Goal: Information Seeking & Learning: Find contact information

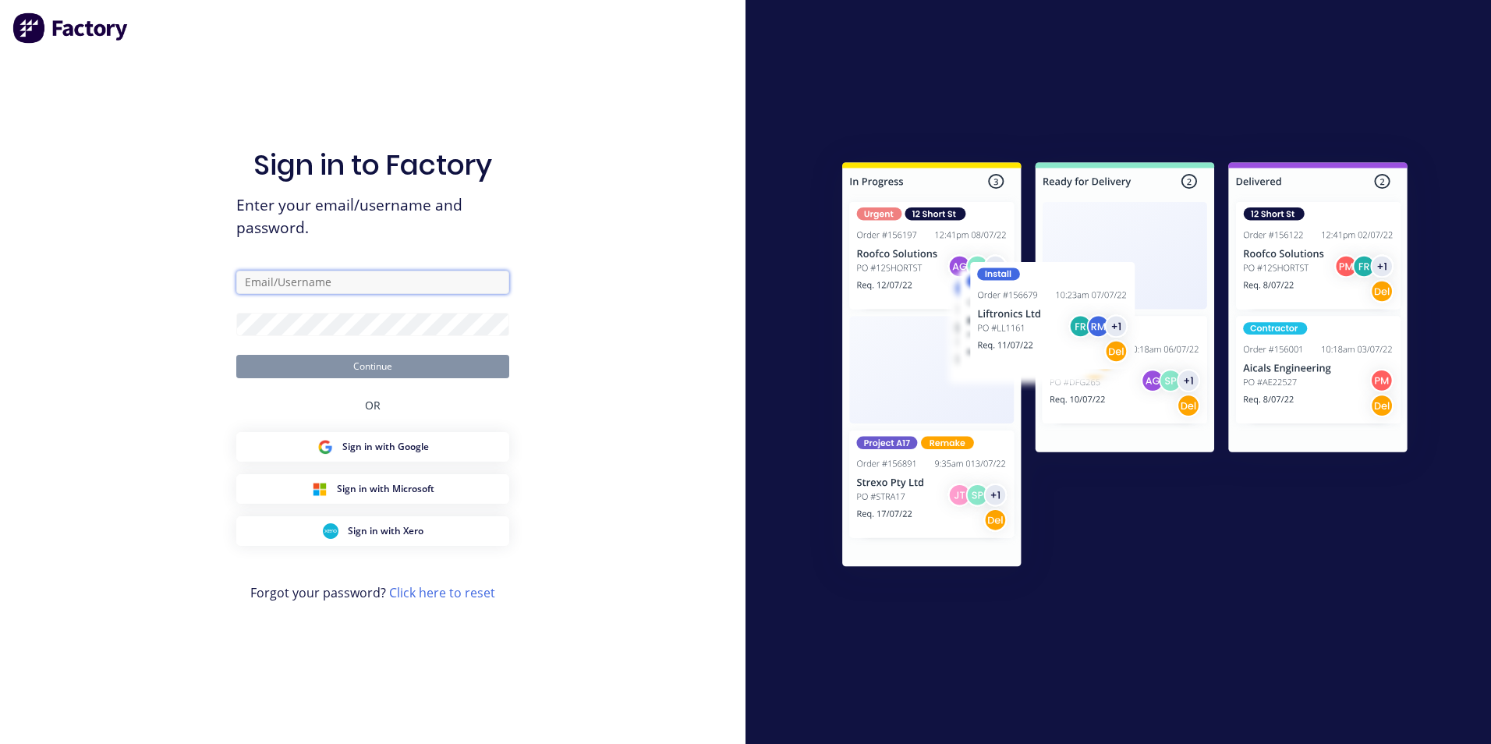
type input "[PERSON_NAME][EMAIL_ADDRESS][PERSON_NAME][DOMAIN_NAME]"
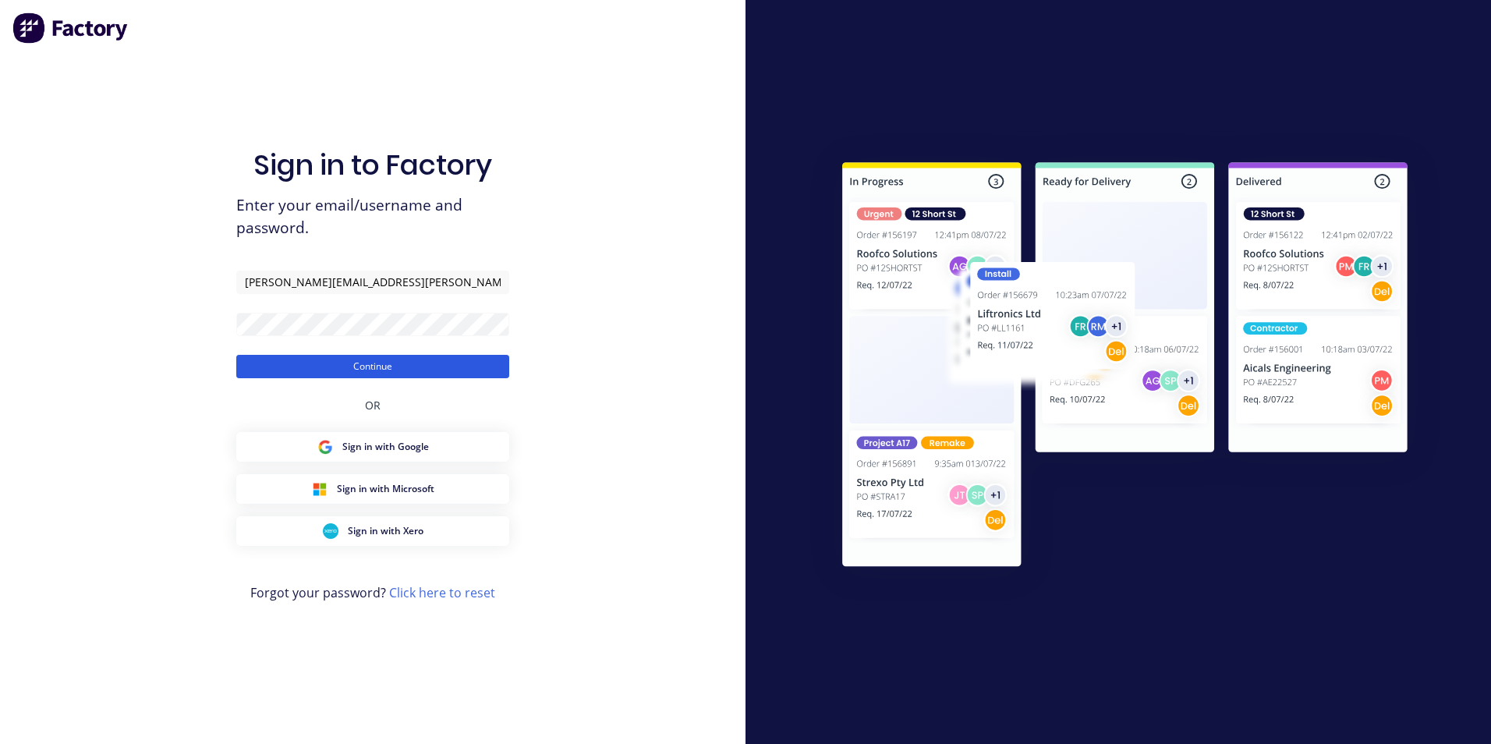
click at [370, 369] on button "Continue" at bounding box center [372, 366] width 273 height 23
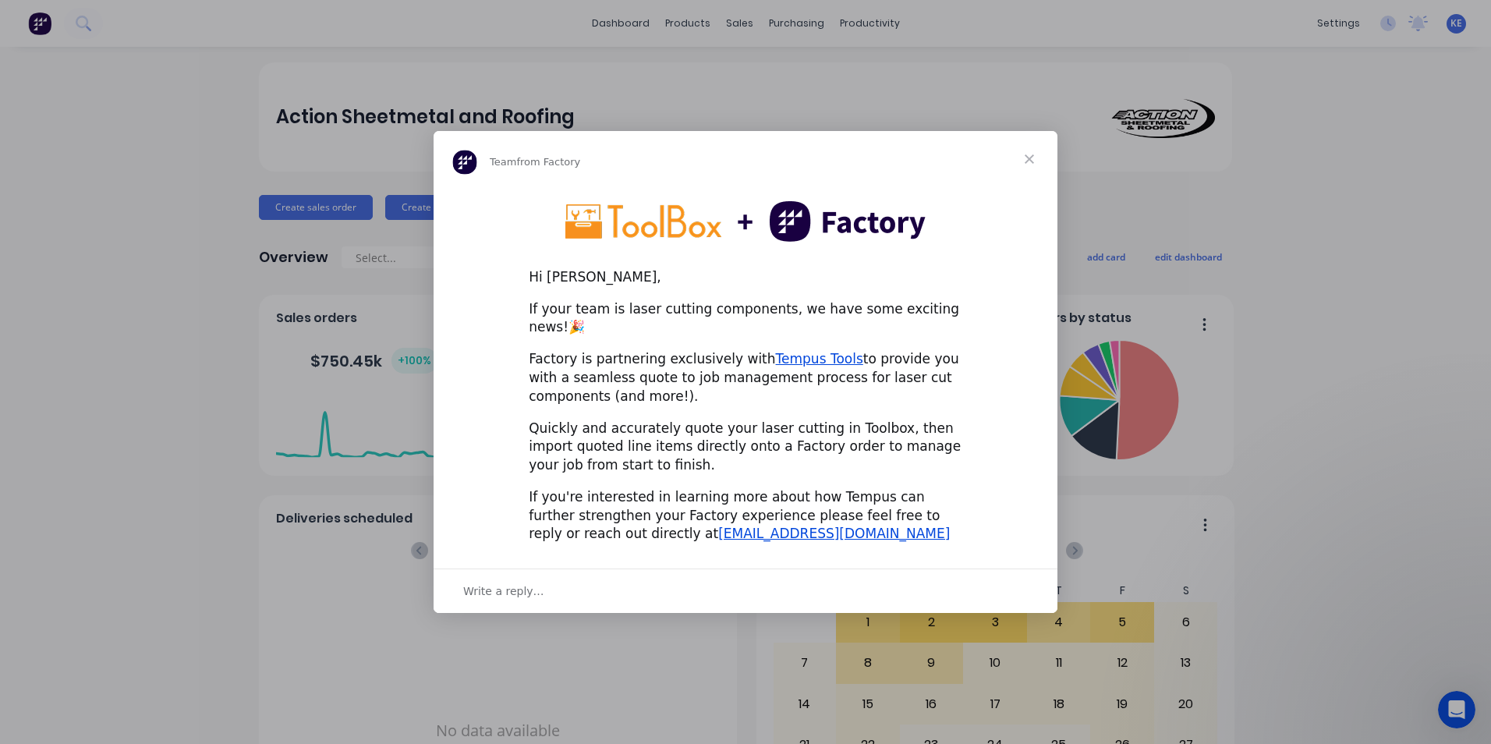
click at [1031, 172] on span "Close" at bounding box center [1029, 159] width 56 height 56
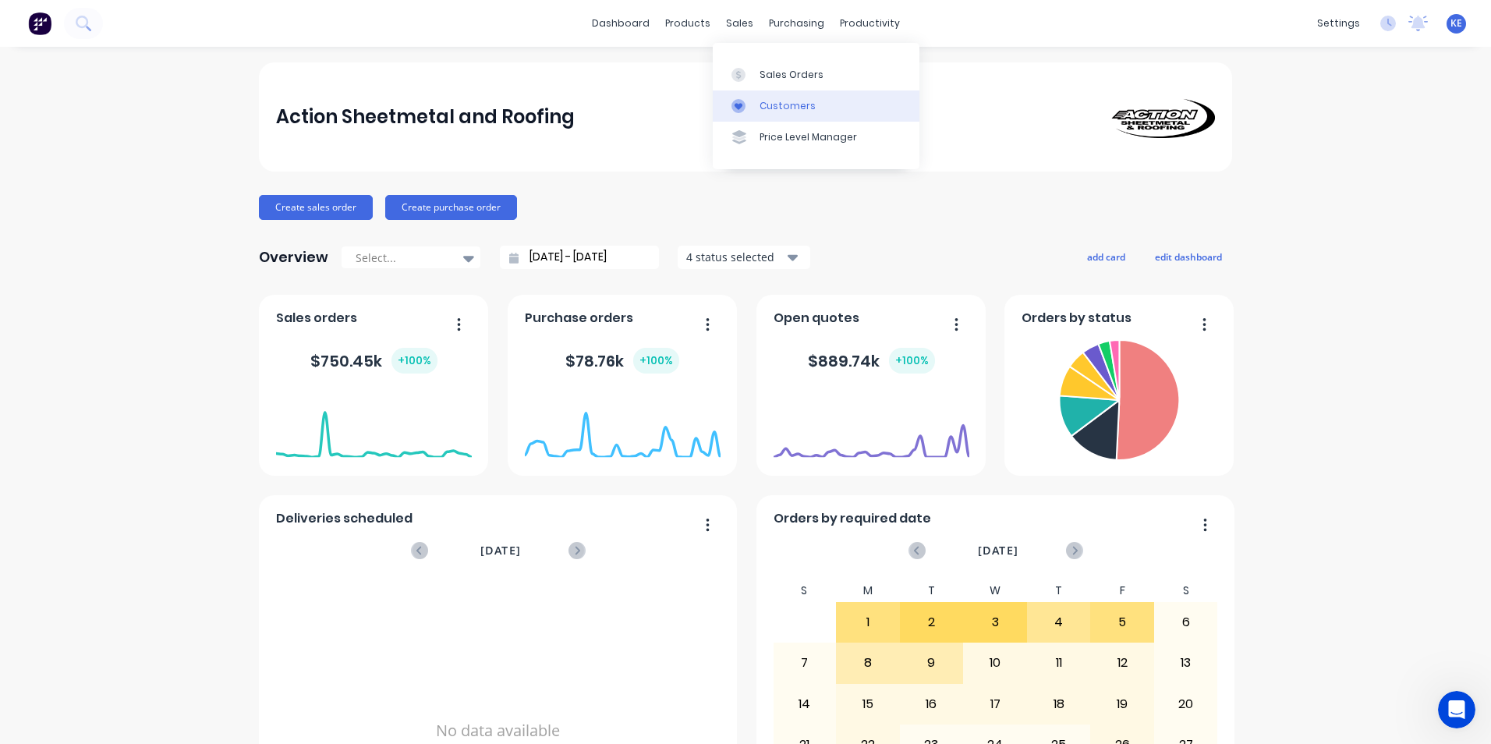
click at [786, 116] on link "Customers" at bounding box center [816, 105] width 207 height 31
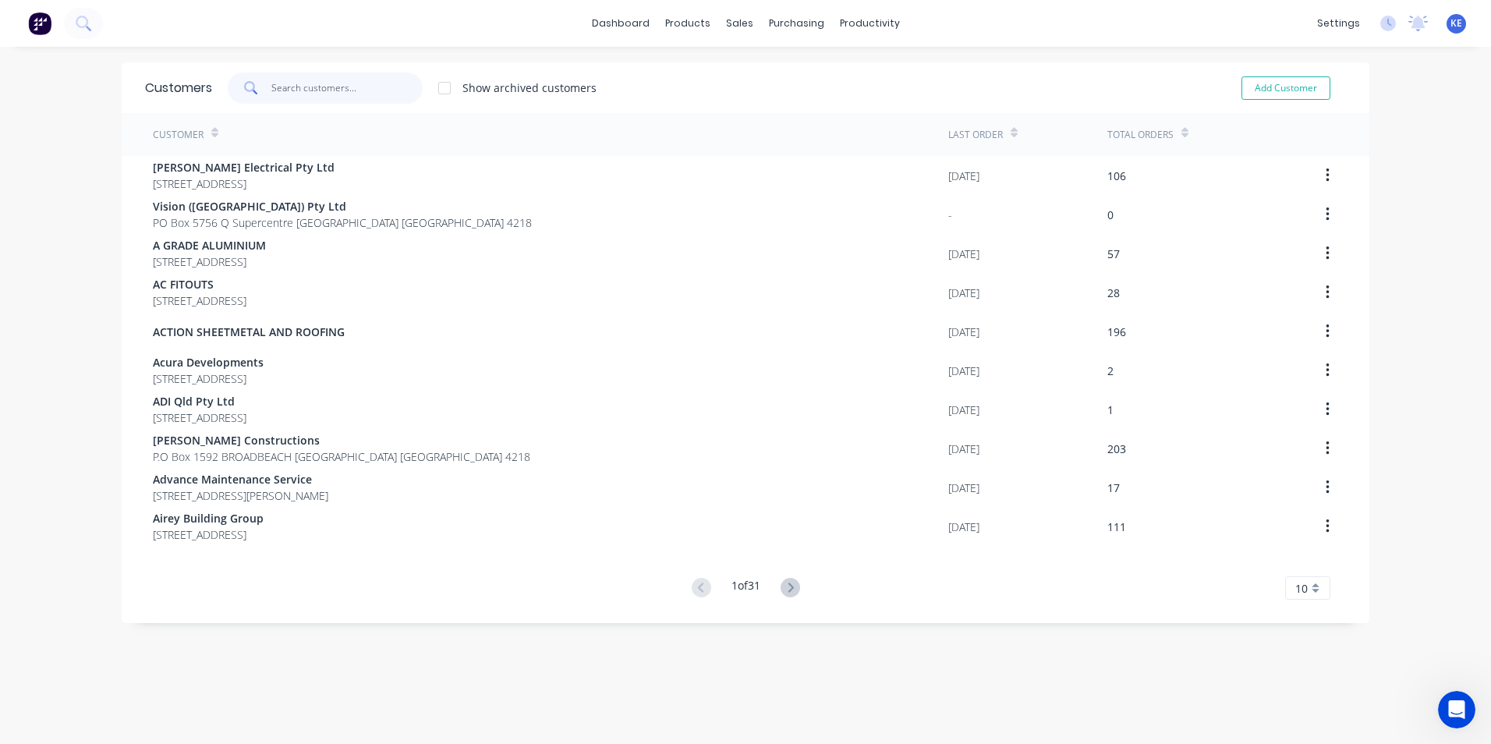
click at [290, 84] on input "text" at bounding box center [347, 88] width 152 height 31
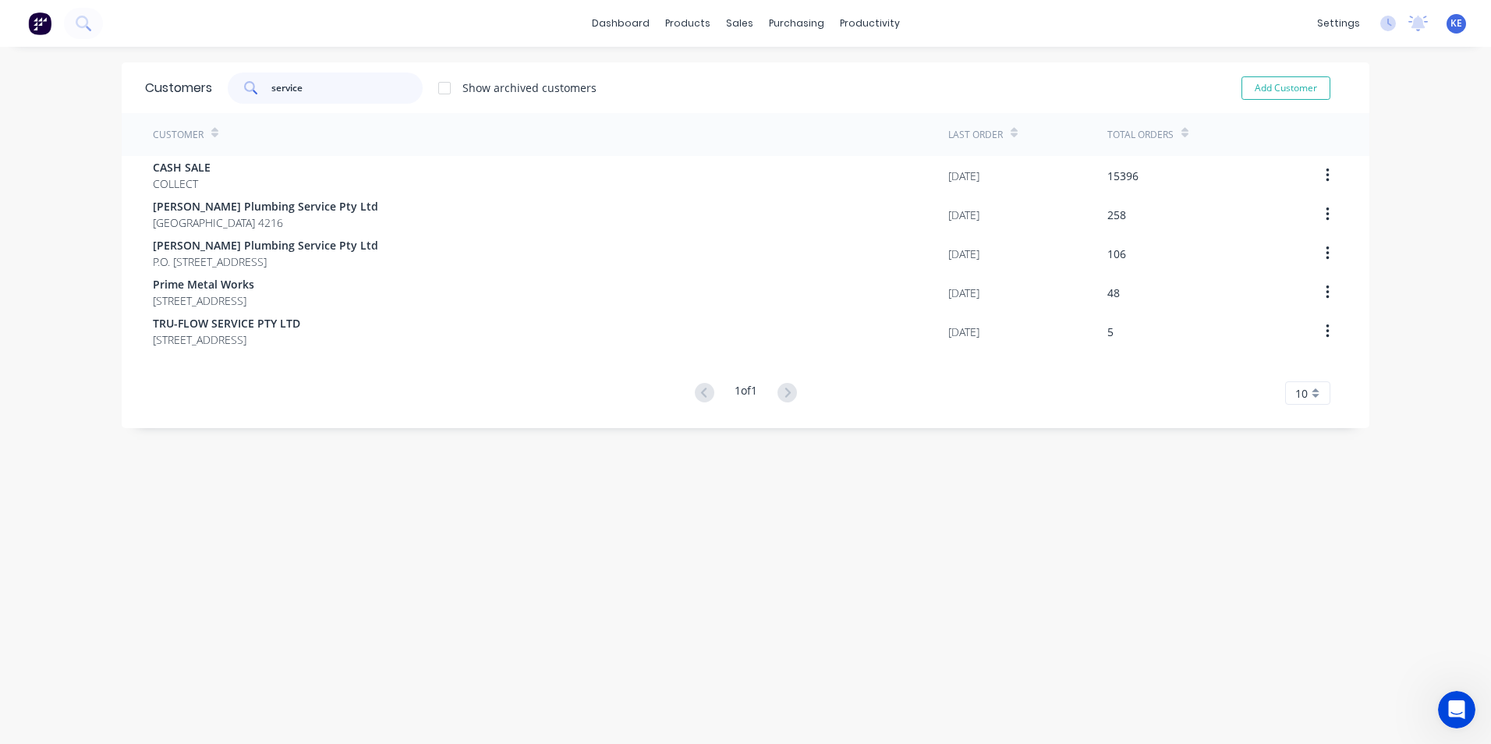
drag, startPoint x: 308, startPoint y: 85, endPoint x: 89, endPoint y: 108, distance: 220.4
click at [89, 108] on div "dashboard products sales purchasing productivity dashboard products Product Cat…" at bounding box center [745, 372] width 1491 height 744
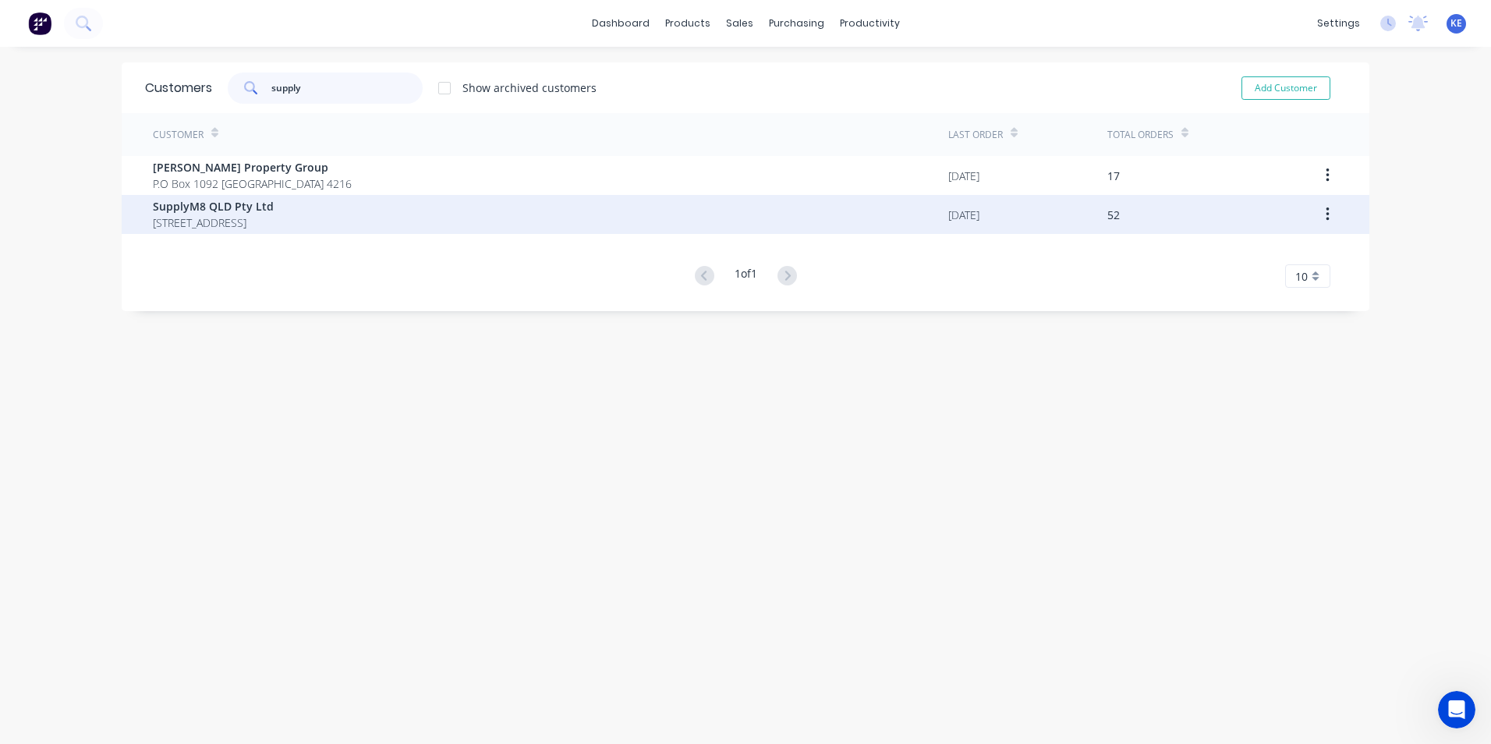
type input "supply"
click at [463, 200] on div "SupplyM8 QLD Pty Ltd [STREET_ADDRESS]" at bounding box center [551, 214] width 796 height 39
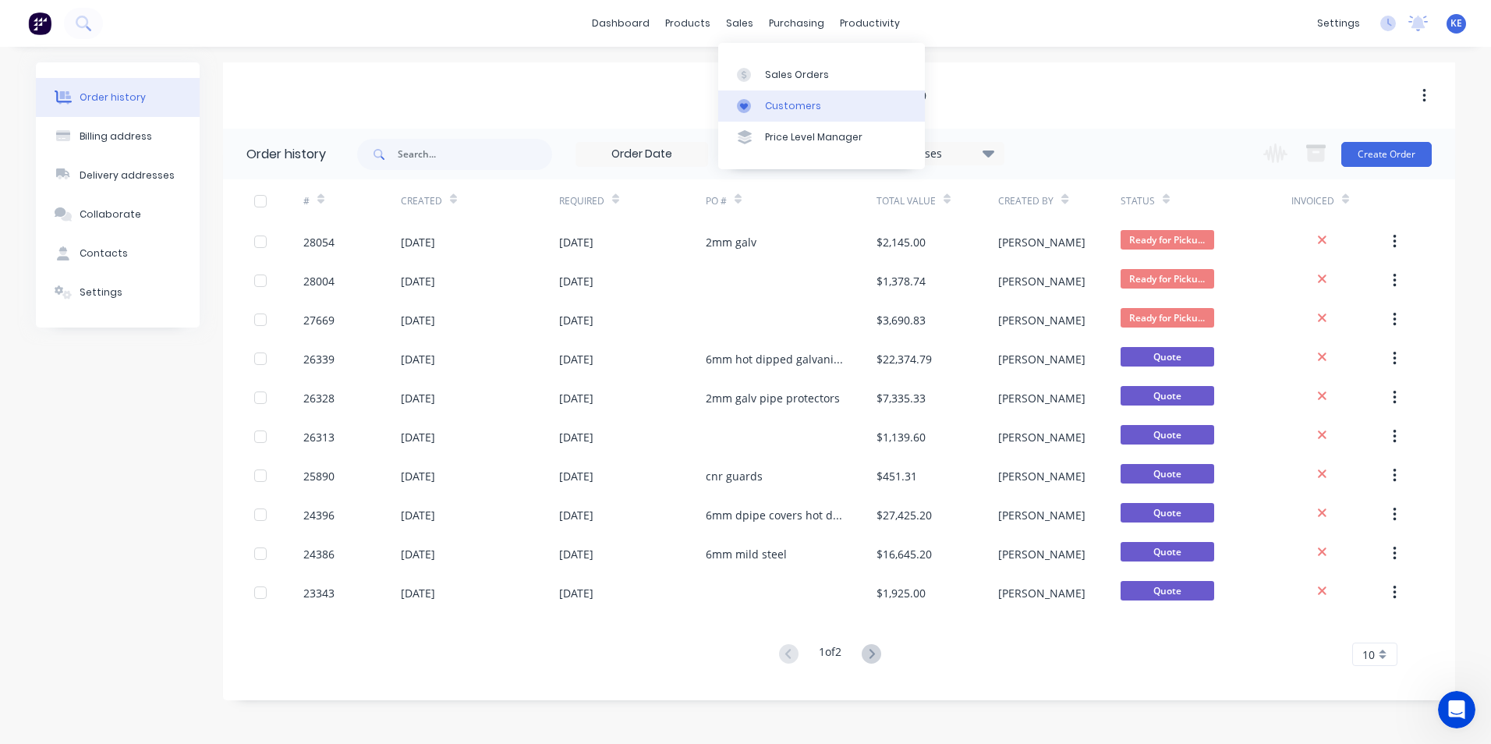
click at [785, 106] on div "Customers" at bounding box center [793, 106] width 56 height 14
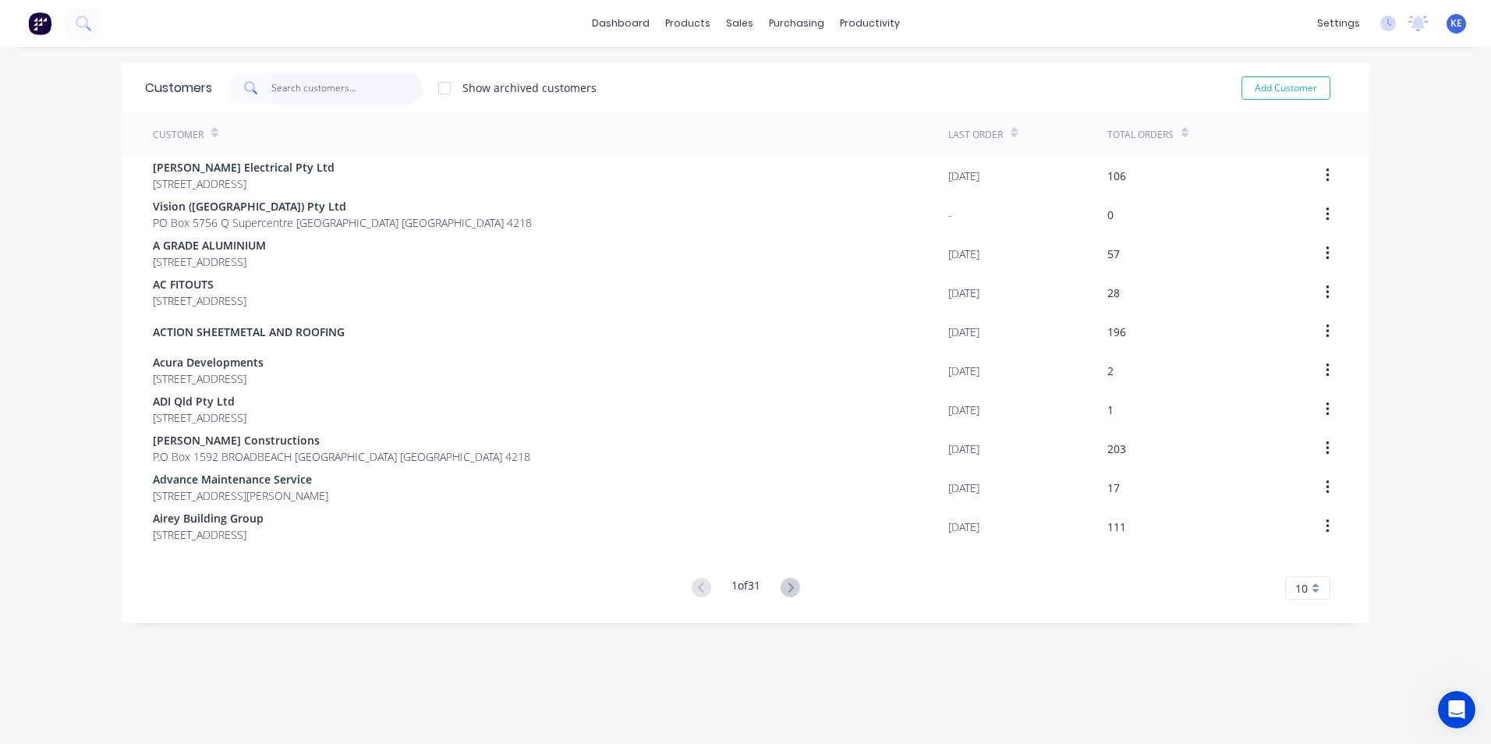
click at [322, 92] on input "text" at bounding box center [347, 88] width 152 height 31
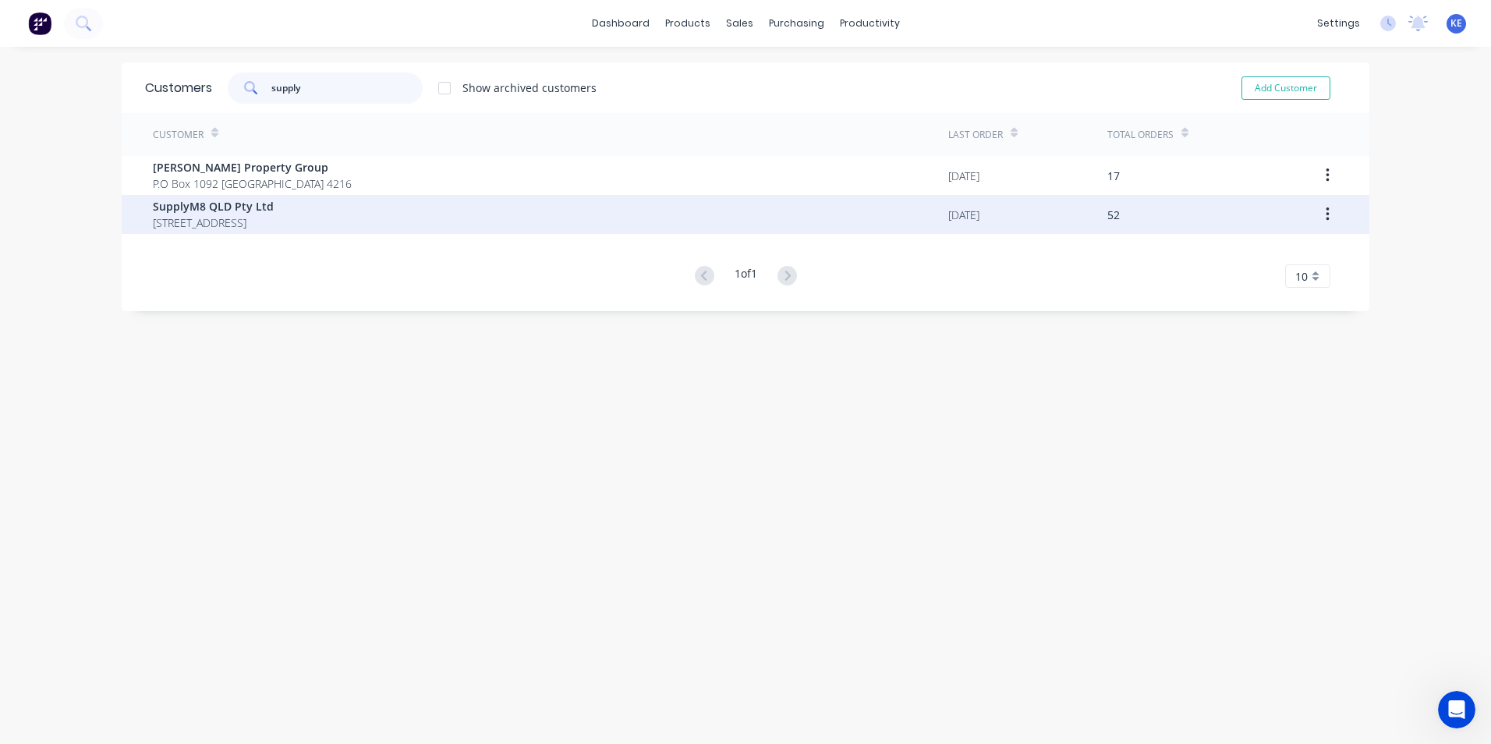
type input "supply"
click at [497, 222] on div "SupplyM8 QLD Pty Ltd [STREET_ADDRESS]" at bounding box center [551, 214] width 796 height 39
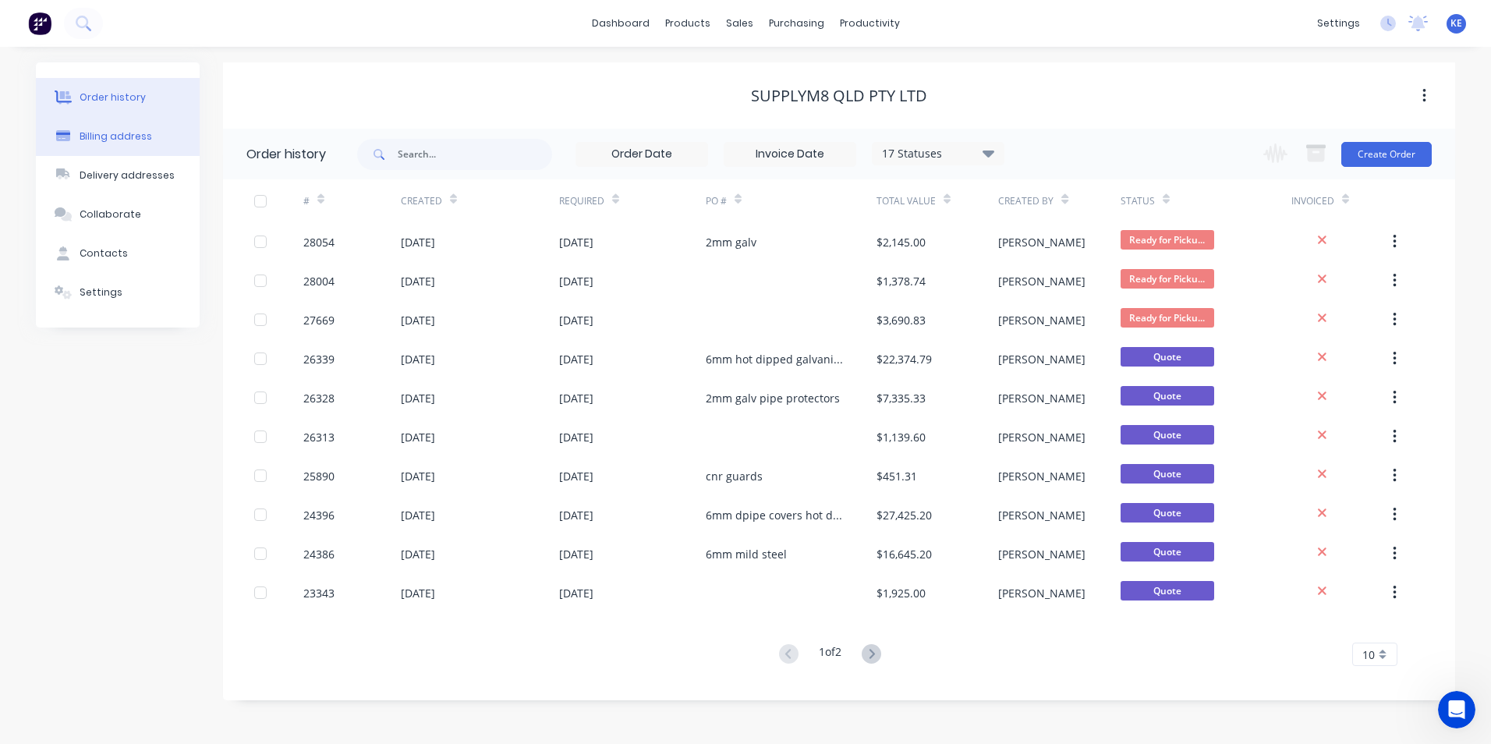
click at [122, 141] on div "Billing address" at bounding box center [116, 136] width 73 height 14
select select "AU"
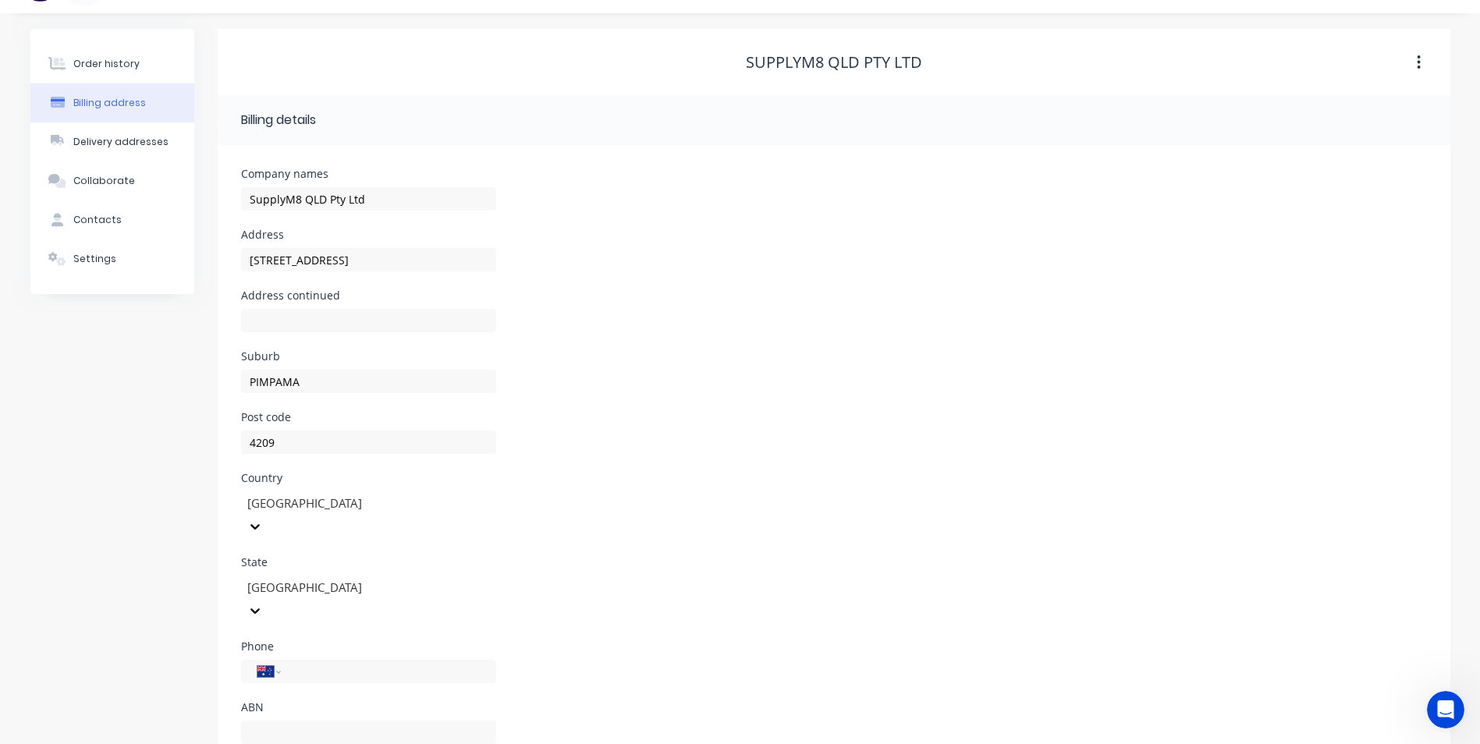
scroll to position [37, 0]
click at [97, 230] on button "Contacts" at bounding box center [112, 216] width 164 height 39
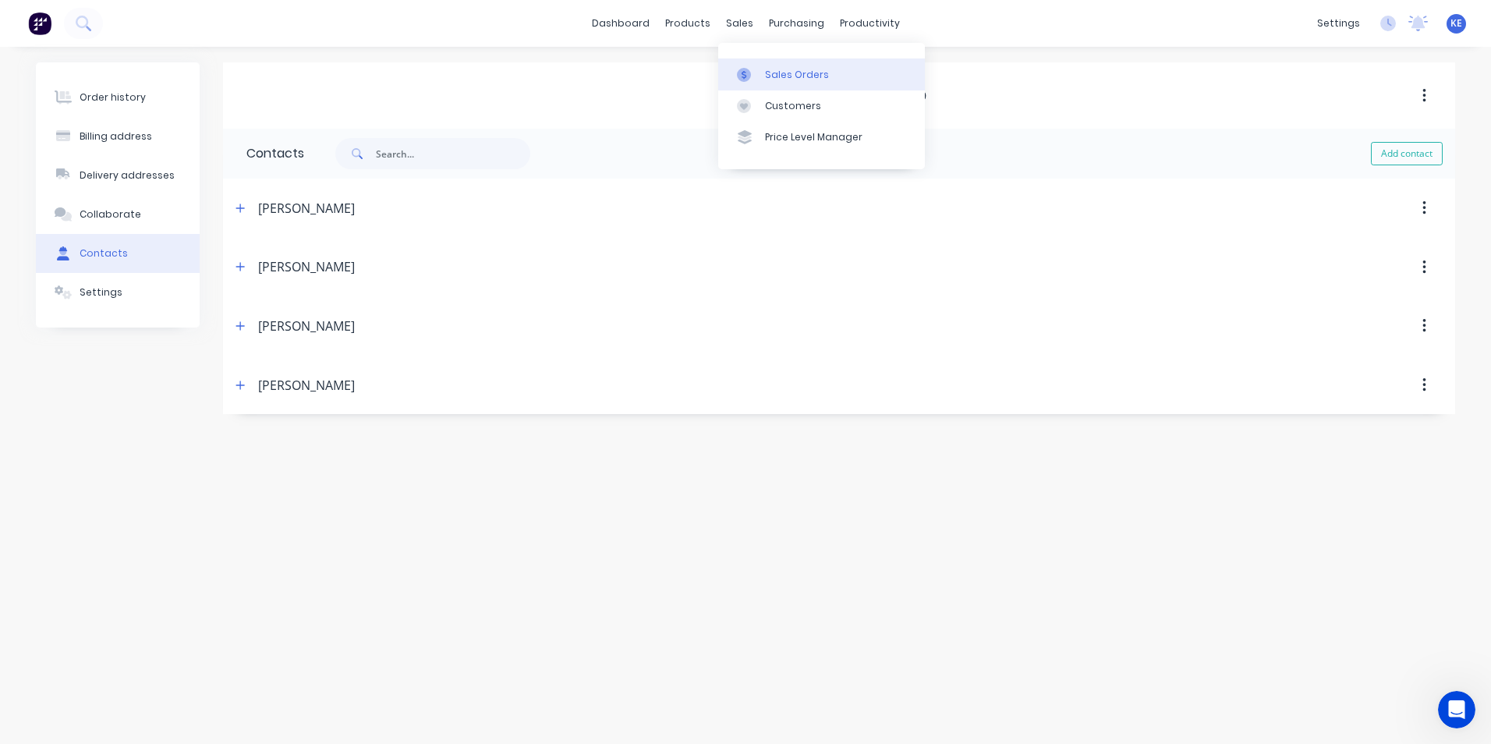
click at [782, 66] on link "Sales Orders" at bounding box center [821, 73] width 207 height 31
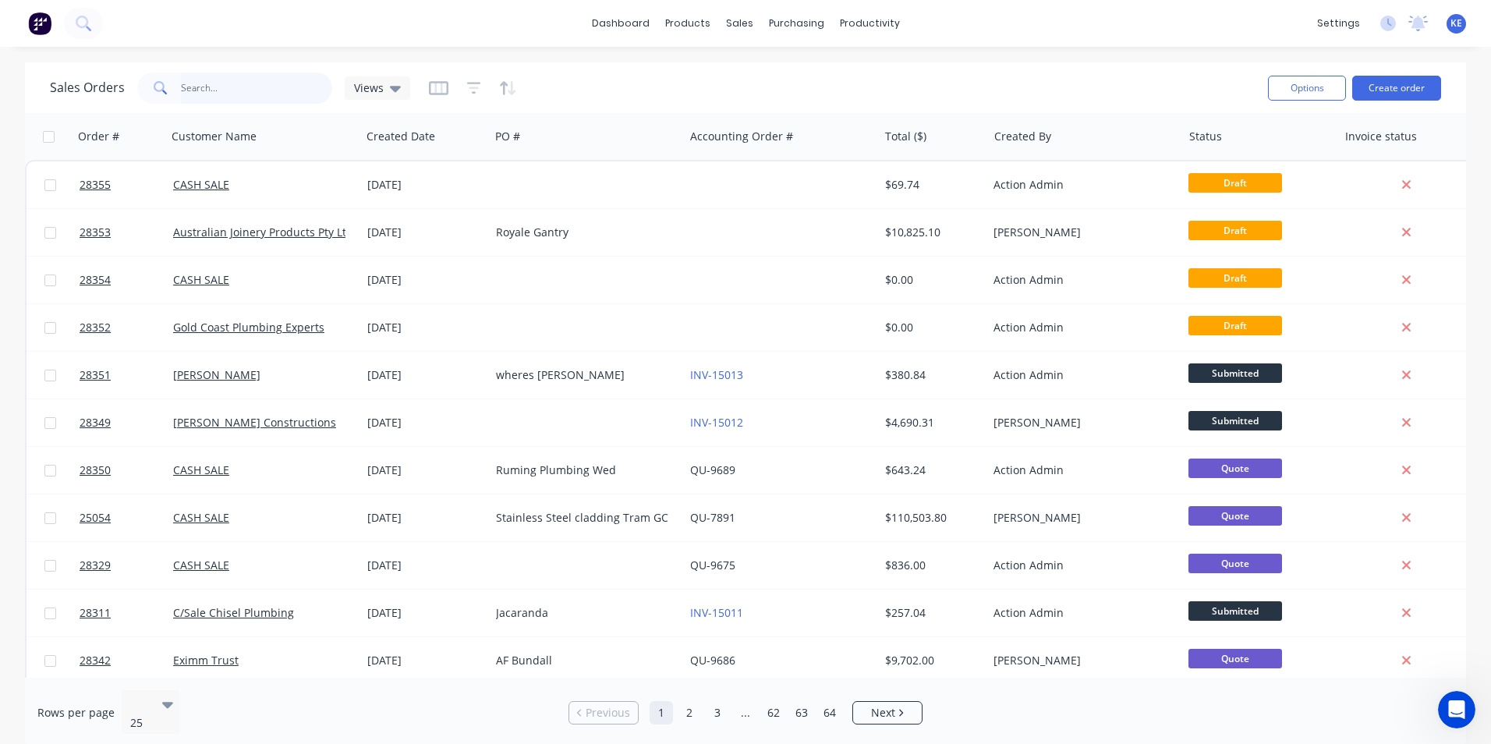
click at [222, 89] on input "text" at bounding box center [257, 88] width 152 height 31
type input "28173"
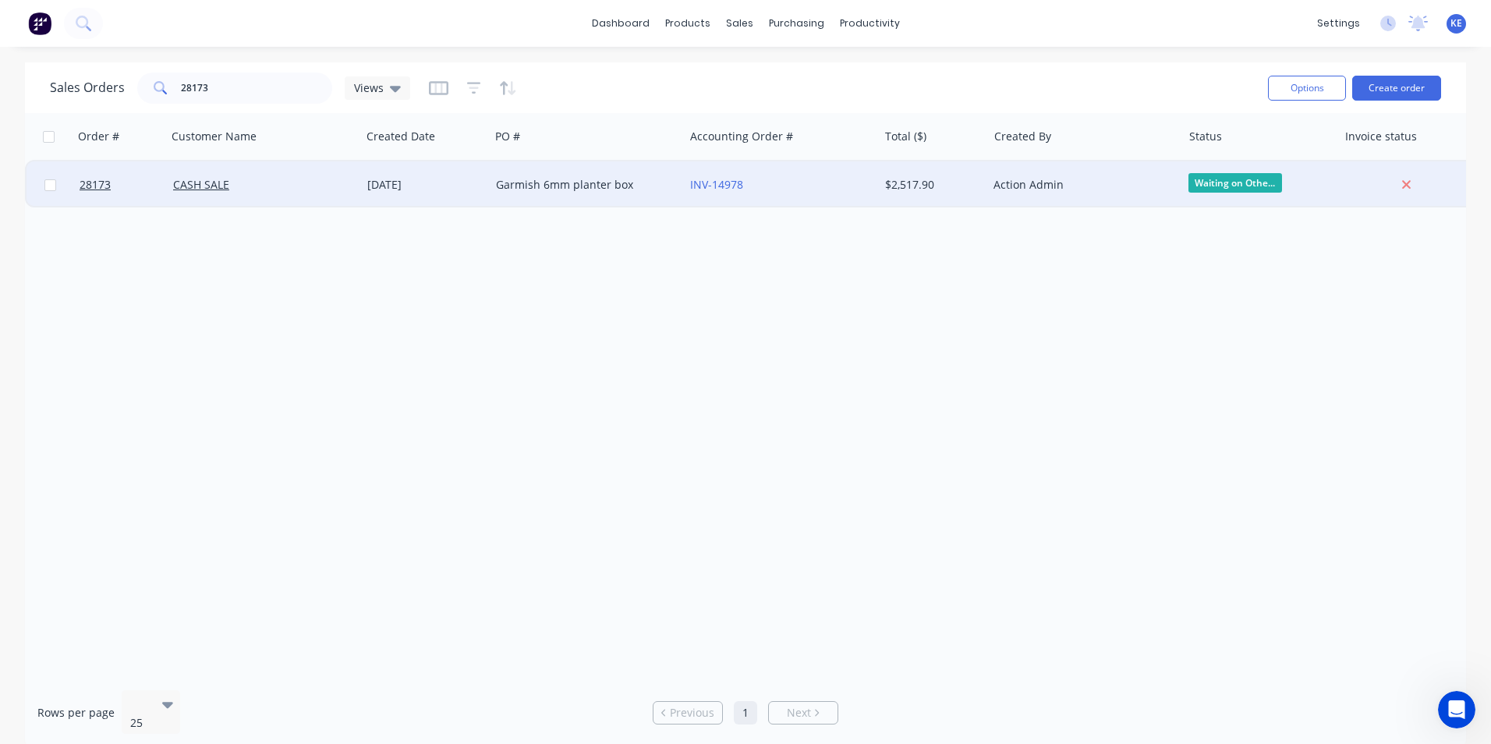
click at [293, 189] on div "CASH SALE" at bounding box center [259, 185] width 173 height 16
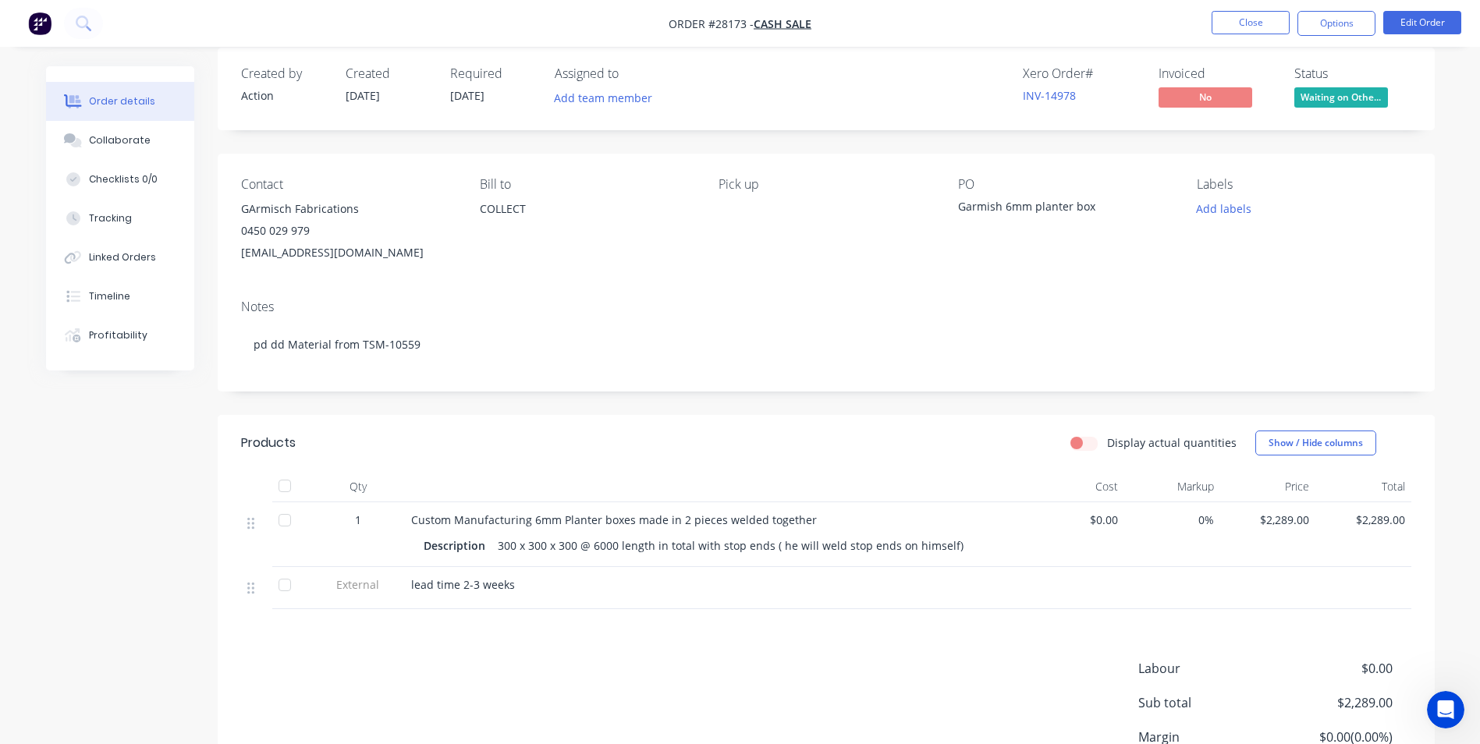
scroll to position [5, 0]
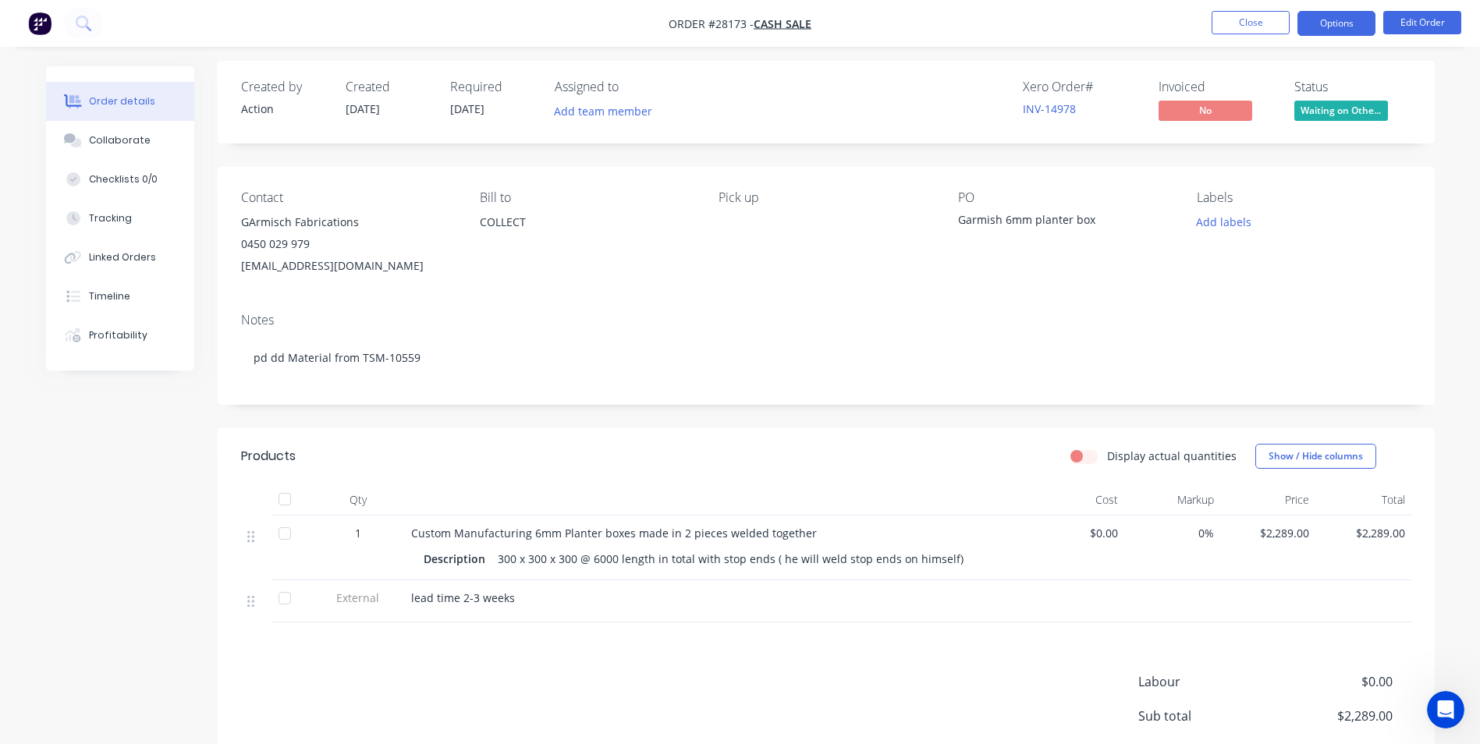
click at [1357, 19] on button "Options" at bounding box center [1336, 23] width 78 height 25
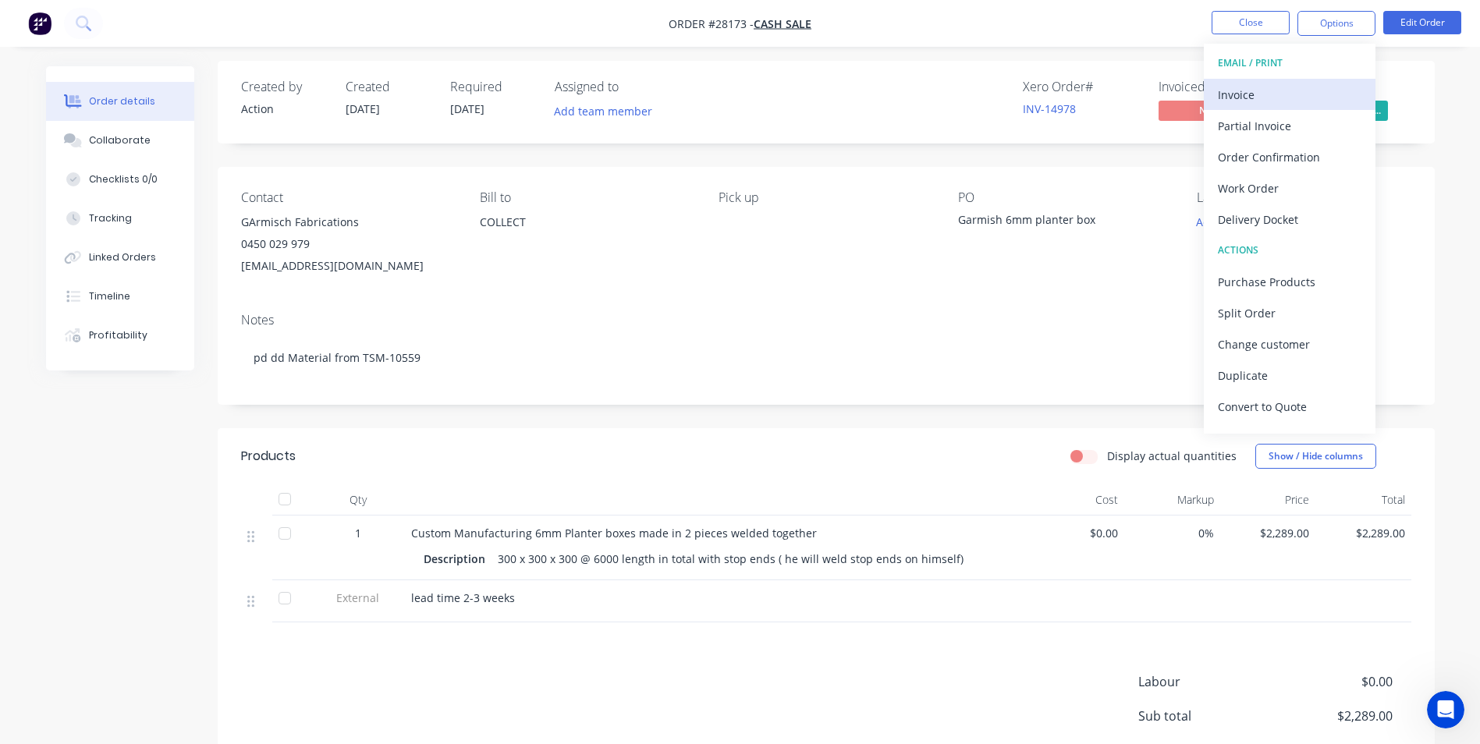
click at [1258, 87] on div "Invoice" at bounding box center [1290, 94] width 144 height 23
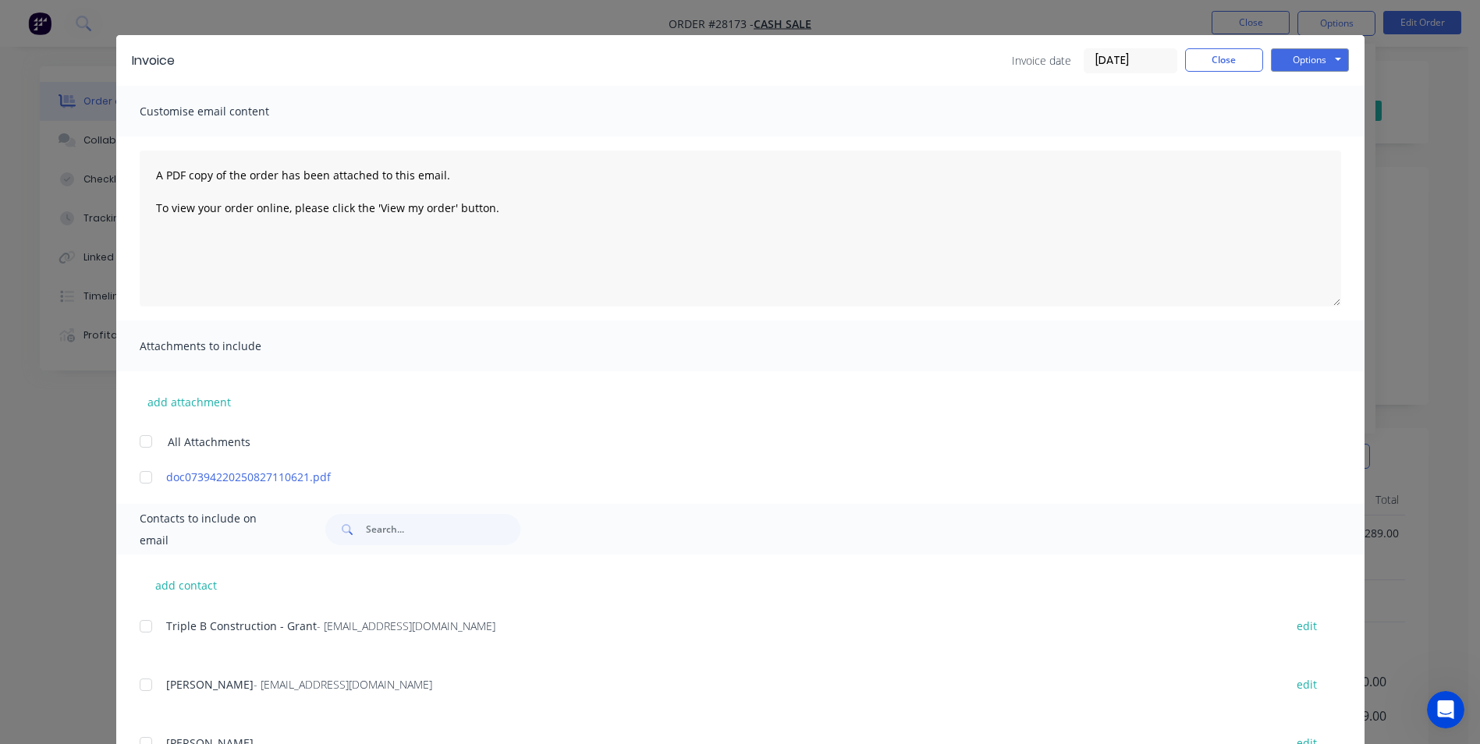
scroll to position [0, 0]
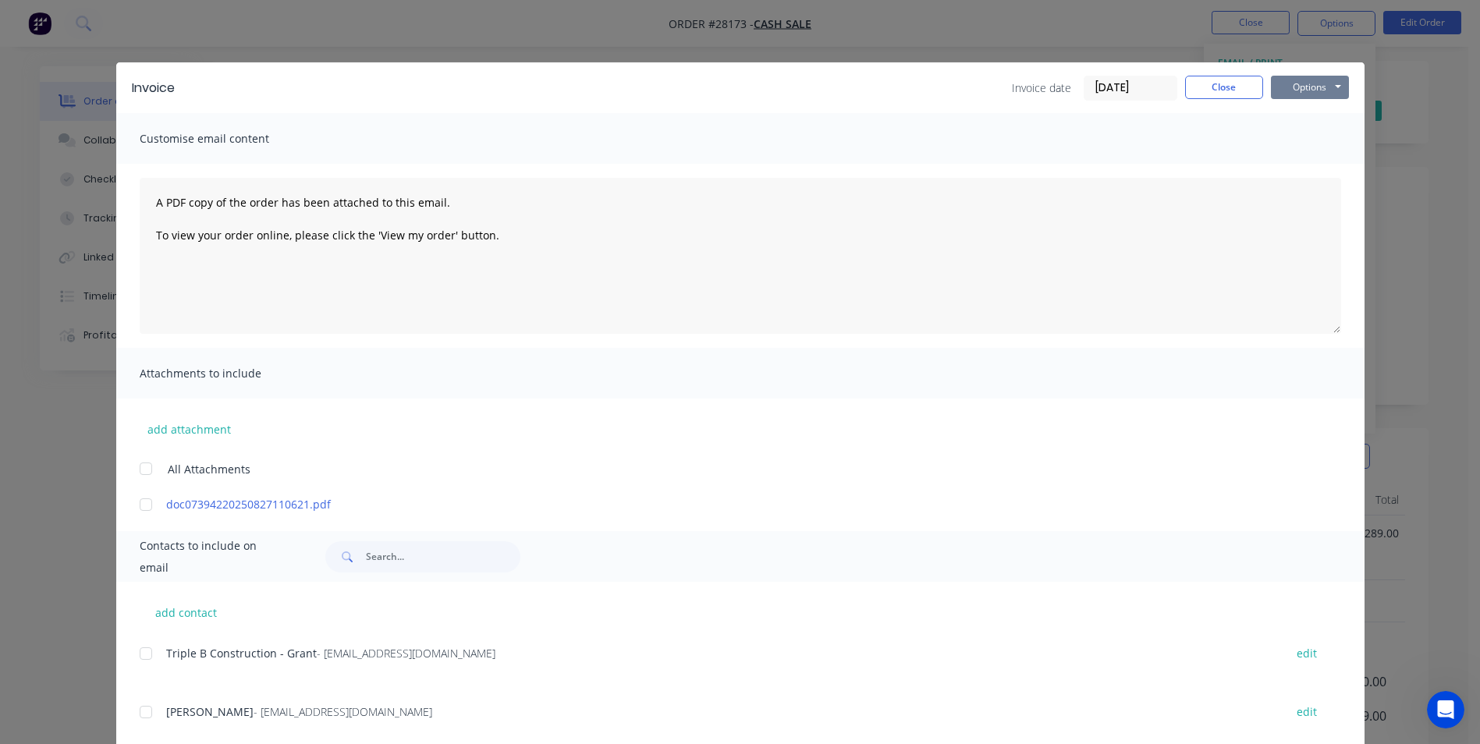
click at [1296, 83] on button "Options" at bounding box center [1310, 87] width 78 height 23
click at [1295, 143] on button "Print" at bounding box center [1321, 141] width 100 height 26
click at [1212, 90] on button "Close" at bounding box center [1224, 87] width 78 height 23
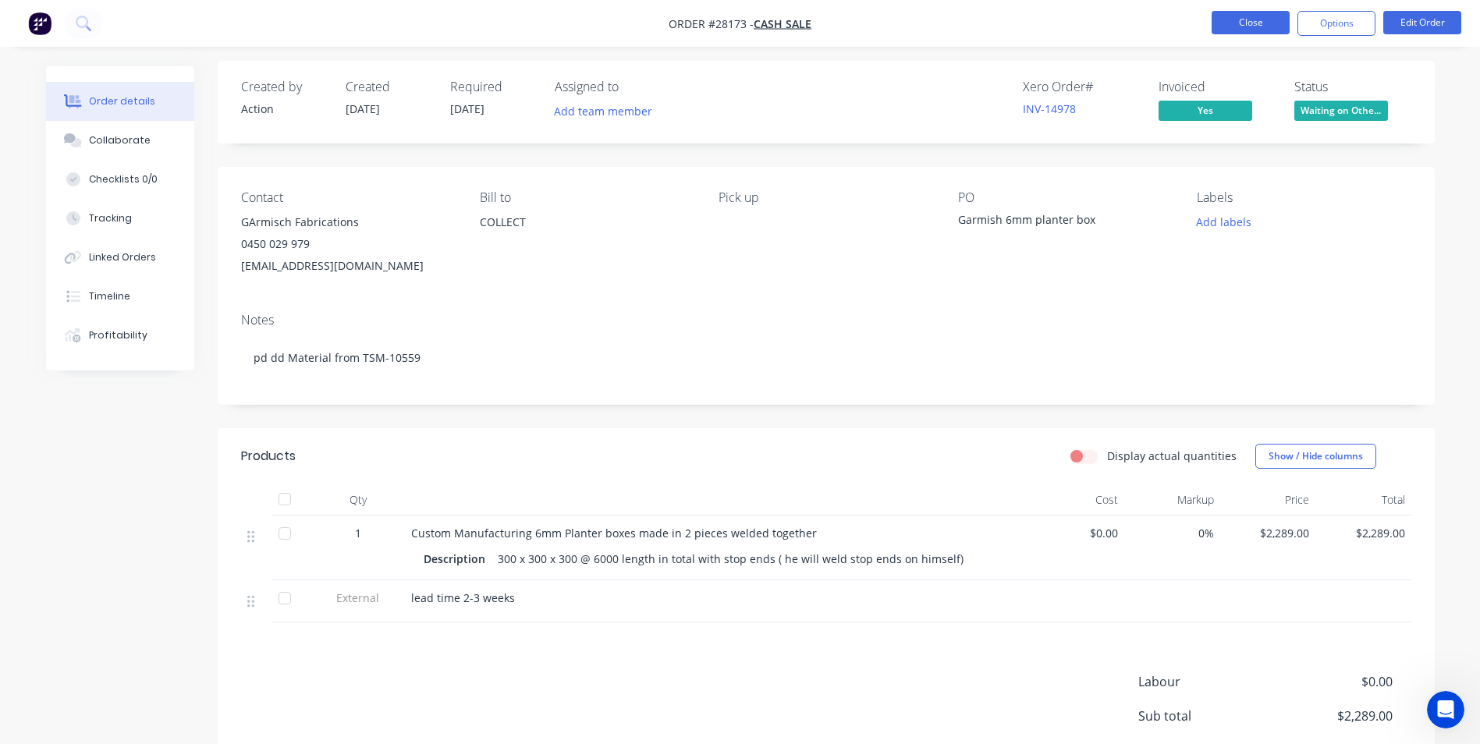
click at [1254, 28] on button "Close" at bounding box center [1250, 22] width 78 height 23
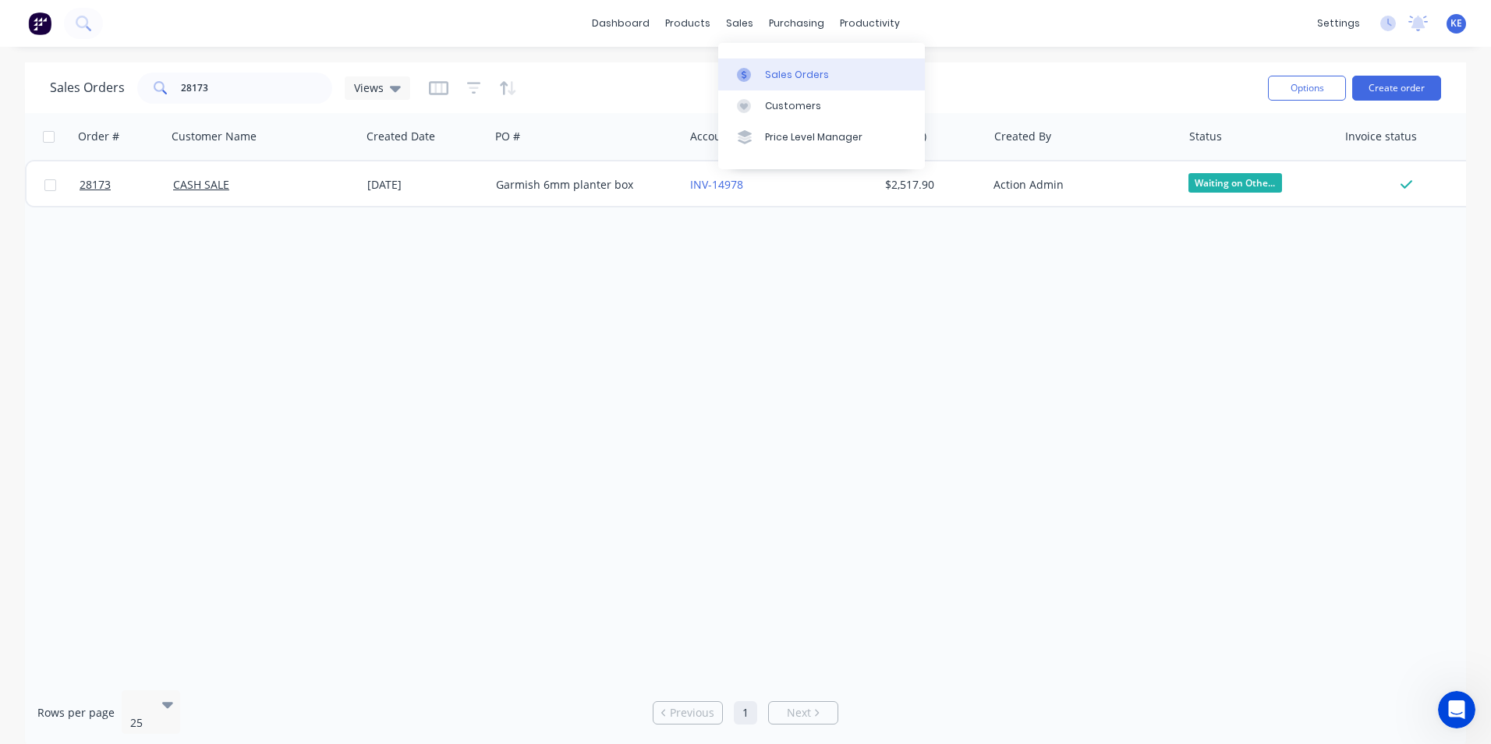
click at [803, 83] on link "Sales Orders" at bounding box center [821, 73] width 207 height 31
click at [772, 99] on div "Customers" at bounding box center [793, 106] width 56 height 14
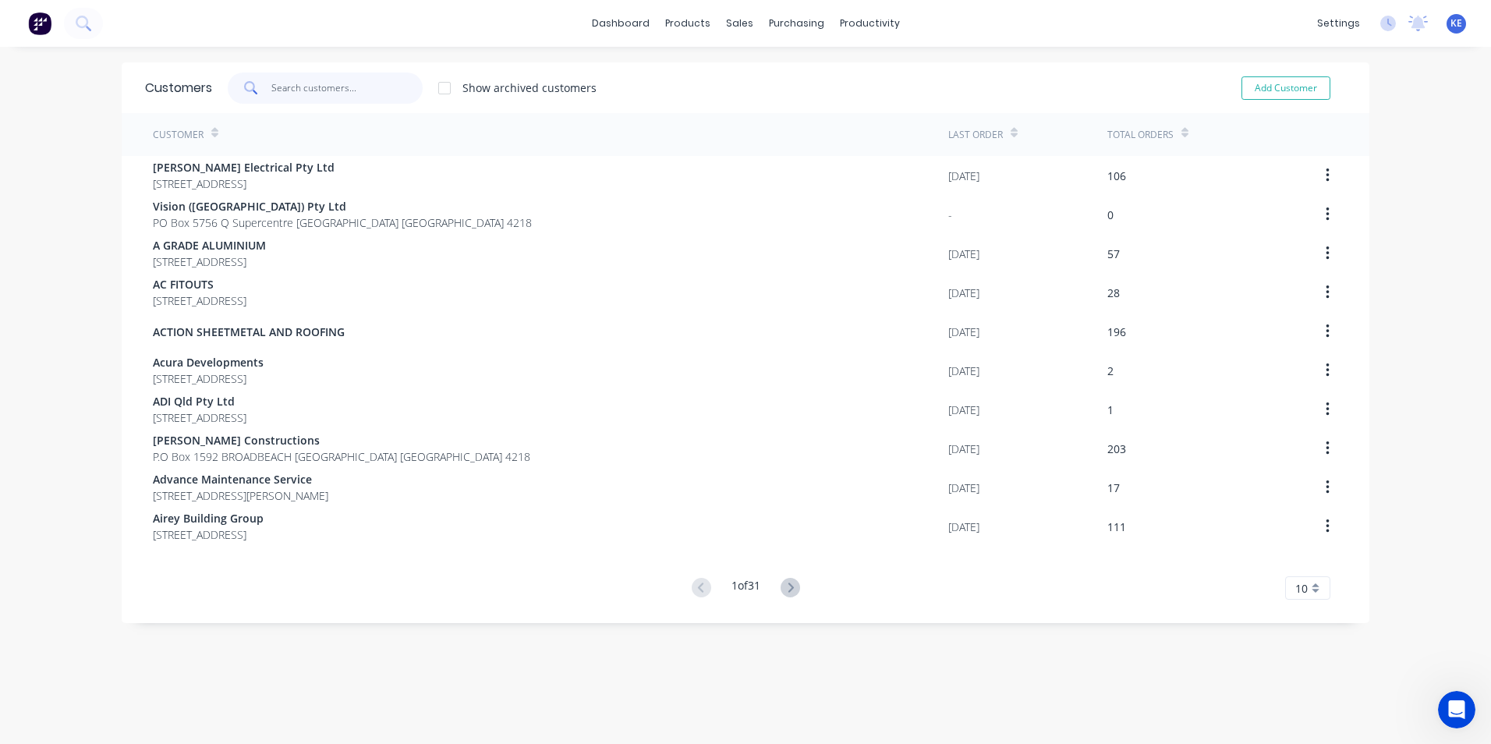
click at [293, 90] on input "text" at bounding box center [347, 88] width 152 height 31
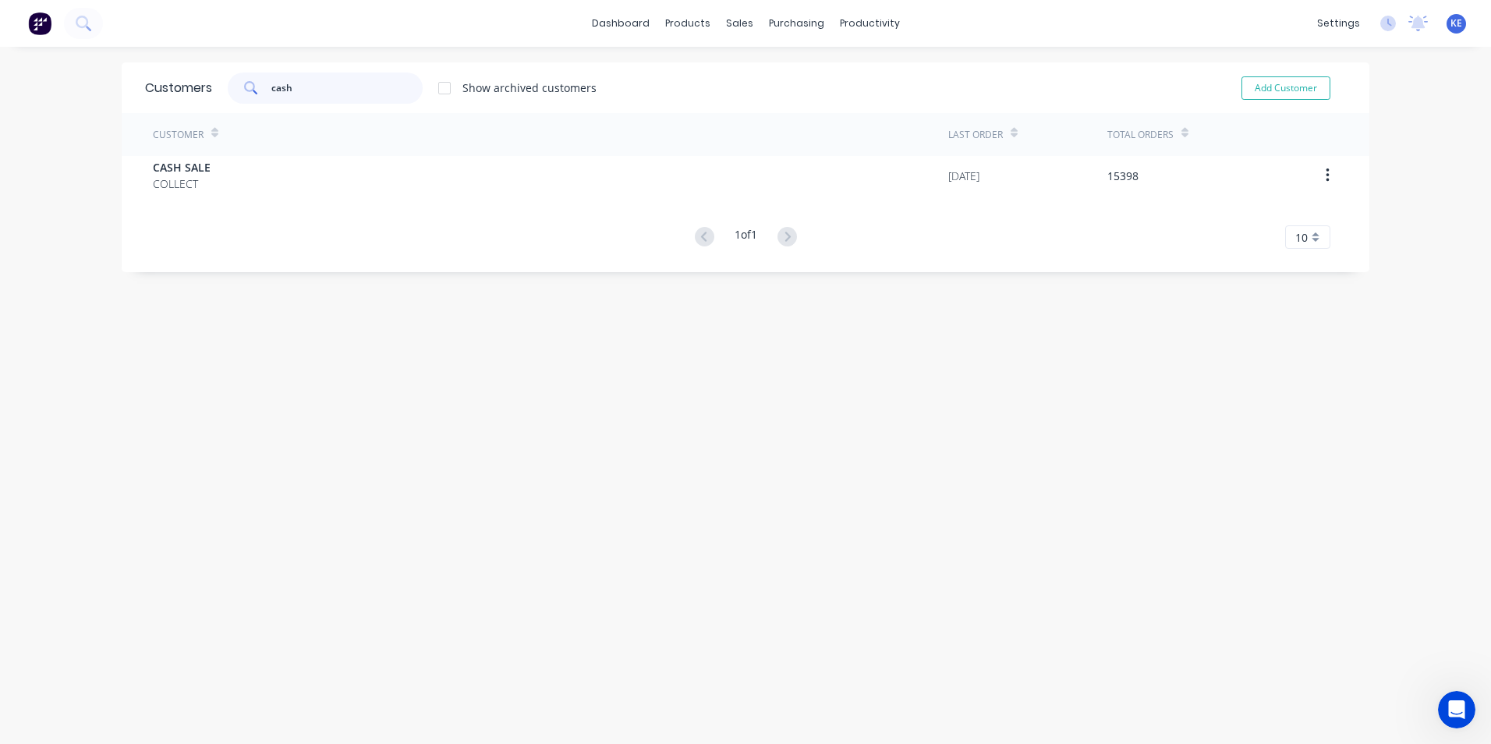
type input "cash"
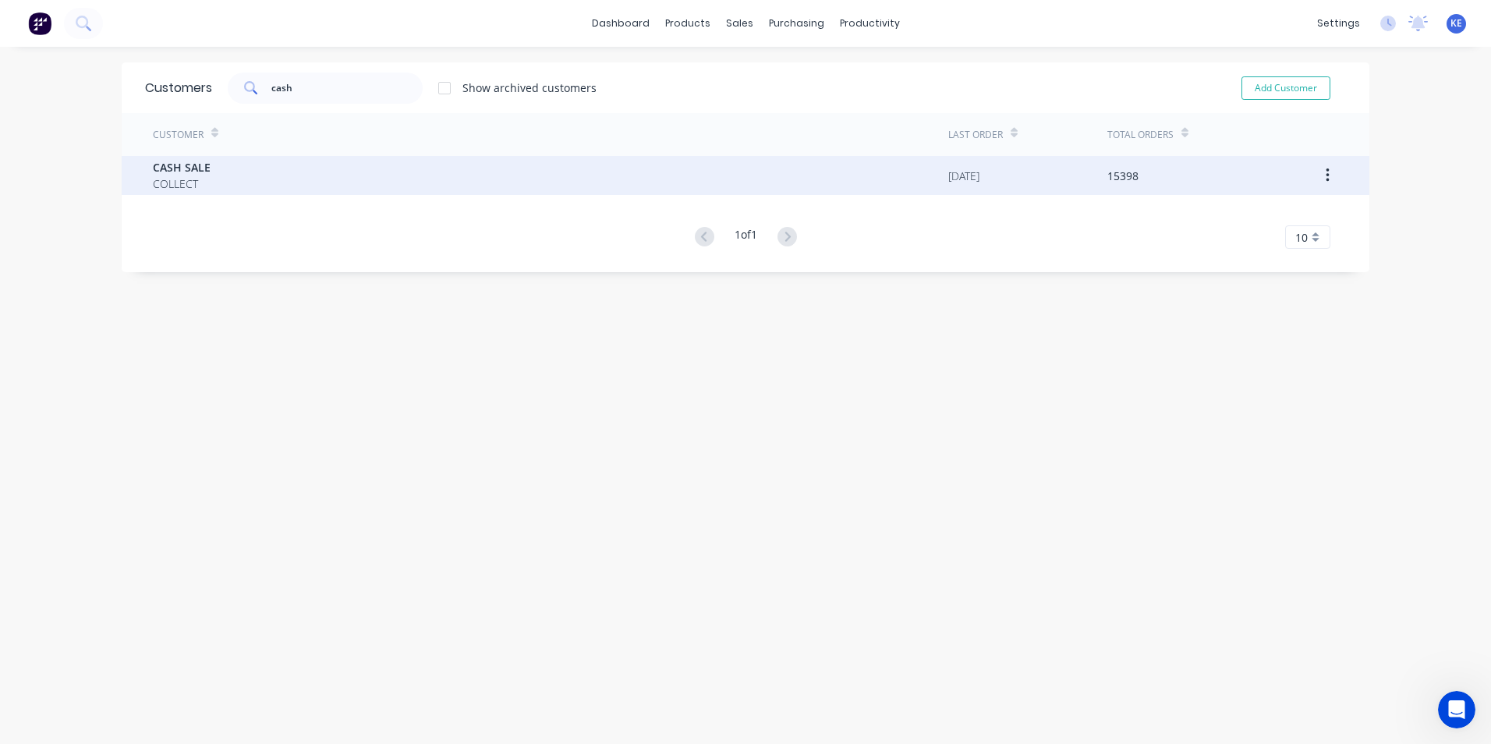
drag, startPoint x: 193, startPoint y: 182, endPoint x: 229, endPoint y: 168, distance: 39.0
click at [229, 168] on div "CASH SALE COLLECT" at bounding box center [551, 175] width 796 height 39
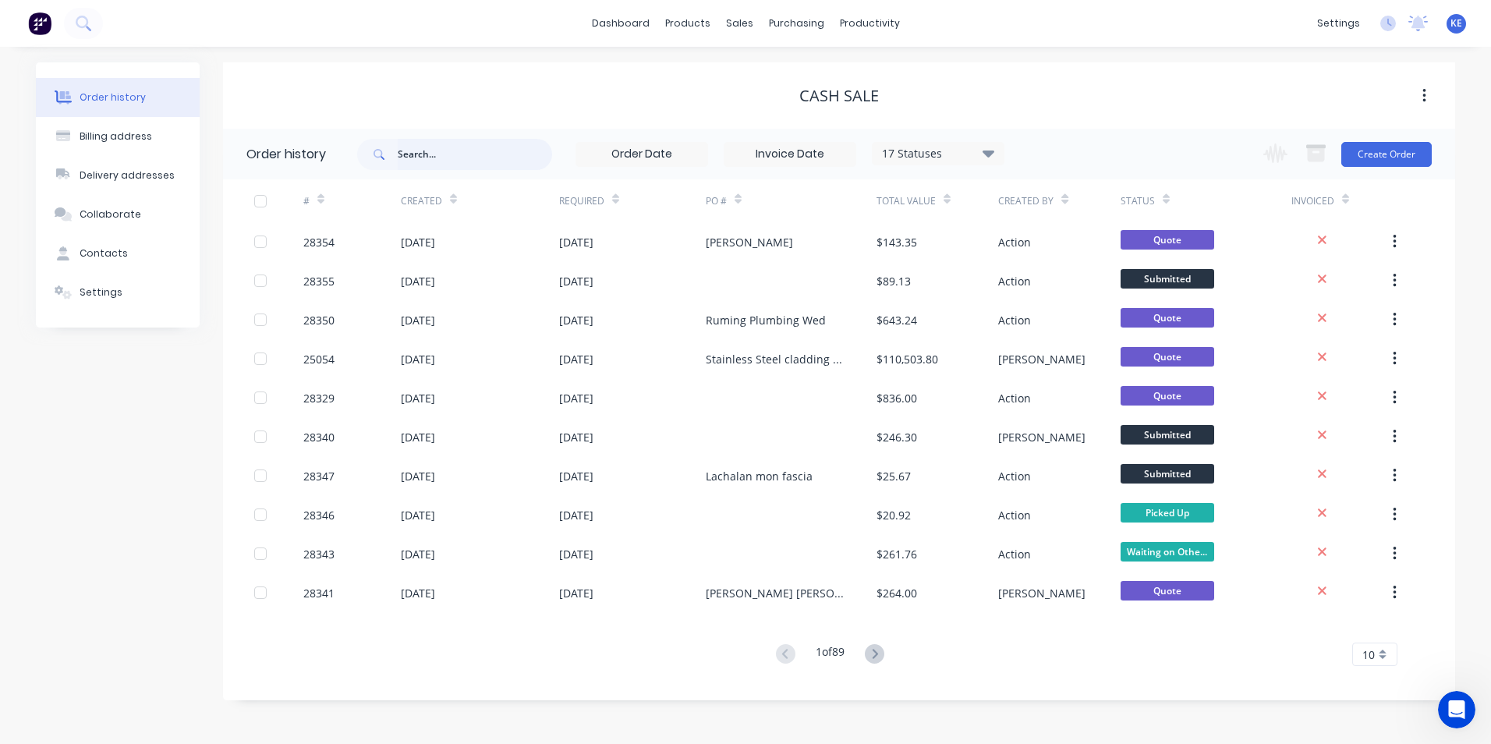
click at [409, 150] on input "text" at bounding box center [475, 154] width 154 height 31
type input "28283"
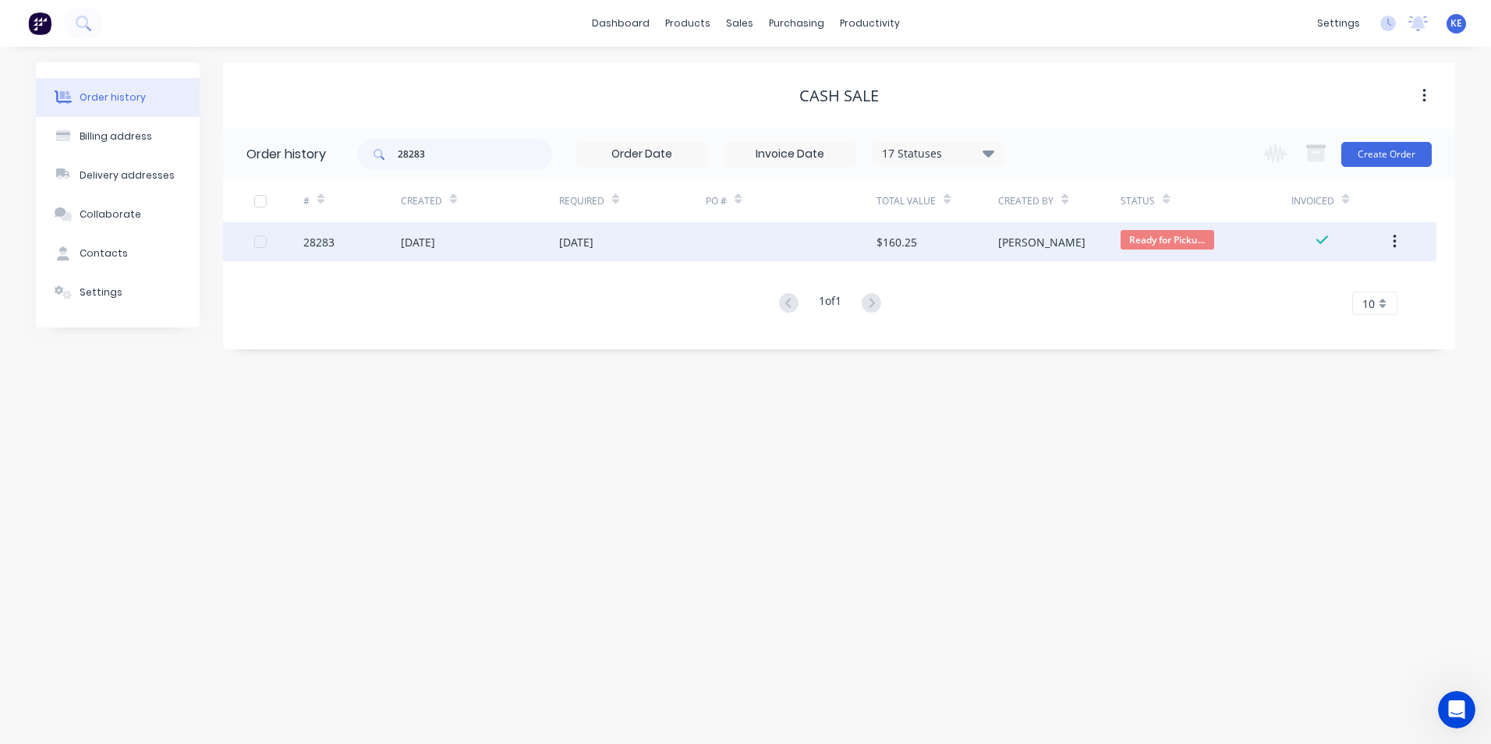
click at [356, 245] on div "28283" at bounding box center [351, 241] width 97 height 39
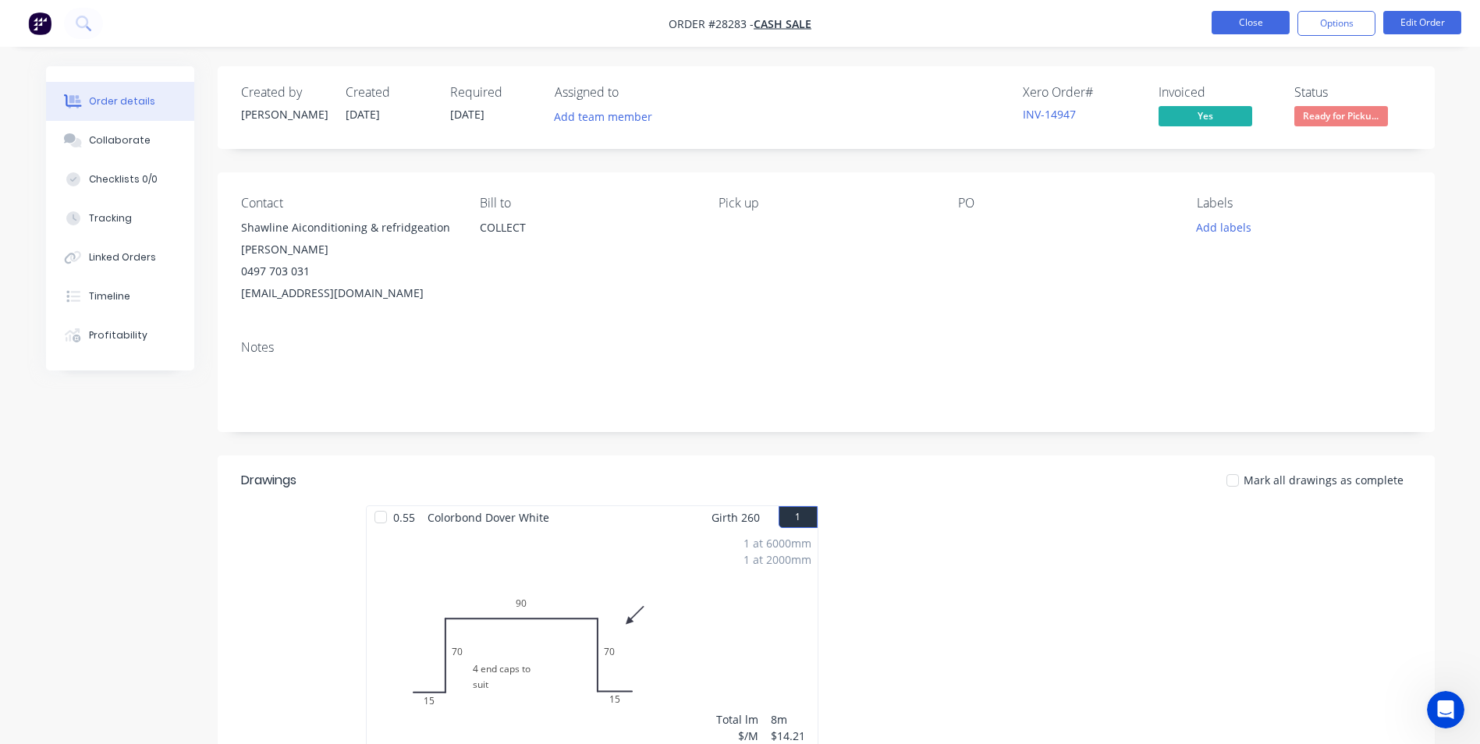
click at [1252, 26] on button "Close" at bounding box center [1250, 22] width 78 height 23
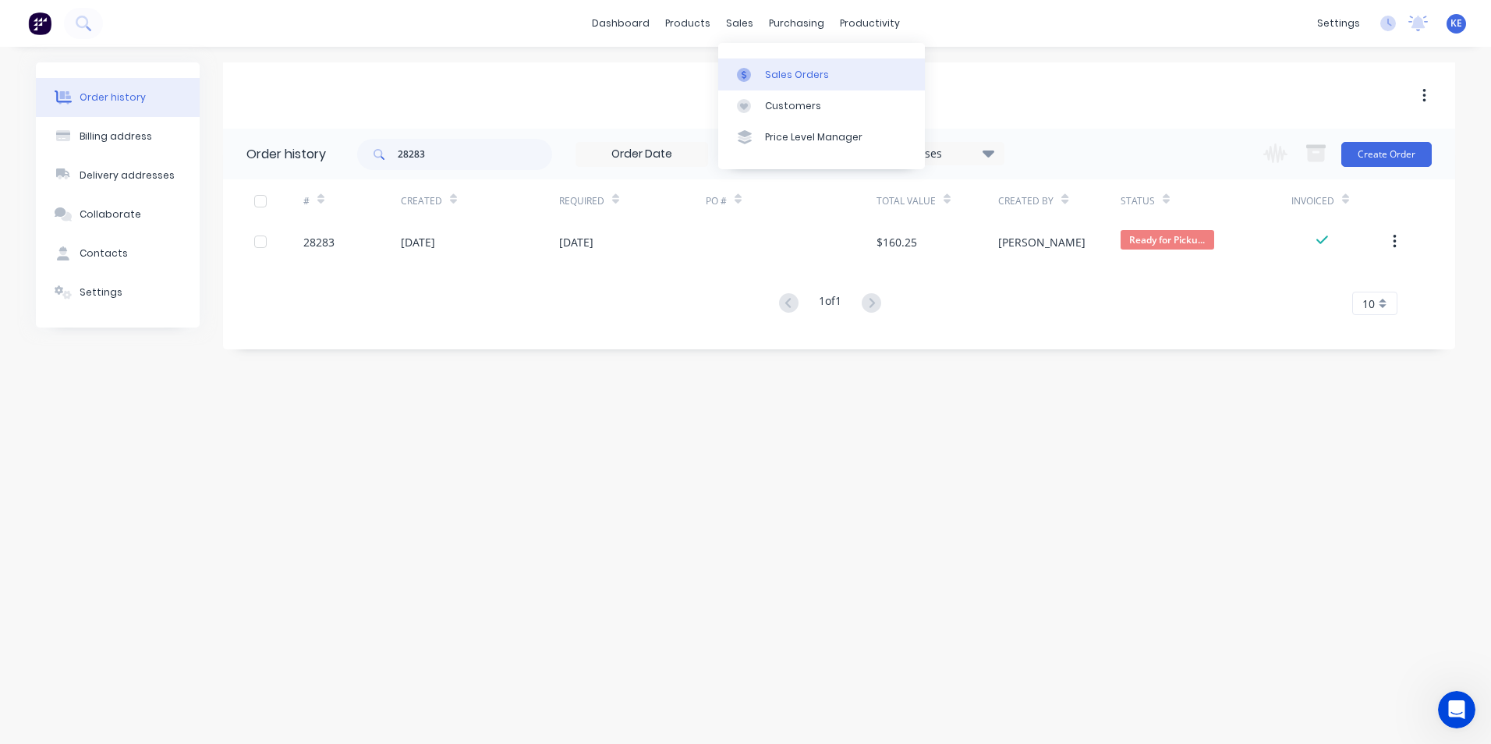
click at [786, 74] on div "Sales Orders" at bounding box center [797, 75] width 64 height 14
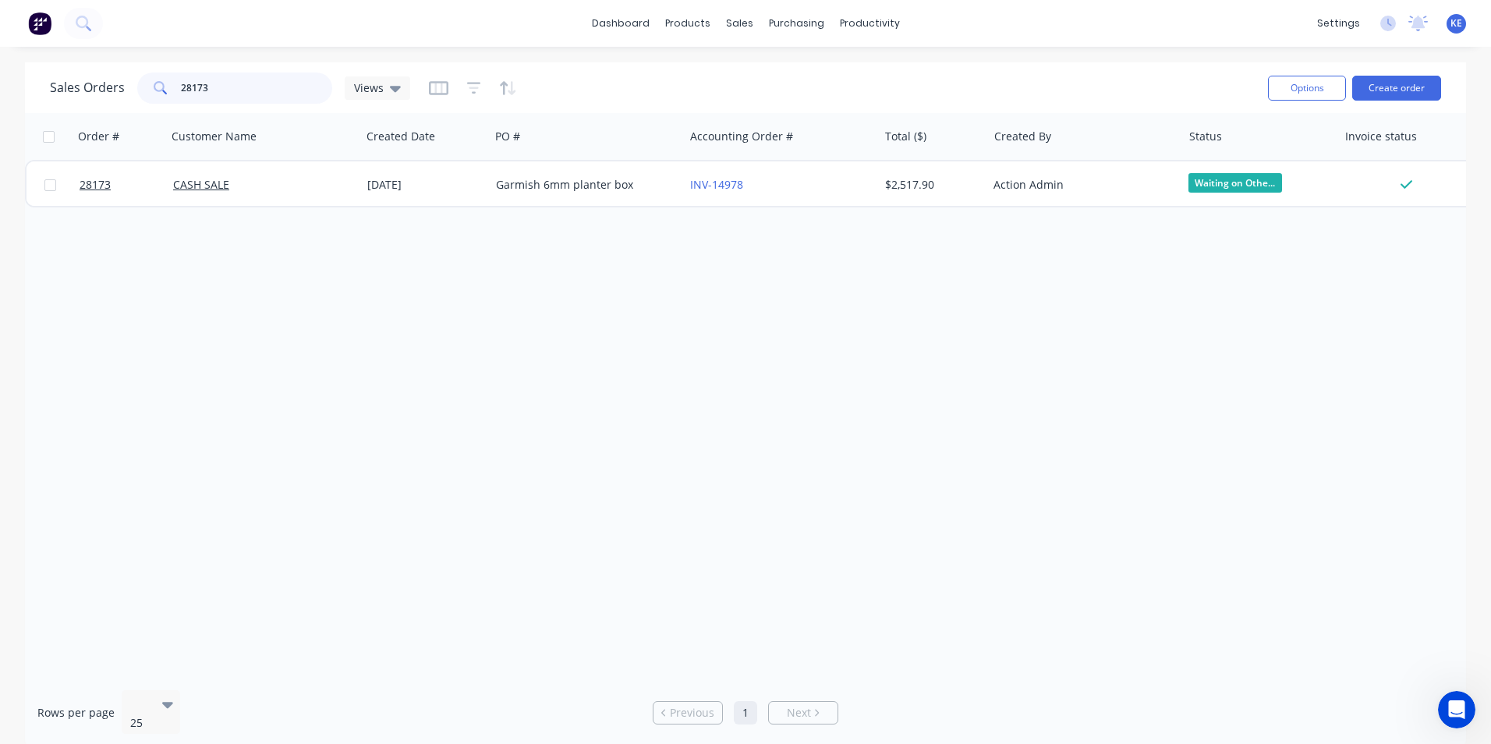
drag, startPoint x: 159, startPoint y: 92, endPoint x: 142, endPoint y: 93, distance: 17.2
click at [142, 93] on div "28173" at bounding box center [234, 88] width 195 height 31
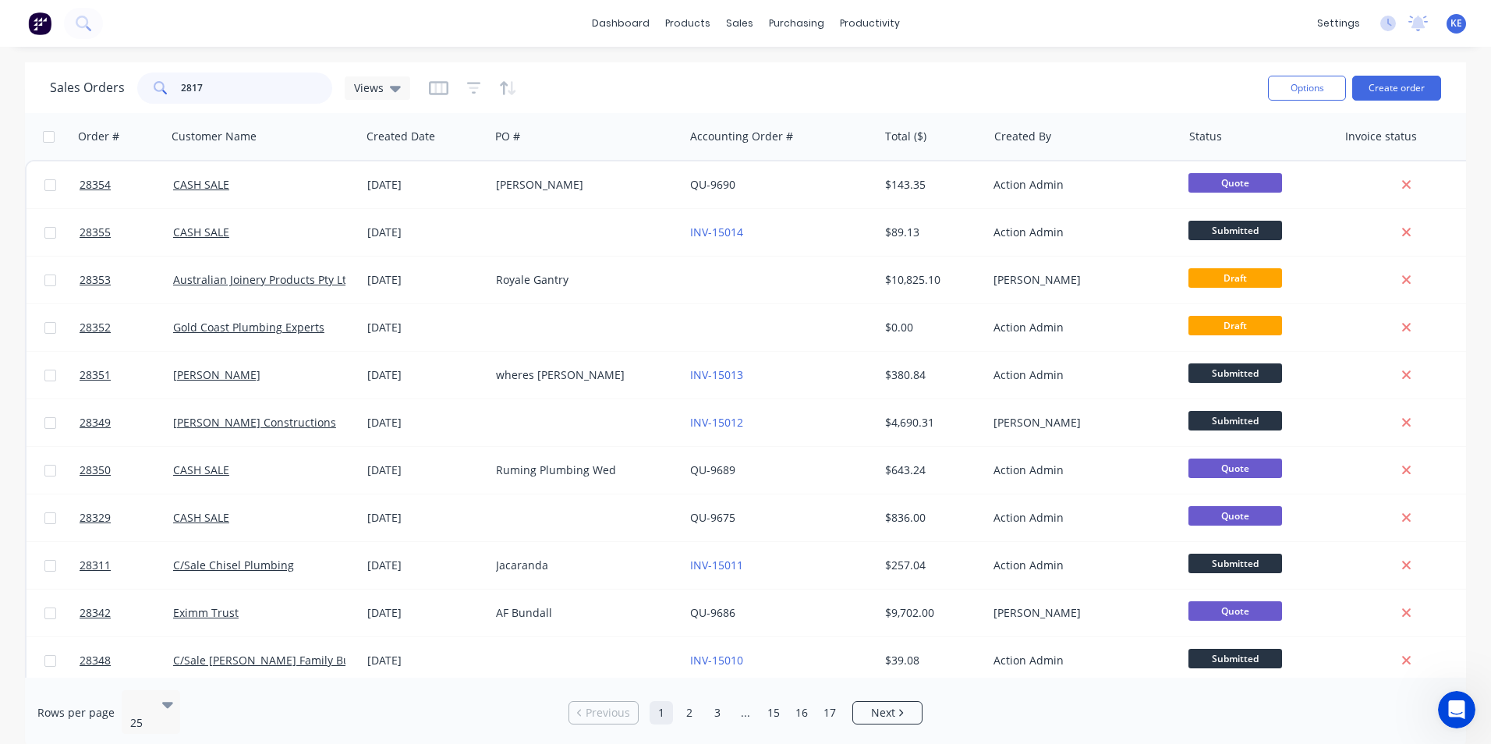
type input "28173"
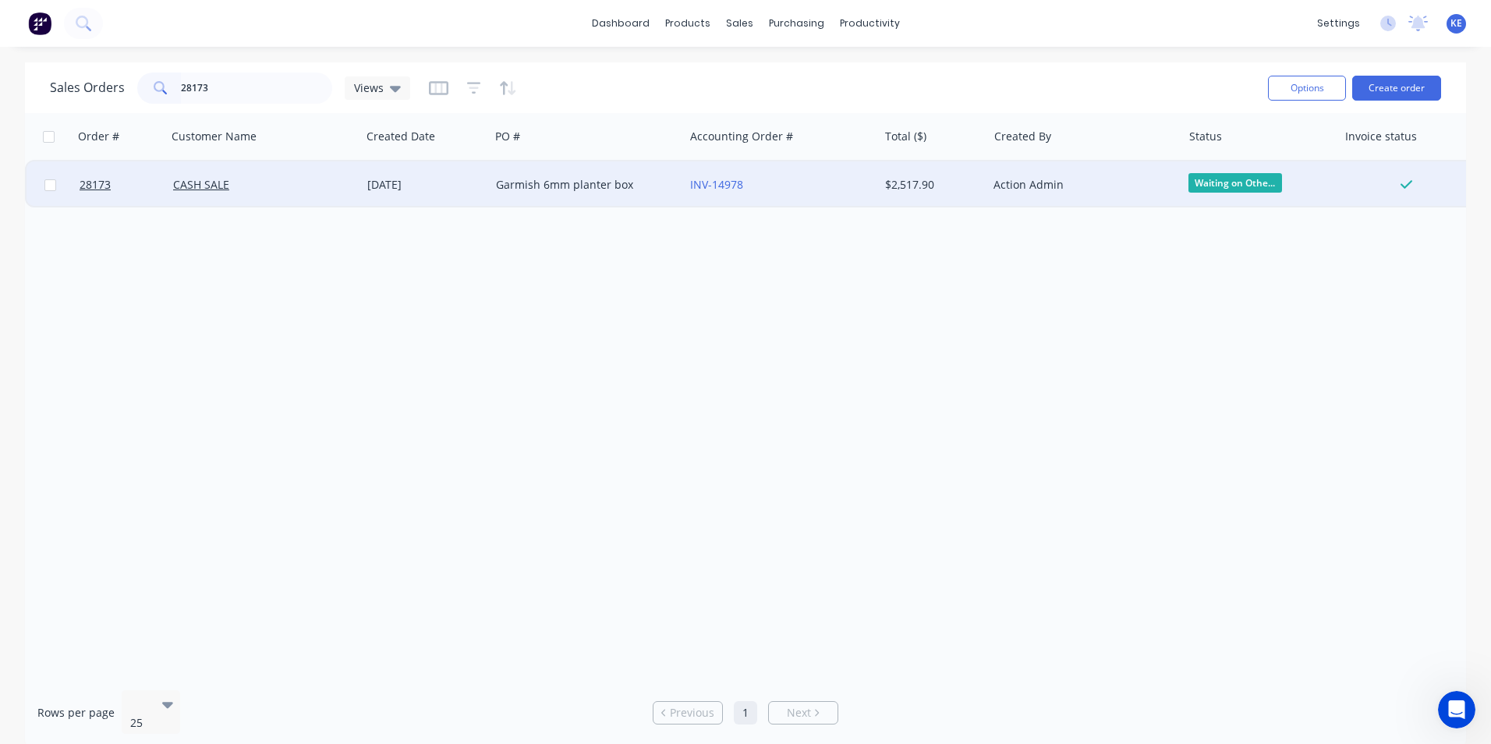
click at [296, 186] on div "CASH SALE" at bounding box center [259, 185] width 173 height 16
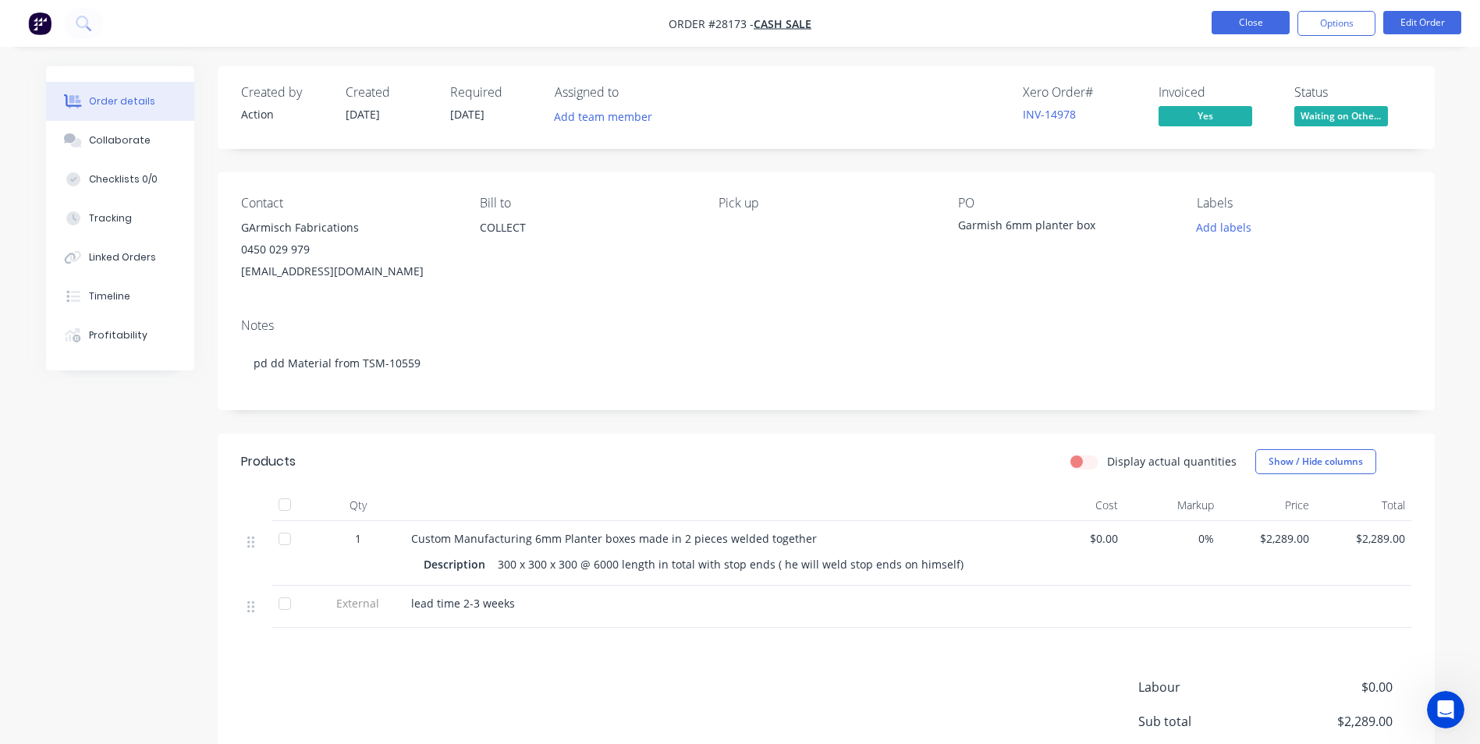
click at [1257, 19] on button "Close" at bounding box center [1250, 22] width 78 height 23
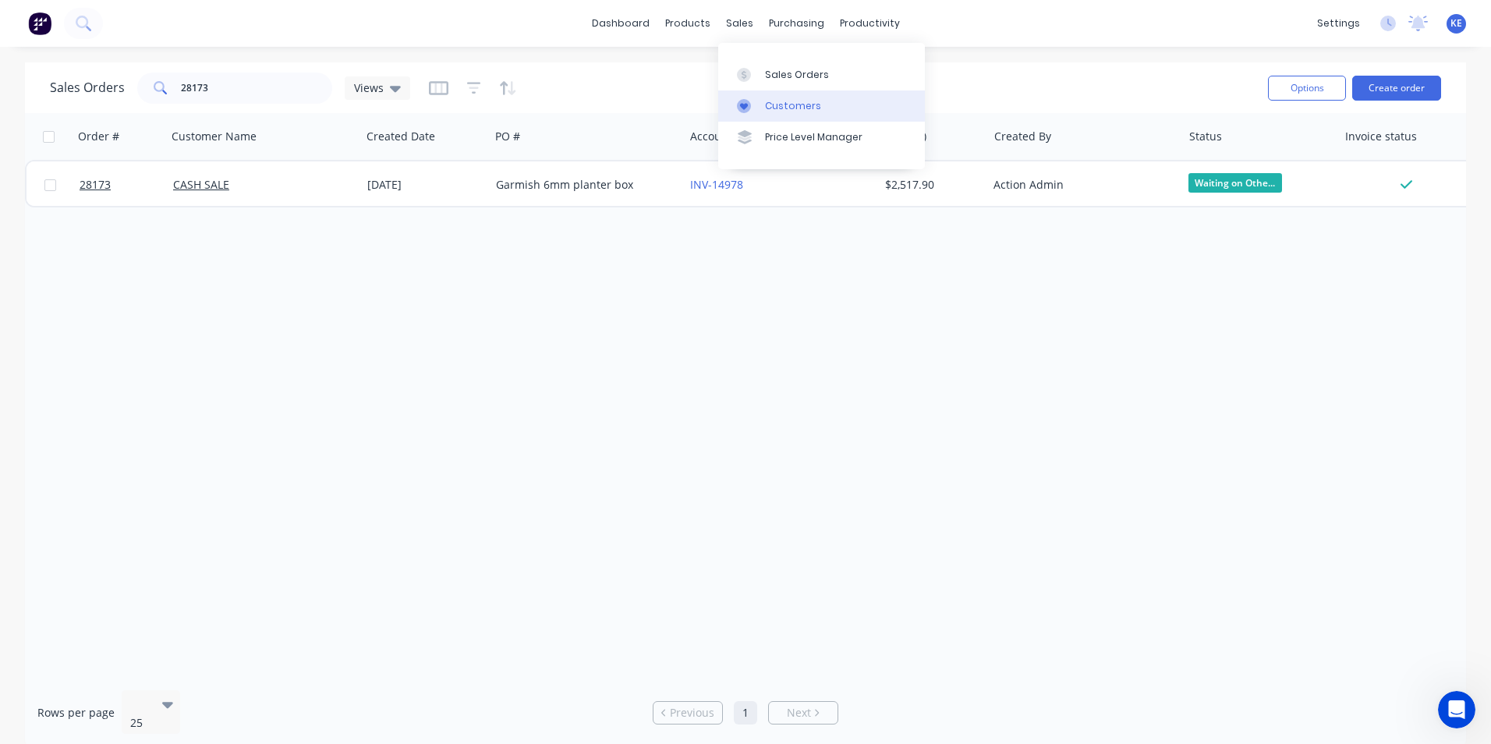
click at [796, 107] on div "Customers" at bounding box center [793, 106] width 56 height 14
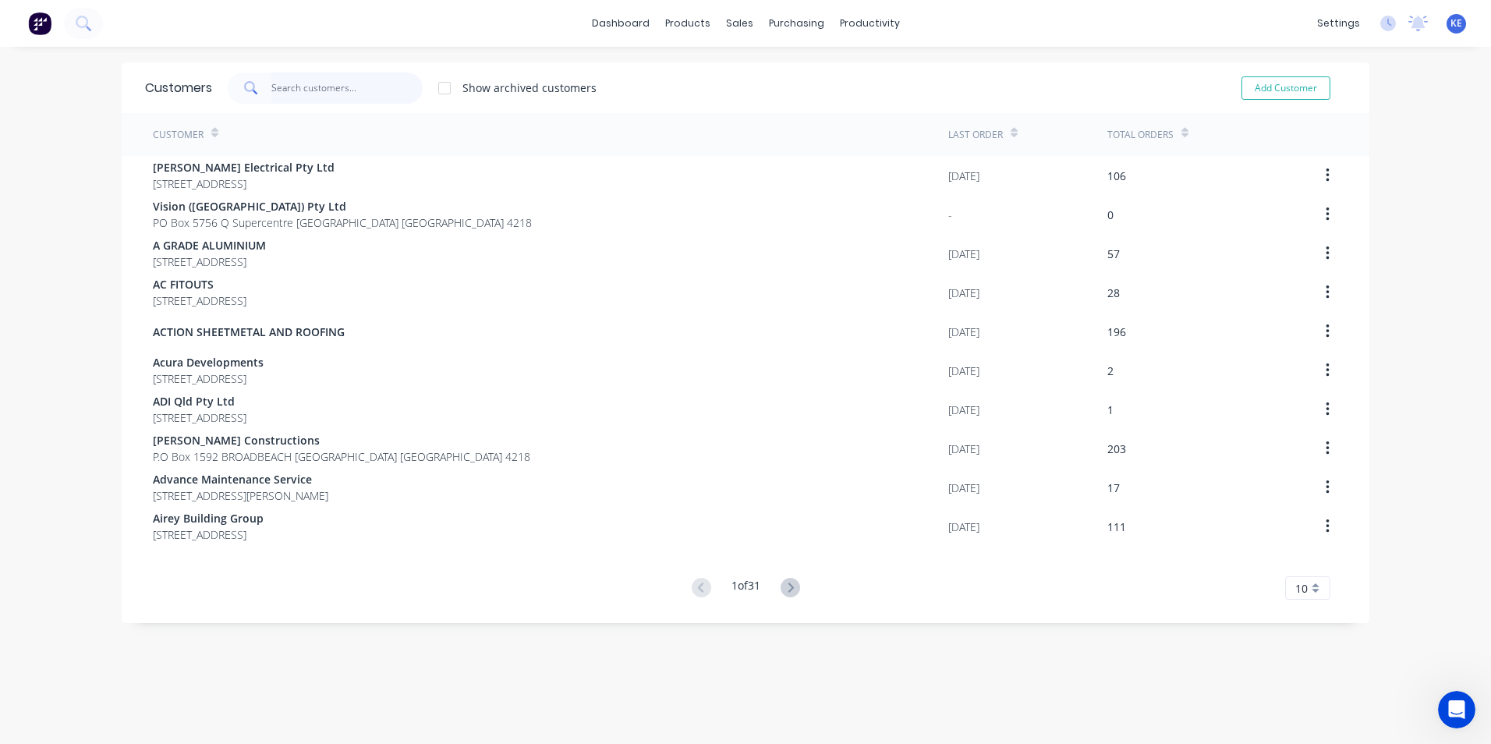
click at [325, 87] on input "text" at bounding box center [347, 88] width 152 height 31
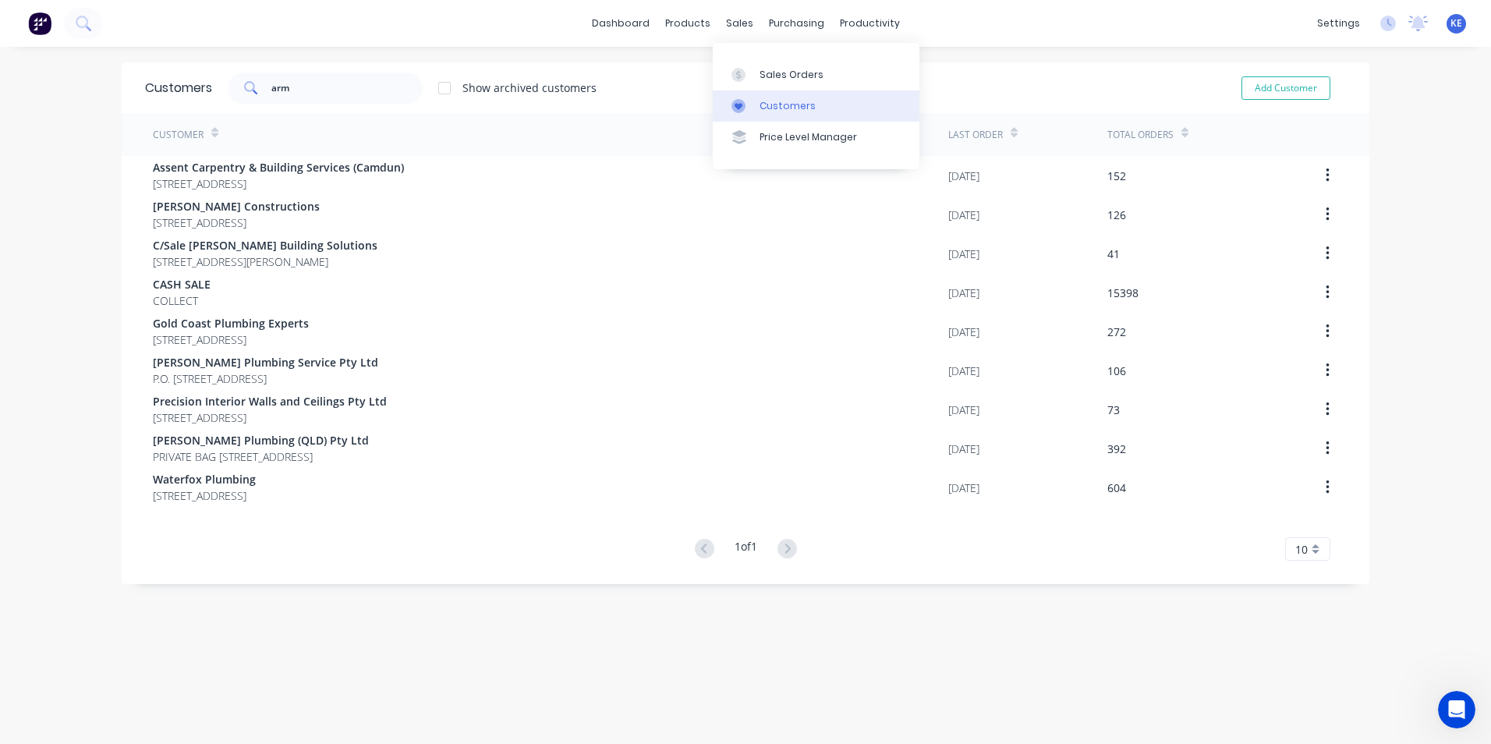
click at [803, 105] on div "Customers" at bounding box center [788, 106] width 56 height 14
drag, startPoint x: 324, startPoint y: 97, endPoint x: 211, endPoint y: 87, distance: 113.5
click at [212, 87] on div "arm Show archived customers" at bounding box center [404, 88] width 385 height 31
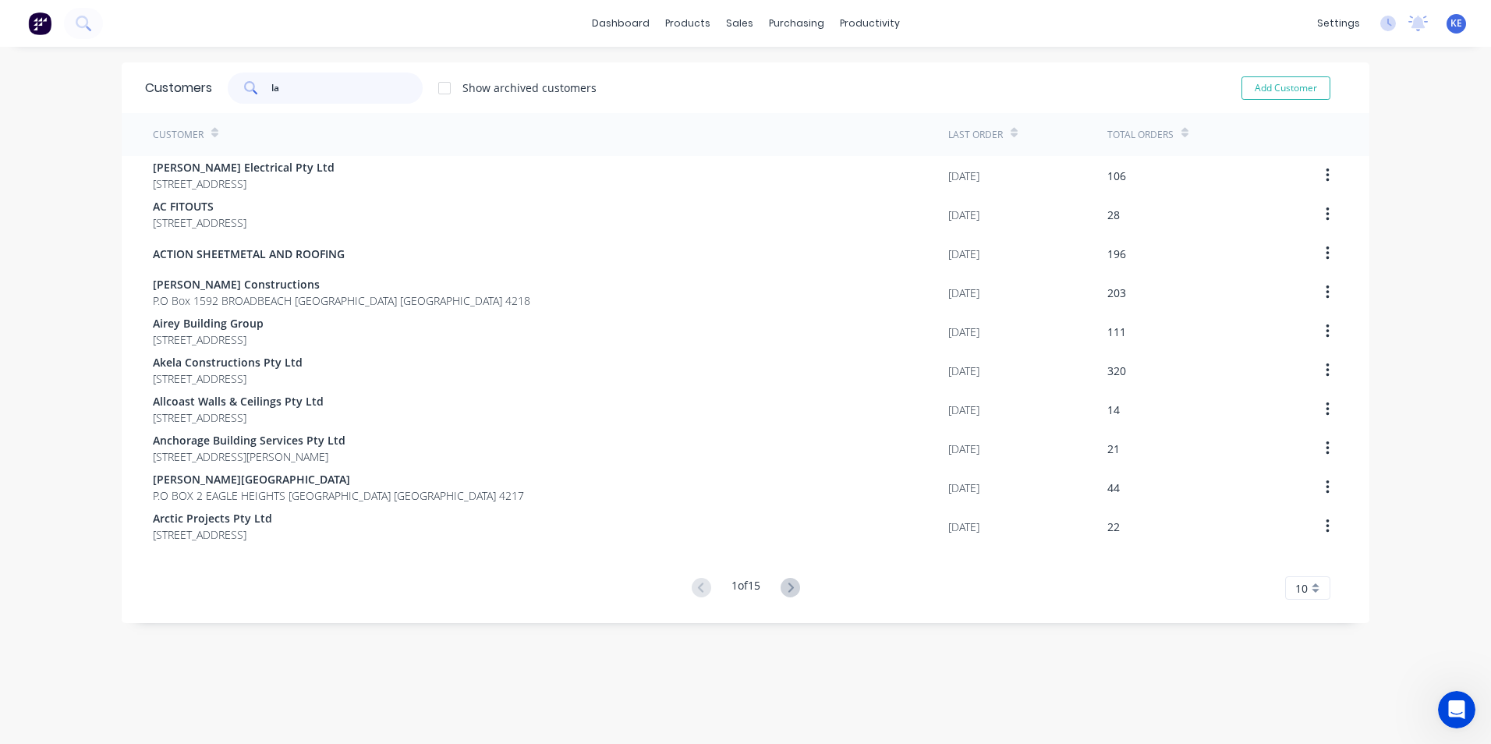
type input "l"
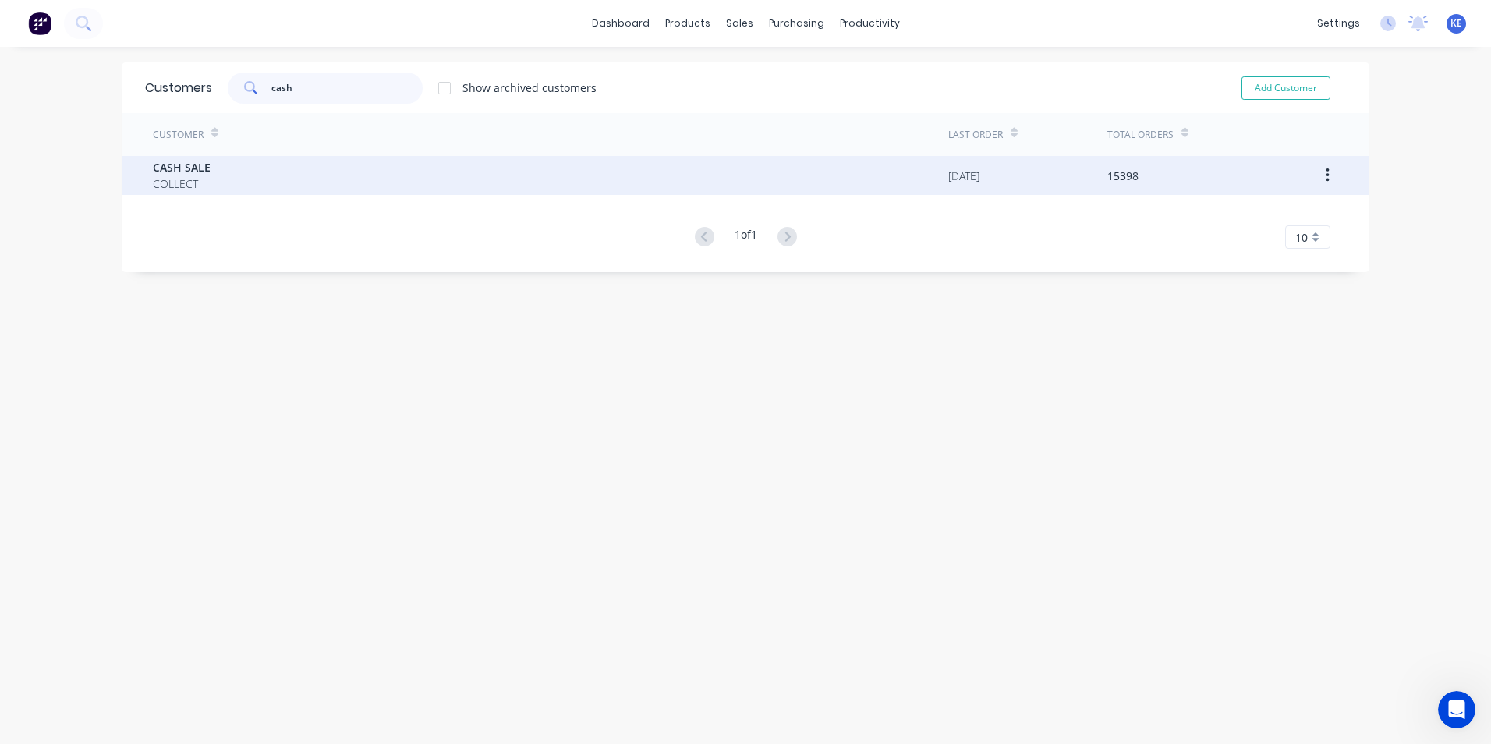
type input "cash"
click at [337, 167] on div "CASH SALE COLLECT" at bounding box center [551, 175] width 796 height 39
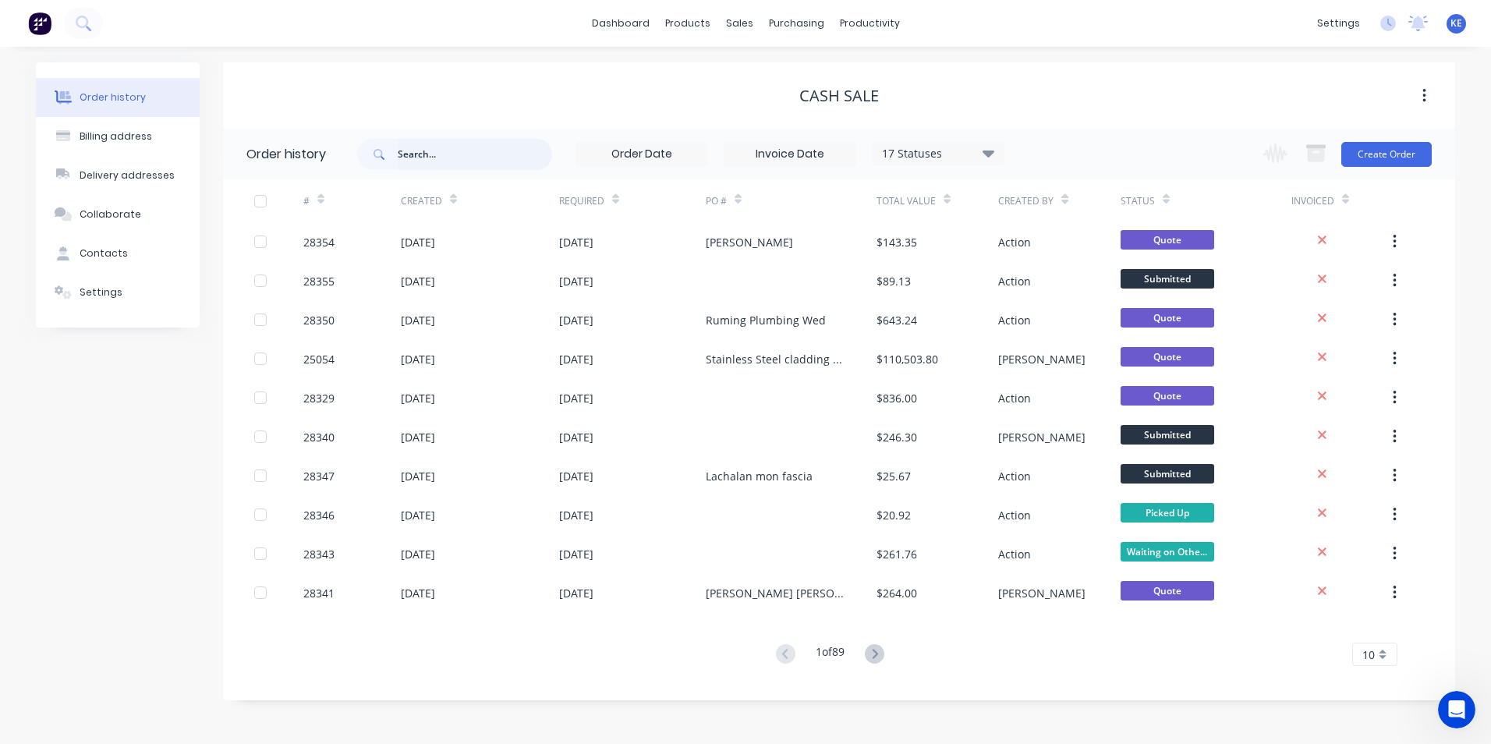
click at [454, 154] on input "text" at bounding box center [475, 154] width 154 height 31
type input "larm"
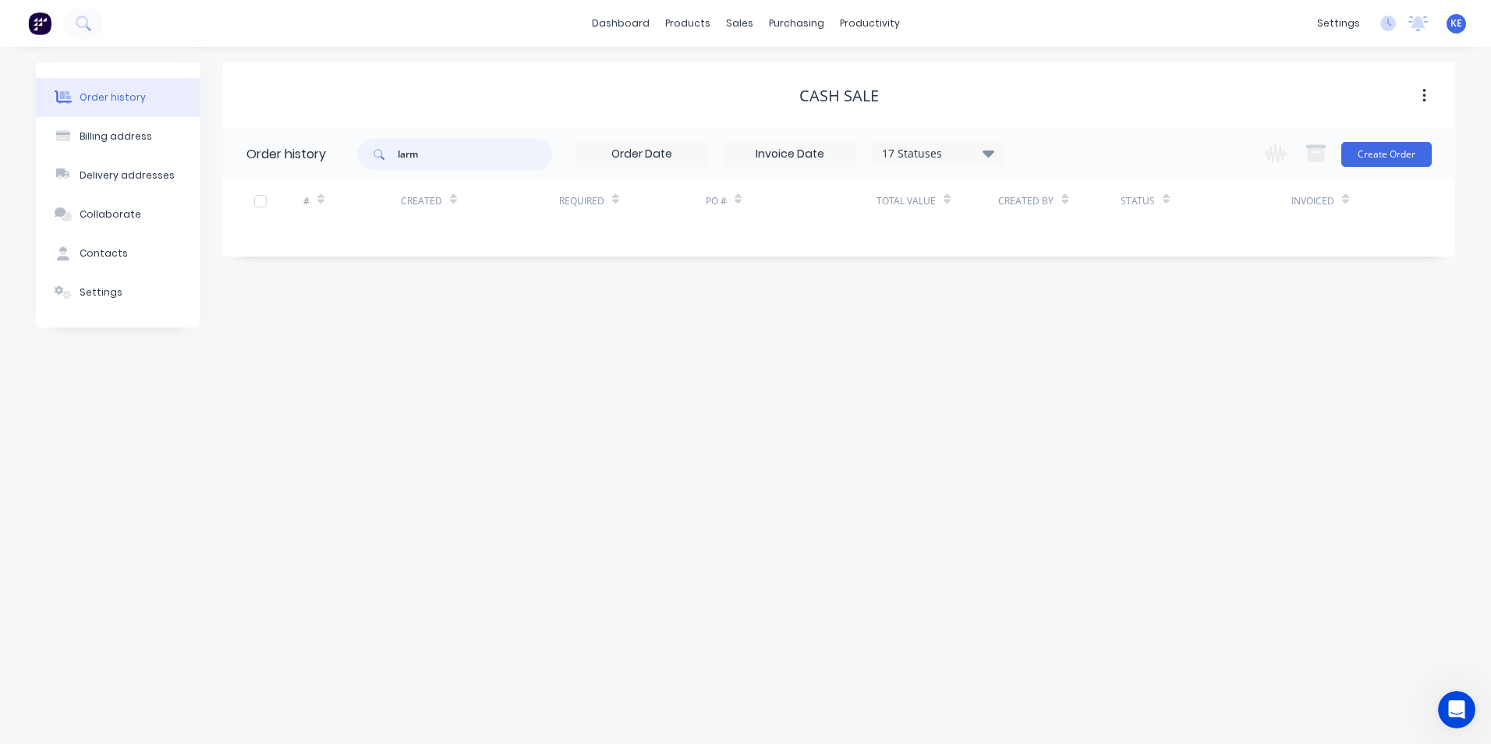
drag, startPoint x: 452, startPoint y: 147, endPoint x: 371, endPoint y: 157, distance: 81.7
click at [371, 157] on div "larm" at bounding box center [454, 154] width 195 height 31
click at [573, 484] on div "Order history Billing address Delivery addresses Collaborate Contacts Settings …" at bounding box center [745, 395] width 1491 height 697
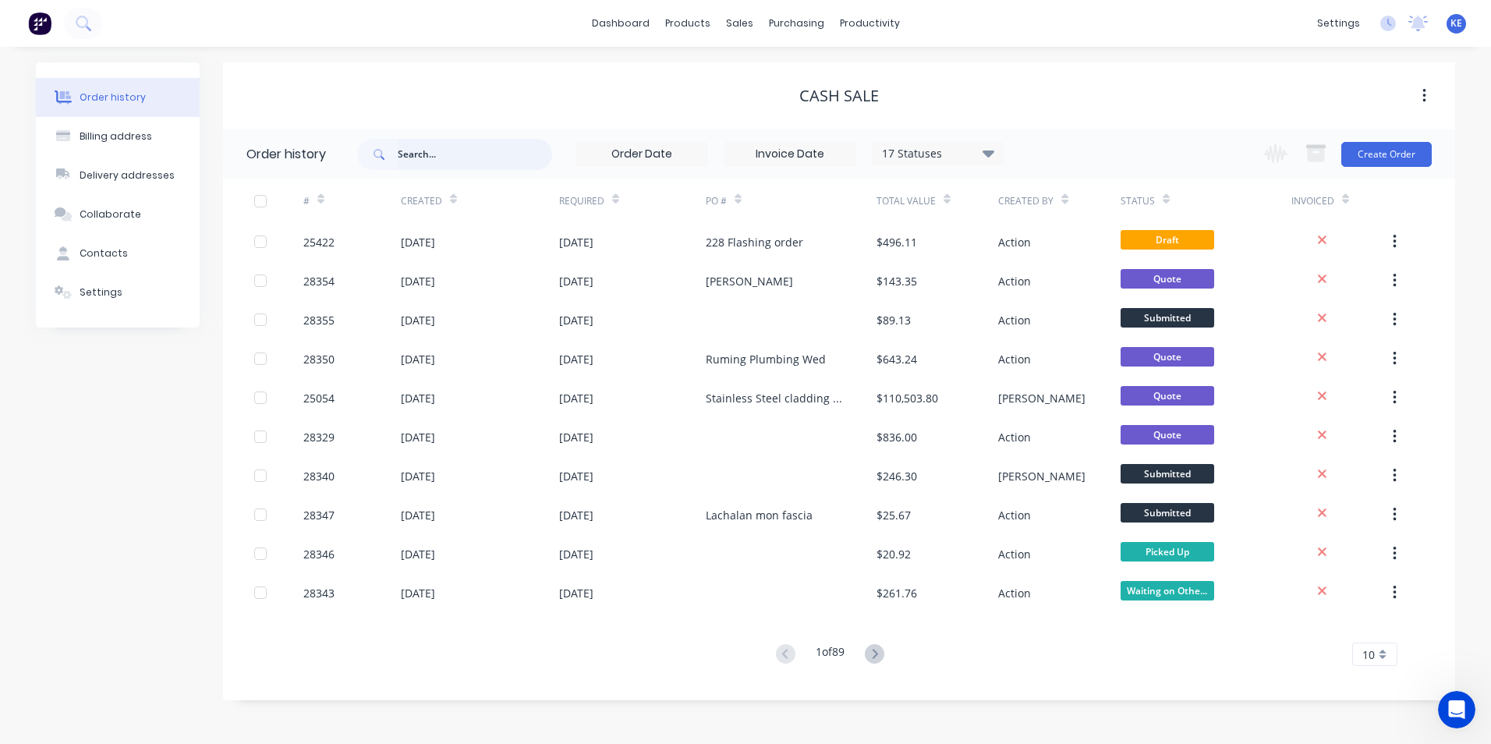
click at [408, 158] on input "text" at bounding box center [475, 154] width 154 height 31
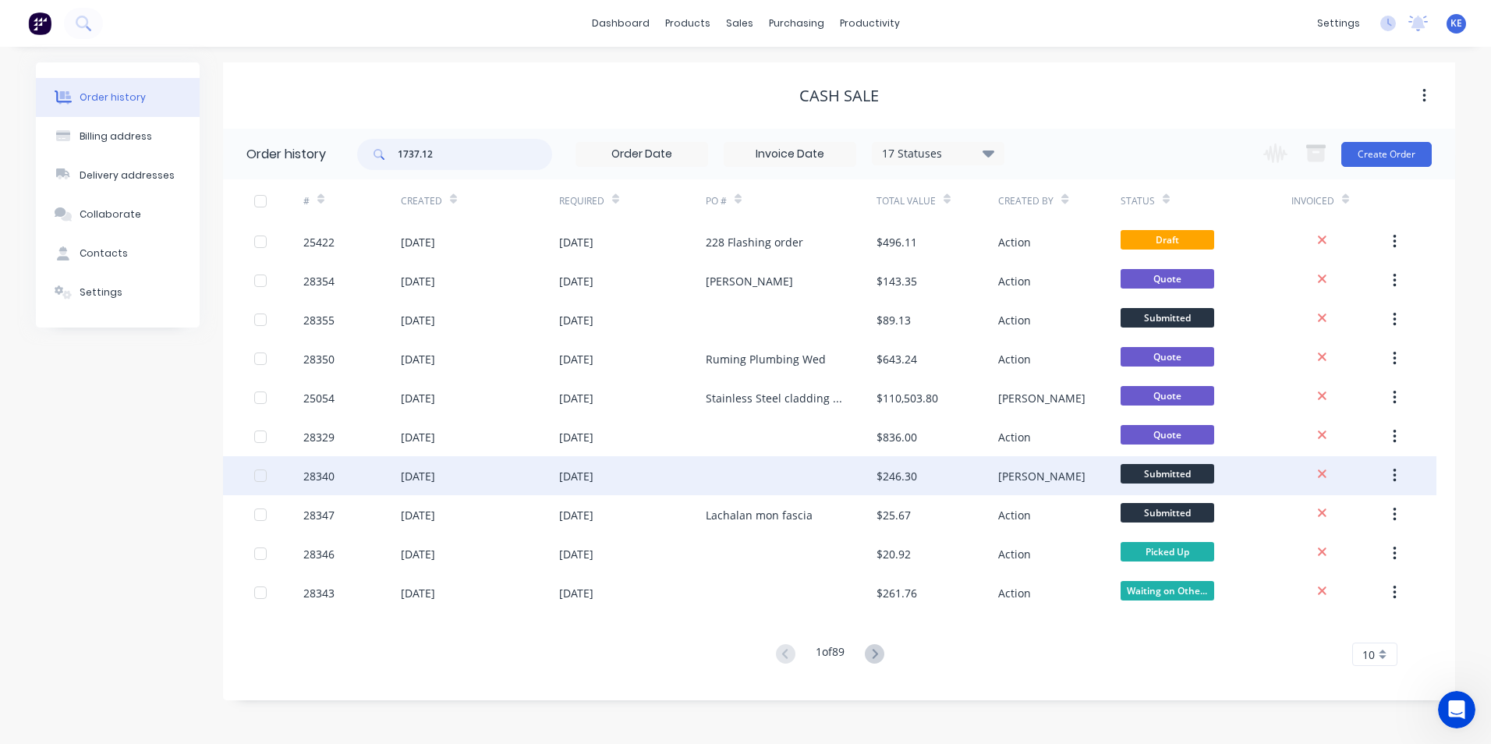
type input "1737.12"
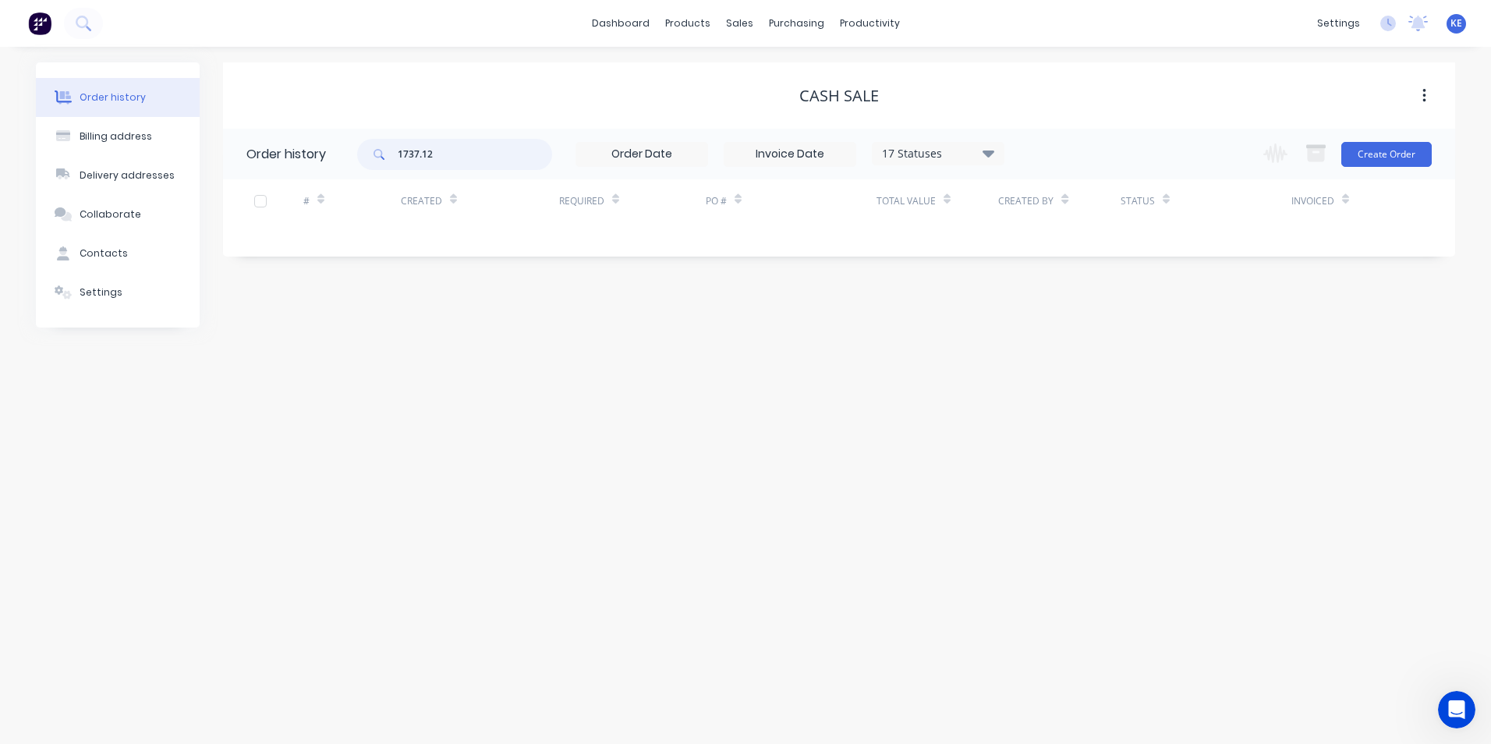
drag, startPoint x: 465, startPoint y: 149, endPoint x: 282, endPoint y: 157, distance: 182.7
click at [282, 157] on header "Order history 1737.12 17 Statuses Invoice Status Invoiced Not Invoiced Partial …" at bounding box center [839, 154] width 1232 height 51
click at [512, 385] on div "Order history Billing address Delivery addresses Collaborate Contacts Settings …" at bounding box center [745, 395] width 1491 height 697
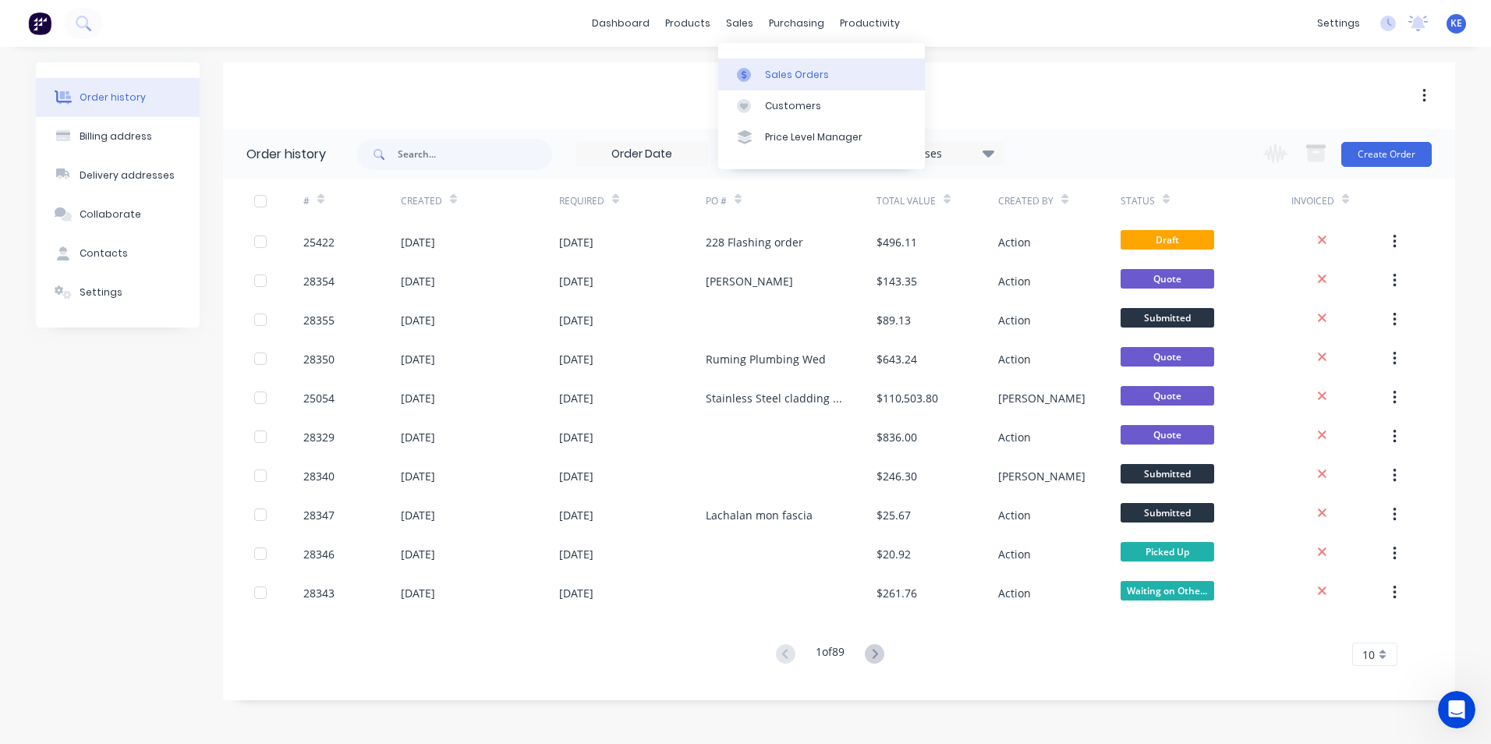
click at [775, 76] on div "Sales Orders" at bounding box center [797, 75] width 64 height 14
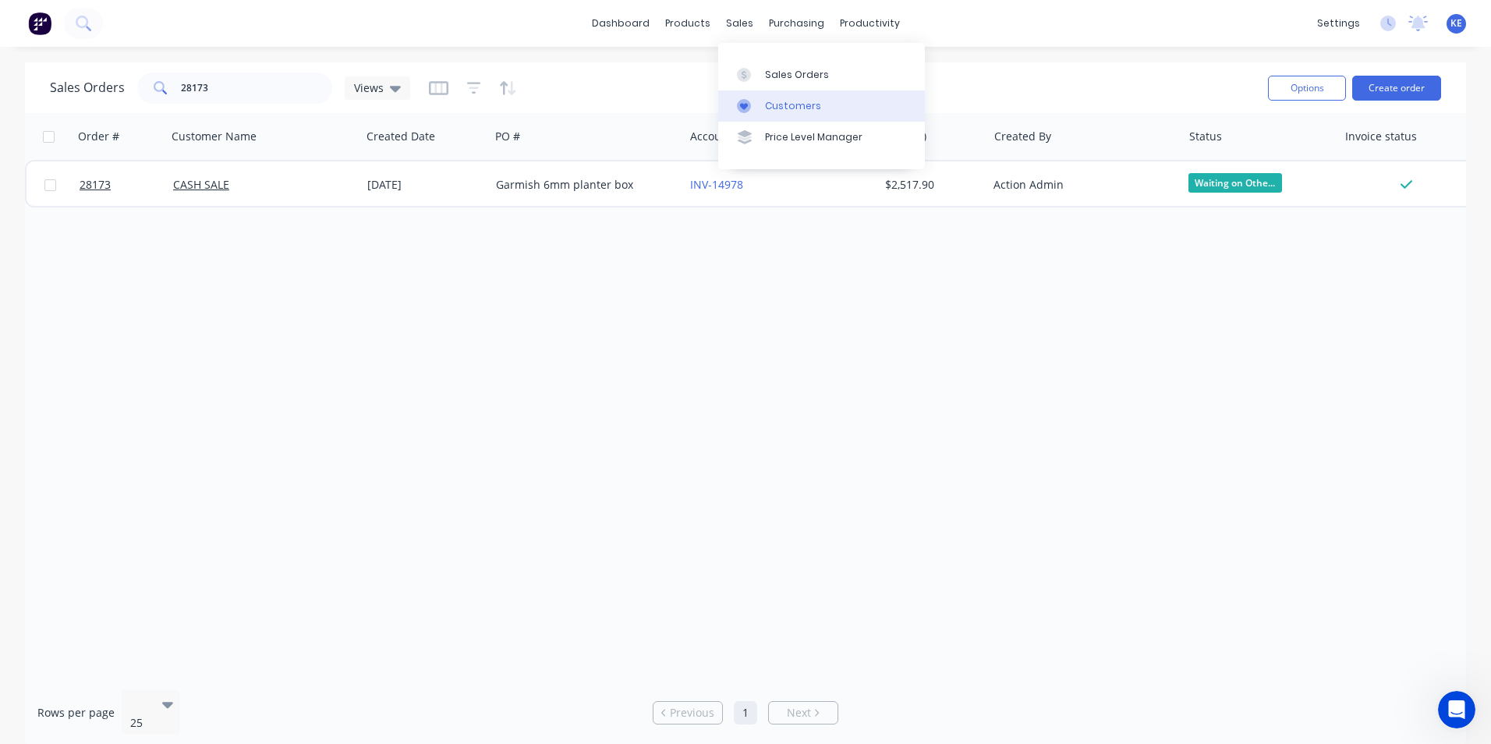
click at [770, 112] on div "Customers" at bounding box center [793, 106] width 56 height 14
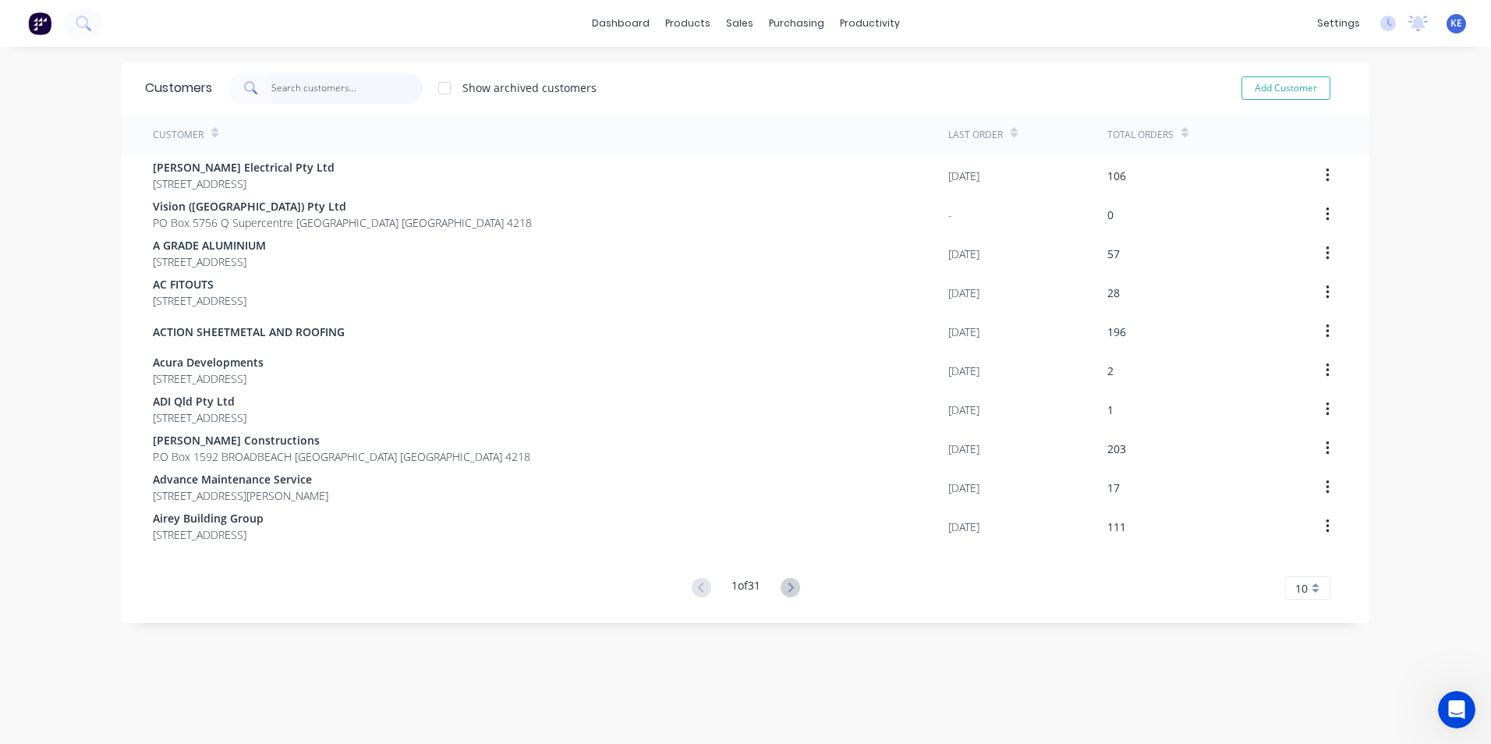
click at [299, 90] on input "text" at bounding box center [347, 88] width 152 height 31
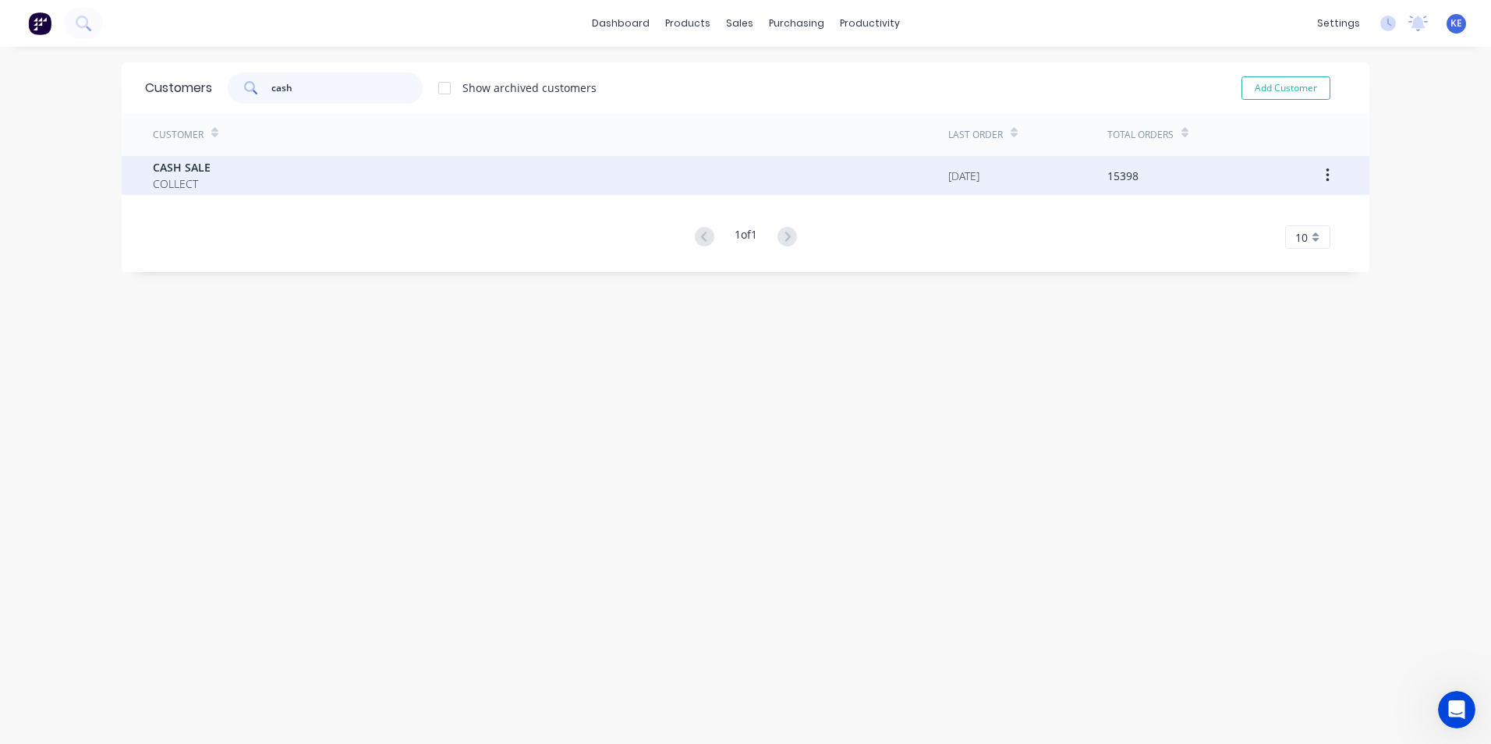
type input "cash"
click at [285, 172] on div "CASH SALE COLLECT" at bounding box center [551, 175] width 796 height 39
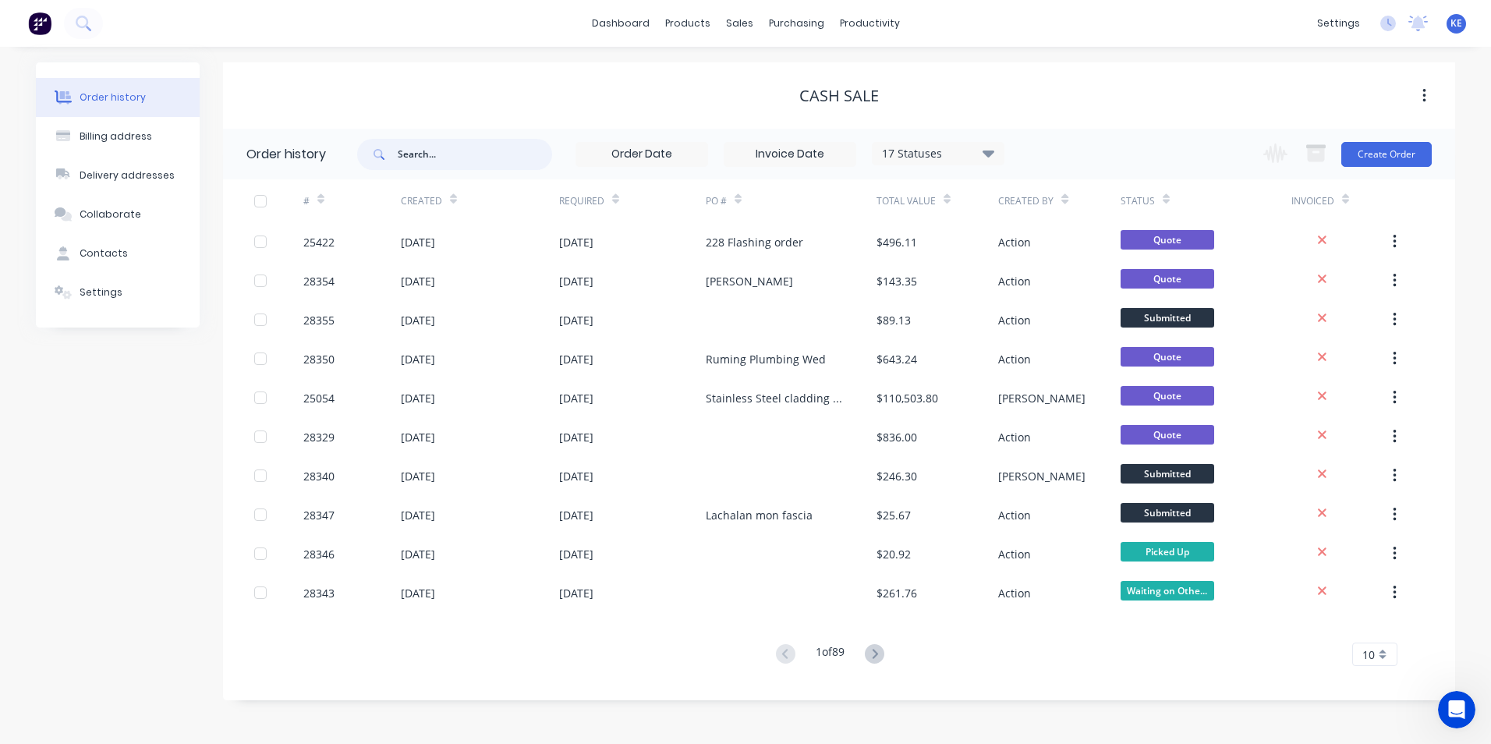
drag, startPoint x: 436, startPoint y: 150, endPoint x: 404, endPoint y: 12, distance: 141.7
click at [436, 146] on input "text" at bounding box center [475, 154] width 154 height 31
type input "27732"
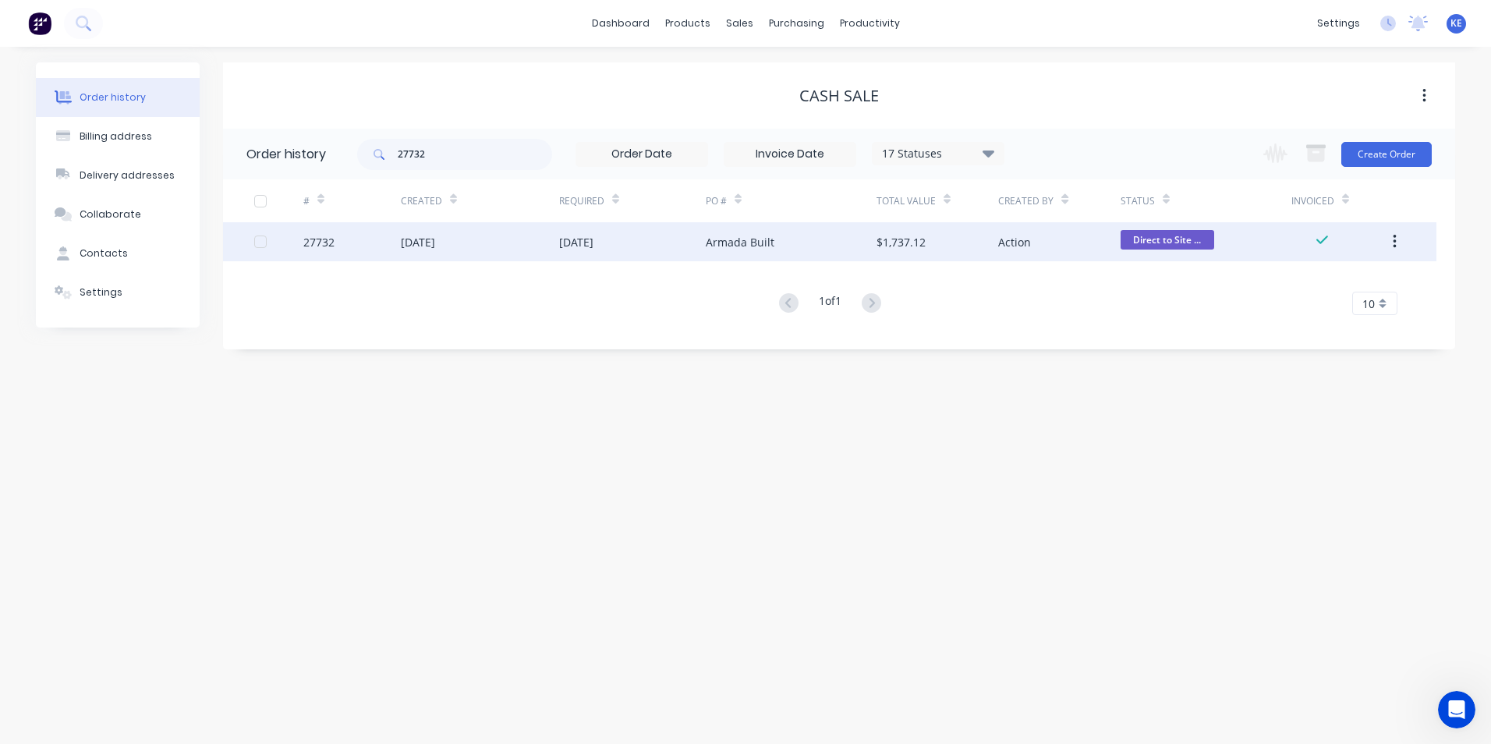
click at [349, 253] on div "27732" at bounding box center [351, 241] width 97 height 39
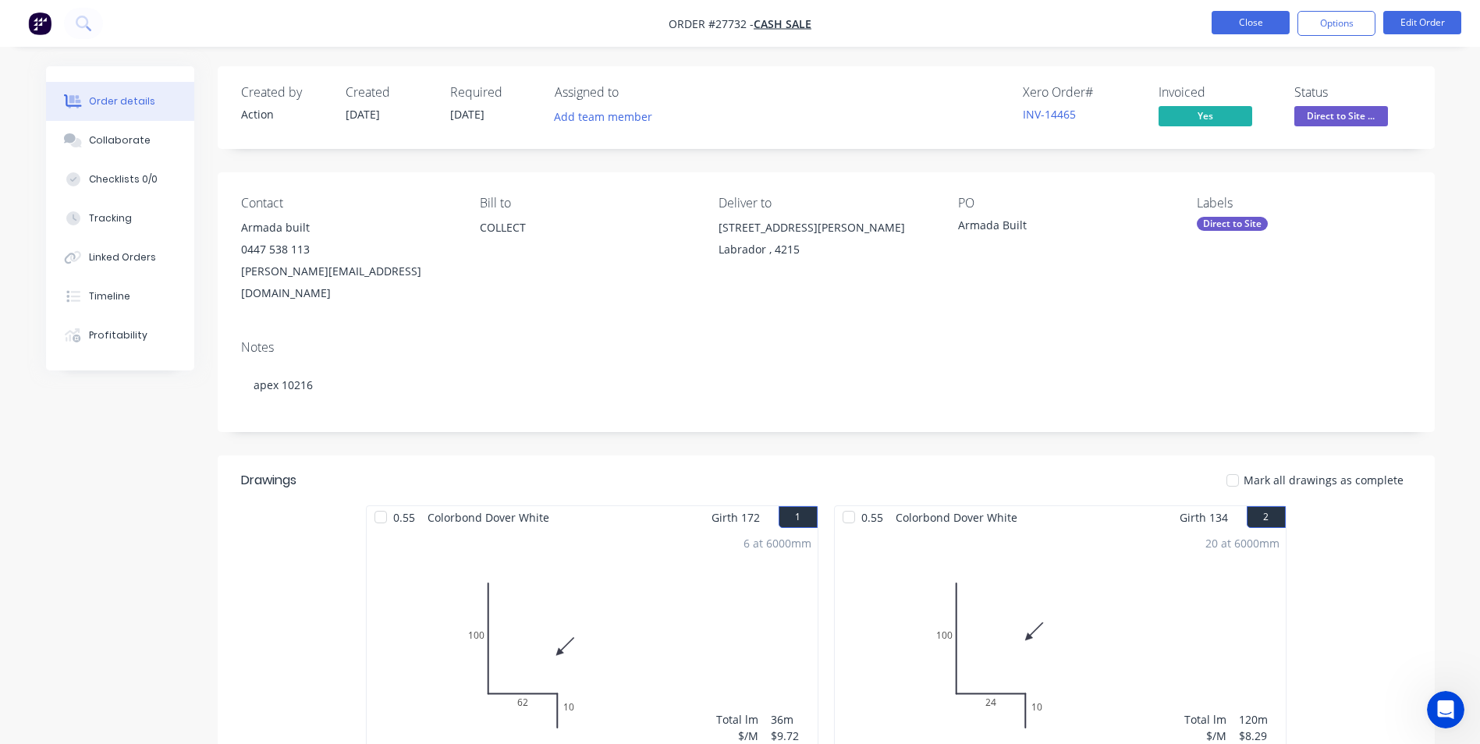
click at [1245, 23] on button "Close" at bounding box center [1250, 22] width 78 height 23
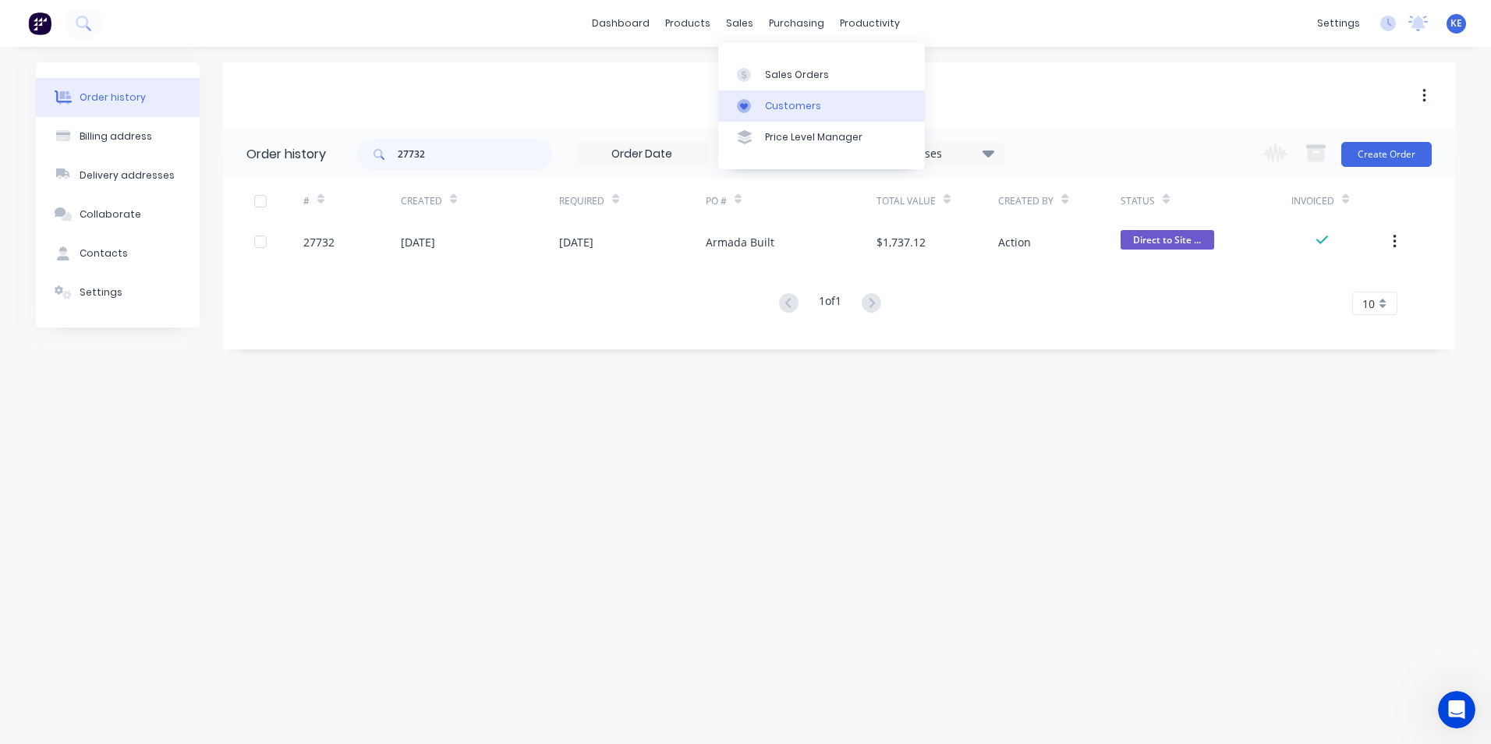
click at [792, 109] on div "Customers" at bounding box center [793, 106] width 56 height 14
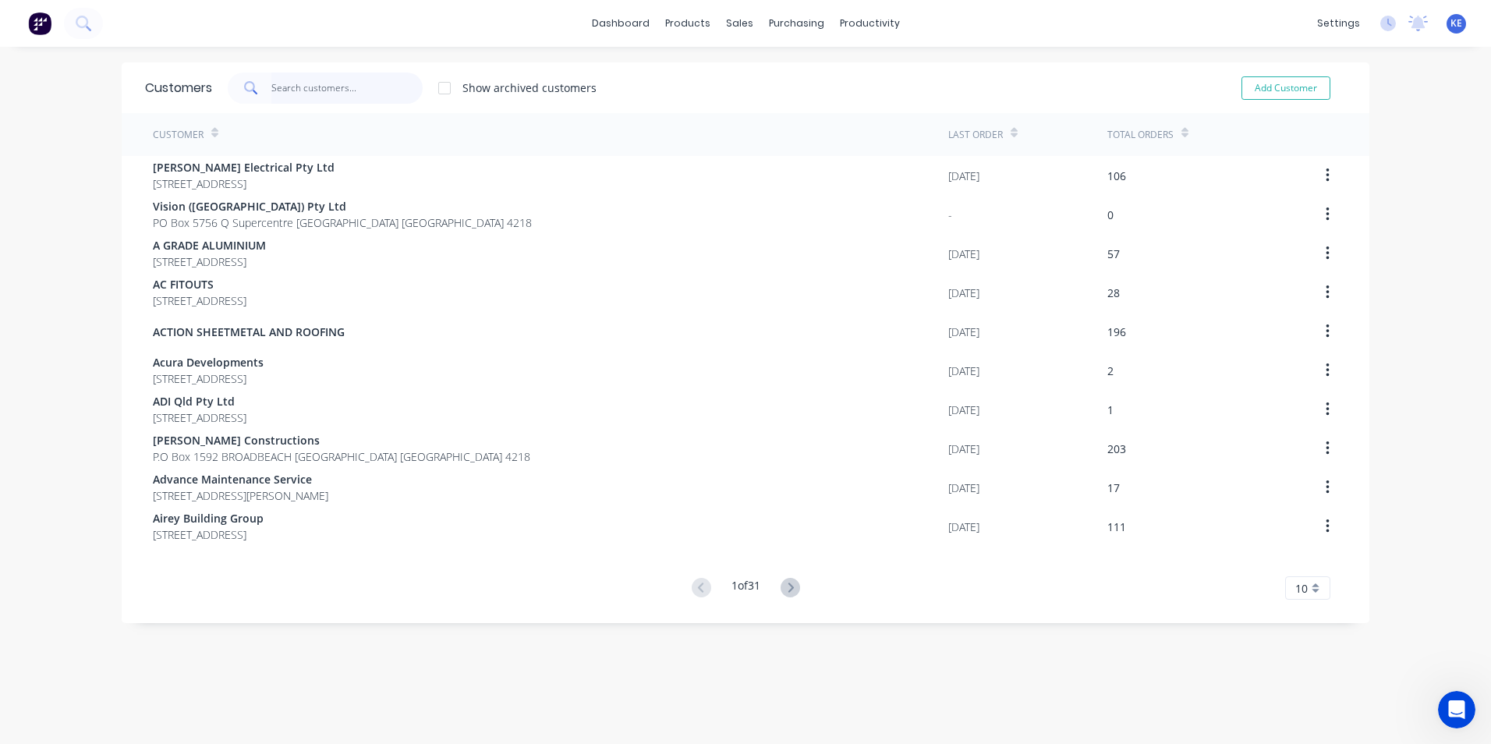
click at [327, 93] on input "text" at bounding box center [347, 88] width 152 height 31
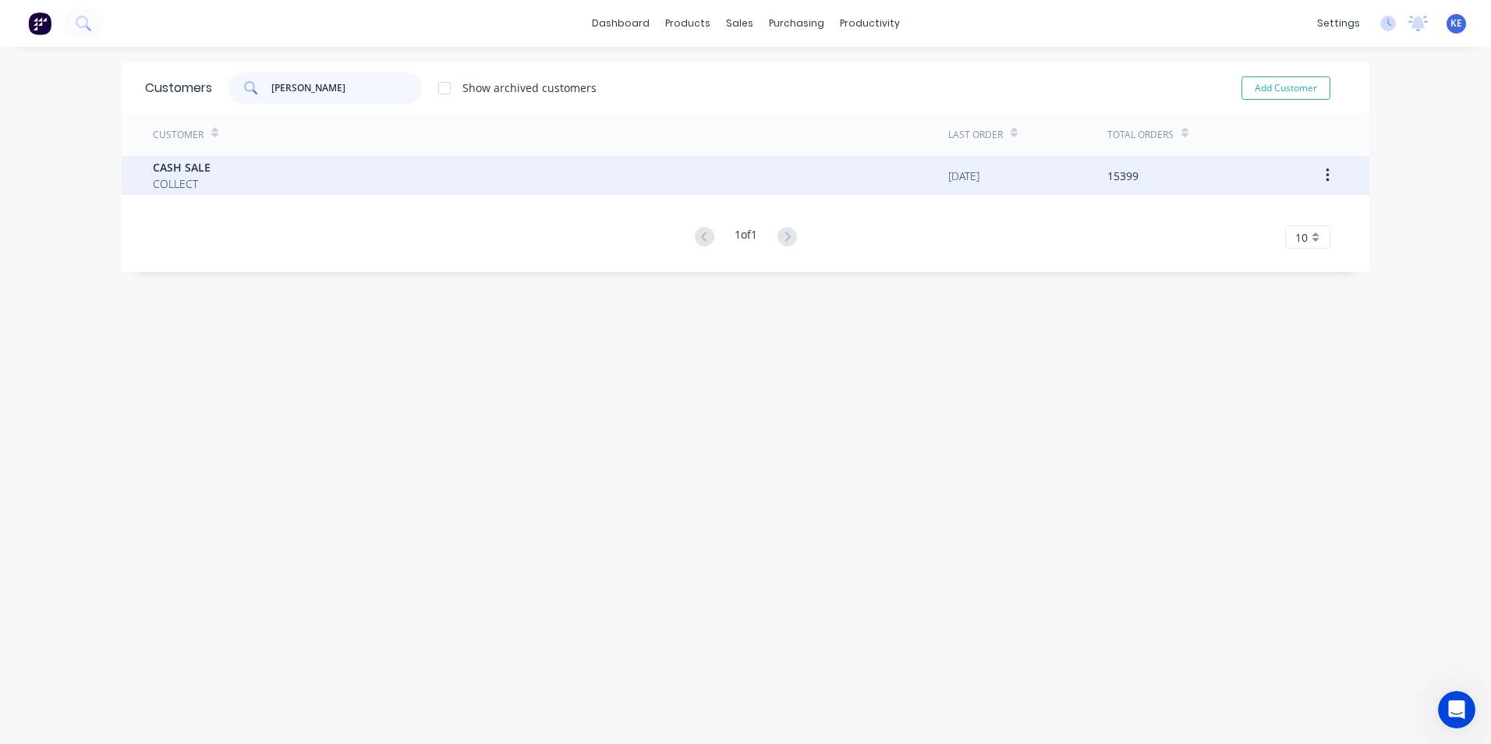
type input "[PERSON_NAME]"
click at [292, 189] on div "CASH SALE COLLECT" at bounding box center [551, 175] width 796 height 39
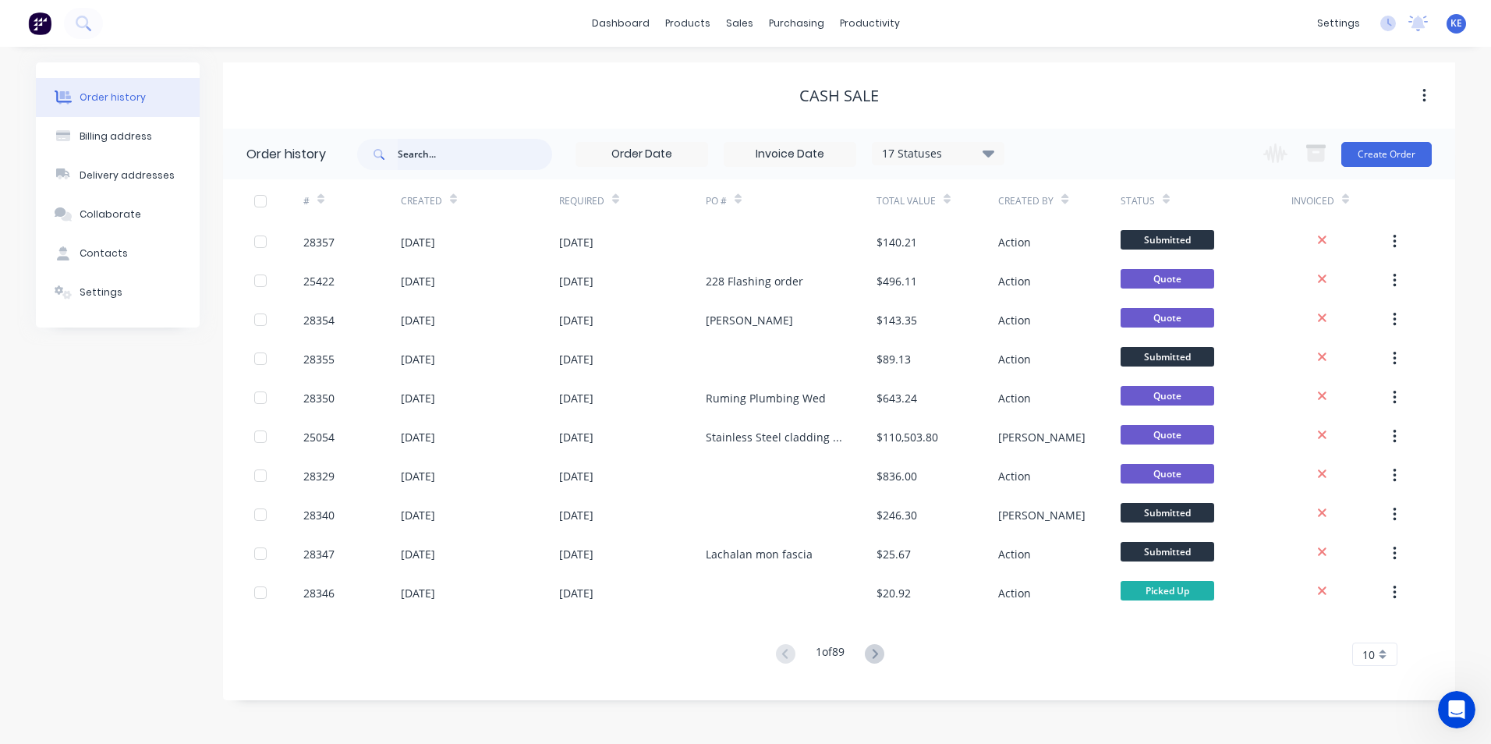
click at [459, 157] on input "text" at bounding box center [475, 154] width 154 height 31
type input "[PERSON_NAME]"
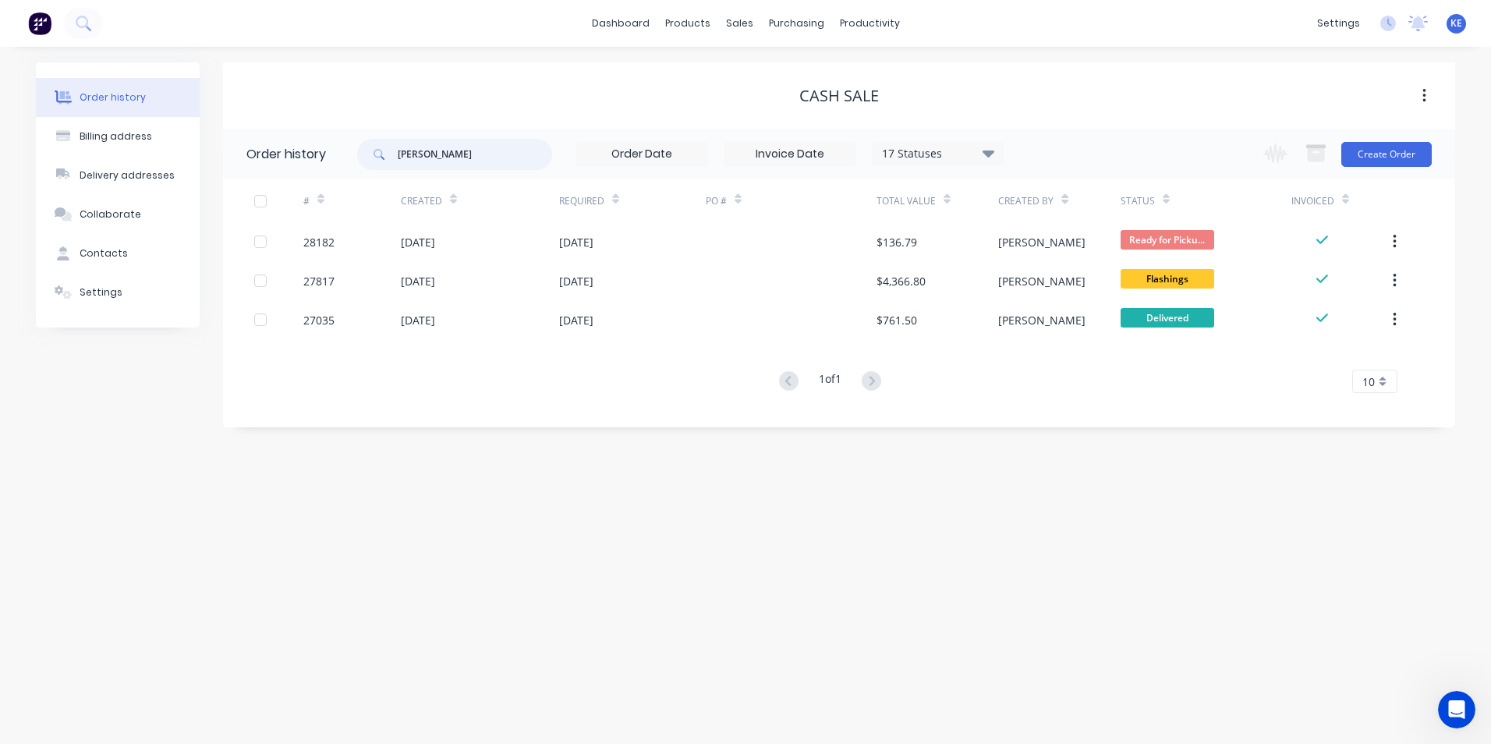
drag, startPoint x: 442, startPoint y: 154, endPoint x: 279, endPoint y: 179, distance: 164.9
click at [279, 179] on div "Order history [PERSON_NAME] 17 Statuses Invoice Status Invoiced Not Invoiced Pa…" at bounding box center [839, 270] width 1232 height 283
click at [441, 505] on div "Order history Billing address Delivery addresses Collaborate Contacts Settings …" at bounding box center [745, 395] width 1491 height 697
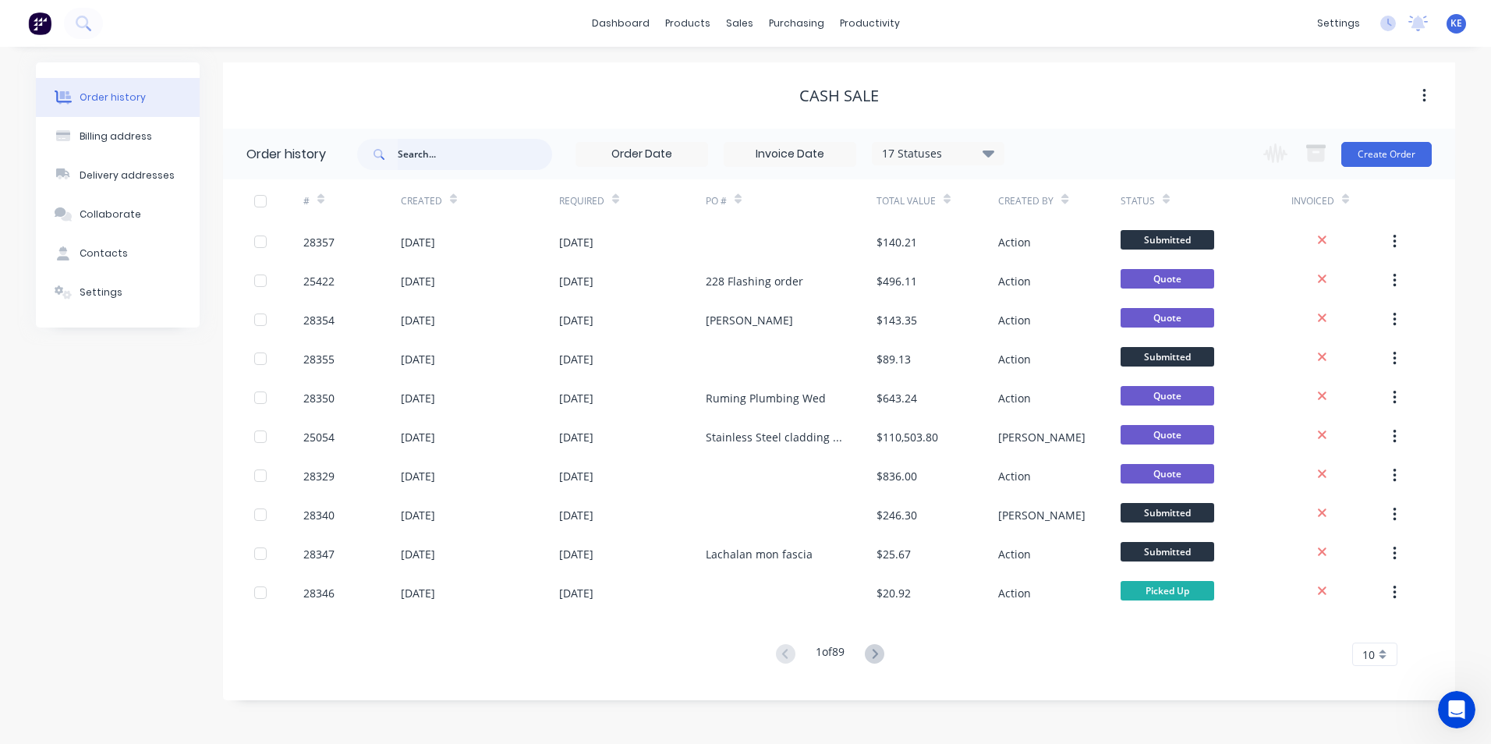
click at [467, 156] on input "text" at bounding box center [475, 154] width 154 height 31
type input "425.11"
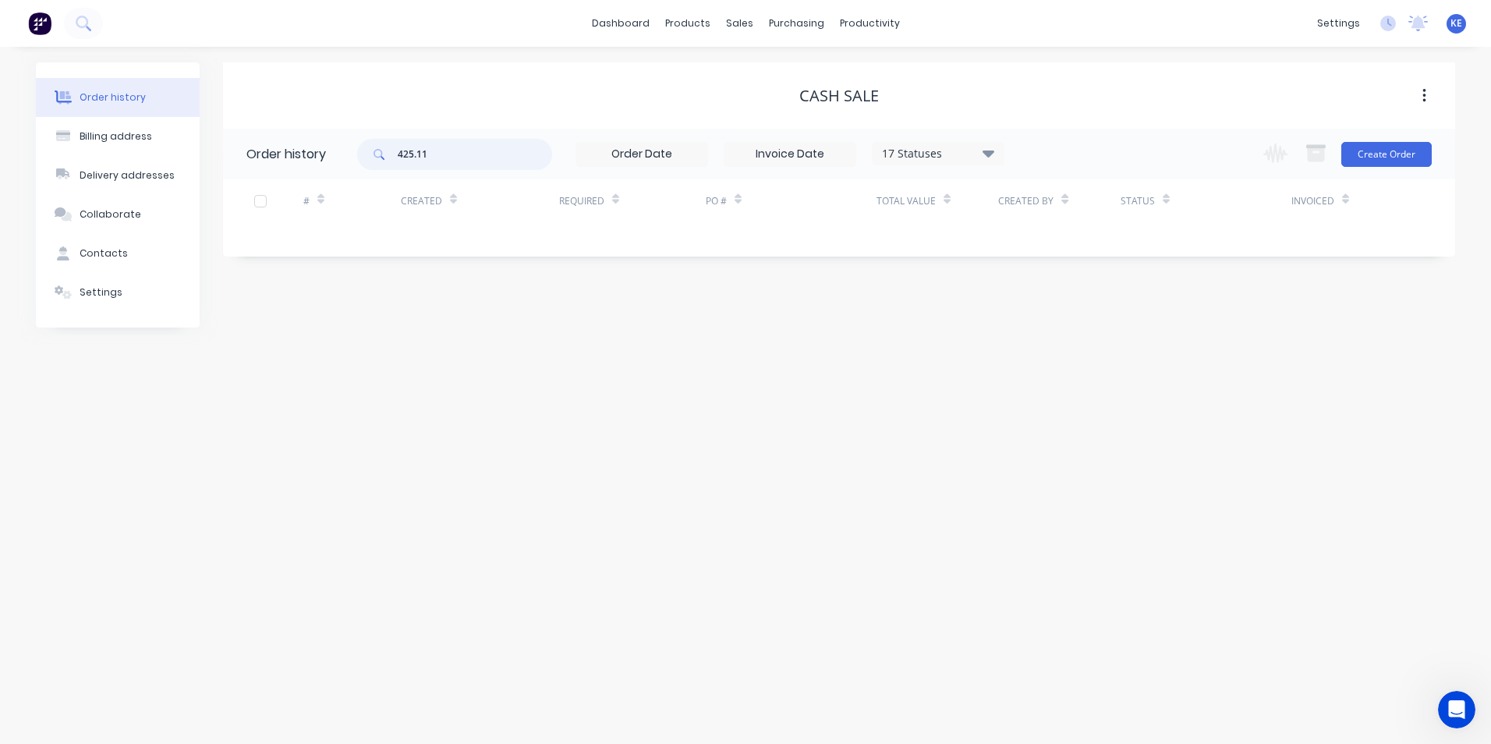
drag, startPoint x: 365, startPoint y: 152, endPoint x: 257, endPoint y: 152, distance: 108.4
click at [257, 152] on header "Order history 425.11 17 Statuses Invoice Status Invoiced Not Invoiced Partial O…" at bounding box center [839, 154] width 1232 height 51
click at [448, 448] on div "Order history Billing address Delivery addresses Collaborate Contacts Settings …" at bounding box center [745, 395] width 1491 height 697
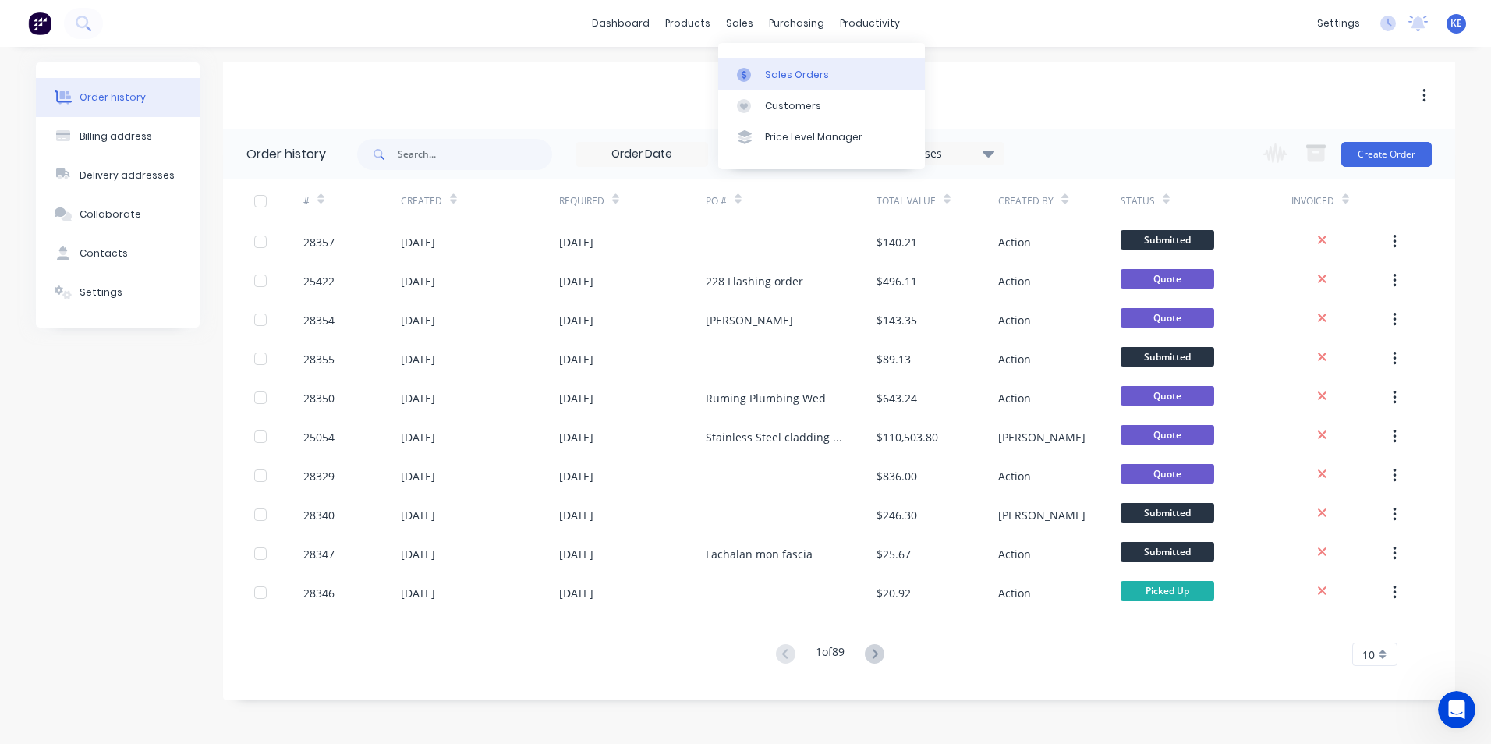
click at [792, 75] on div "Sales Orders" at bounding box center [797, 75] width 64 height 14
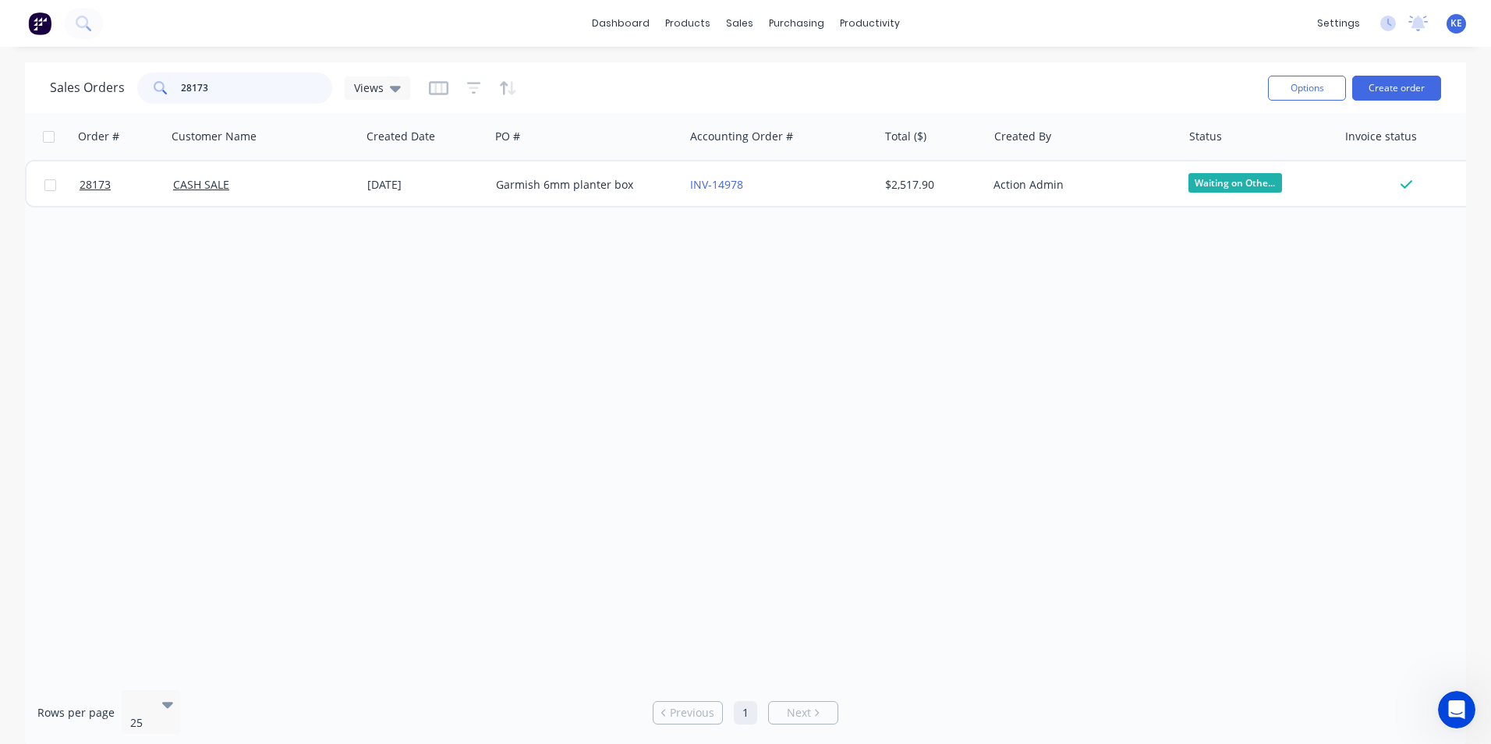
drag, startPoint x: 241, startPoint y: 90, endPoint x: 125, endPoint y: 90, distance: 116.2
click at [125, 90] on div "Sales Orders 28173 Views" at bounding box center [230, 88] width 360 height 31
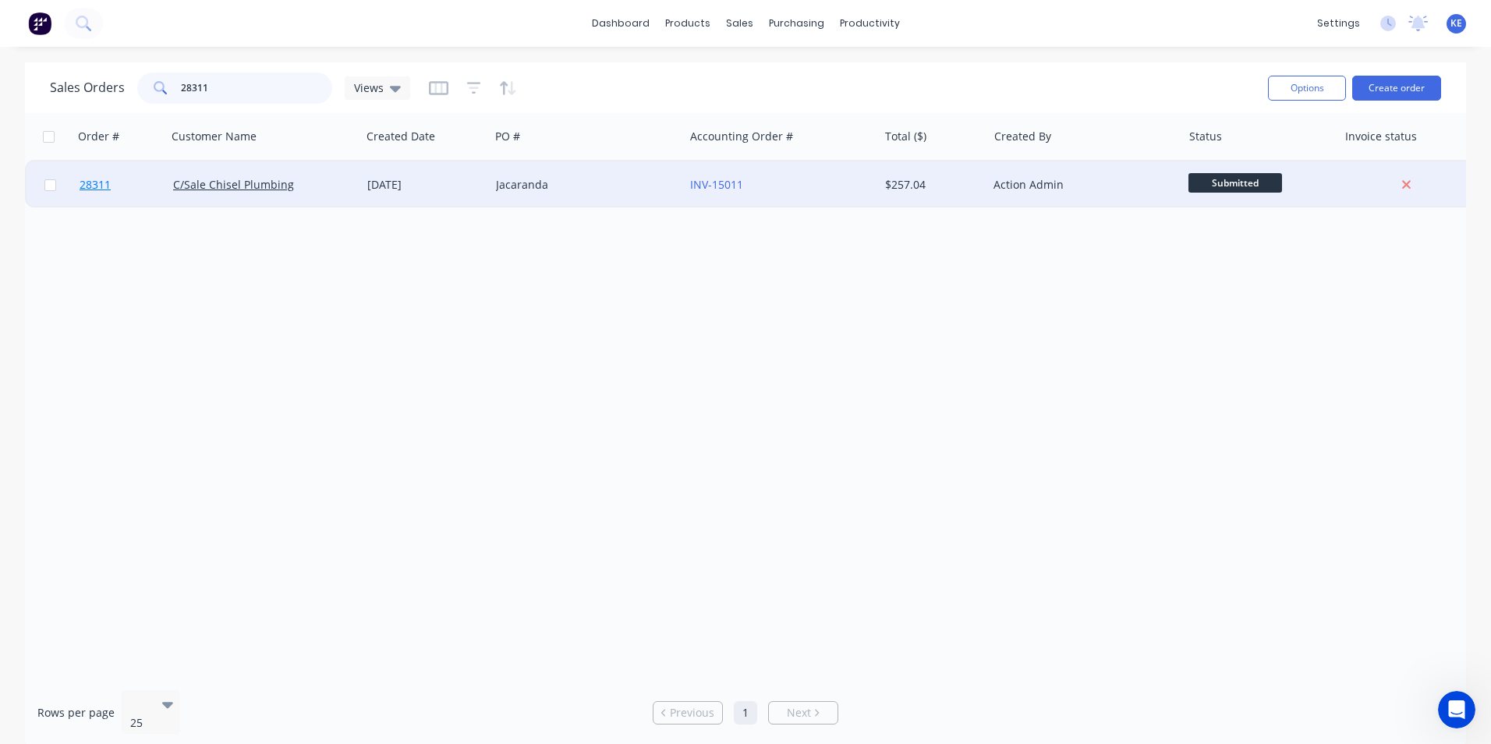
type input "28311"
click at [135, 189] on link "28311" at bounding box center [127, 184] width 94 height 47
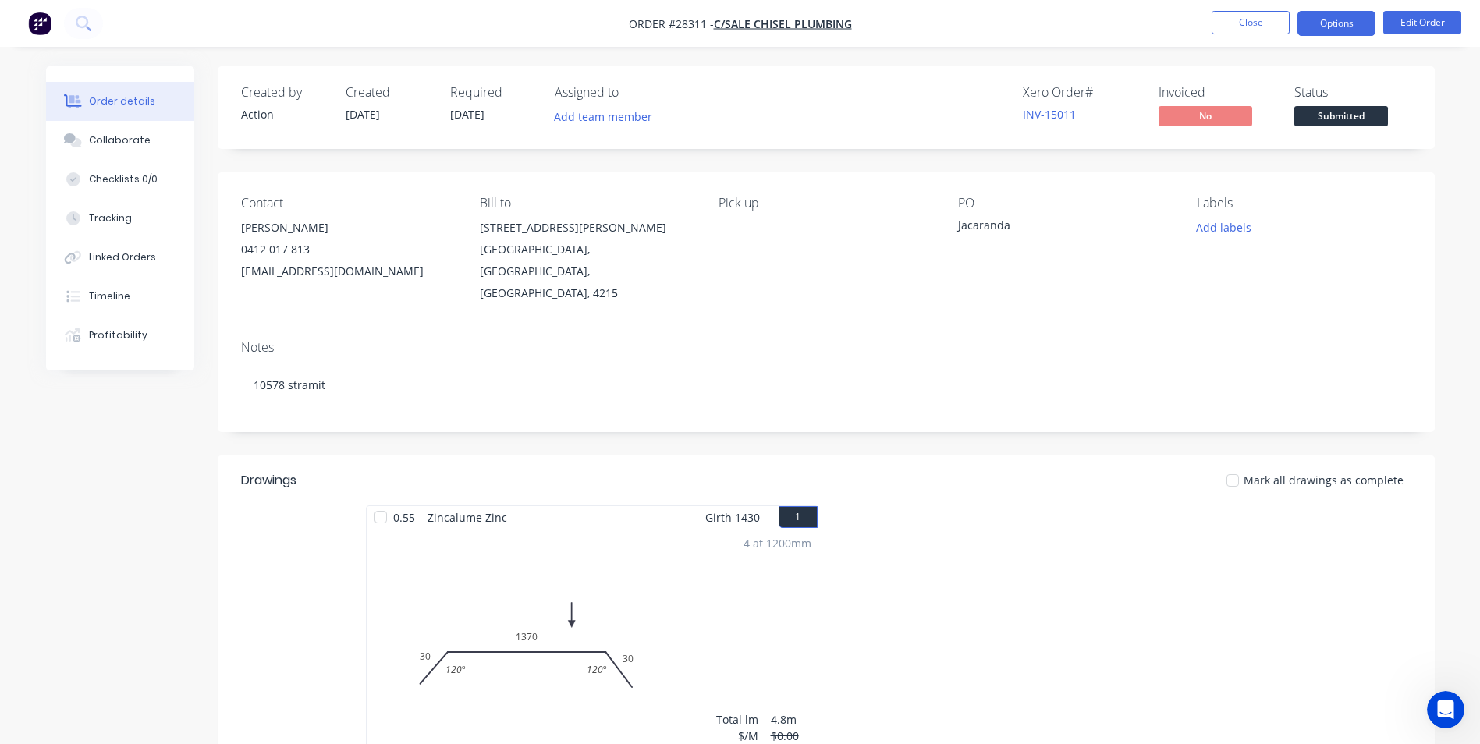
click at [1343, 26] on button "Options" at bounding box center [1336, 23] width 78 height 25
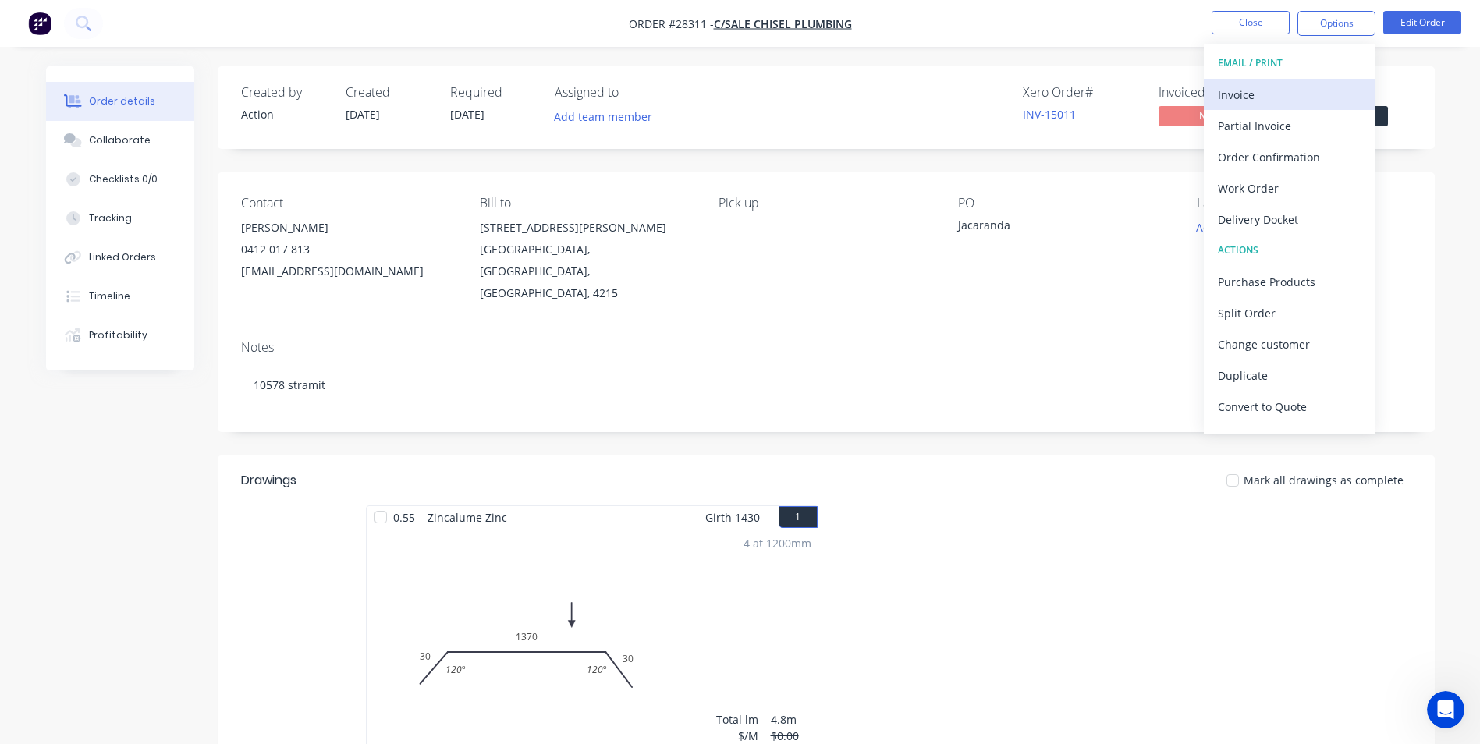
click at [1267, 85] on div "Invoice" at bounding box center [1290, 94] width 144 height 23
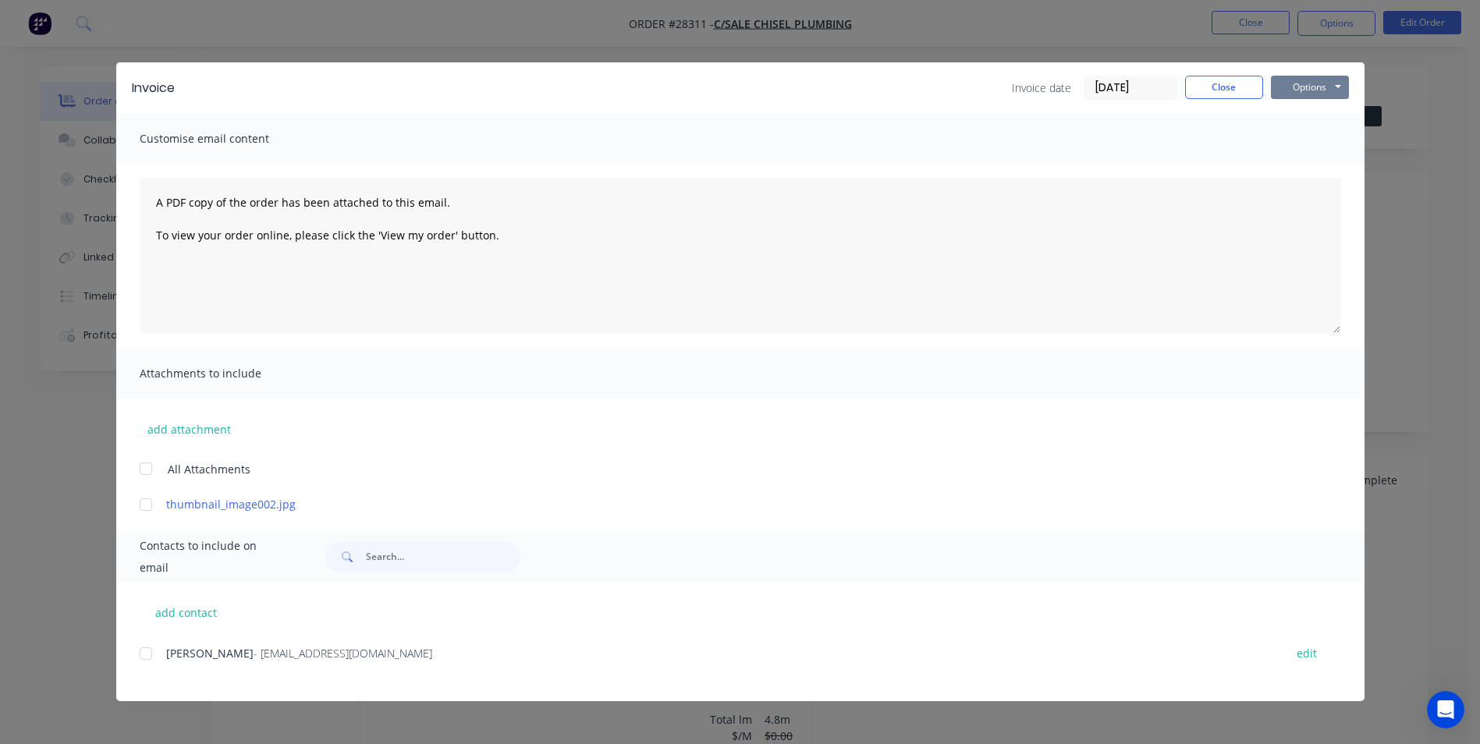
click at [1296, 90] on button "Options" at bounding box center [1310, 87] width 78 height 23
click at [1302, 145] on button "Print" at bounding box center [1321, 141] width 100 height 26
click at [1225, 79] on button "Close" at bounding box center [1224, 87] width 78 height 23
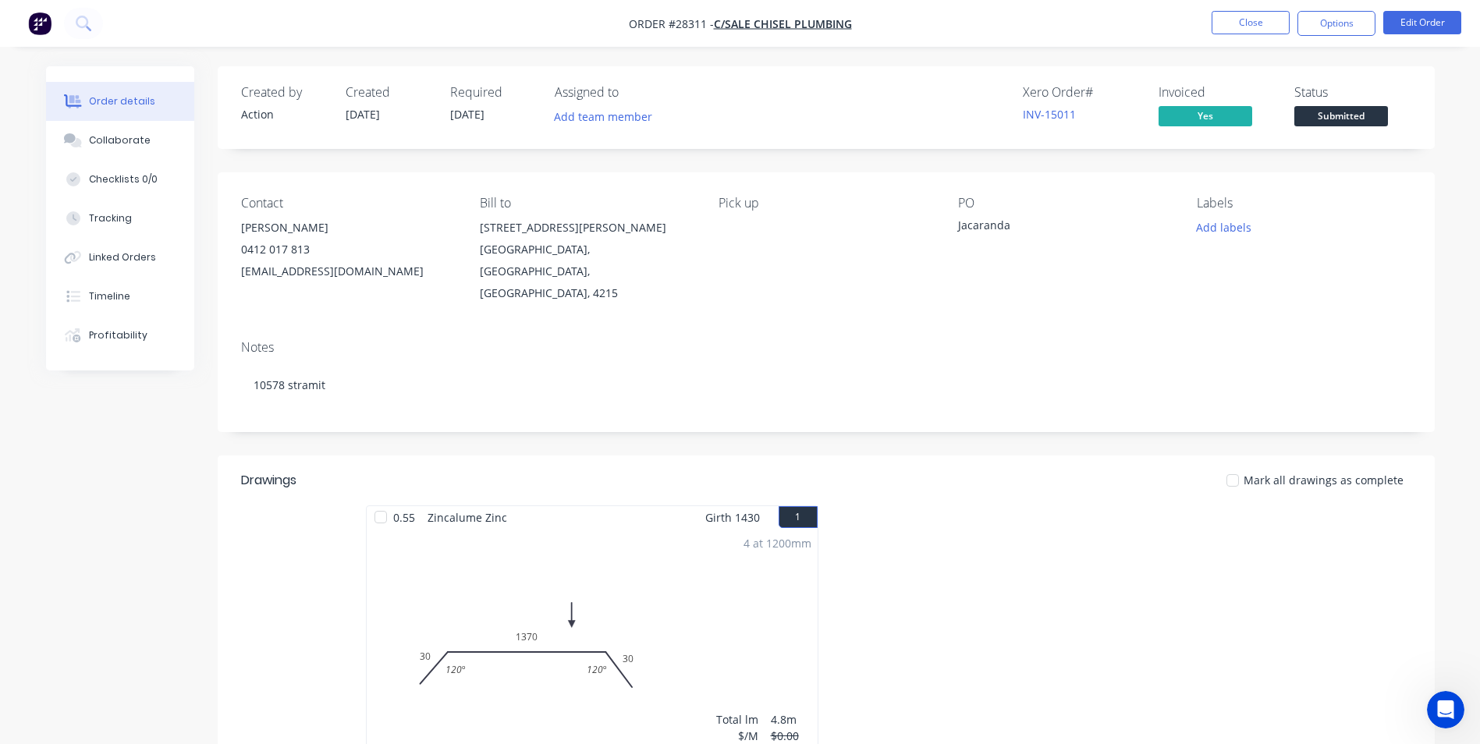
click at [138, 515] on div "Created by Action Created [DATE] Required [DATE] Assigned to Add team member Xe…" at bounding box center [740, 683] width 1388 height 1234
click at [1250, 14] on button "Close" at bounding box center [1250, 22] width 78 height 23
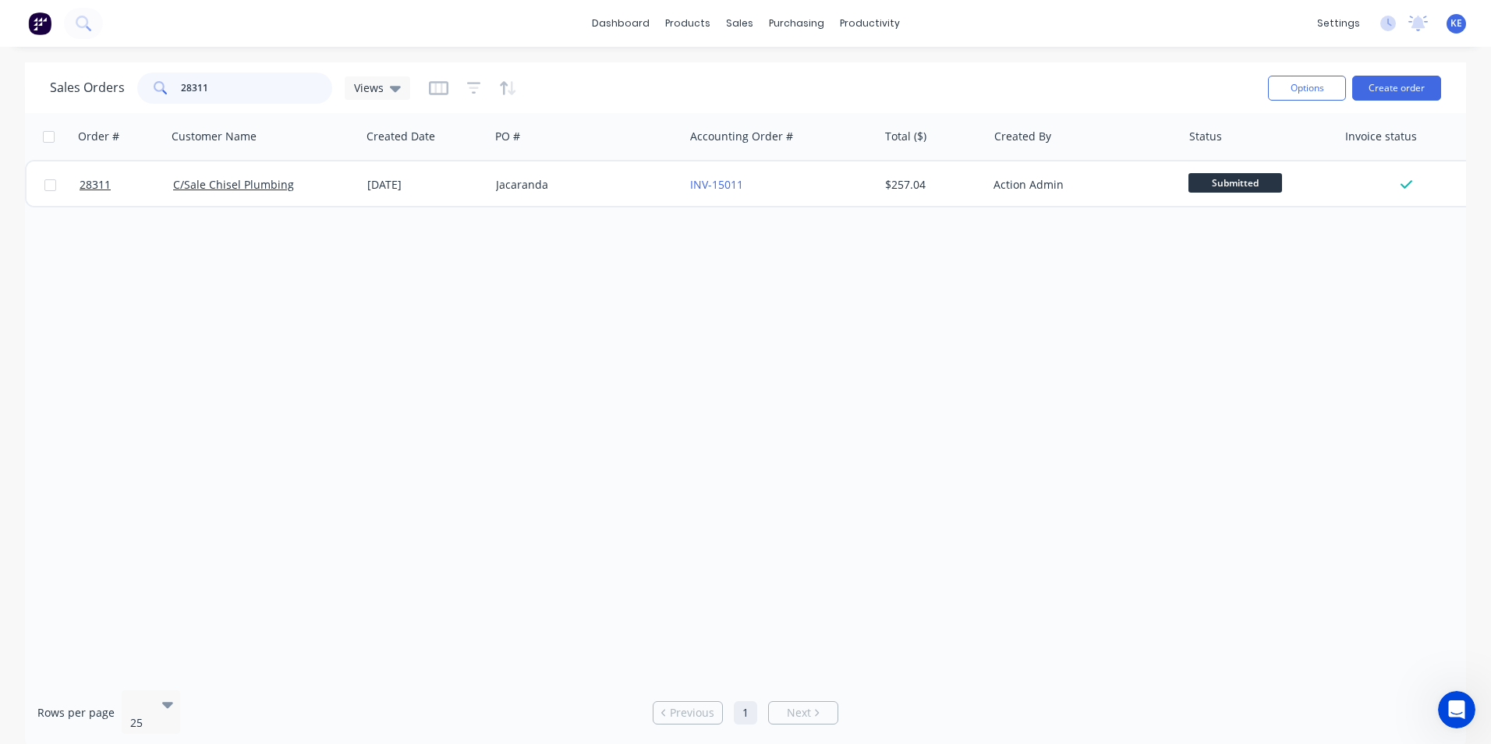
drag, startPoint x: 243, startPoint y: 84, endPoint x: 138, endPoint y: 89, distance: 105.4
click at [138, 89] on div "28311" at bounding box center [234, 88] width 195 height 31
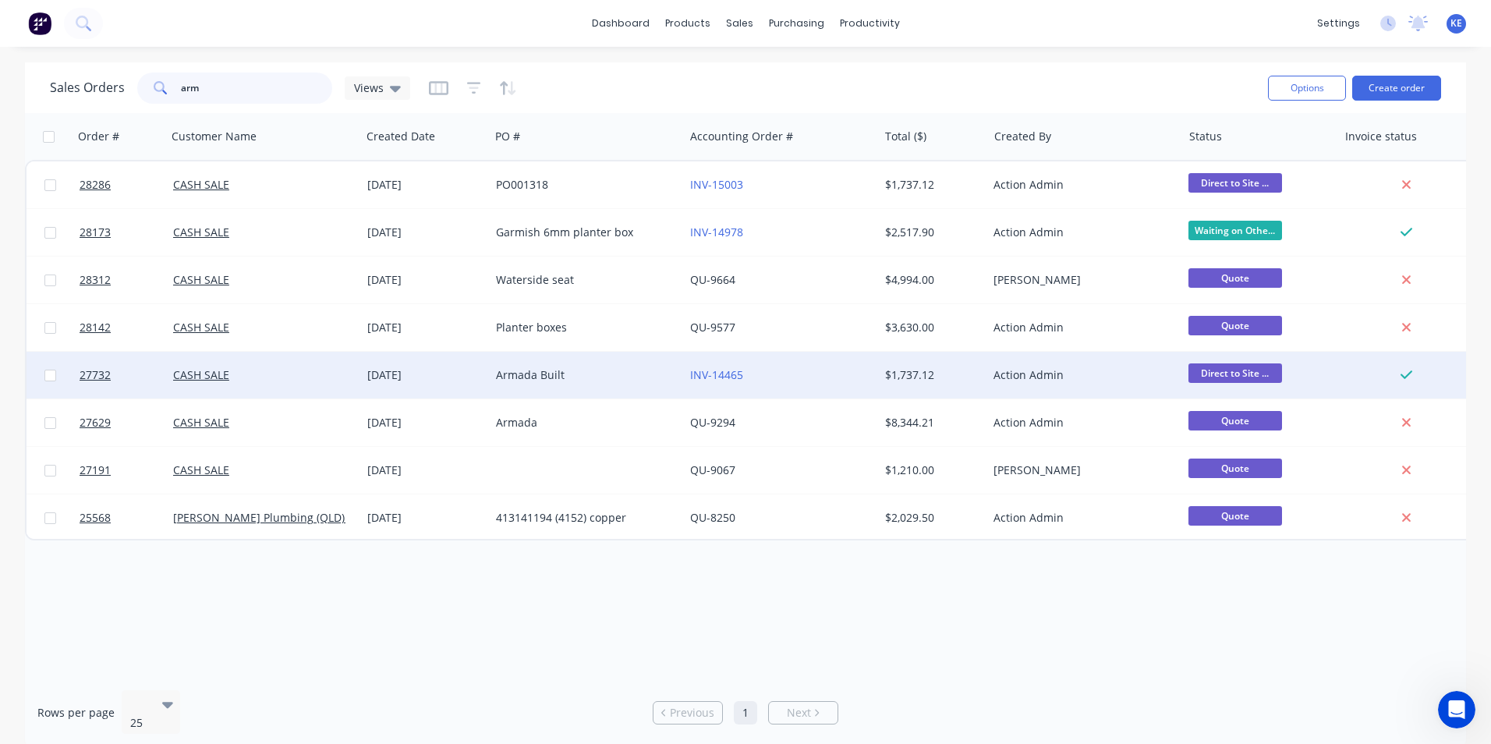
type input "arm"
click at [264, 377] on div "CASH SALE" at bounding box center [259, 375] width 173 height 16
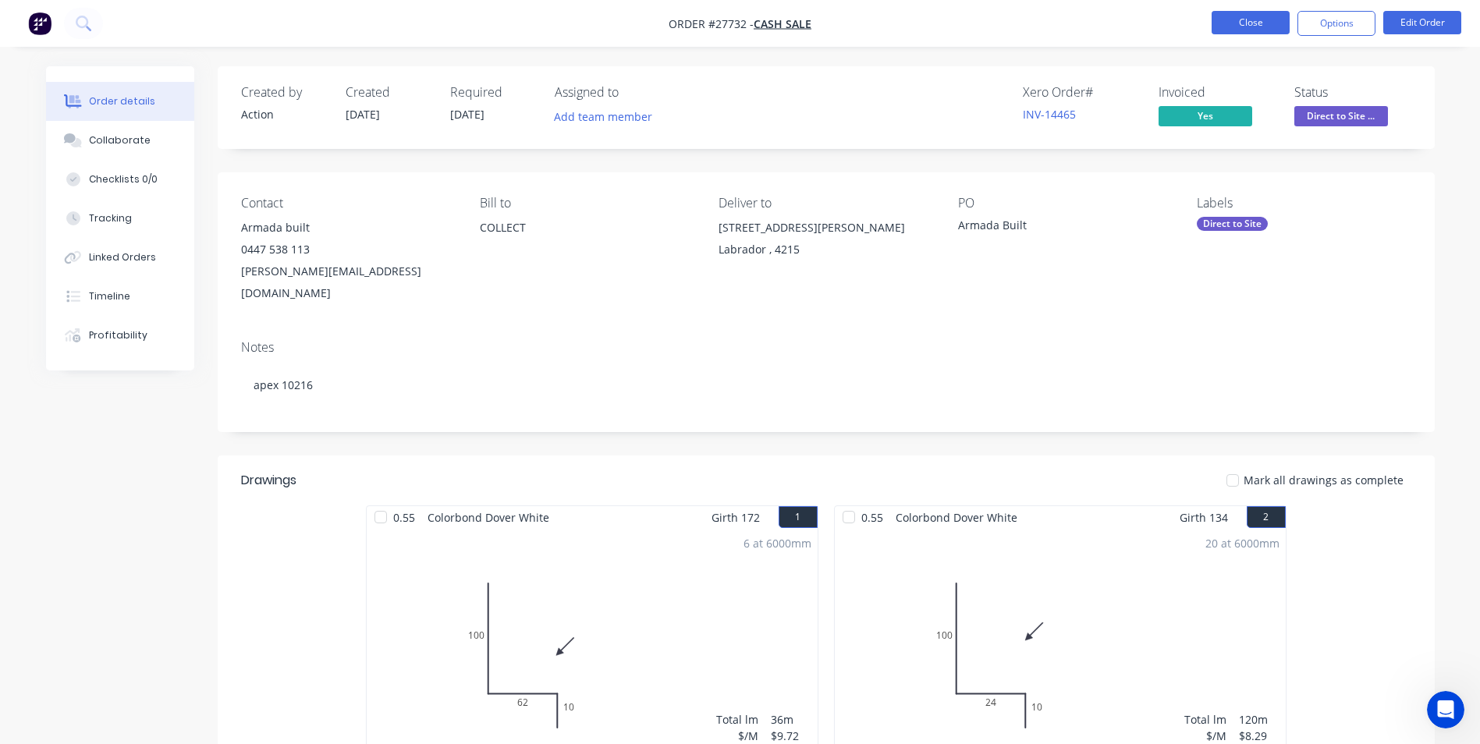
click at [1242, 22] on button "Close" at bounding box center [1250, 22] width 78 height 23
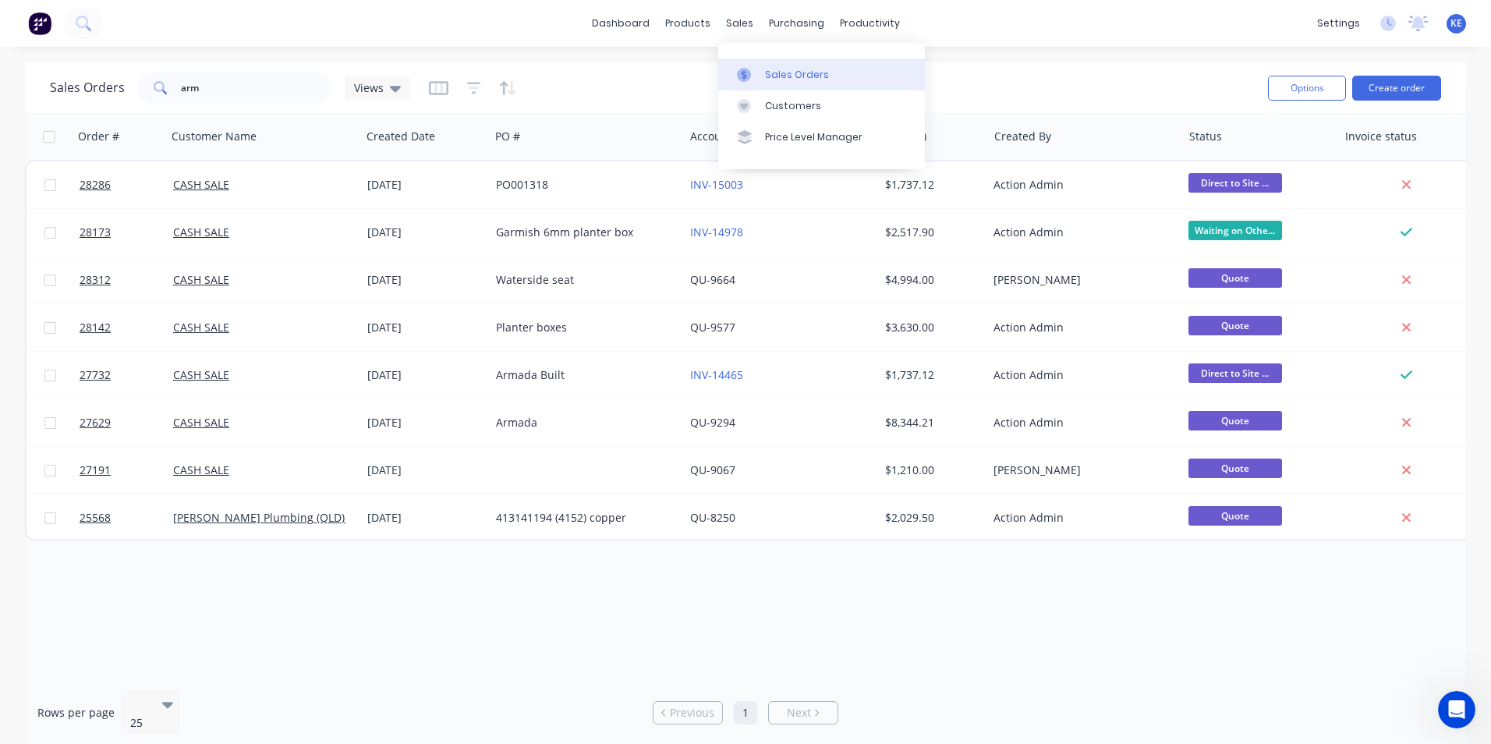
click at [791, 75] on div "Sales Orders" at bounding box center [797, 75] width 64 height 14
drag, startPoint x: 218, startPoint y: 85, endPoint x: 136, endPoint y: 97, distance: 82.0
click at [137, 97] on div "arm" at bounding box center [234, 88] width 195 height 31
click at [784, 109] on div "Customers" at bounding box center [793, 106] width 56 height 14
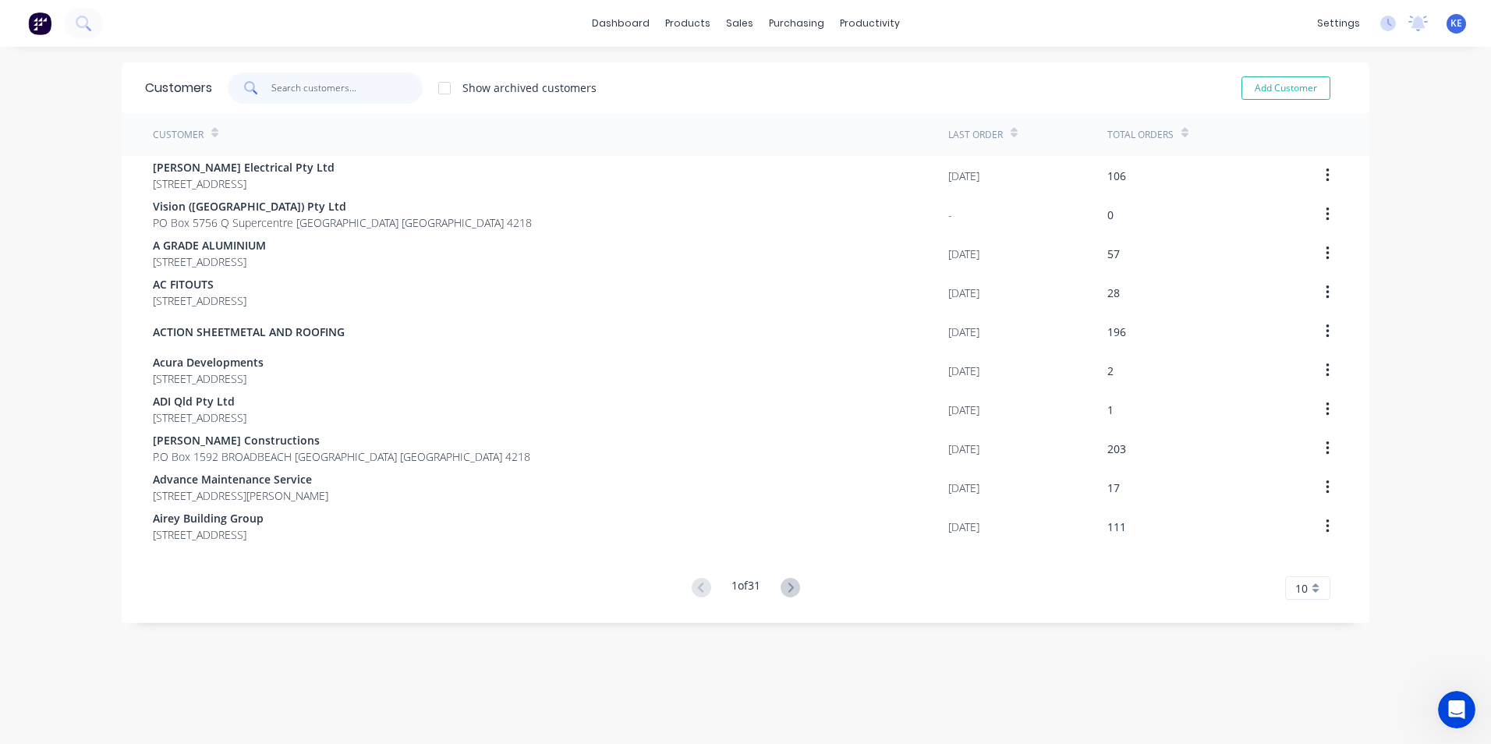
click at [314, 85] on input "text" at bounding box center [347, 88] width 152 height 31
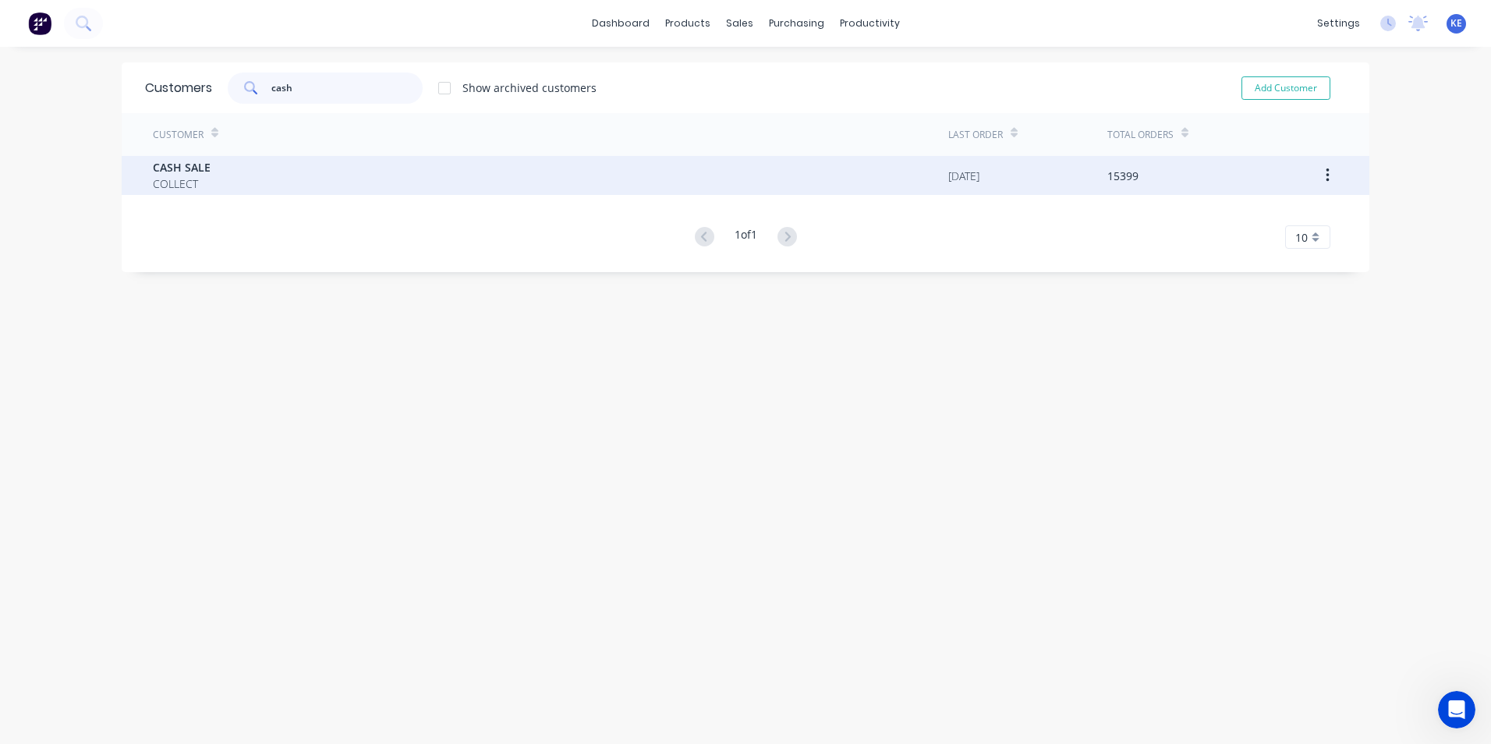
type input "cash"
click at [380, 166] on div "CASH SALE COLLECT" at bounding box center [551, 175] width 796 height 39
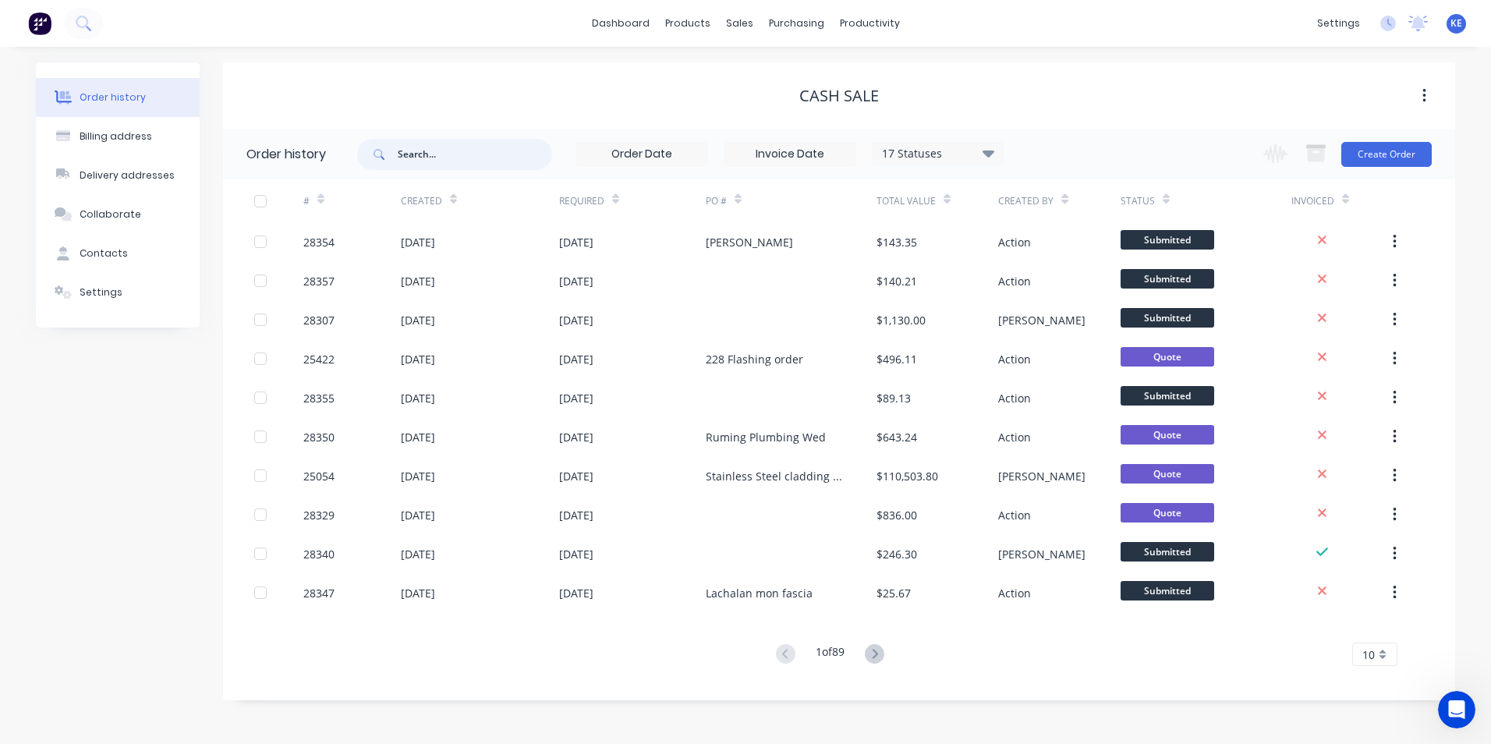
click at [466, 165] on input "text" at bounding box center [475, 154] width 154 height 31
type input "27714"
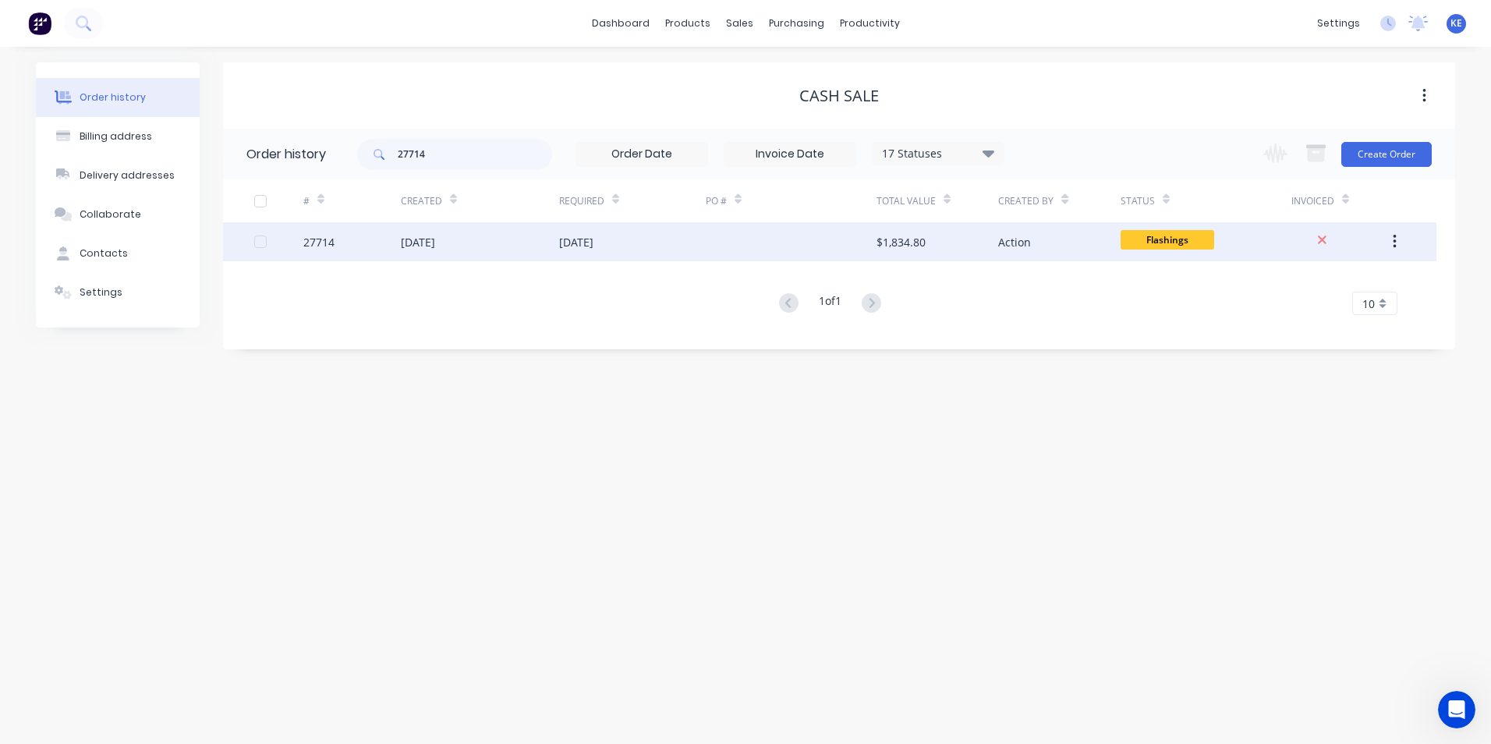
click at [371, 244] on div "27714" at bounding box center [351, 241] width 97 height 39
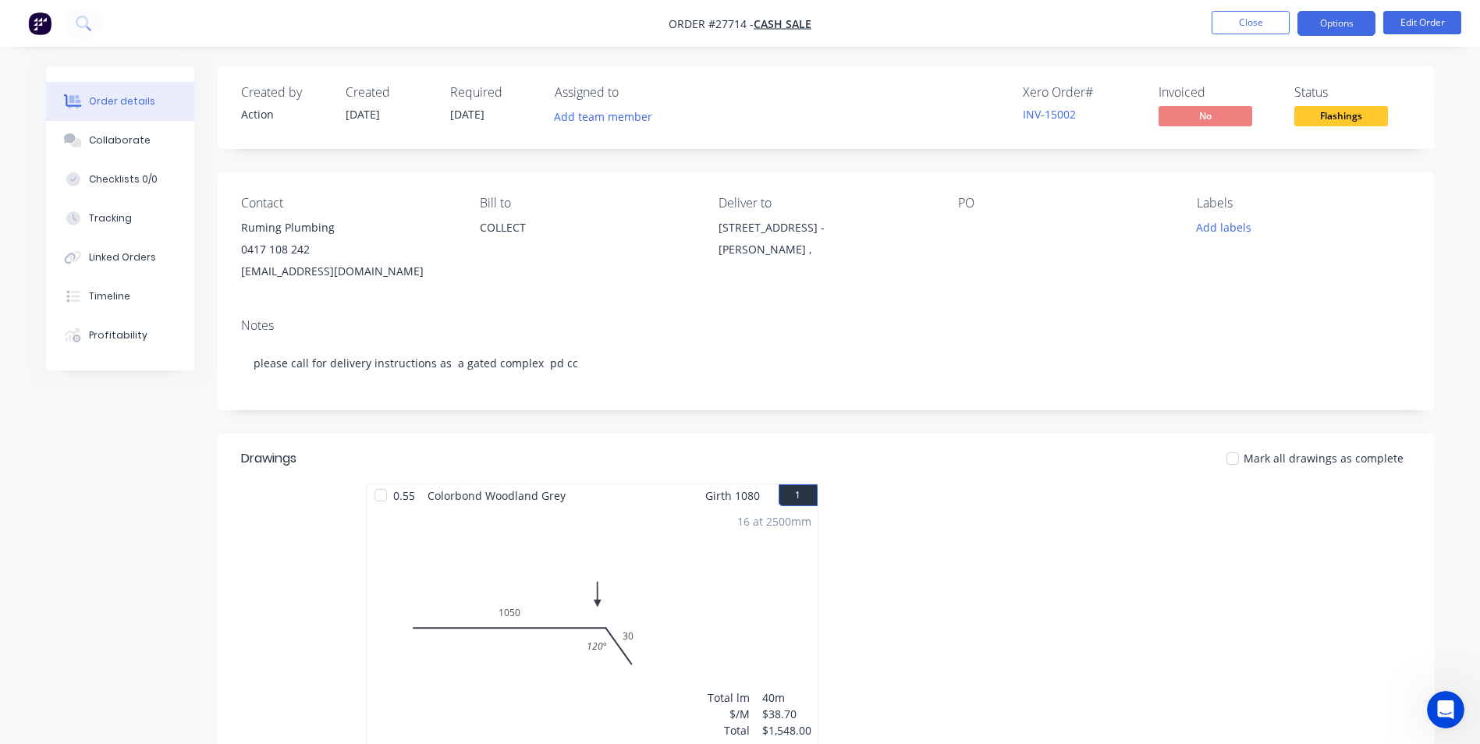
click at [1340, 20] on button "Options" at bounding box center [1336, 23] width 78 height 25
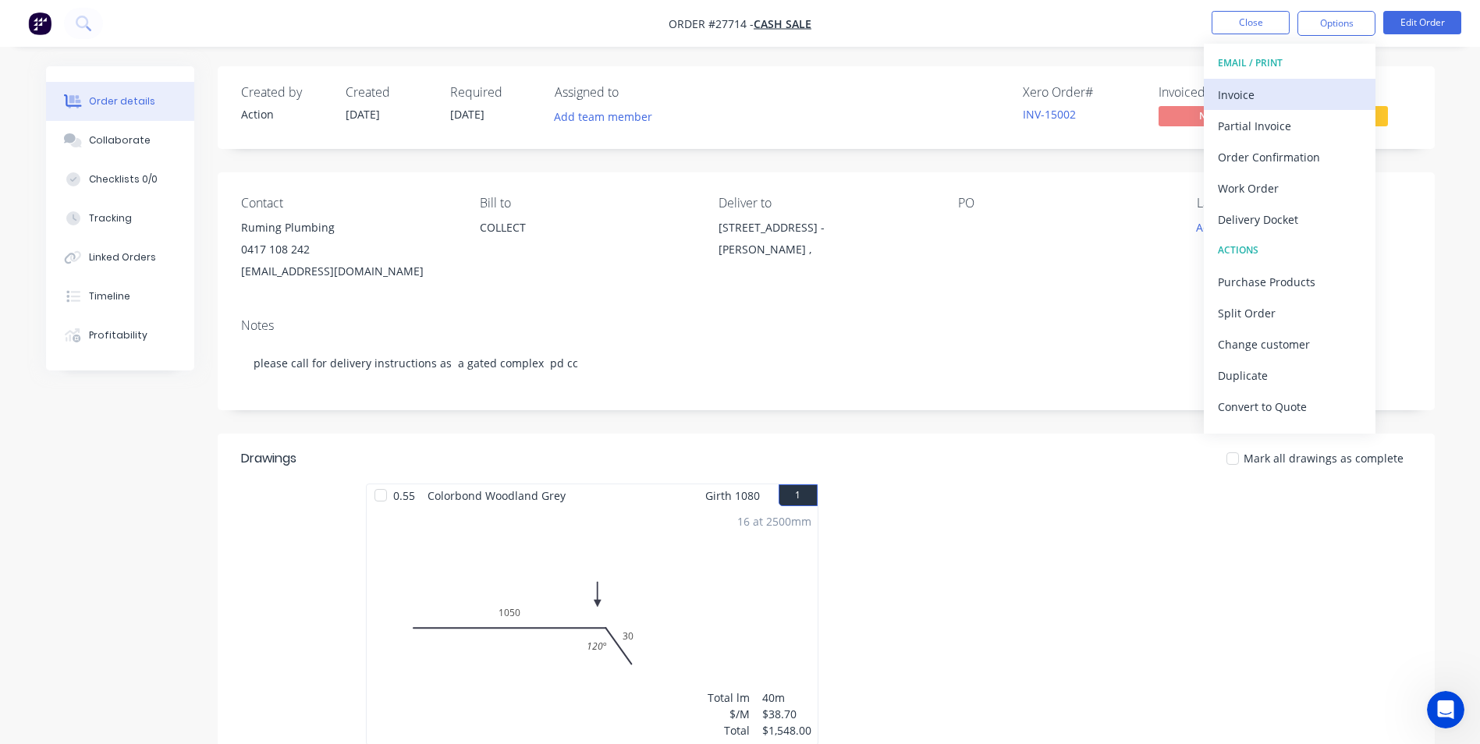
click at [1268, 92] on div "Invoice" at bounding box center [1290, 94] width 144 height 23
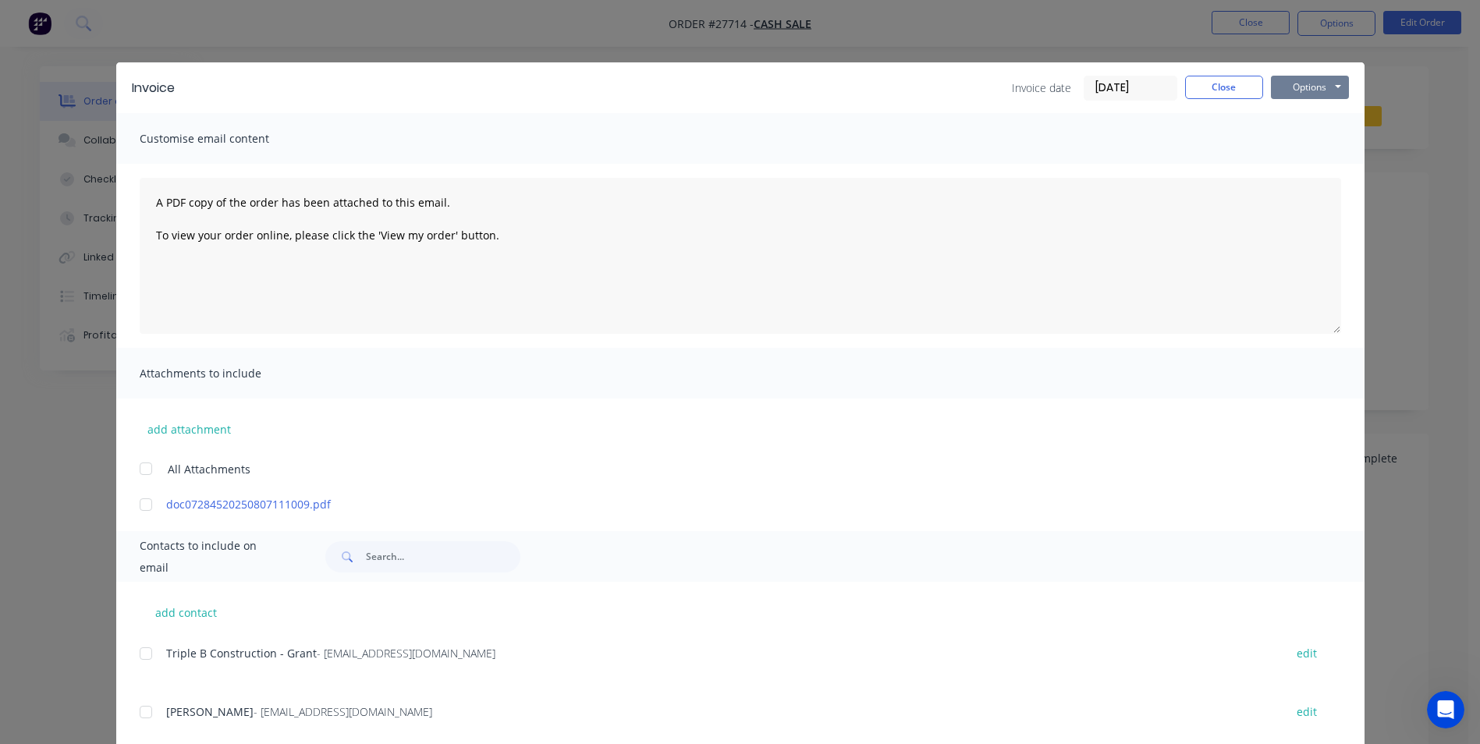
click at [1310, 77] on button "Options" at bounding box center [1310, 87] width 78 height 23
click at [1311, 146] on button "Print" at bounding box center [1321, 141] width 100 height 26
click at [1214, 89] on button "Close" at bounding box center [1224, 87] width 78 height 23
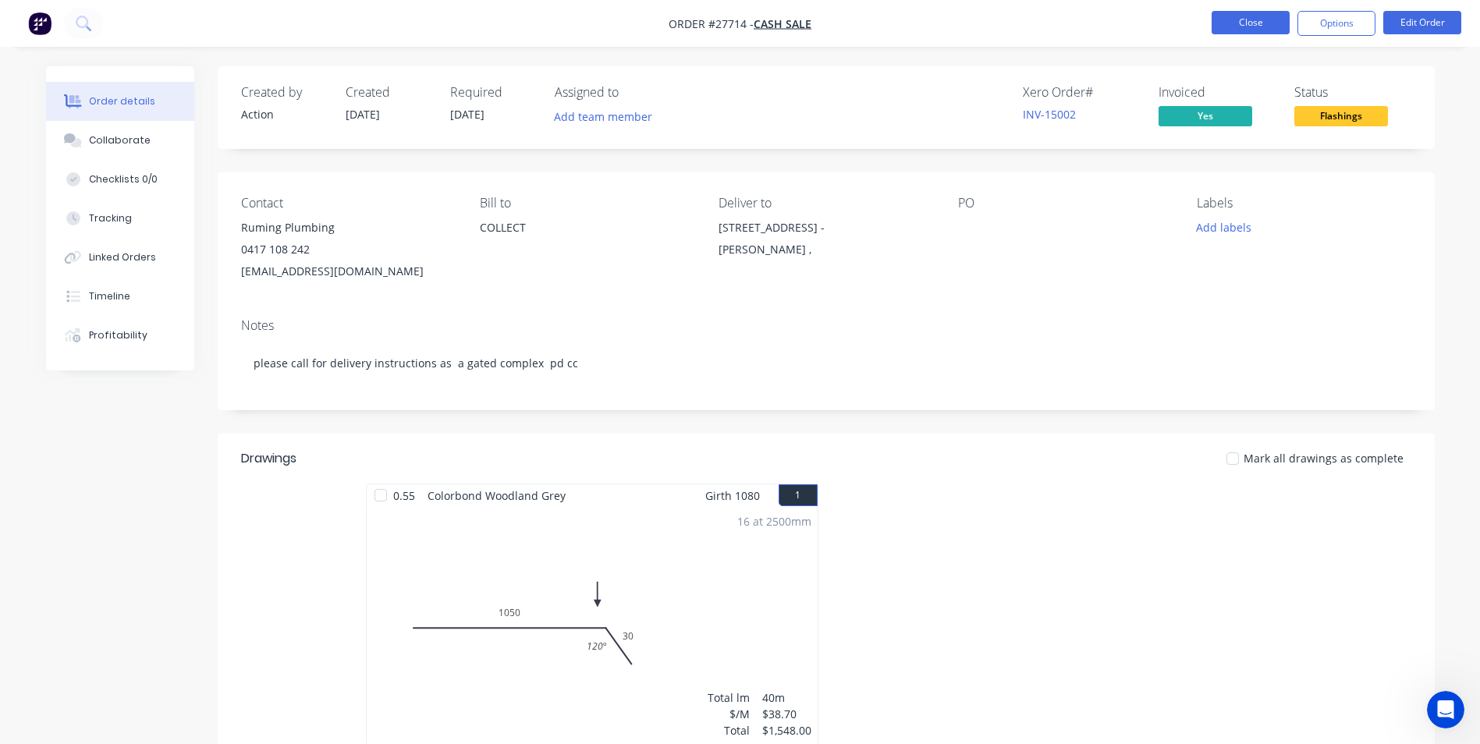
click at [1239, 18] on button "Close" at bounding box center [1250, 22] width 78 height 23
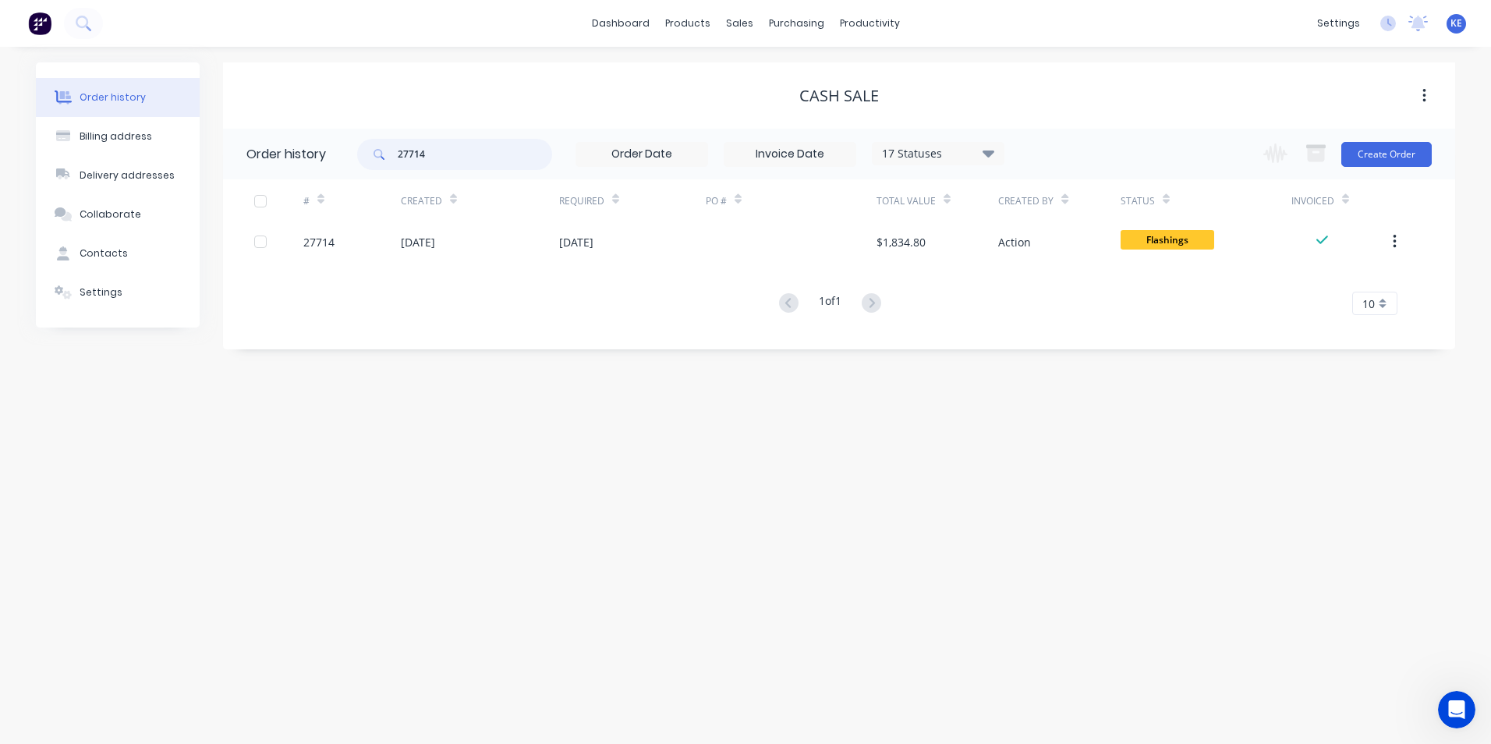
drag, startPoint x: 437, startPoint y: 159, endPoint x: 339, endPoint y: 157, distance: 97.5
click at [339, 157] on header "Order history 27714 17 Statuses Invoice Status Invoiced Not Invoiced Partial Or…" at bounding box center [839, 154] width 1232 height 51
type input "28324"
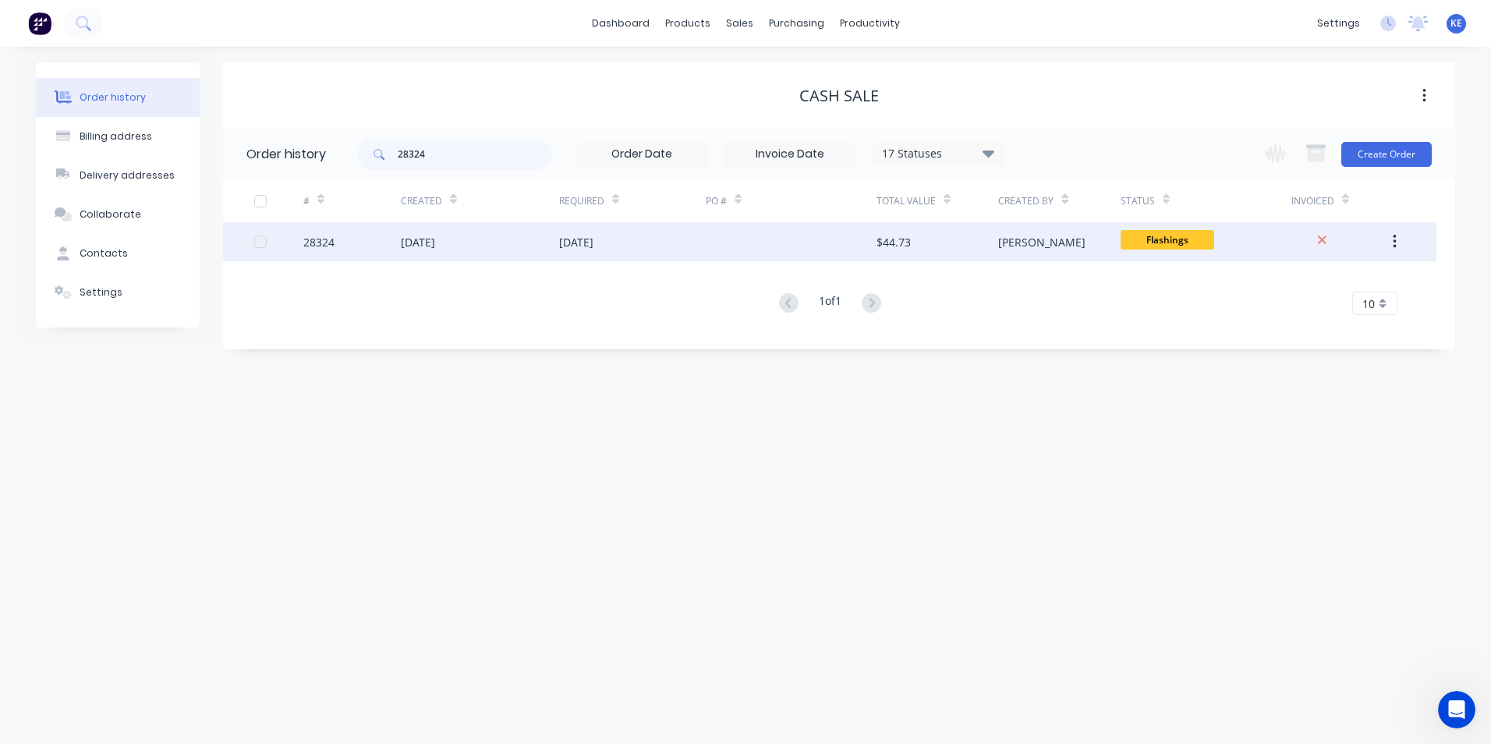
click at [367, 243] on div "28324" at bounding box center [351, 241] width 97 height 39
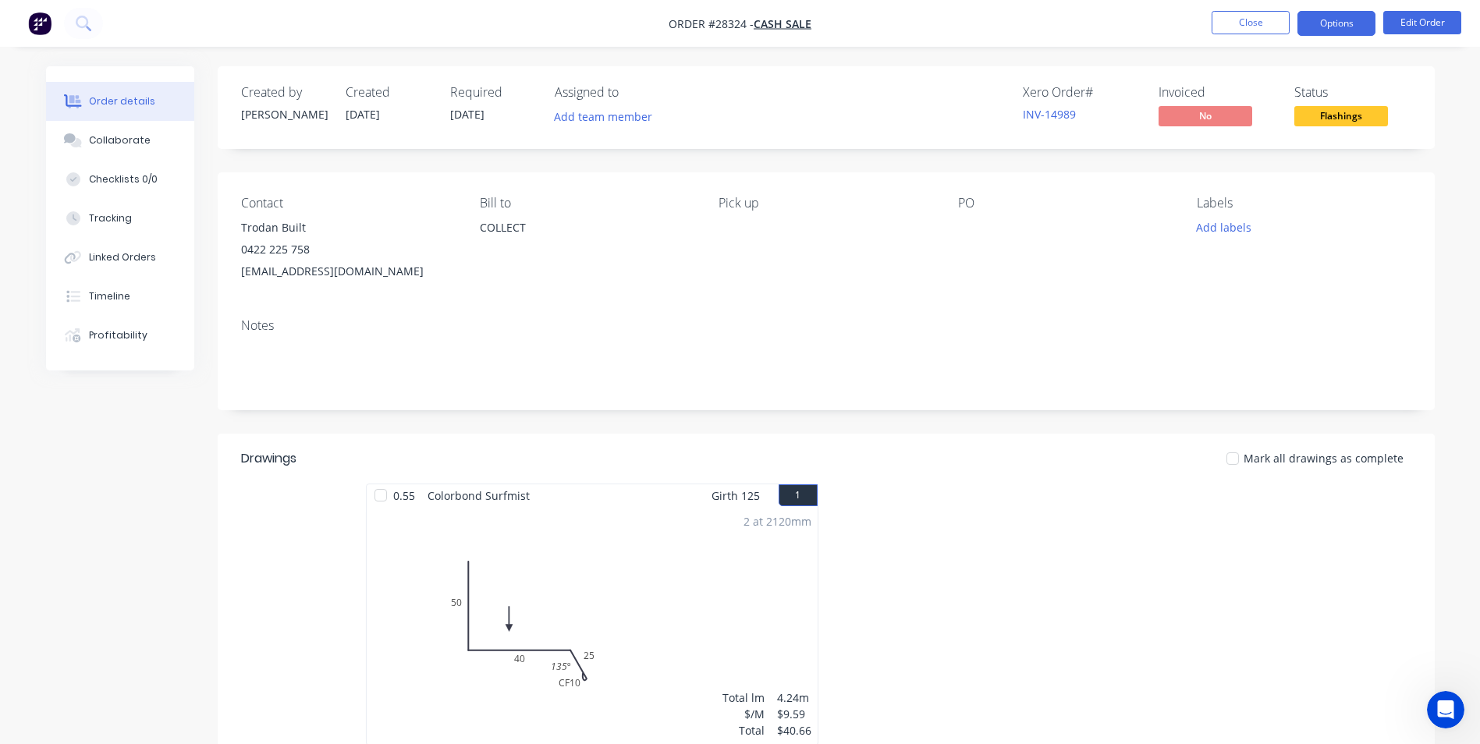
click at [1312, 27] on button "Options" at bounding box center [1336, 23] width 78 height 25
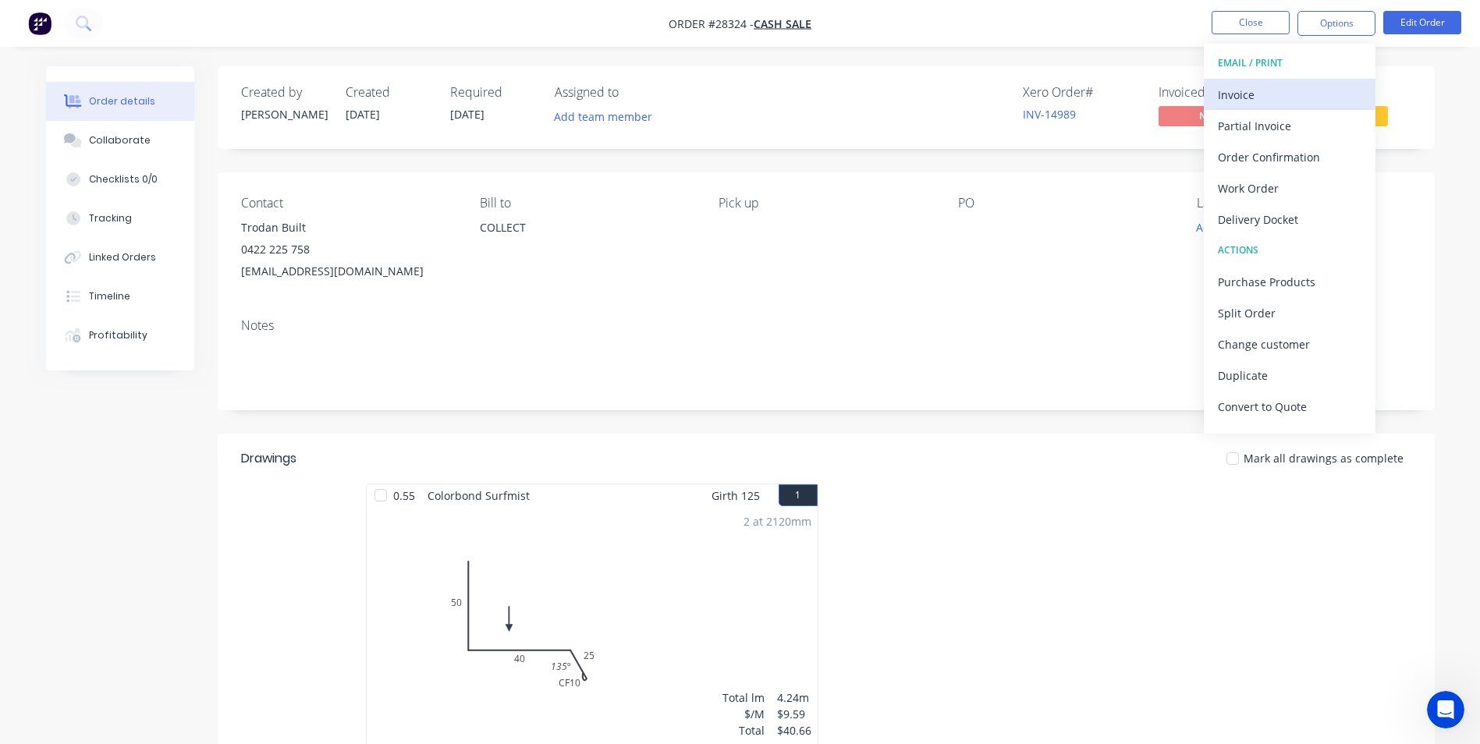
click at [1254, 100] on div "Invoice" at bounding box center [1290, 94] width 144 height 23
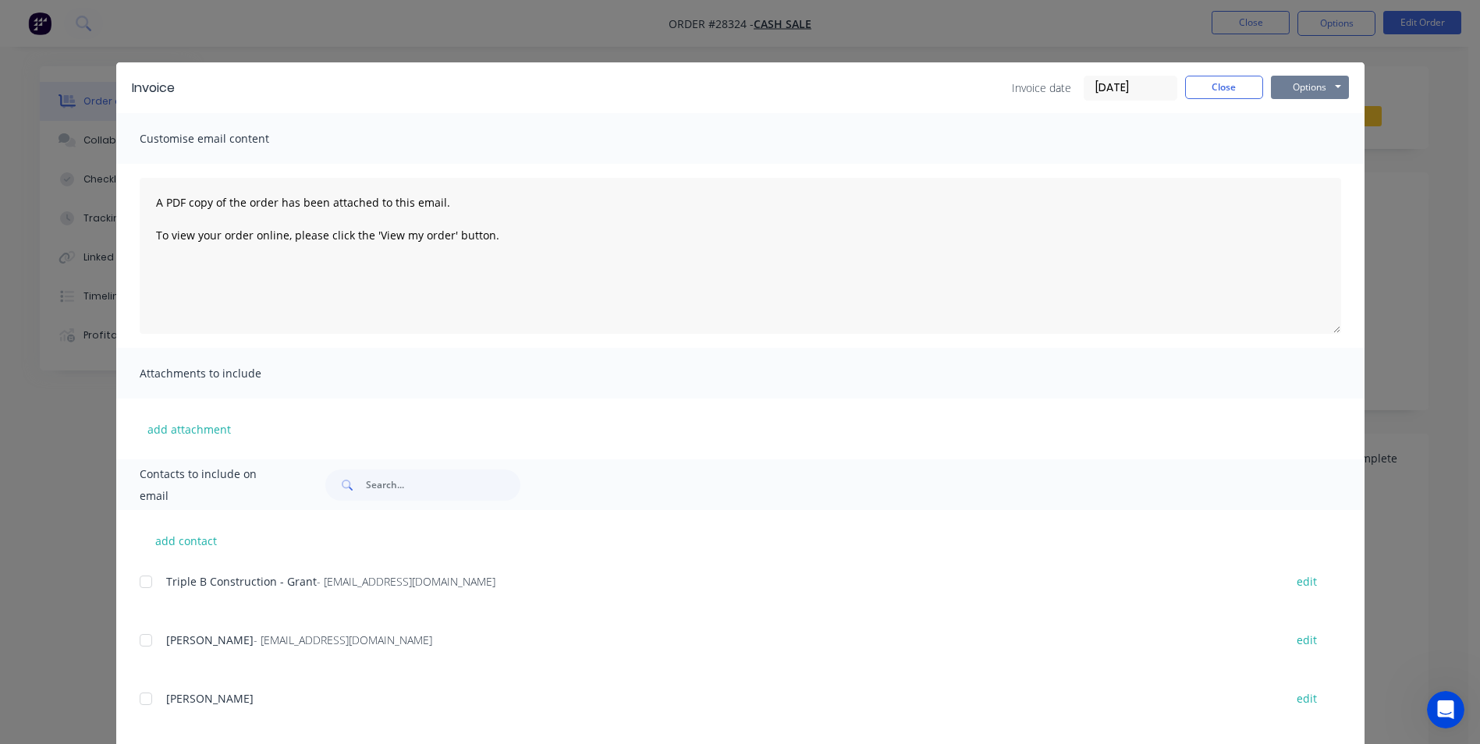
click at [1307, 97] on button "Options" at bounding box center [1310, 87] width 78 height 23
click at [1303, 144] on button "Print" at bounding box center [1321, 141] width 100 height 26
drag, startPoint x: 1218, startPoint y: 76, endPoint x: 1192, endPoint y: 91, distance: 30.4
click at [1218, 76] on button "Close" at bounding box center [1224, 87] width 78 height 23
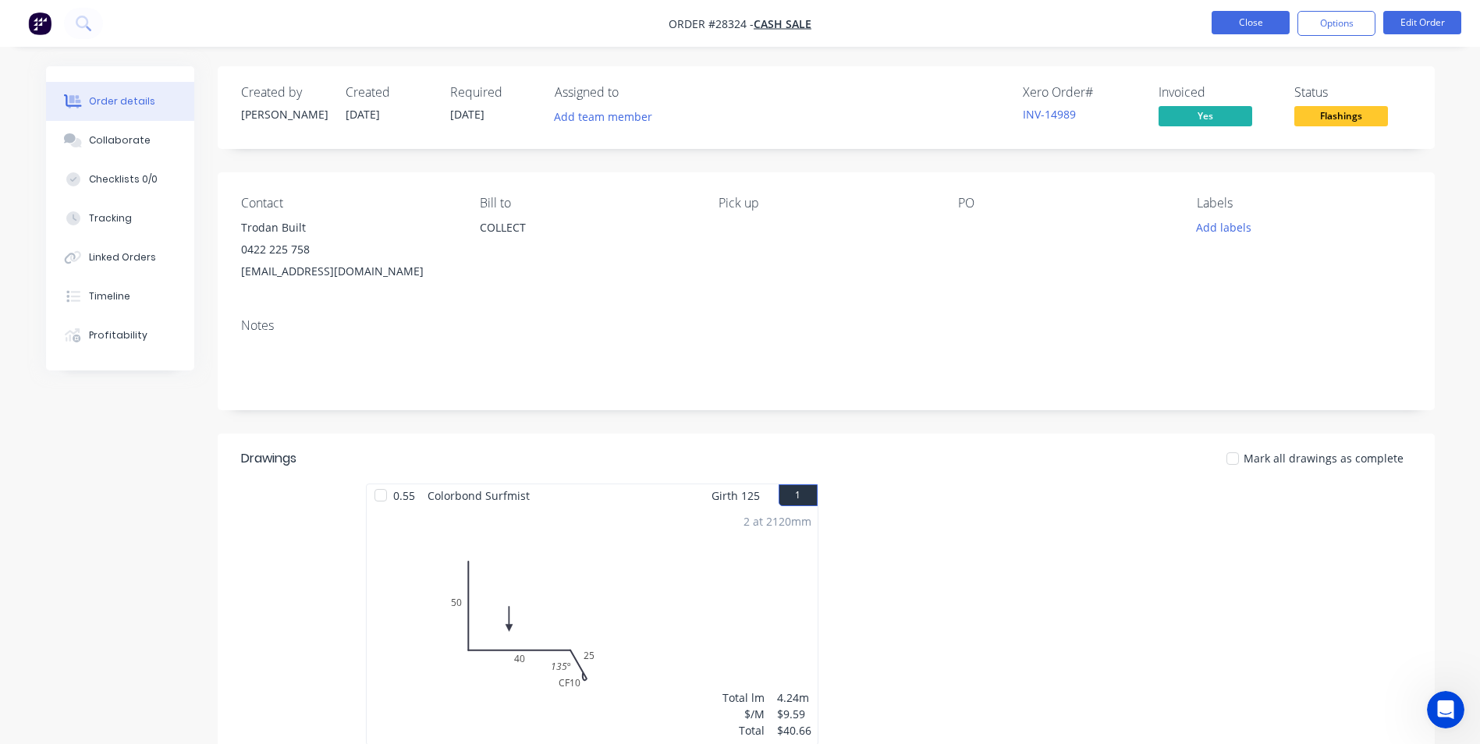
click at [1253, 19] on button "Close" at bounding box center [1250, 22] width 78 height 23
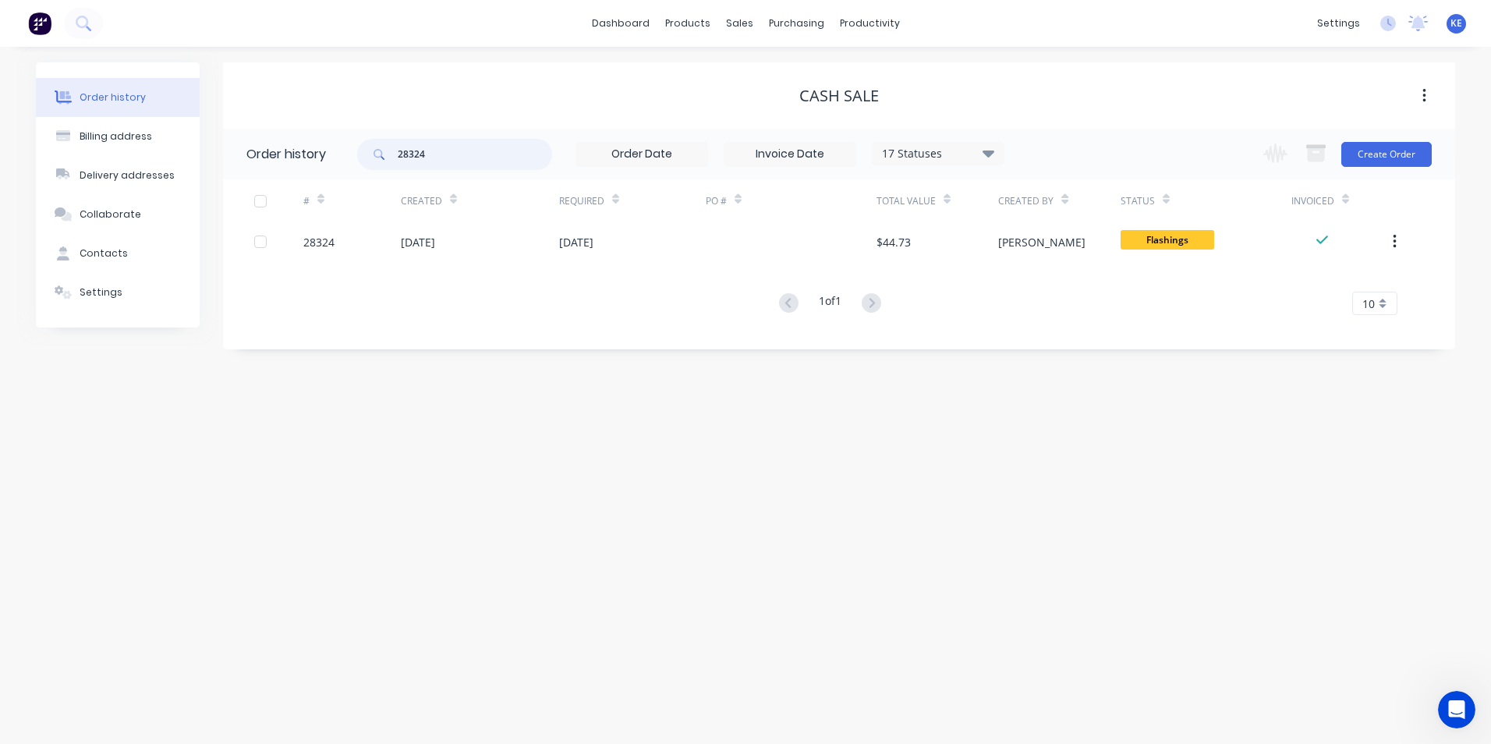
click at [471, 151] on input "28324" at bounding box center [475, 154] width 154 height 31
type input "28321"
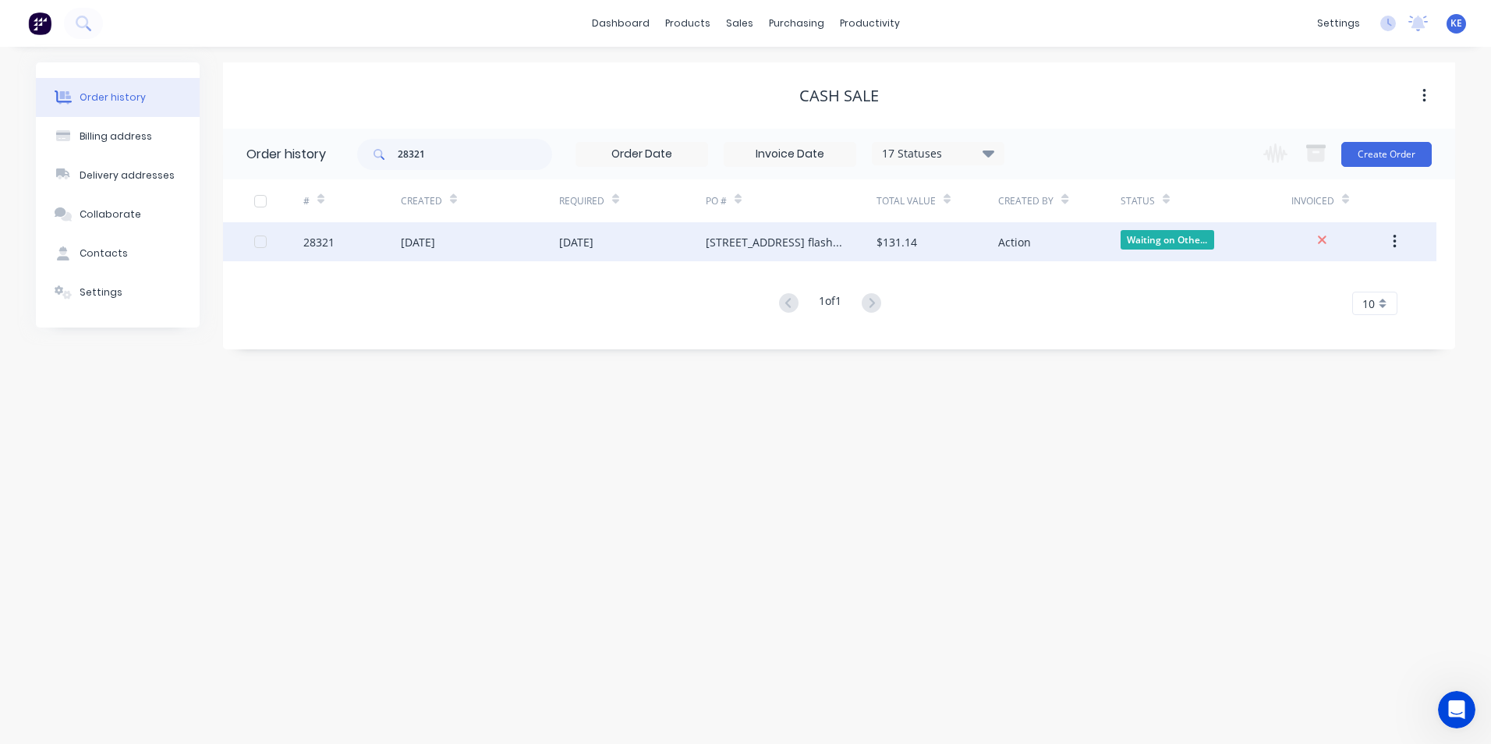
click at [359, 252] on div "28321" at bounding box center [351, 241] width 97 height 39
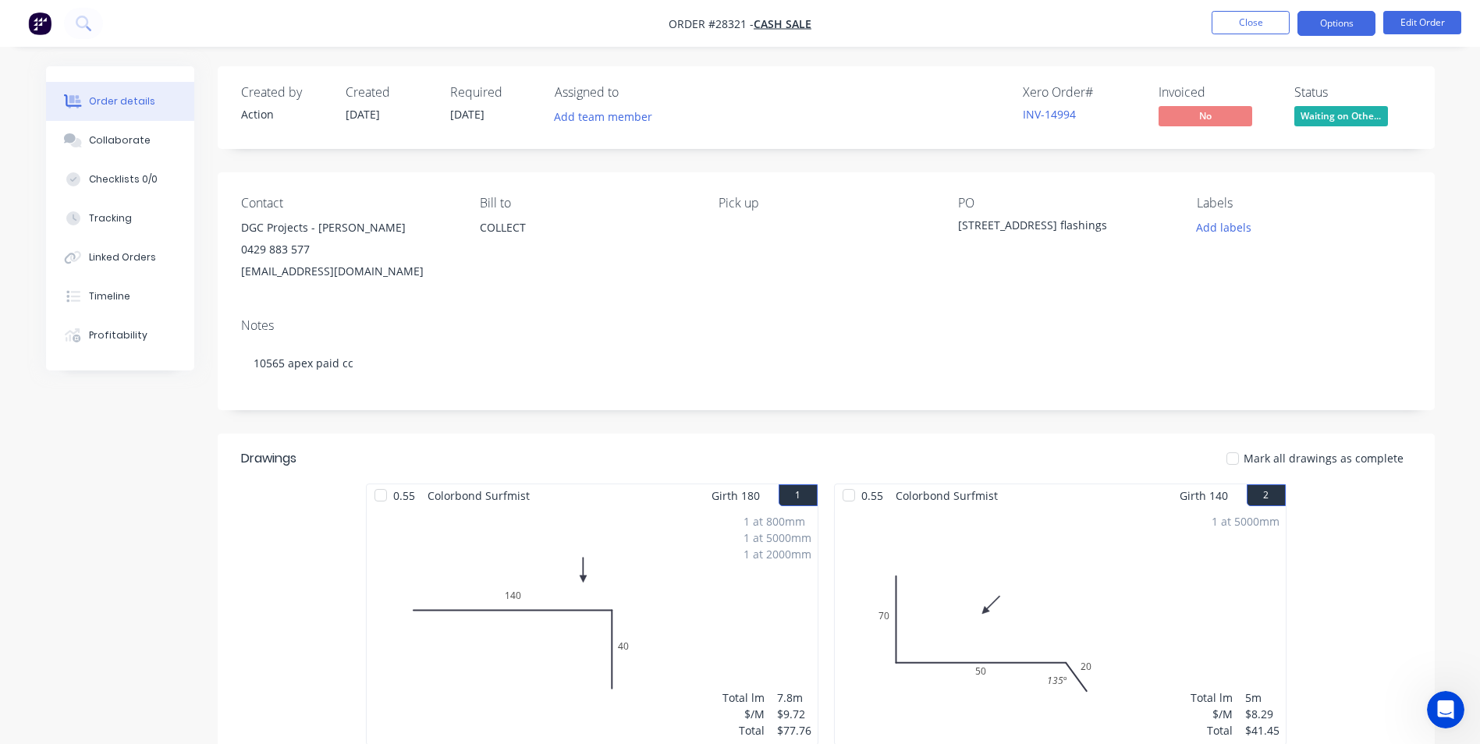
click at [1338, 27] on button "Options" at bounding box center [1336, 23] width 78 height 25
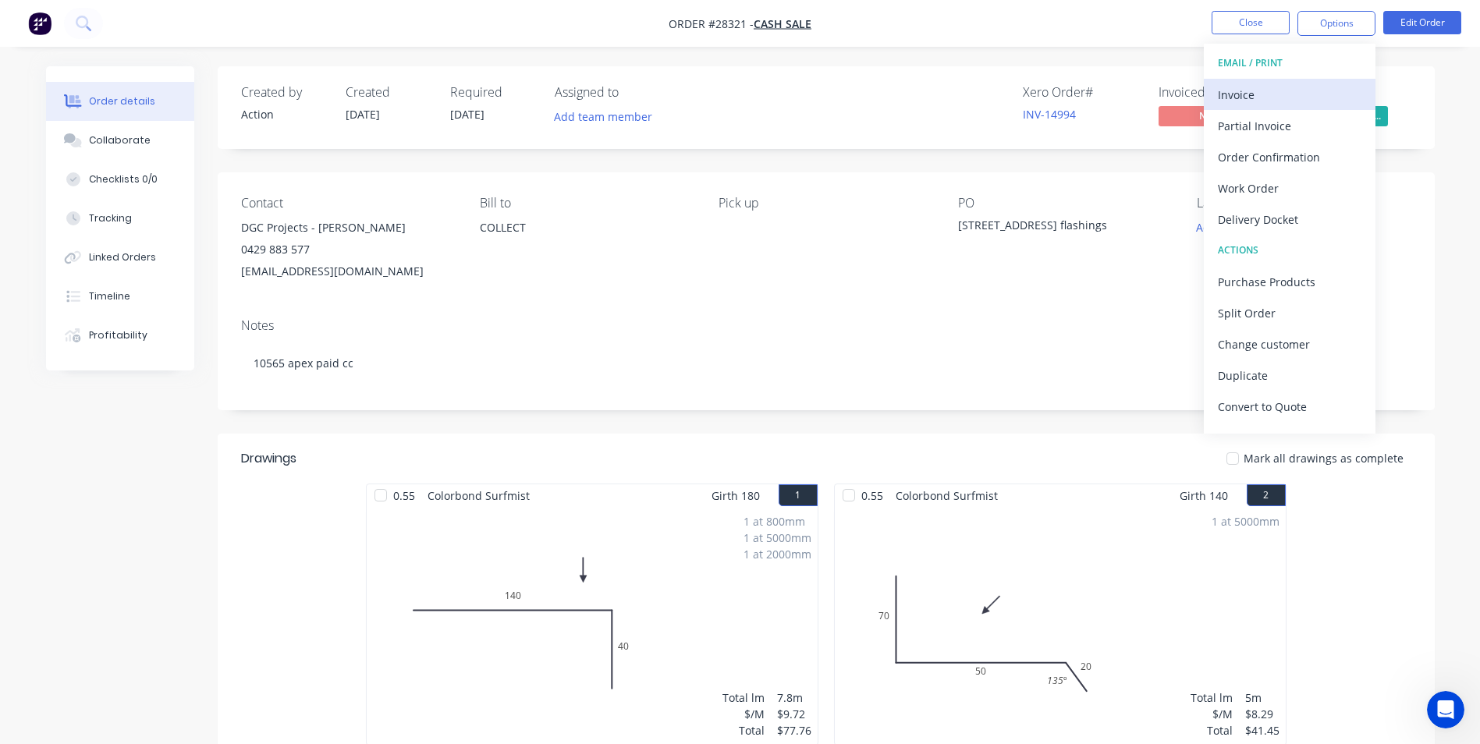
click at [1290, 91] on div "Invoice" at bounding box center [1290, 94] width 144 height 23
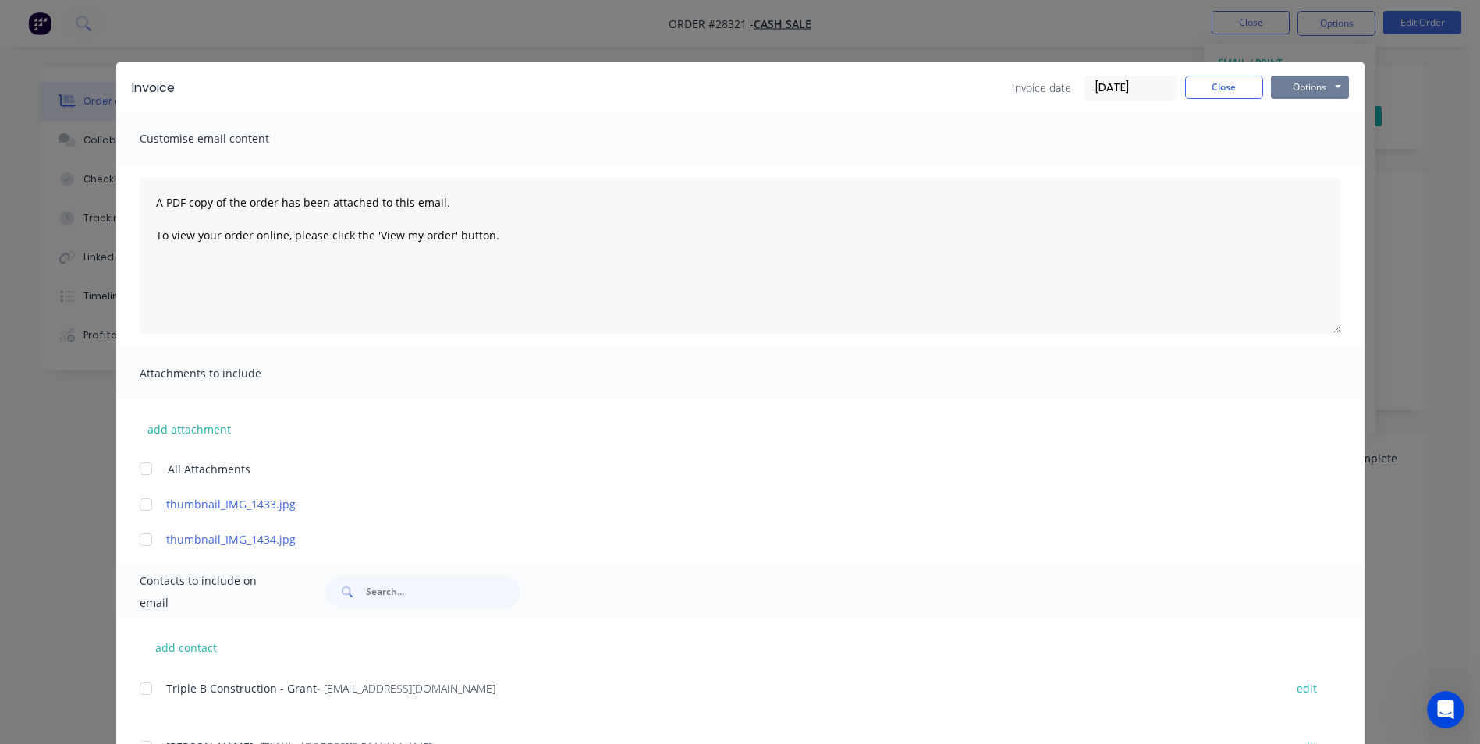
click at [1301, 92] on button "Options" at bounding box center [1310, 87] width 78 height 23
click at [1291, 146] on button "Print" at bounding box center [1321, 141] width 100 height 26
click at [1203, 90] on button "Close" at bounding box center [1224, 87] width 78 height 23
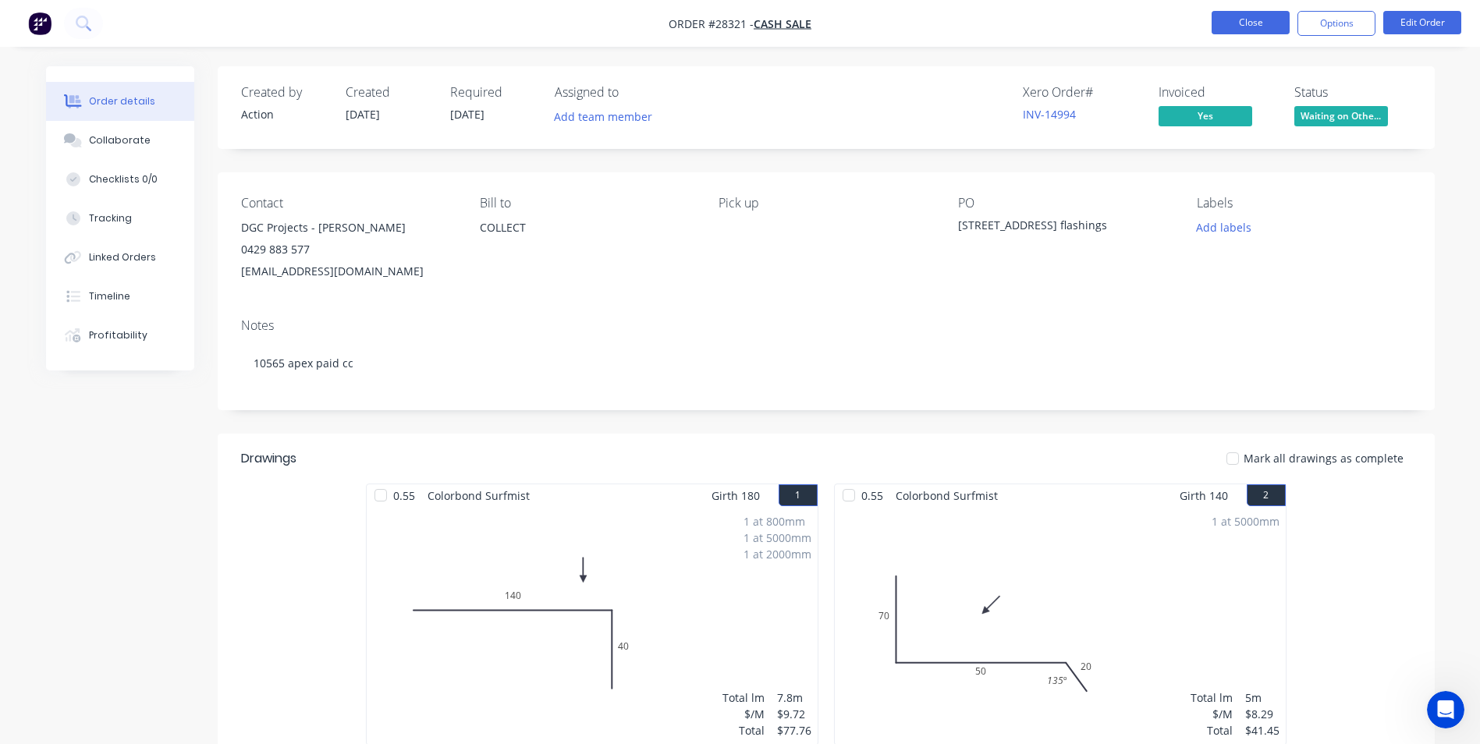
click at [1250, 16] on button "Close" at bounding box center [1250, 22] width 78 height 23
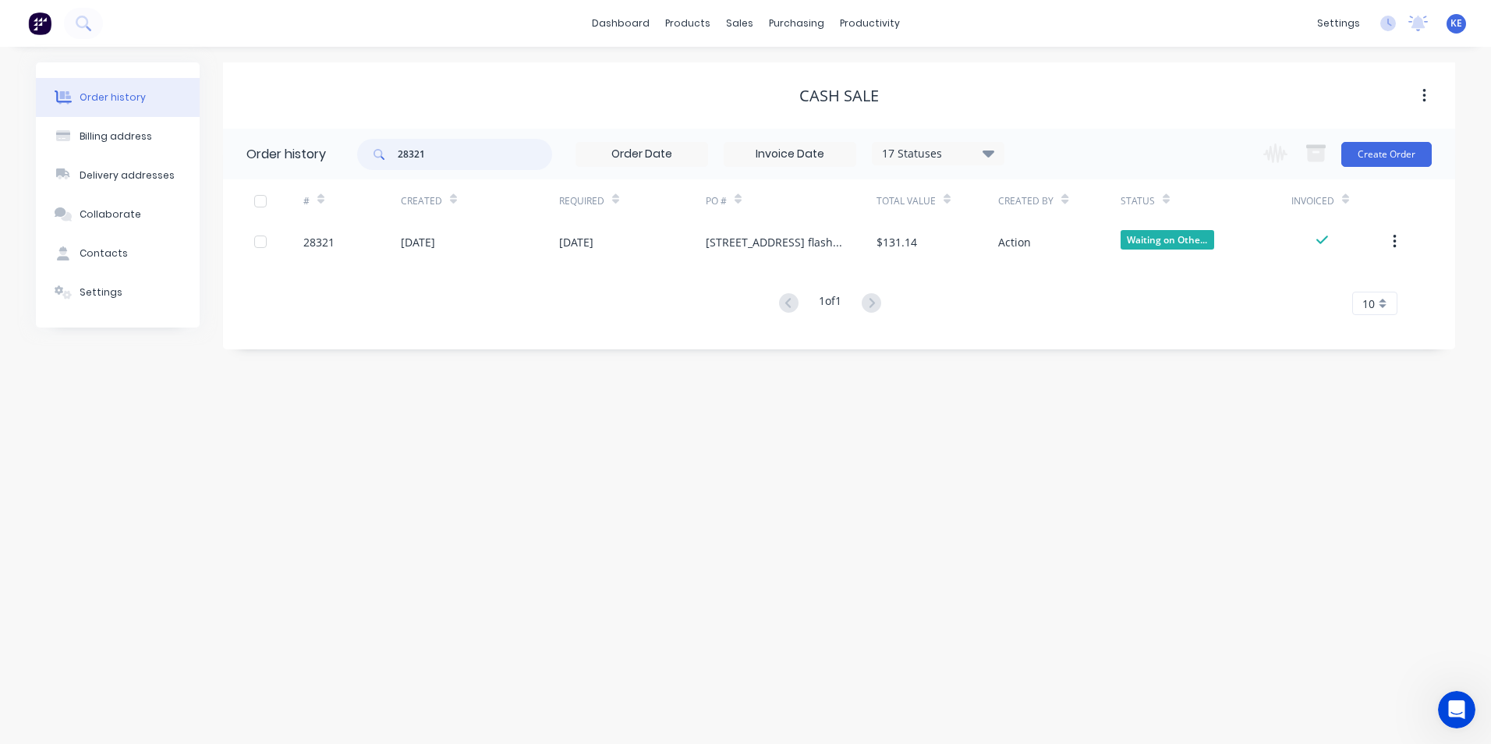
drag, startPoint x: 459, startPoint y: 151, endPoint x: 311, endPoint y: 151, distance: 147.4
click at [311, 151] on header "Order history 28321 17 Statuses Invoice Status Invoiced Not Invoiced Partial Or…" at bounding box center [839, 154] width 1232 height 51
type input "28331"
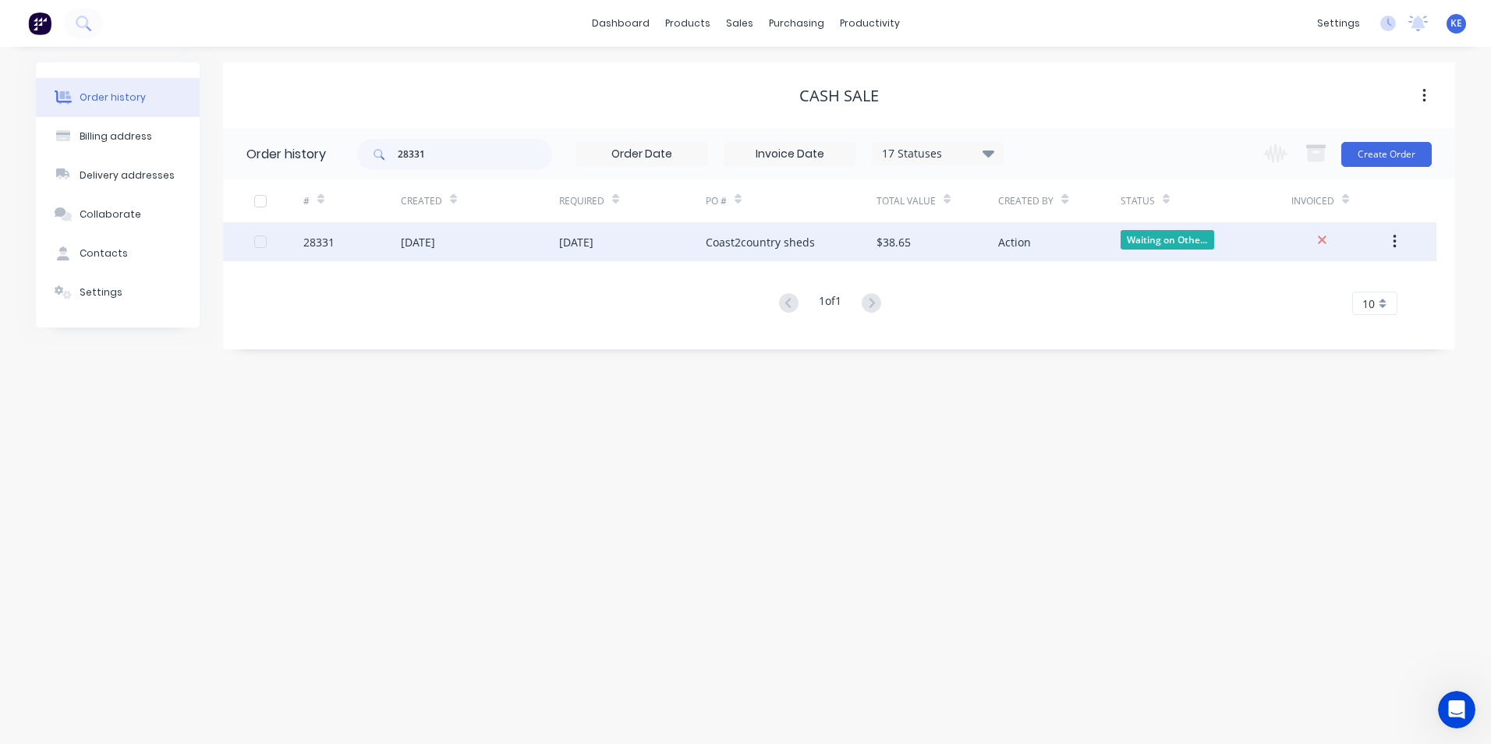
click at [360, 244] on div "28331" at bounding box center [351, 241] width 97 height 39
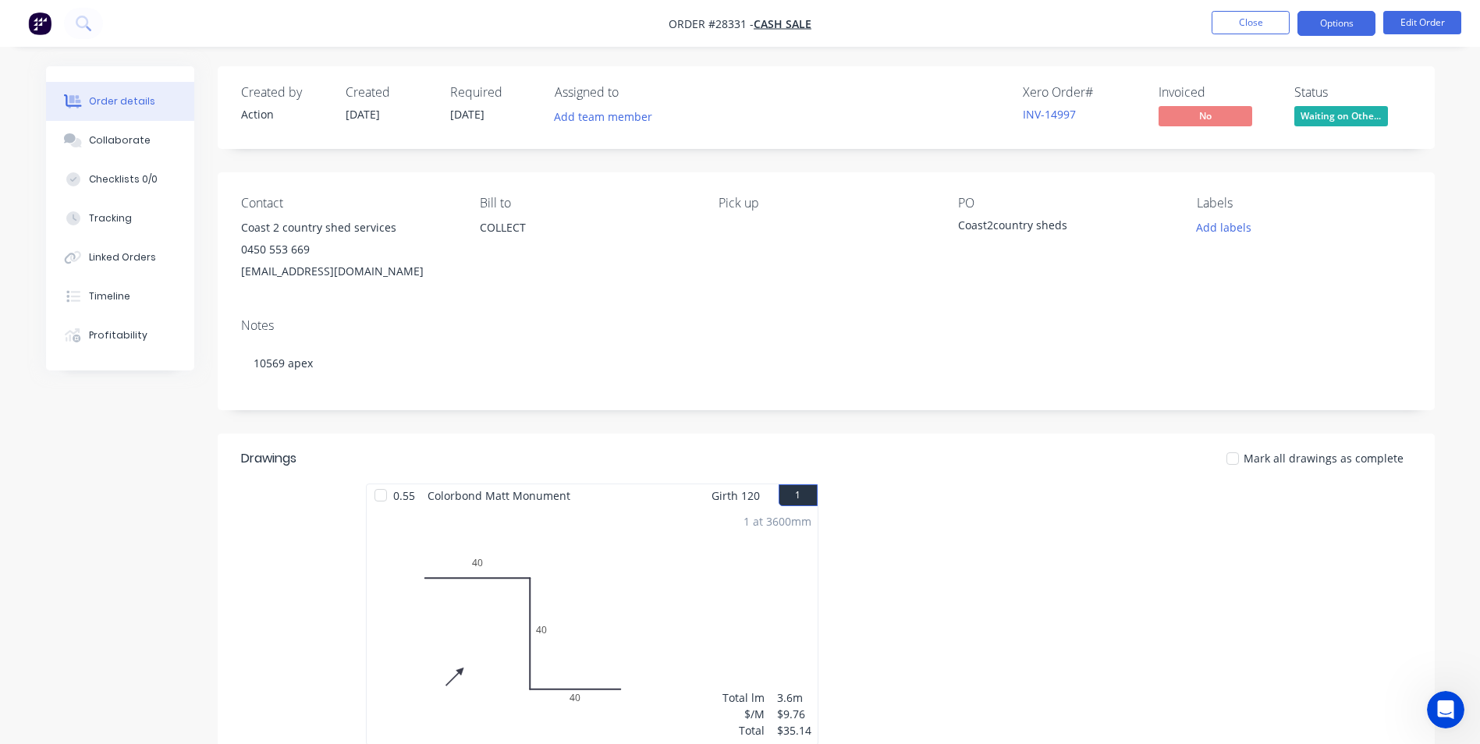
click at [1359, 17] on button "Options" at bounding box center [1336, 23] width 78 height 25
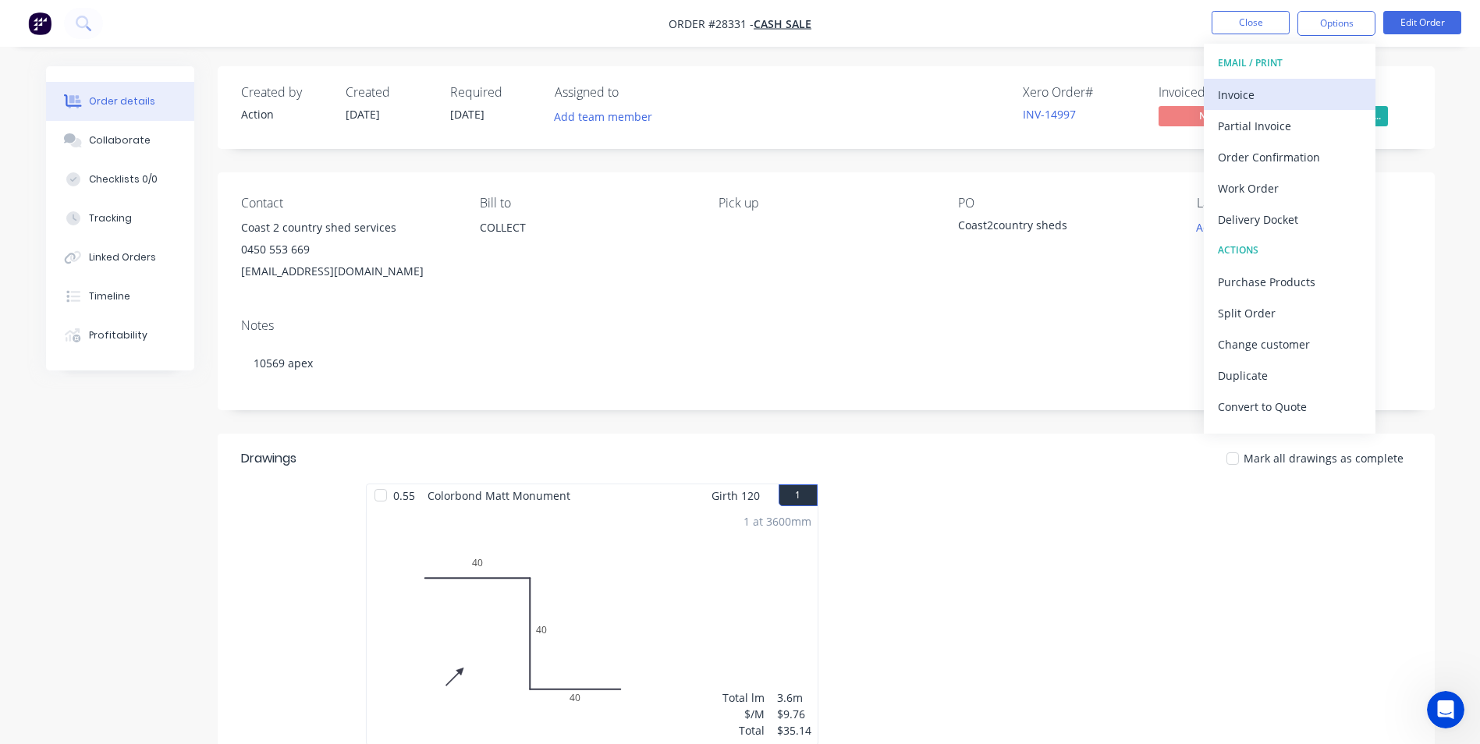
click at [1254, 84] on div "Invoice" at bounding box center [1290, 94] width 144 height 23
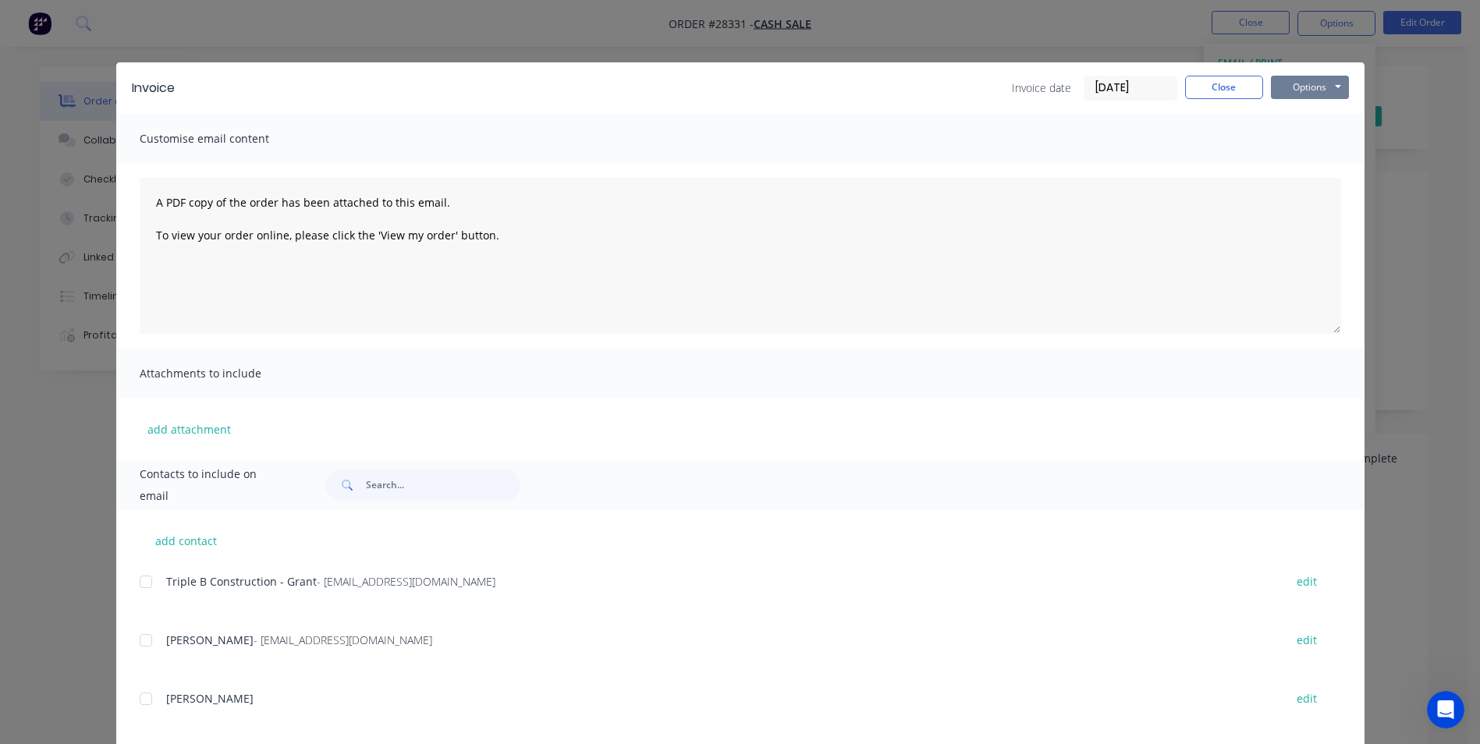
click at [1317, 87] on button "Options" at bounding box center [1310, 87] width 78 height 23
click at [1314, 140] on button "Print" at bounding box center [1321, 141] width 100 height 26
click at [1216, 83] on button "Close" at bounding box center [1224, 87] width 78 height 23
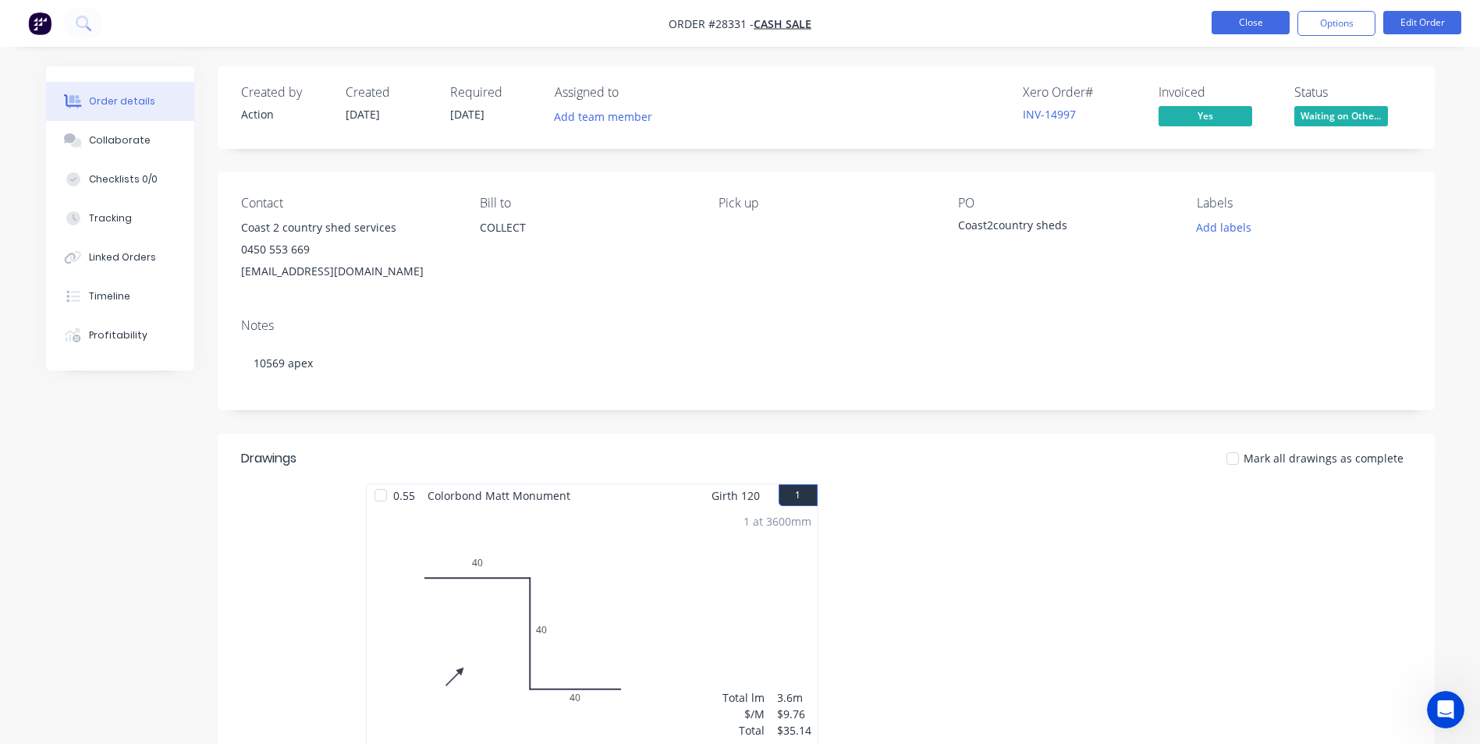
click at [1245, 16] on button "Close" at bounding box center [1250, 22] width 78 height 23
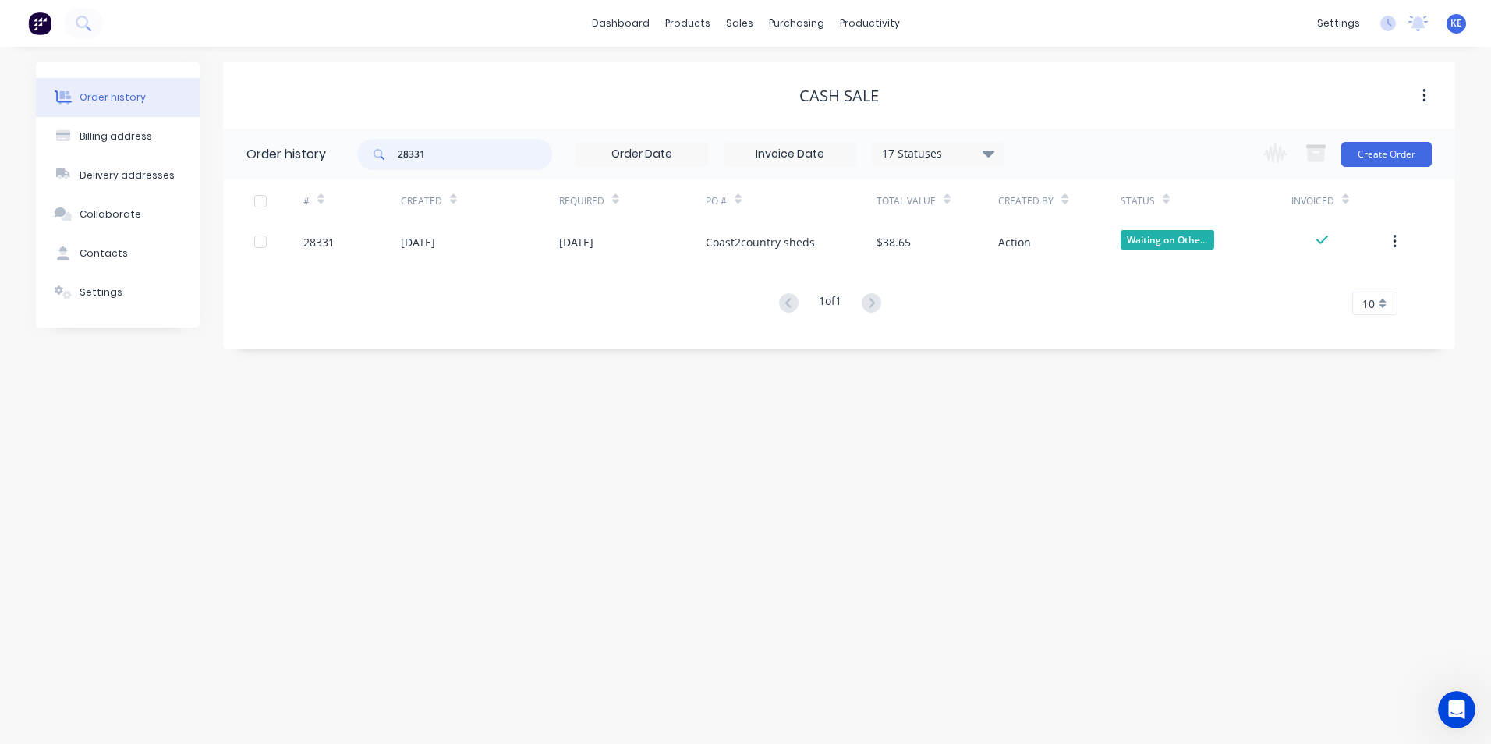
drag, startPoint x: 462, startPoint y: 151, endPoint x: 246, endPoint y: 151, distance: 215.3
click at [246, 151] on header "Order history 28331 17 Statuses Invoice Status Invoiced Not Invoiced Partial Or…" at bounding box center [839, 154] width 1232 height 51
type input "28325"
drag, startPoint x: 439, startPoint y: 160, endPoint x: 340, endPoint y: 156, distance: 99.1
click at [340, 156] on header "Order history 28325 17 Statuses Invoice Status Invoiced Not Invoiced Partial Or…" at bounding box center [839, 154] width 1232 height 51
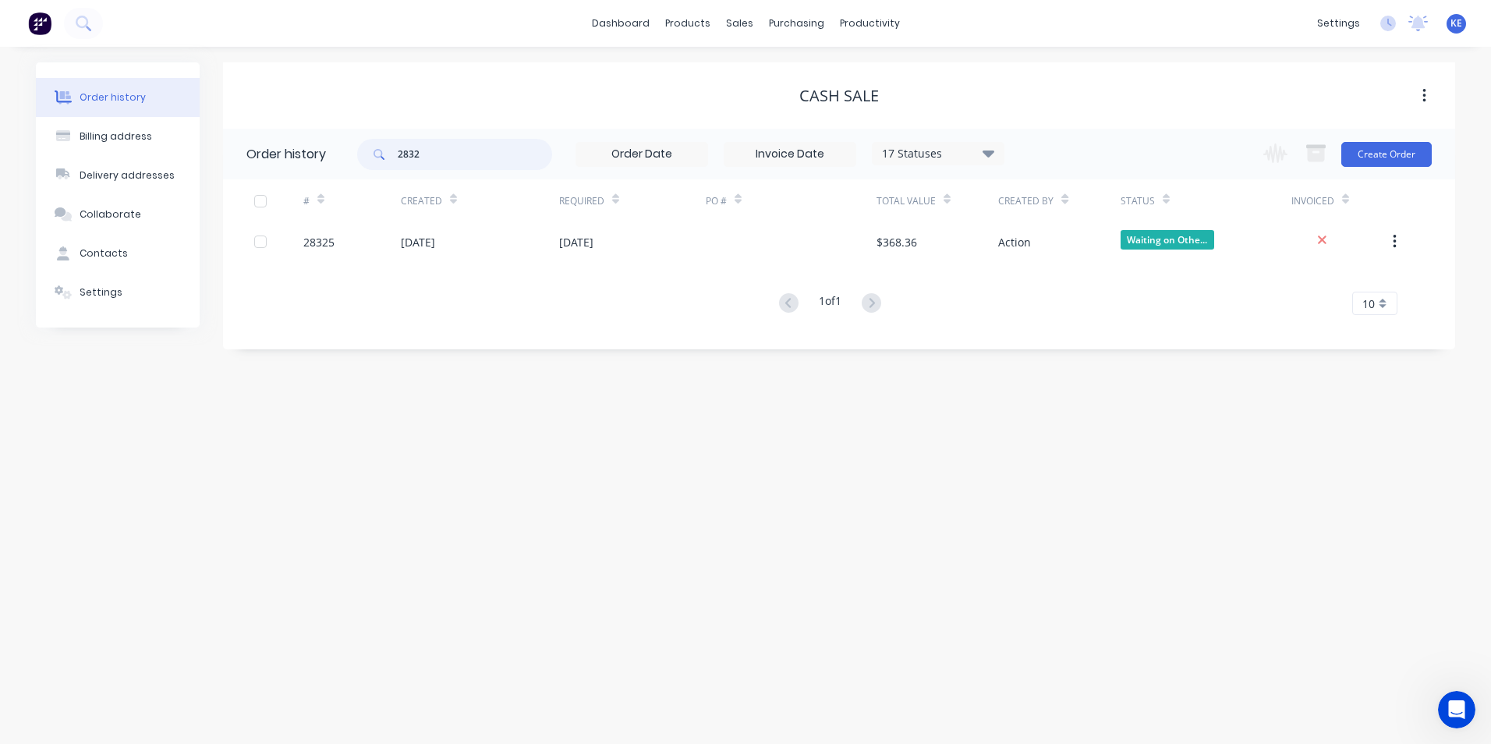
type input "28328"
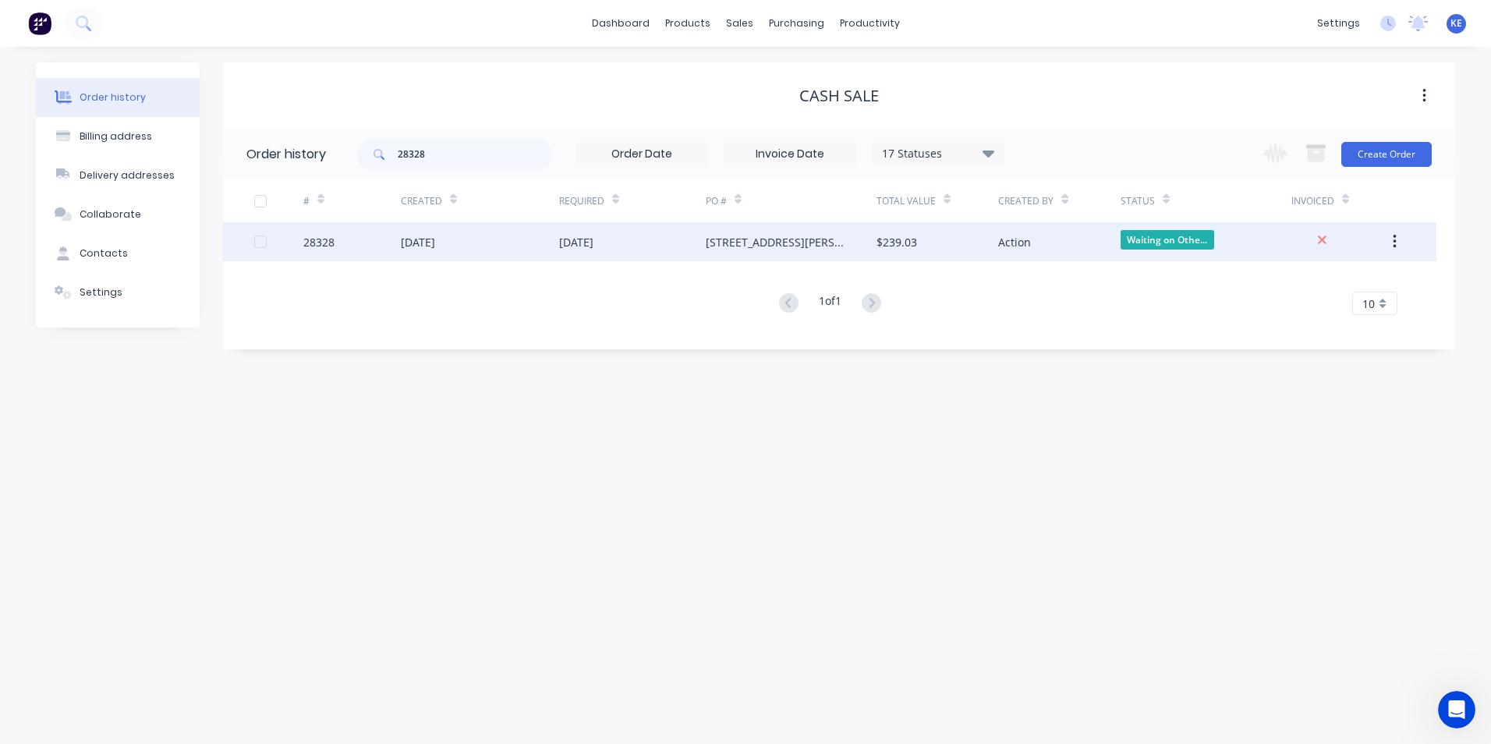
click at [359, 243] on div "28328" at bounding box center [351, 241] width 97 height 39
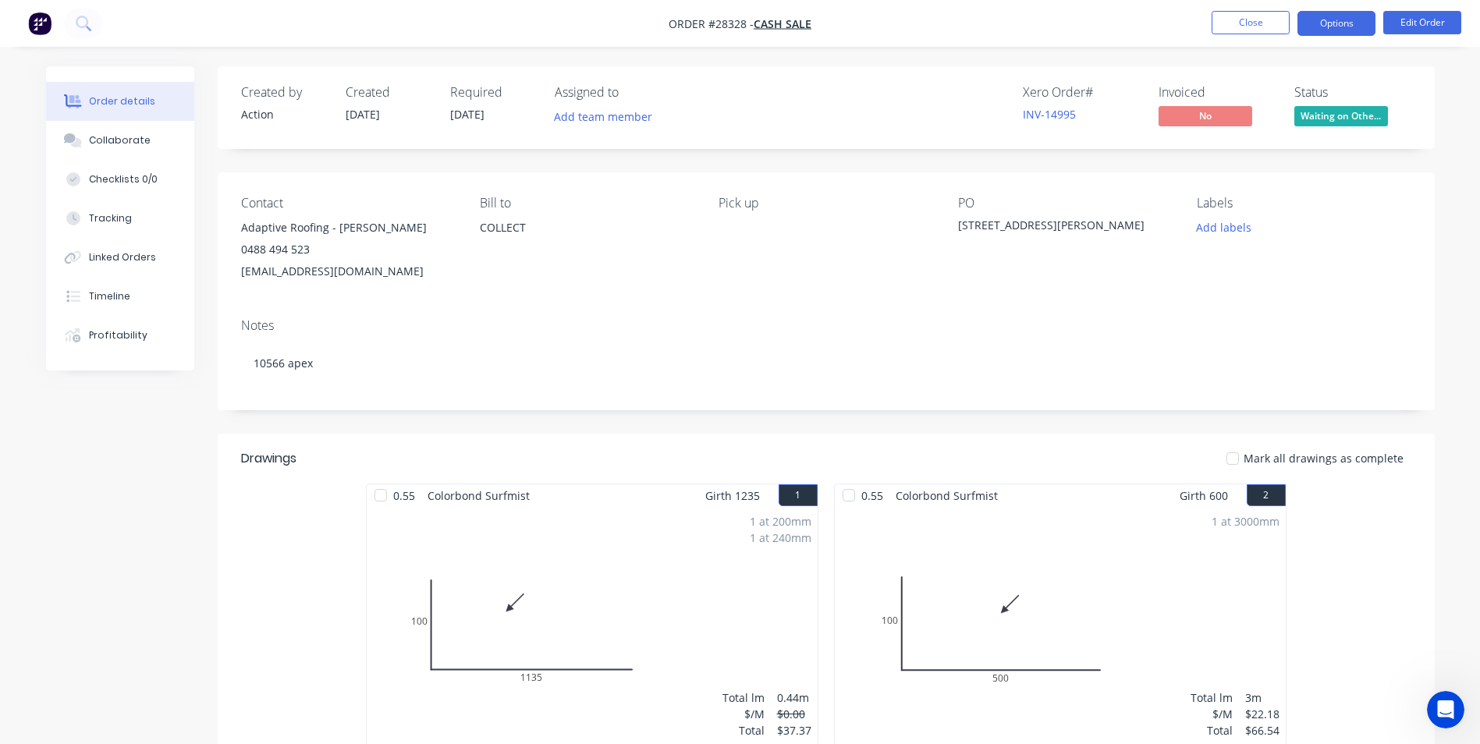
click at [1339, 29] on button "Options" at bounding box center [1336, 23] width 78 height 25
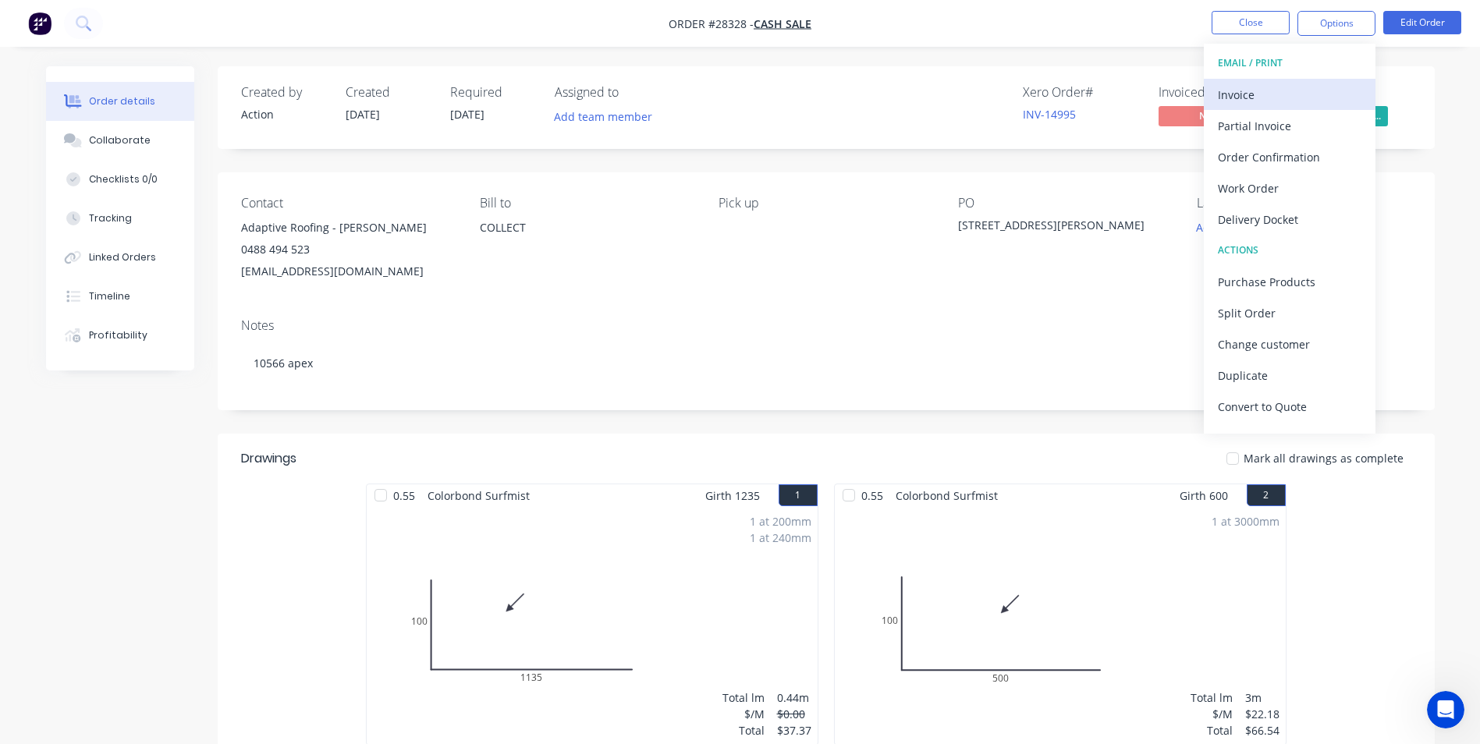
click at [1259, 94] on div "Invoice" at bounding box center [1290, 94] width 144 height 23
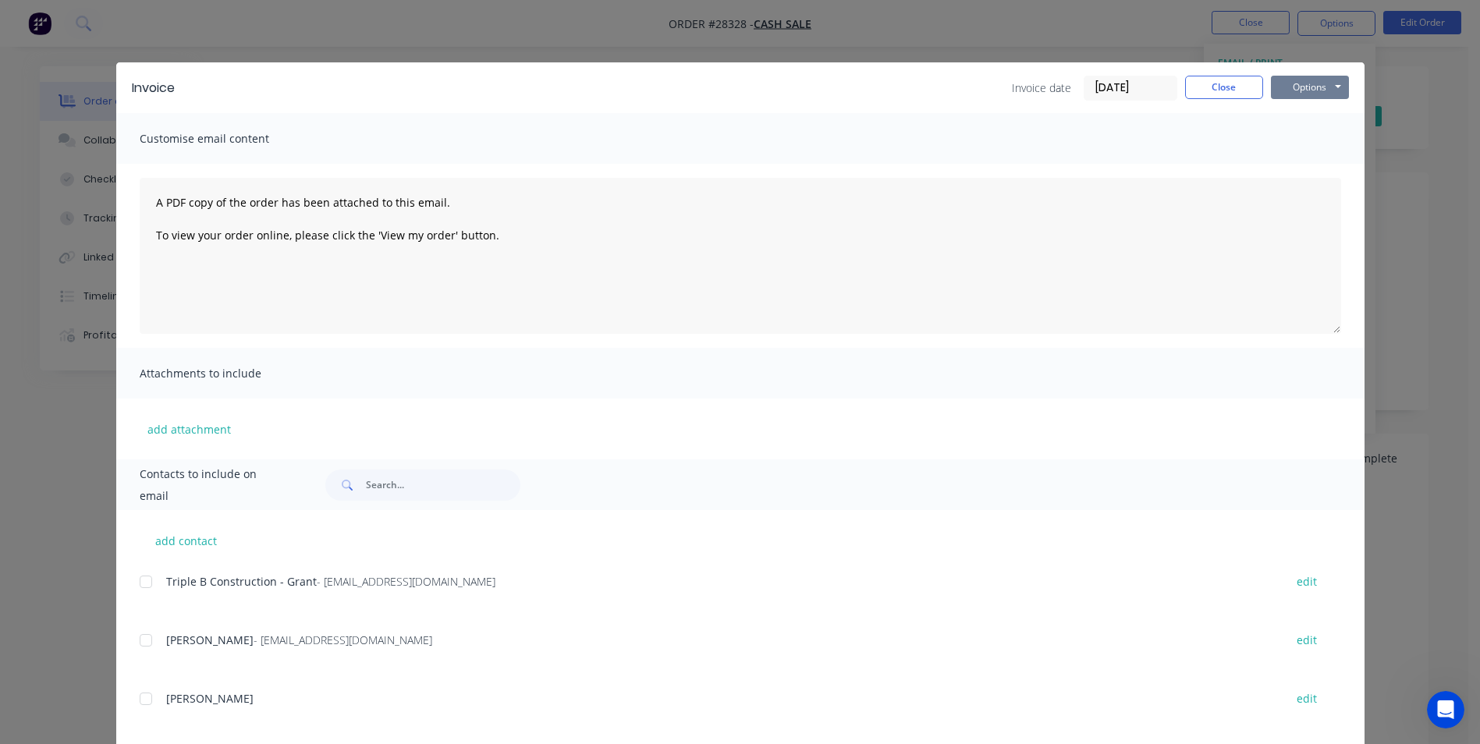
click at [1296, 94] on button "Options" at bounding box center [1310, 87] width 78 height 23
click at [1295, 143] on button "Print" at bounding box center [1321, 141] width 100 height 26
click at [1219, 94] on button "Close" at bounding box center [1224, 87] width 78 height 23
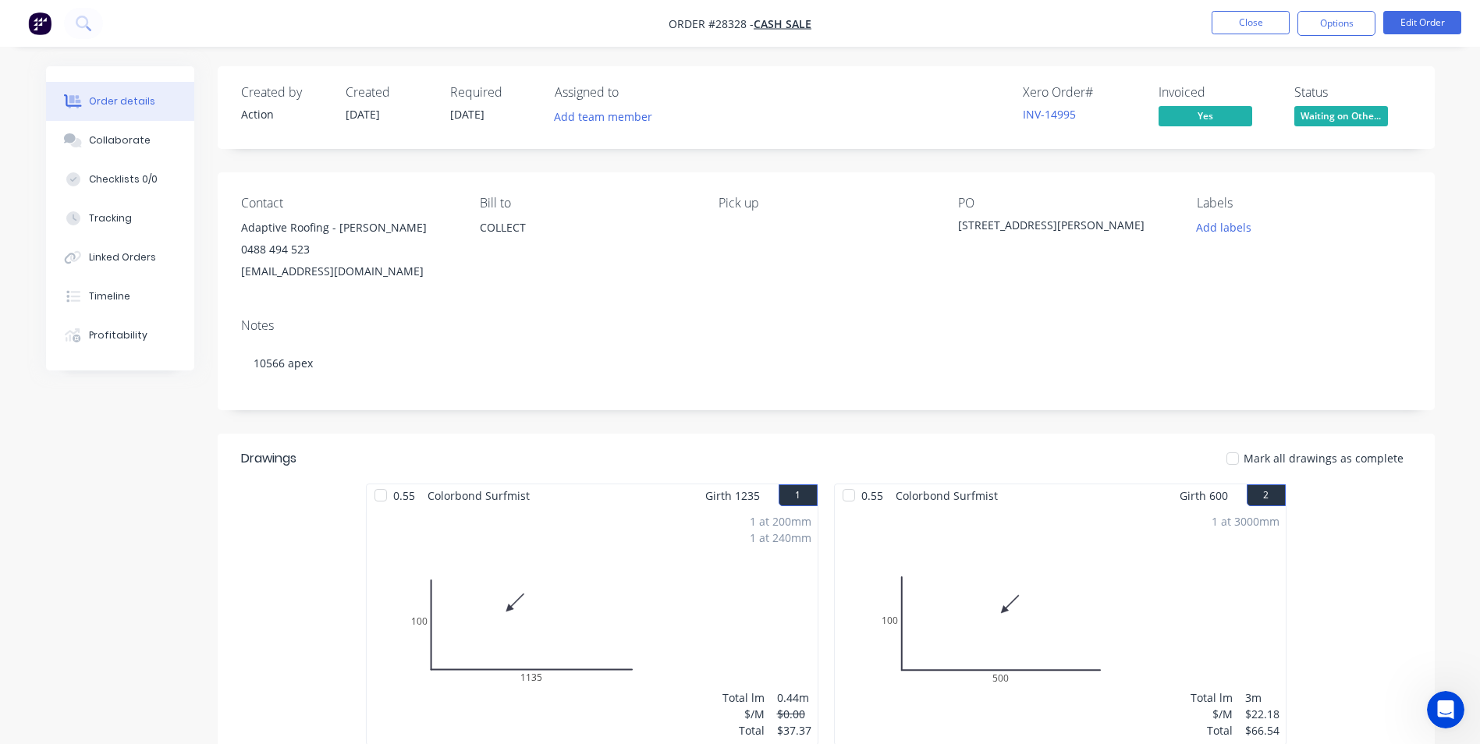
drag, startPoint x: 239, startPoint y: 229, endPoint x: 429, endPoint y: 274, distance: 195.4
click at [429, 274] on div "Contact Adaptive Roofing - [PERSON_NAME] 0488 494 523 [EMAIL_ADDRESS][DOMAIN_NA…" at bounding box center [826, 238] width 1217 height 133
copy div "Adaptive Roofing - [PERSON_NAME] 0488 494 523 [EMAIL_ADDRESS][DOMAIN_NAME]"
click at [601, 302] on div "Contact Adaptive Roofing - [PERSON_NAME] 0488 494 523 [EMAIL_ADDRESS][DOMAIN_NA…" at bounding box center [826, 238] width 1217 height 133
click at [1240, 20] on button "Close" at bounding box center [1250, 22] width 78 height 23
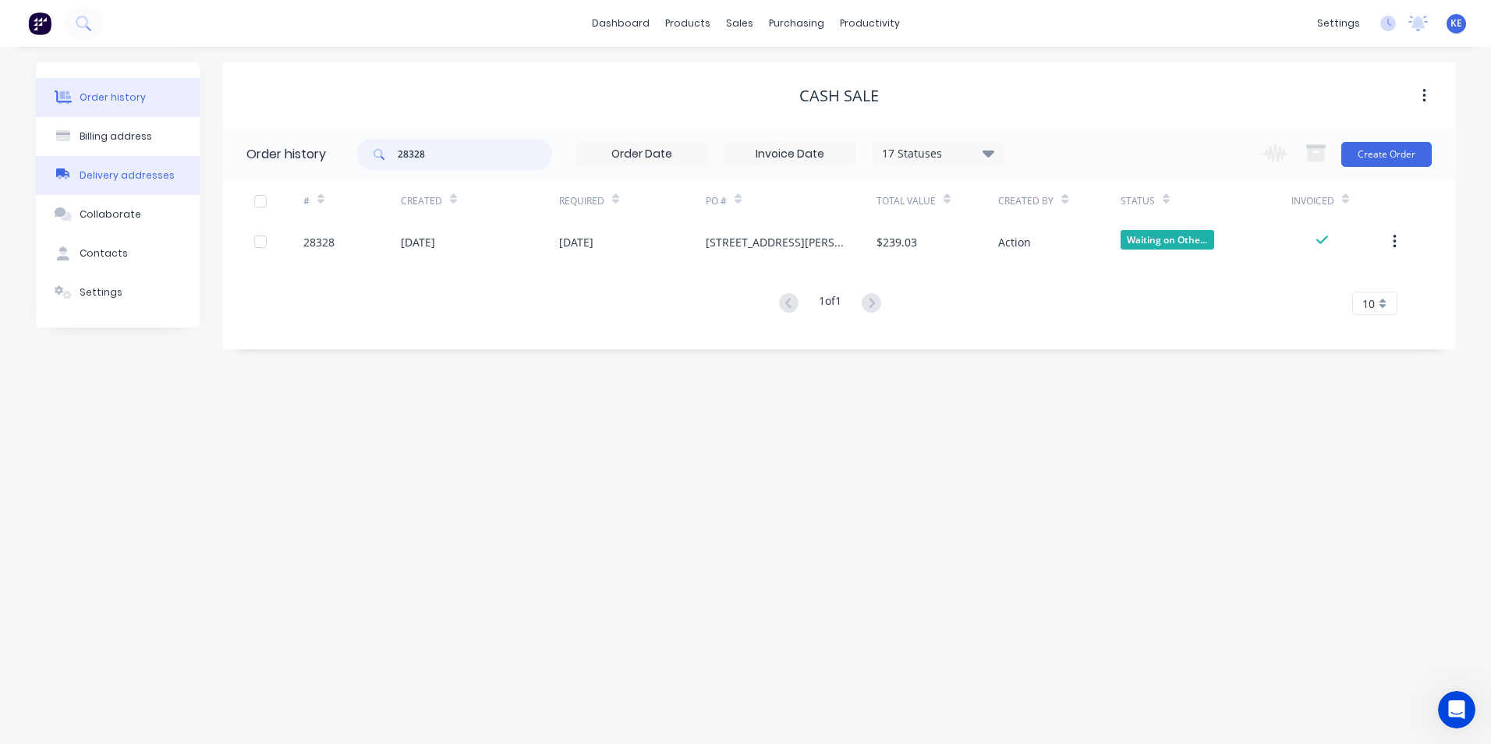
drag, startPoint x: 470, startPoint y: 151, endPoint x: 156, endPoint y: 165, distance: 314.6
click at [156, 165] on div "Order history Billing address Delivery addresses Collaborate Contacts Settings …" at bounding box center [746, 205] width 1420 height 287
type input "28325"
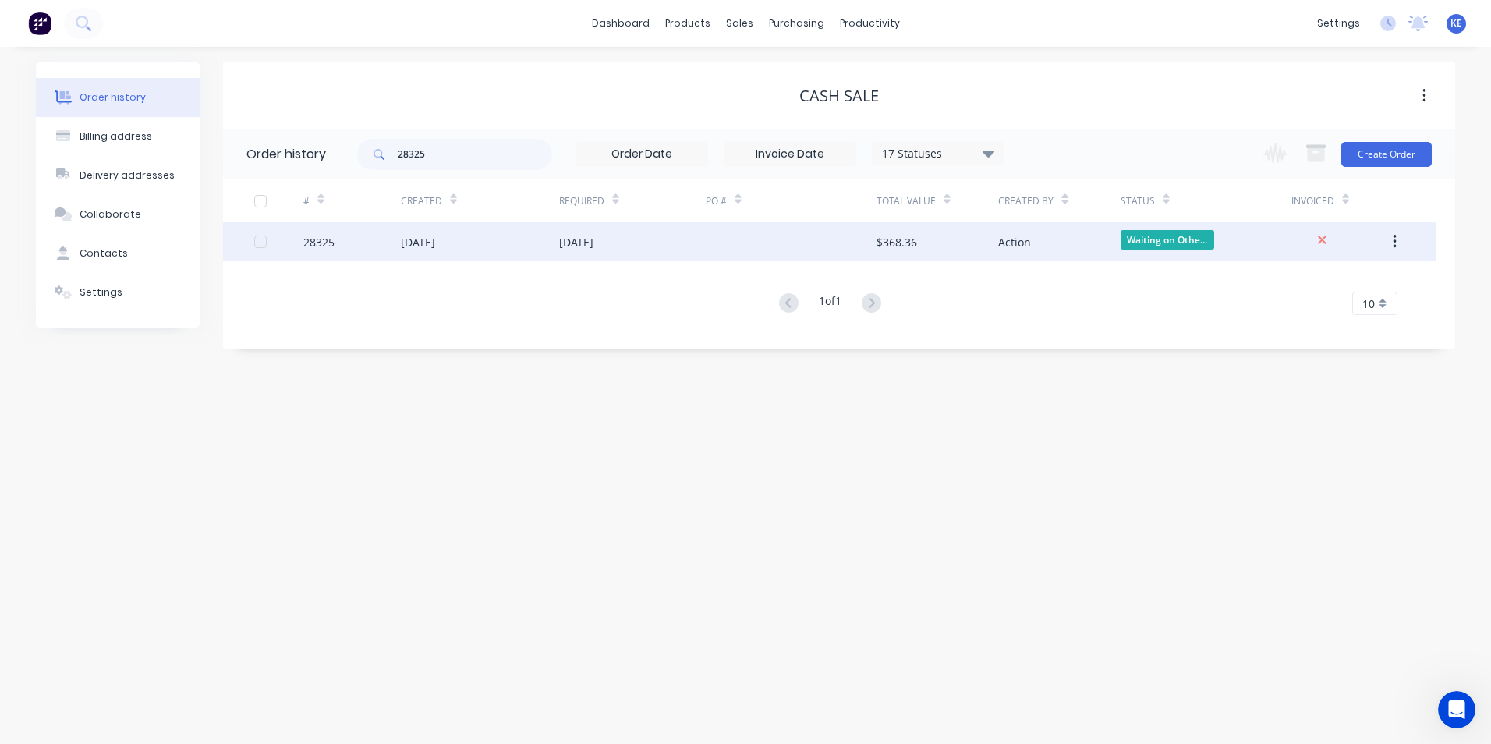
click at [368, 250] on div "28325" at bounding box center [351, 241] width 97 height 39
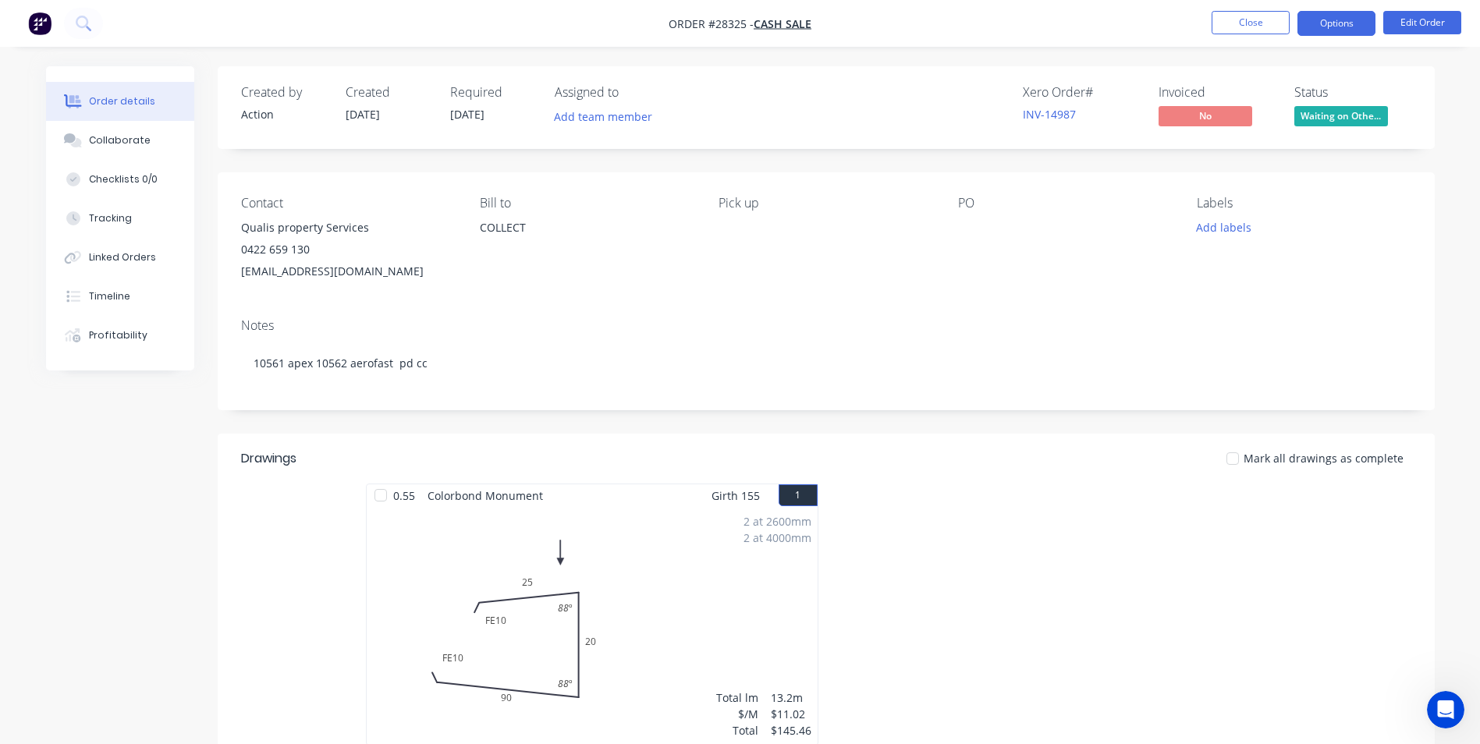
click at [1341, 12] on button "Options" at bounding box center [1336, 23] width 78 height 25
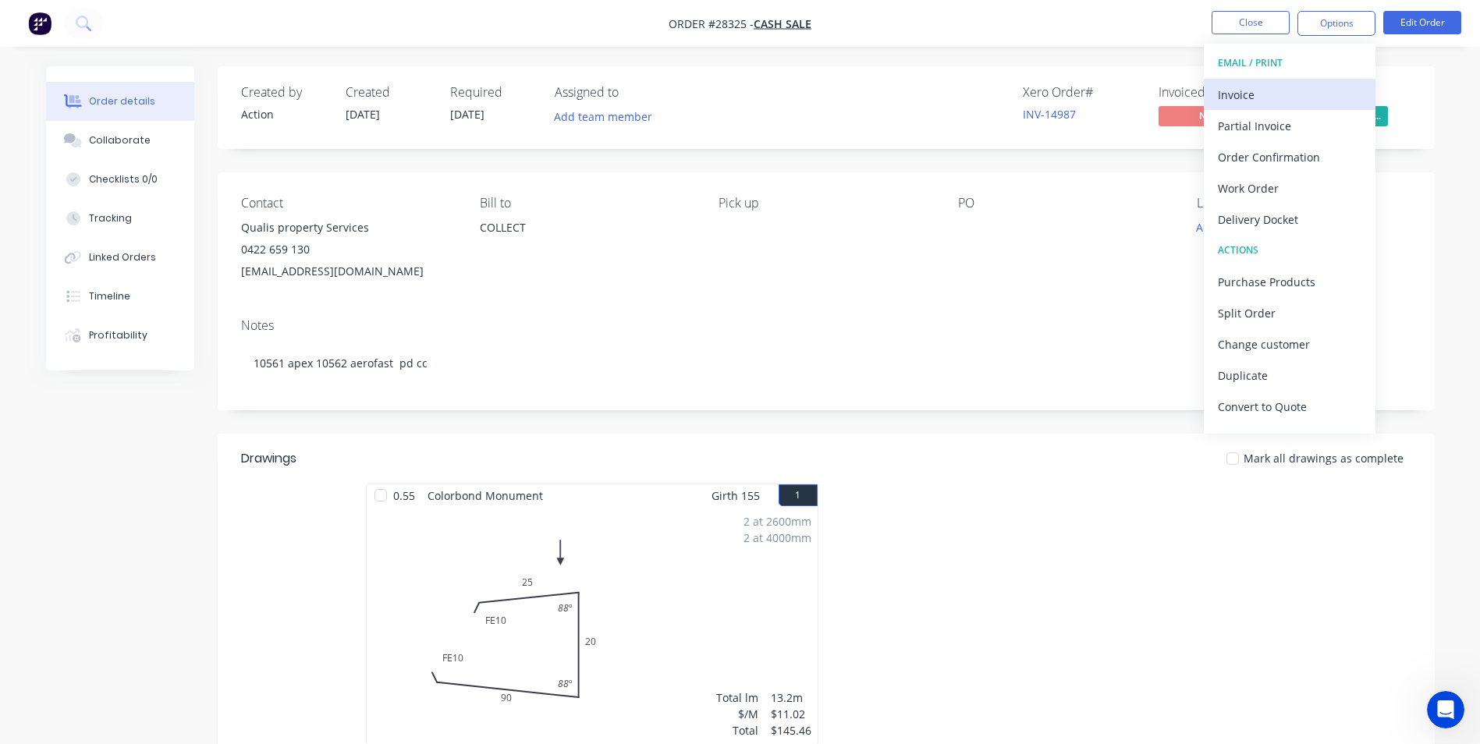
click at [1282, 88] on div "Invoice" at bounding box center [1290, 94] width 144 height 23
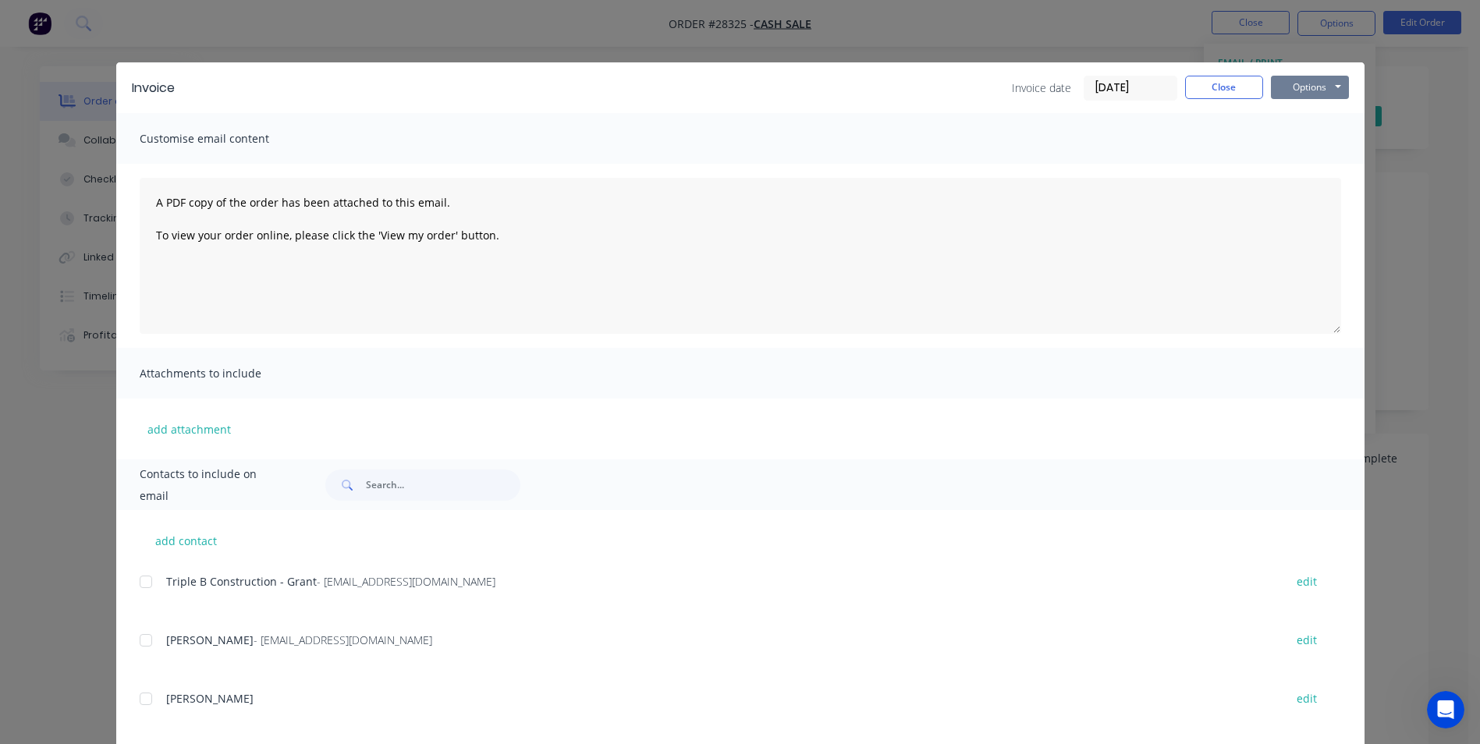
click at [1292, 90] on button "Options" at bounding box center [1310, 87] width 78 height 23
click at [1294, 143] on button "Print" at bounding box center [1321, 141] width 100 height 26
click at [1229, 83] on button "Close" at bounding box center [1224, 87] width 78 height 23
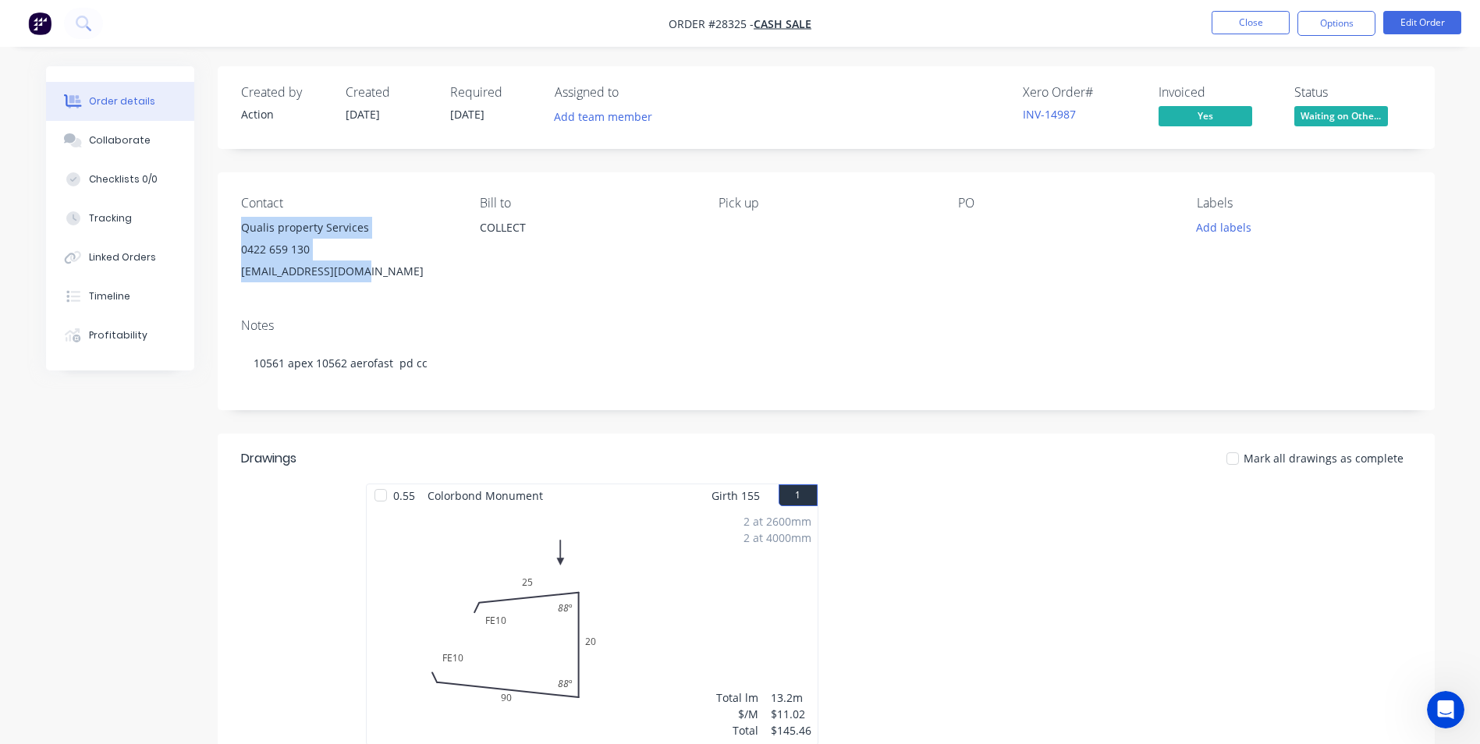
drag, startPoint x: 237, startPoint y: 227, endPoint x: 379, endPoint y: 278, distance: 151.0
click at [379, 278] on div "Contact Qualis property Services 0422 659 130 [EMAIL_ADDRESS][DOMAIN_NAME] [PER…" at bounding box center [826, 238] width 1217 height 133
copy div "Qualis property Services 0422 659 130 [EMAIL_ADDRESS][DOMAIN_NAME]"
click at [713, 268] on div "Contact Qualis property Services 0422 659 130 [EMAIL_ADDRESS][DOMAIN_NAME] [PER…" at bounding box center [826, 238] width 1217 height 133
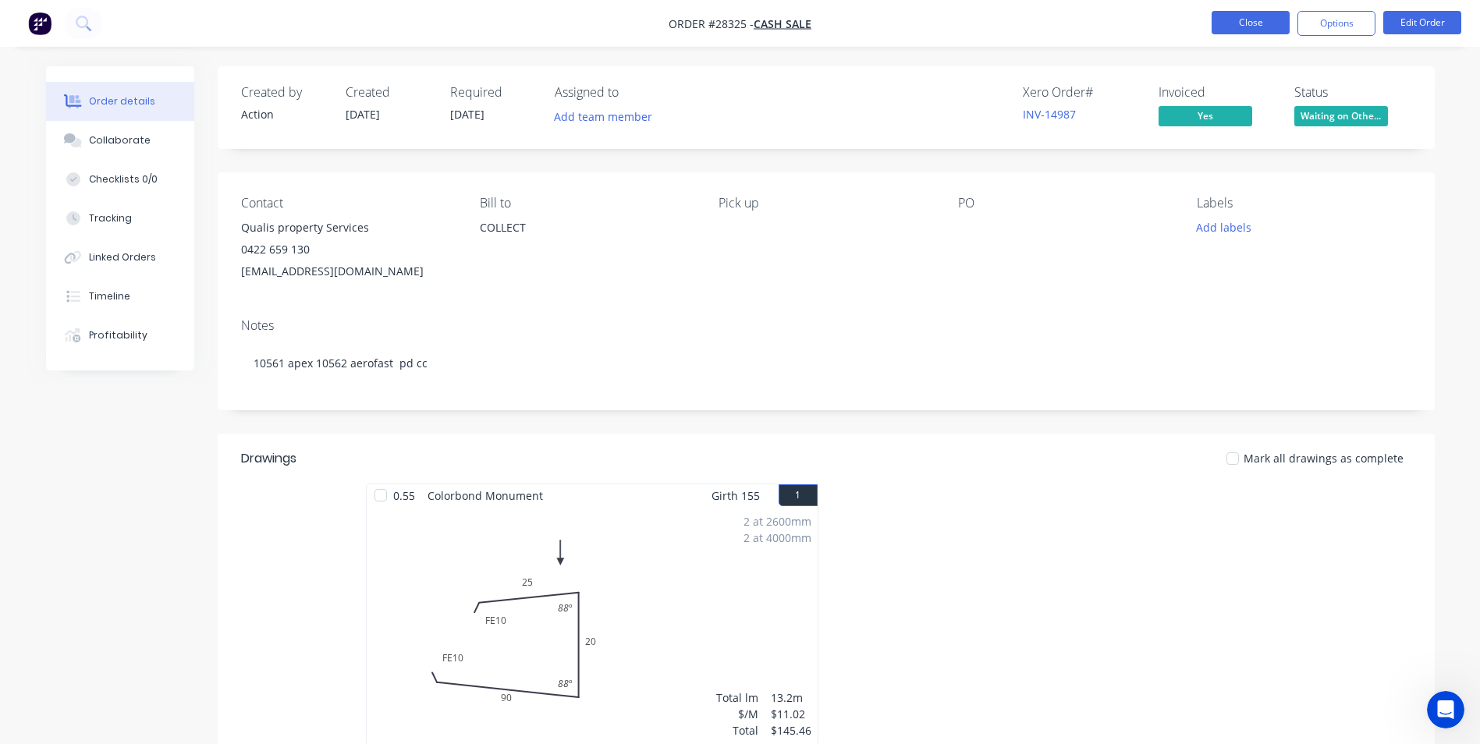
click at [1257, 13] on button "Close" at bounding box center [1250, 22] width 78 height 23
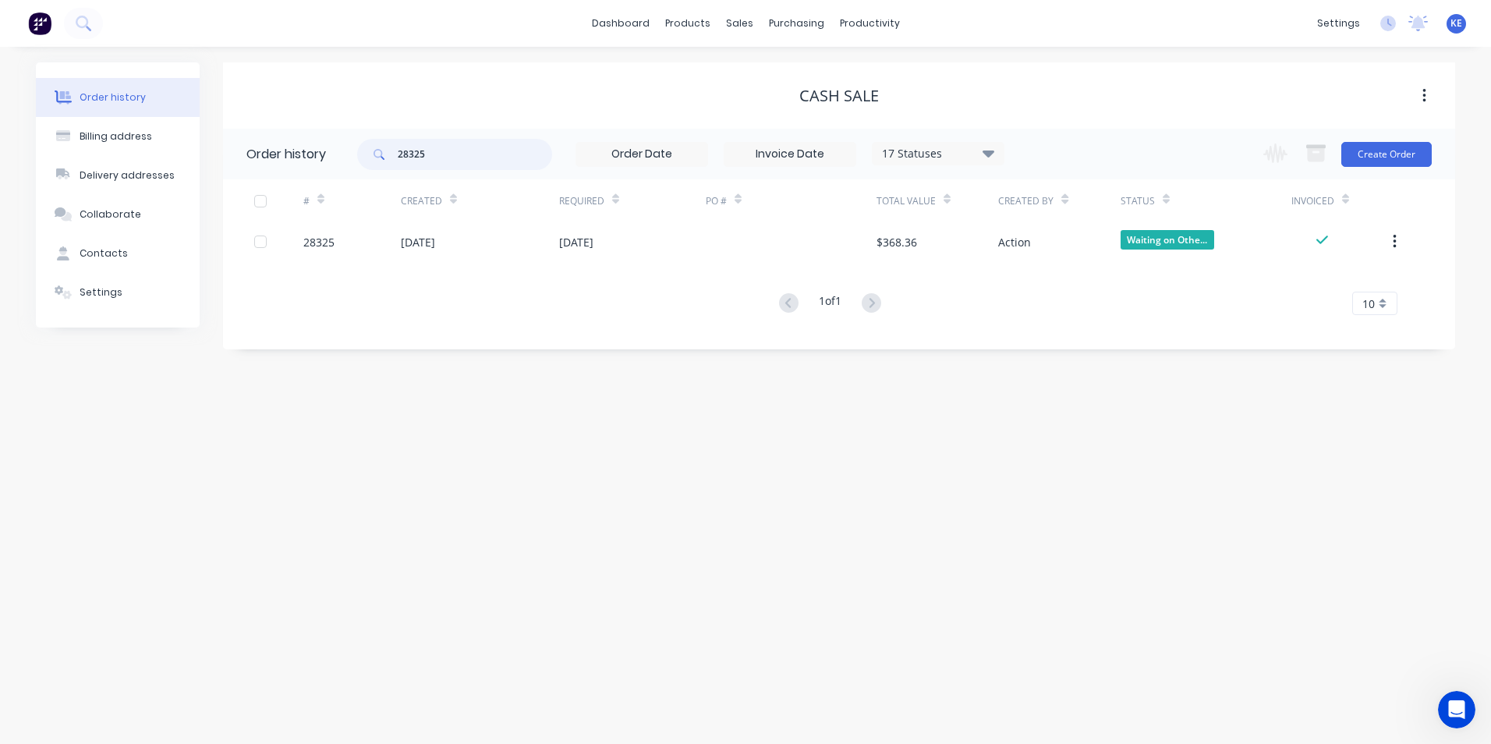
drag, startPoint x: 452, startPoint y: 144, endPoint x: 251, endPoint y: 211, distance: 211.6
click at [251, 211] on div "Order history 28325 17 Statuses Invoice Status Invoiced Not Invoiced Partial Or…" at bounding box center [839, 231] width 1232 height 205
type input "28257"
drag, startPoint x: 456, startPoint y: 157, endPoint x: 363, endPoint y: 158, distance: 92.8
click at [363, 158] on div "28257" at bounding box center [454, 154] width 195 height 31
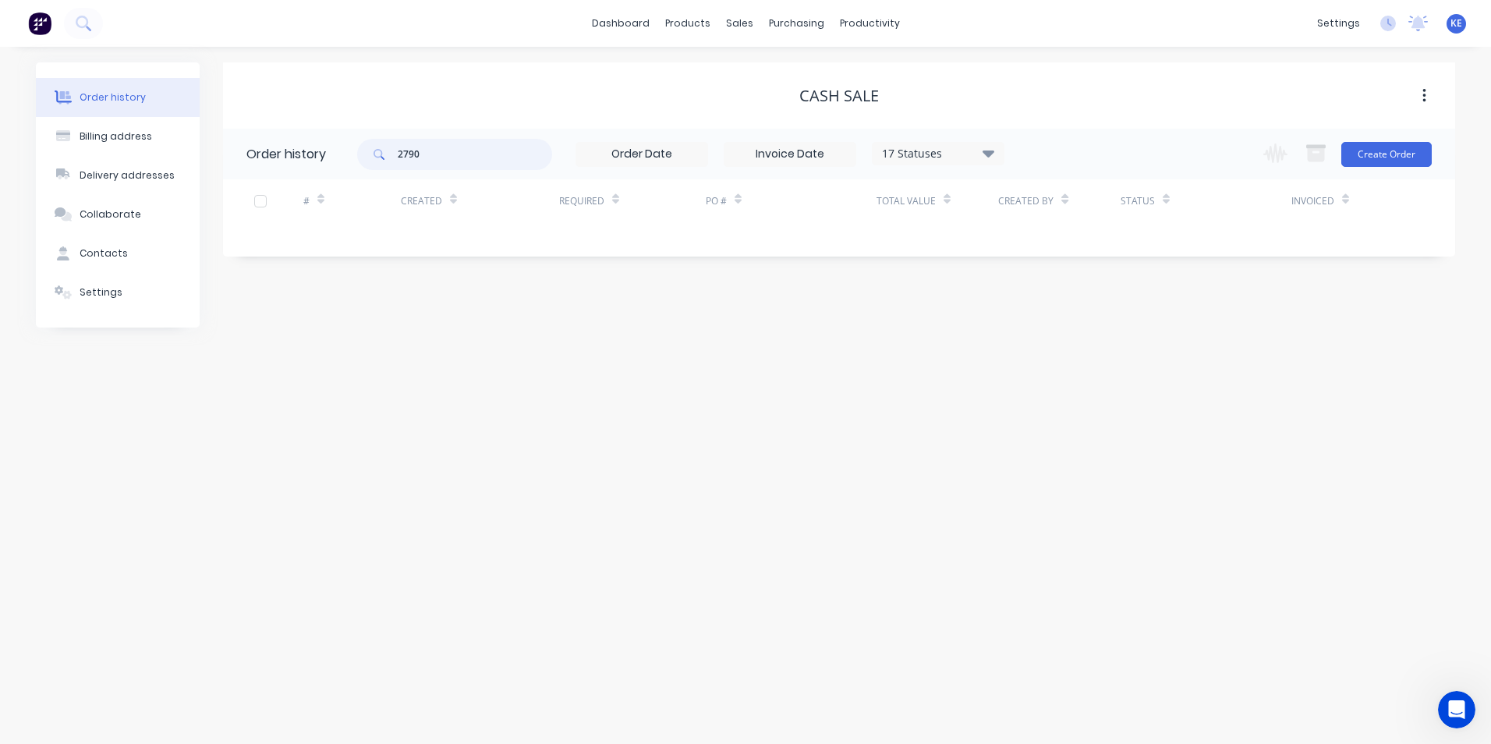
type input "27905"
click at [796, 79] on div "Sales Orders" at bounding box center [797, 75] width 64 height 14
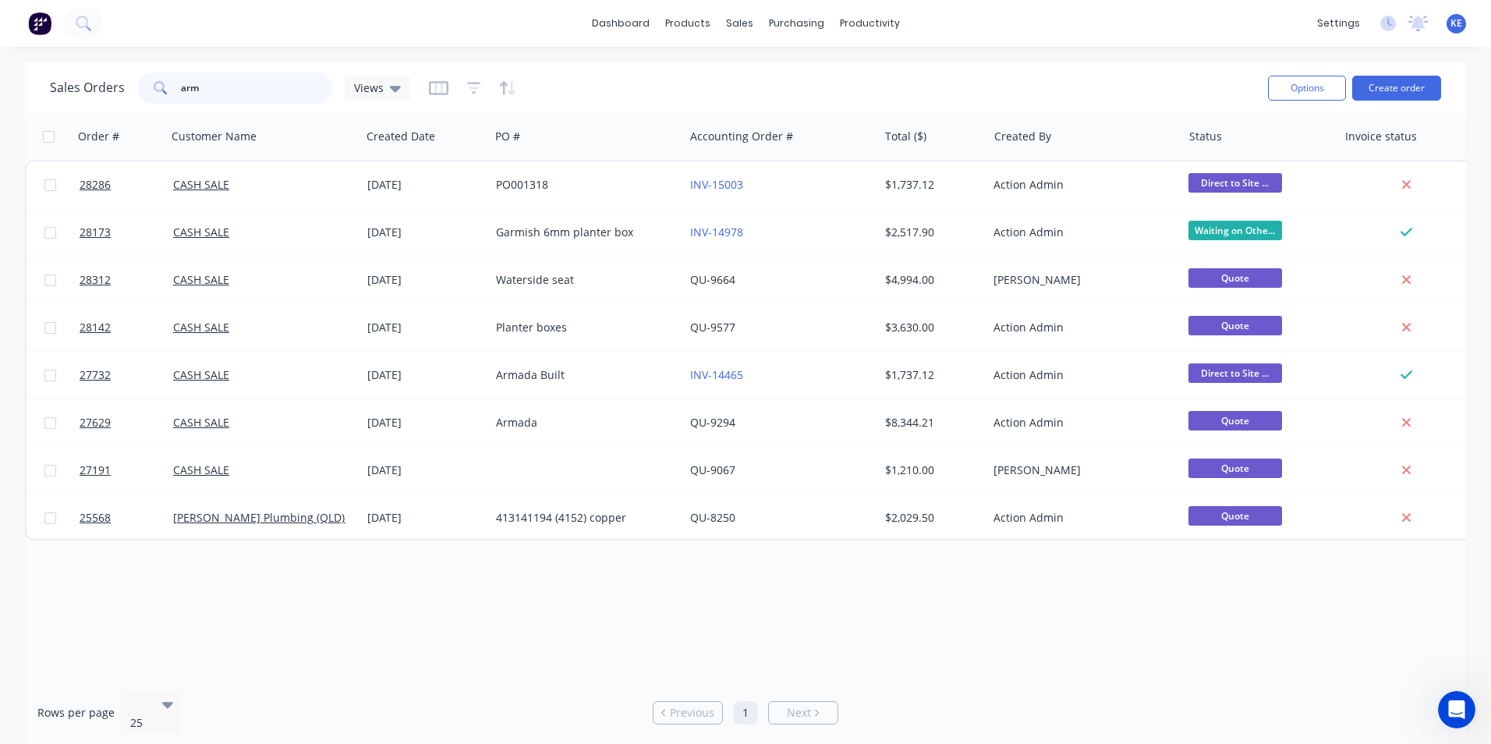
drag, startPoint x: 35, startPoint y: 89, endPoint x: 23, endPoint y: 89, distance: 12.5
click at [23, 89] on div "Sales Orders arm Views Options Create order Order # Customer Name Created Date …" at bounding box center [745, 405] width 1491 height 686
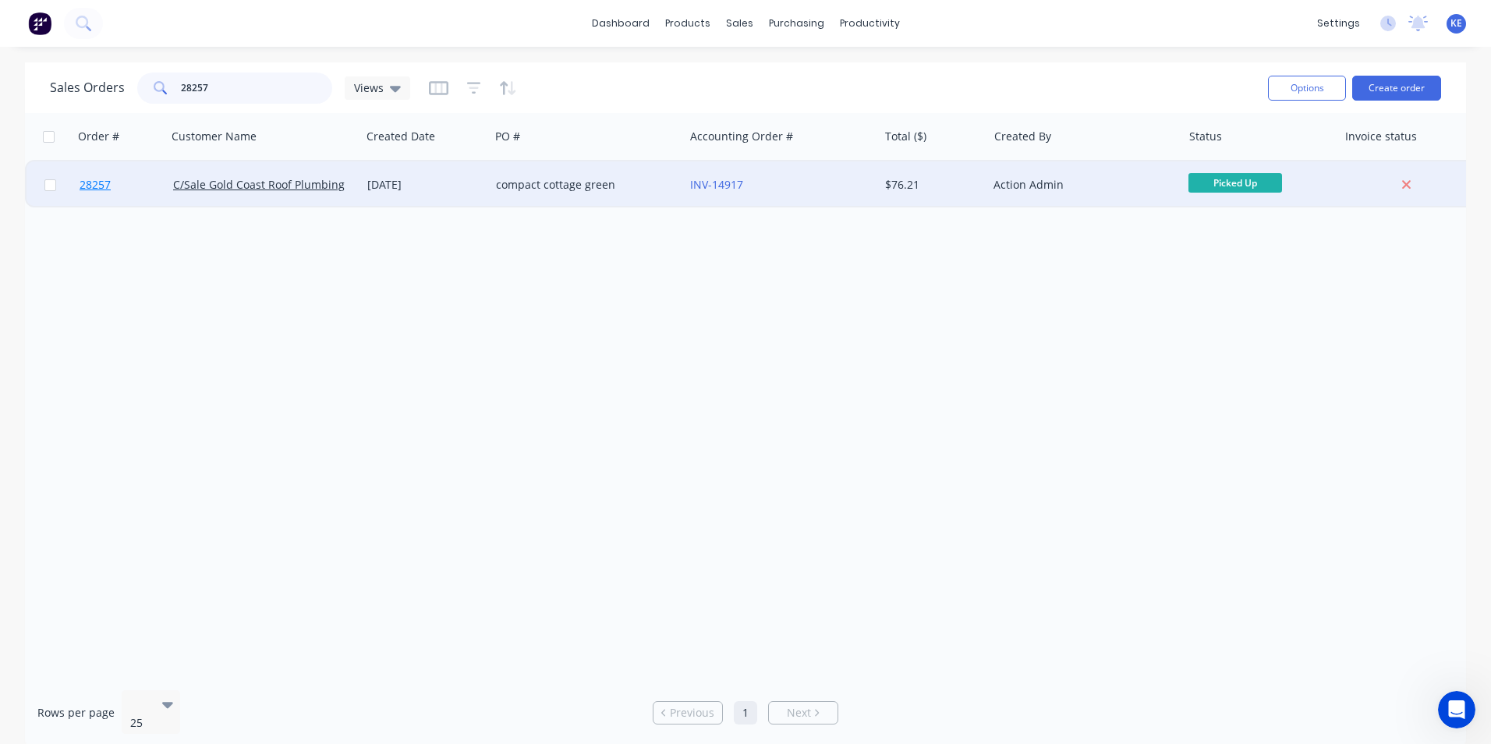
type input "28257"
click at [147, 188] on link "28257" at bounding box center [127, 184] width 94 height 47
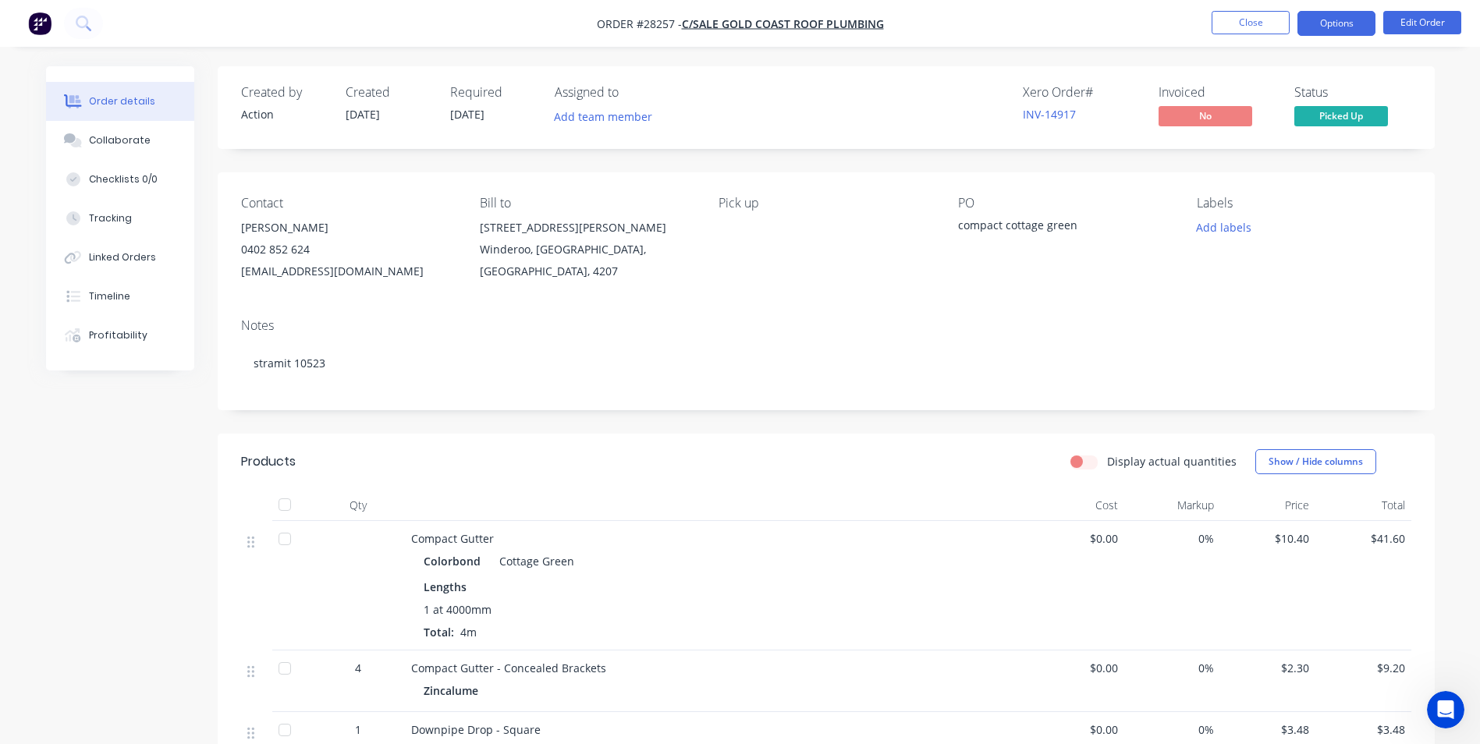
click at [1338, 13] on button "Options" at bounding box center [1336, 23] width 78 height 25
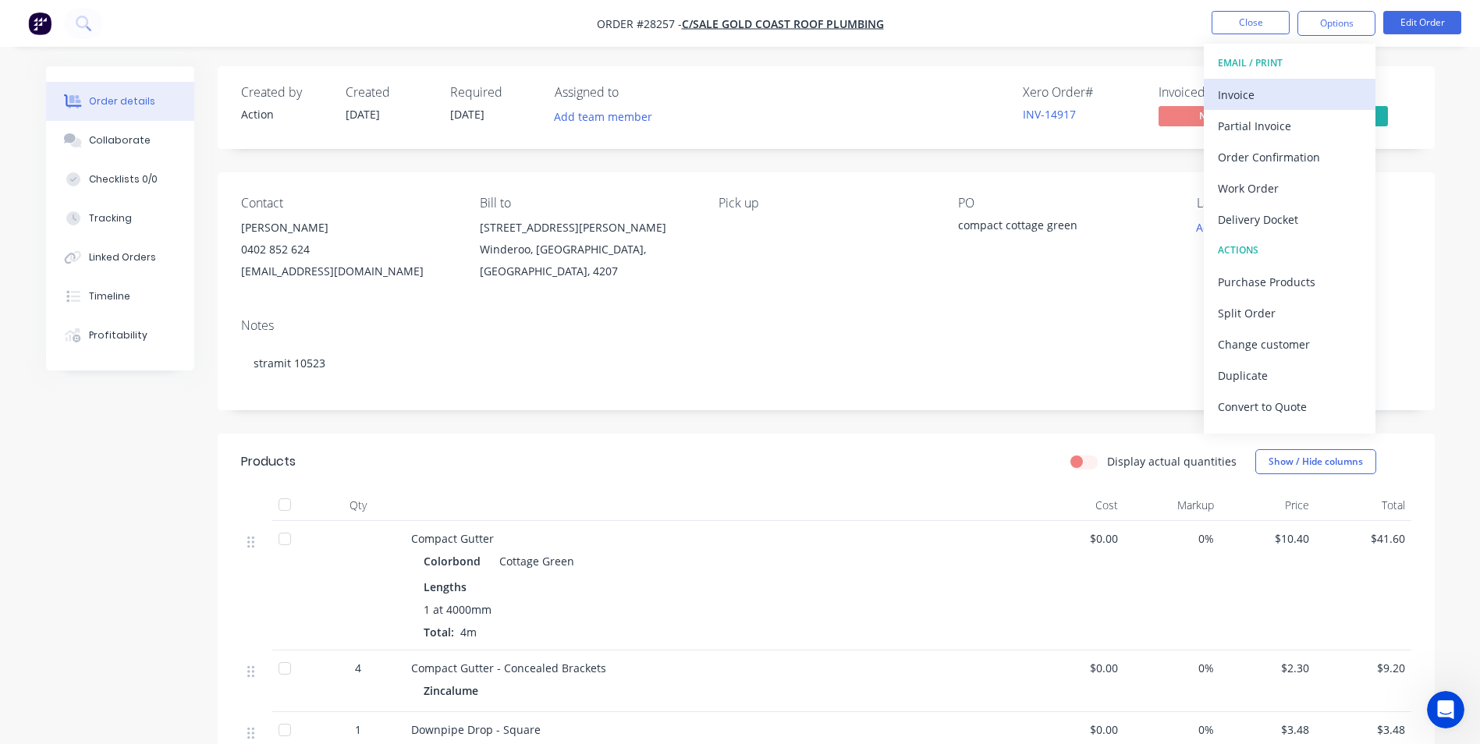
click at [1271, 107] on button "Invoice" at bounding box center [1290, 94] width 172 height 31
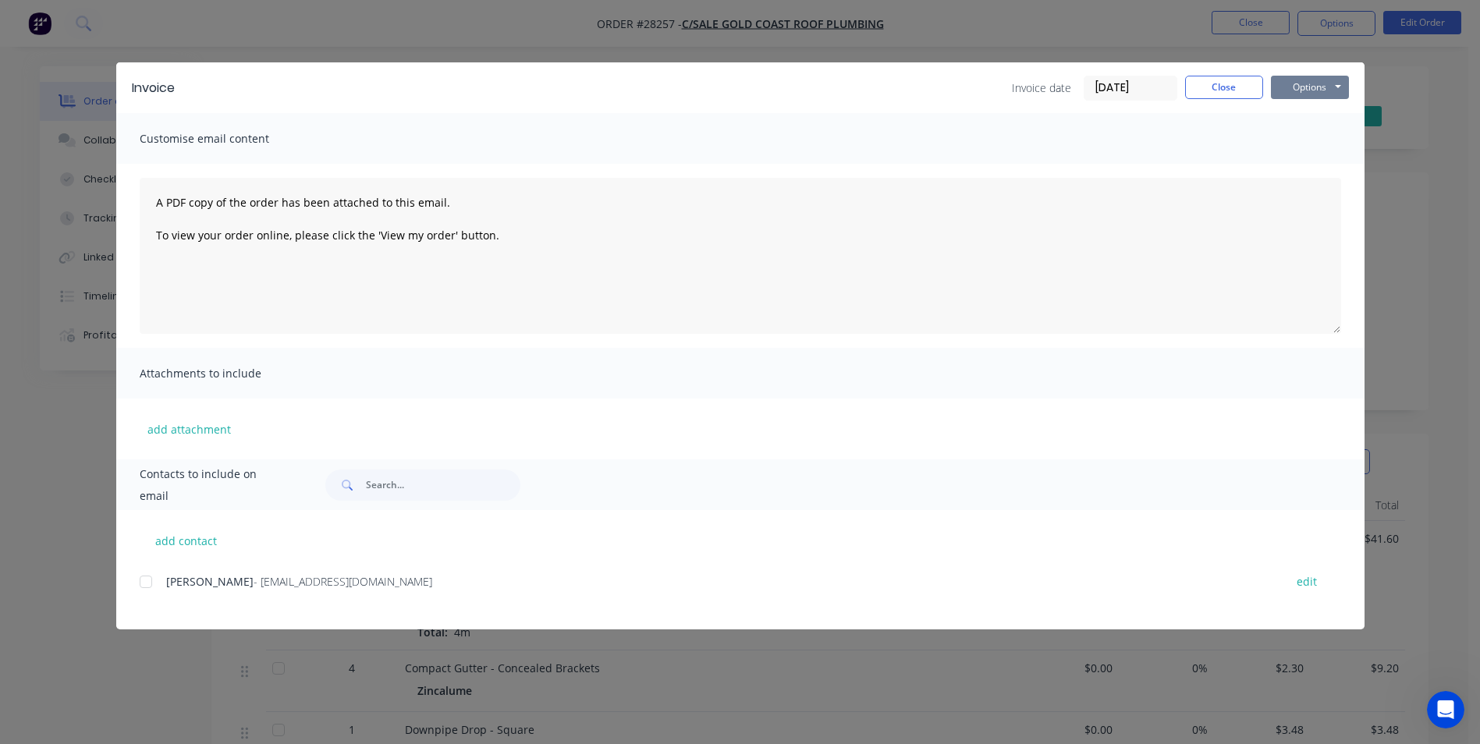
click at [1299, 86] on button "Options" at bounding box center [1310, 87] width 78 height 23
click at [1303, 143] on button "Print" at bounding box center [1321, 141] width 100 height 26
click at [1227, 89] on button "Close" at bounding box center [1224, 87] width 78 height 23
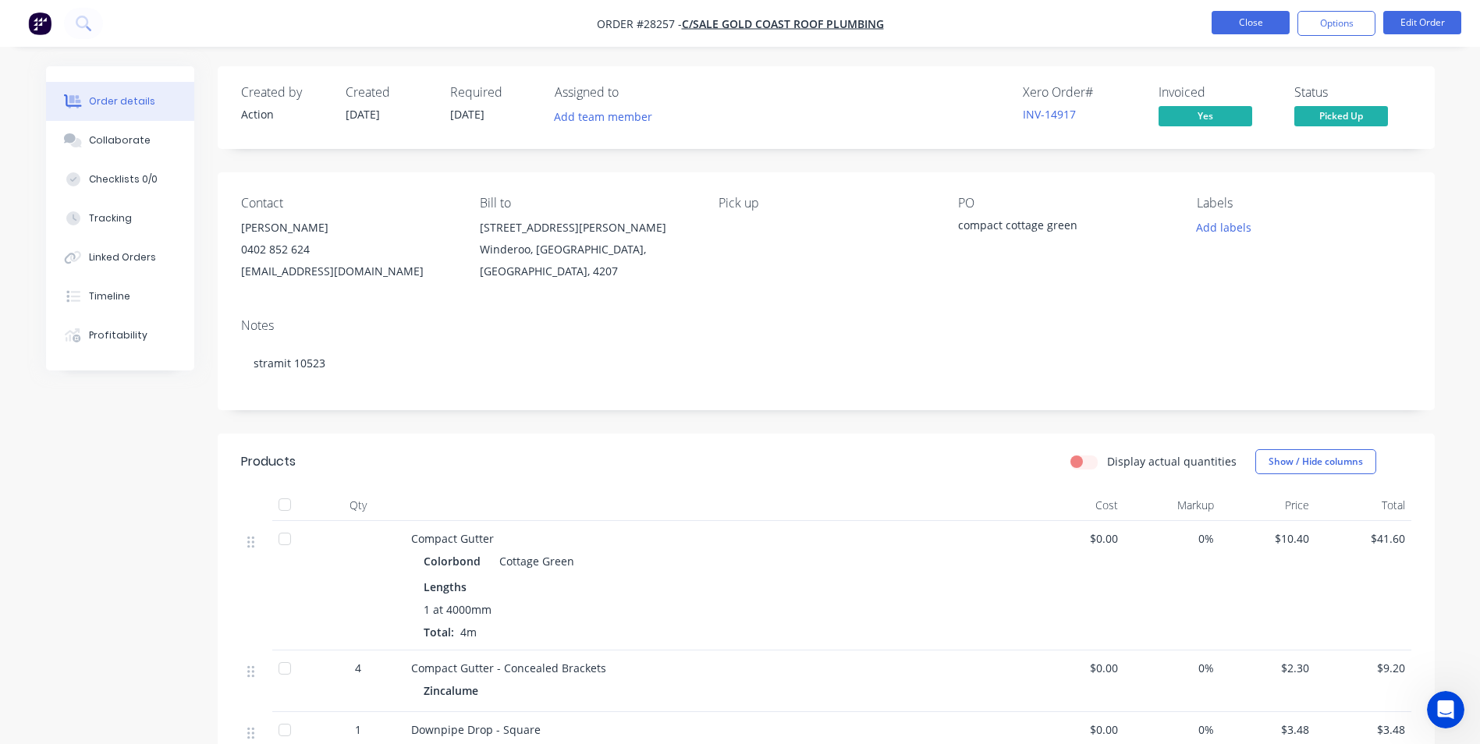
click at [1241, 25] on button "Close" at bounding box center [1250, 22] width 78 height 23
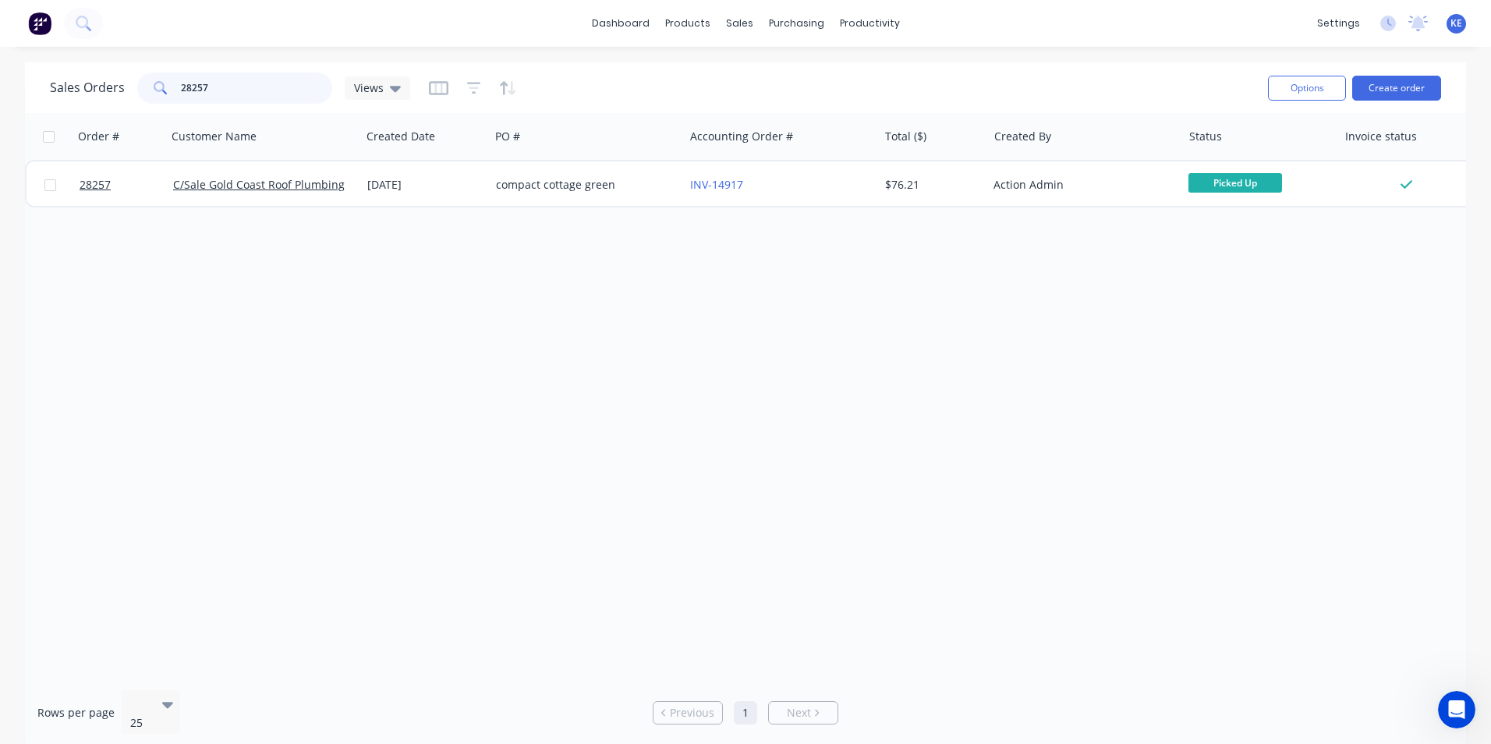
drag, startPoint x: 228, startPoint y: 82, endPoint x: 135, endPoint y: 82, distance: 92.8
click at [135, 82] on div "Sales Orders 28257 Views" at bounding box center [230, 88] width 360 height 31
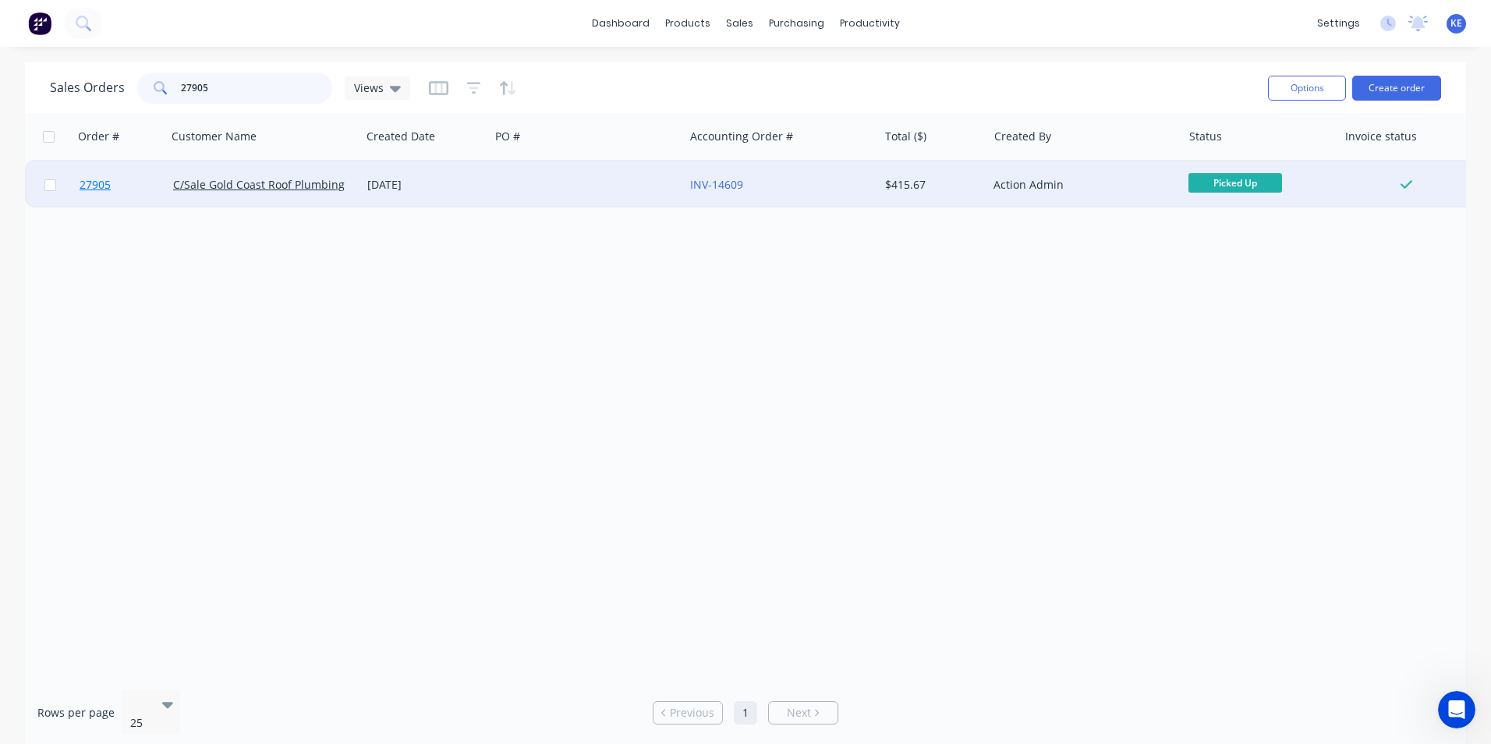
type input "27905"
click at [133, 198] on link "27905" at bounding box center [127, 184] width 94 height 47
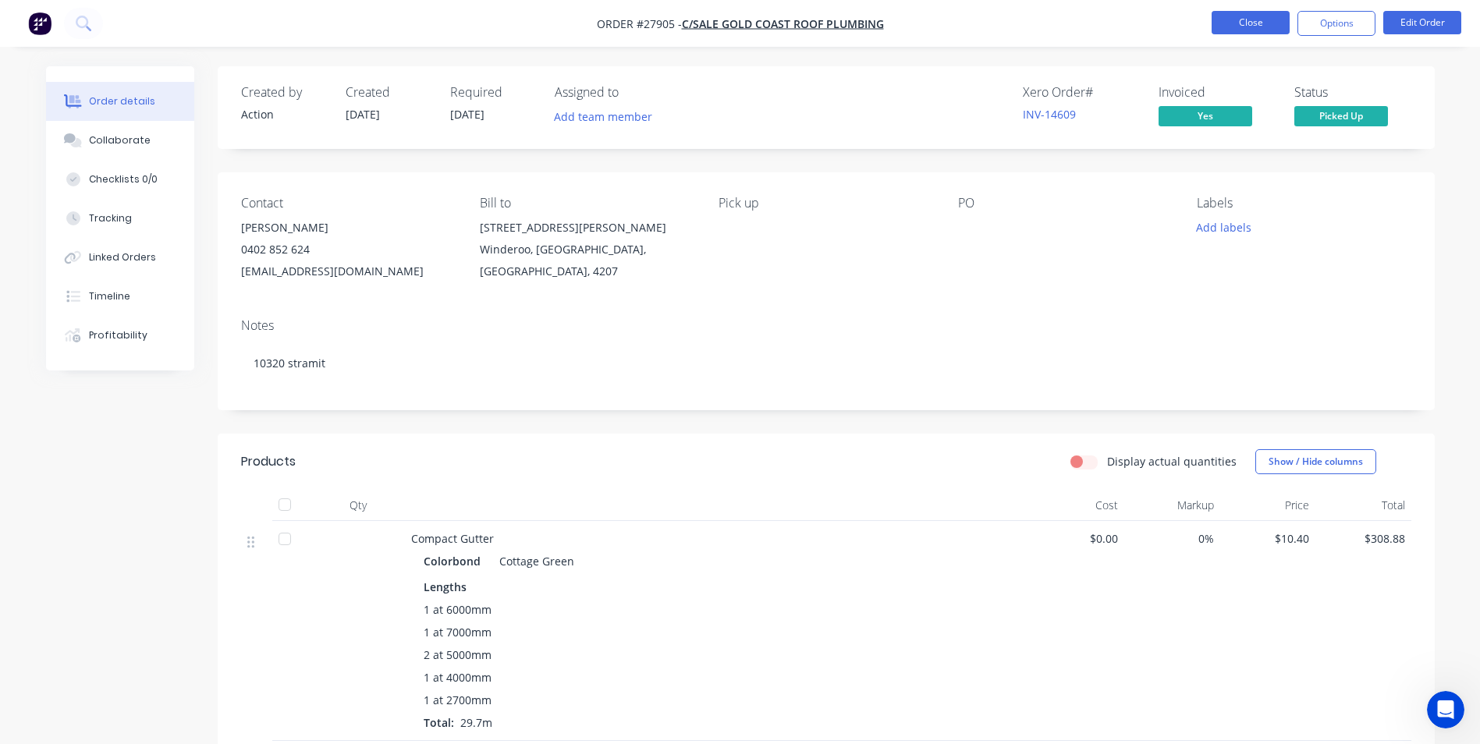
click at [1225, 24] on button "Close" at bounding box center [1250, 22] width 78 height 23
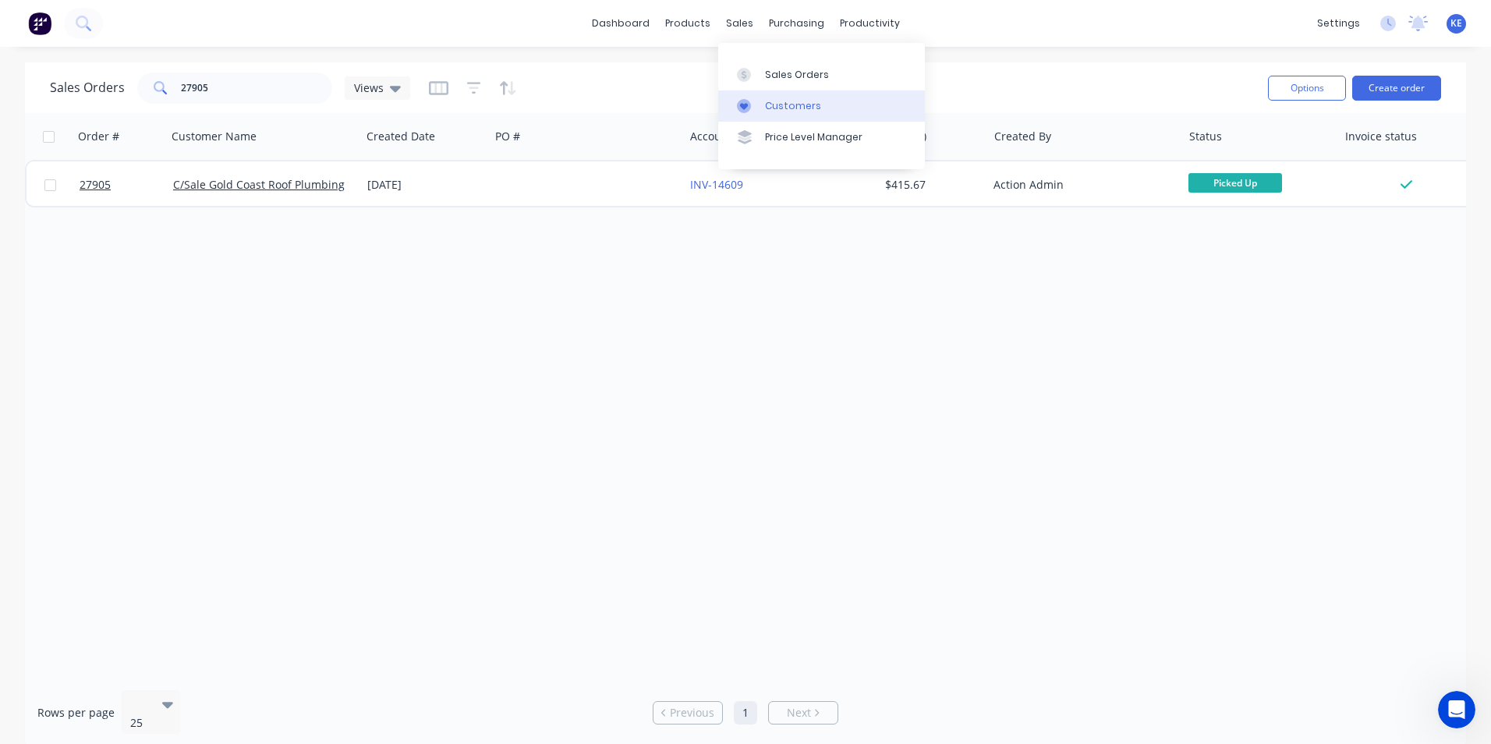
click at [775, 109] on div "Customers" at bounding box center [793, 106] width 56 height 14
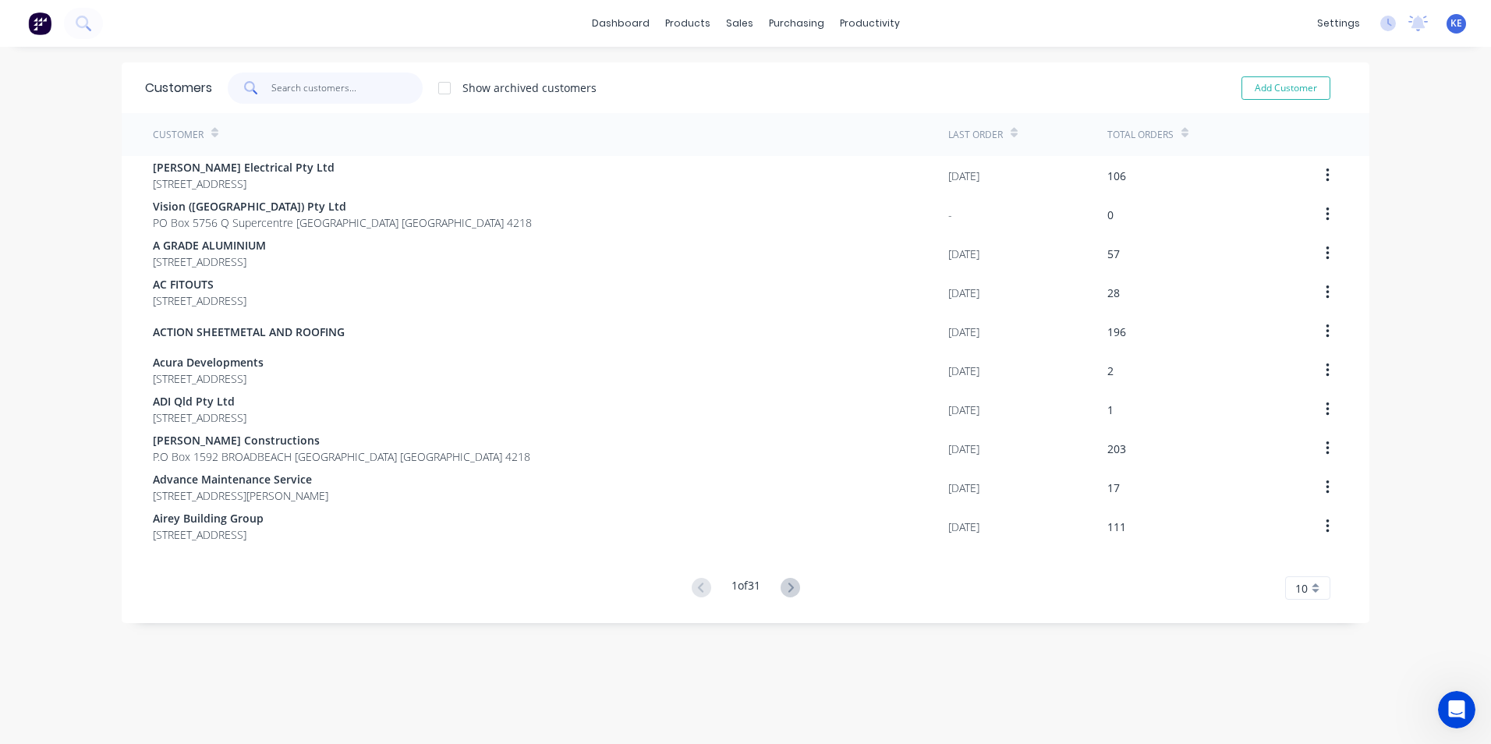
click at [325, 90] on input "text" at bounding box center [347, 88] width 152 height 31
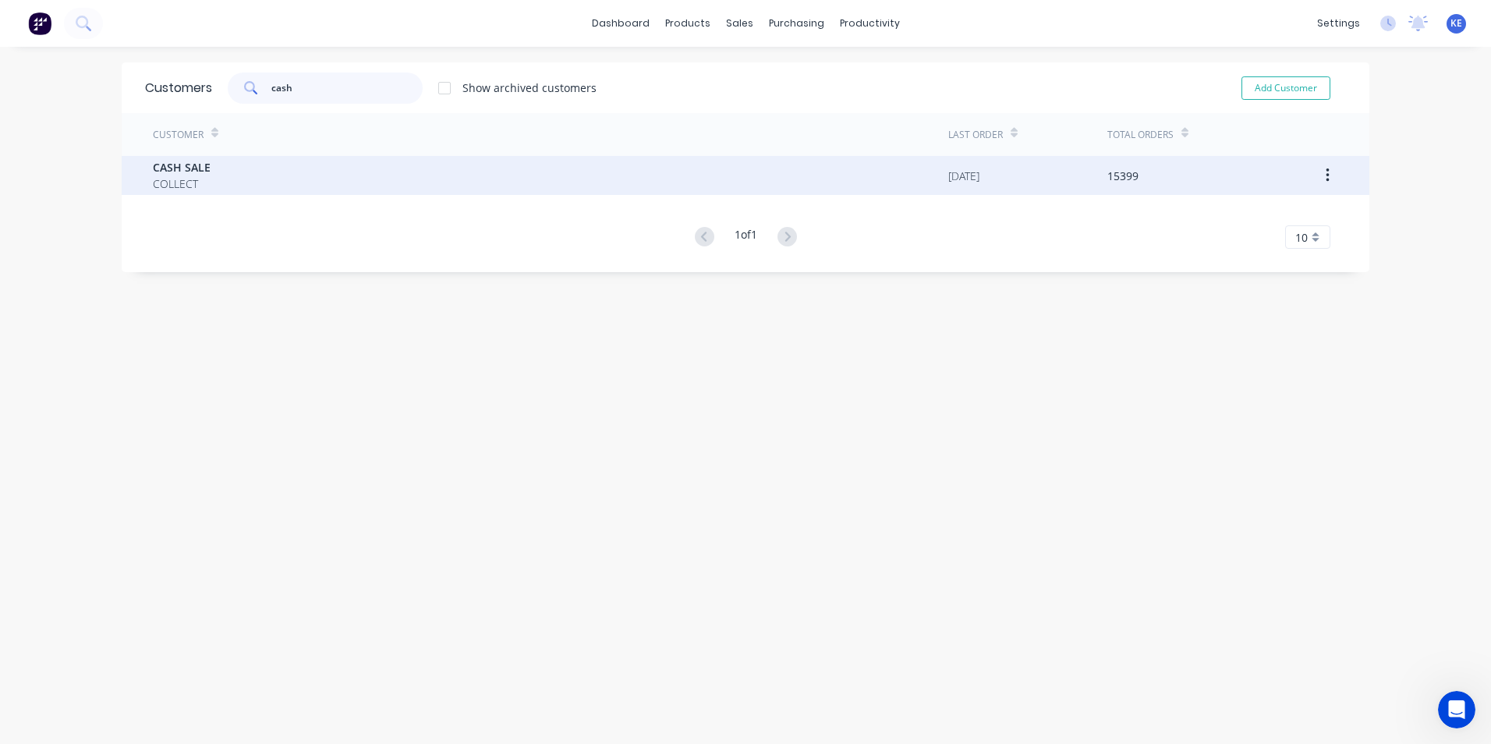
type input "cash"
click at [310, 186] on div "CASH SALE COLLECT" at bounding box center [551, 175] width 796 height 39
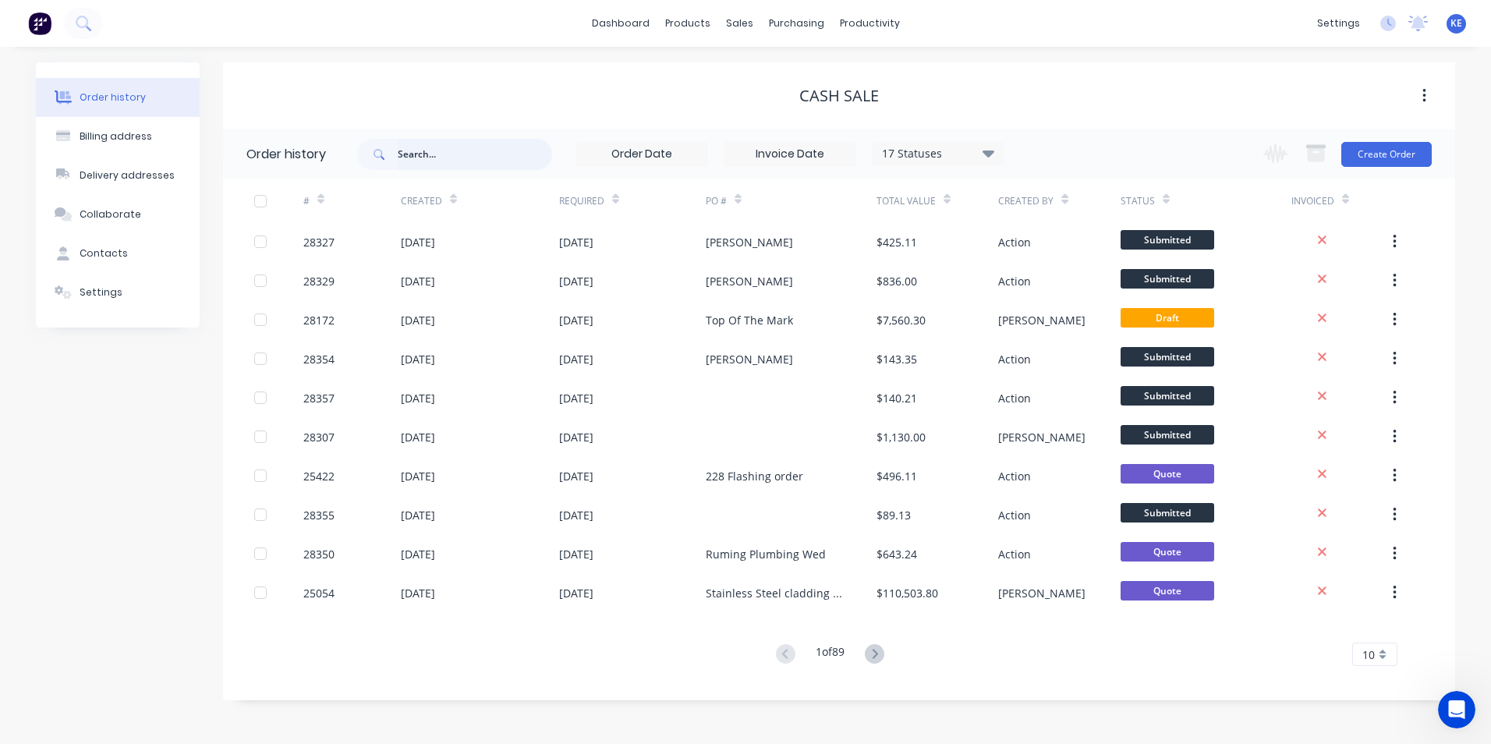
click at [455, 158] on input "text" at bounding box center [475, 154] width 154 height 31
type input "28307"
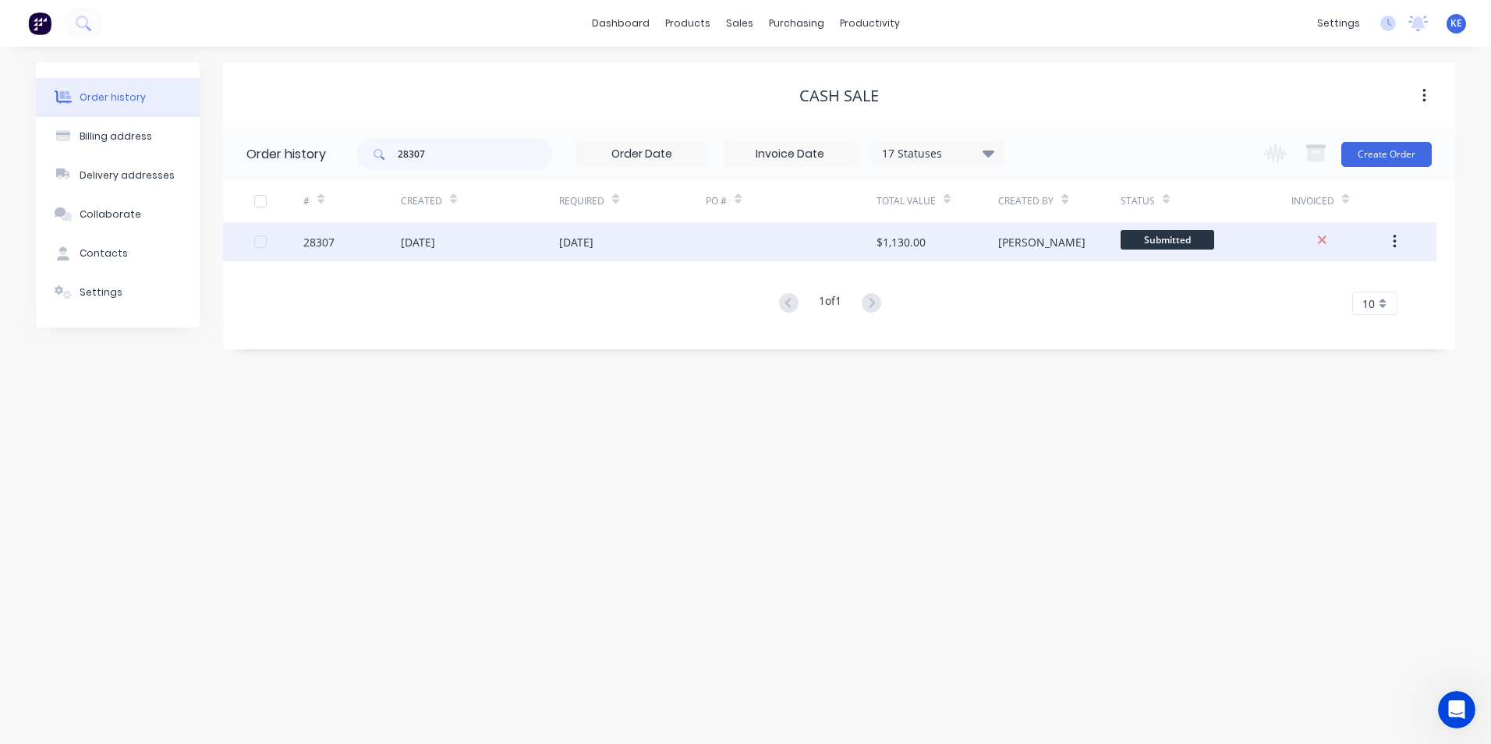
click at [349, 243] on div "28307" at bounding box center [351, 241] width 97 height 39
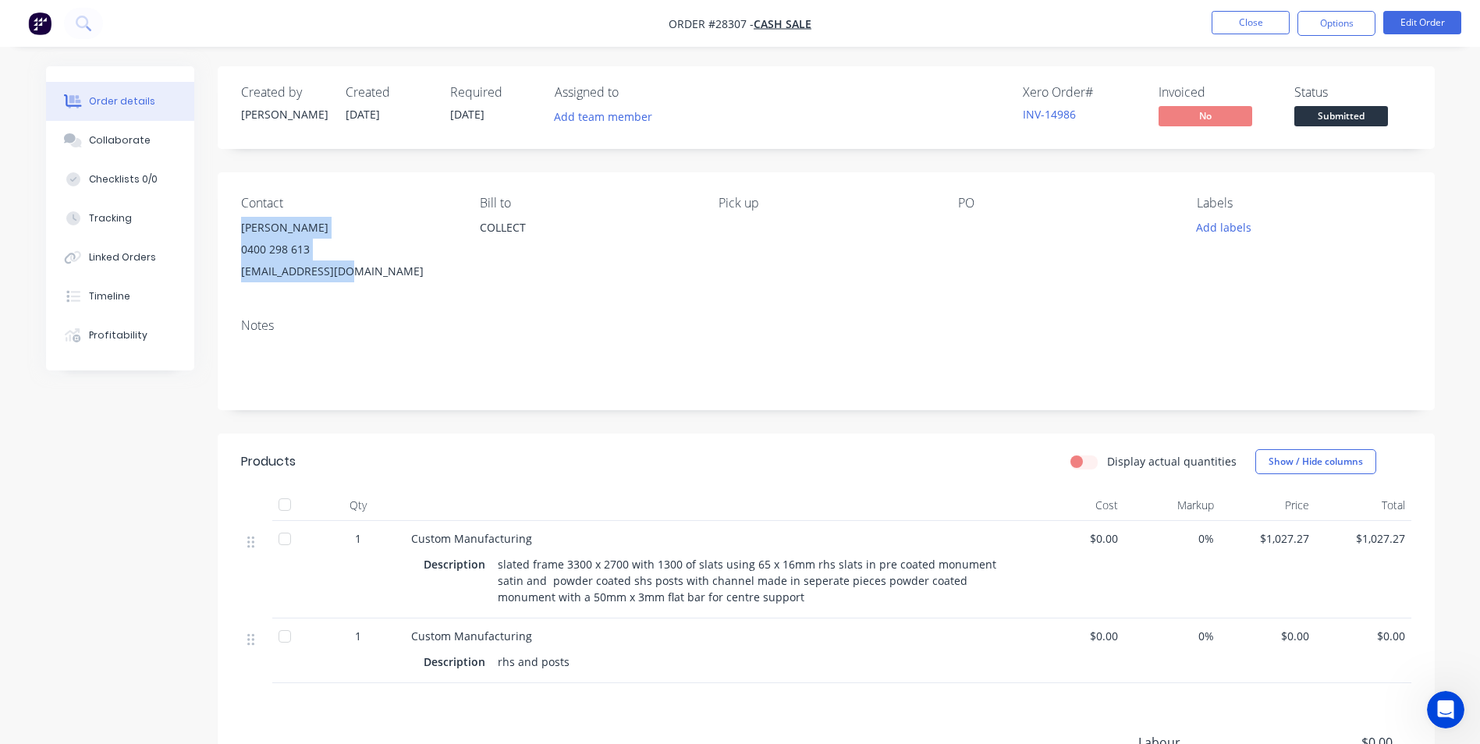
drag, startPoint x: 238, startPoint y: 226, endPoint x: 359, endPoint y: 278, distance: 131.7
click at [359, 278] on div "Contact [PERSON_NAME] [PHONE_NUMBER] [EMAIL_ADDRESS][DOMAIN_NAME] Bill to COLLE…" at bounding box center [826, 238] width 1217 height 133
copy div "[PERSON_NAME] 0400 298 613 [EMAIL_ADDRESS][DOMAIN_NAME]"
click at [1337, 28] on button "Options" at bounding box center [1336, 23] width 78 height 25
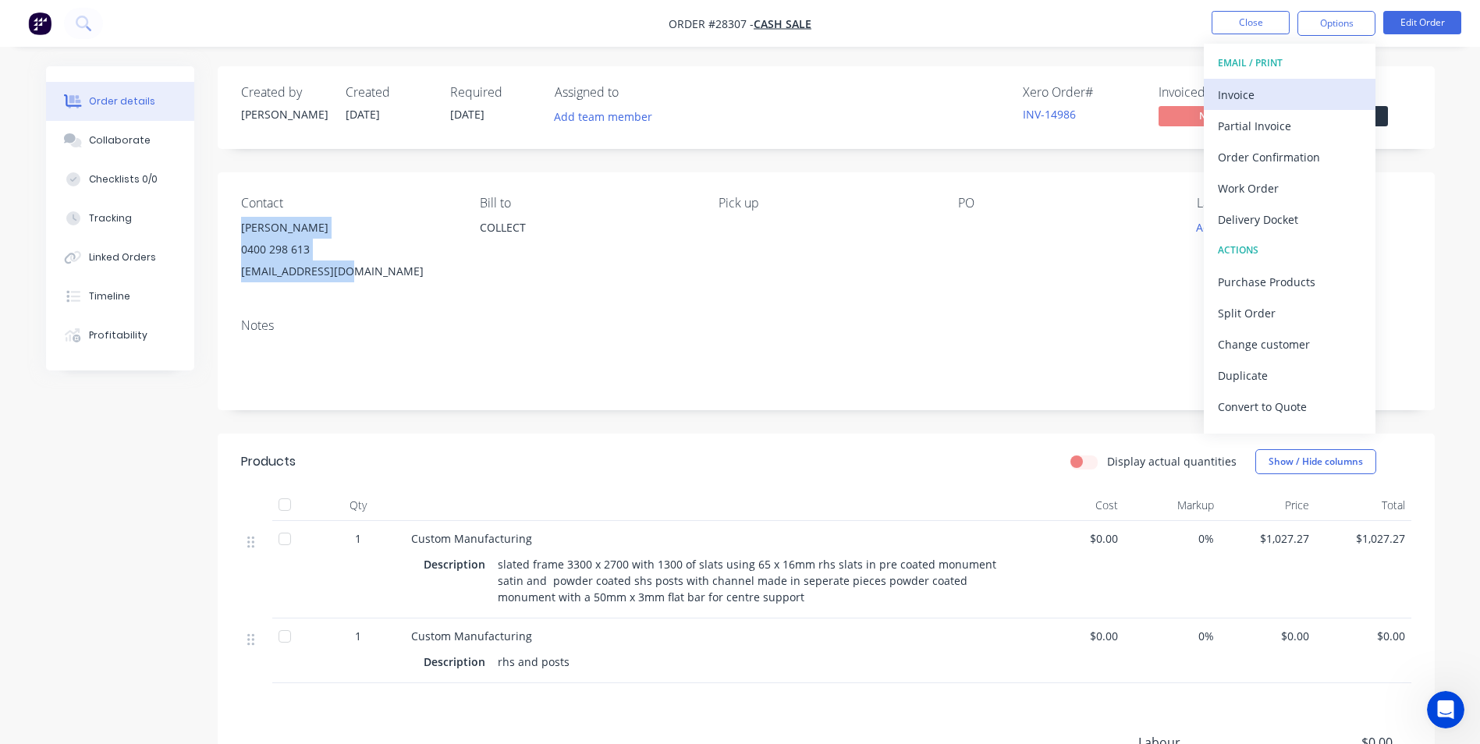
click at [1266, 90] on div "Invoice" at bounding box center [1290, 94] width 144 height 23
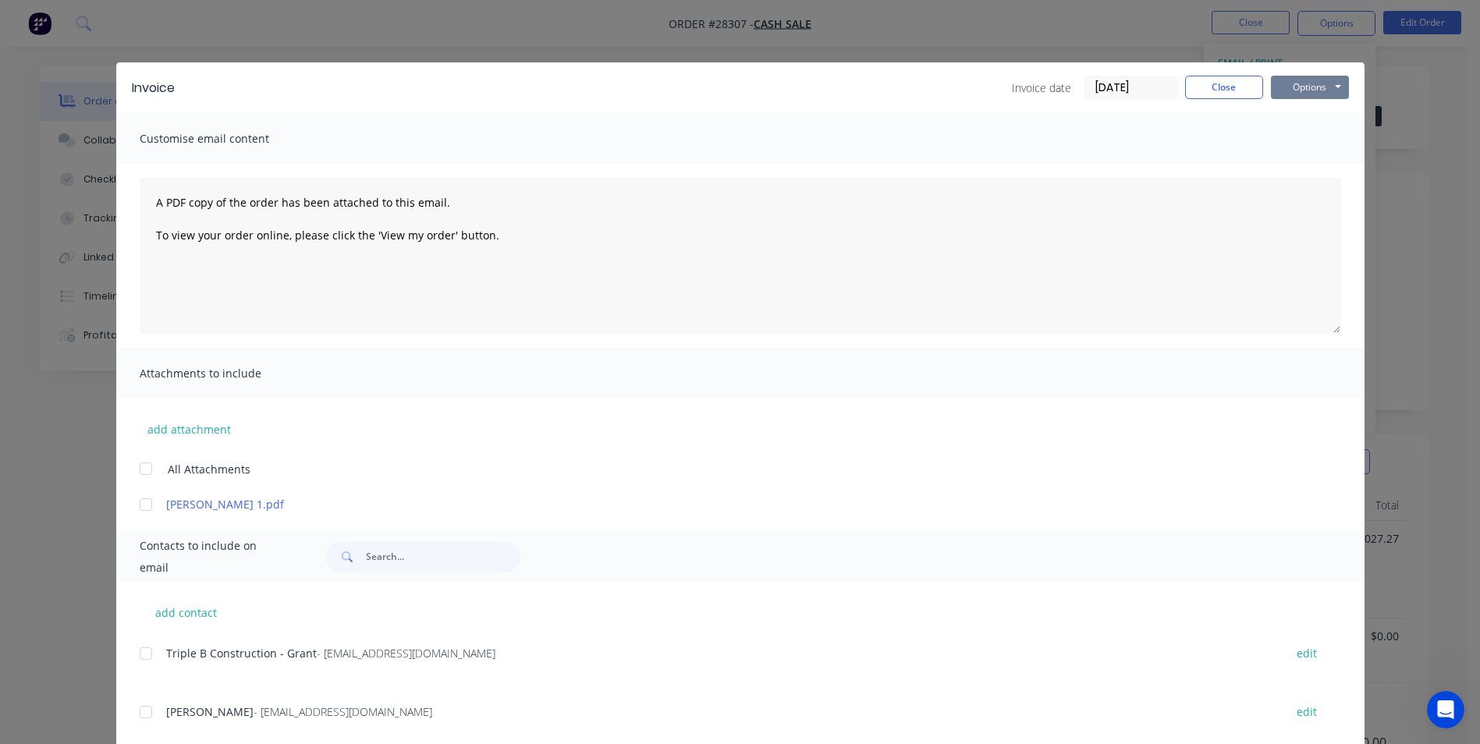
click at [1286, 90] on button "Options" at bounding box center [1310, 87] width 78 height 23
click at [1280, 150] on button "Print" at bounding box center [1321, 141] width 100 height 26
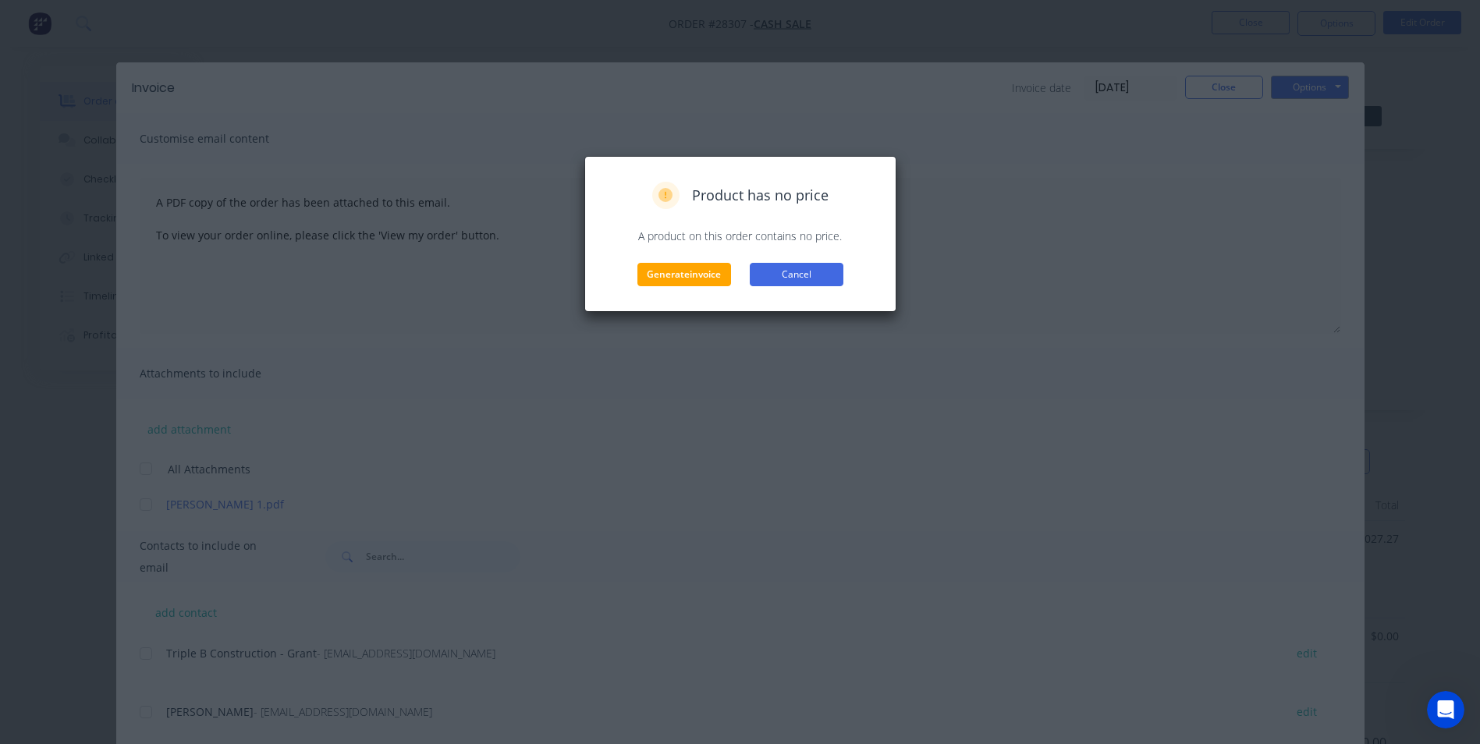
click at [796, 278] on button "Cancel" at bounding box center [797, 274] width 94 height 23
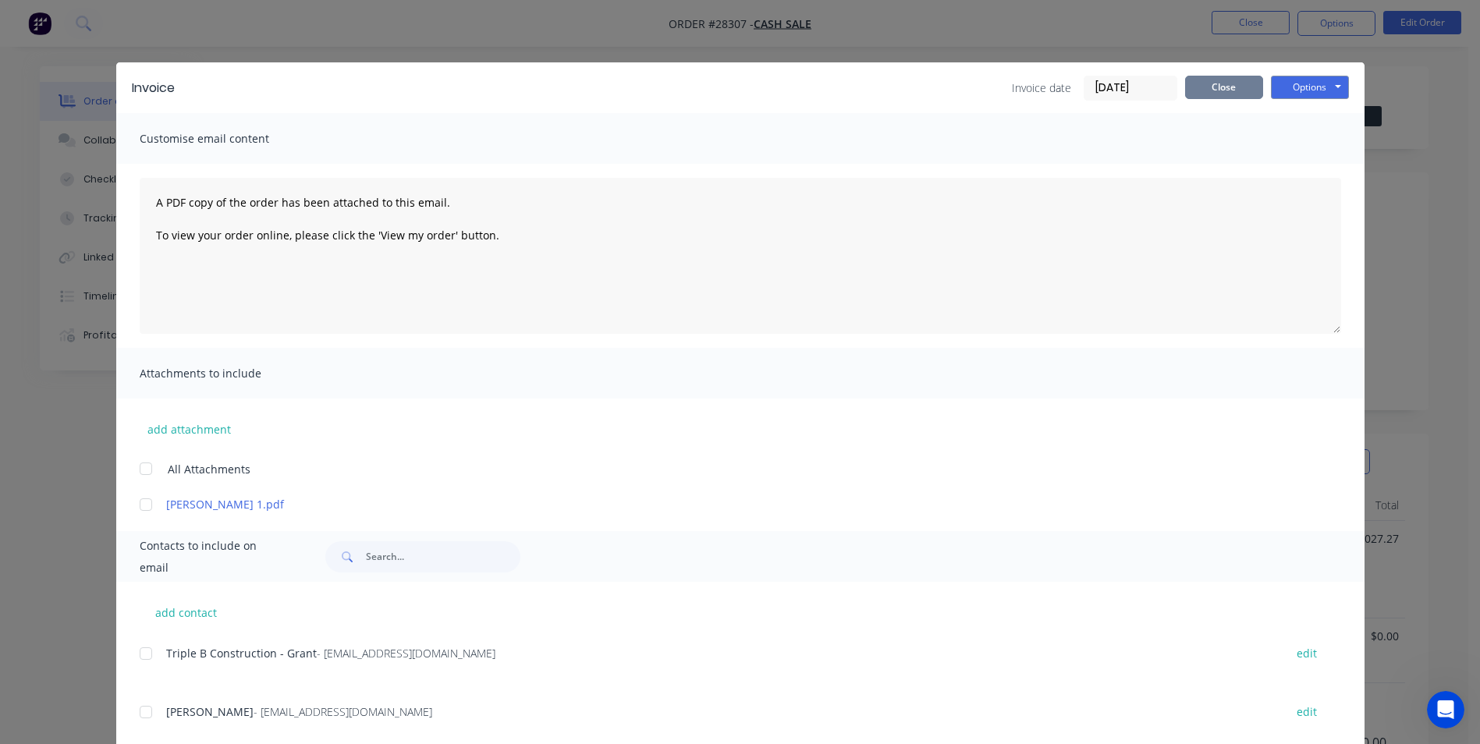
click at [1197, 93] on button "Close" at bounding box center [1224, 87] width 78 height 23
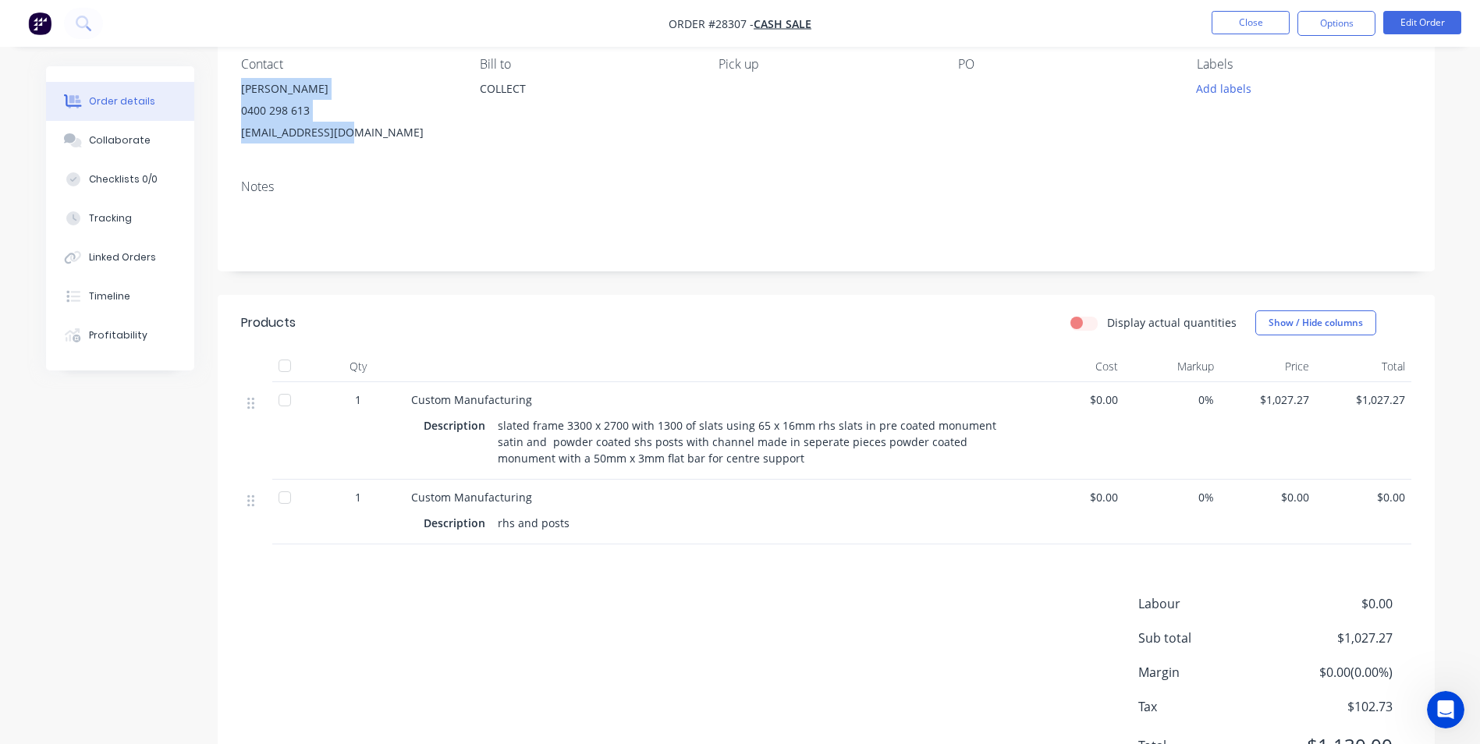
scroll to position [61, 0]
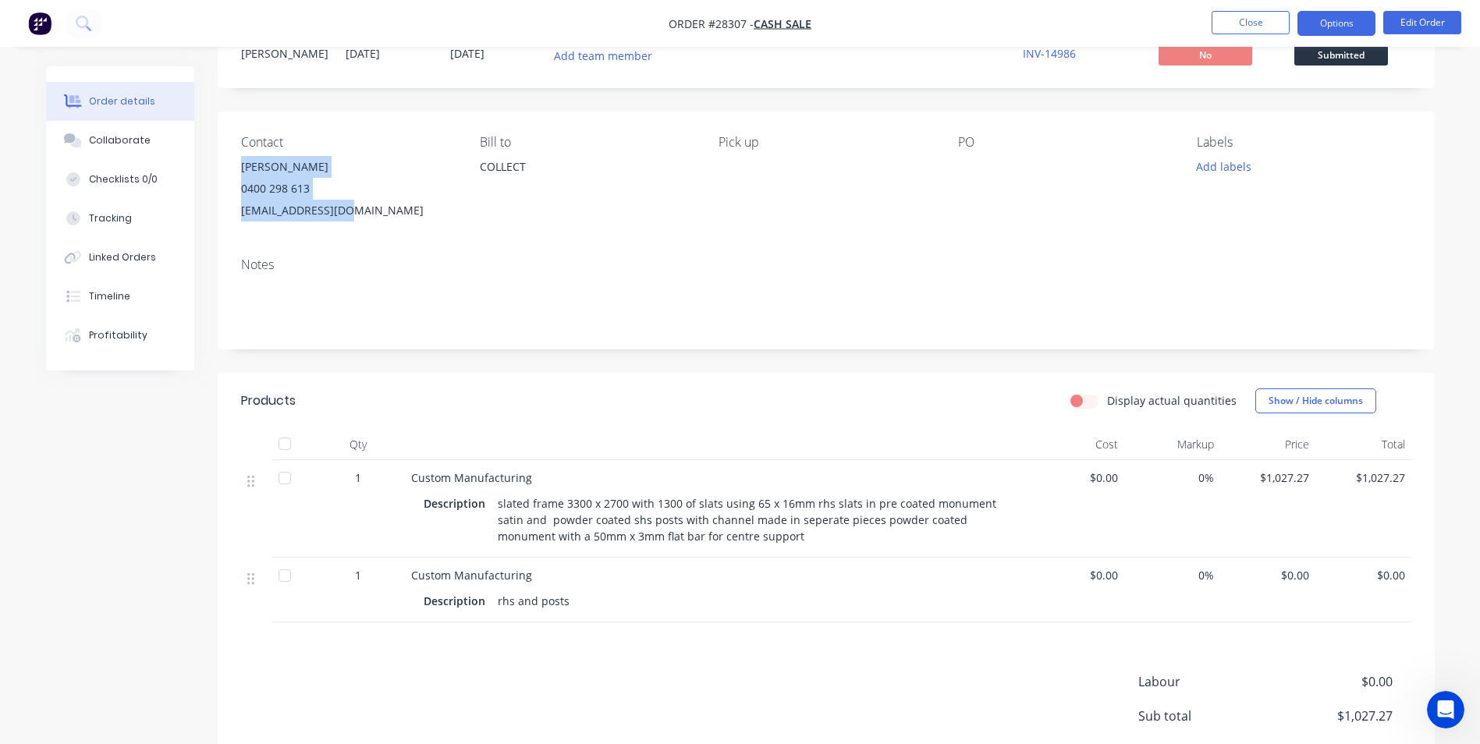
click at [1335, 16] on button "Options" at bounding box center [1336, 23] width 78 height 25
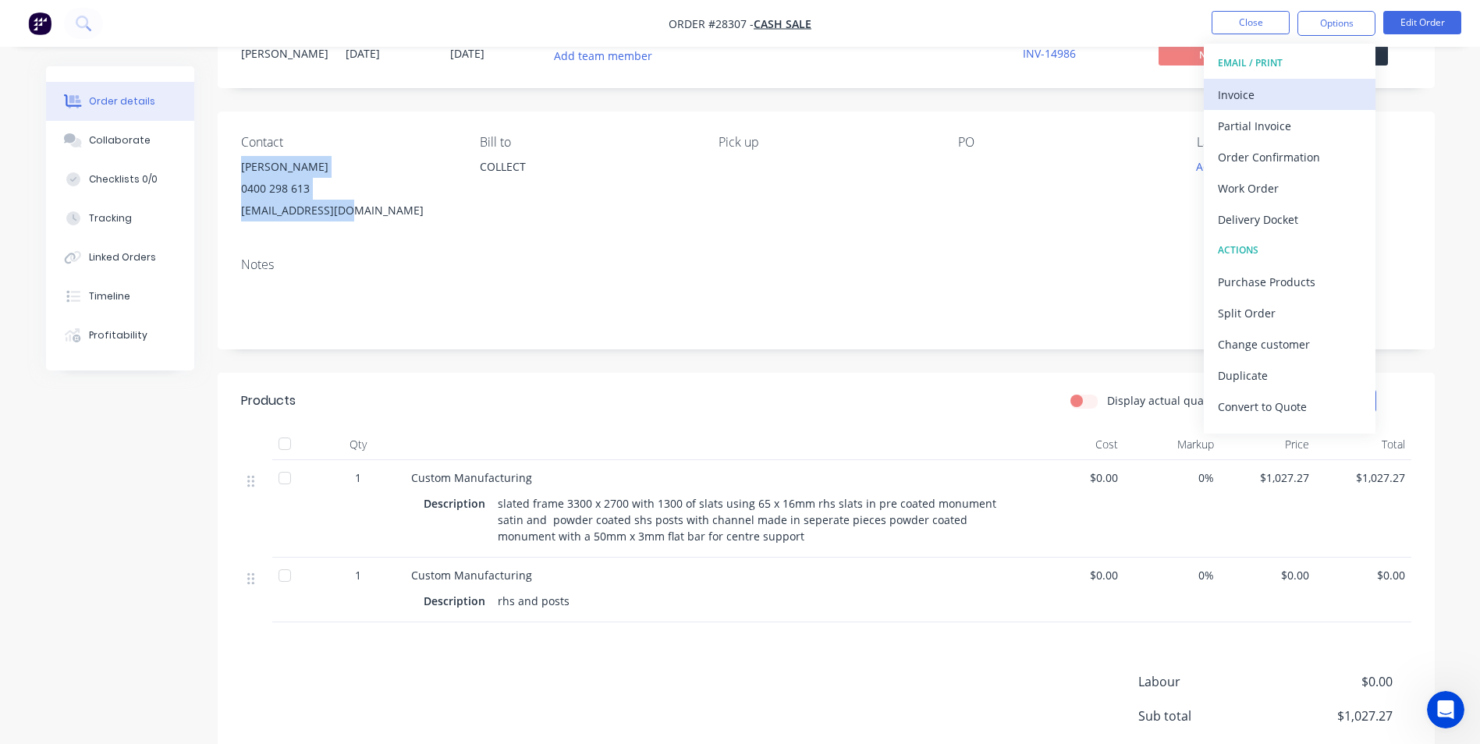
click at [1251, 83] on div "Invoice" at bounding box center [1290, 94] width 144 height 23
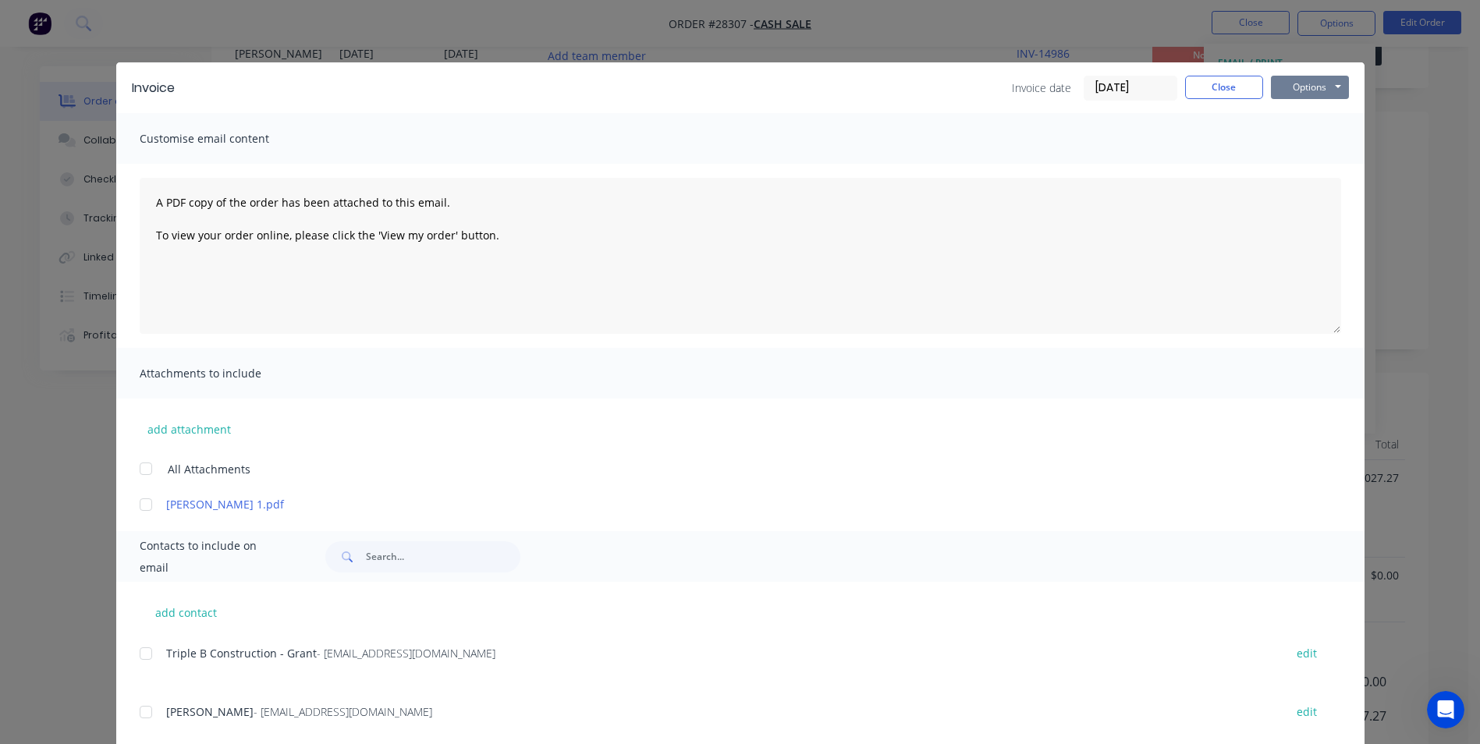
click at [1322, 85] on button "Options" at bounding box center [1310, 87] width 78 height 23
click at [1287, 144] on button "Print" at bounding box center [1321, 141] width 100 height 26
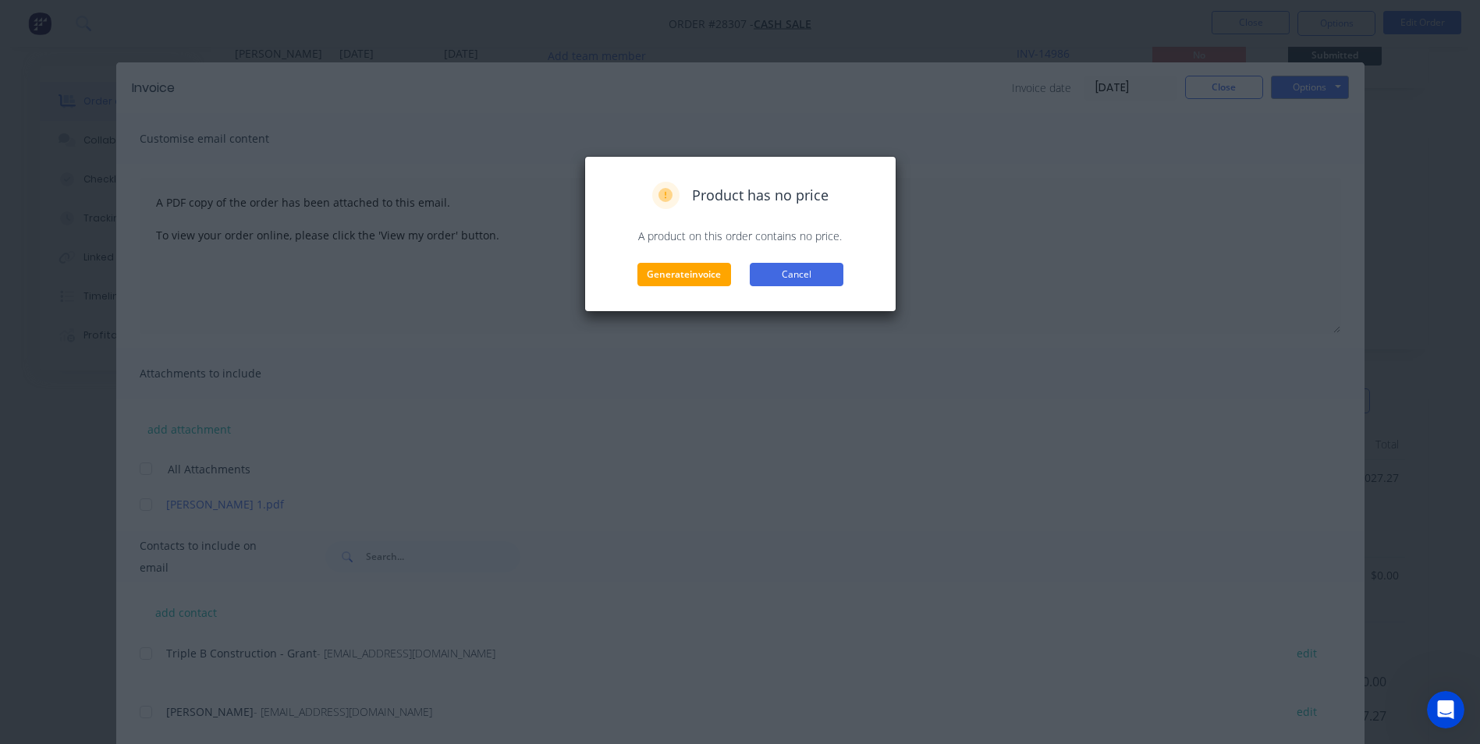
click at [764, 275] on button "Cancel" at bounding box center [797, 274] width 94 height 23
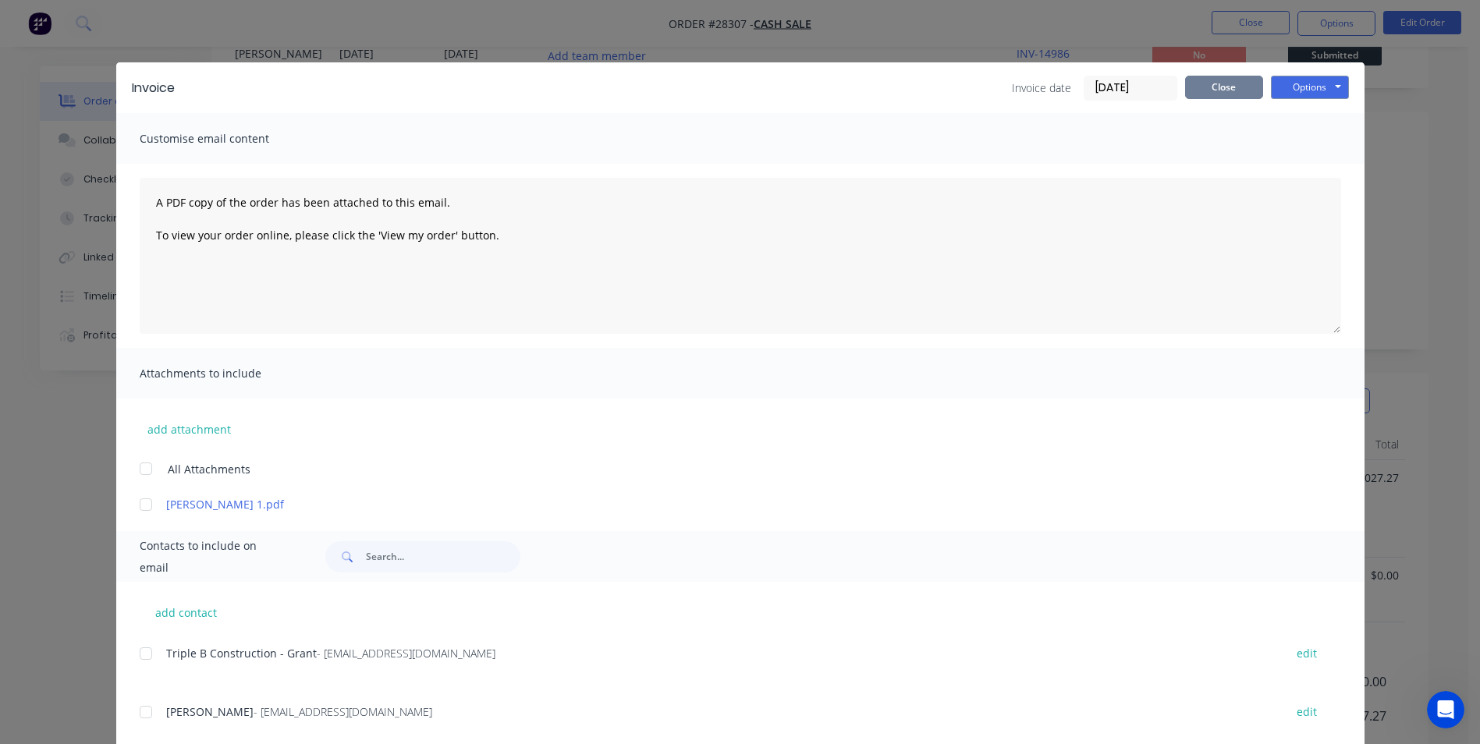
click at [1186, 90] on button "Close" at bounding box center [1224, 87] width 78 height 23
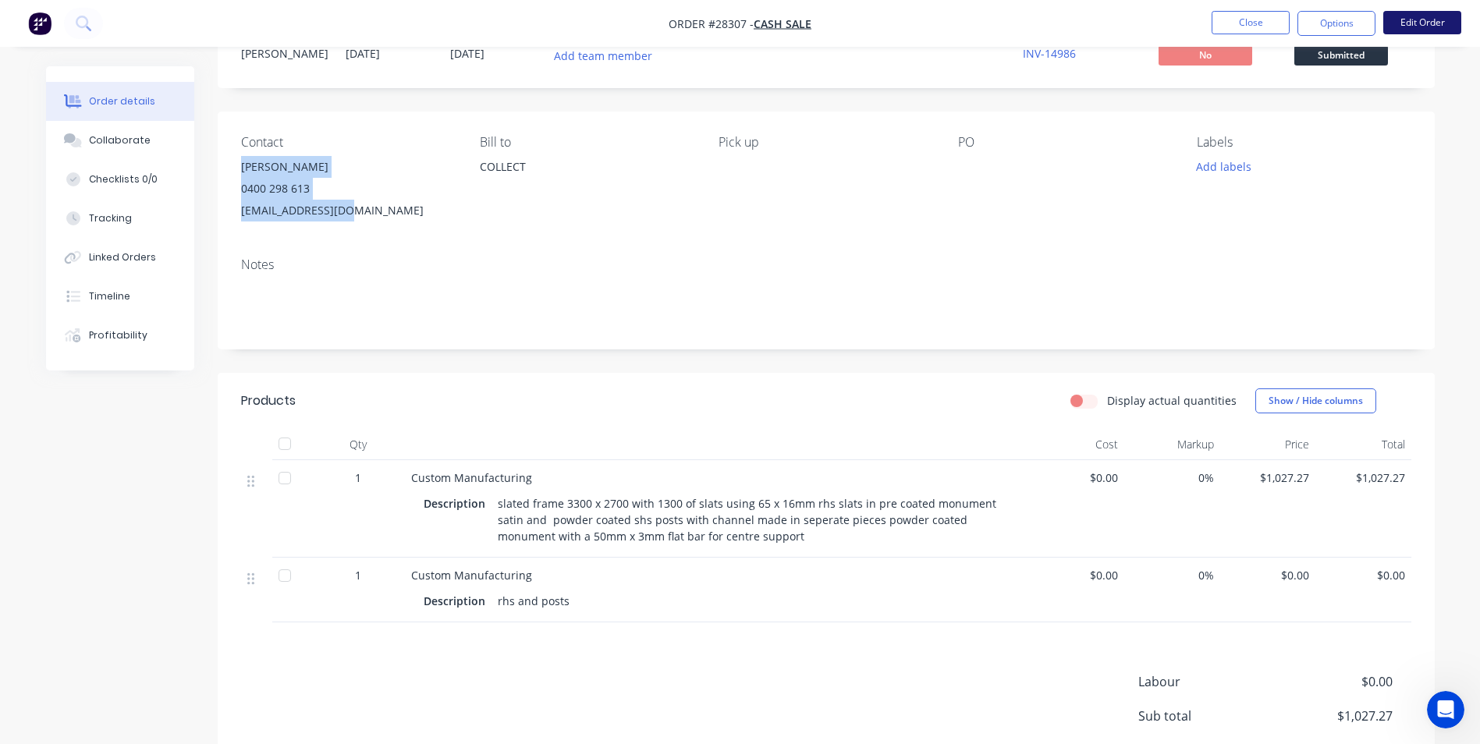
click at [1400, 21] on button "Edit Order" at bounding box center [1422, 22] width 78 height 23
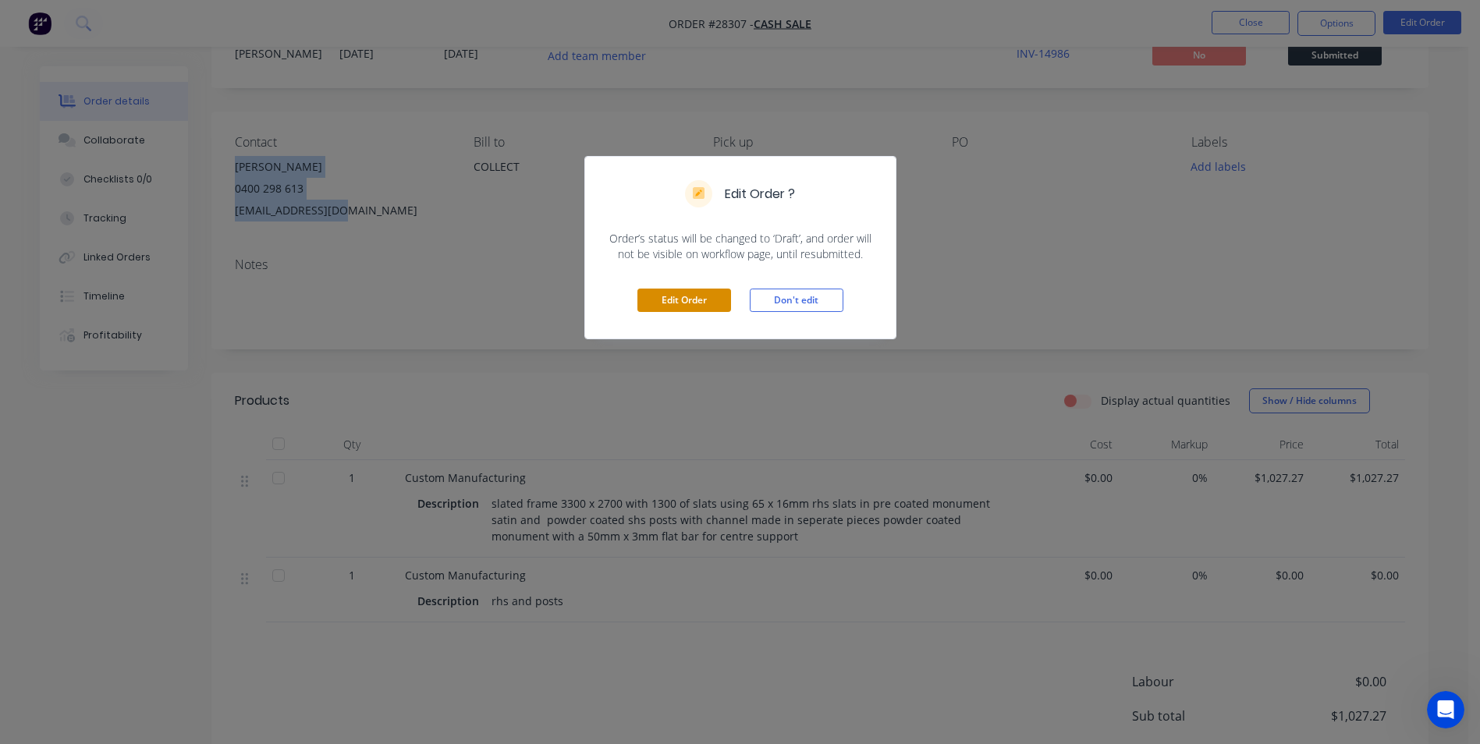
click at [683, 296] on button "Edit Order" at bounding box center [684, 300] width 94 height 23
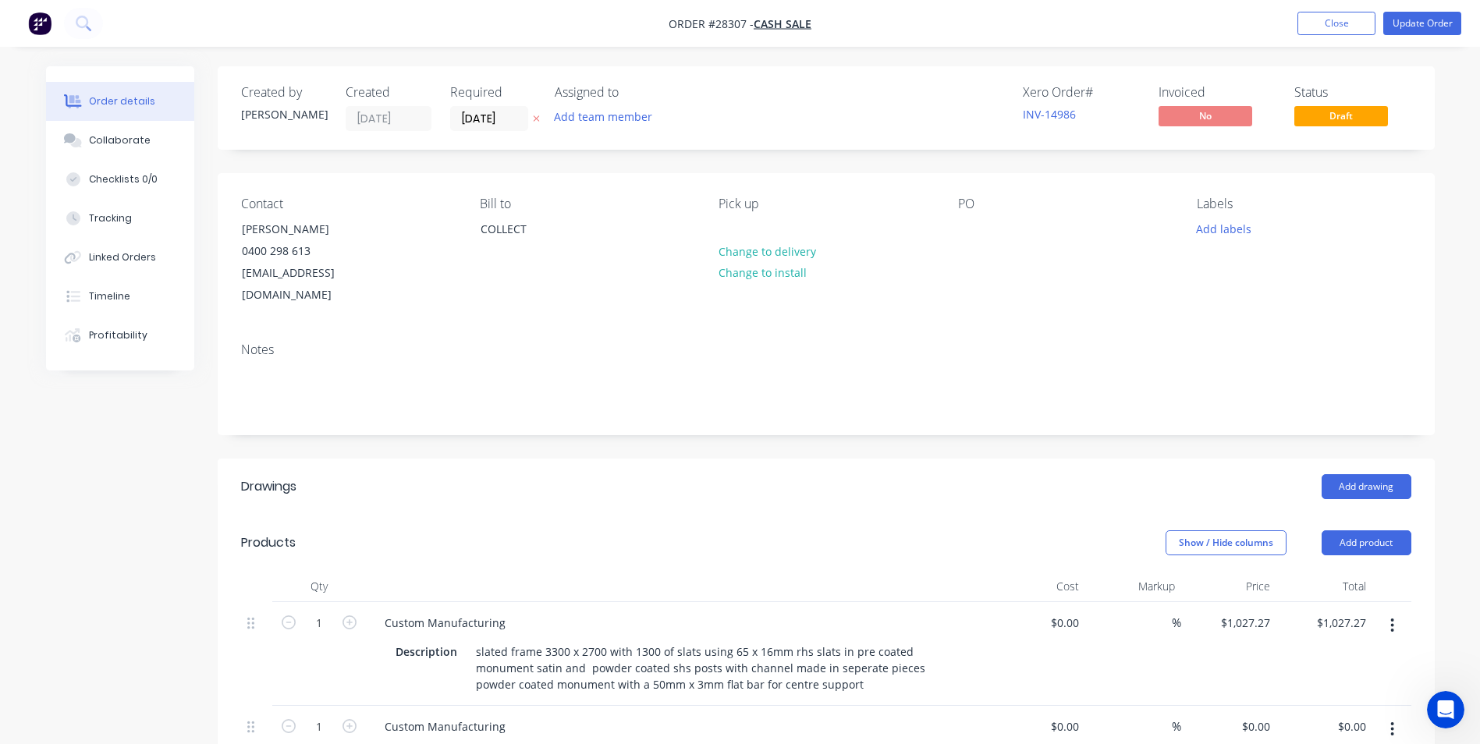
scroll to position [78, 0]
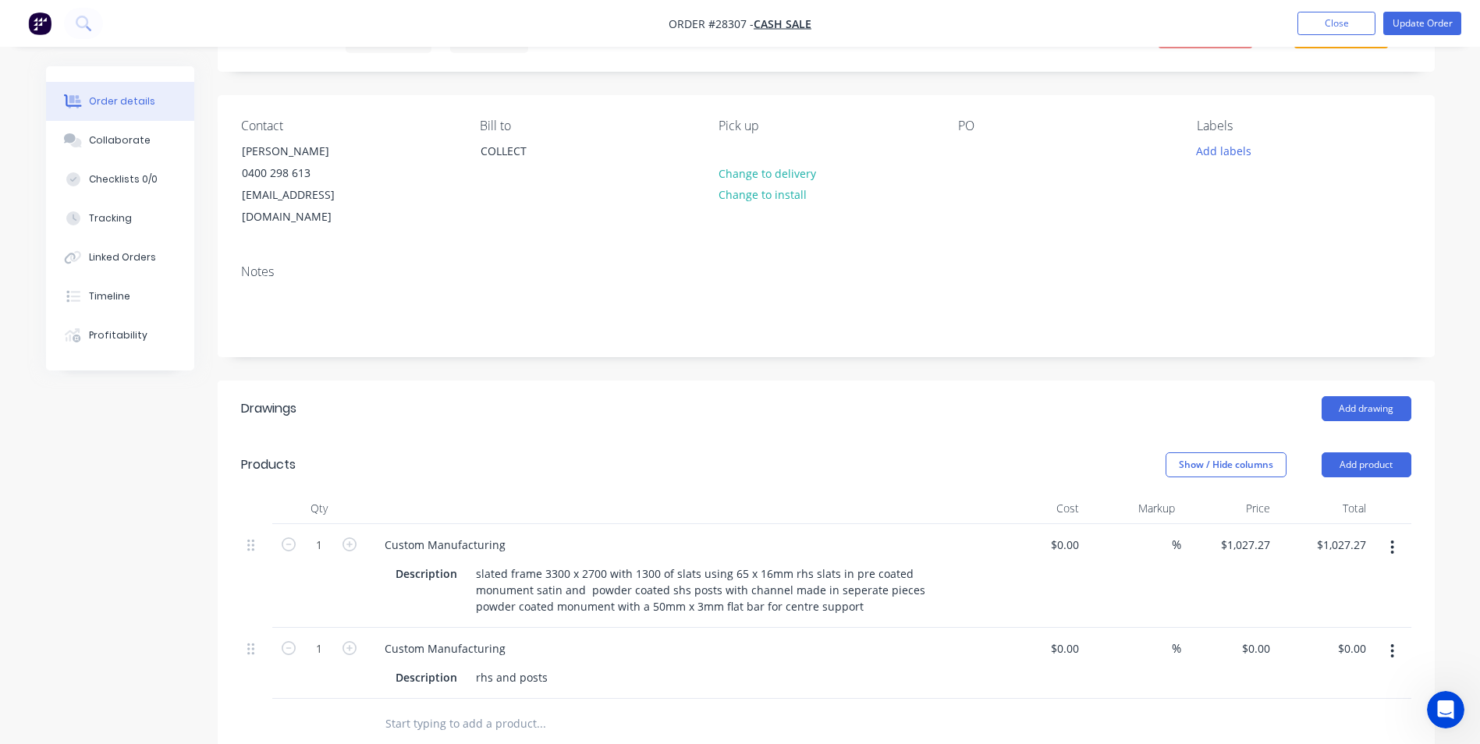
click at [1398, 637] on button "button" at bounding box center [1392, 651] width 37 height 28
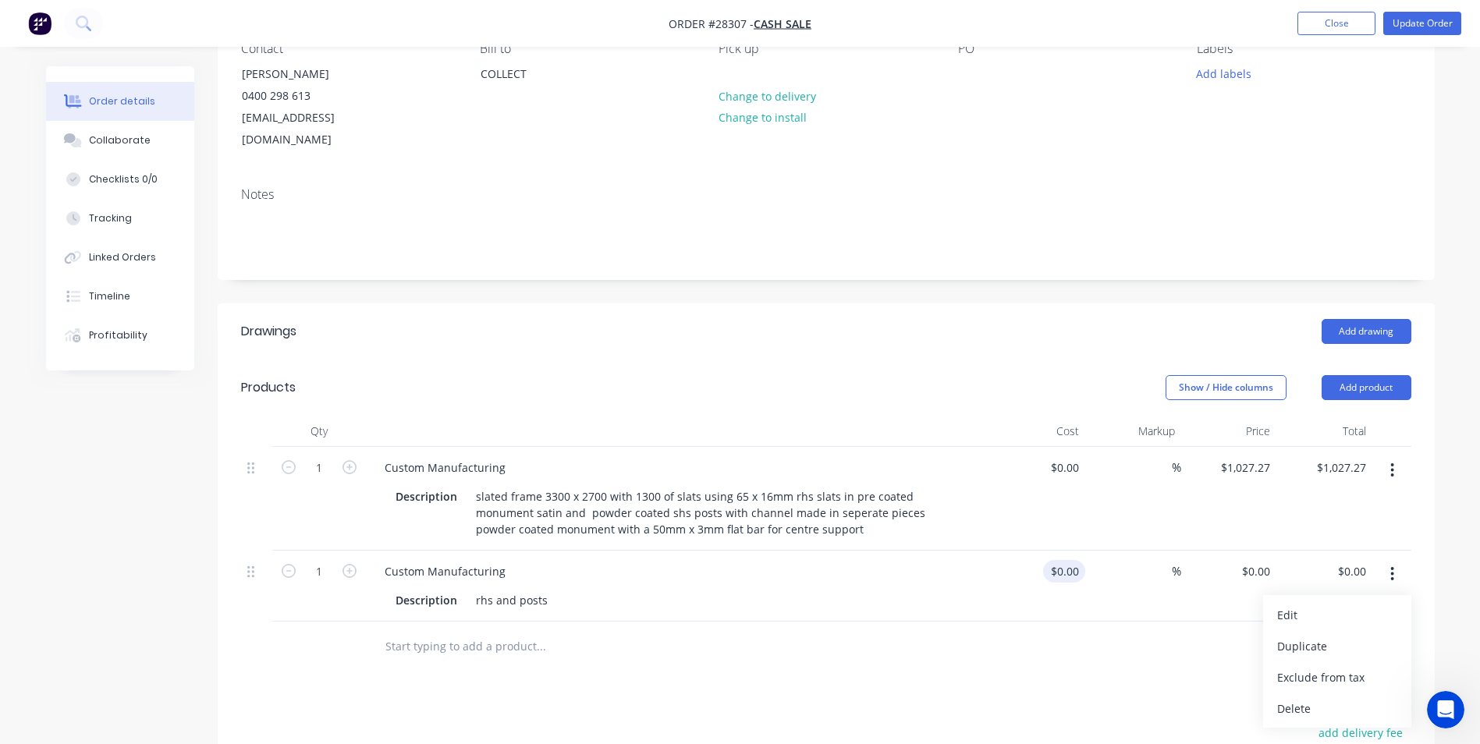
scroll to position [156, 0]
click at [1292, 697] on div "Delete" at bounding box center [1337, 708] width 120 height 23
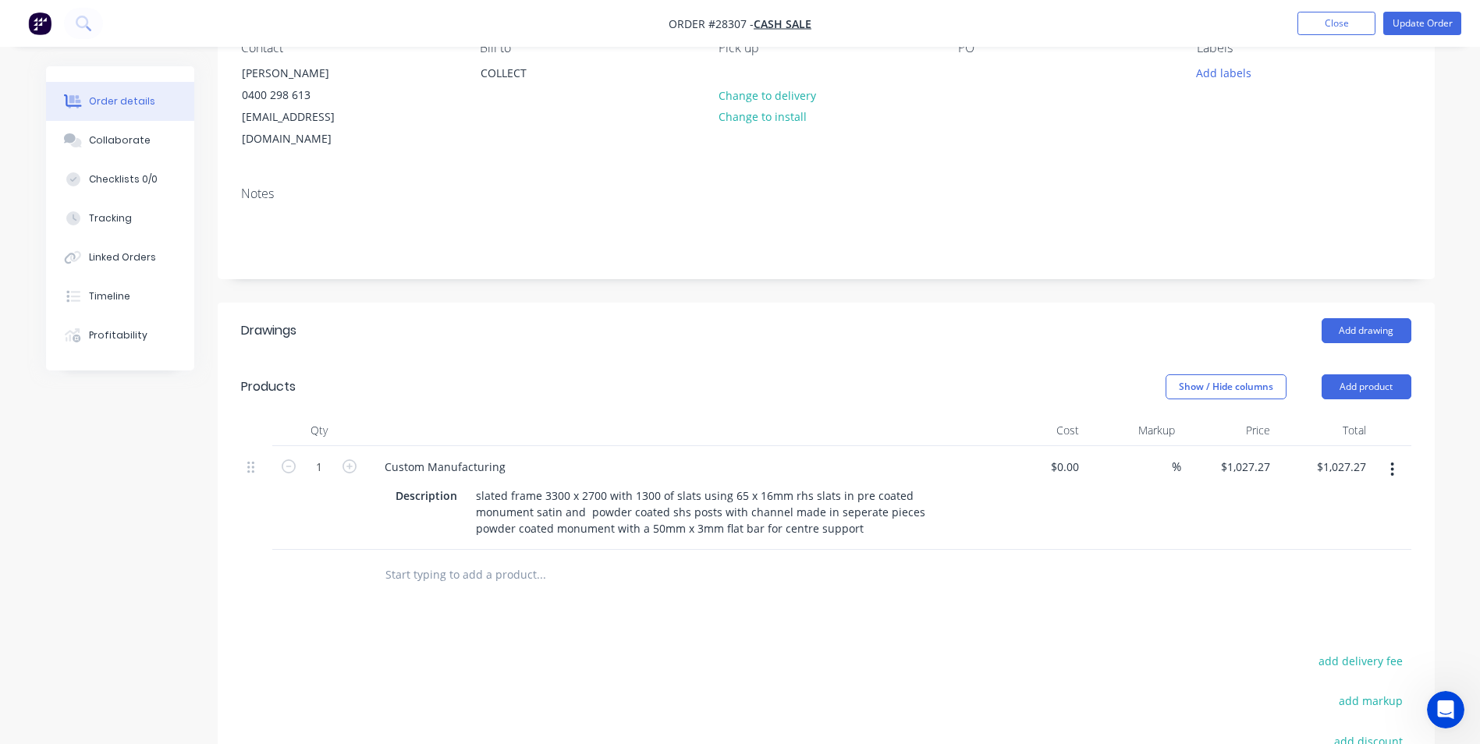
click at [978, 579] on div "Drawings Add drawing Products Show / Hide columns Add product Qty Cost Markup P…" at bounding box center [826, 639] width 1217 height 672
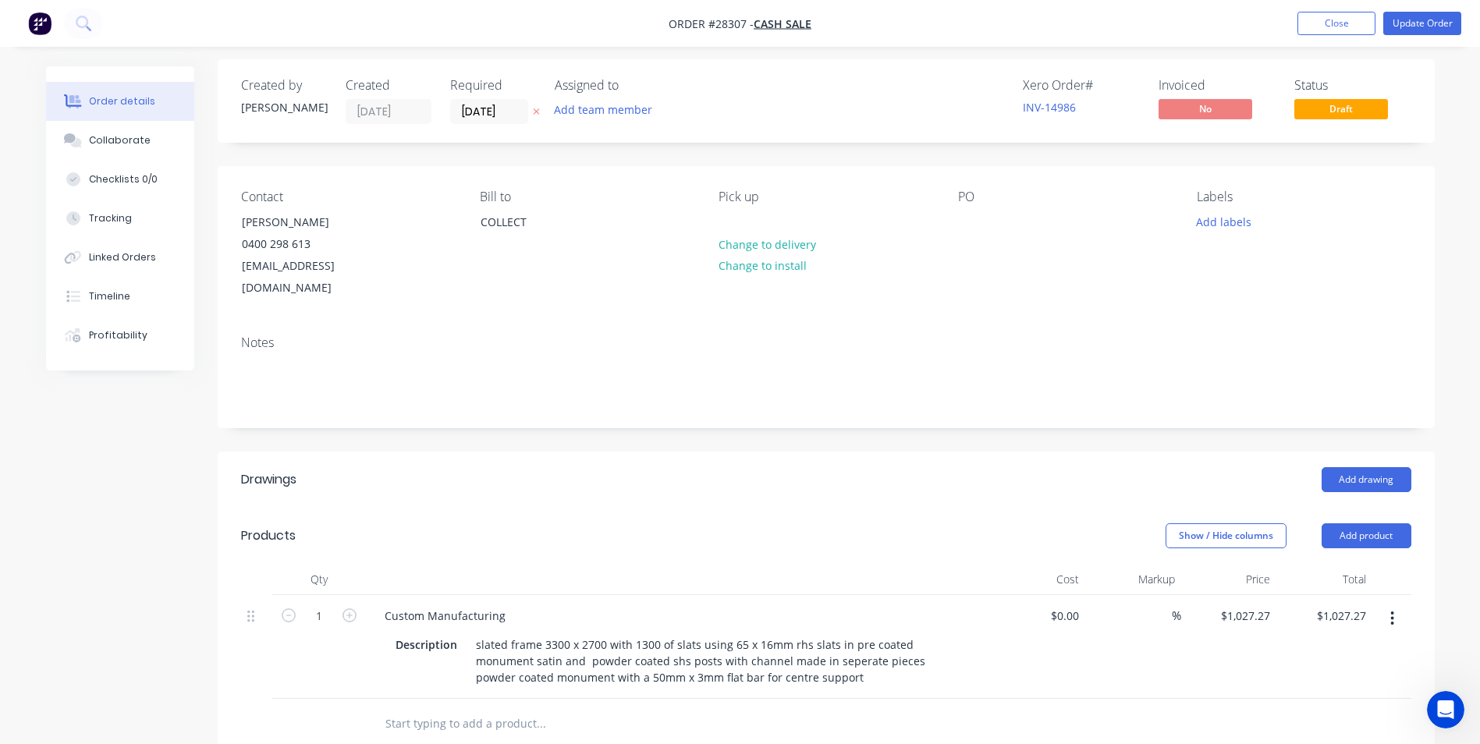
scroll to position [0, 0]
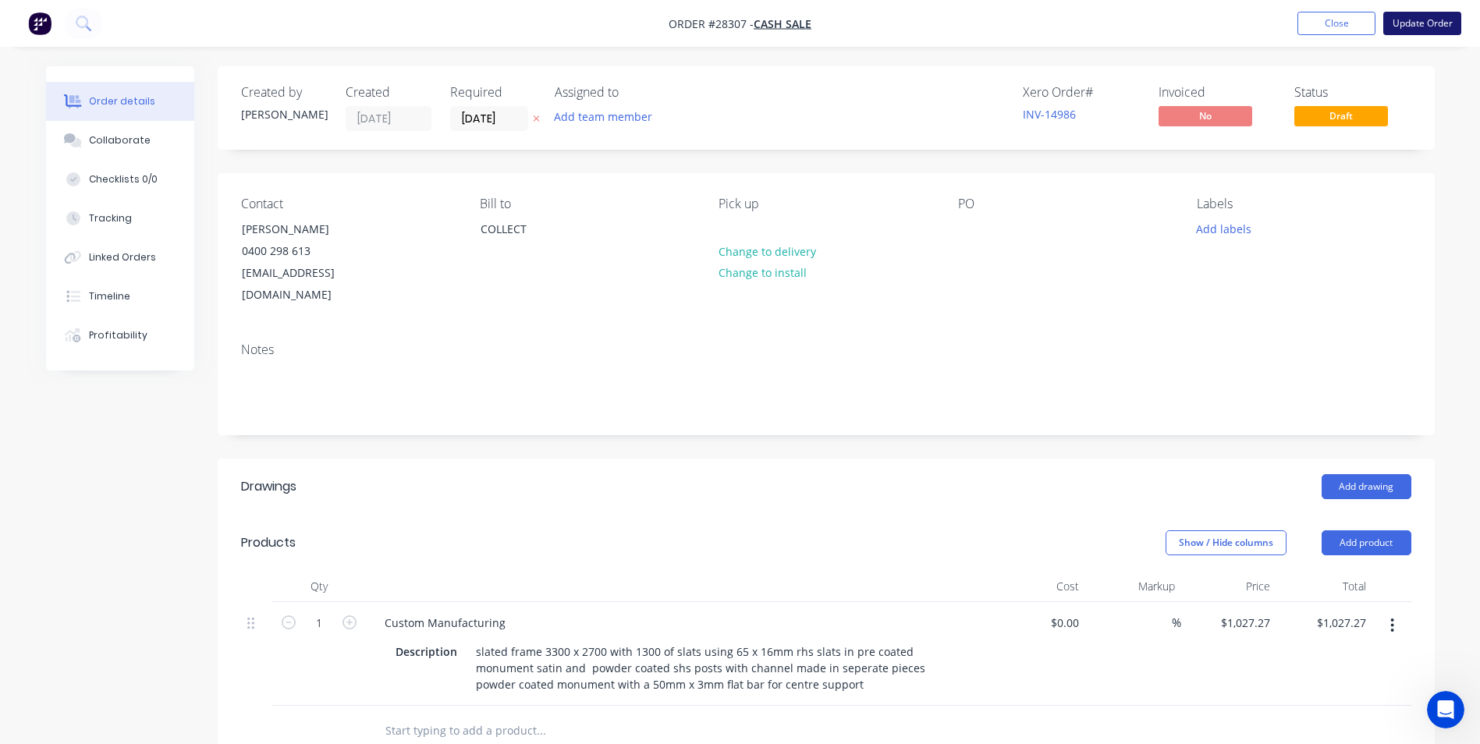
click at [1415, 19] on button "Update Order" at bounding box center [1422, 23] width 78 height 23
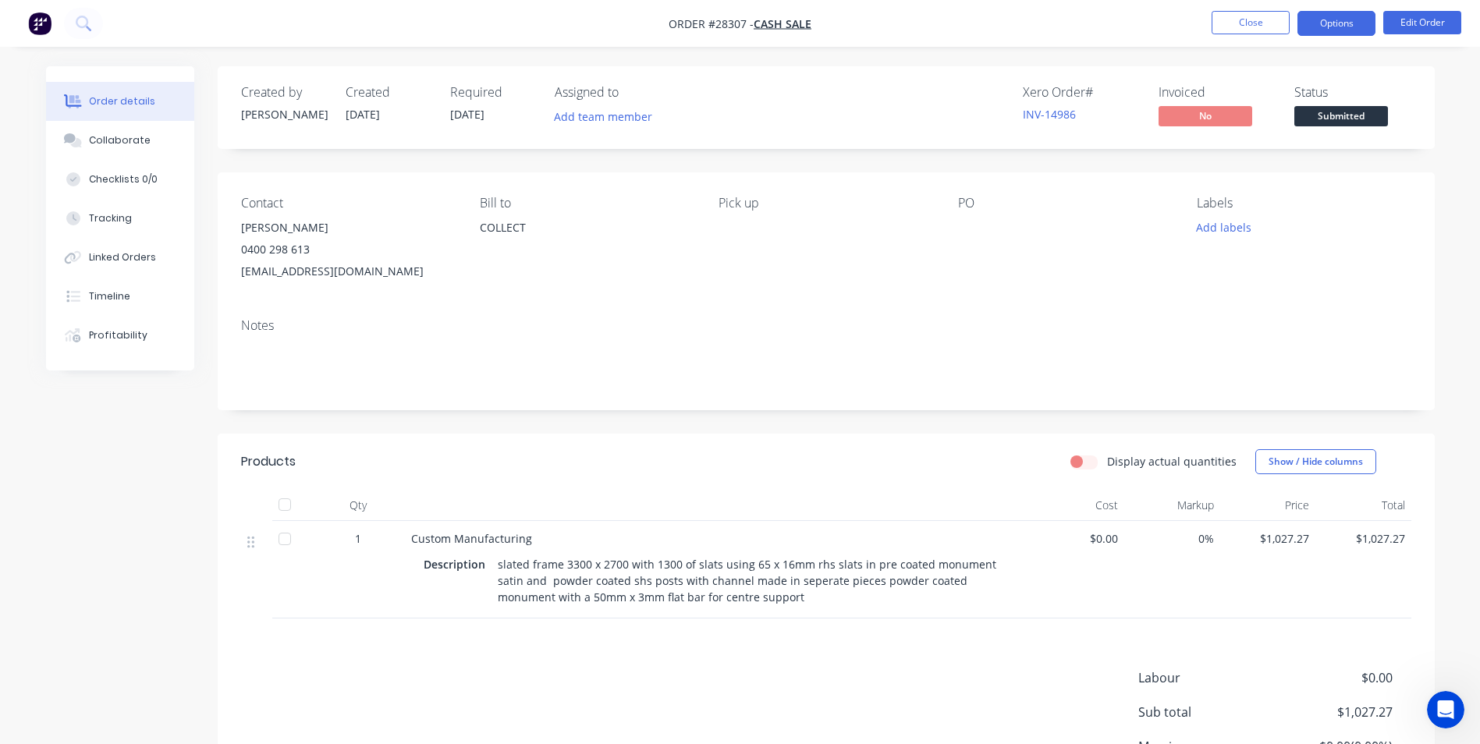
click at [1364, 25] on button "Options" at bounding box center [1336, 23] width 78 height 25
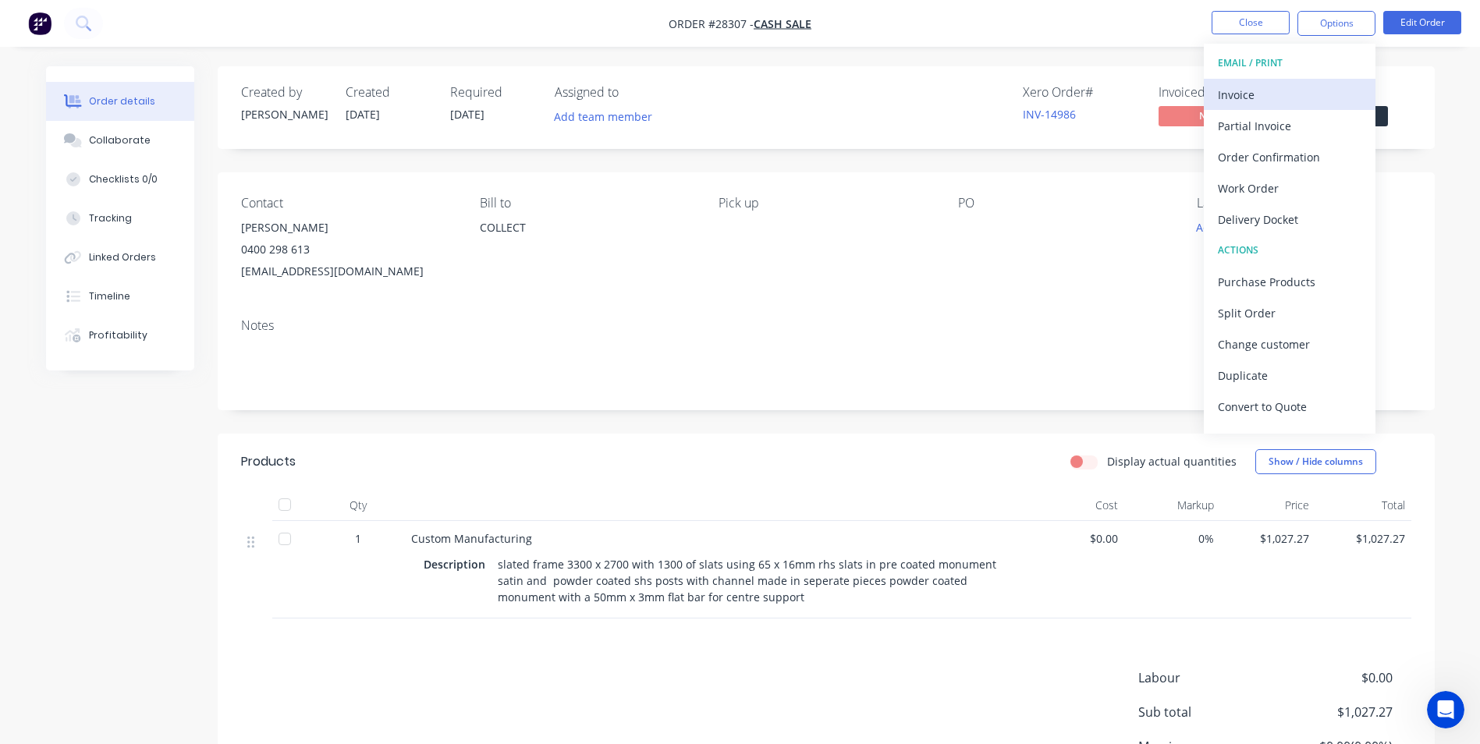
click at [1260, 87] on div "Invoice" at bounding box center [1290, 94] width 144 height 23
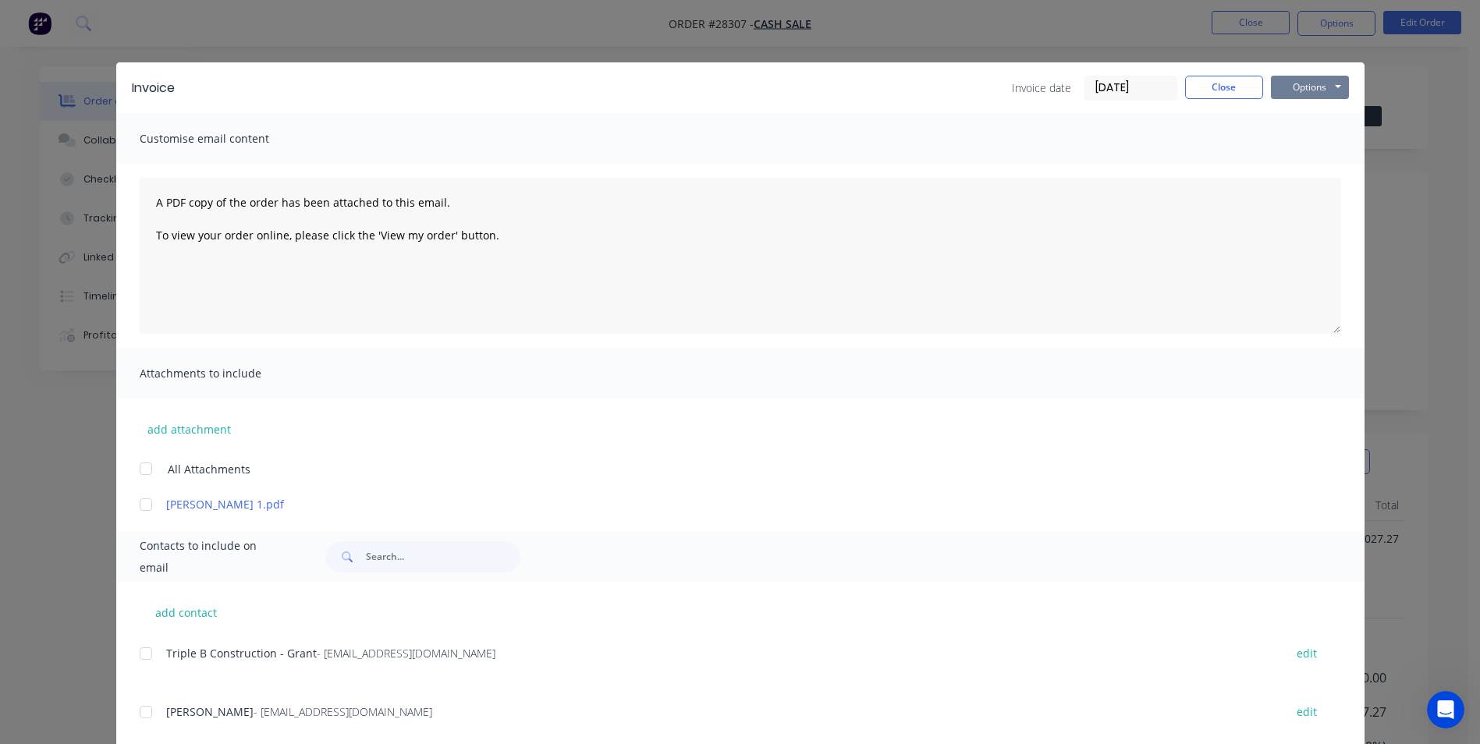
click at [1295, 85] on button "Options" at bounding box center [1310, 87] width 78 height 23
click at [1299, 146] on button "Print" at bounding box center [1321, 141] width 100 height 26
click at [1196, 85] on button "Close" at bounding box center [1224, 87] width 78 height 23
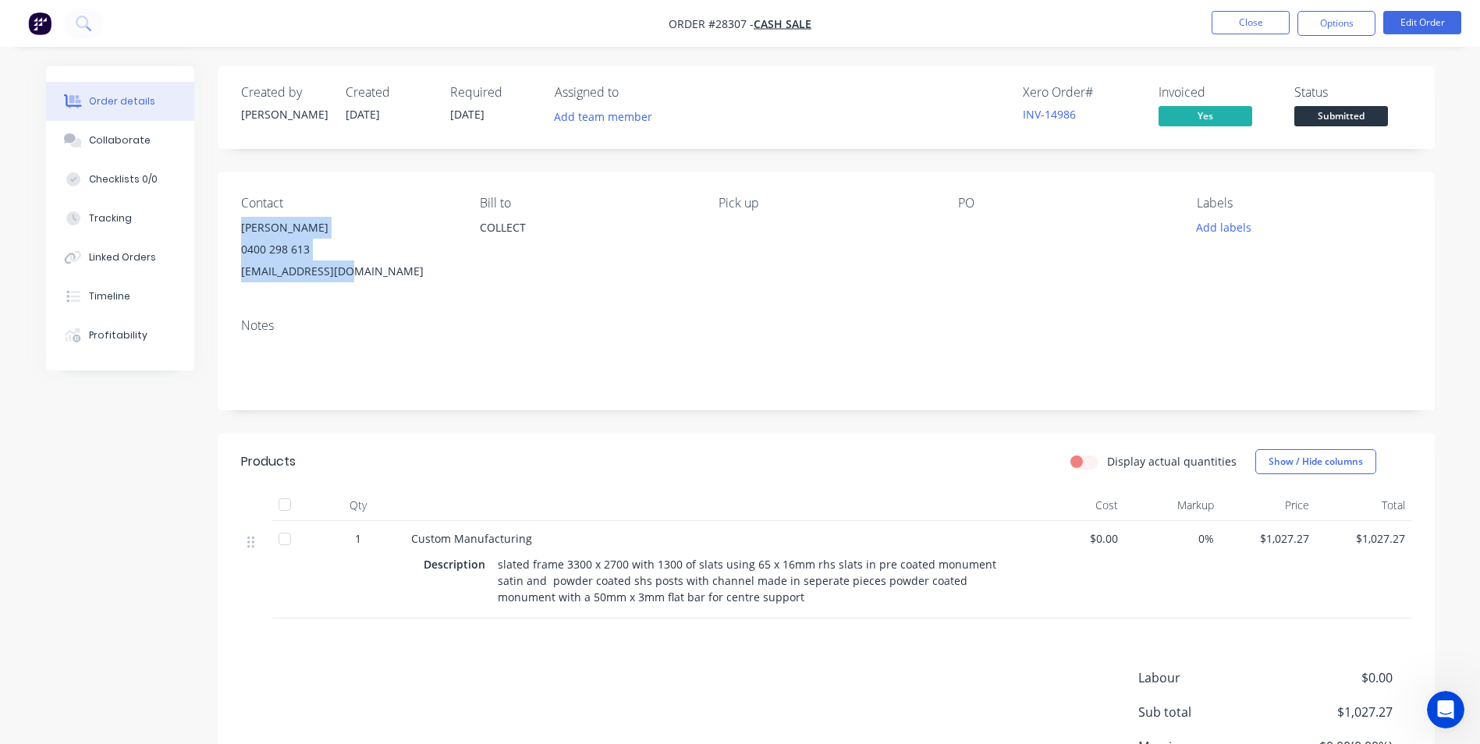
drag, startPoint x: 246, startPoint y: 228, endPoint x: 363, endPoint y: 285, distance: 130.5
click at [363, 285] on div "Contact [PERSON_NAME] [PHONE_NUMBER] [EMAIL_ADDRESS][DOMAIN_NAME] Bill to COLLE…" at bounding box center [826, 238] width 1217 height 133
copy div "[PERSON_NAME] 0400 298 613 [EMAIL_ADDRESS][DOMAIN_NAME]"
click at [110, 516] on div "Created by [PERSON_NAME] Created [DATE] Required [DATE] Assigned to Add team me…" at bounding box center [740, 481] width 1388 height 830
click at [1225, 13] on button "Close" at bounding box center [1250, 22] width 78 height 23
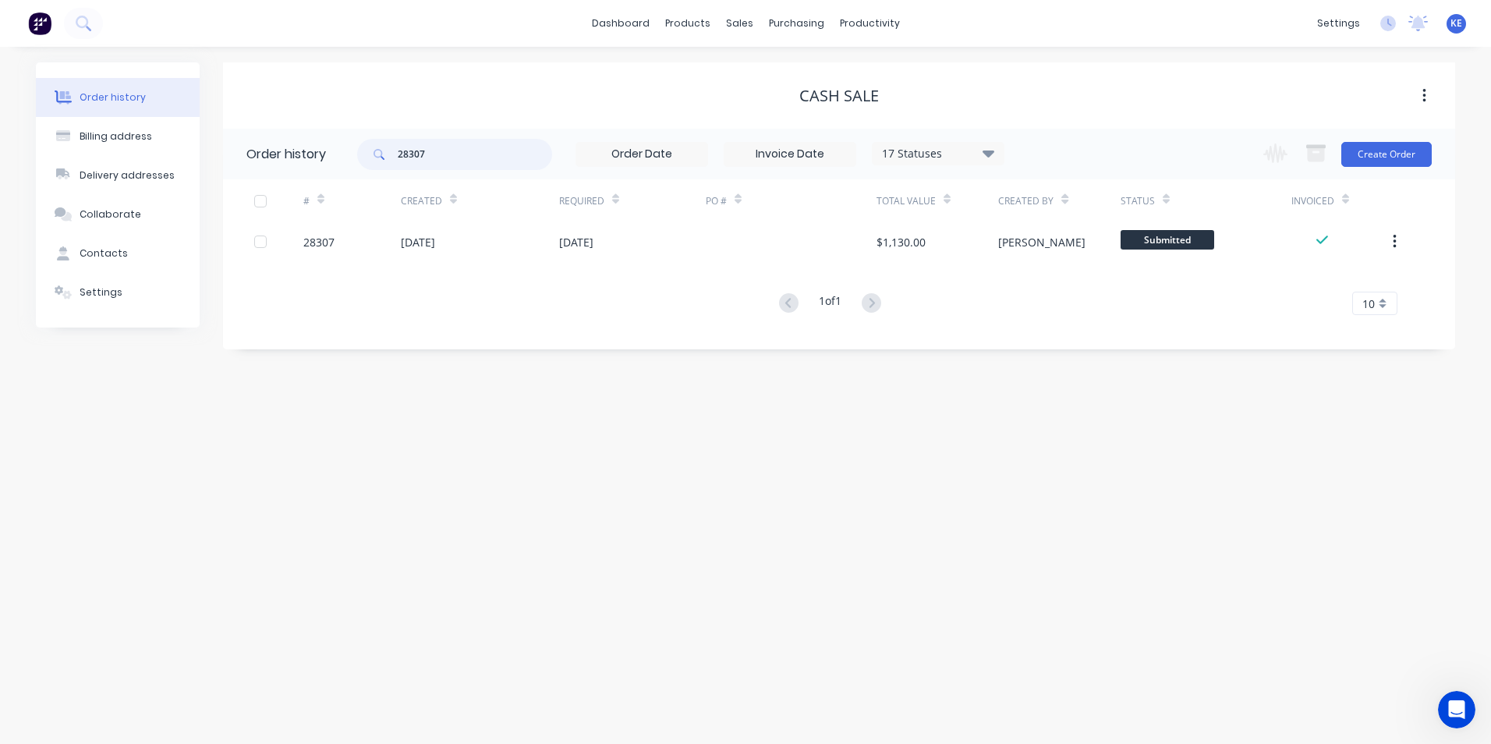
drag, startPoint x: 469, startPoint y: 152, endPoint x: 357, endPoint y: 148, distance: 111.6
click at [357, 148] on header "Order history 28307 17 Statuses Invoice Status Invoiced Not Invoiced Partial Or…" at bounding box center [839, 154] width 1232 height 51
type input "28377"
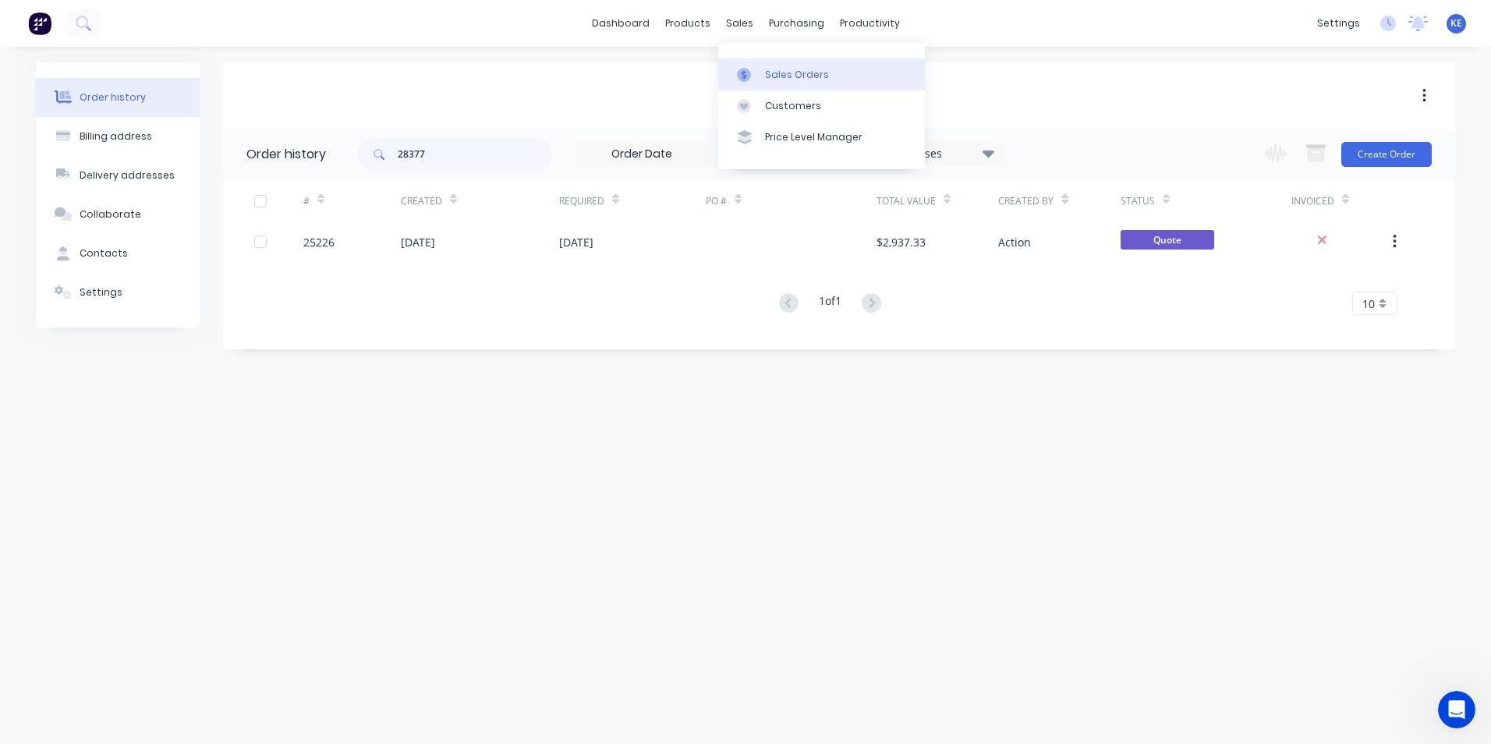
click at [824, 76] on link "Sales Orders" at bounding box center [821, 73] width 207 height 31
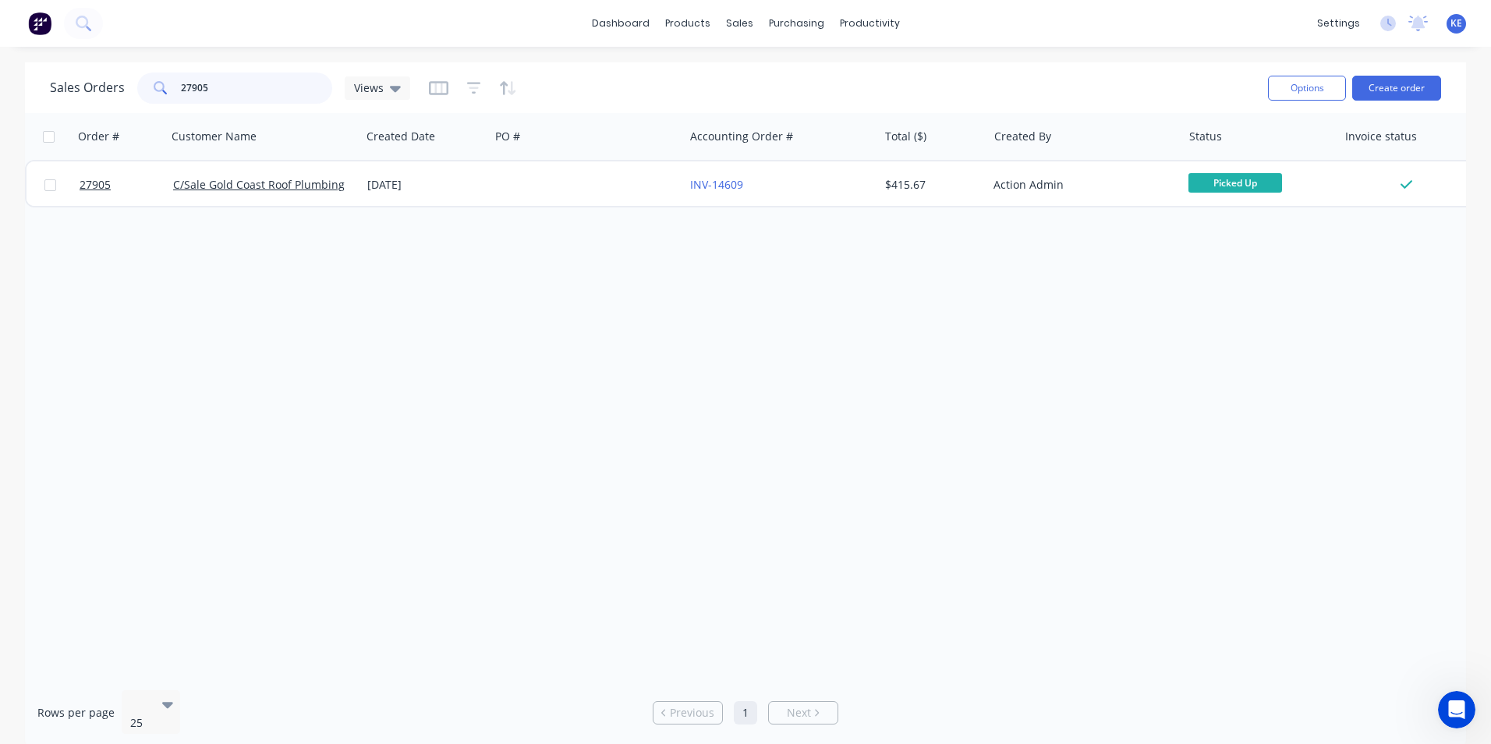
drag, startPoint x: 216, startPoint y: 89, endPoint x: 80, endPoint y: 111, distance: 138.2
click at [80, 111] on div "Sales Orders 27905 Views Options Create order" at bounding box center [745, 87] width 1441 height 51
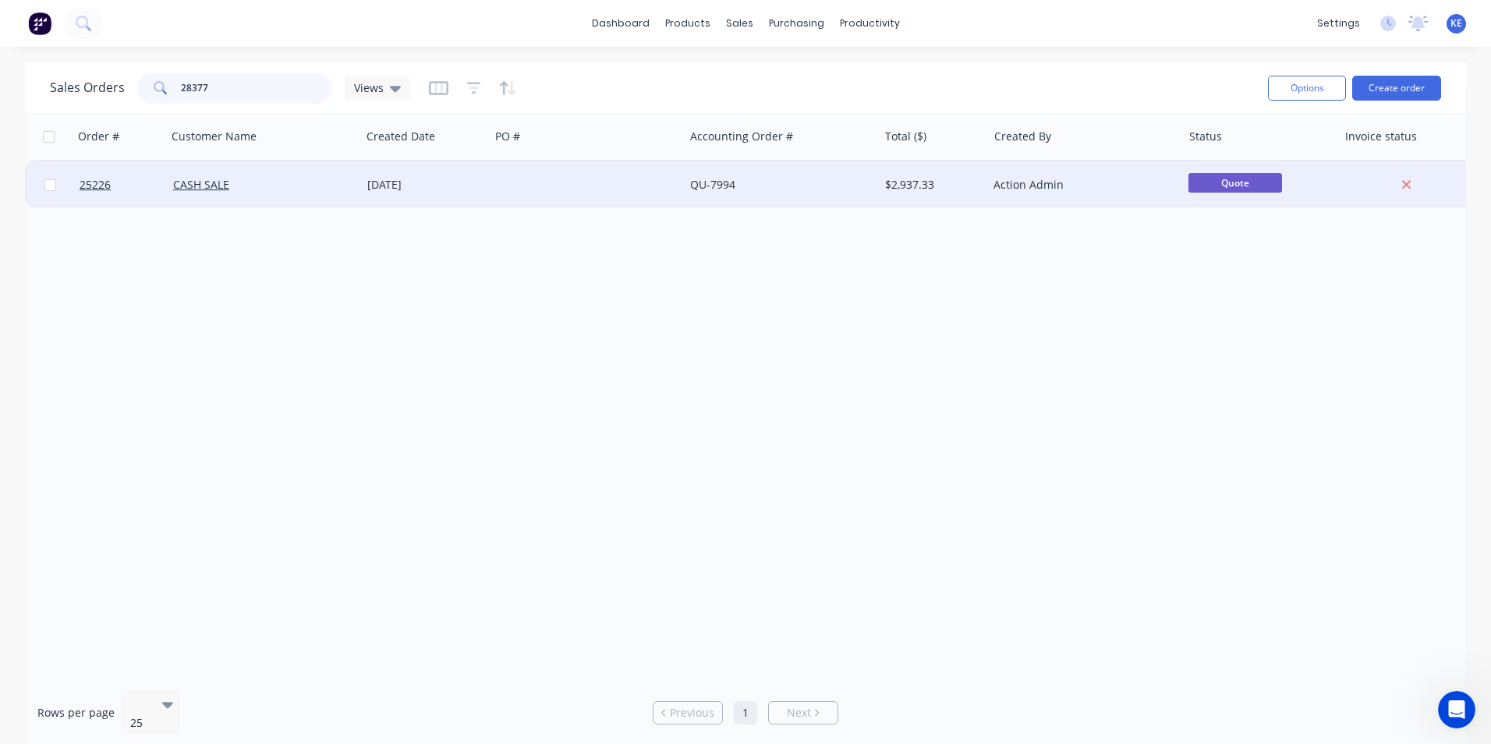
type input "28377"
click at [276, 189] on div "CASH SALE" at bounding box center [259, 185] width 173 height 16
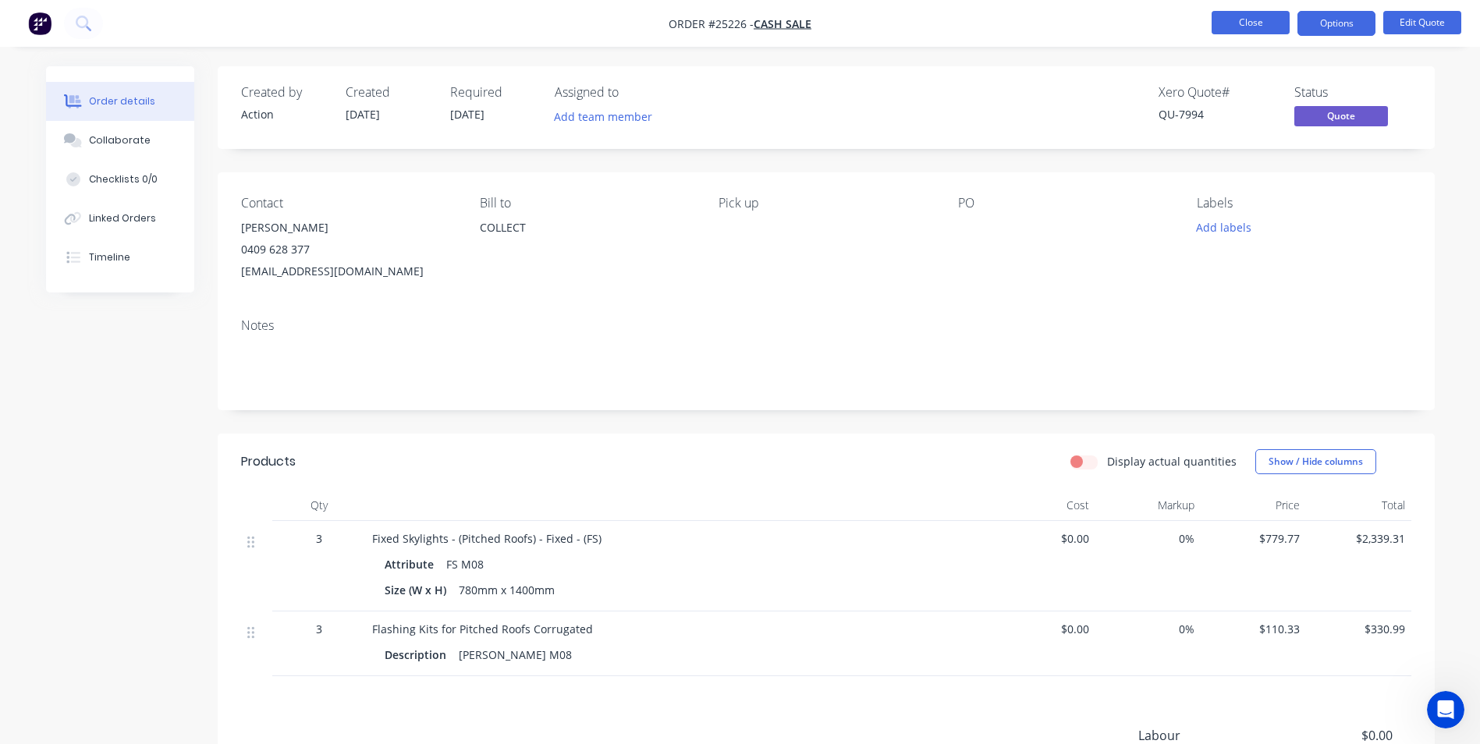
click at [1225, 28] on button "Close" at bounding box center [1250, 22] width 78 height 23
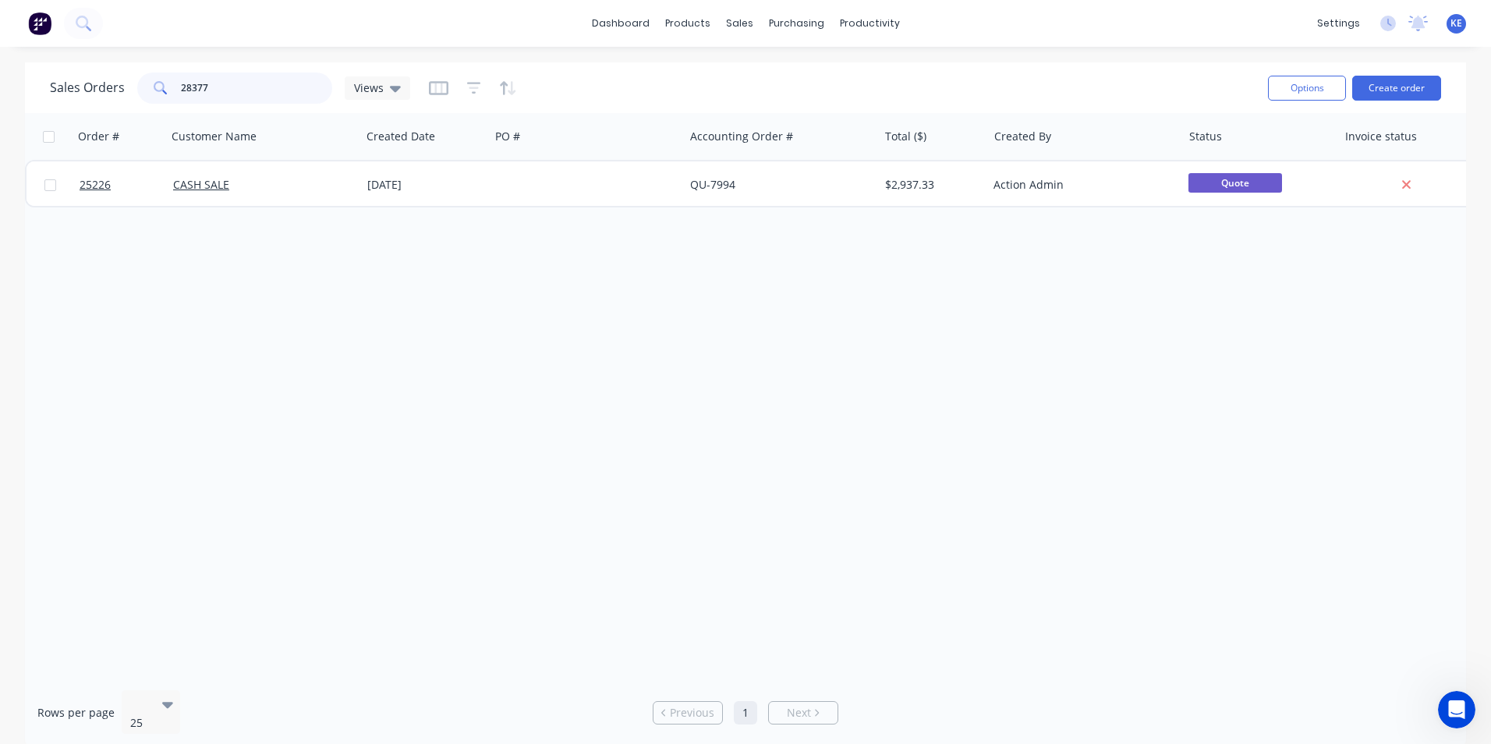
drag, startPoint x: 218, startPoint y: 87, endPoint x: 114, endPoint y: 105, distance: 106.2
click at [114, 105] on div "Sales Orders 28377 Views" at bounding box center [653, 88] width 1206 height 38
type input "28377"
click at [771, 108] on div "Customers" at bounding box center [793, 106] width 56 height 14
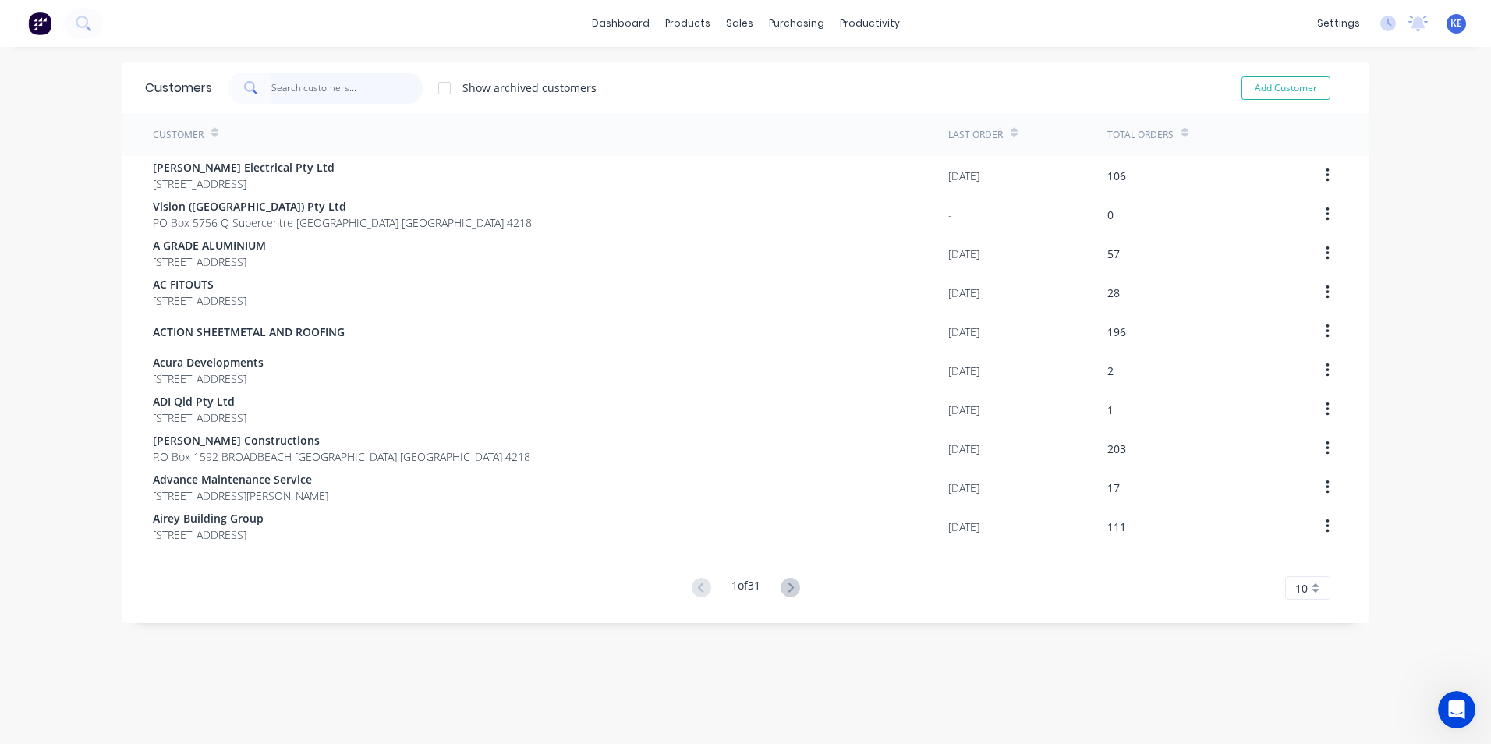
click at [303, 86] on input "text" at bounding box center [347, 88] width 152 height 31
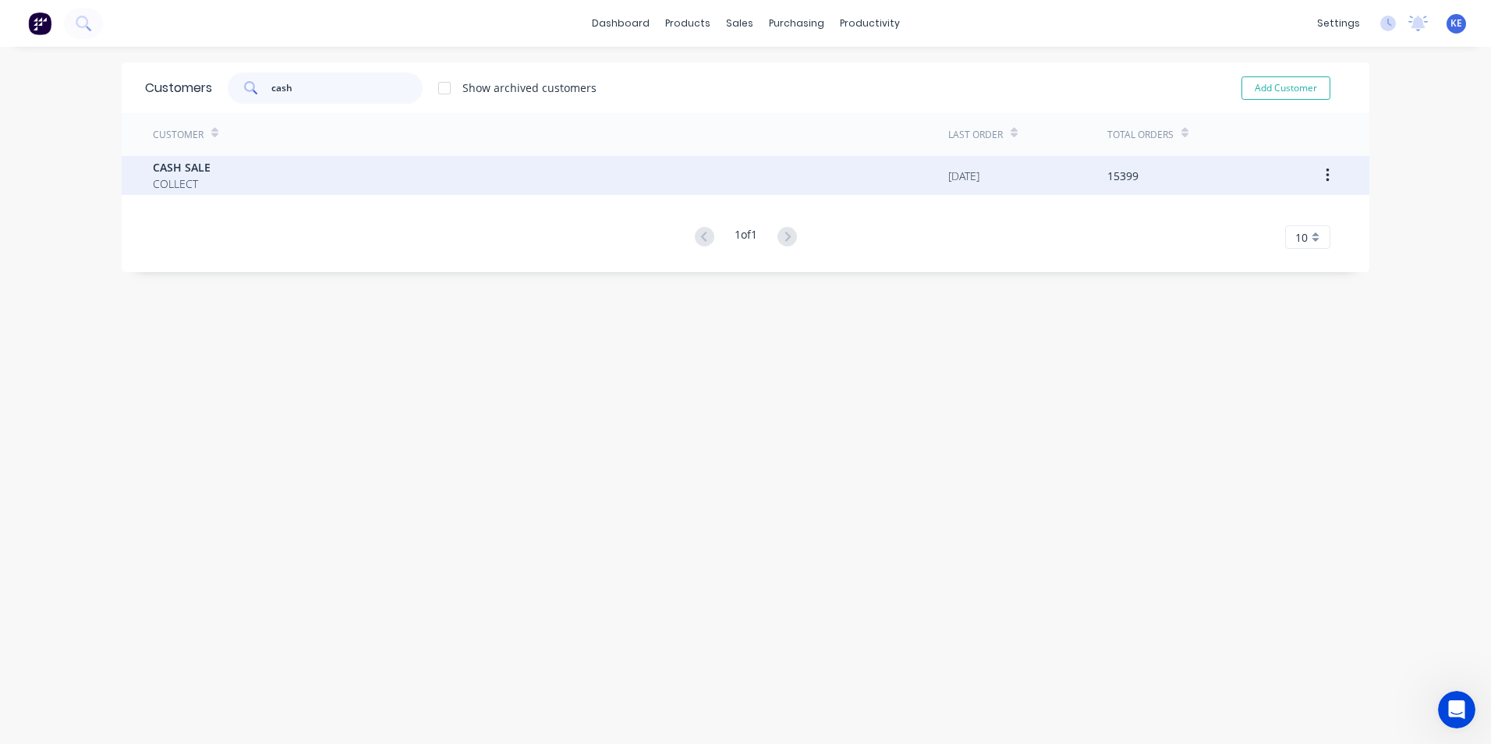
type input "cash"
click at [276, 169] on div "CASH SALE COLLECT" at bounding box center [551, 175] width 796 height 39
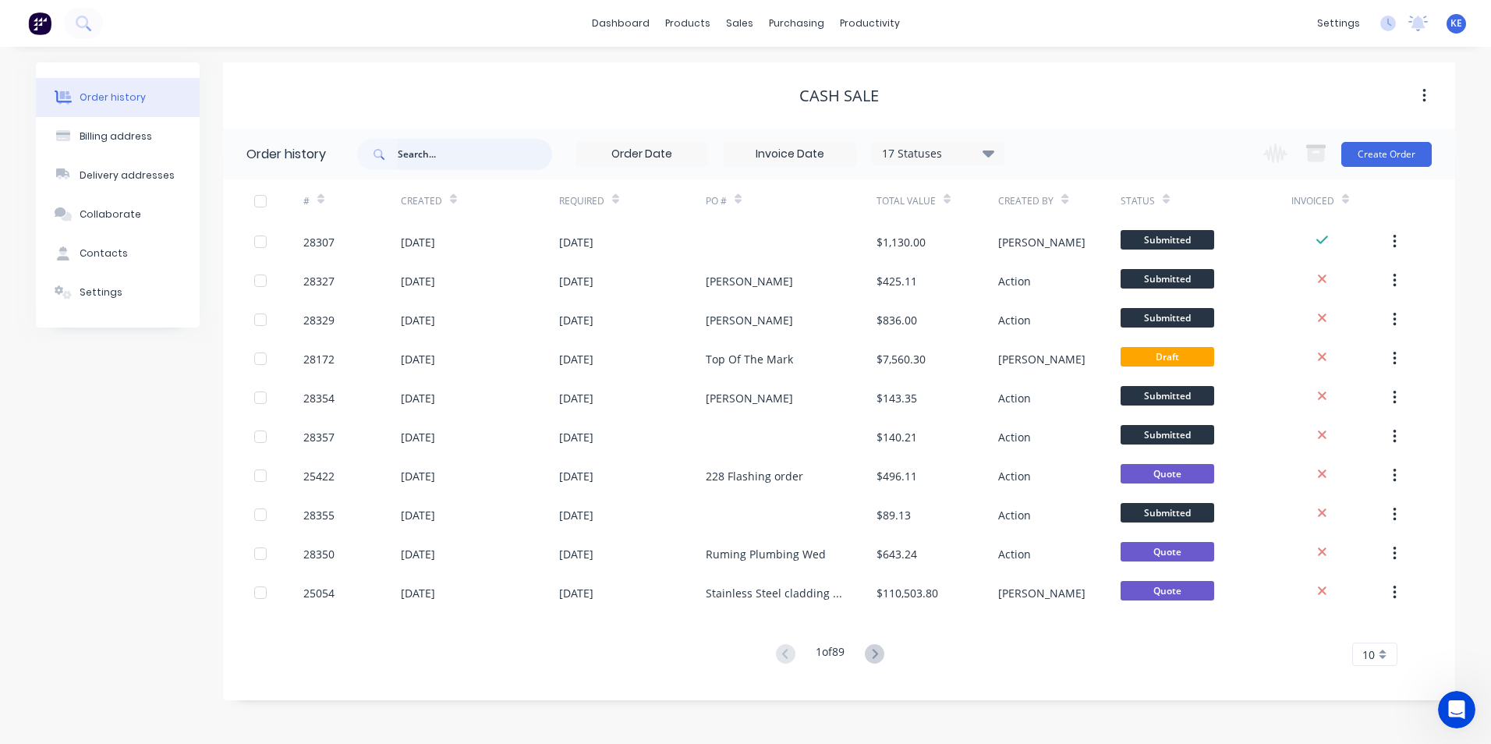
click at [446, 164] on input "text" at bounding box center [475, 154] width 154 height 31
type input "28377"
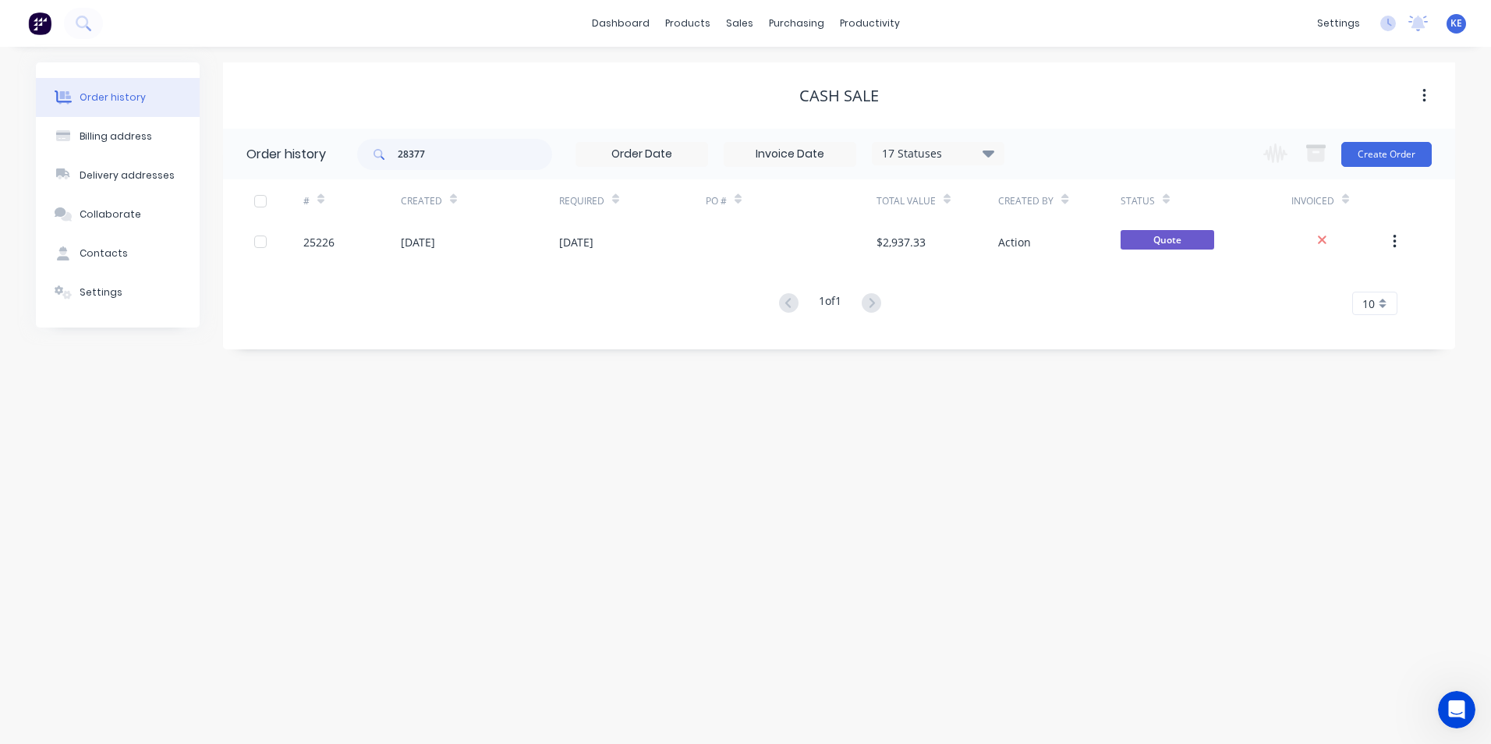
click at [522, 356] on div "Order history Billing address Delivery addresses Collaborate Contacts Settings …" at bounding box center [745, 395] width 1491 height 697
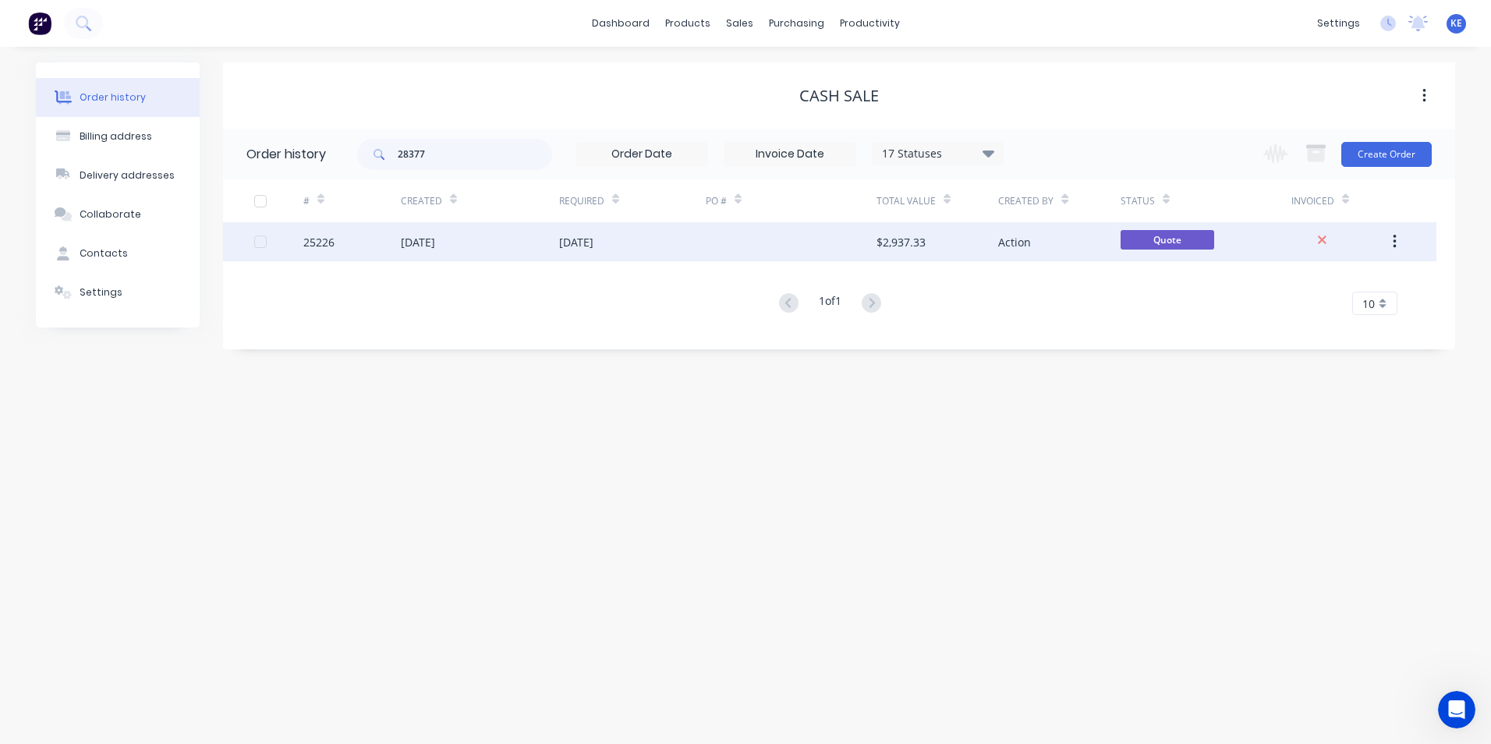
click at [498, 239] on div "[DATE]" at bounding box center [480, 241] width 158 height 39
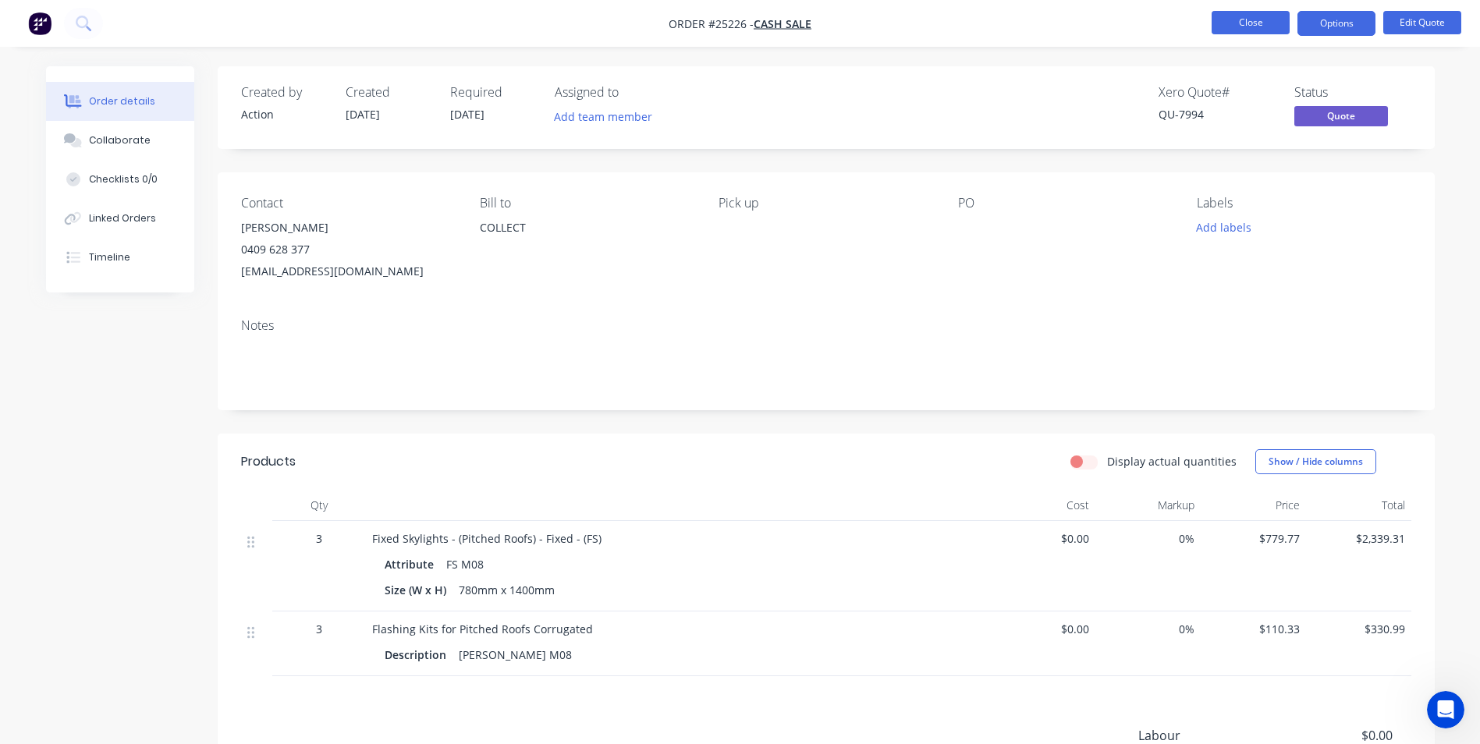
click at [1248, 17] on button "Close" at bounding box center [1250, 22] width 78 height 23
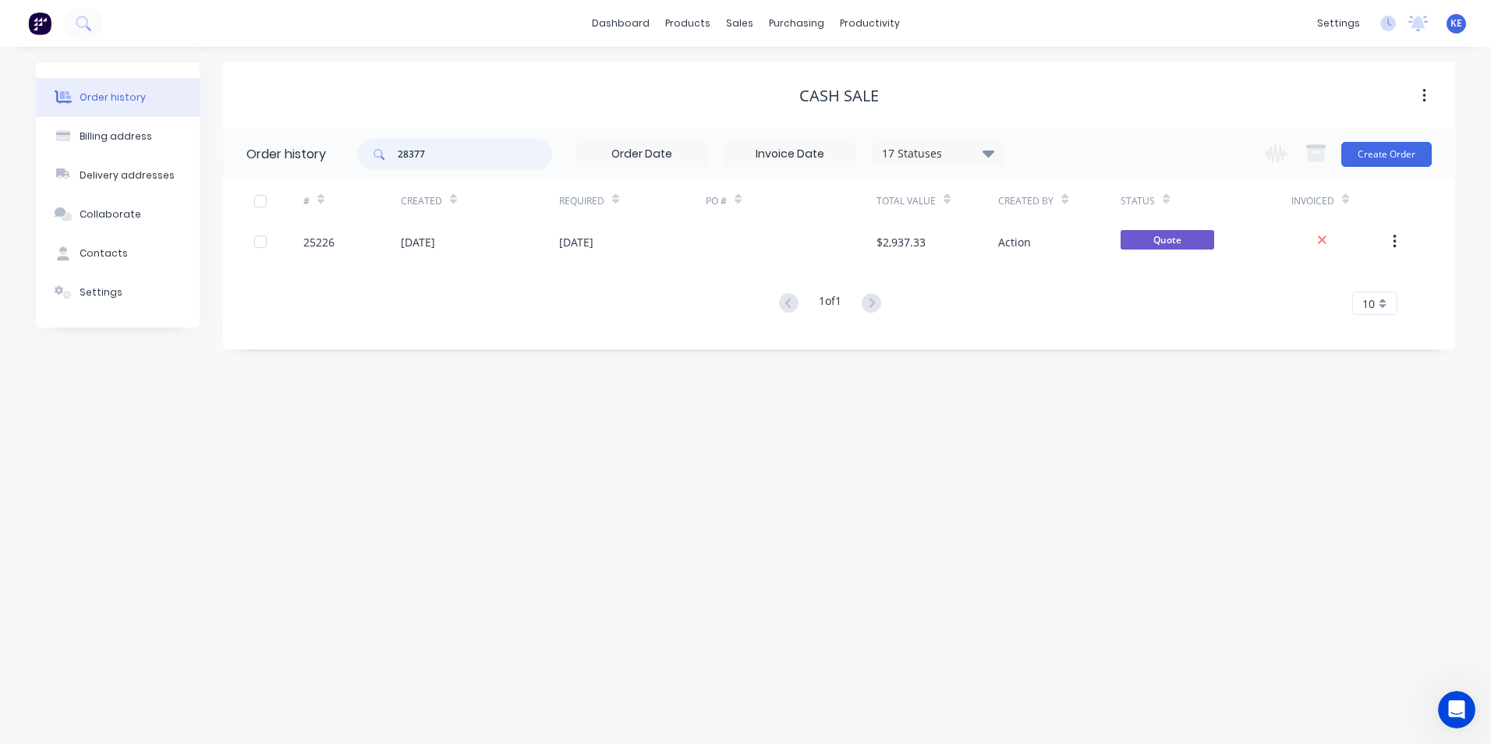
drag, startPoint x: 448, startPoint y: 147, endPoint x: 354, endPoint y: 164, distance: 95.2
click at [354, 164] on header "Order history 28377 17 Statuses Invoice Status Invoiced Not Invoiced Partial Or…" at bounding box center [839, 154] width 1232 height 51
click at [654, 161] on input at bounding box center [641, 154] width 131 height 23
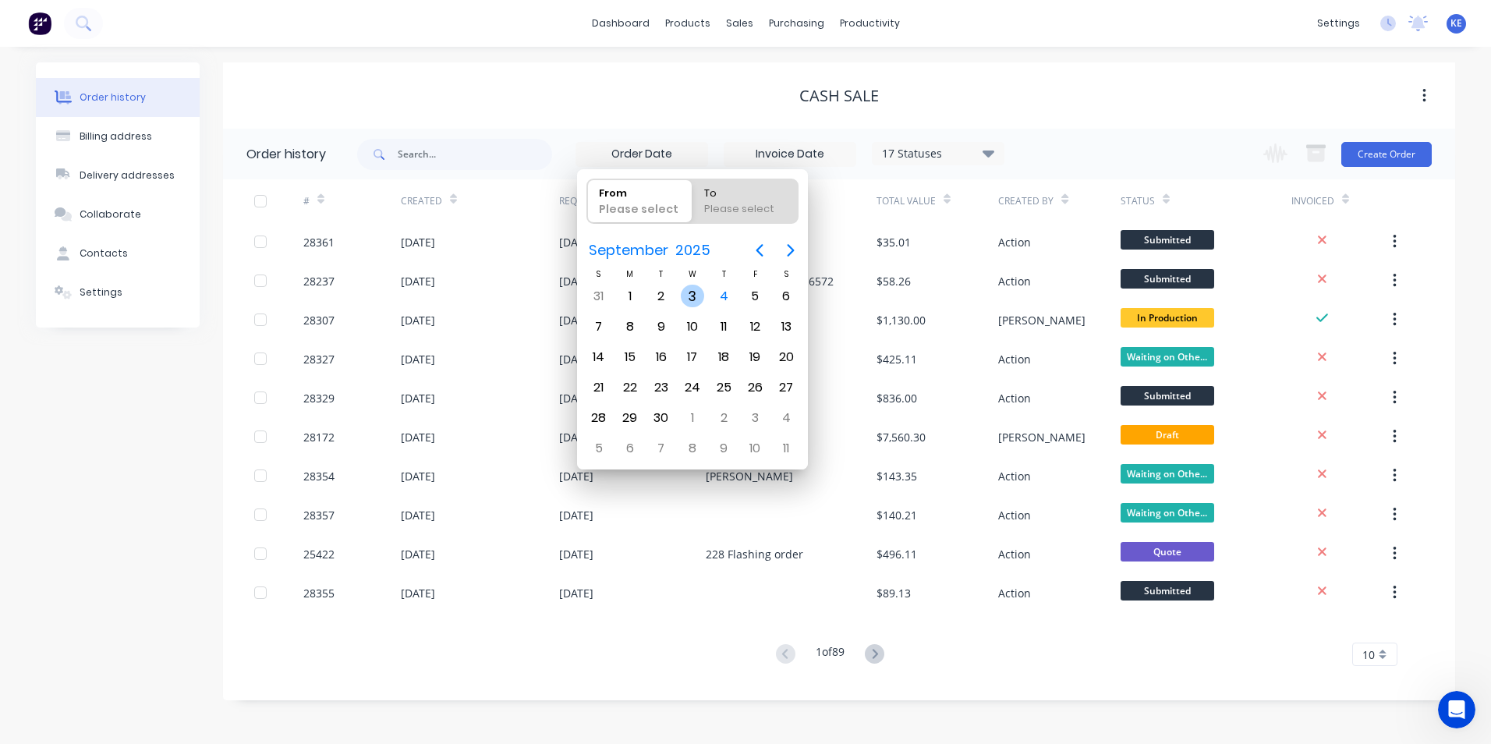
click at [688, 302] on div "3" at bounding box center [692, 296] width 23 height 23
type input "[DATE]"
radio input "false"
radio input "true"
click at [1142, 108] on div "CASH SALE" at bounding box center [839, 96] width 1232 height 28
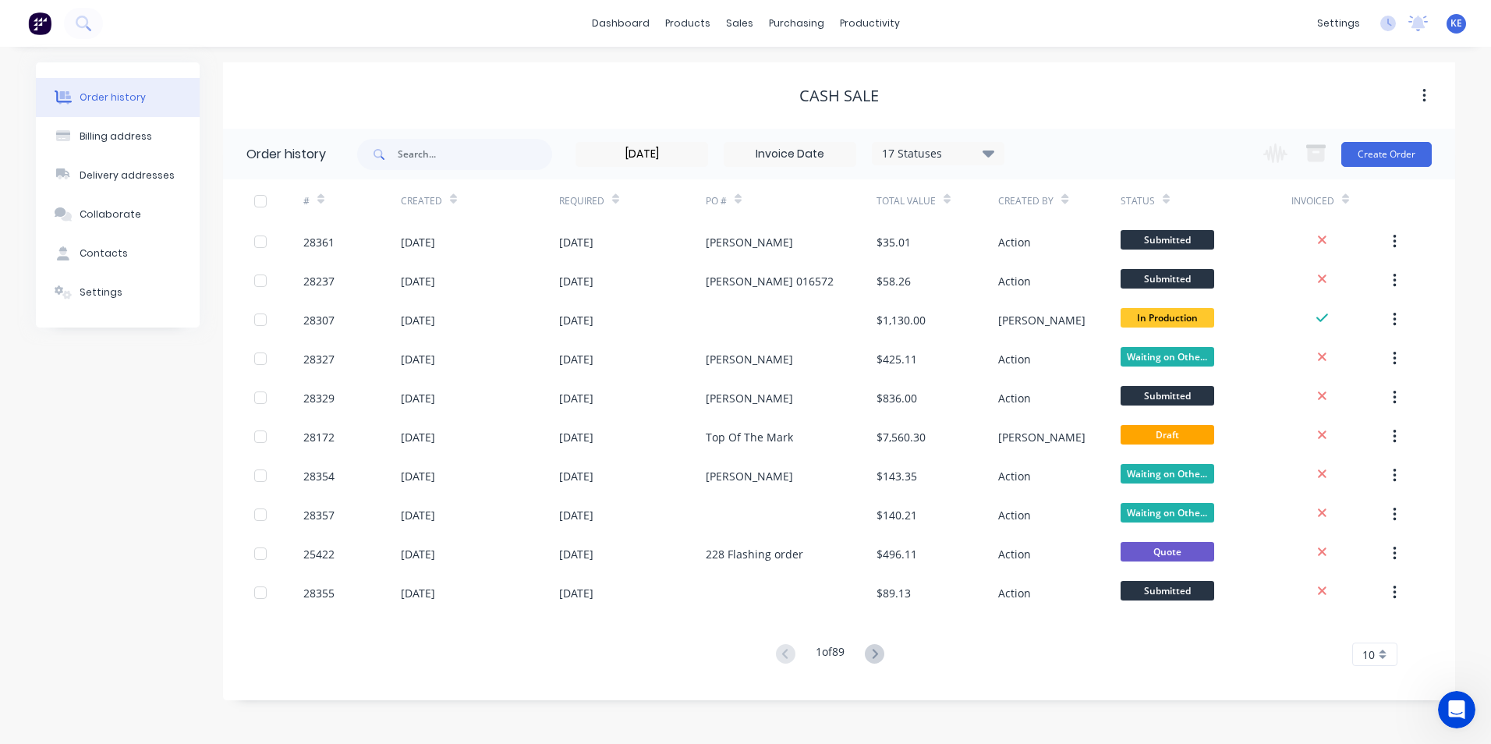
click at [157, 627] on div "Order history Billing address Delivery addresses Collaborate Contacts Settings" at bounding box center [118, 381] width 164 height 638
click at [452, 152] on input "text" at bounding box center [475, 154] width 154 height 31
click at [877, 650] on icon at bounding box center [874, 653] width 5 height 9
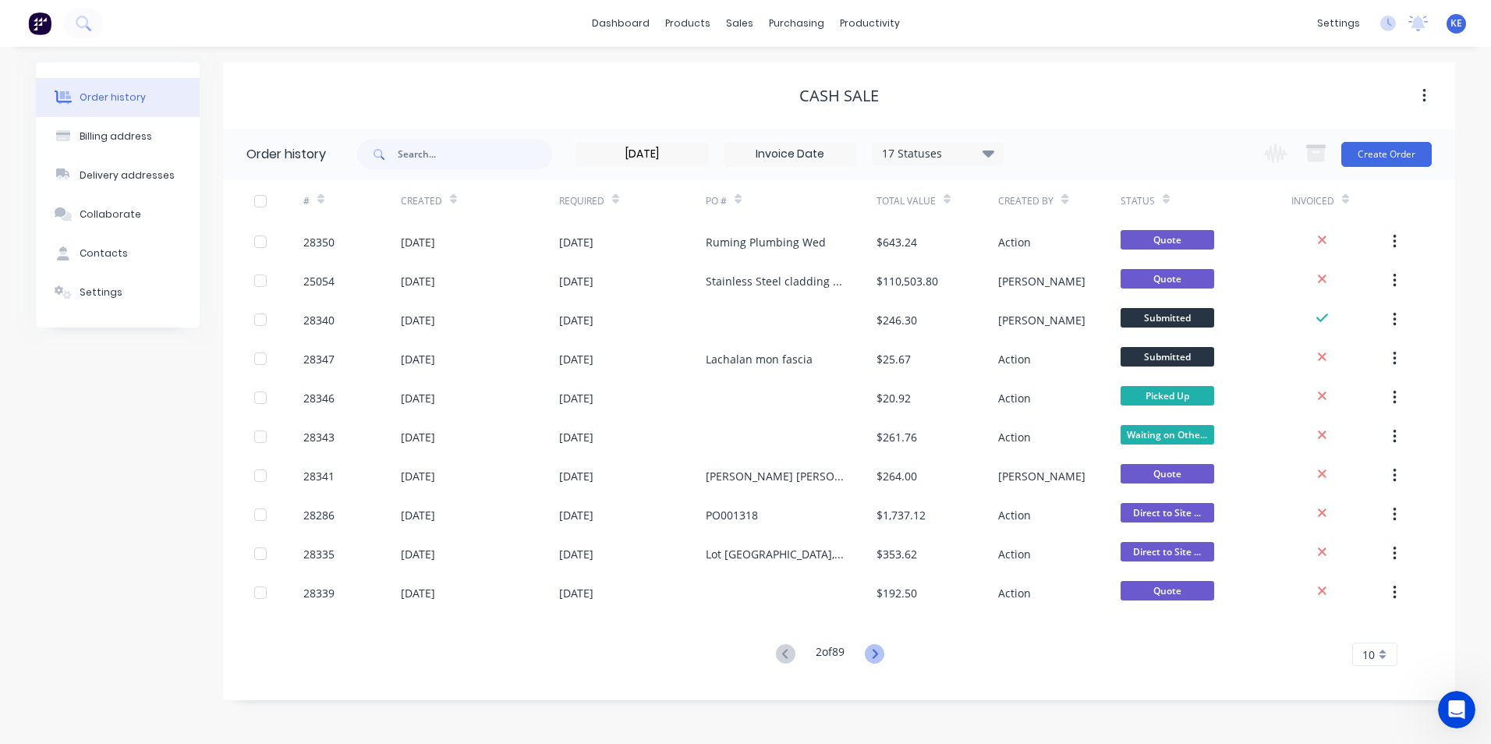
click at [879, 650] on icon at bounding box center [874, 653] width 19 height 19
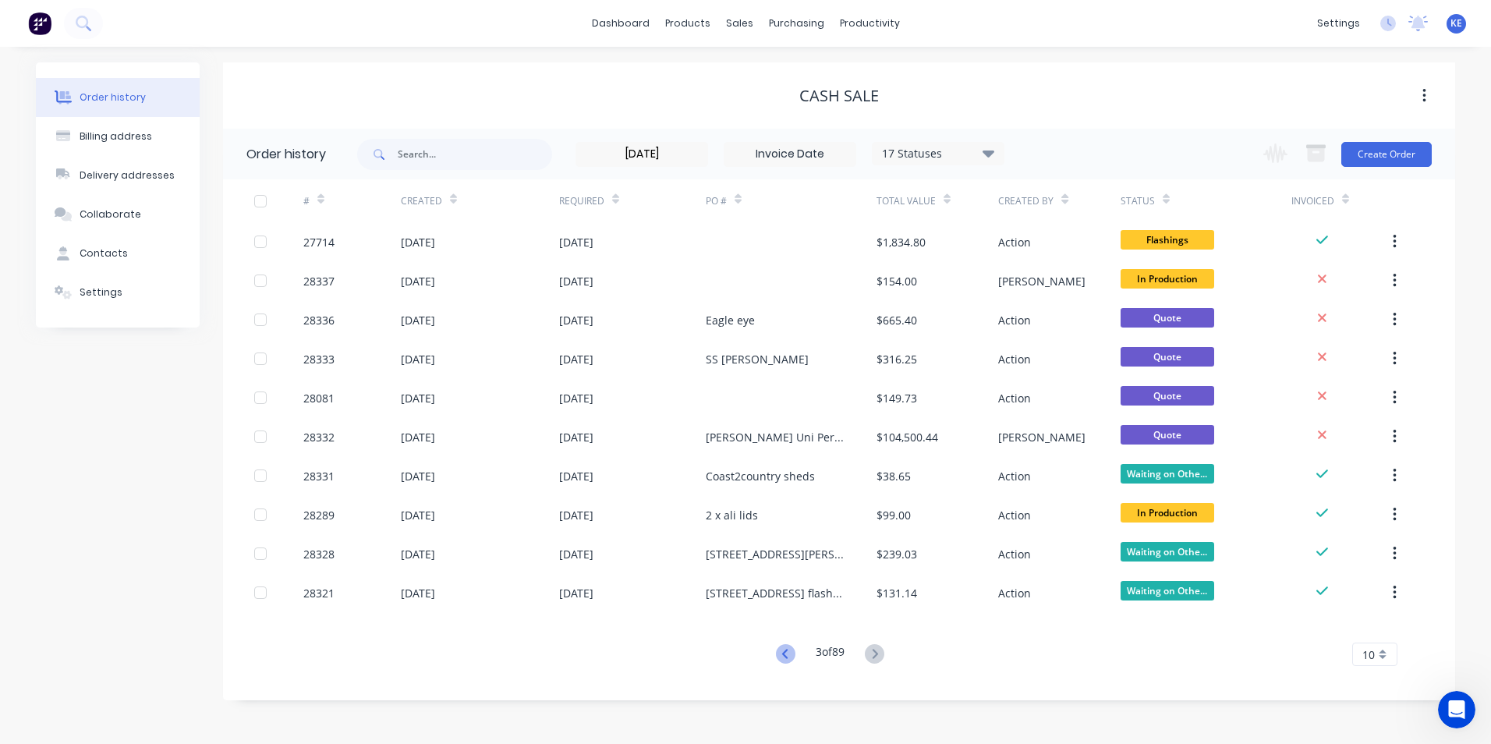
click at [784, 654] on icon at bounding box center [785, 653] width 19 height 19
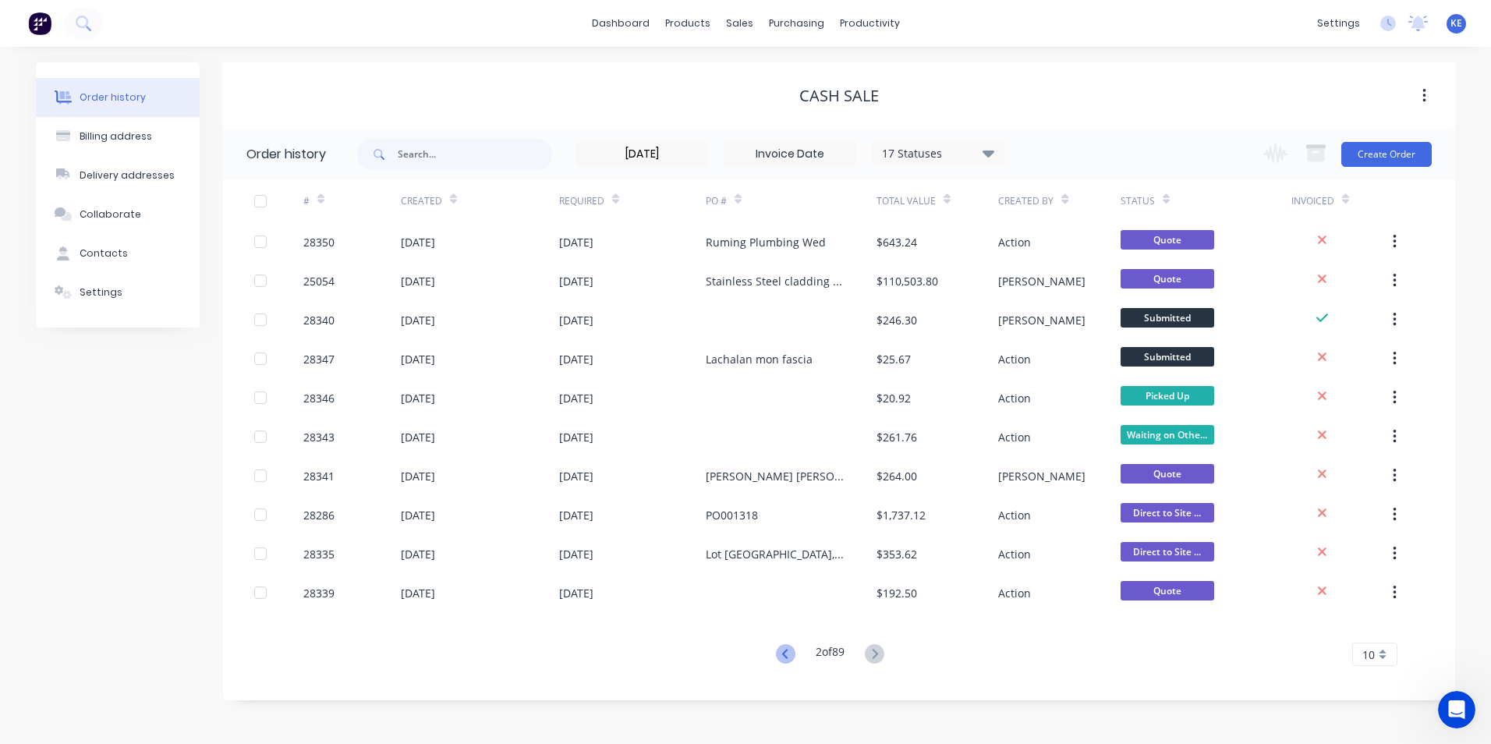
click at [783, 654] on icon at bounding box center [785, 653] width 19 height 19
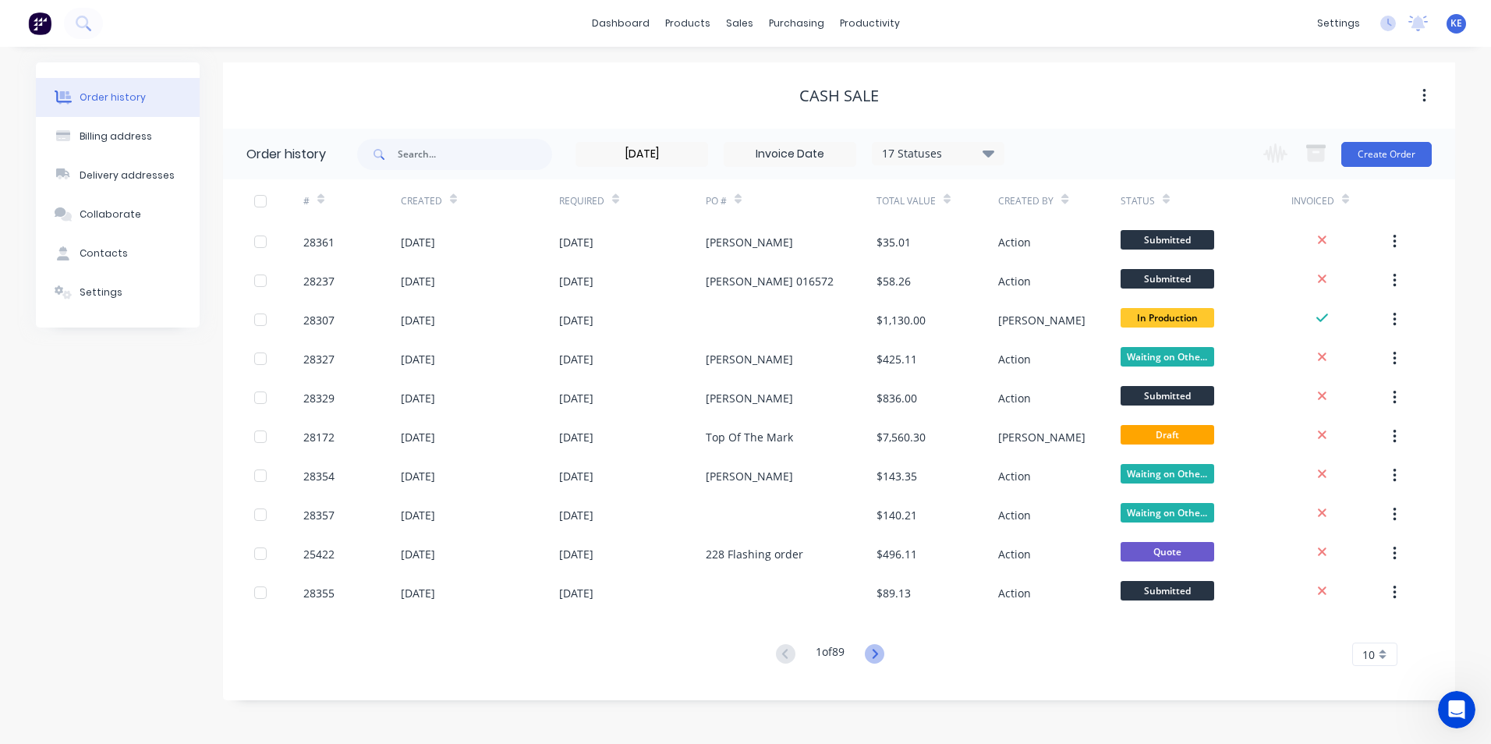
click at [882, 647] on icon at bounding box center [874, 653] width 19 height 19
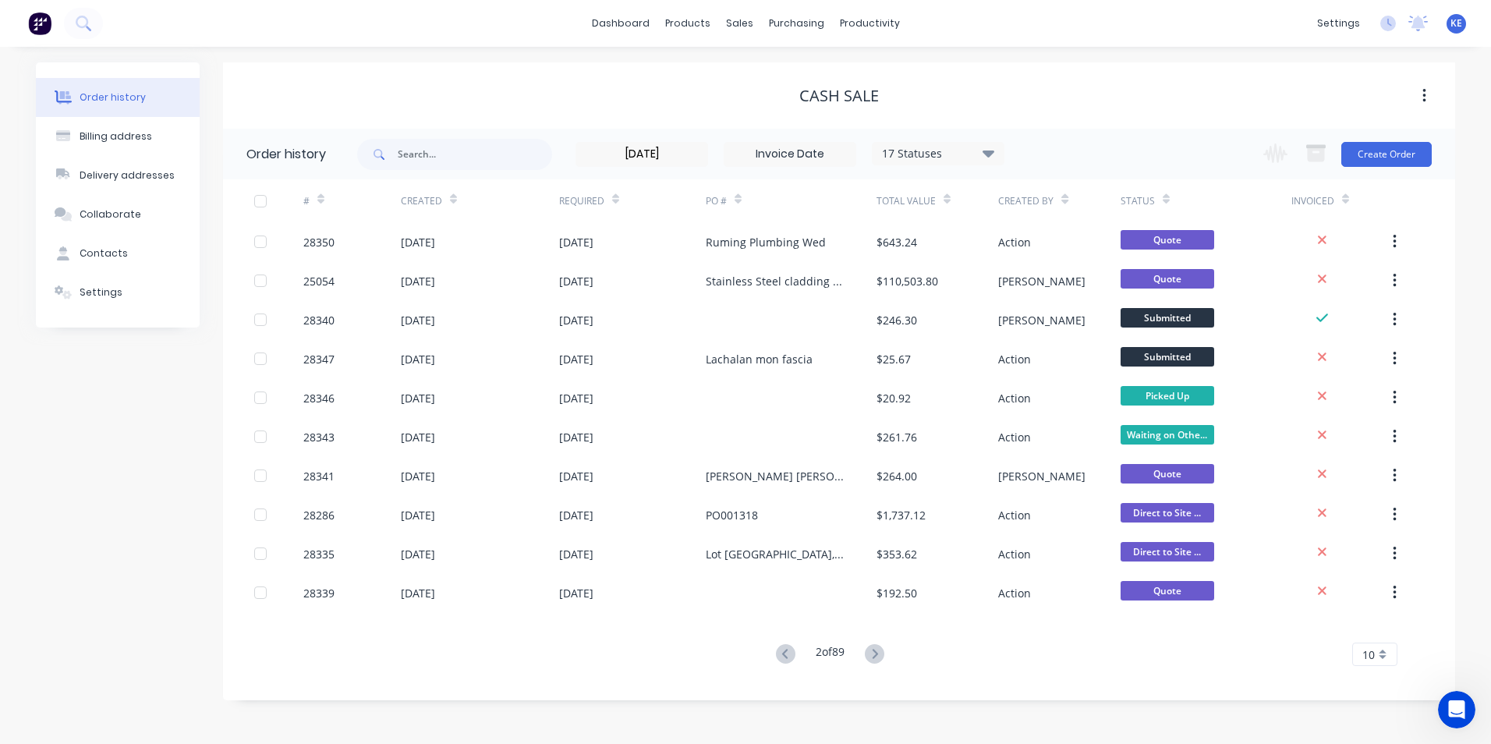
click at [882, 647] on icon at bounding box center [874, 653] width 19 height 19
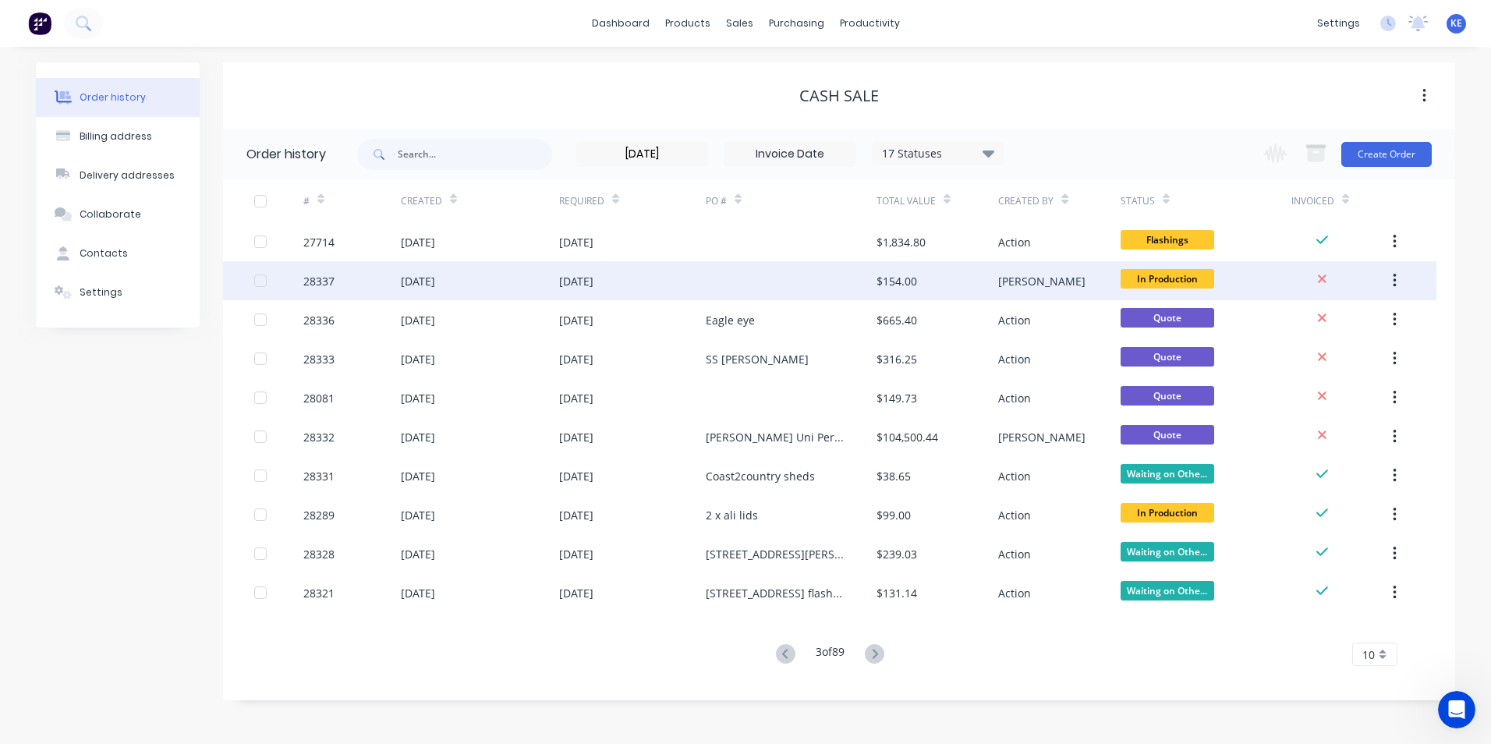
click at [480, 279] on div "[DATE]" at bounding box center [480, 280] width 158 height 39
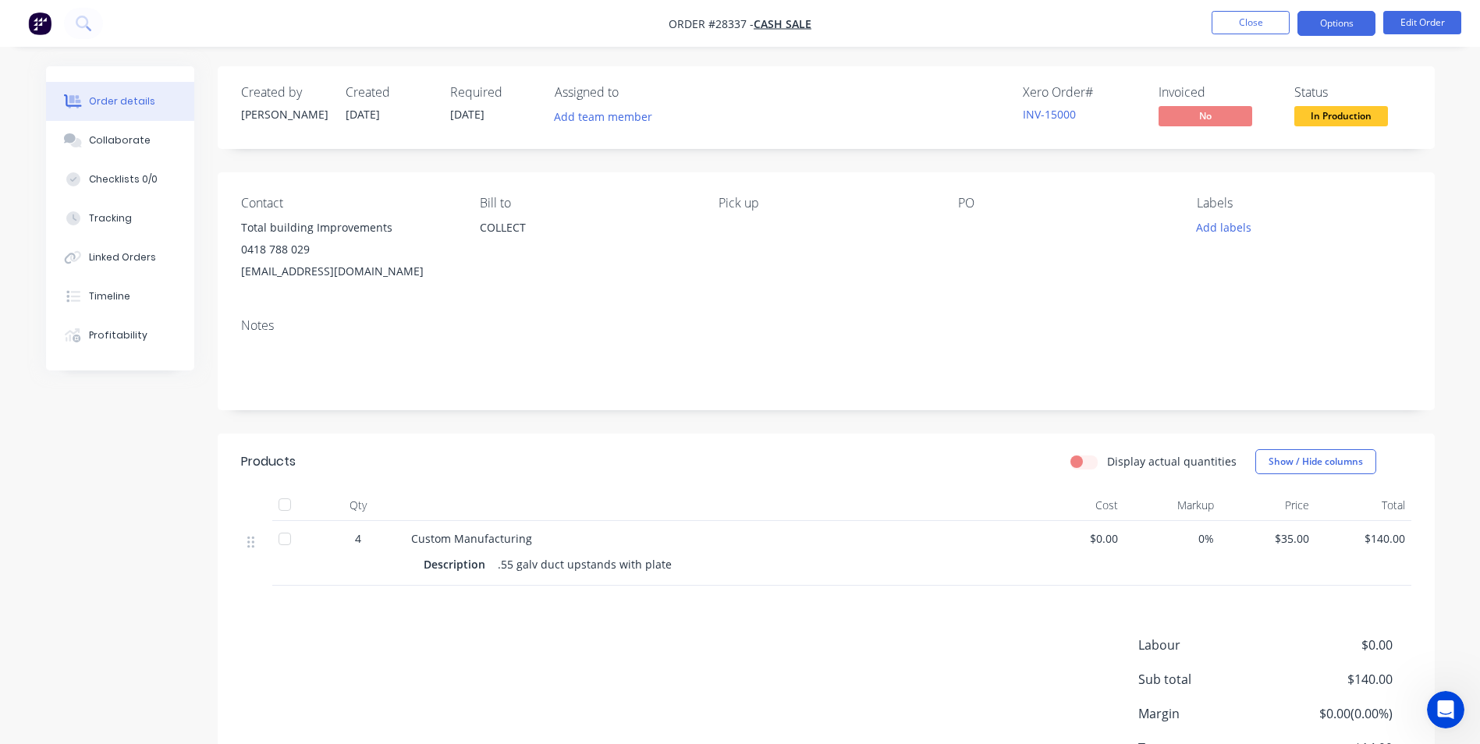
click at [1338, 20] on button "Options" at bounding box center [1336, 23] width 78 height 25
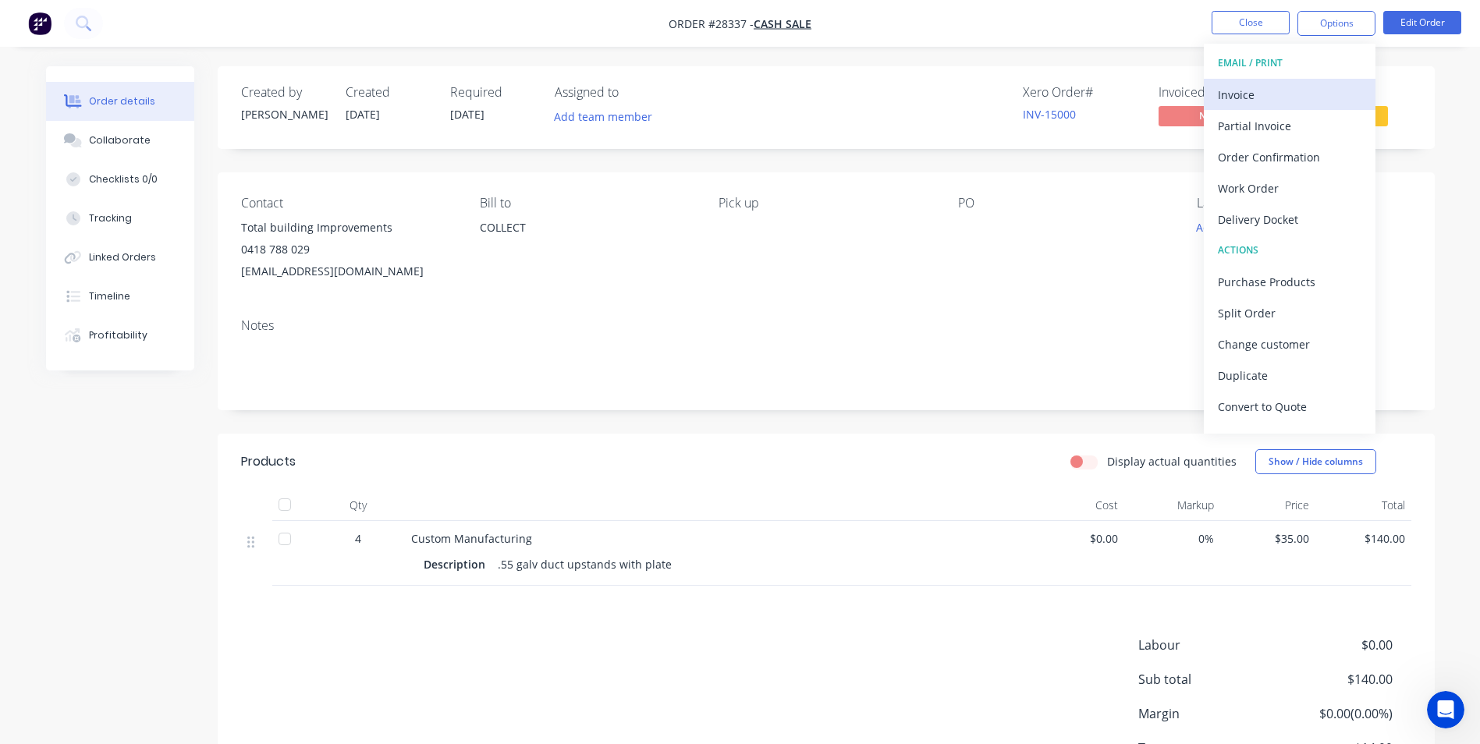
click at [1280, 95] on div "Invoice" at bounding box center [1290, 94] width 144 height 23
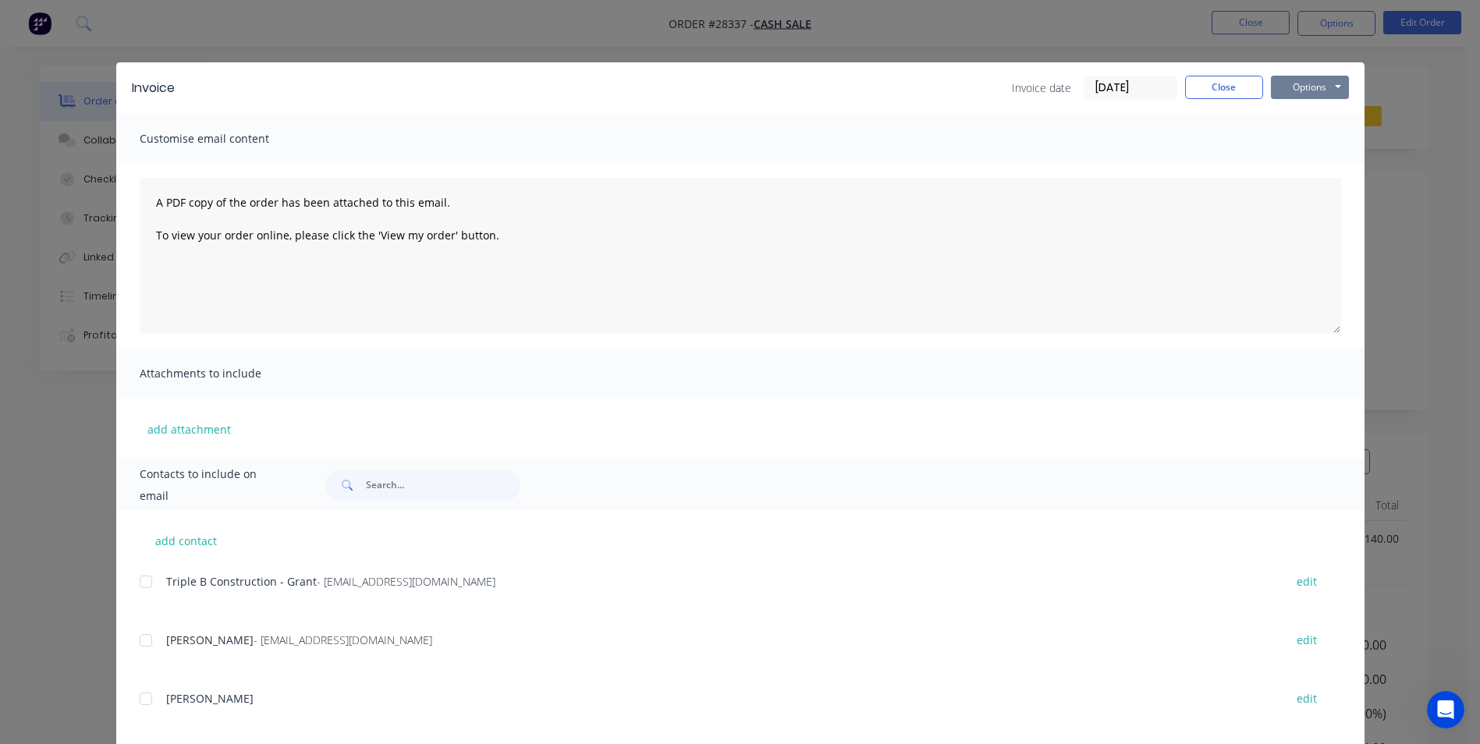
click at [1297, 90] on button "Options" at bounding box center [1310, 87] width 78 height 23
click at [1292, 142] on button "Print" at bounding box center [1321, 141] width 100 height 26
click at [1221, 95] on button "Close" at bounding box center [1224, 87] width 78 height 23
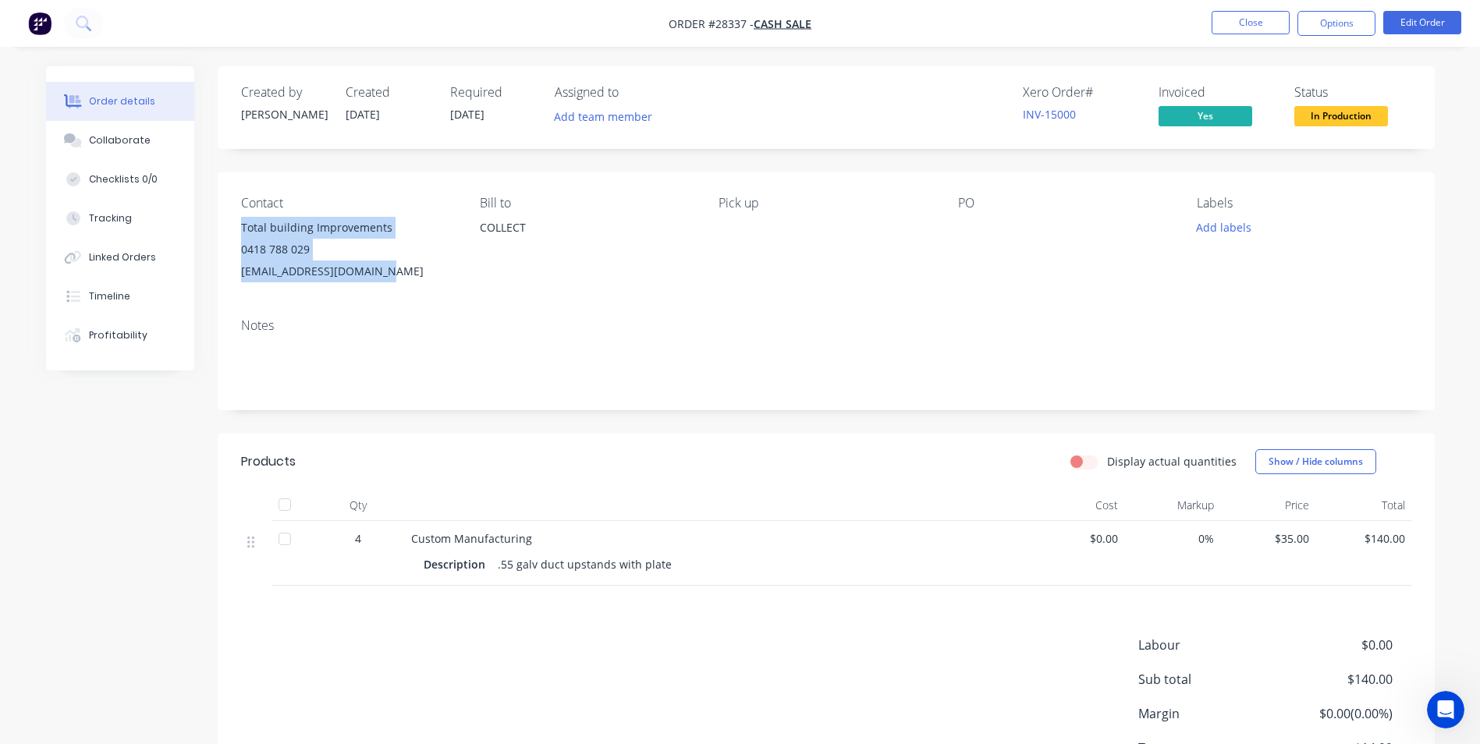
drag, startPoint x: 243, startPoint y: 230, endPoint x: 374, endPoint y: 278, distance: 140.1
click at [374, 278] on div "Total building Improvements 0418 788 029 [EMAIL_ADDRESS][DOMAIN_NAME]" at bounding box center [348, 250] width 214 height 66
copy div "Total building Improvements 0418 788 029 [EMAIL_ADDRESS][DOMAIN_NAME]"
click at [945, 292] on div "Contact Total building Improvements 0418 788 029 [EMAIL_ADDRESS][DOMAIN_NAME] B…" at bounding box center [826, 238] width 1217 height 133
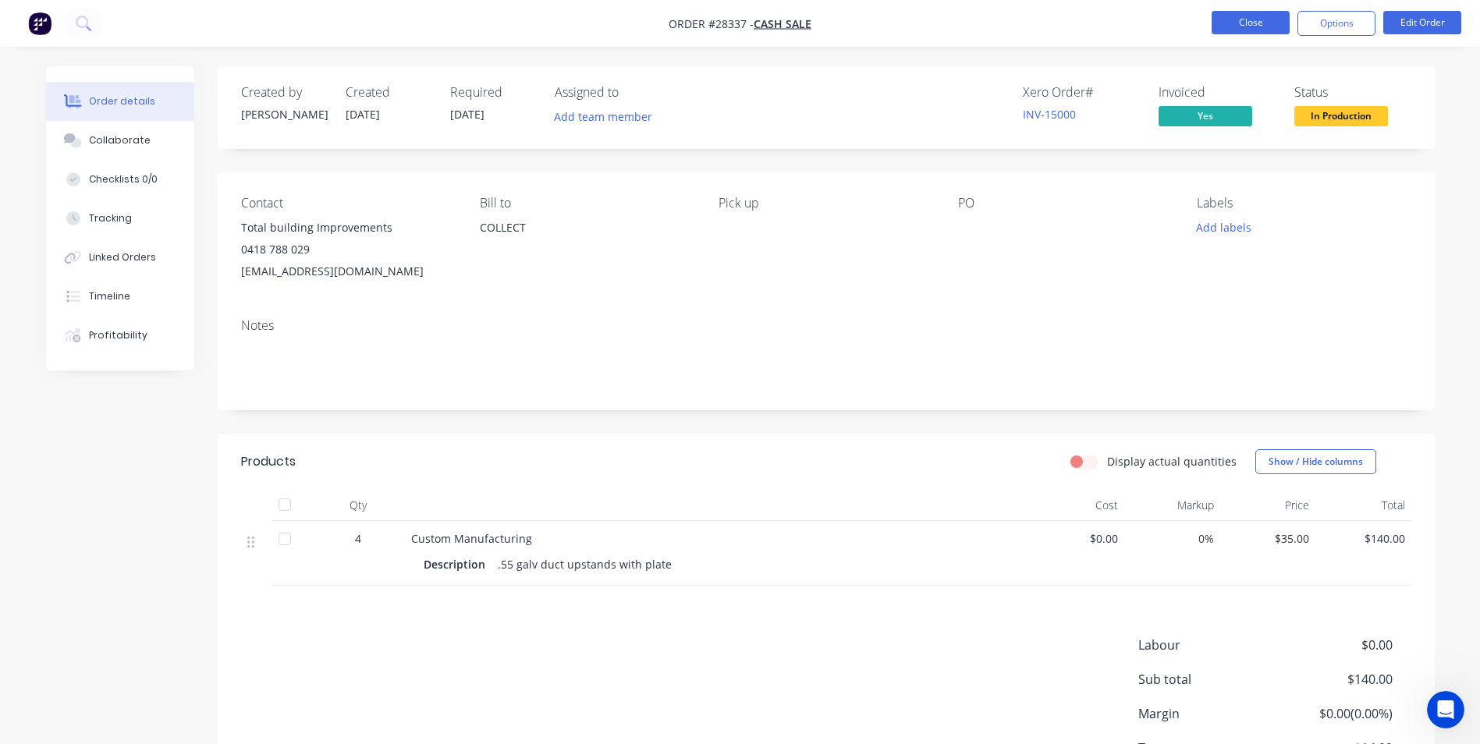
click at [1227, 23] on button "Close" at bounding box center [1250, 22] width 78 height 23
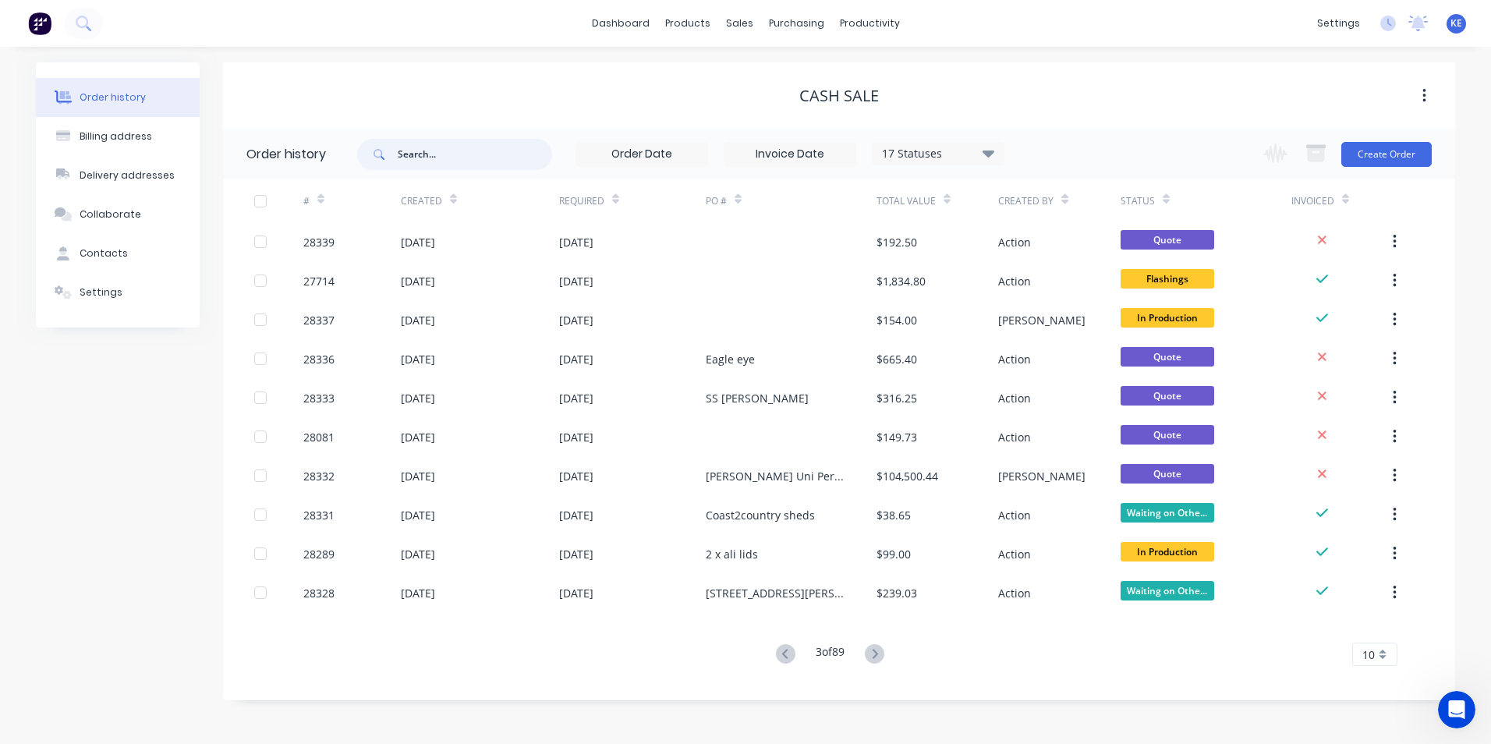
click at [422, 153] on input "text" at bounding box center [475, 154] width 154 height 31
type input "28335"
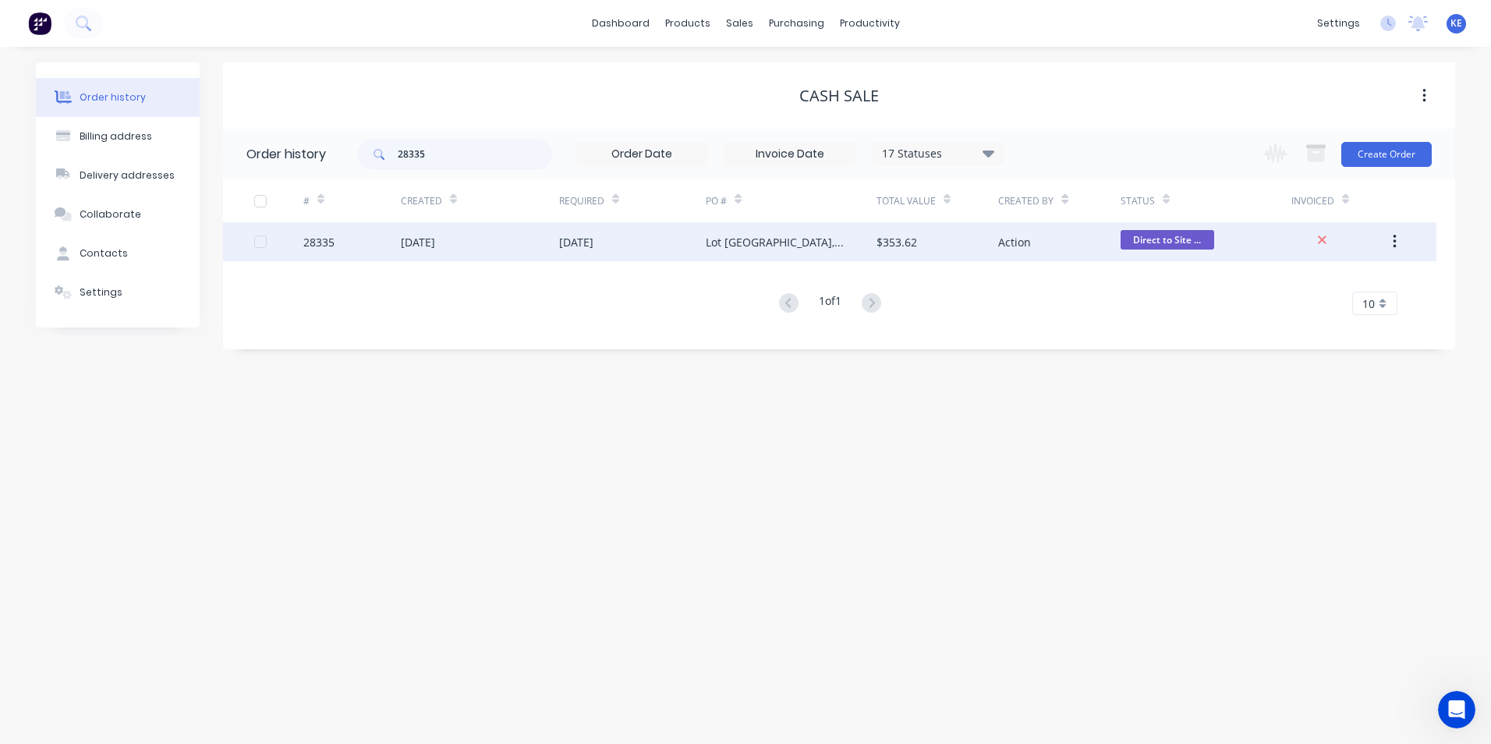
click at [367, 239] on div "28335" at bounding box center [351, 241] width 97 height 39
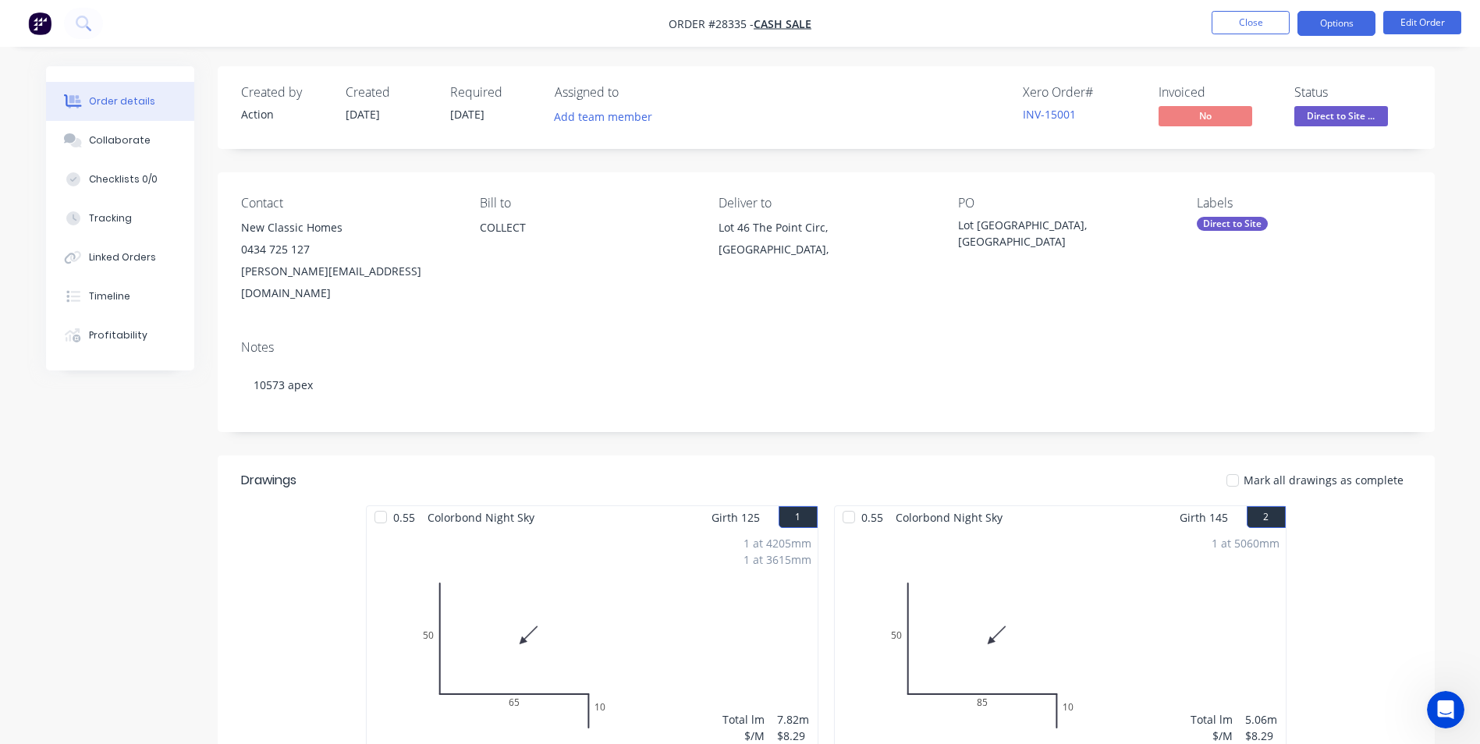
click at [1322, 25] on button "Options" at bounding box center [1336, 23] width 78 height 25
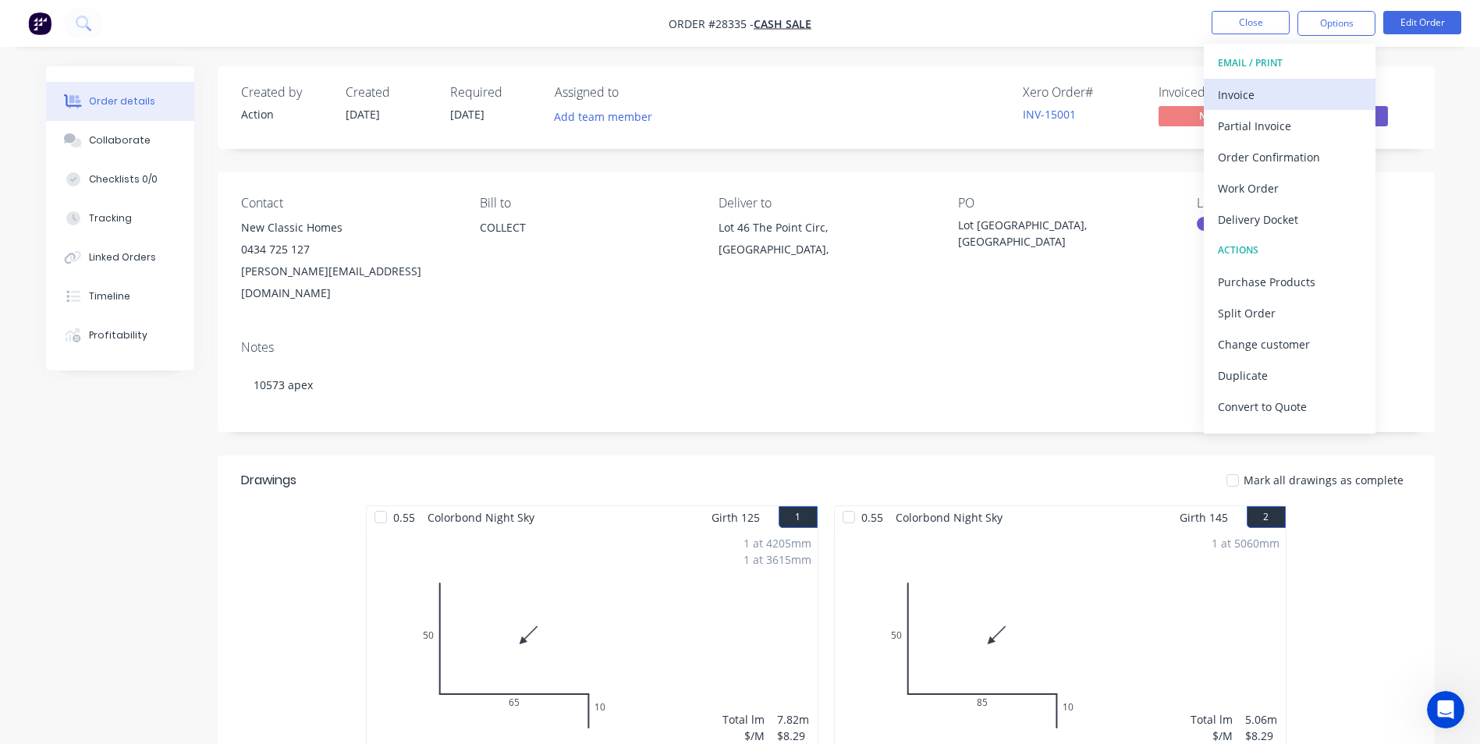
click at [1276, 97] on div "Invoice" at bounding box center [1290, 94] width 144 height 23
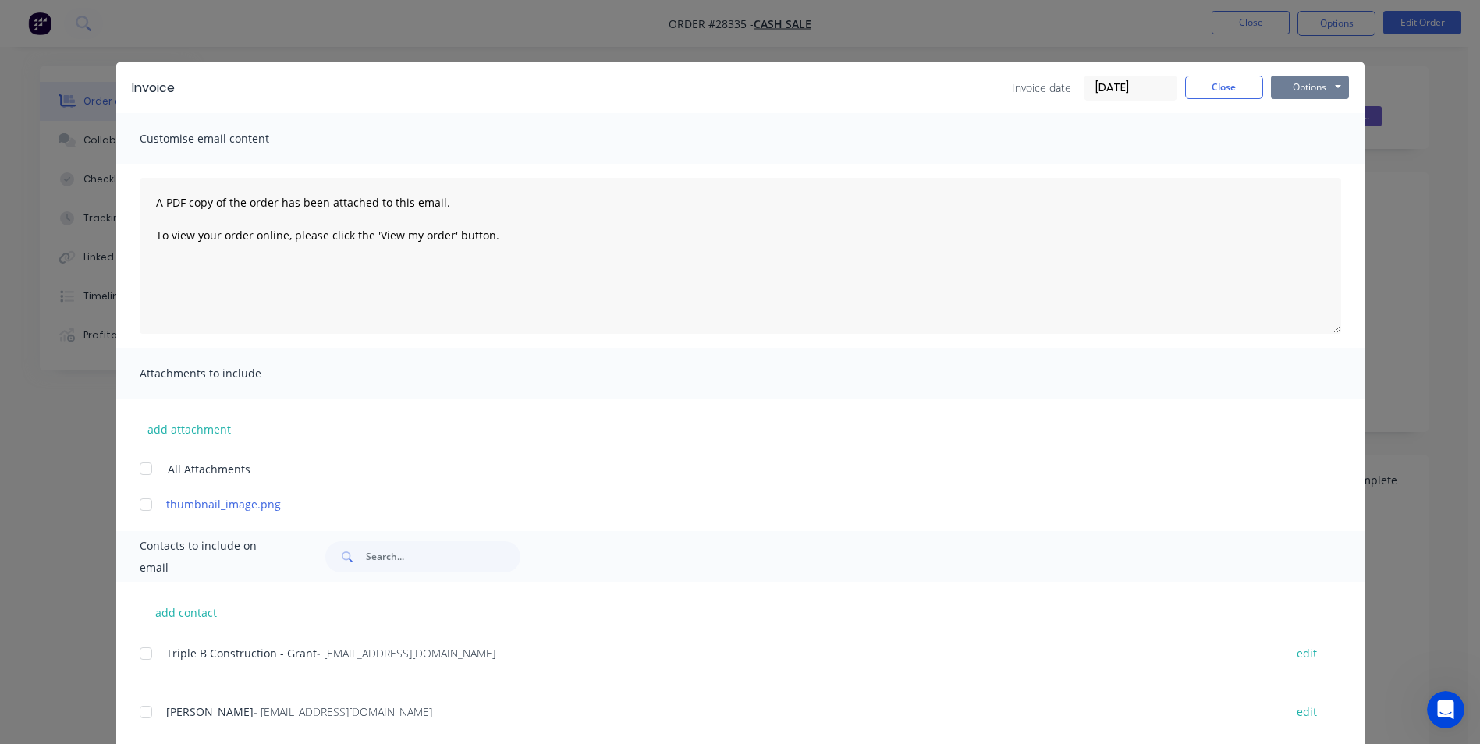
click at [1299, 85] on button "Options" at bounding box center [1310, 87] width 78 height 23
click at [1320, 143] on button "Print" at bounding box center [1321, 141] width 100 height 26
click at [1194, 95] on button "Close" at bounding box center [1224, 87] width 78 height 23
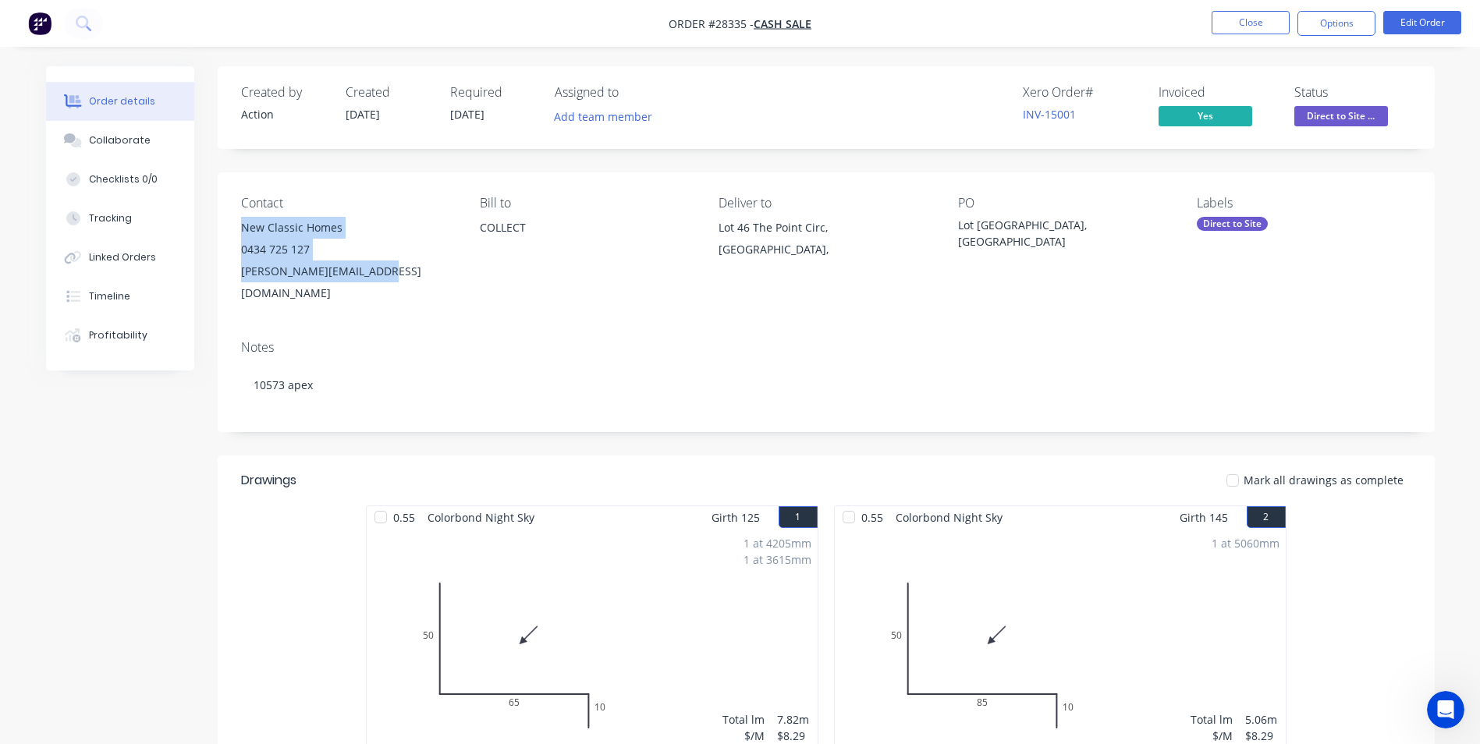
drag, startPoint x: 241, startPoint y: 224, endPoint x: 385, endPoint y: 281, distance: 154.4
click at [385, 281] on div "New Classic Homes 0434 725 127 [PERSON_NAME][EMAIL_ADDRESS][DOMAIN_NAME]" at bounding box center [348, 260] width 214 height 87
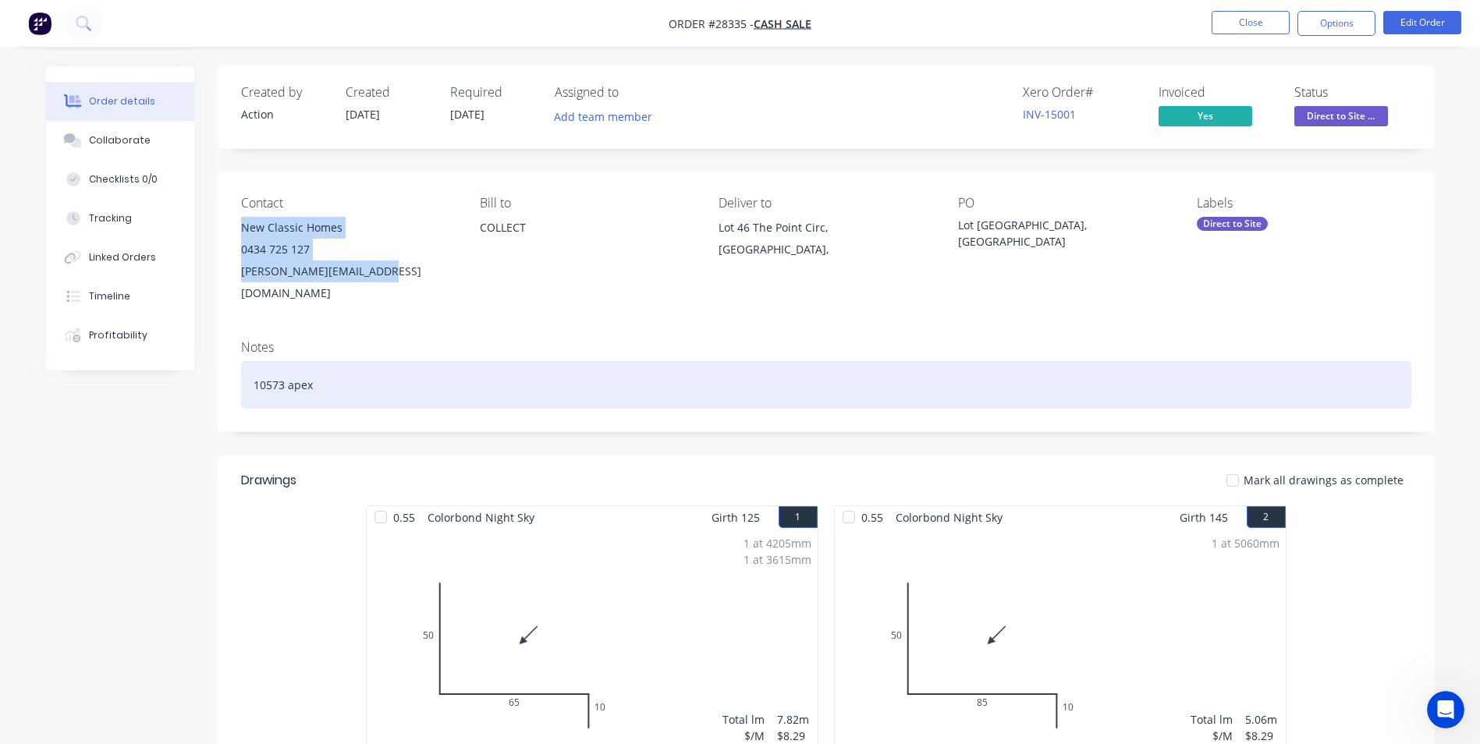
copy div "New Classic Homes 0434 725 127 [PERSON_NAME][EMAIL_ADDRESS][DOMAIN_NAME]"
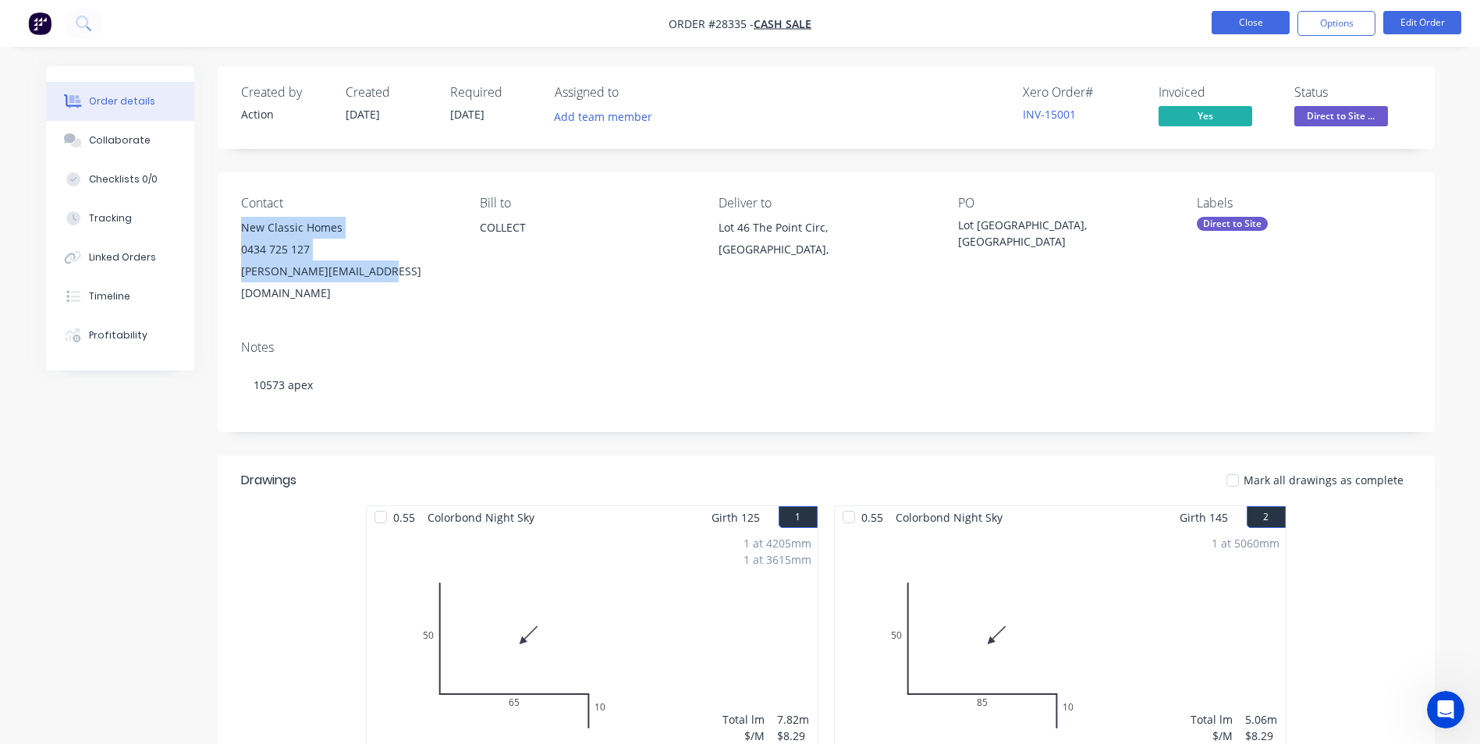
click at [1246, 23] on button "Close" at bounding box center [1250, 22] width 78 height 23
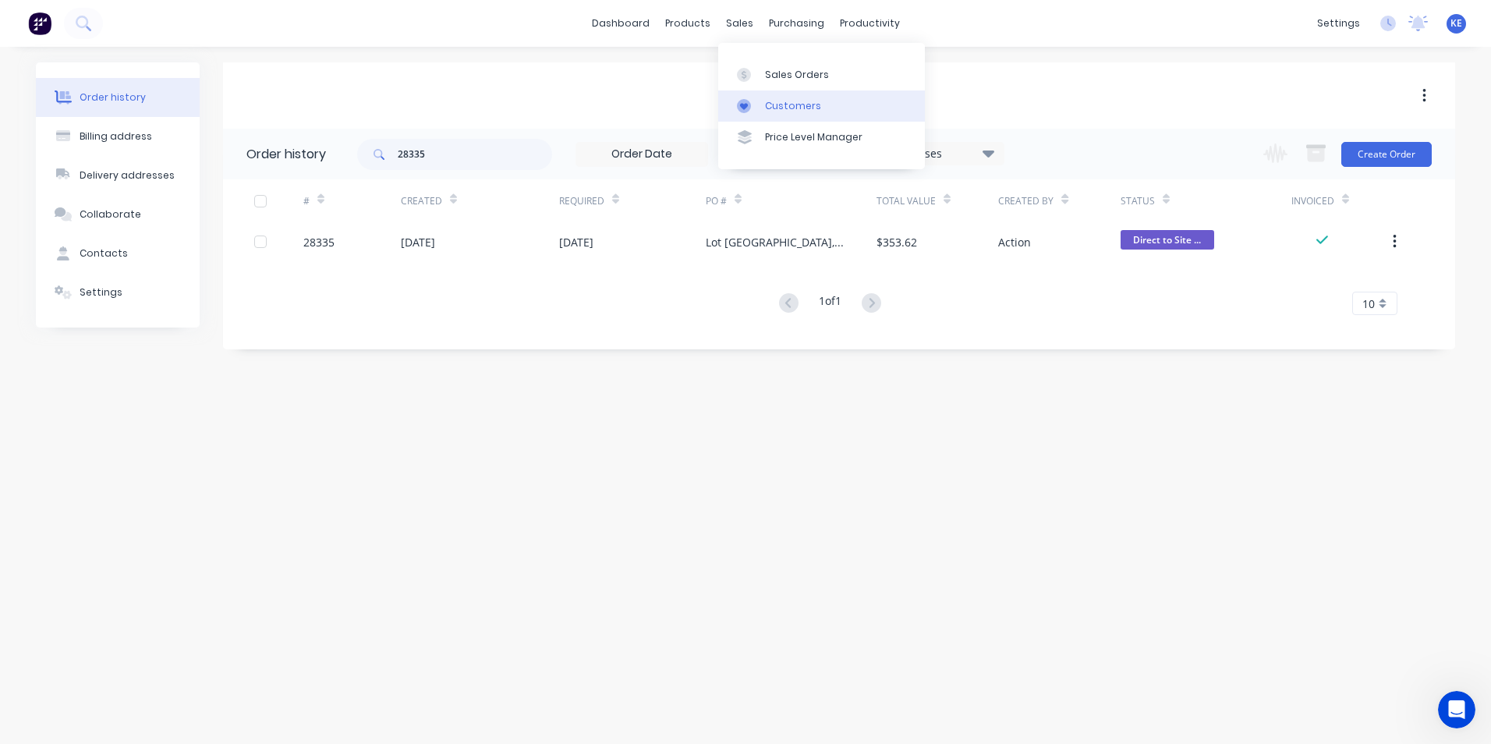
click at [797, 103] on div "Customers" at bounding box center [793, 106] width 56 height 14
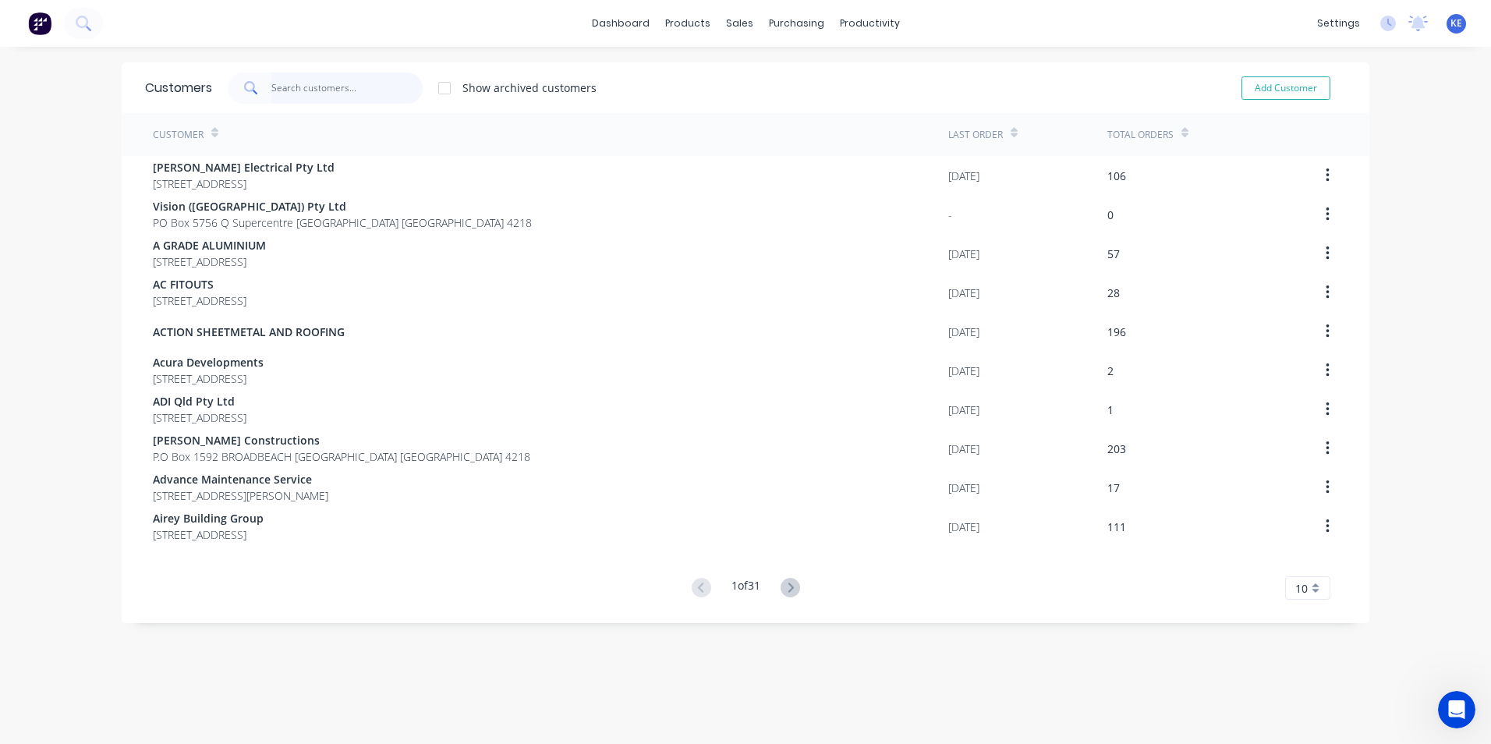
click at [288, 79] on input "text" at bounding box center [347, 88] width 152 height 31
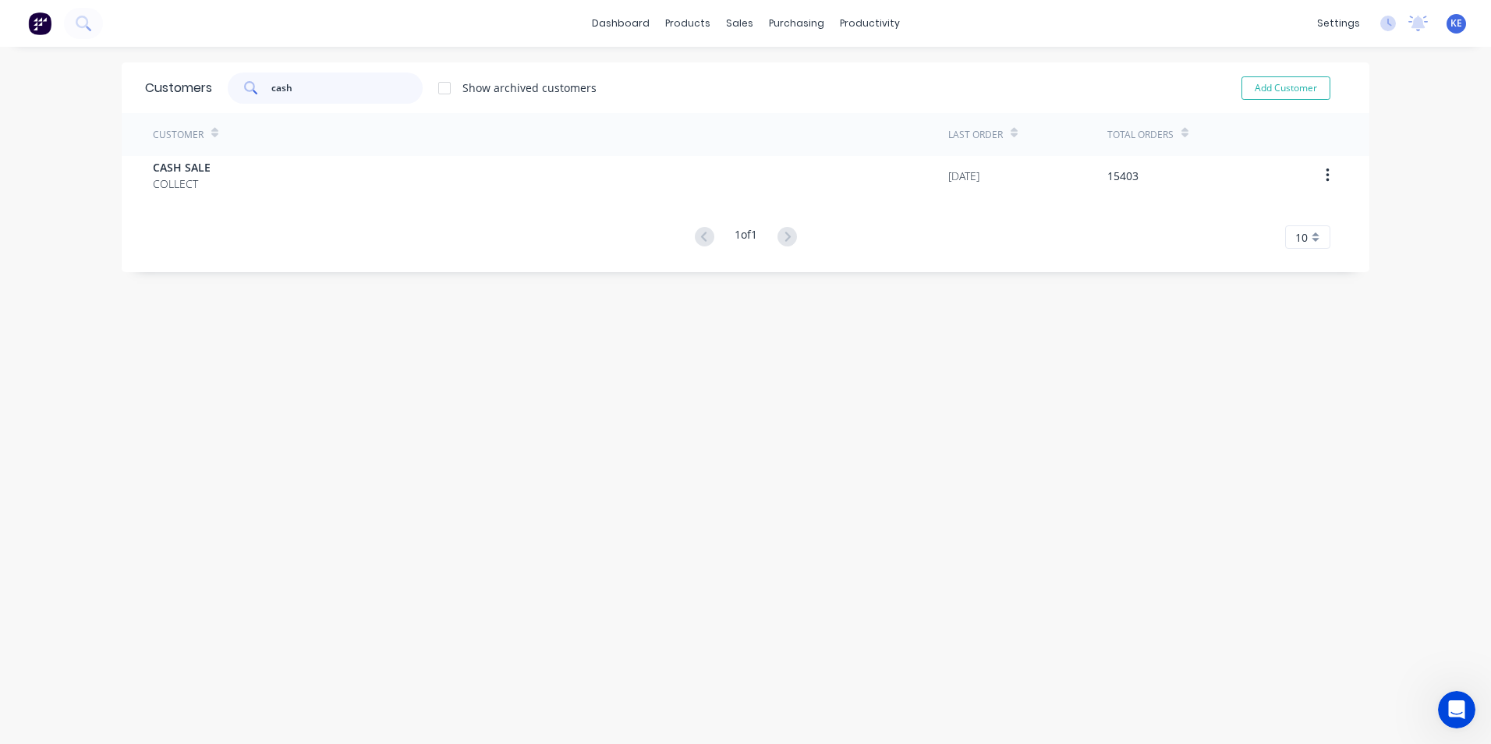
type input "cash"
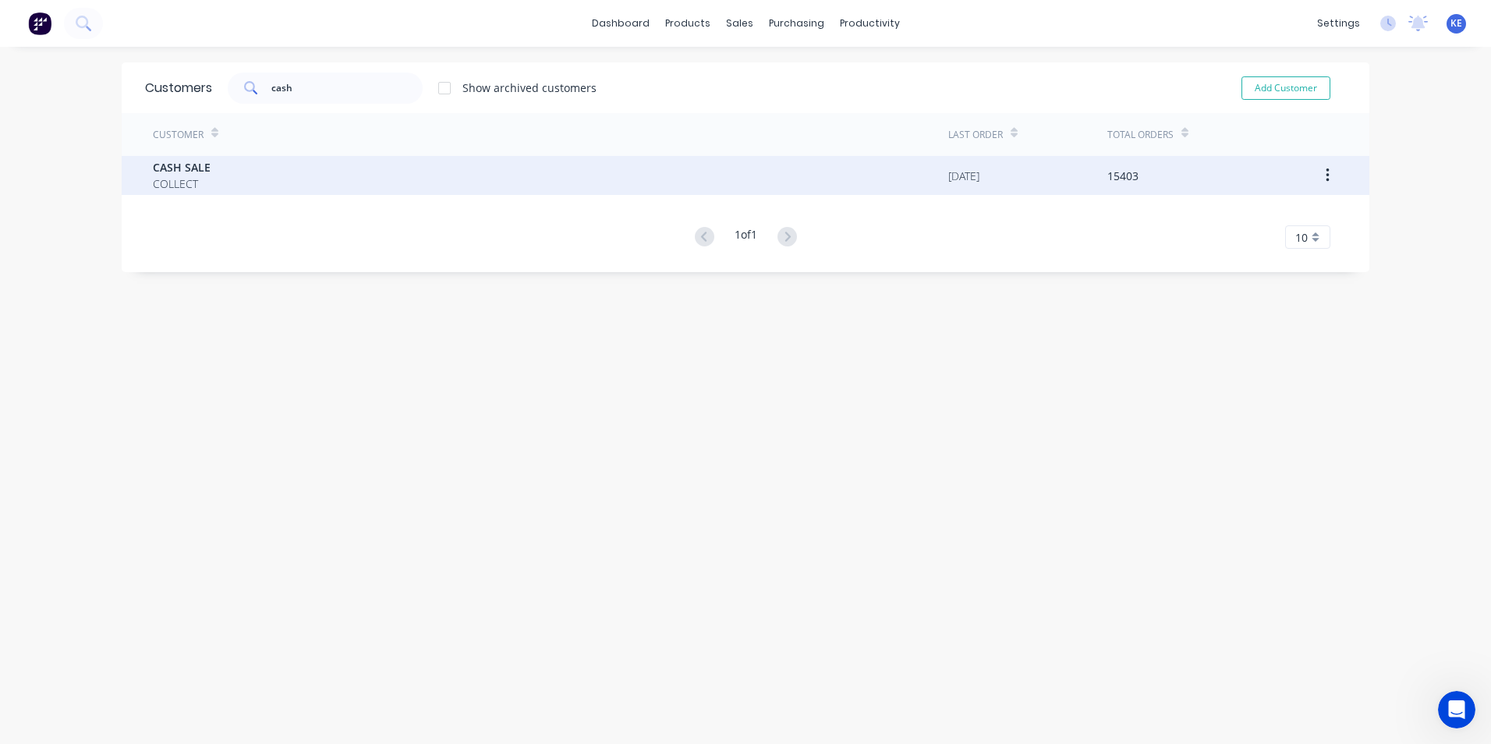
click at [282, 188] on div "CASH SALE COLLECT" at bounding box center [551, 175] width 796 height 39
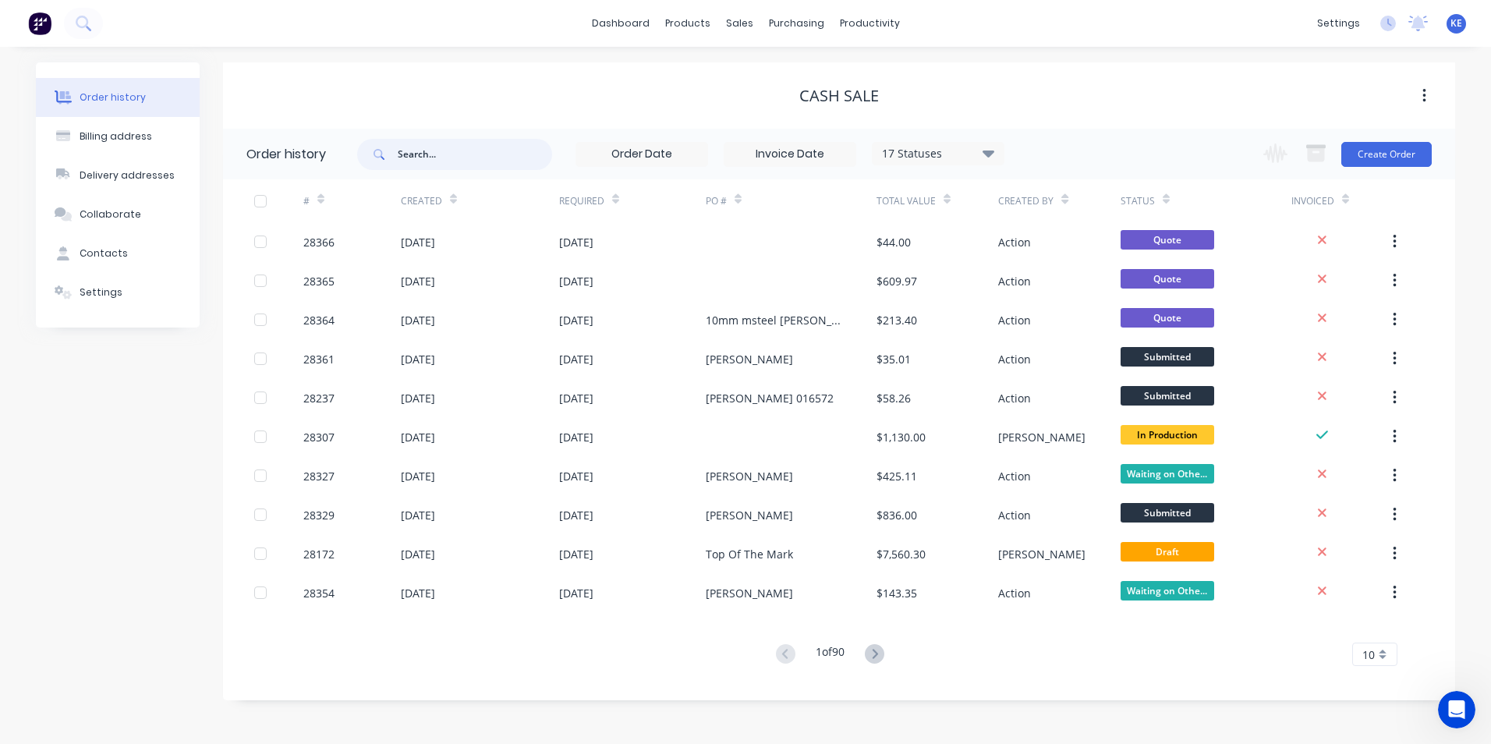
click at [442, 161] on input "text" at bounding box center [475, 154] width 154 height 31
type input "28307"
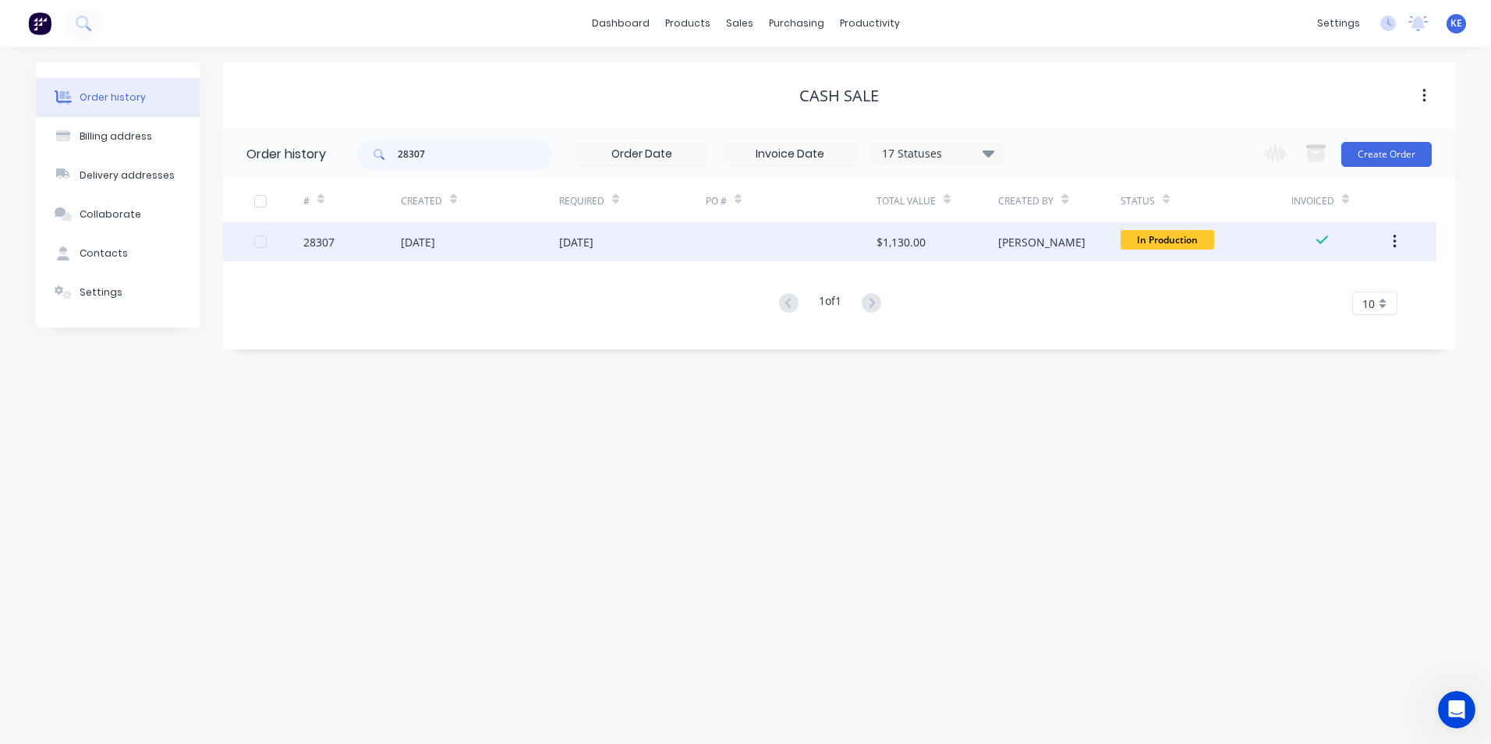
click at [364, 245] on div "28307" at bounding box center [351, 241] width 97 height 39
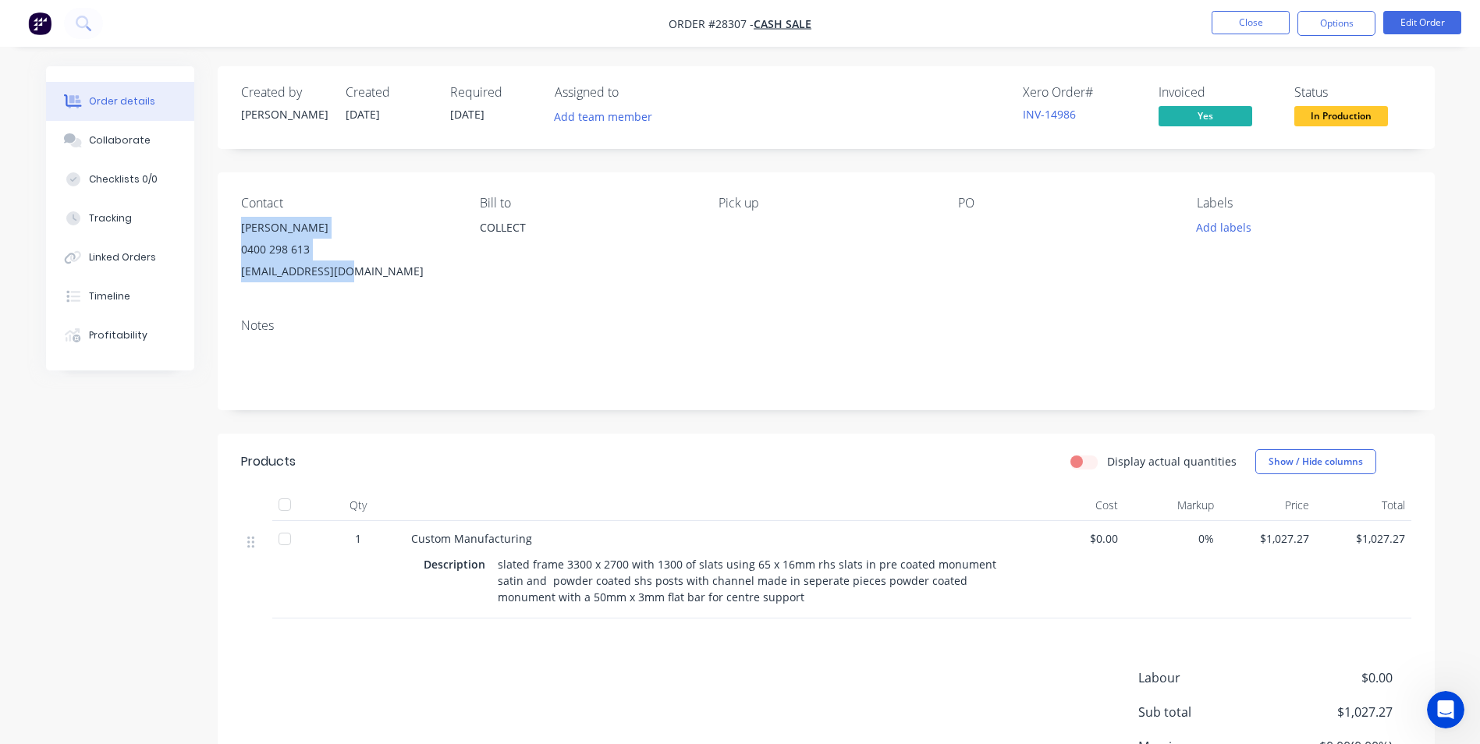
drag, startPoint x: 243, startPoint y: 227, endPoint x: 352, endPoint y: 279, distance: 120.4
click at [352, 279] on div "[PERSON_NAME] 0400 298 613 [EMAIL_ADDRESS][DOMAIN_NAME]" at bounding box center [348, 250] width 214 height 66
copy div "[PERSON_NAME] 0400 298 613 [EMAIL_ADDRESS][DOMAIN_NAME]"
click at [1253, 20] on button "Close" at bounding box center [1250, 22] width 78 height 23
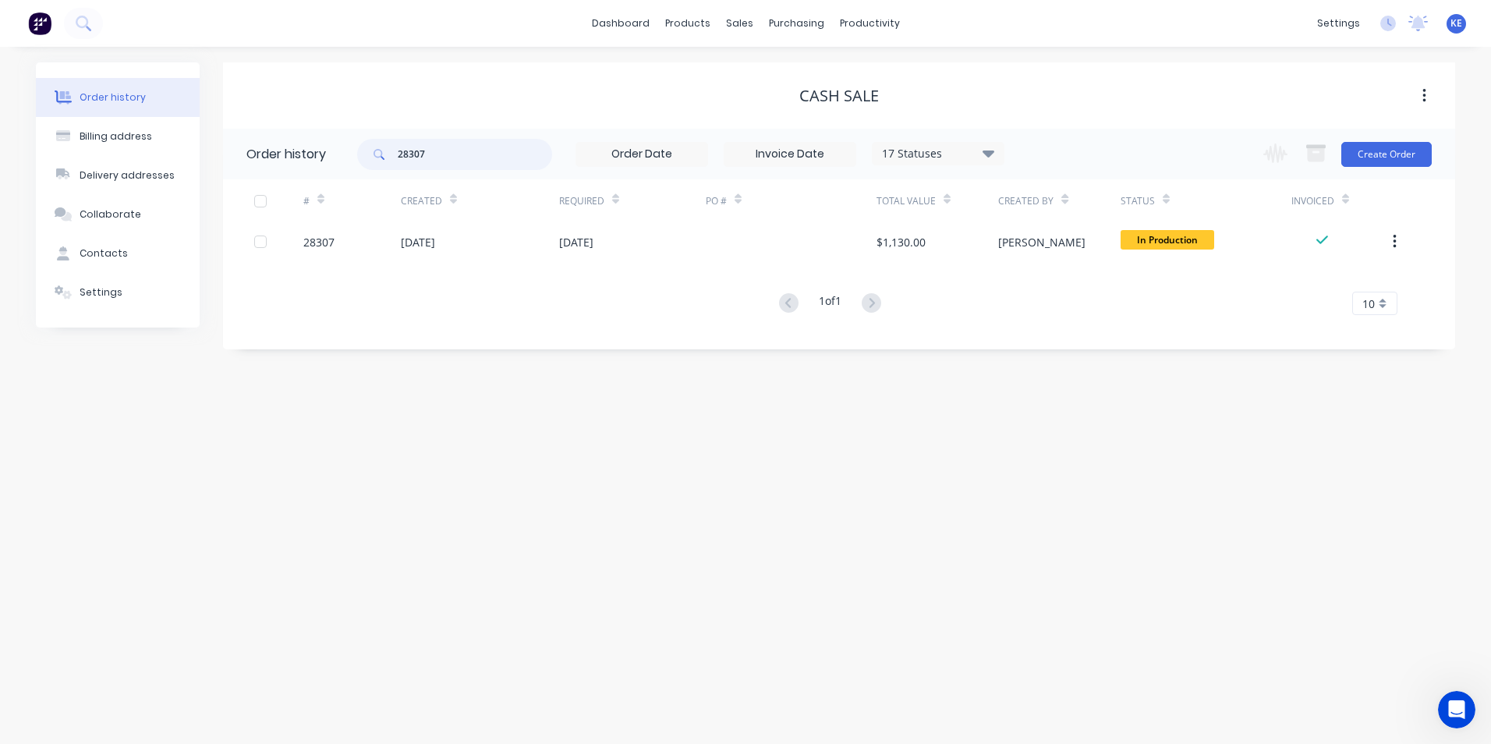
drag, startPoint x: 453, startPoint y: 158, endPoint x: 335, endPoint y: 157, distance: 117.8
click at [335, 157] on header "Order history 28307 17 Statuses Invoice Status Invoiced Not Invoiced Partial Or…" at bounding box center [839, 154] width 1232 height 51
type input "28325"
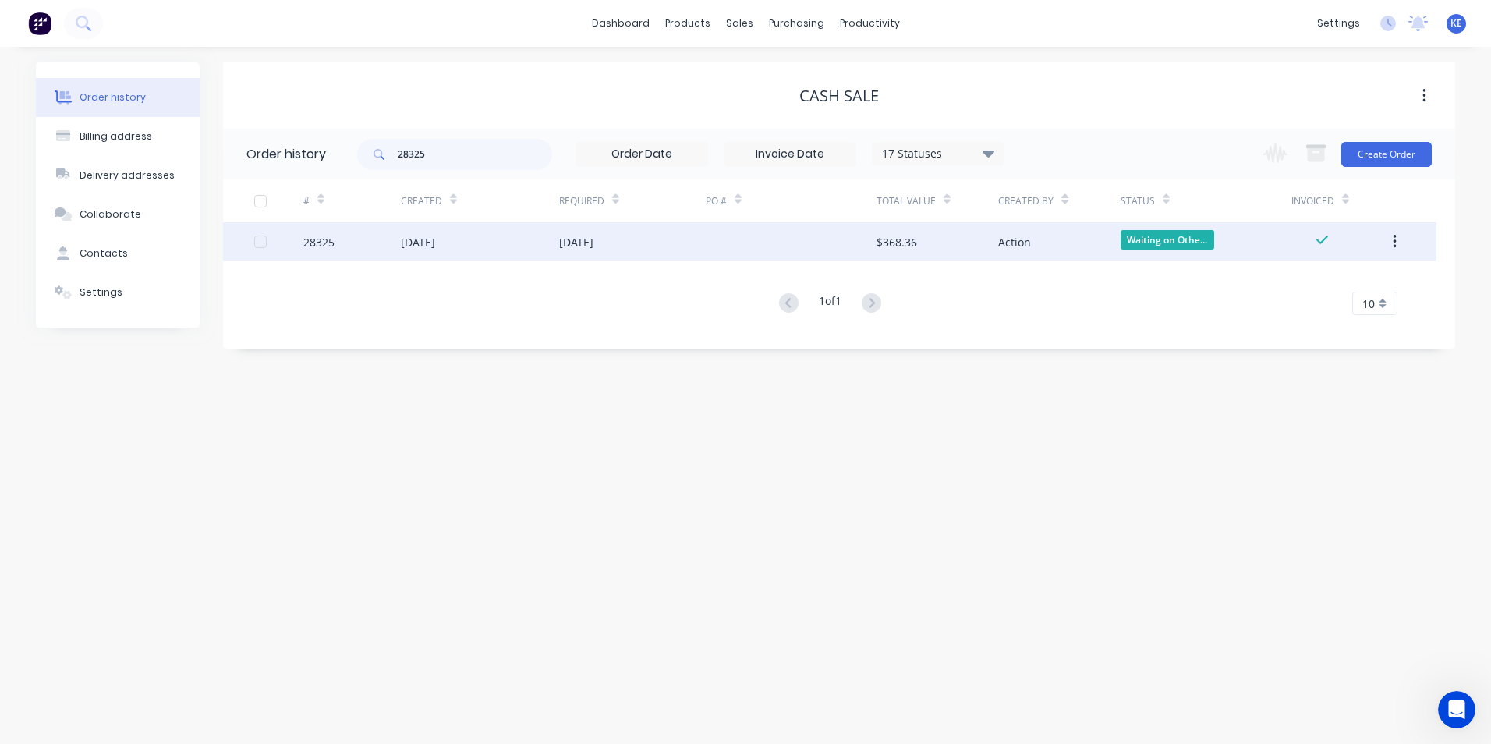
click at [358, 249] on div "28325" at bounding box center [351, 241] width 97 height 39
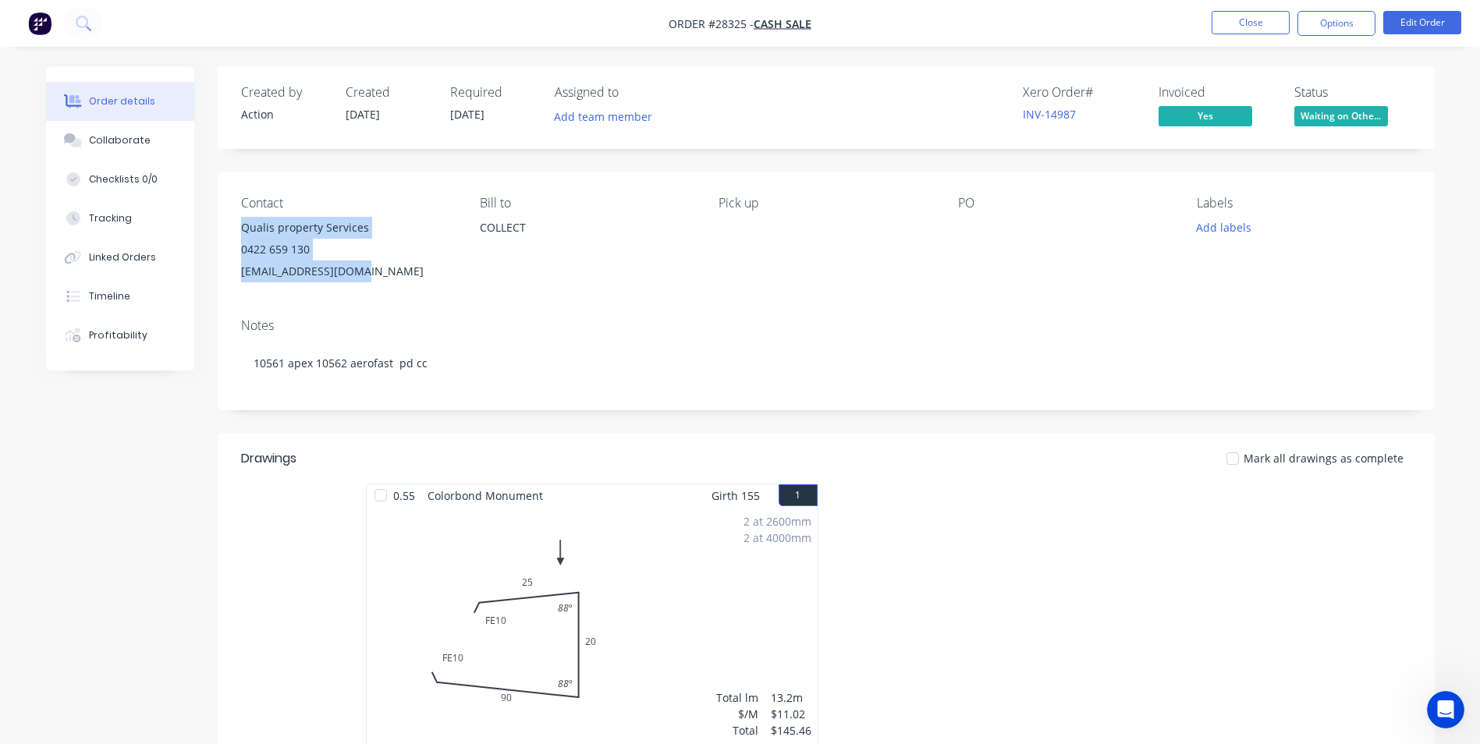
drag, startPoint x: 242, startPoint y: 226, endPoint x: 370, endPoint y: 274, distance: 136.5
click at [370, 274] on div "Qualis property Services 0422 659 130 [EMAIL_ADDRESS][DOMAIN_NAME]" at bounding box center [348, 250] width 214 height 66
copy div "Qualis property Services 0422 659 130 [EMAIL_ADDRESS][DOMAIN_NAME]"
click at [1241, 16] on button "Close" at bounding box center [1250, 22] width 78 height 23
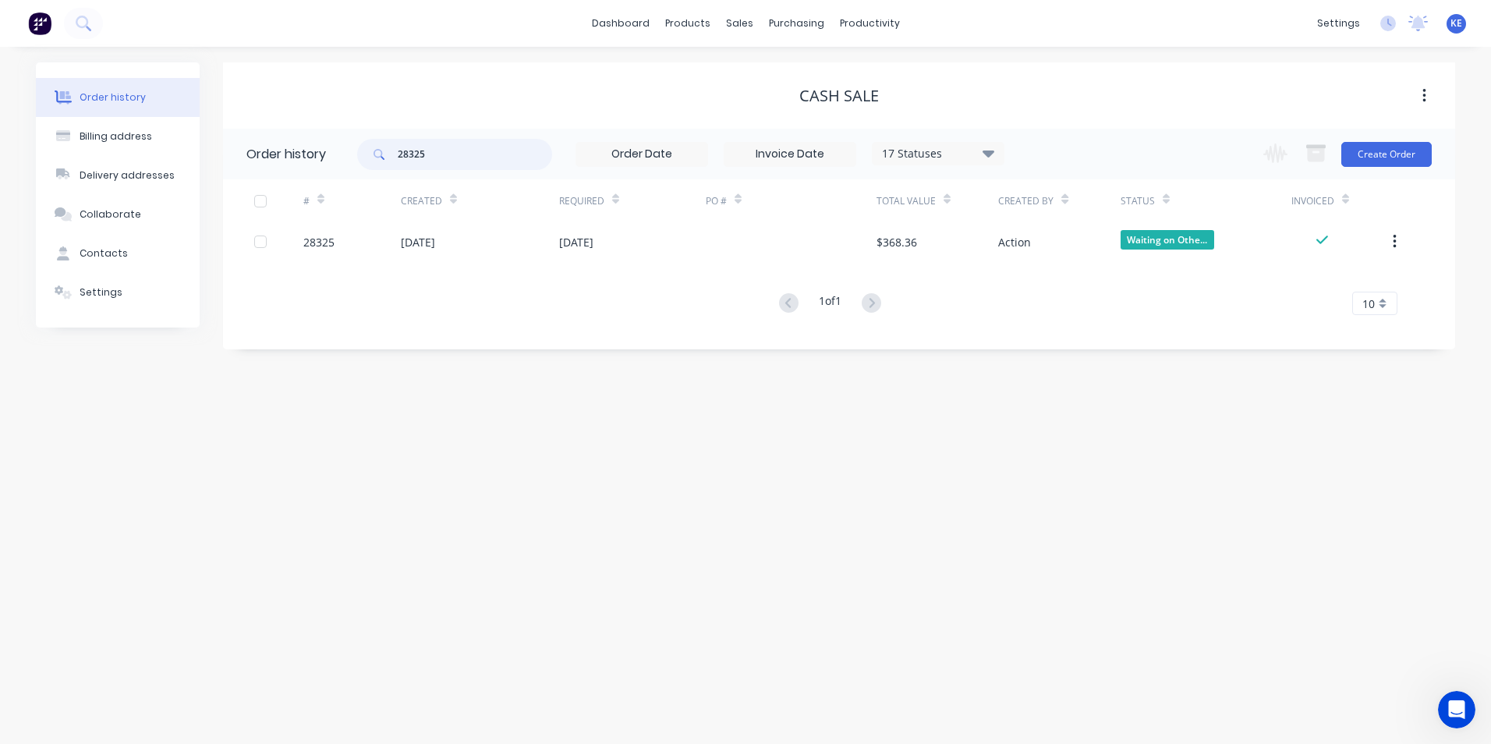
drag, startPoint x: 456, startPoint y: 147, endPoint x: 270, endPoint y: 154, distance: 185.8
click at [270, 154] on header "Order history 28325 17 Statuses Invoice Status Invoiced Not Invoiced Partial Or…" at bounding box center [839, 154] width 1232 height 51
type input "28316"
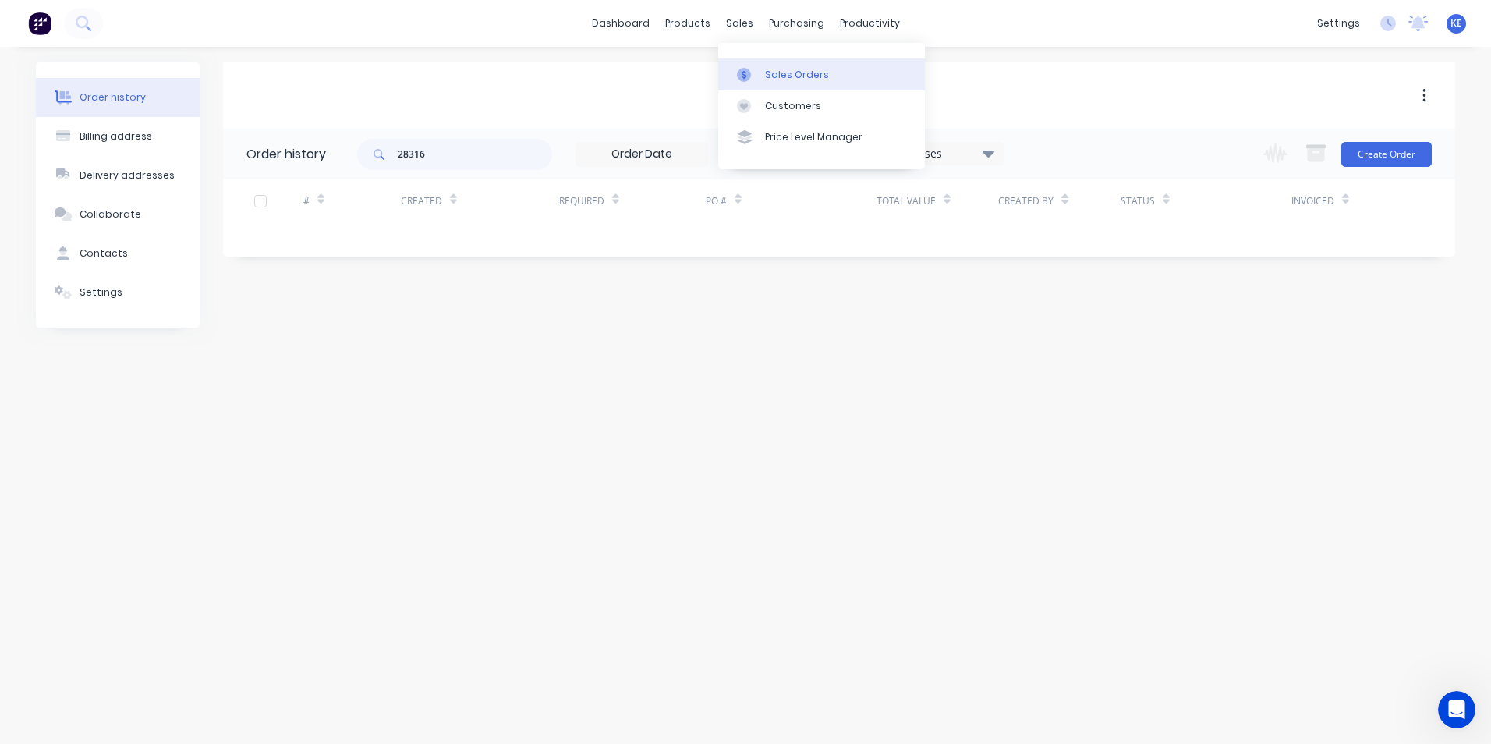
click at [782, 76] on div "Sales Orders" at bounding box center [797, 75] width 64 height 14
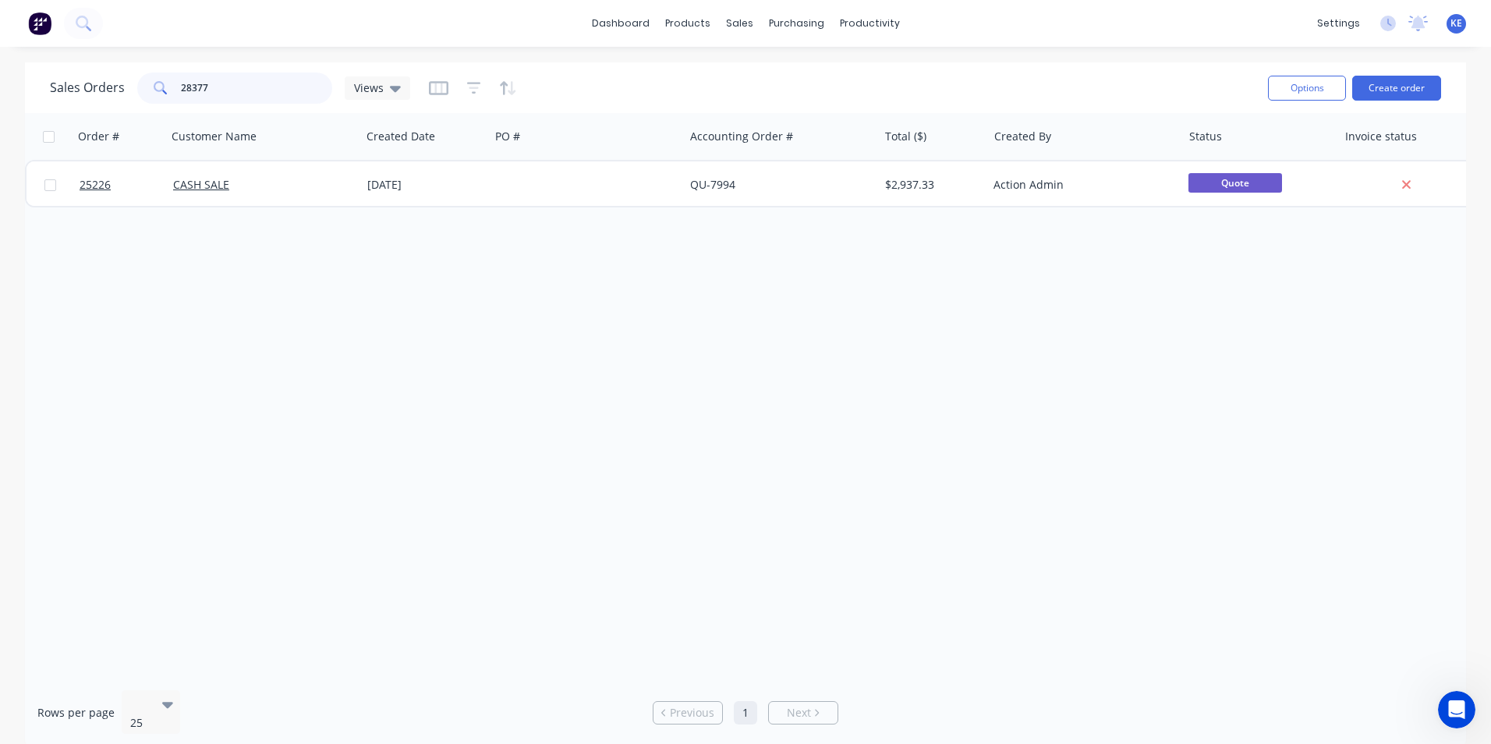
drag, startPoint x: 256, startPoint y: 97, endPoint x: 138, endPoint y: 95, distance: 117.8
click at [138, 95] on div "28377" at bounding box center [234, 88] width 195 height 31
type input "28316"
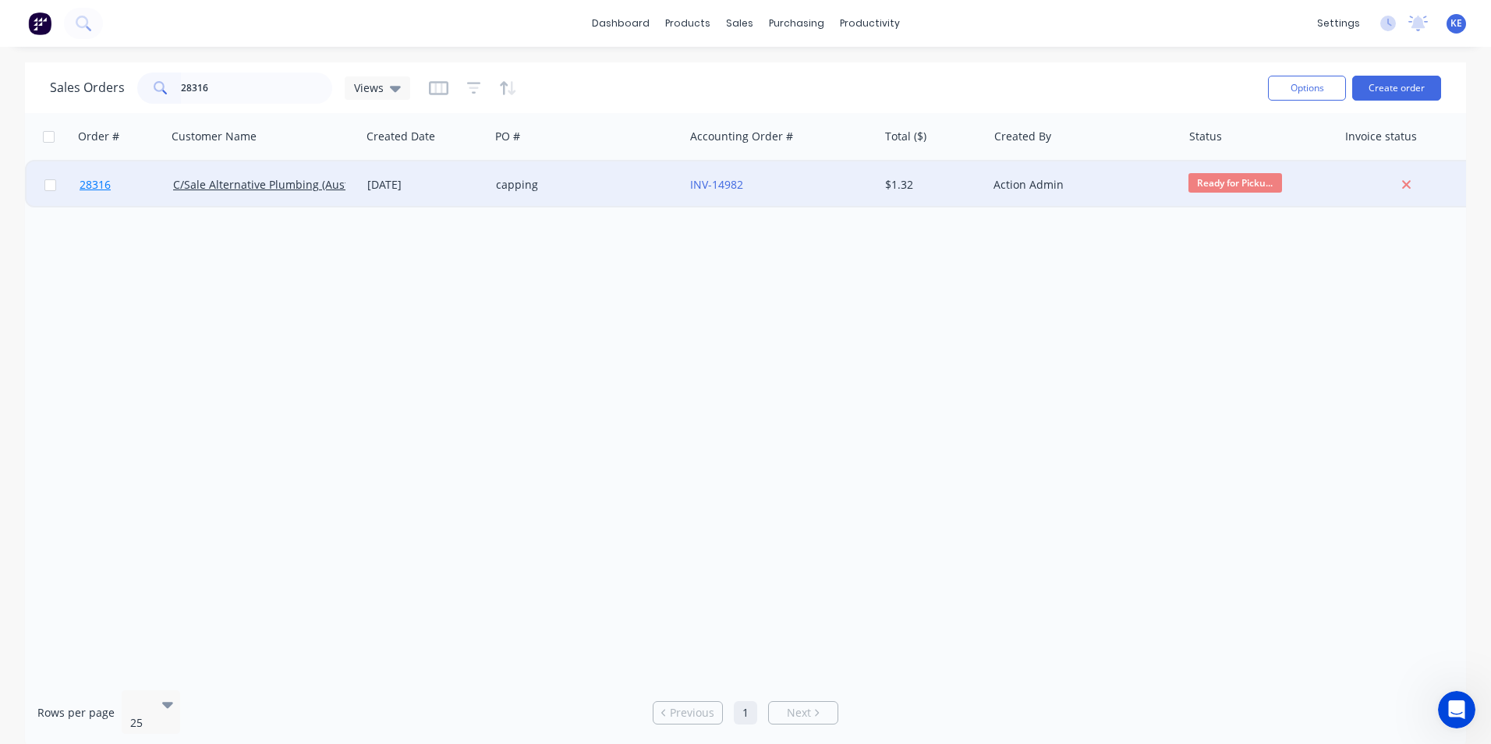
click at [134, 186] on link "28316" at bounding box center [127, 184] width 94 height 47
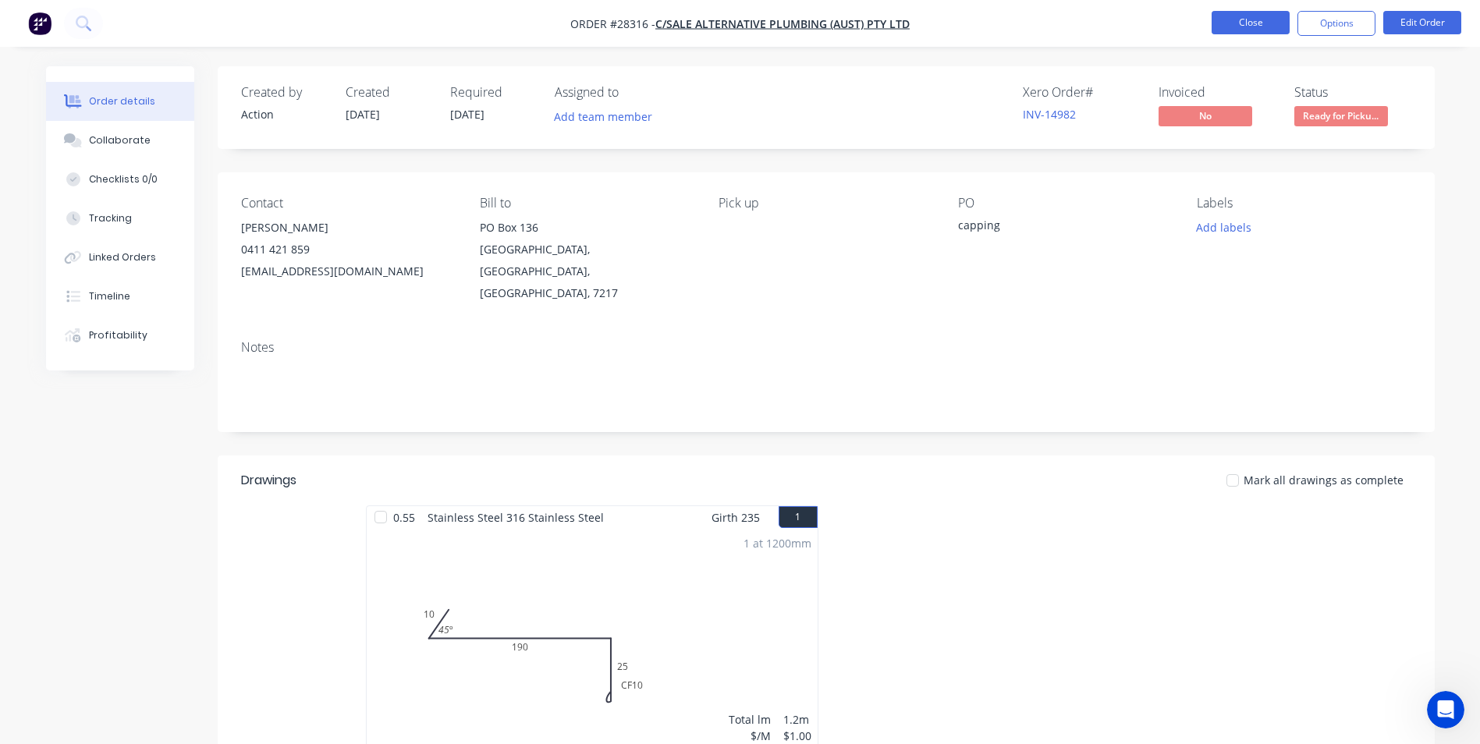
click at [1250, 24] on button "Close" at bounding box center [1250, 22] width 78 height 23
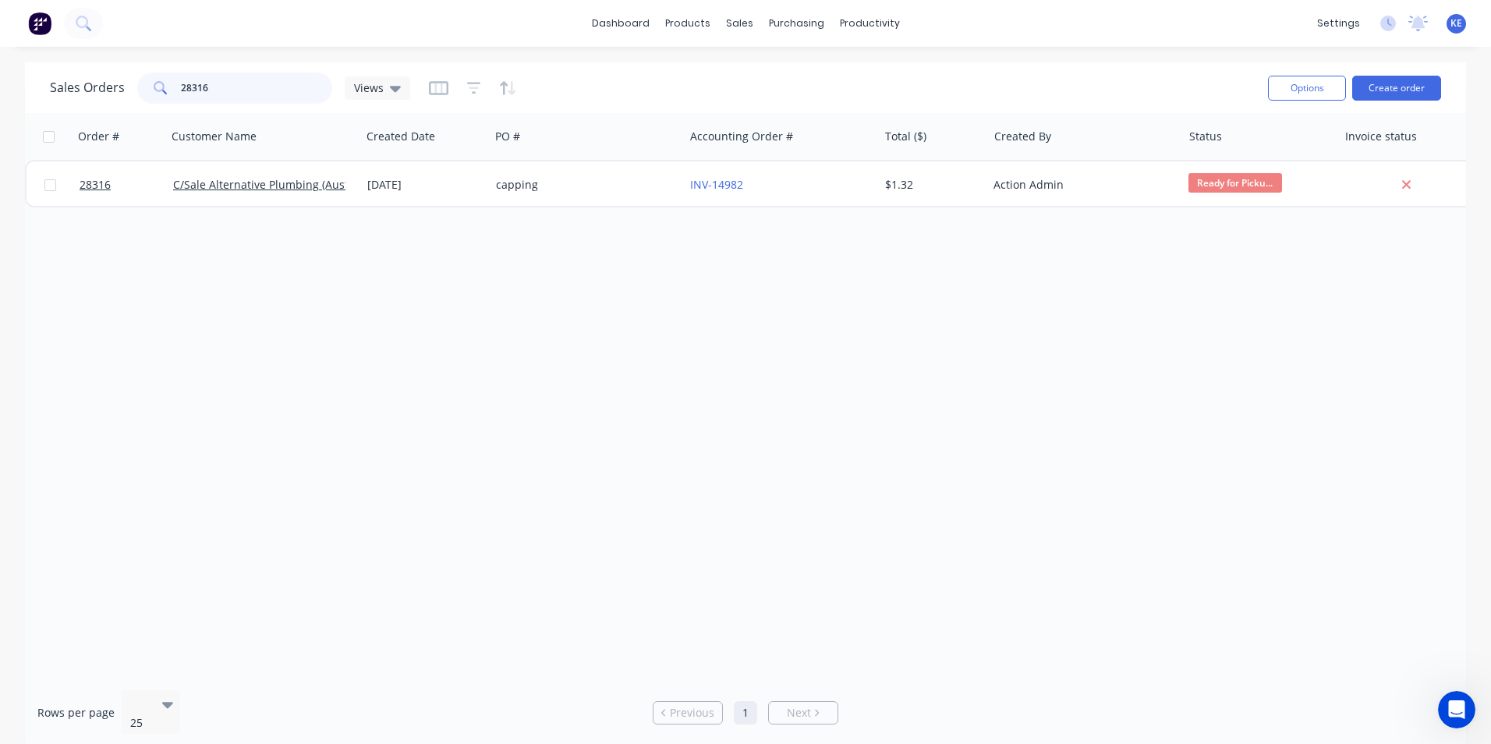
drag, startPoint x: 228, startPoint y: 95, endPoint x: 93, endPoint y: 107, distance: 135.4
click at [93, 107] on div "Sales Orders 28316 Views Options Create order" at bounding box center [745, 87] width 1441 height 51
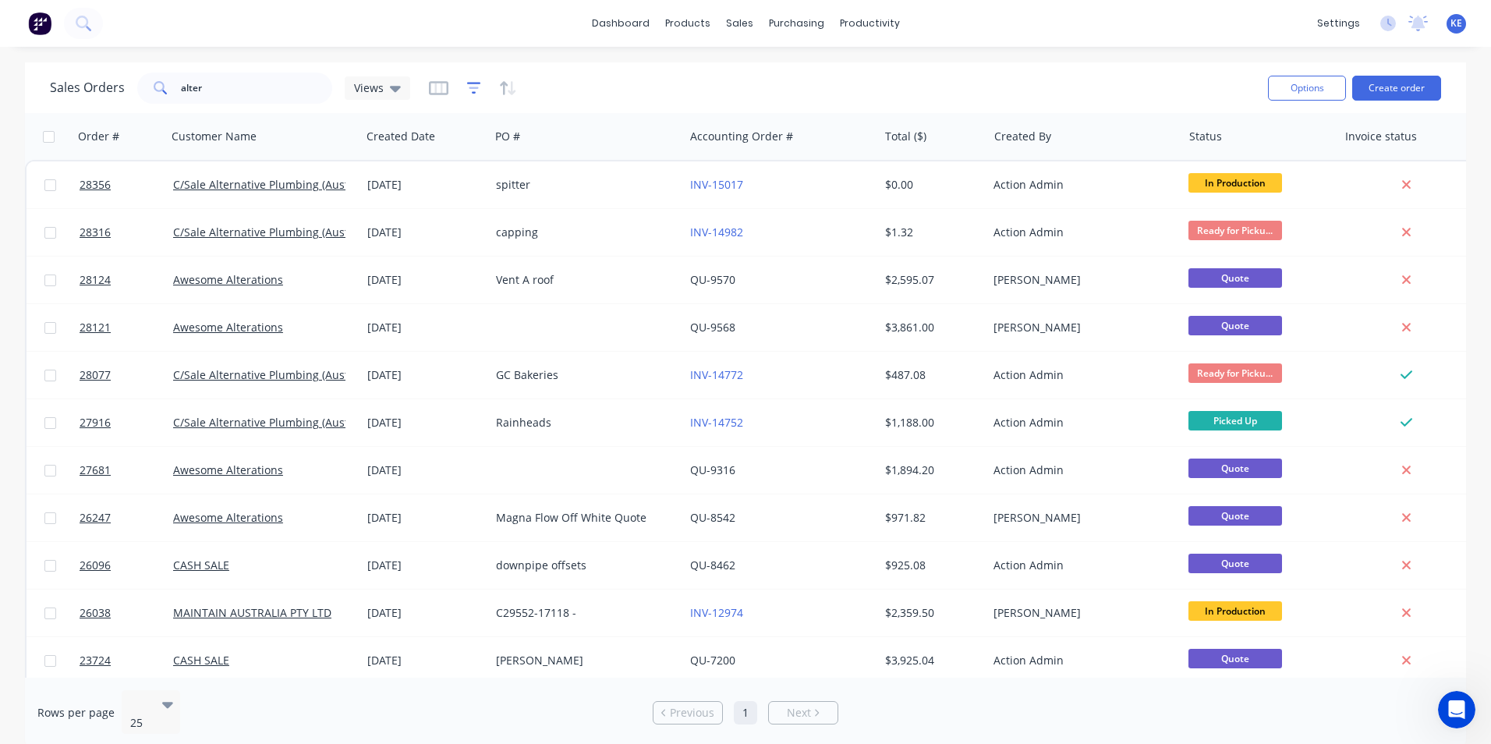
click at [476, 90] on icon "button" at bounding box center [474, 88] width 14 height 16
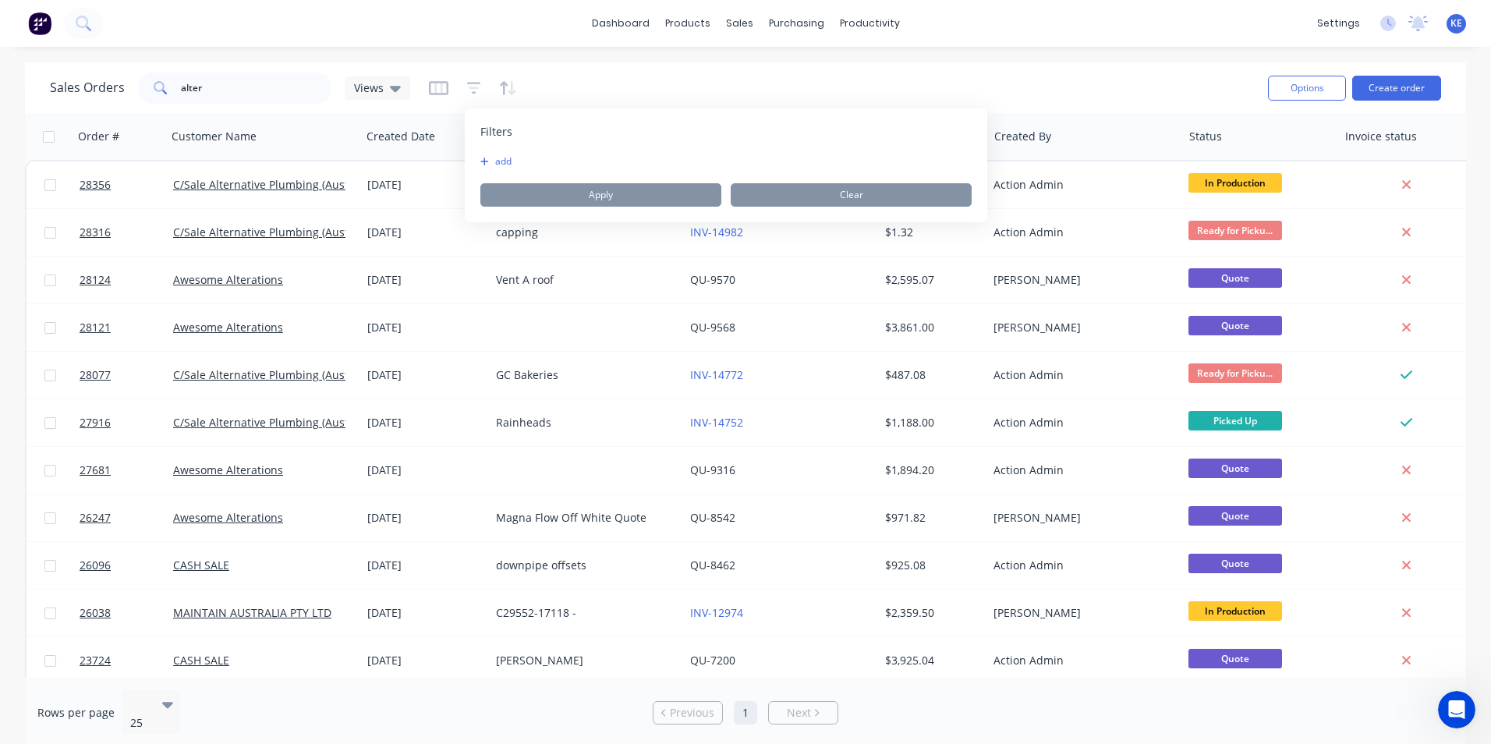
click at [493, 153] on div "Filters add Apply Clear" at bounding box center [726, 165] width 523 height 114
click at [498, 160] on button "add" at bounding box center [499, 161] width 39 height 12
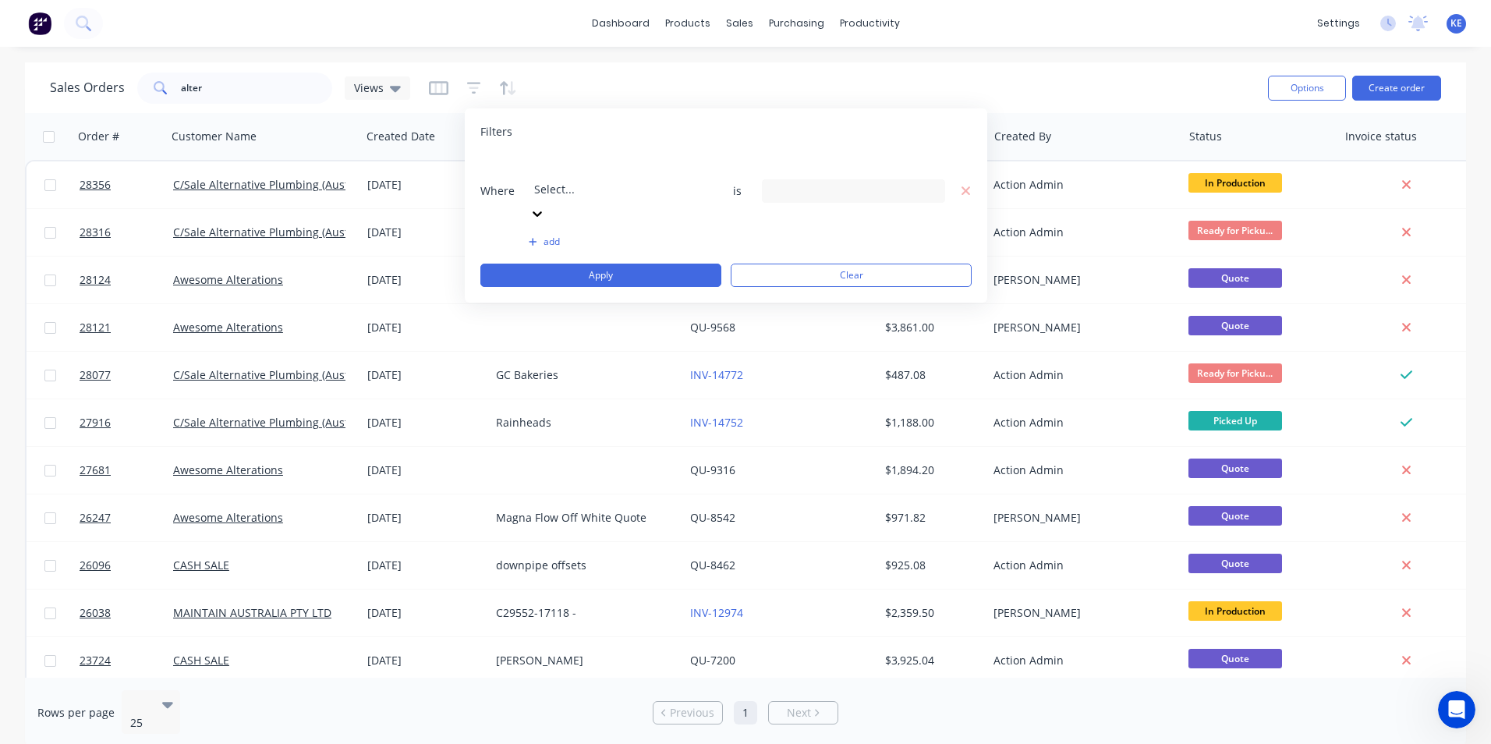
click at [635, 161] on div at bounding box center [646, 167] width 225 height 19
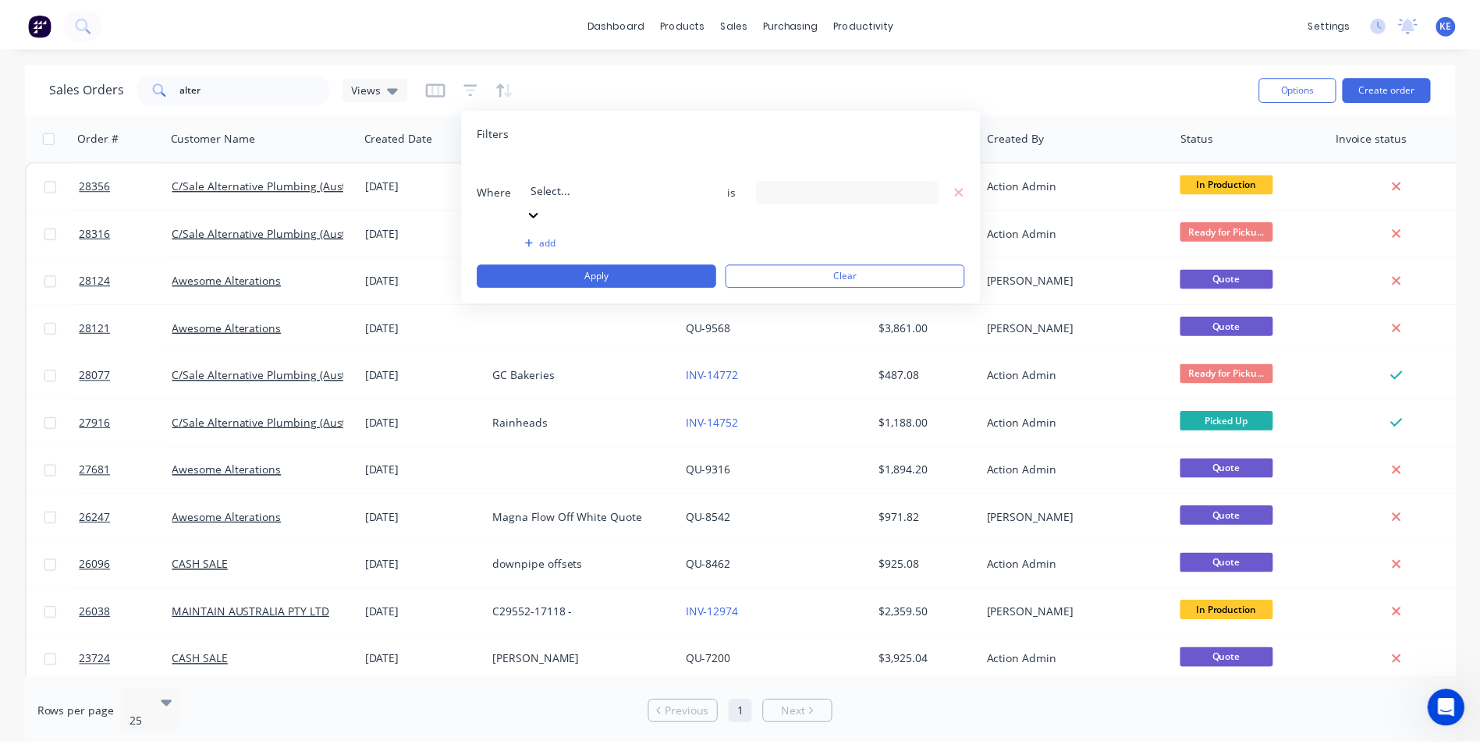
scroll to position [378, 0]
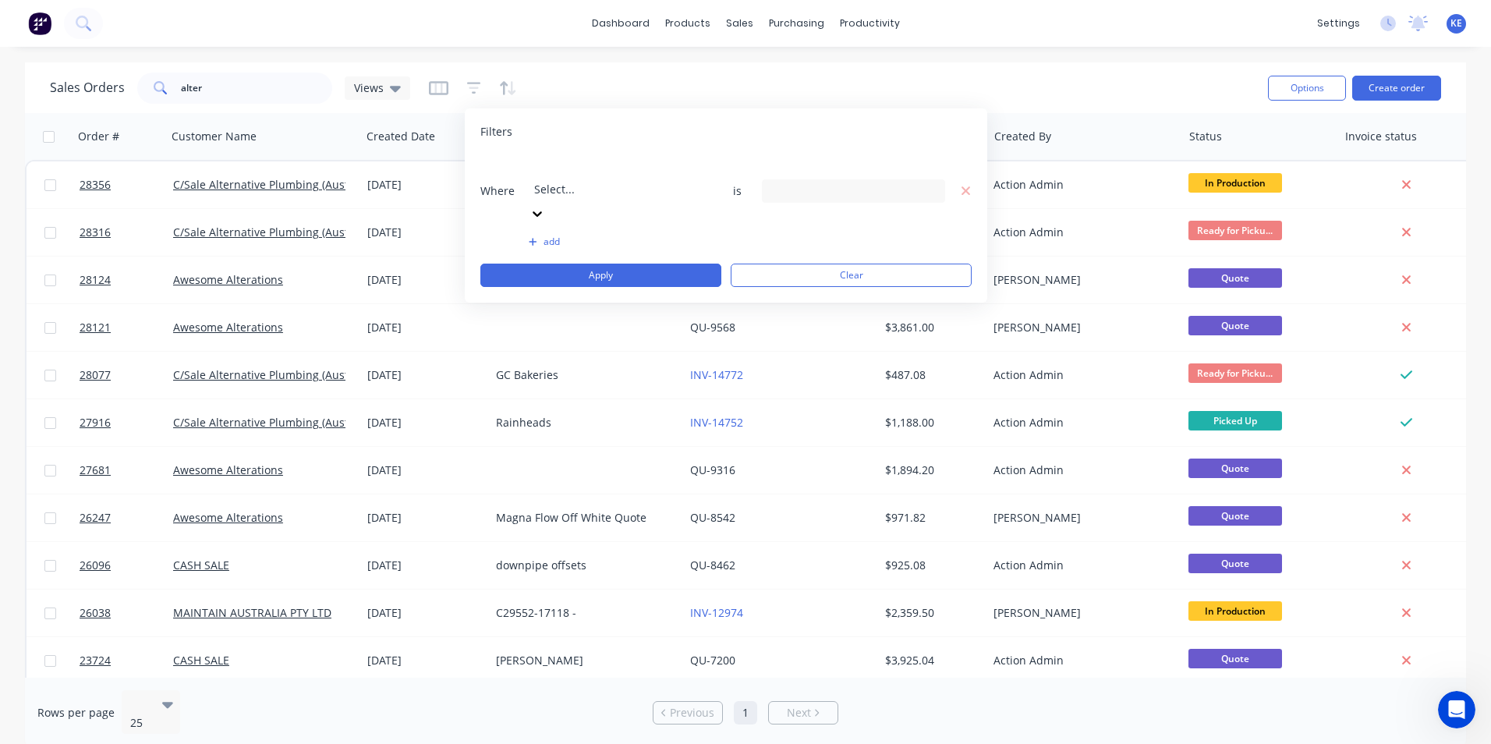
click at [659, 121] on div "Filters Where Select... is add Apply Clear" at bounding box center [726, 205] width 523 height 194
click at [833, 264] on button "Clear" at bounding box center [851, 275] width 241 height 23
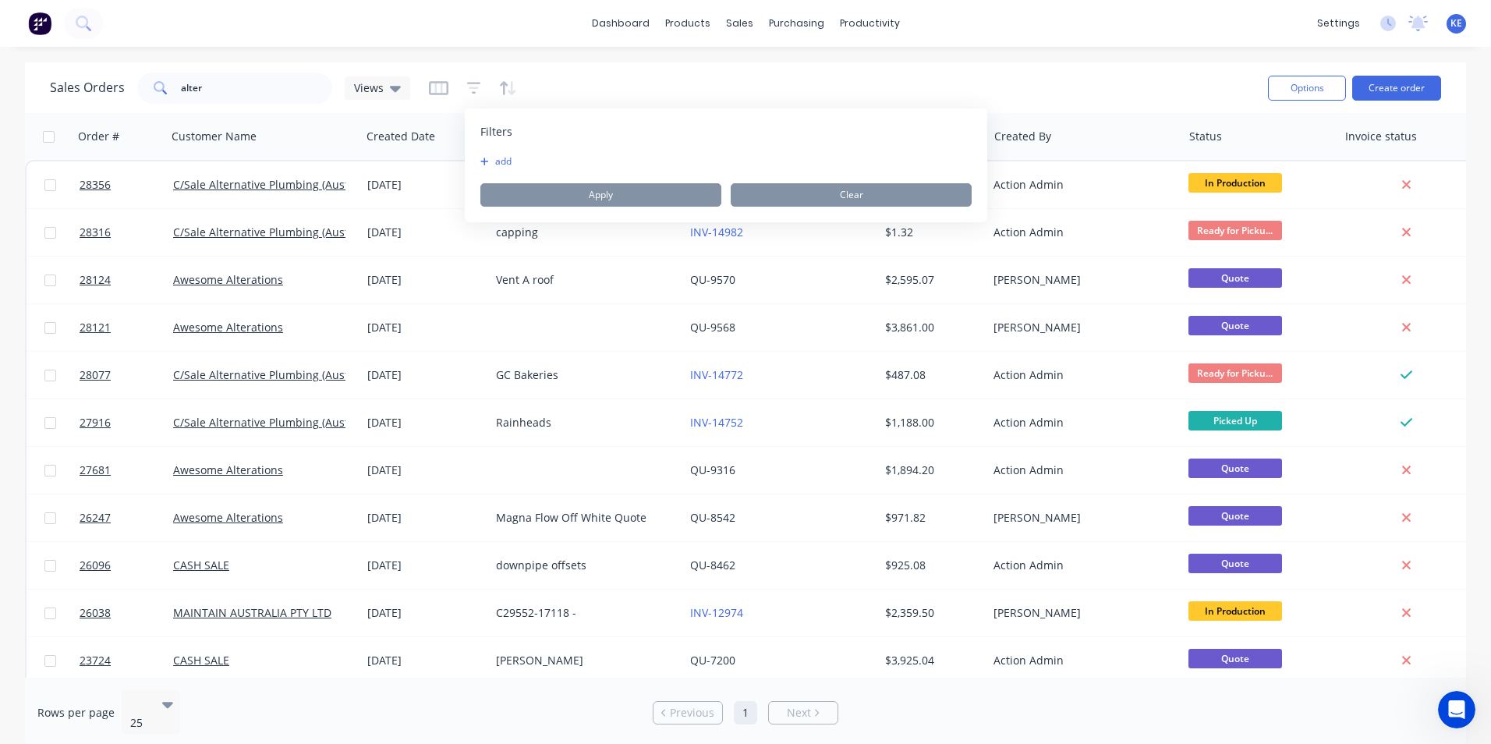
drag, startPoint x: 626, startPoint y: 92, endPoint x: 611, endPoint y: 77, distance: 21.5
click at [626, 88] on div "Sales Orders alter Views" at bounding box center [653, 88] width 1206 height 38
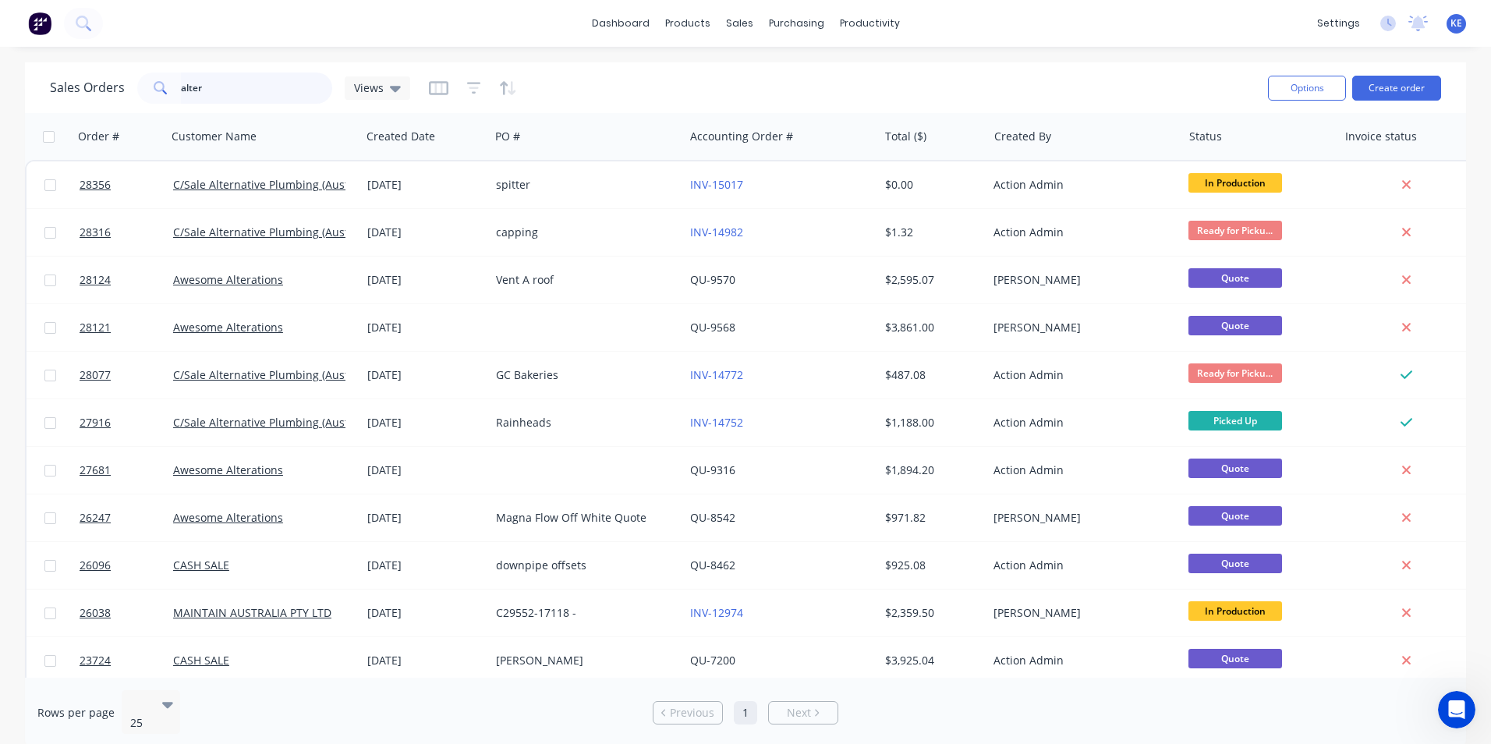
click at [222, 95] on input "alter" at bounding box center [257, 88] width 152 height 31
type input "alternative"
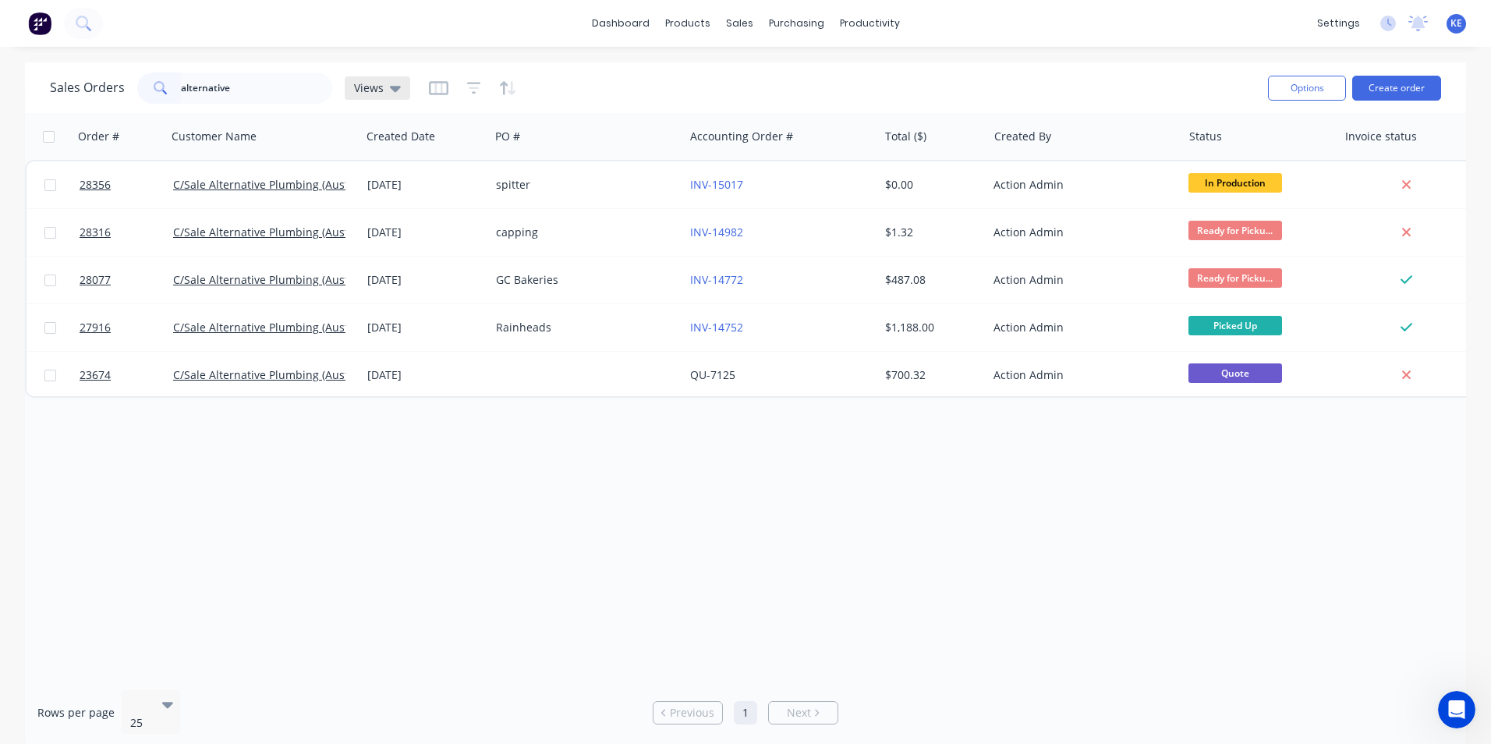
click at [392, 88] on icon at bounding box center [395, 89] width 11 height 6
click at [687, 73] on div "Sales Orders alternative Views" at bounding box center [653, 88] width 1206 height 38
click at [1420, 88] on button "Create order" at bounding box center [1396, 88] width 89 height 25
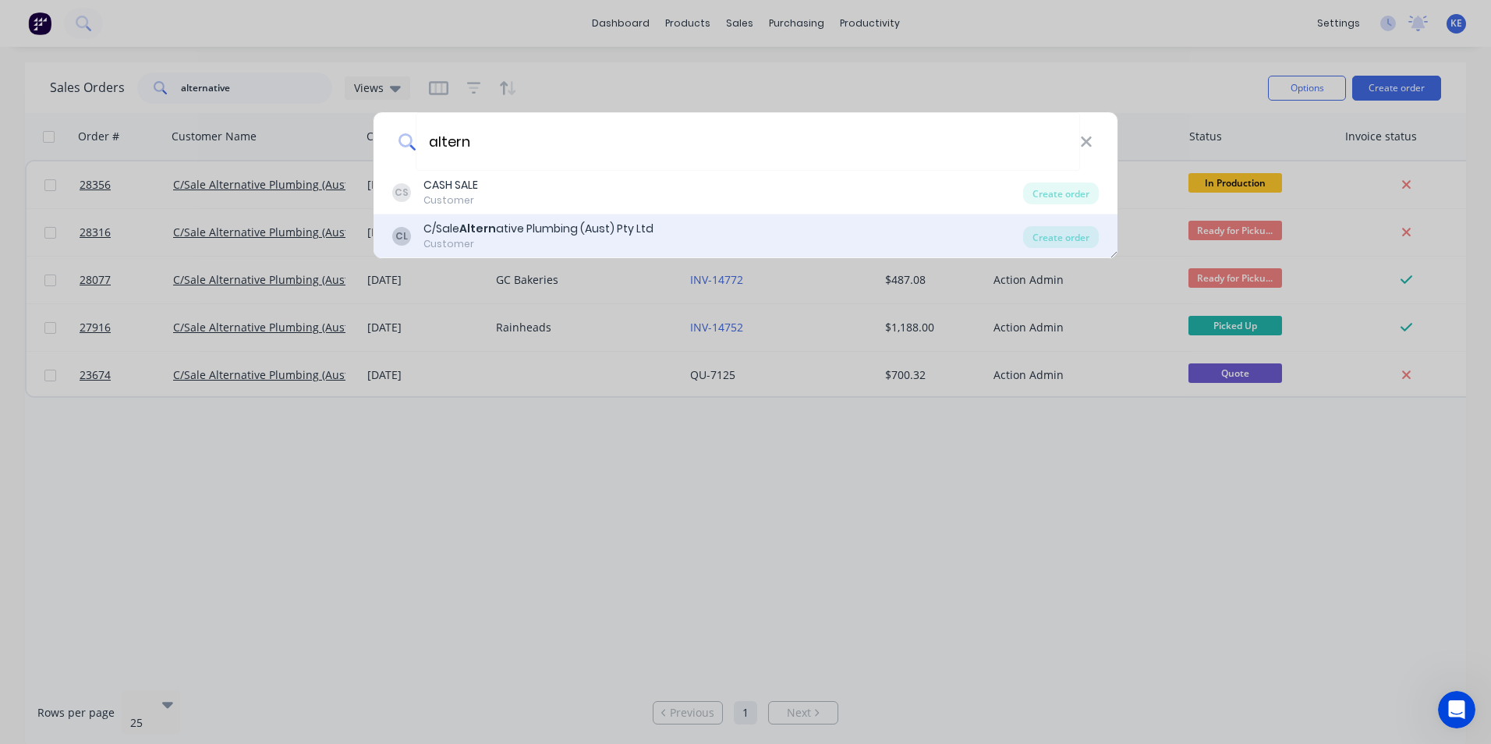
type input "altern"
click at [583, 239] on div "Customer" at bounding box center [539, 244] width 230 height 14
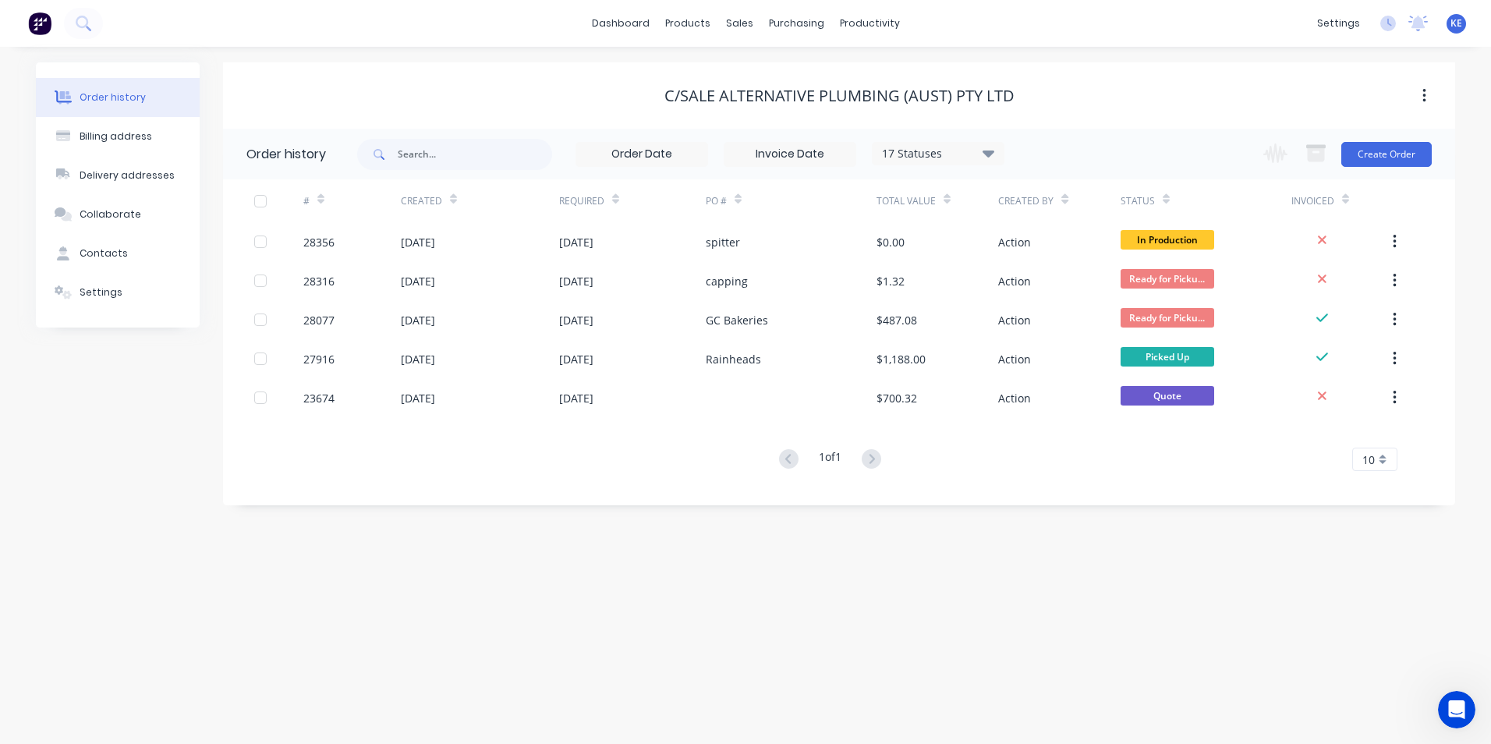
click at [904, 159] on div "17 Statuses" at bounding box center [938, 153] width 131 height 17
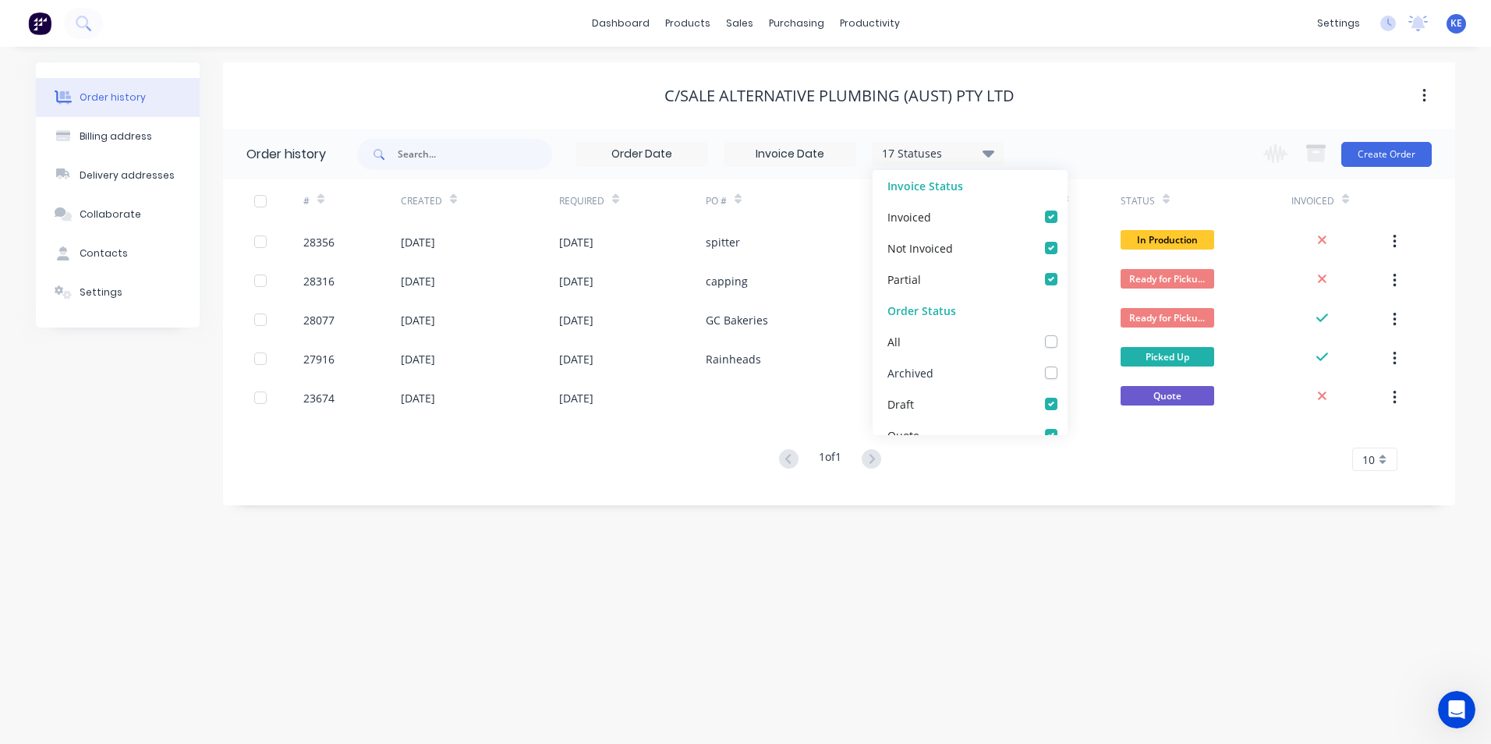
click at [939, 375] on div "Archived" at bounding box center [970, 372] width 195 height 31
click at [1067, 364] on label at bounding box center [1067, 364] width 0 height 0
click at [1067, 374] on input "checkbox" at bounding box center [1073, 371] width 12 height 15
checkbox input "true"
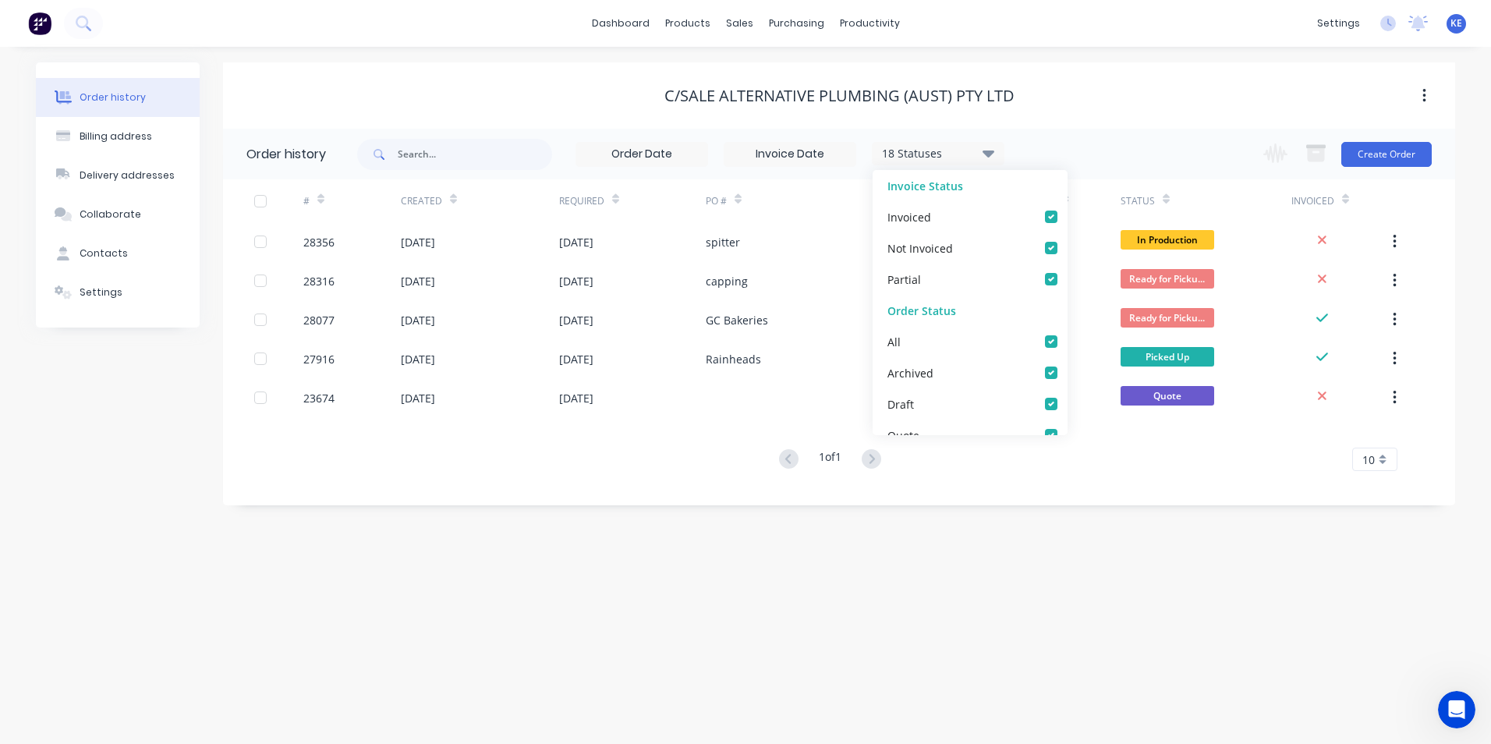
click at [1190, 119] on div "C/Sale Alternative Plumbing (Aust) Pty Ltd" at bounding box center [839, 95] width 1232 height 66
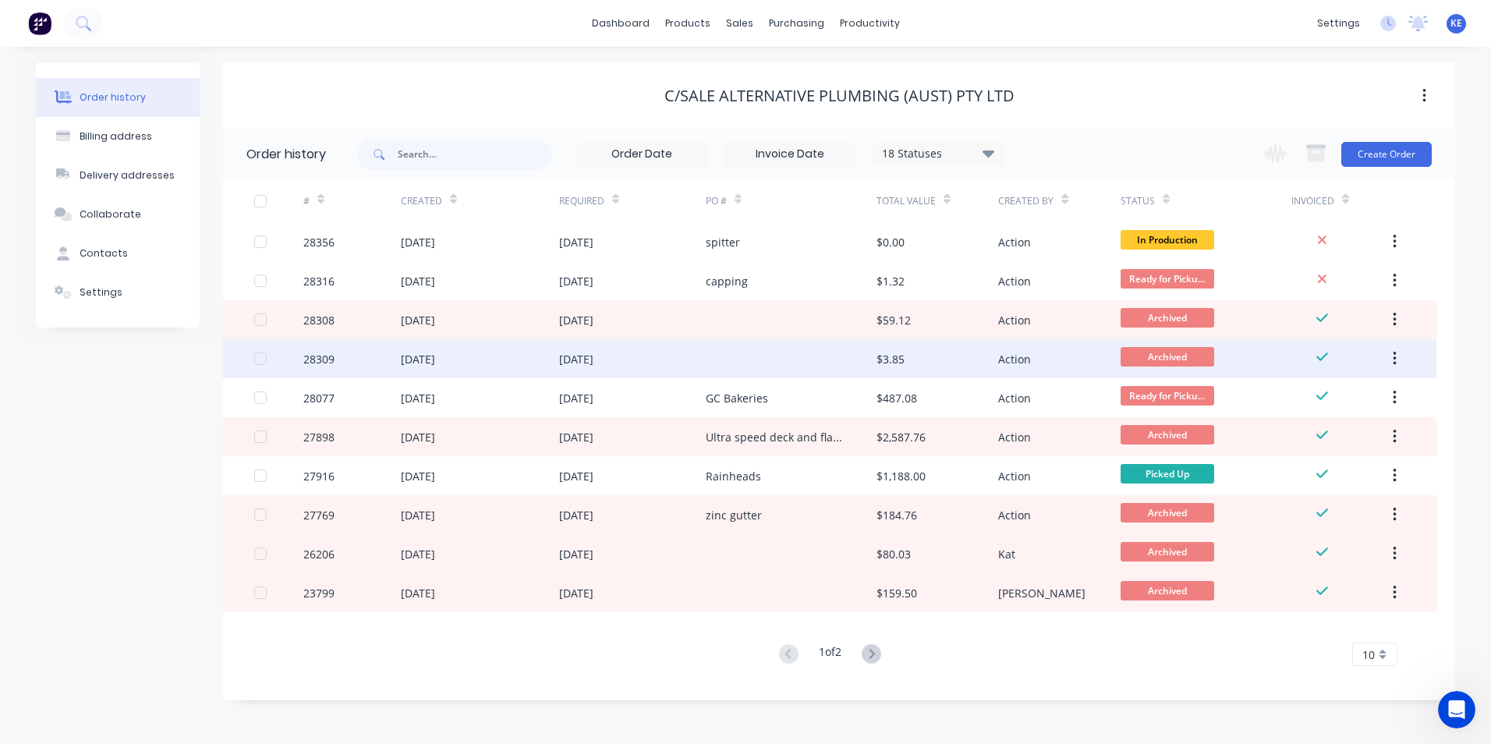
click at [628, 357] on div "[DATE]" at bounding box center [632, 358] width 147 height 39
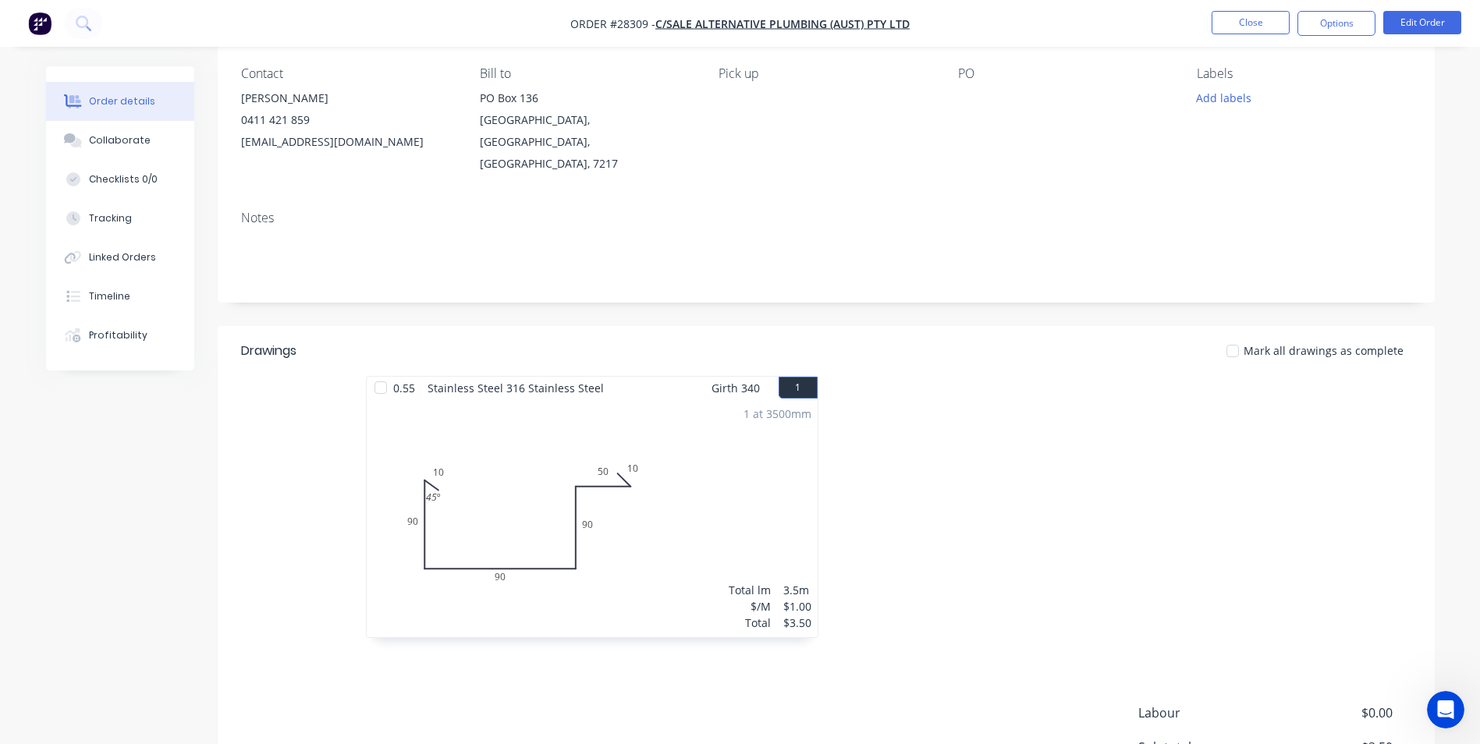
scroll to position [156, 0]
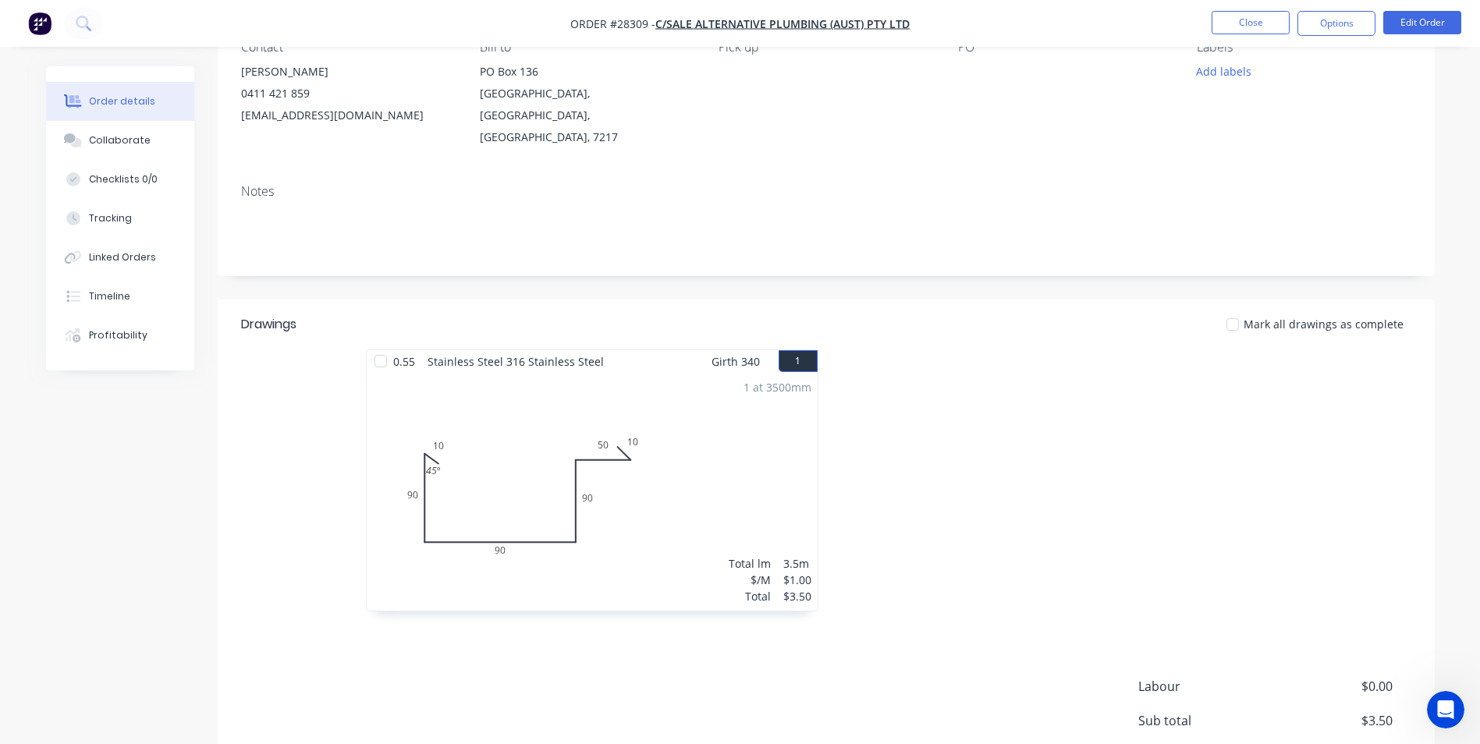
click at [179, 640] on div "Created by Action Created [DATE] Required [DATE] Assigned to Add team member Xe…" at bounding box center [740, 407] width 1388 height 994
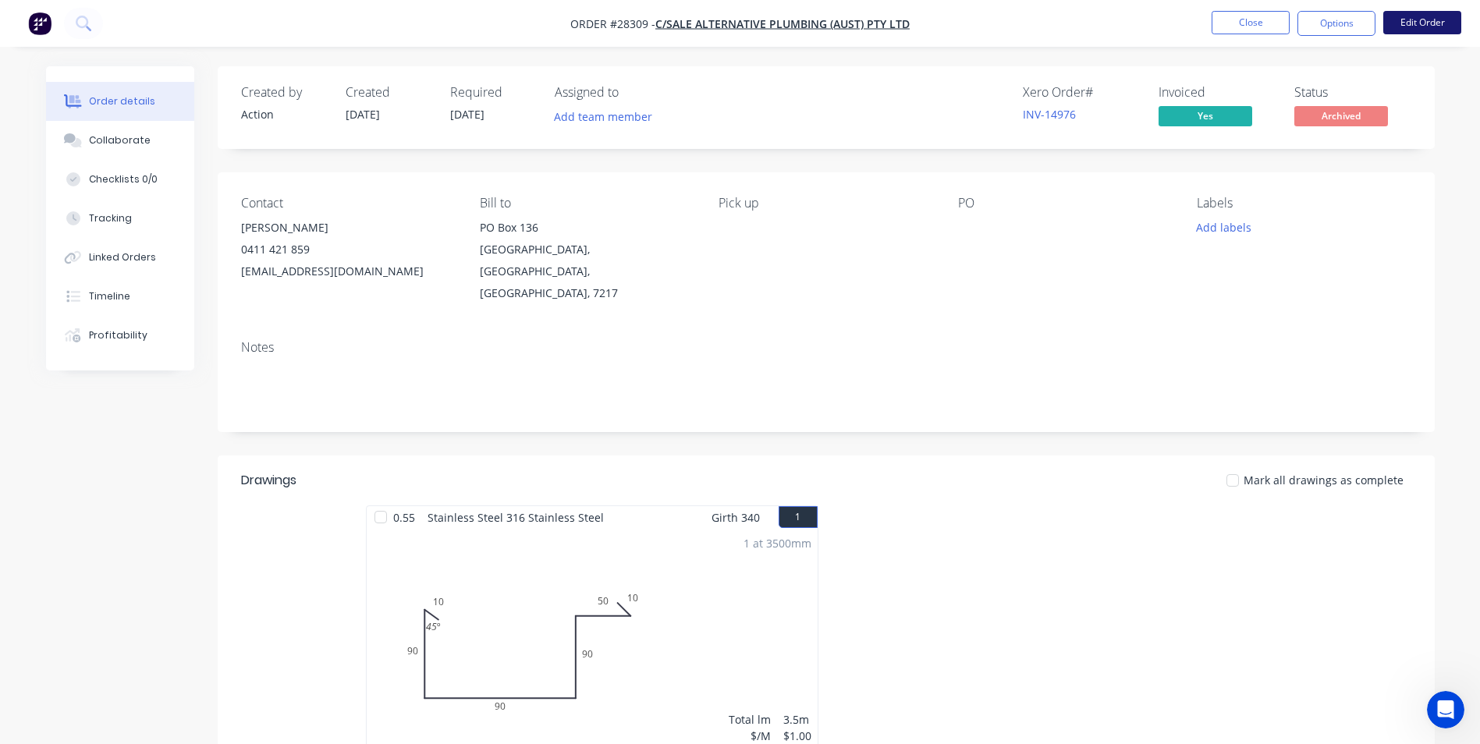
click at [1409, 28] on button "Edit Order" at bounding box center [1422, 22] width 78 height 23
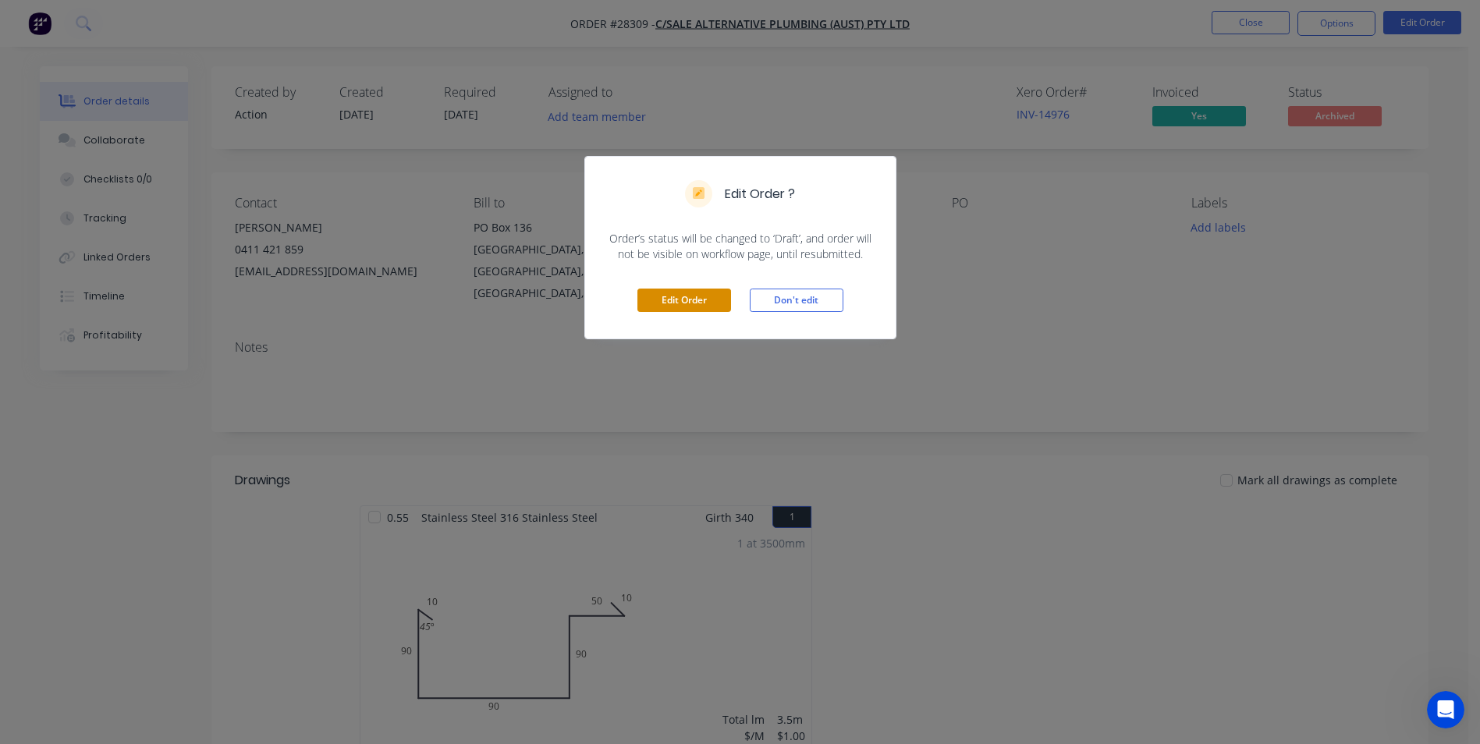
click at [675, 299] on button "Edit Order" at bounding box center [684, 300] width 94 height 23
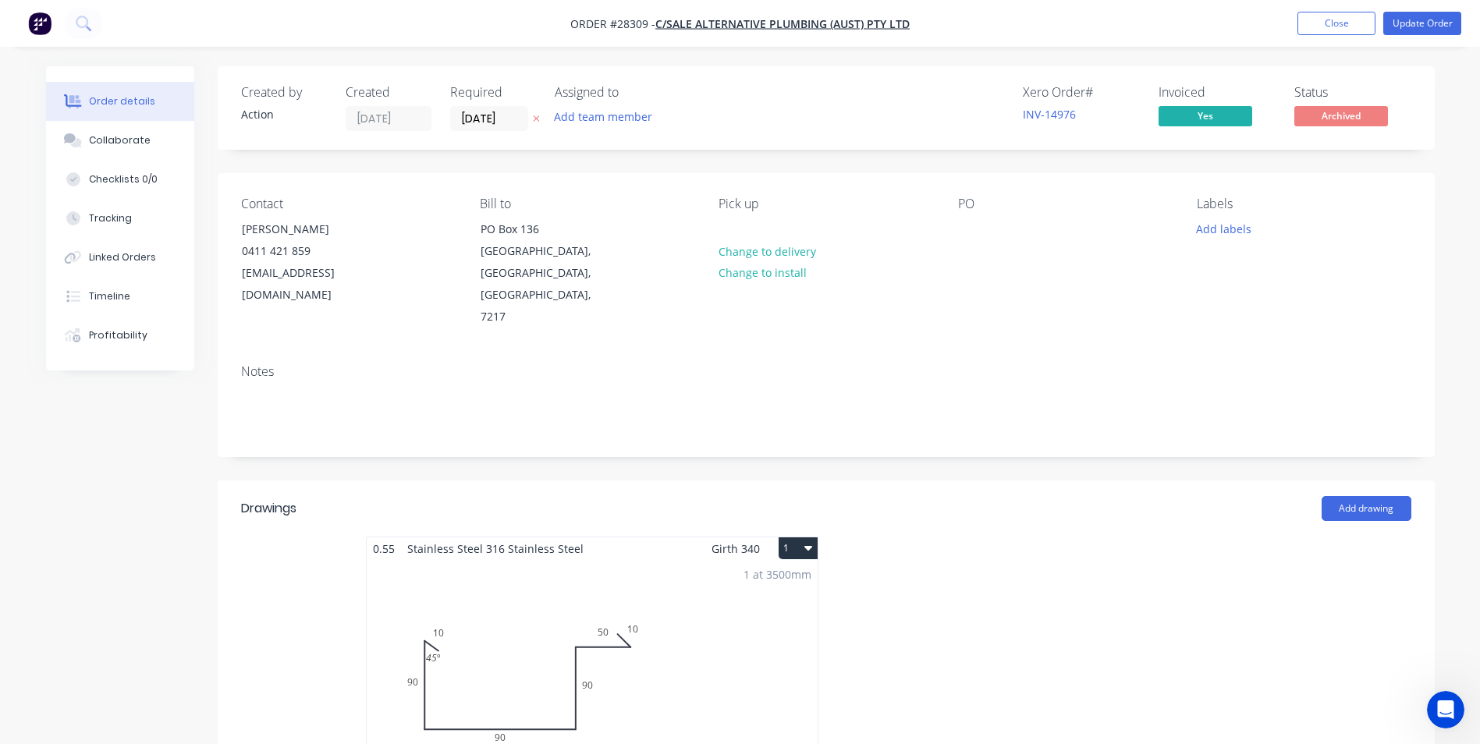
click at [523, 614] on div "1 at 3500mm Total lm $/M Total 3.5m $1.00 $3.50" at bounding box center [592, 679] width 451 height 238
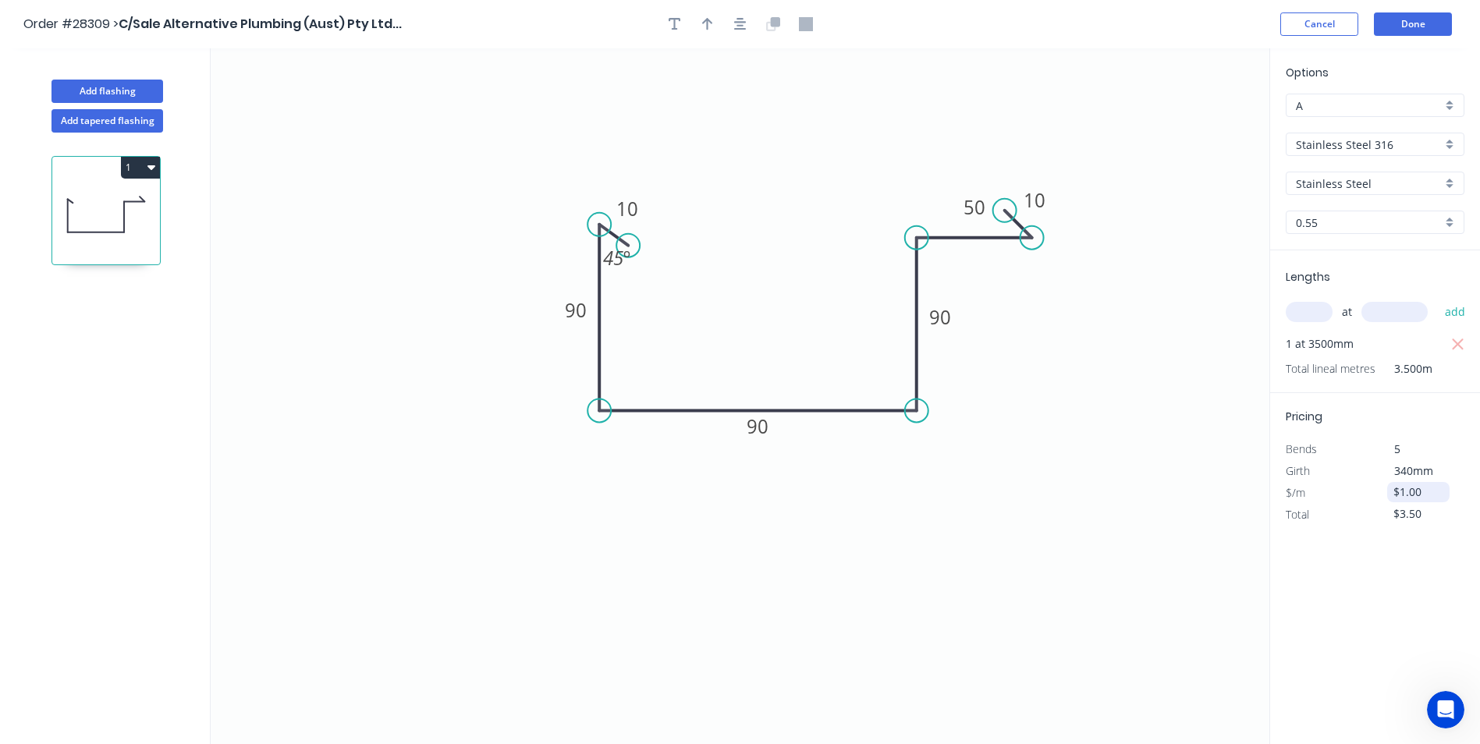
click at [1418, 491] on input "$1.00" at bounding box center [1419, 492] width 53 height 22
drag, startPoint x: 1430, startPoint y: 491, endPoint x: 1382, endPoint y: 494, distance: 47.6
click at [1382, 494] on div "$1.00" at bounding box center [1417, 493] width 84 height 22
type input "$37.95"
type input "$132.83"
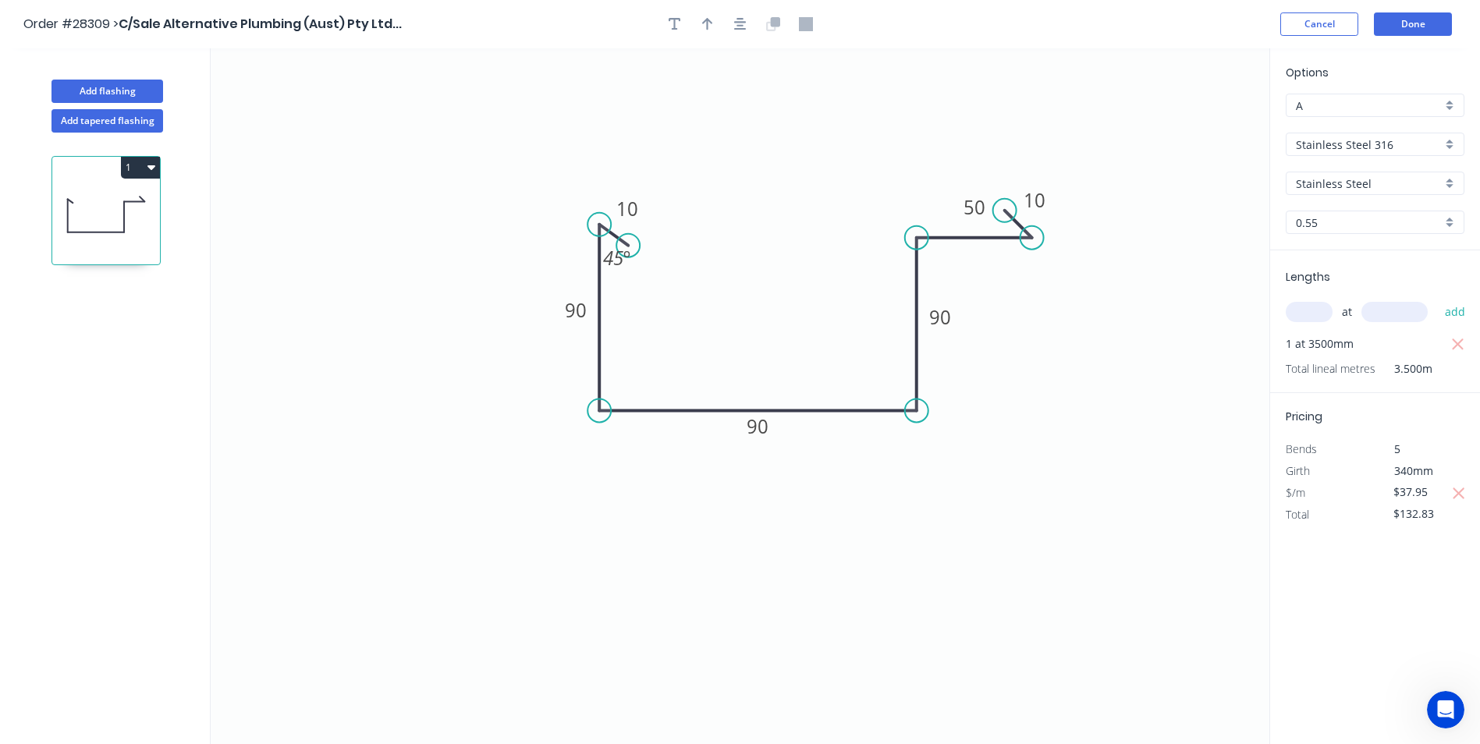
click at [1347, 631] on div "Options A A Stainless Steel 316 Stainless Steel 316 Stainless Steel Stainless S…" at bounding box center [1374, 396] width 211 height 697
click at [1424, 23] on button "Done" at bounding box center [1413, 23] width 78 height 23
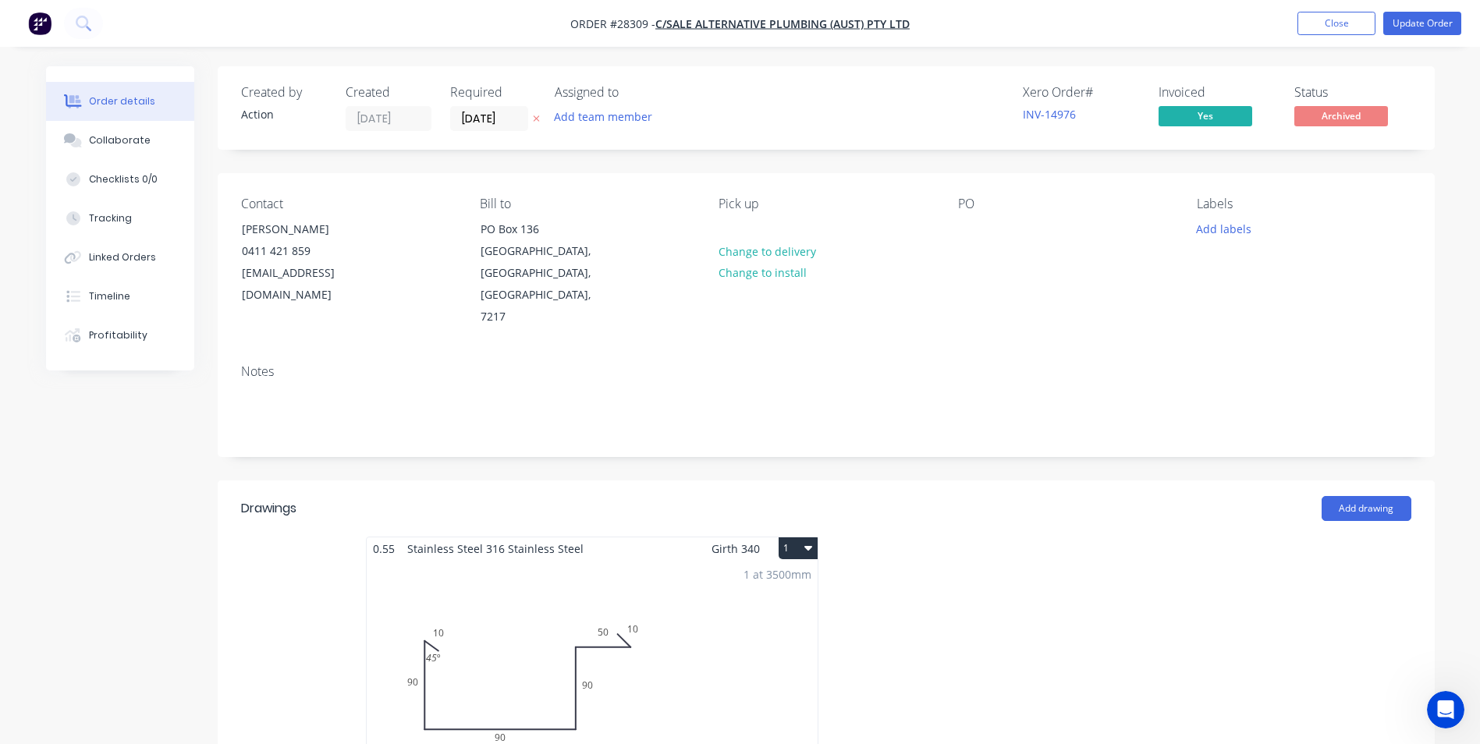
click at [1048, 537] on div at bounding box center [1060, 676] width 468 height 278
click at [1320, 22] on button "Close" at bounding box center [1336, 23] width 78 height 23
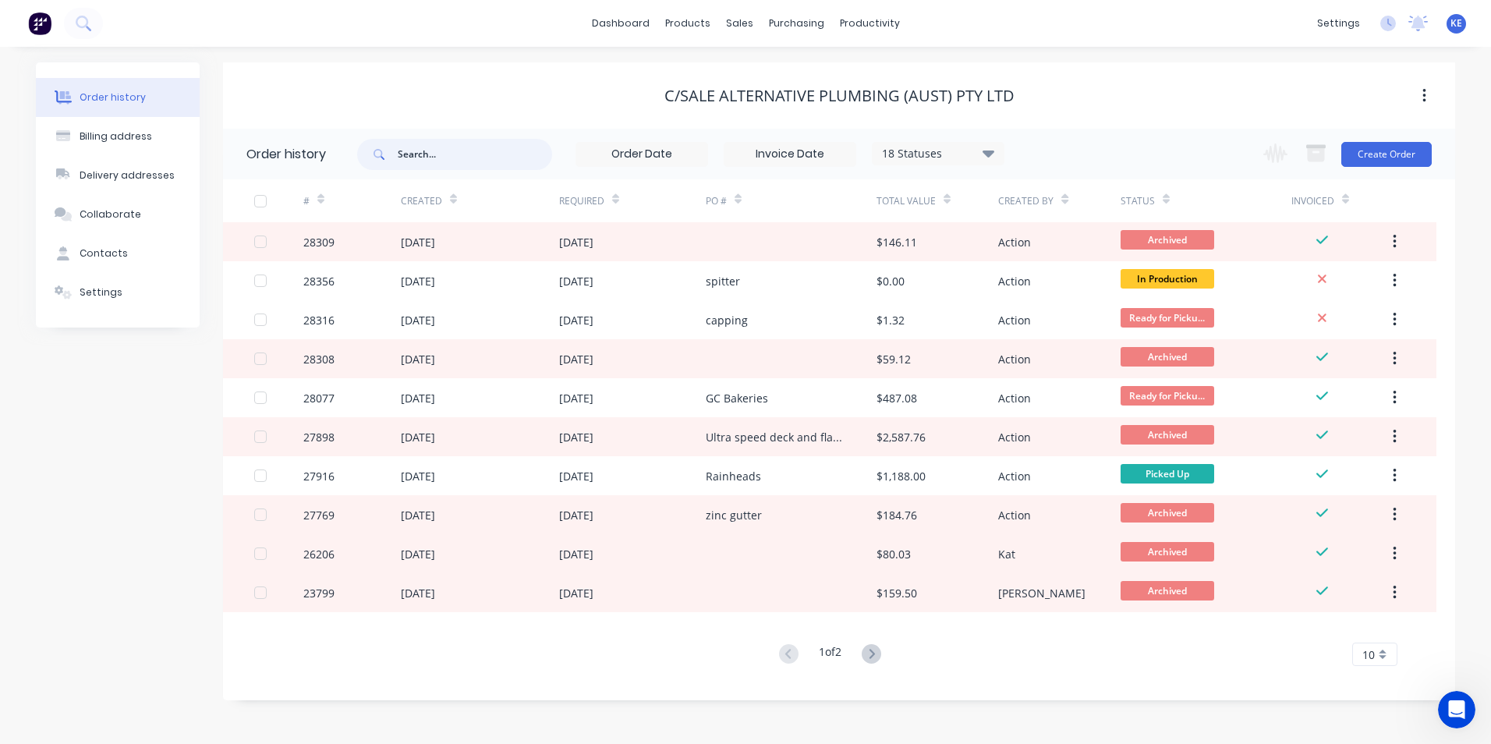
click at [463, 154] on input "text" at bounding box center [475, 154] width 154 height 31
type input "28136"
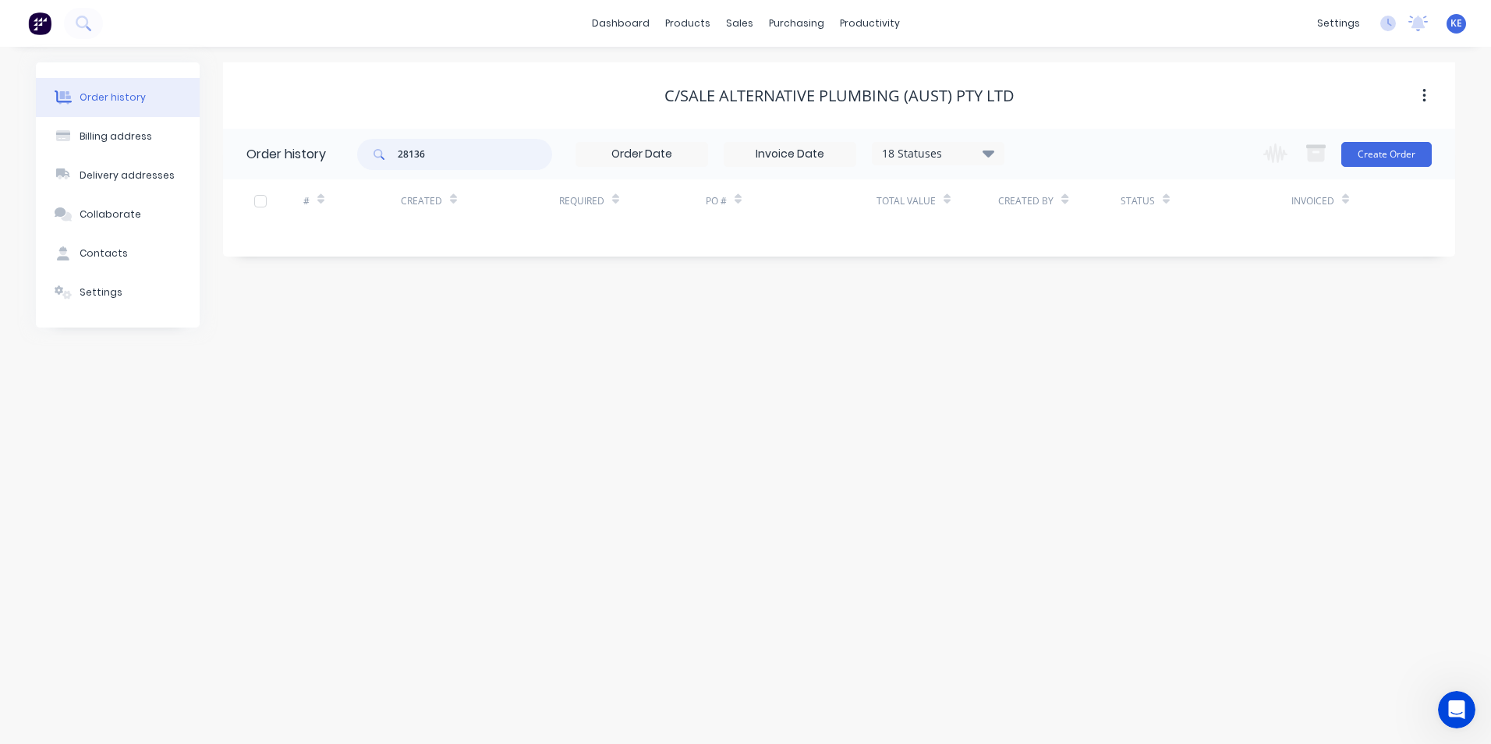
drag, startPoint x: 473, startPoint y: 147, endPoint x: 314, endPoint y: 151, distance: 159.2
click at [314, 151] on header "Order history 28136 18 Statuses Invoice Status Invoiced Not Invoiced Partial Or…" at bounding box center [839, 154] width 1232 height 51
type input "283196"
drag, startPoint x: 433, startPoint y: 179, endPoint x: 435, endPoint y: 170, distance: 8.9
click at [435, 170] on div "283196 18 Statuses Invoice Status Invoiced Not Invoiced Partial Order Status Al…" at bounding box center [680, 154] width 647 height 51
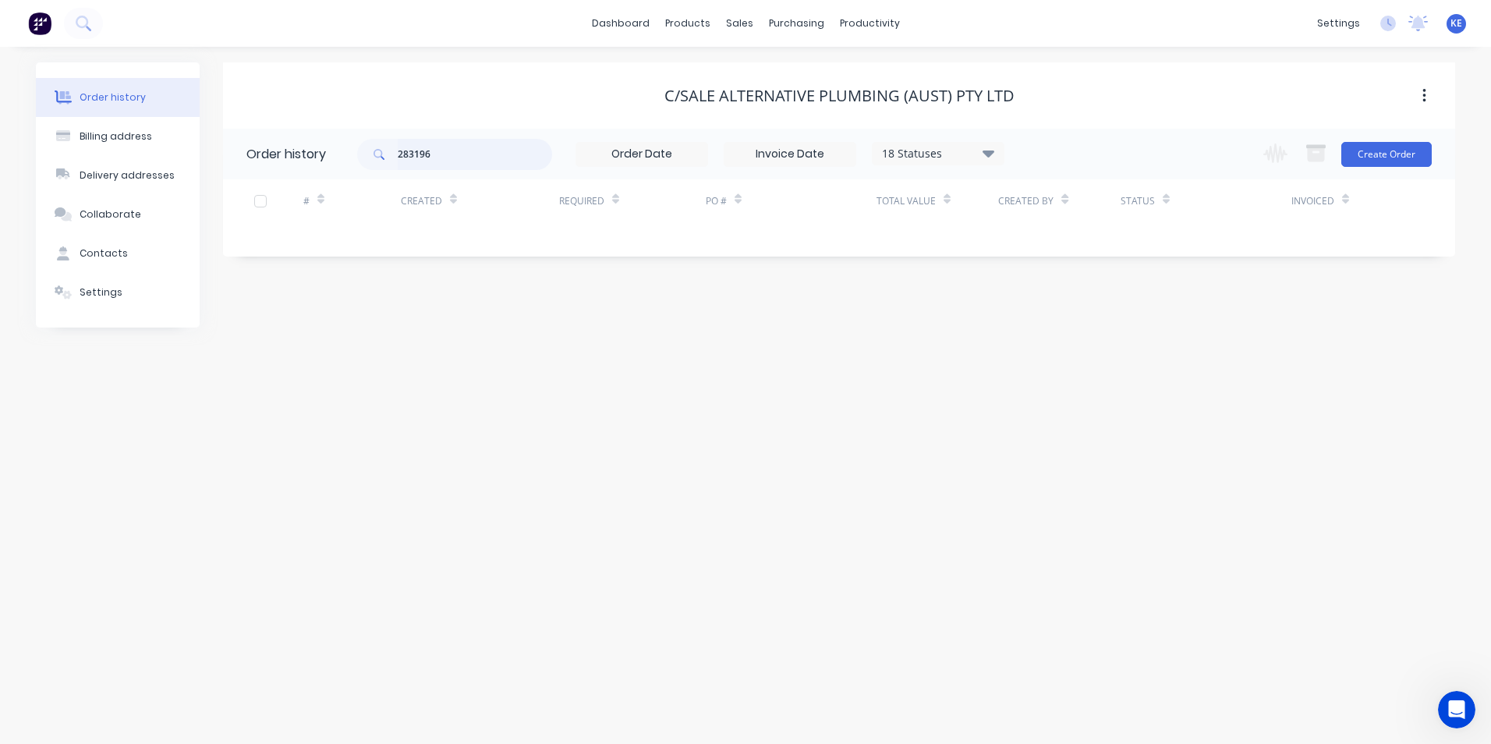
click at [452, 151] on input "283196" at bounding box center [475, 154] width 154 height 31
type input "28316"
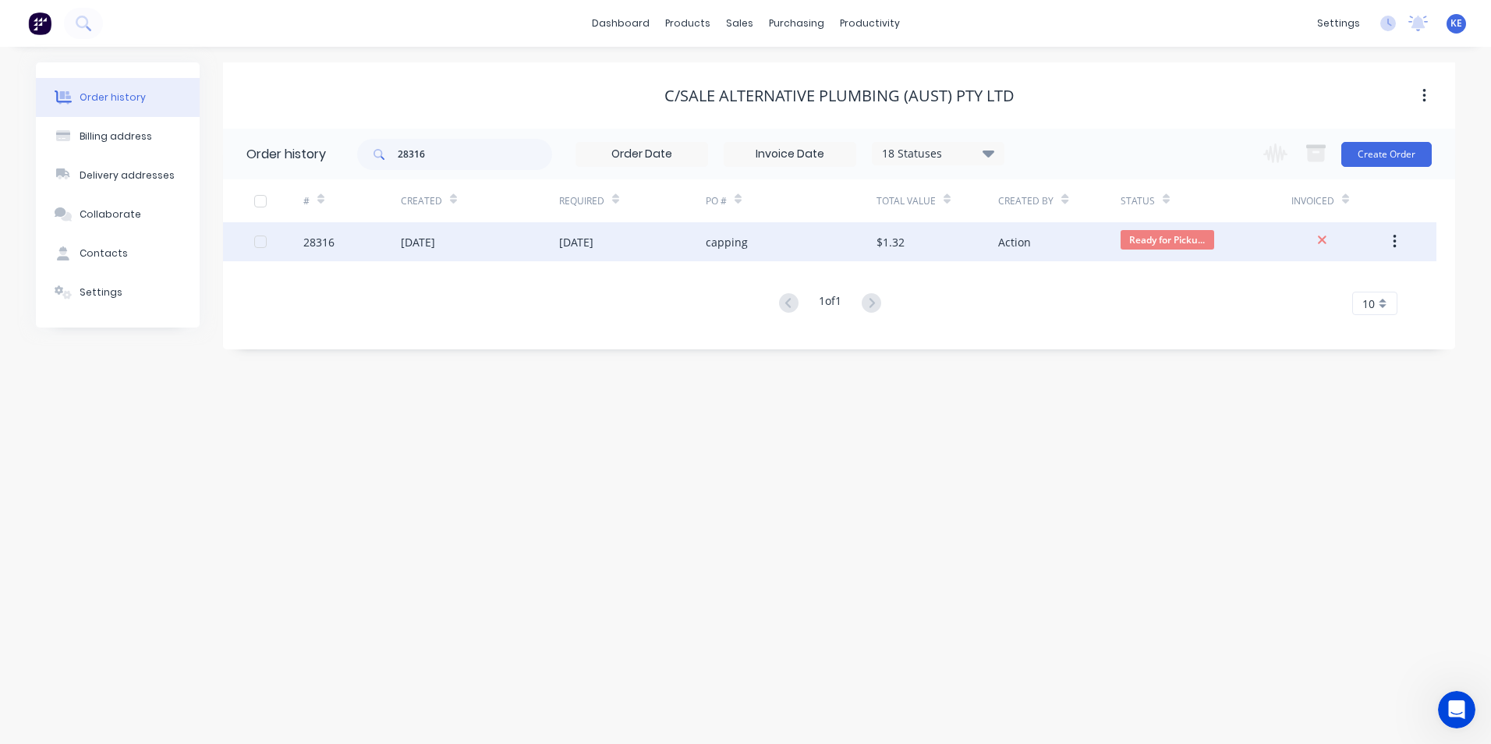
click at [352, 249] on div "28316" at bounding box center [351, 241] width 97 height 39
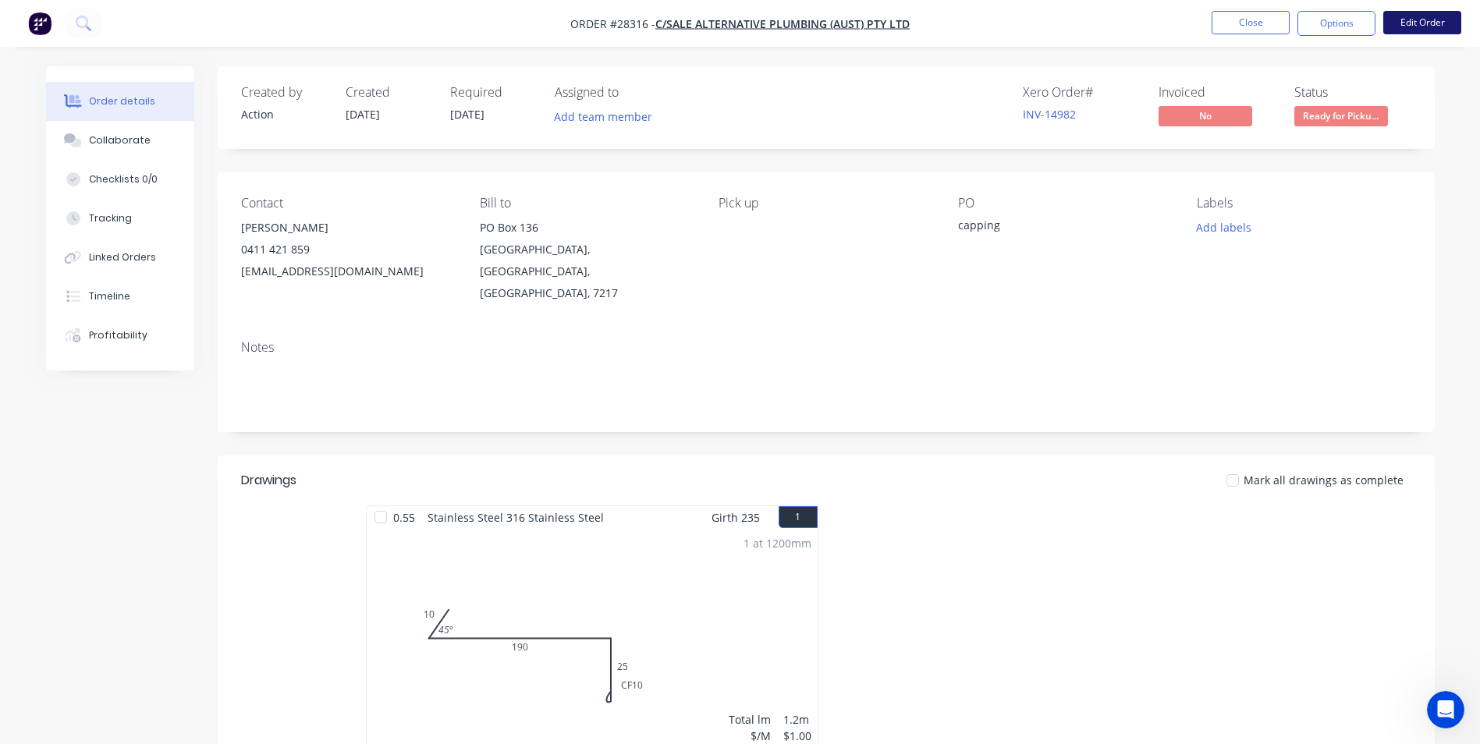
click at [1409, 12] on button "Edit Order" at bounding box center [1422, 22] width 78 height 23
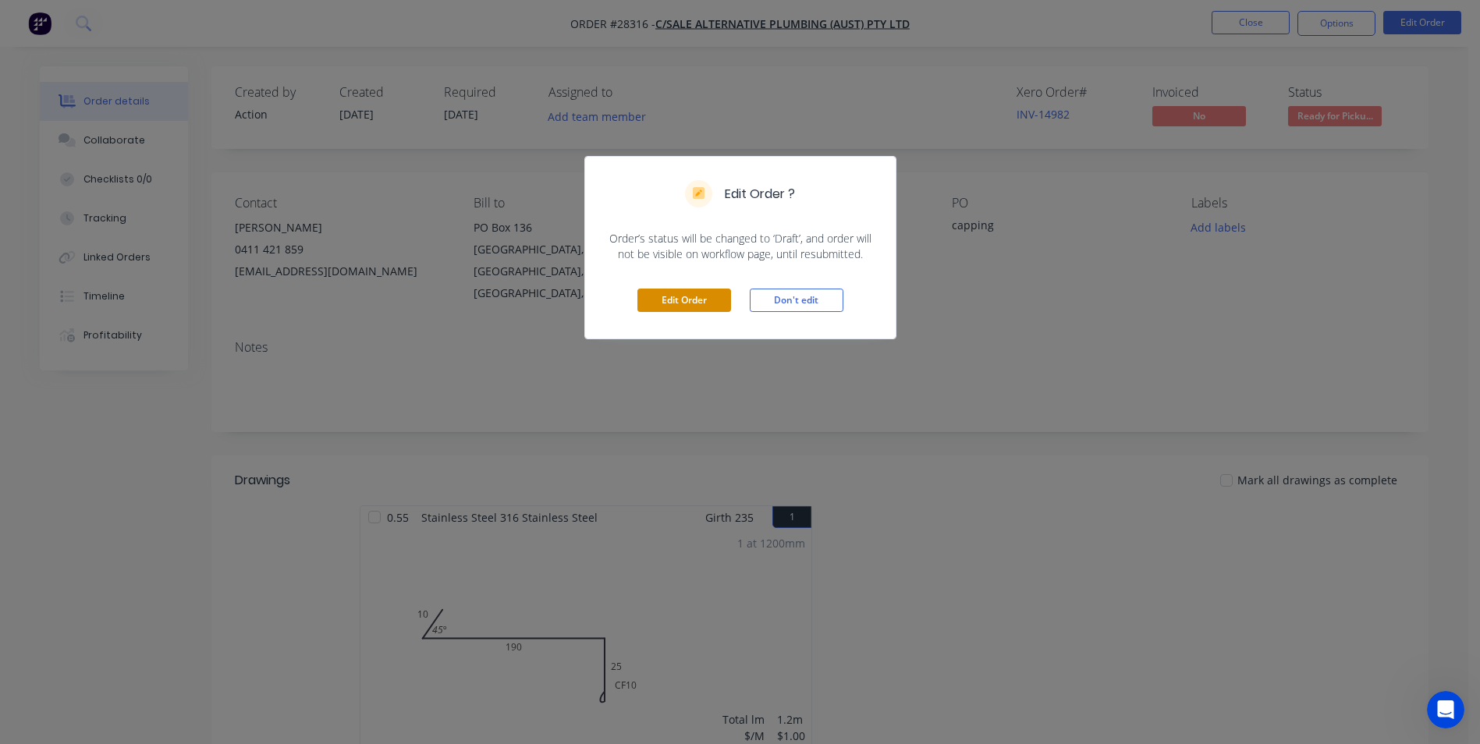
click at [682, 305] on button "Edit Order" at bounding box center [684, 300] width 94 height 23
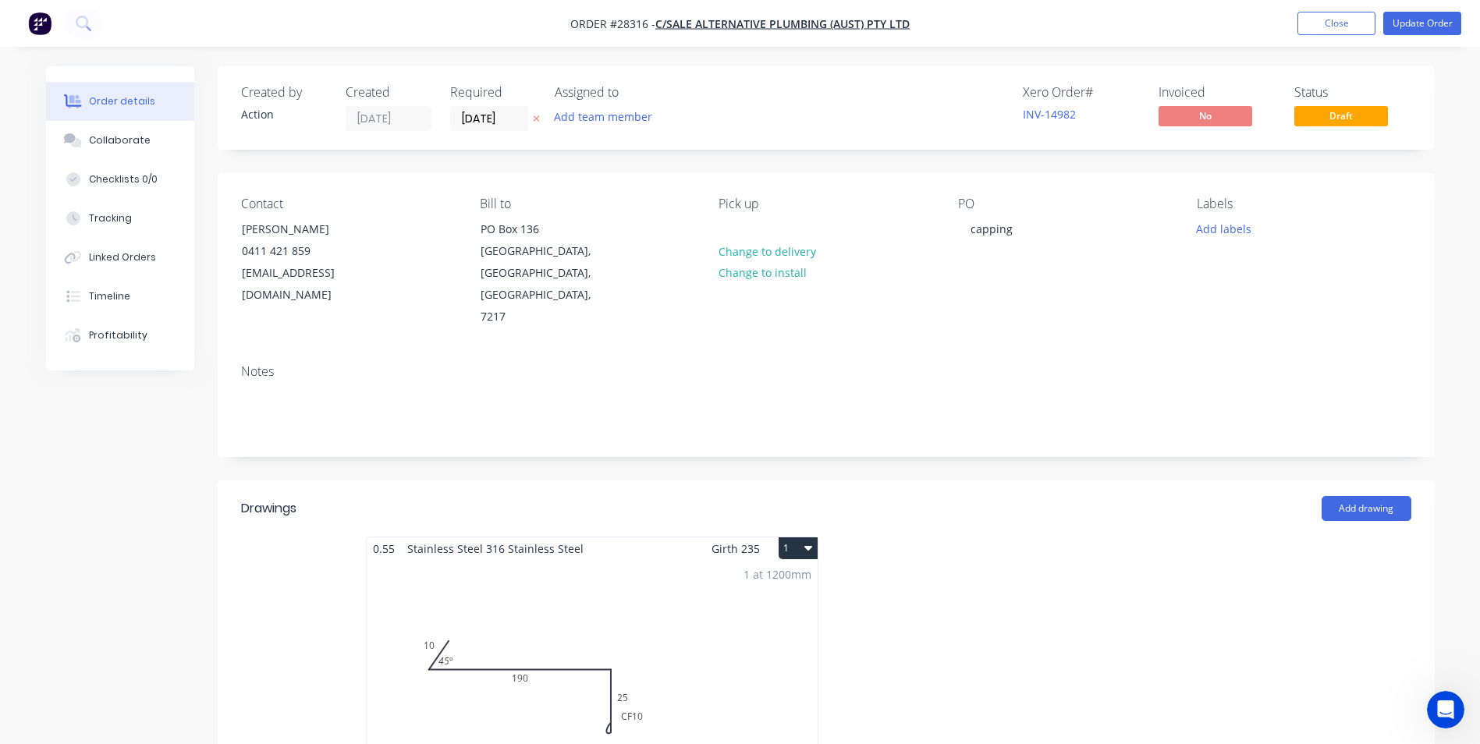
click at [553, 583] on div "1 at 1200mm Total lm $/M Total 1.2m $1.00 $1.20" at bounding box center [592, 679] width 451 height 238
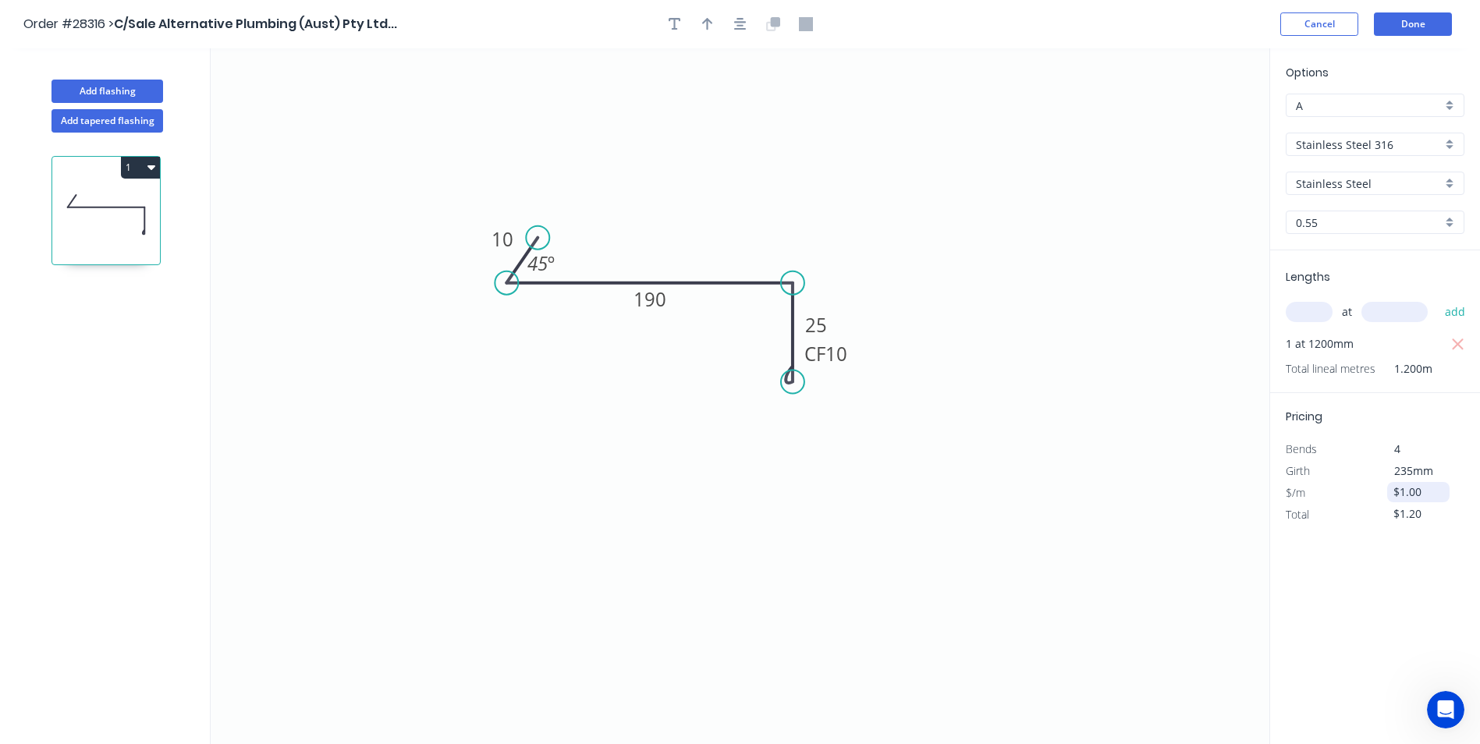
click at [1434, 493] on input "$1.00" at bounding box center [1419, 492] width 53 height 22
drag, startPoint x: 1434, startPoint y: 493, endPoint x: 1325, endPoint y: 498, distance: 108.5
click at [1325, 498] on div "$/m $1.00" at bounding box center [1375, 493] width 202 height 22
click at [1157, 523] on icon "0 10 190 CF 10 25 45 º" at bounding box center [740, 396] width 1058 height 696
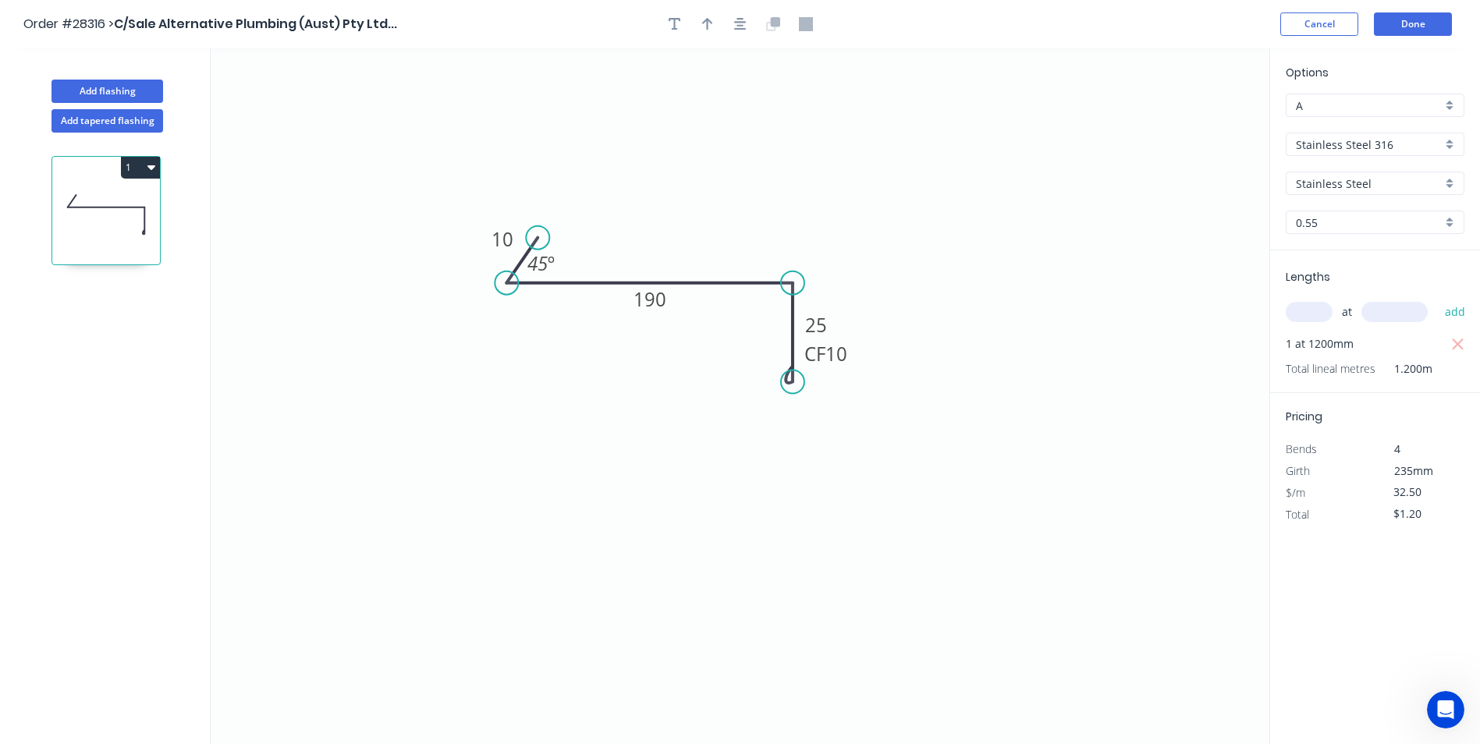
type input "$32.50"
type input "$39.00"
click at [1402, 537] on div "Options A A Stainless Steel 316 Stainless Steel 316 Stainless Steel Stainless S…" at bounding box center [1374, 396] width 211 height 697
click at [1410, 30] on button "Done" at bounding box center [1413, 23] width 78 height 23
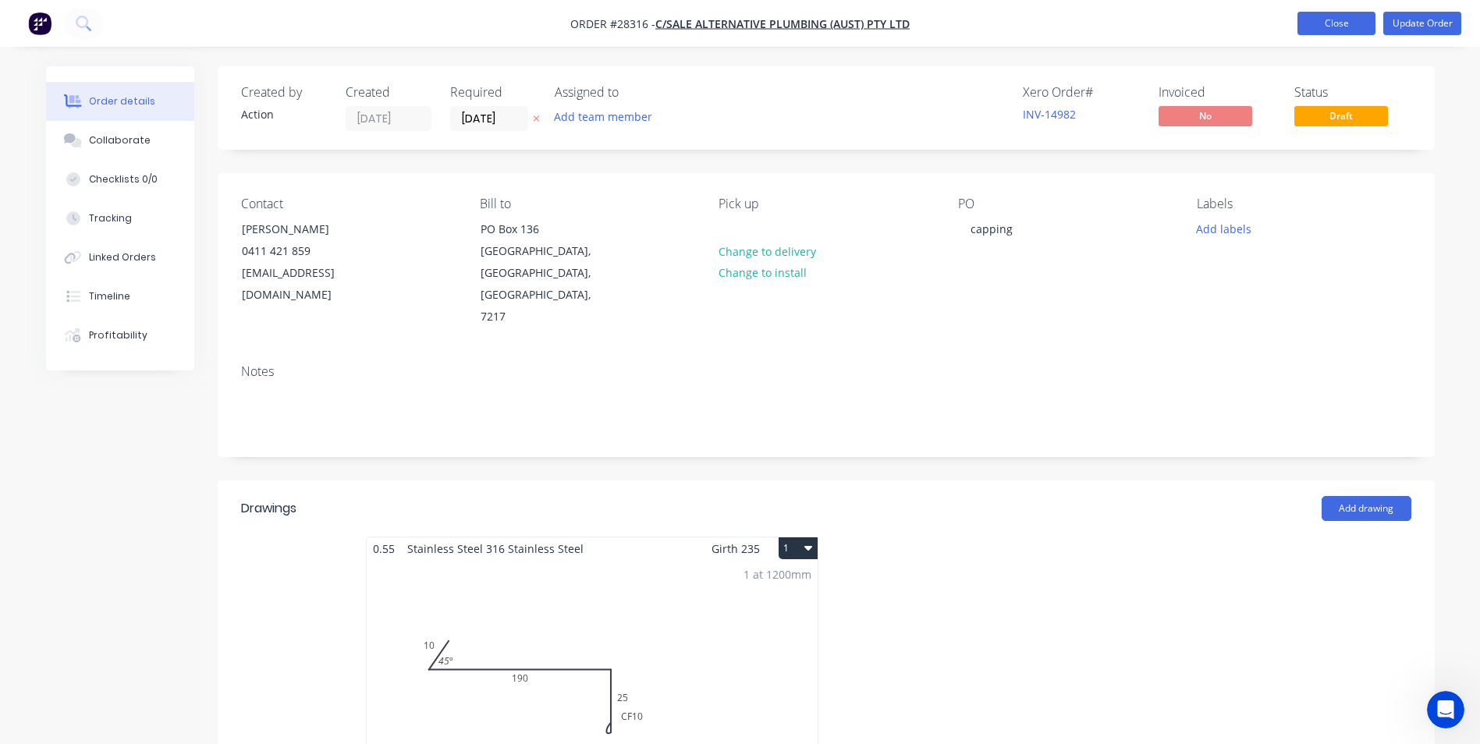
click at [1317, 20] on button "Close" at bounding box center [1336, 23] width 78 height 23
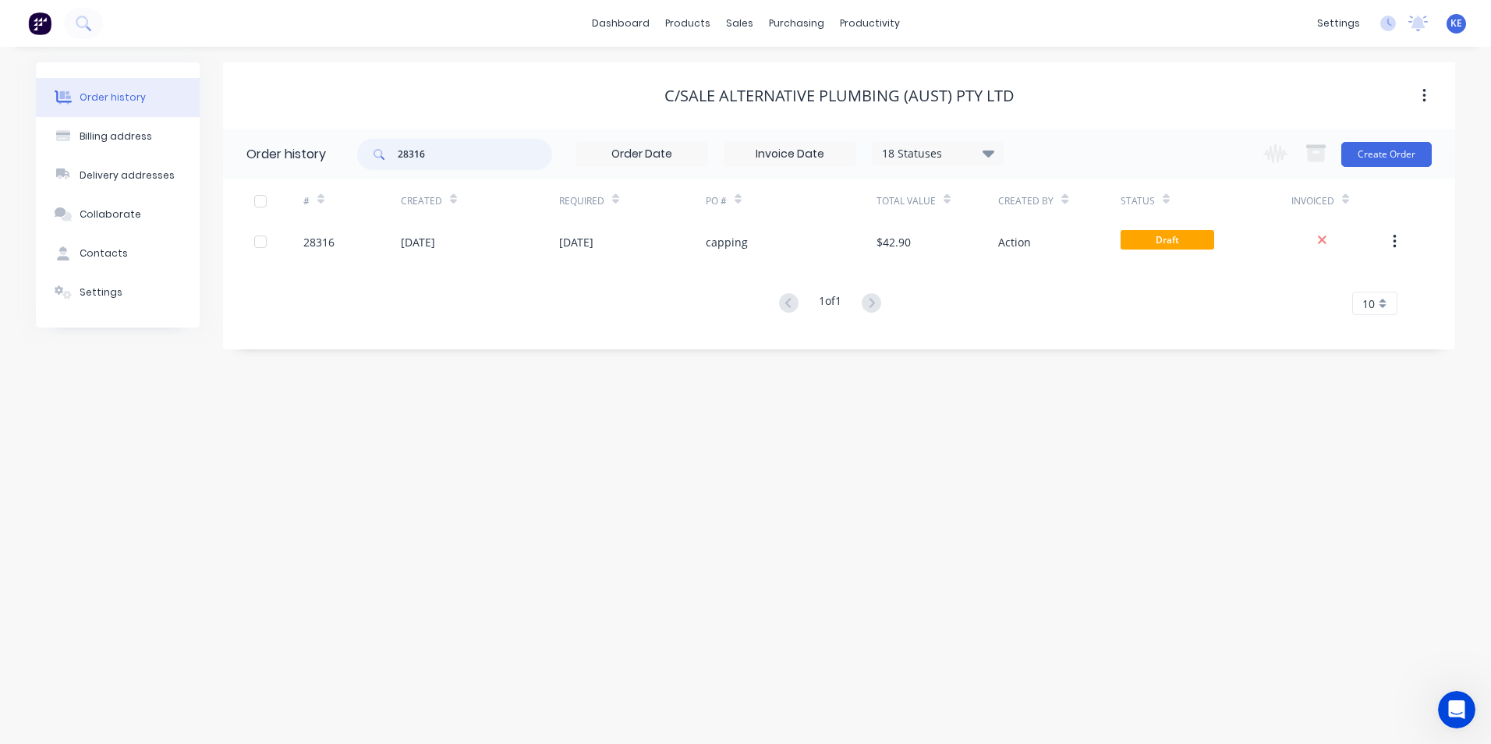
drag, startPoint x: 456, startPoint y: 162, endPoint x: 342, endPoint y: 168, distance: 114.8
click at [342, 168] on header "Order history 28316 18 Statuses Invoice Status Invoiced Not Invoiced Partial Or…" at bounding box center [839, 154] width 1232 height 51
type input "arm"
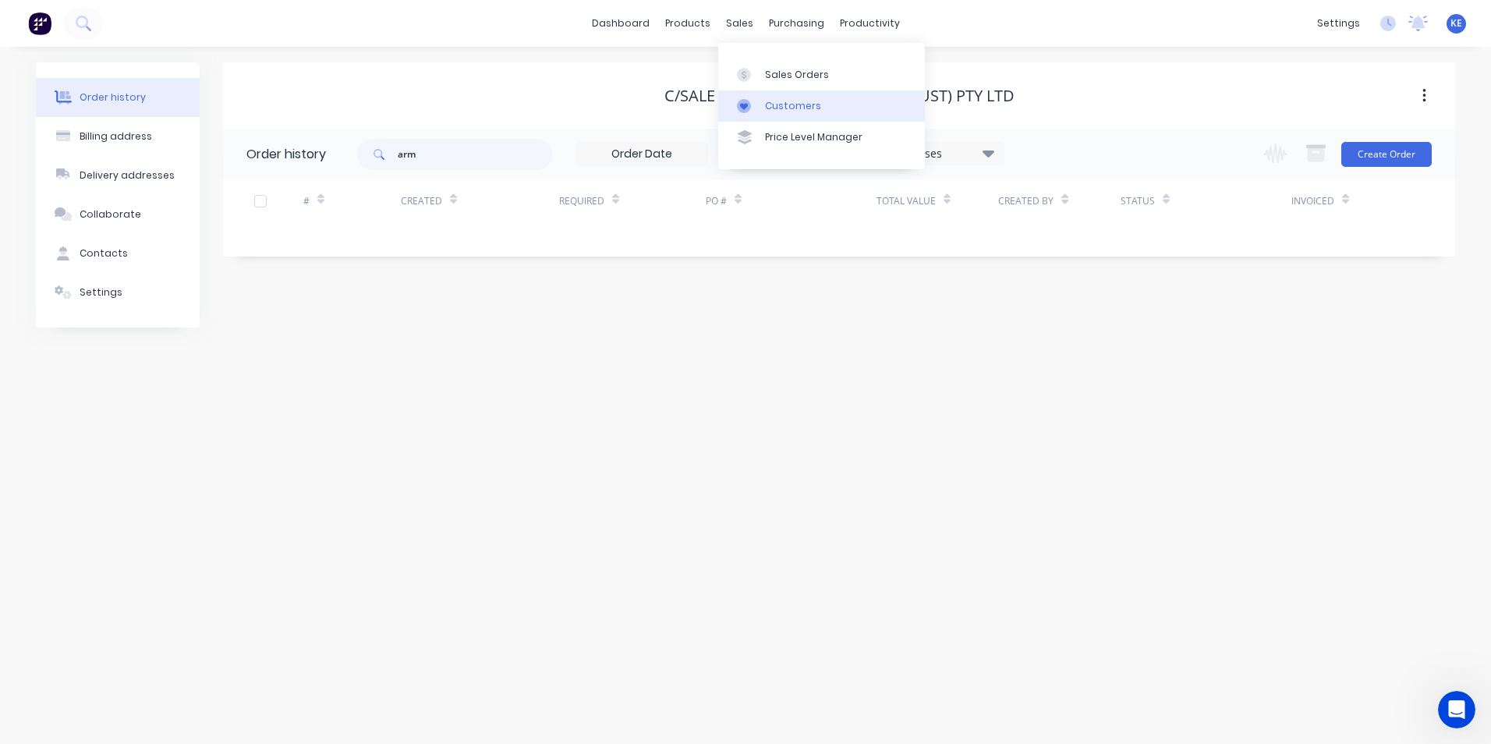
click at [785, 99] on div "Customers" at bounding box center [793, 106] width 56 height 14
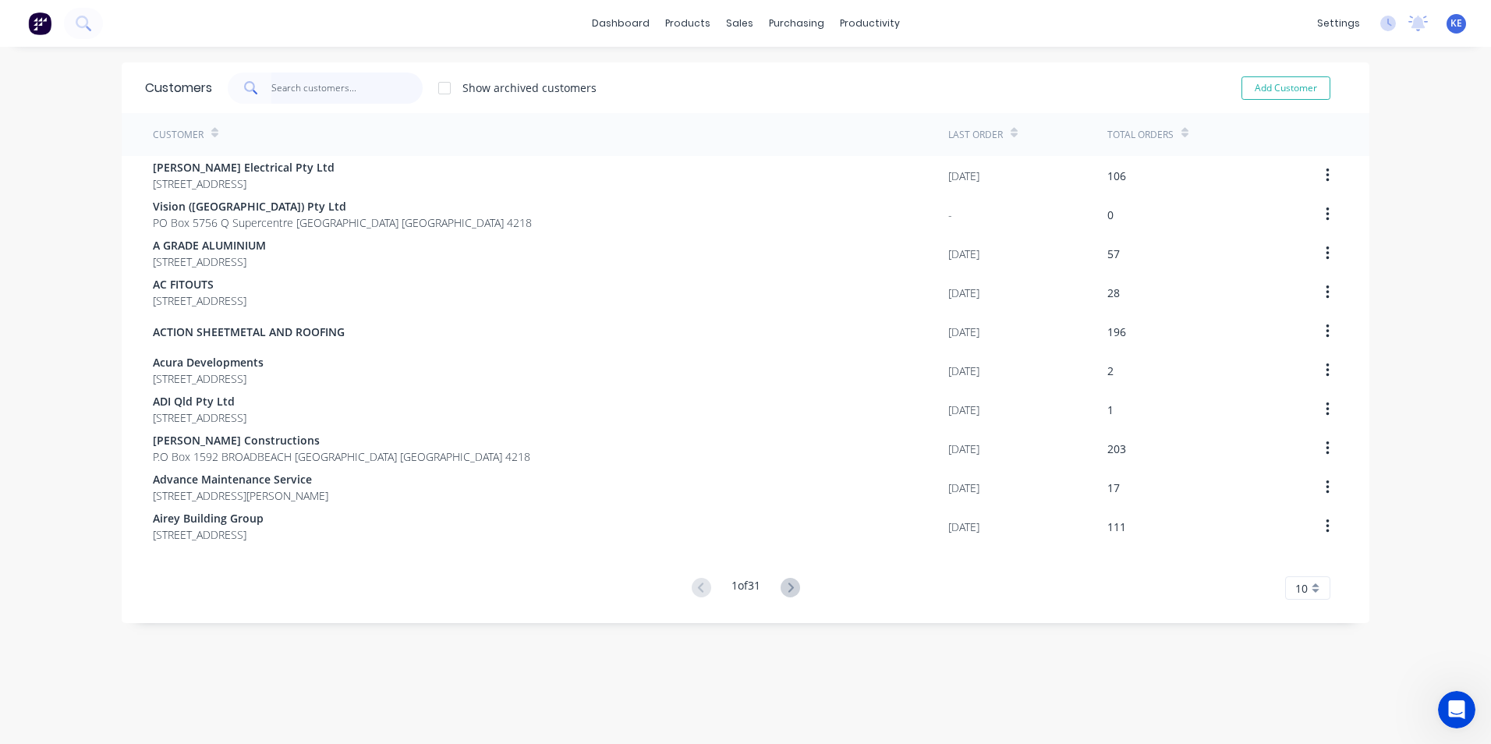
click at [336, 82] on input "text" at bounding box center [347, 88] width 152 height 31
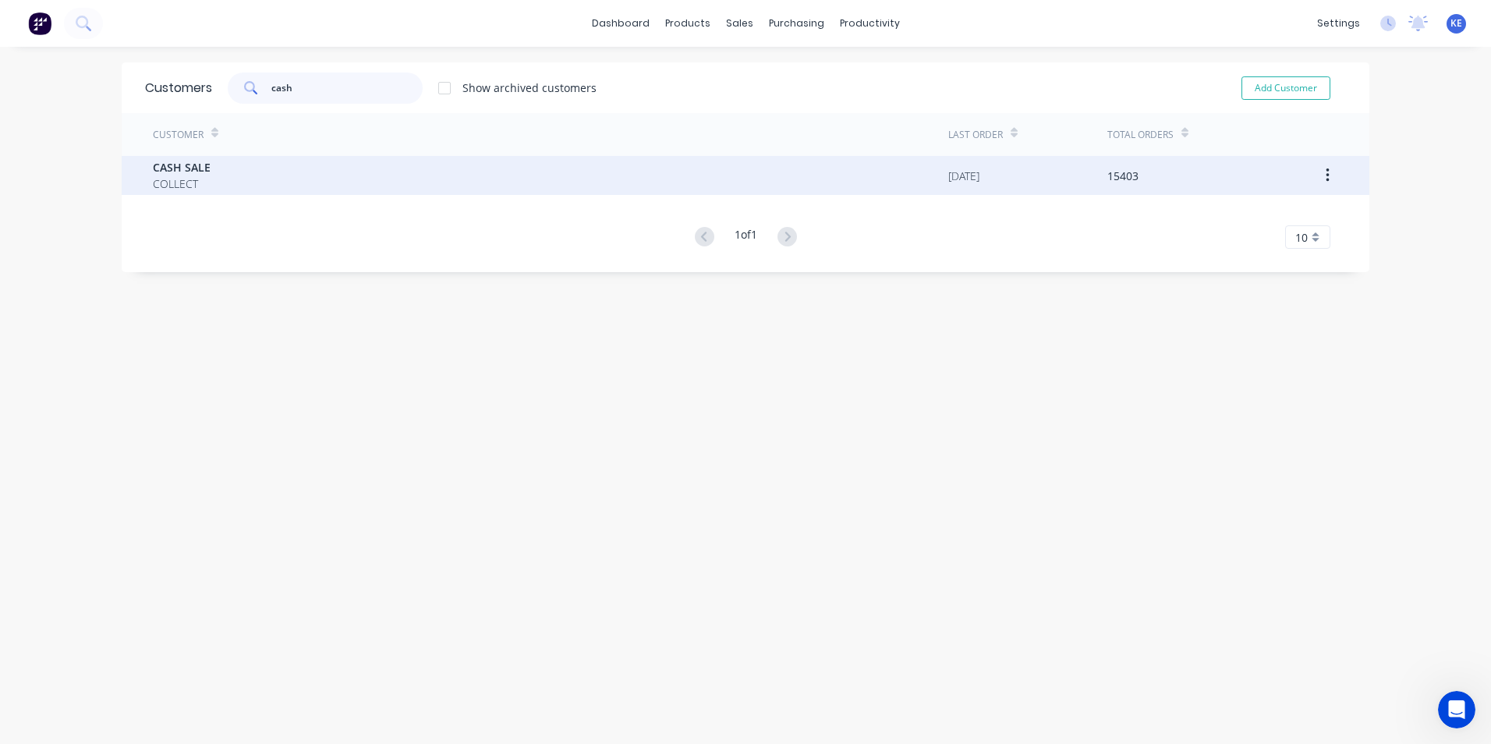
type input "cash"
click at [307, 183] on div "CASH SALE COLLECT" at bounding box center [551, 175] width 796 height 39
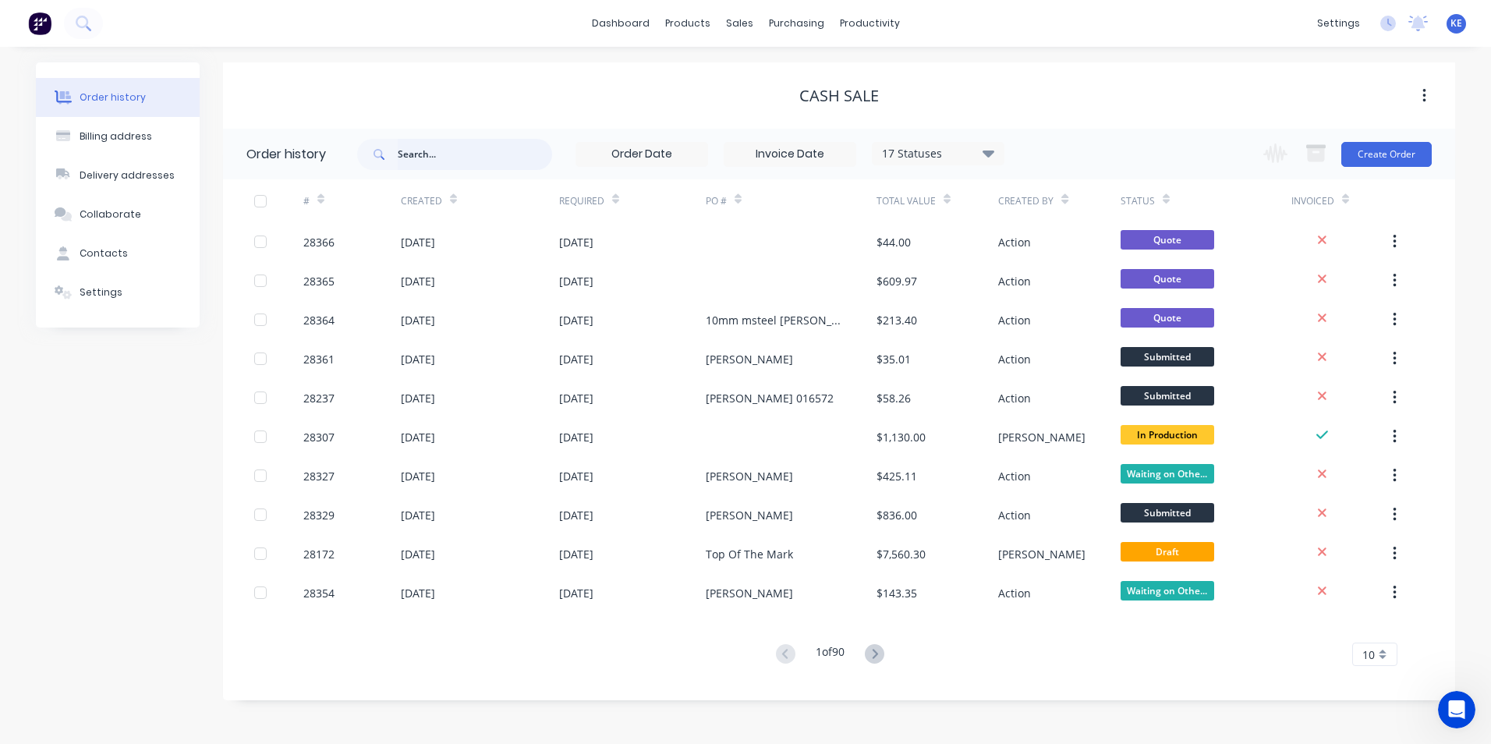
click at [448, 151] on input "text" at bounding box center [475, 154] width 154 height 31
type input "arm"
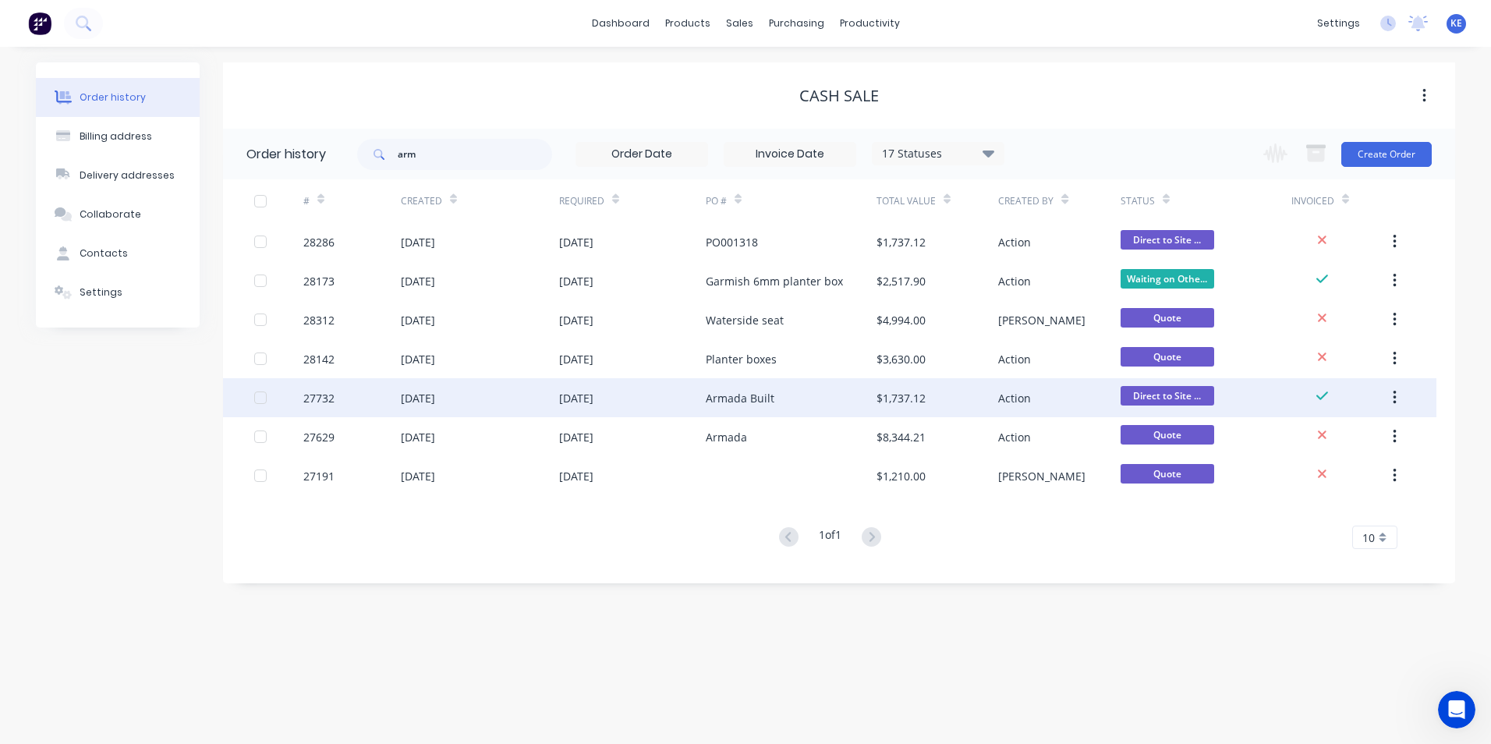
click at [498, 401] on div "[DATE]" at bounding box center [480, 397] width 158 height 39
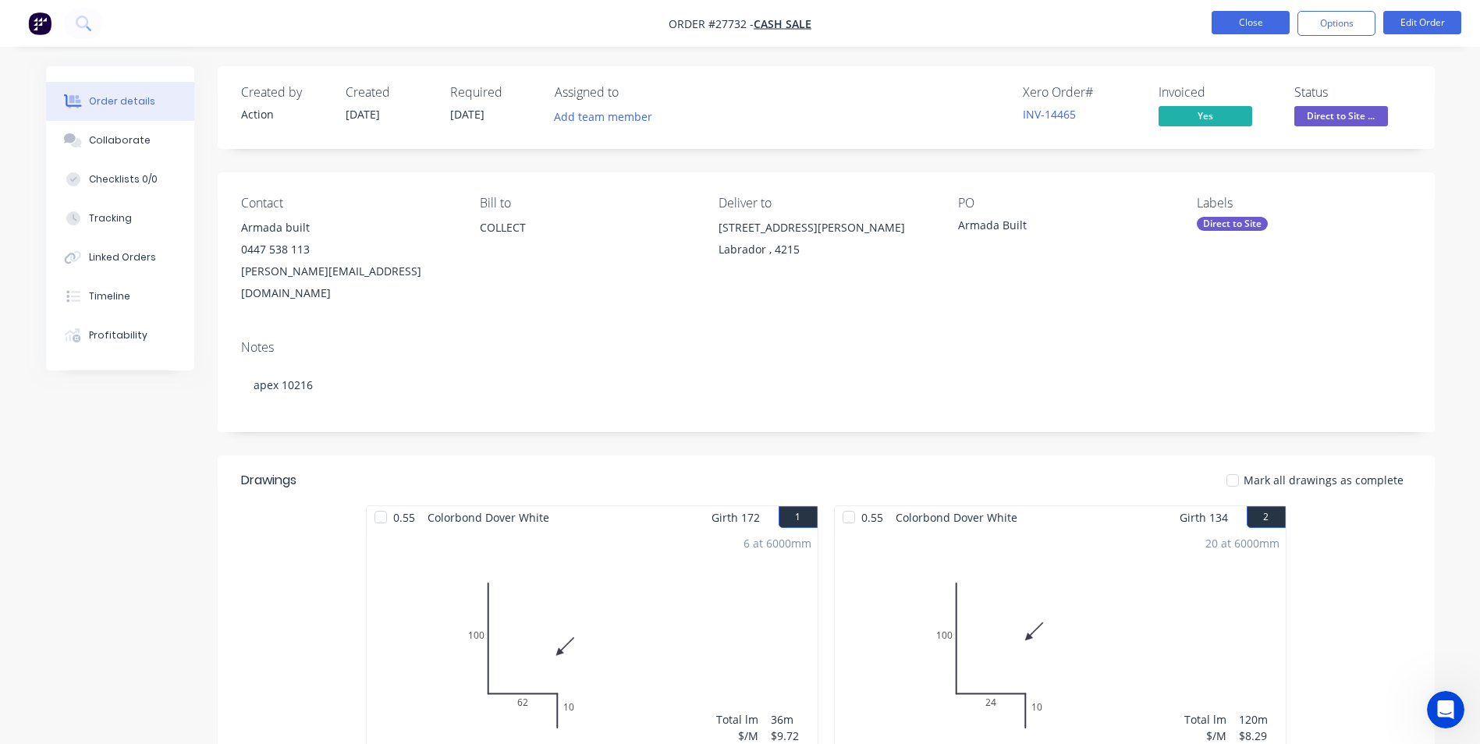
click at [1235, 27] on button "Close" at bounding box center [1250, 22] width 78 height 23
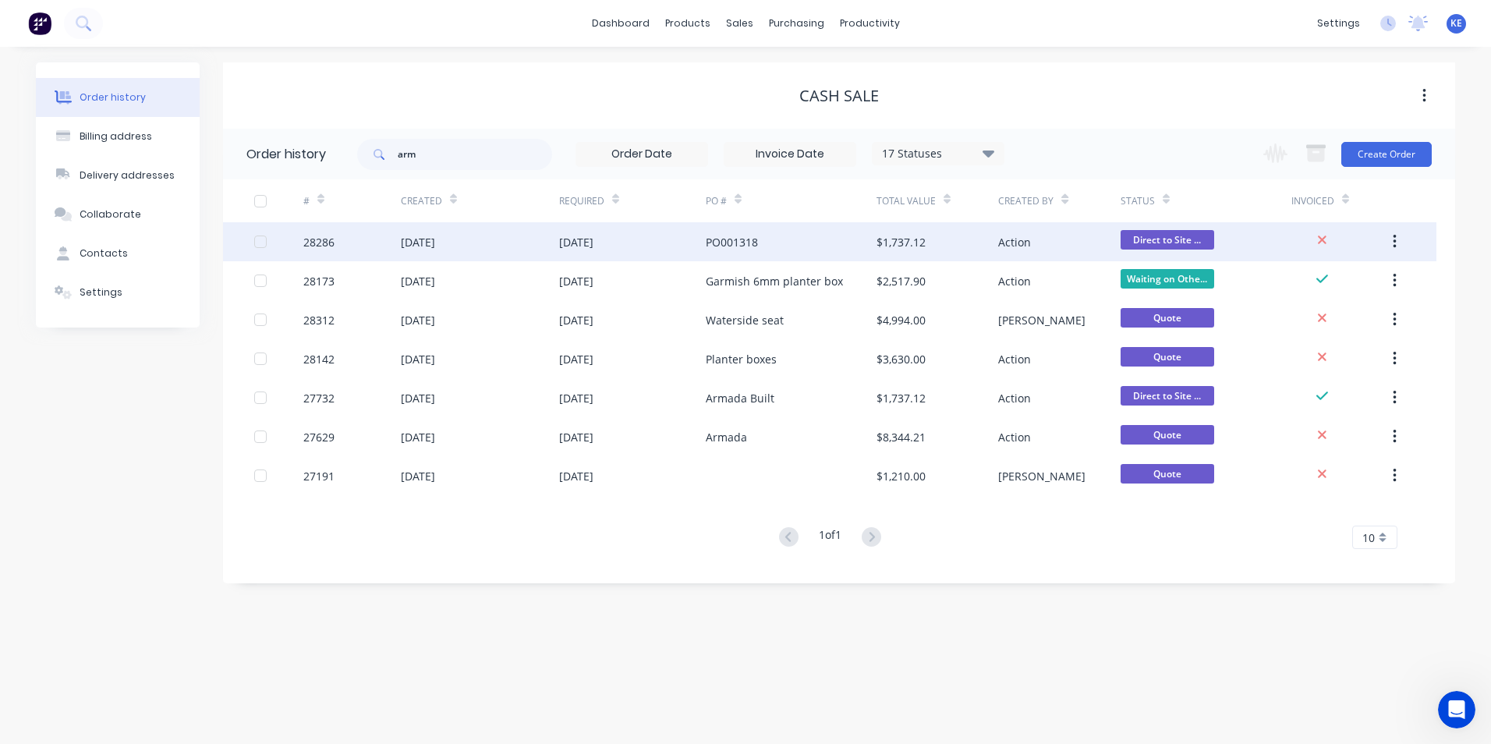
click at [365, 245] on div "28286" at bounding box center [351, 241] width 97 height 39
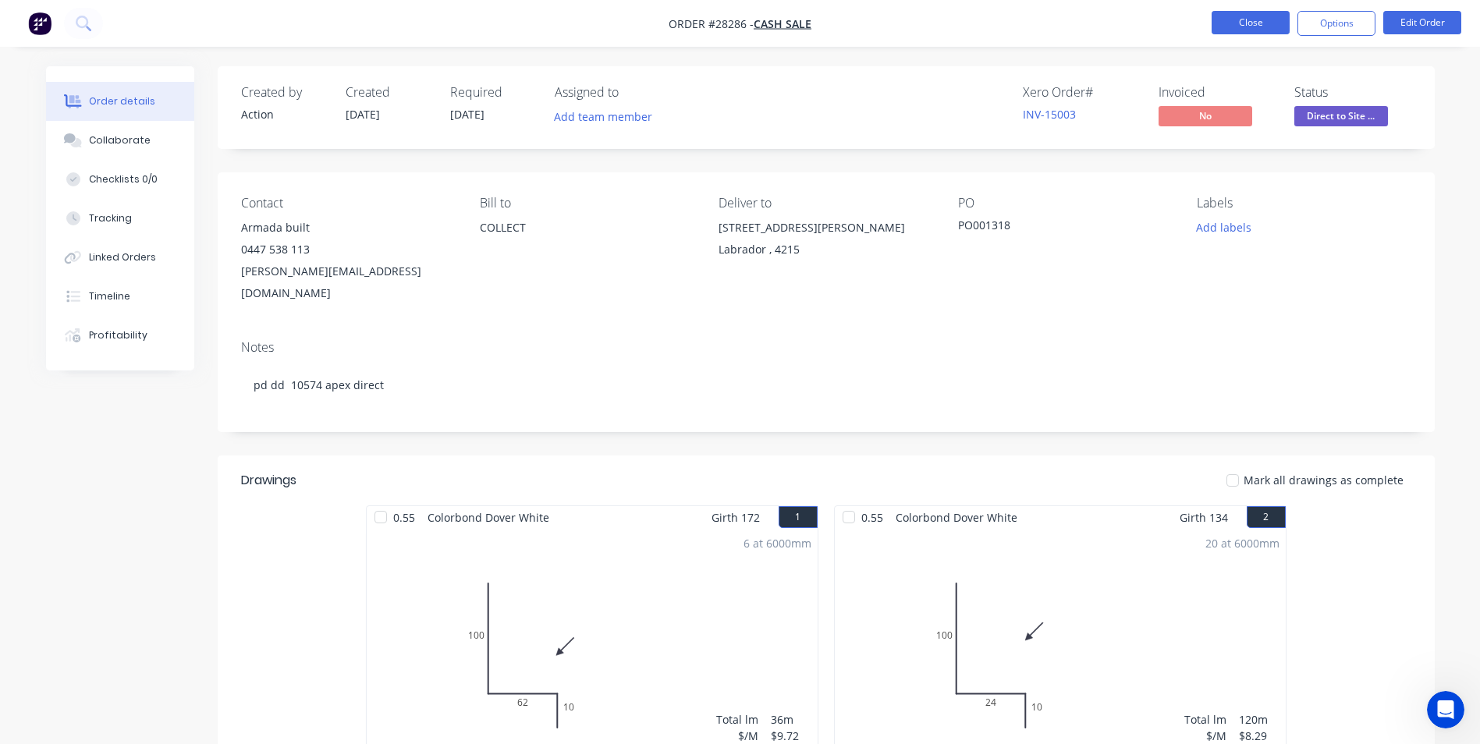
click at [1259, 23] on button "Close" at bounding box center [1250, 22] width 78 height 23
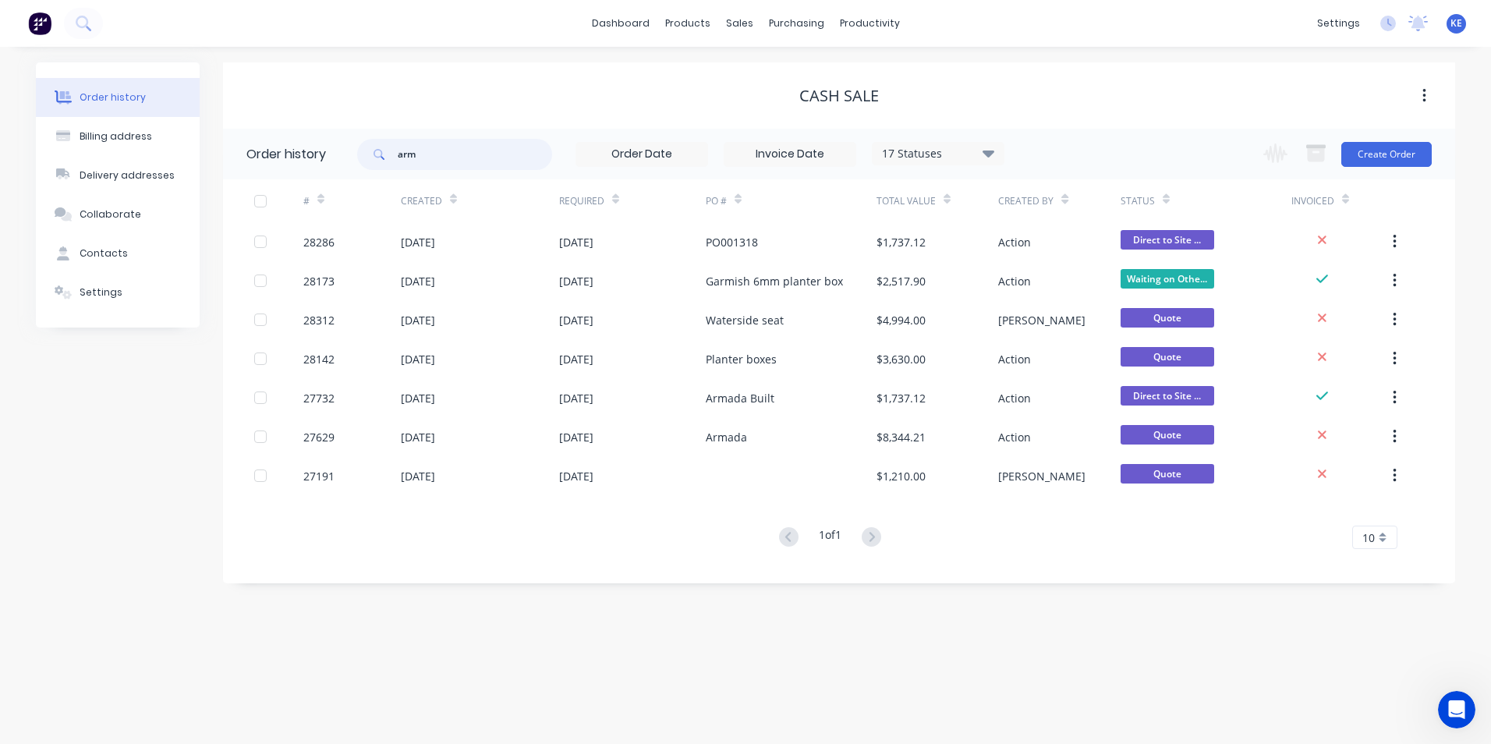
drag, startPoint x: 437, startPoint y: 156, endPoint x: 279, endPoint y: 157, distance: 157.6
click at [279, 157] on header "Order history arm 17 Statuses Invoice Status Invoiced Not Invoiced Partial Orde…" at bounding box center [839, 154] width 1232 height 51
type input "1318"
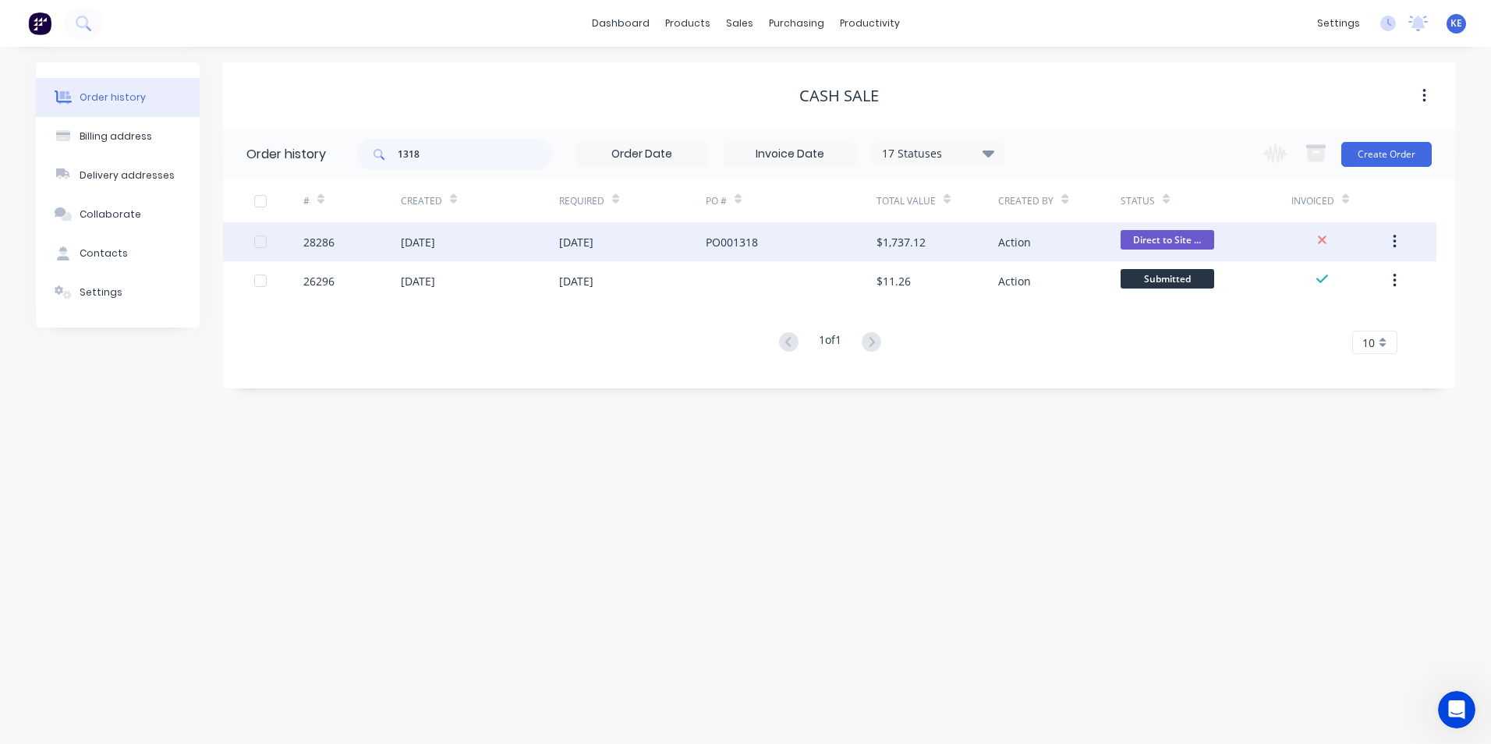
click at [358, 246] on div "28286" at bounding box center [351, 241] width 97 height 39
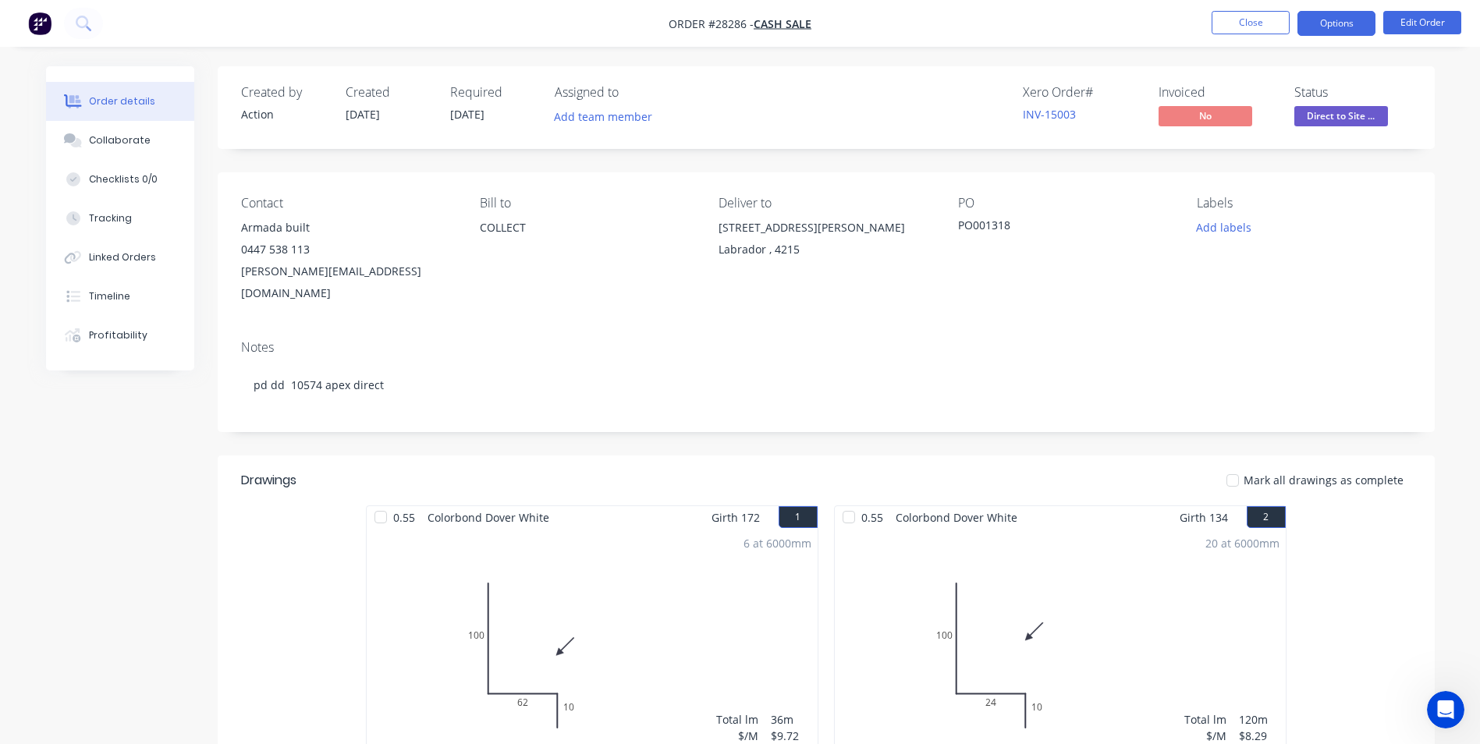
click at [1338, 24] on button "Options" at bounding box center [1336, 23] width 78 height 25
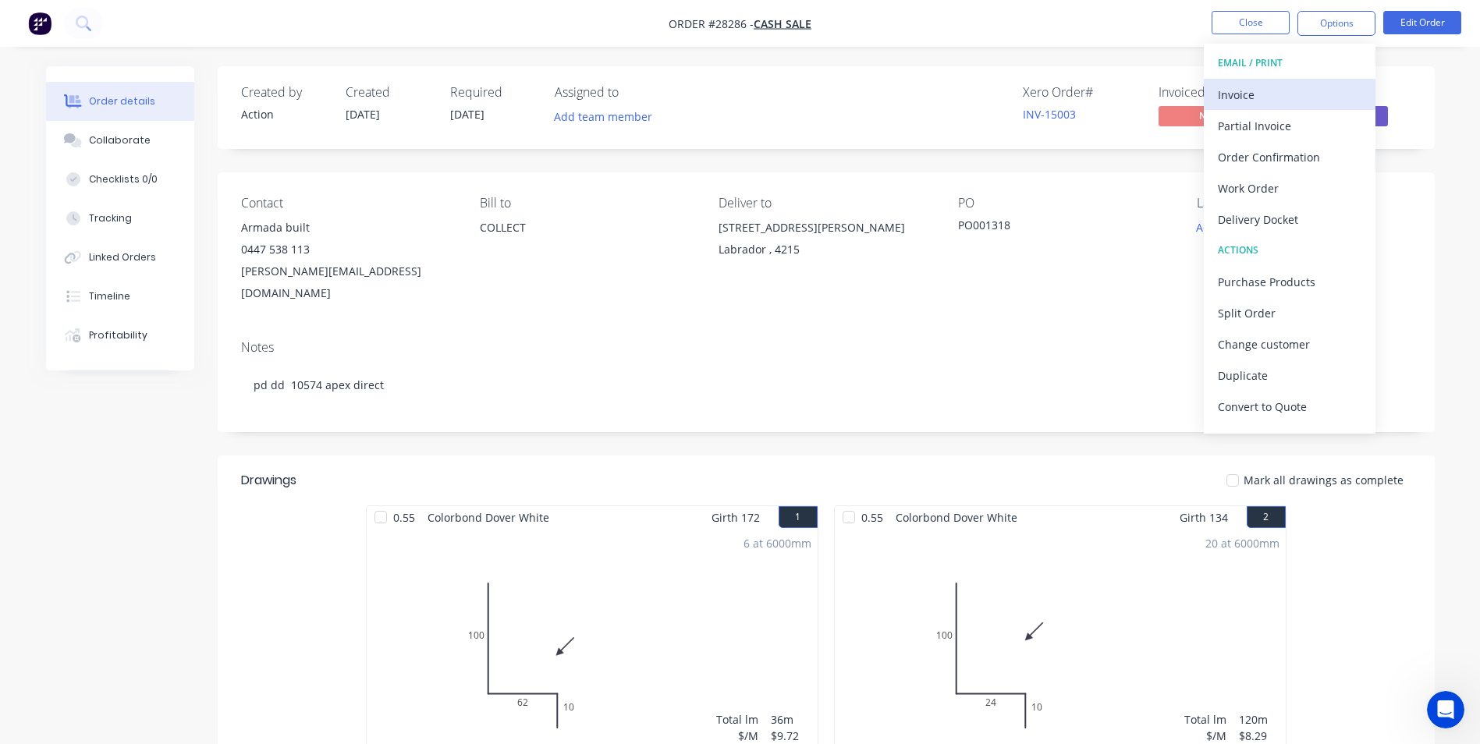
click at [1241, 98] on div "Invoice" at bounding box center [1290, 94] width 144 height 23
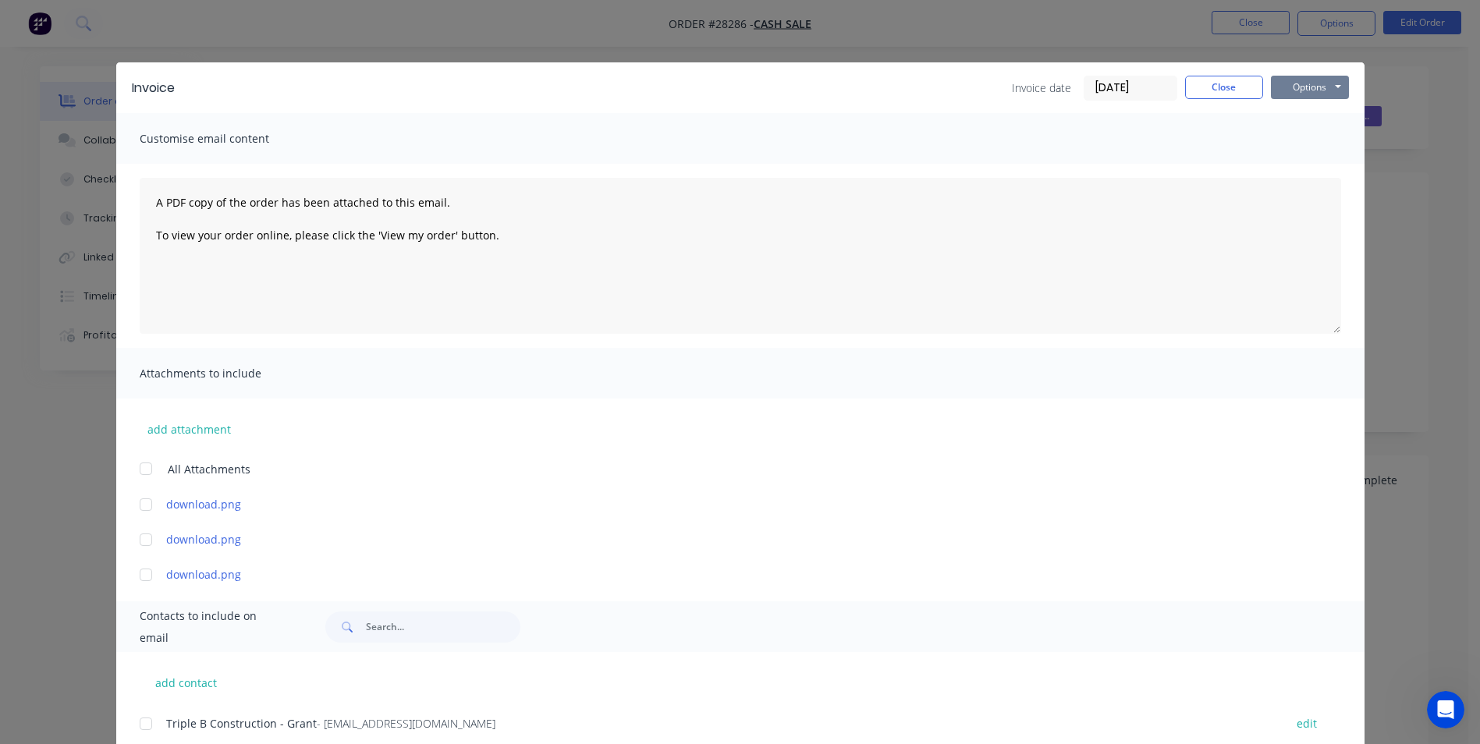
click at [1299, 92] on button "Options" at bounding box center [1310, 87] width 78 height 23
click at [1295, 145] on button "Print" at bounding box center [1321, 141] width 100 height 26
click at [1227, 85] on button "Close" at bounding box center [1224, 87] width 78 height 23
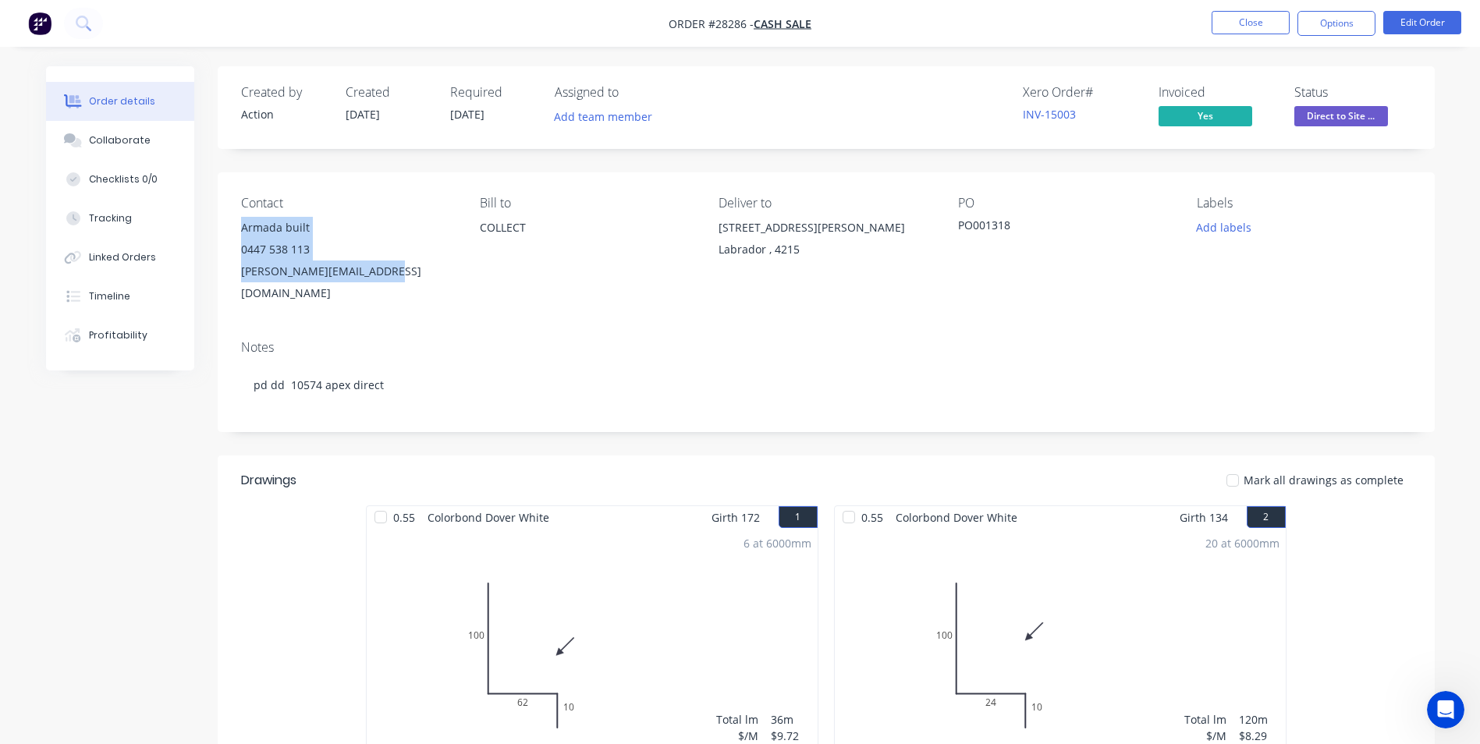
drag, startPoint x: 239, startPoint y: 223, endPoint x: 395, endPoint y: 268, distance: 162.2
click at [395, 268] on div "Contact Armada built [PHONE_NUMBER] [PERSON_NAME][EMAIL_ADDRESS][DOMAIN_NAME] B…" at bounding box center [826, 249] width 1217 height 155
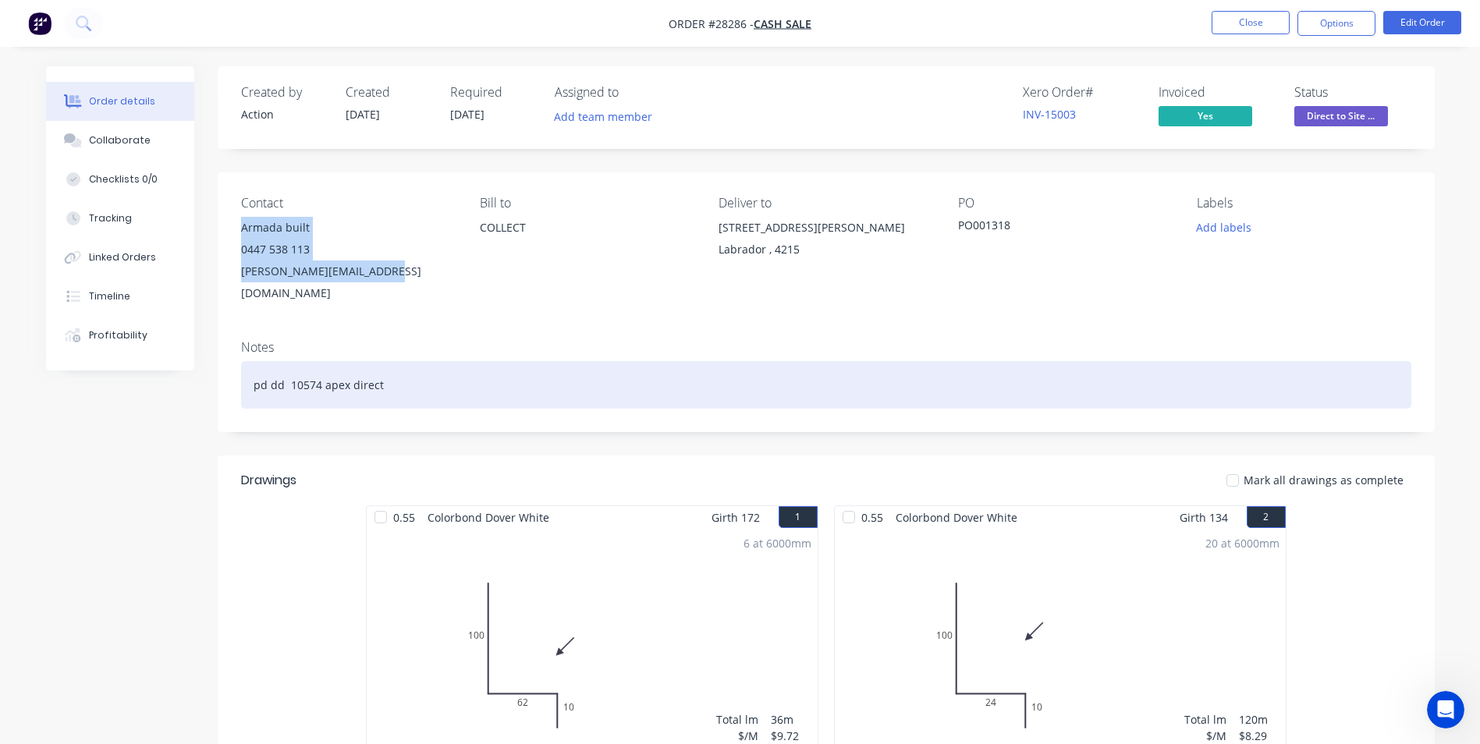
copy div "Armada built 0447 538 113 [PERSON_NAME][EMAIL_ADDRESS][DOMAIN_NAME]"
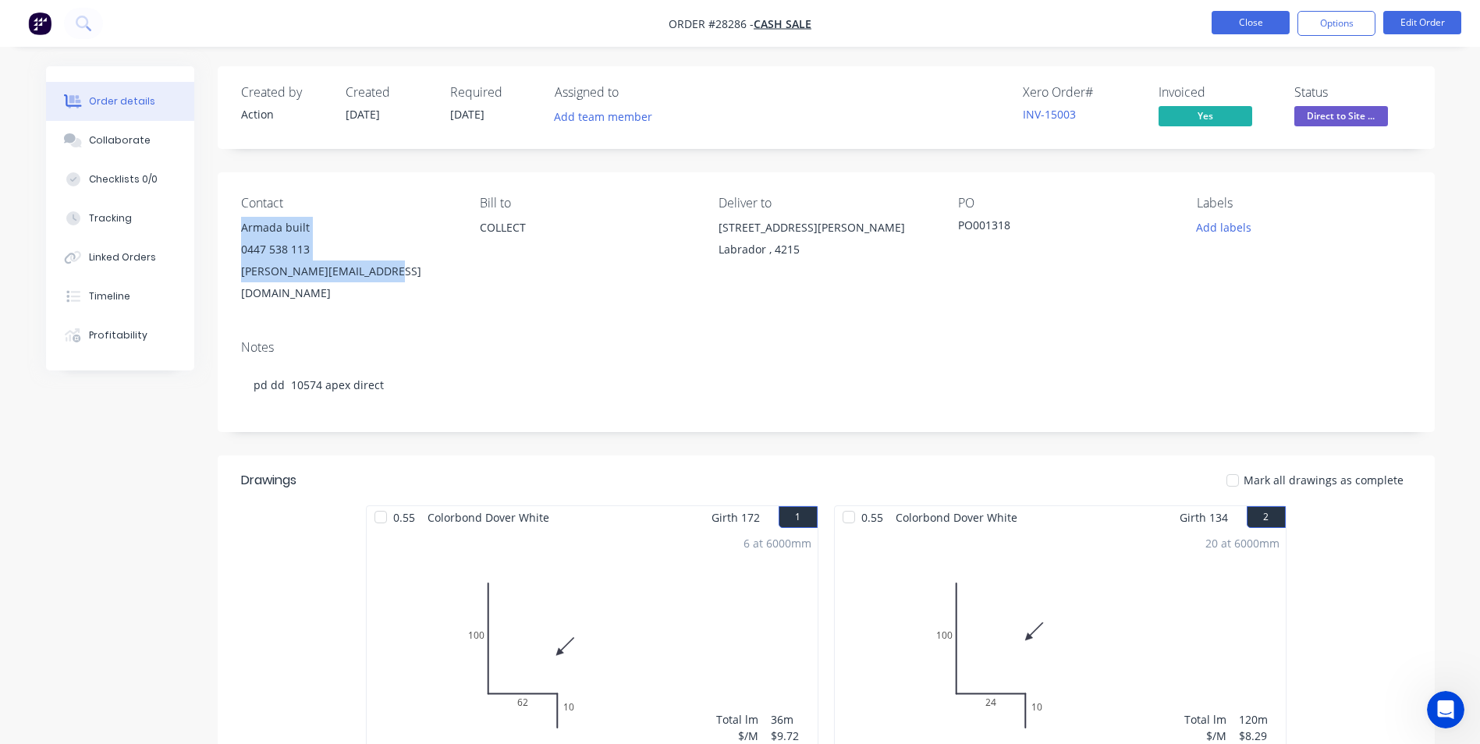
click at [1239, 19] on button "Close" at bounding box center [1250, 22] width 78 height 23
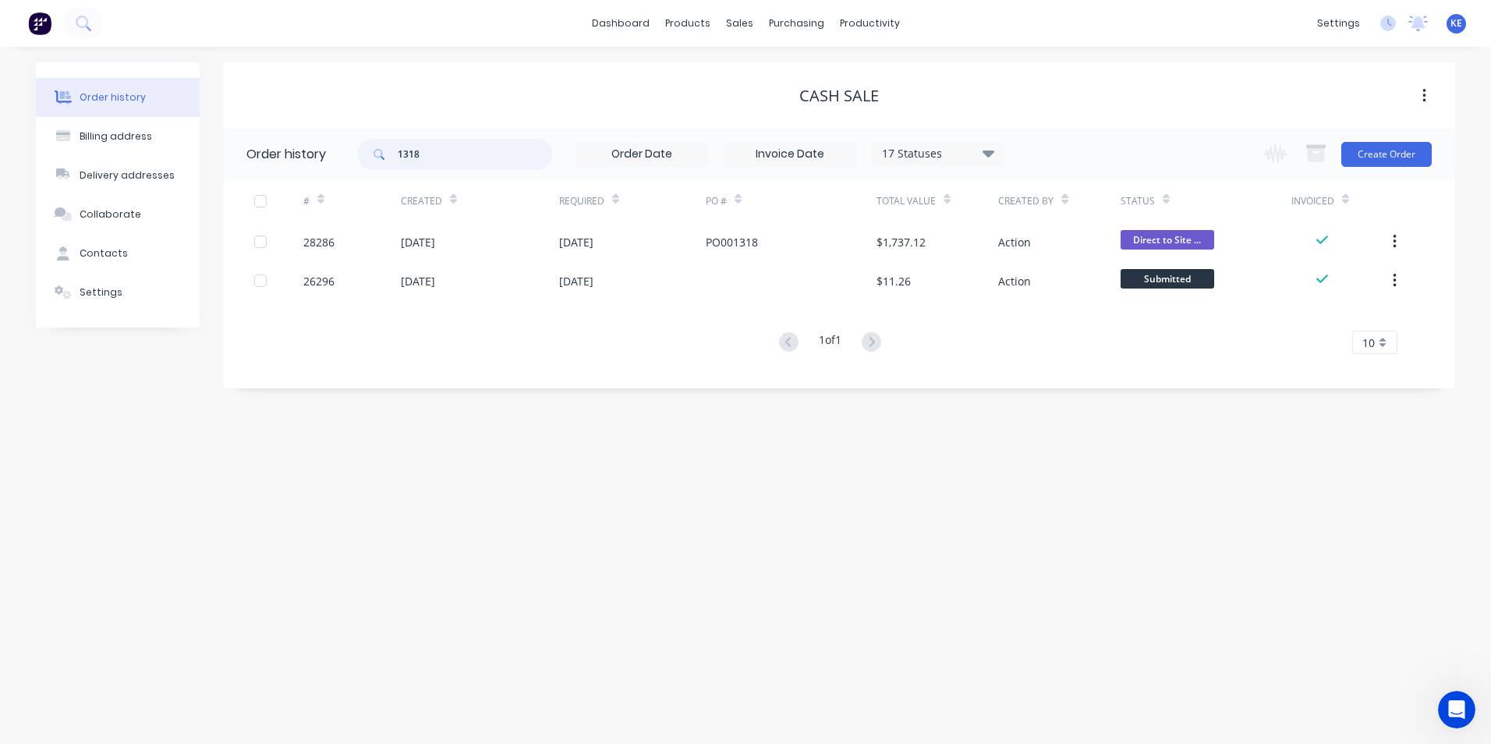
drag, startPoint x: 441, startPoint y: 155, endPoint x: 331, endPoint y: 158, distance: 110.8
click at [331, 158] on header "Order history 1318 17 Statuses Invoice Status Invoiced Not Invoiced Partial Ord…" at bounding box center [839, 154] width 1232 height 51
type input "283"
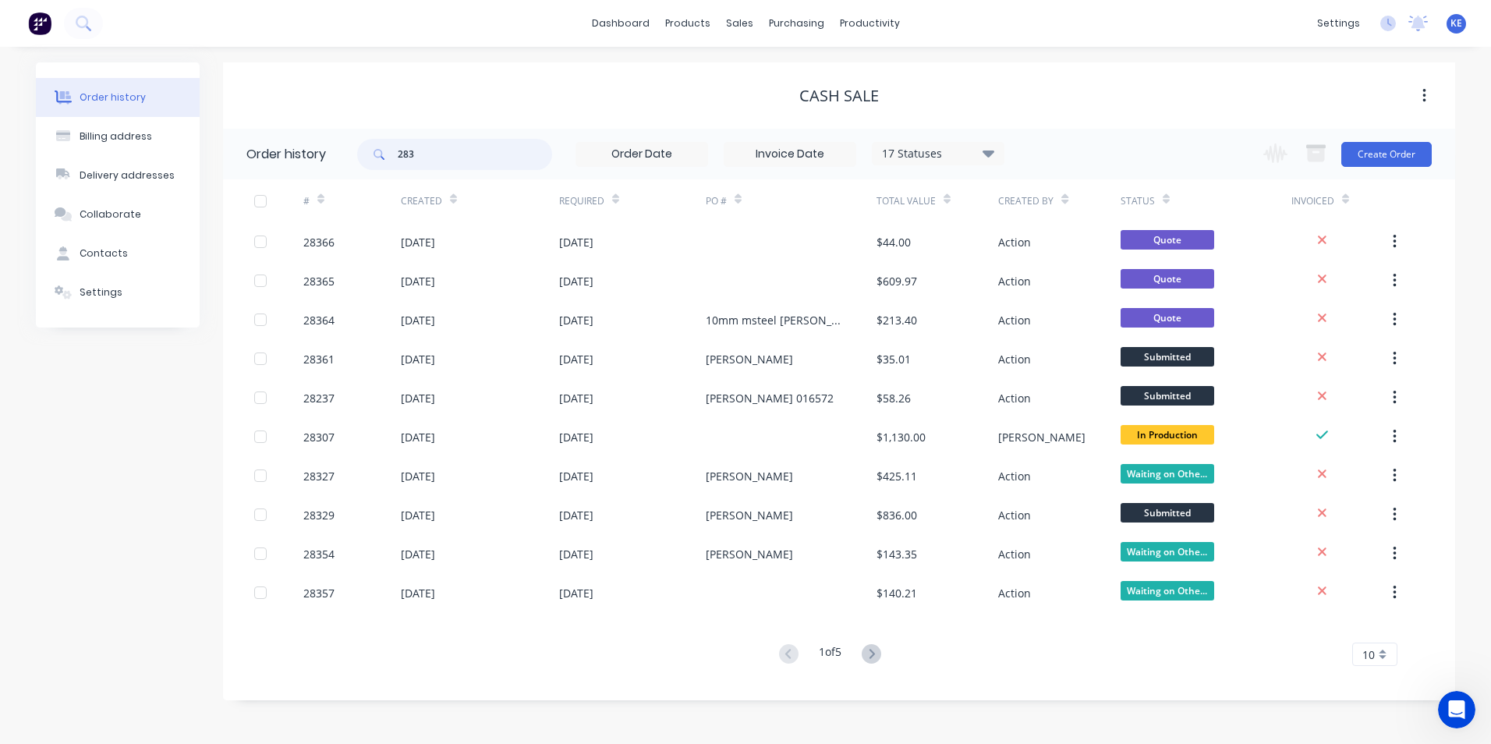
click at [446, 154] on input "283" at bounding box center [475, 154] width 154 height 31
type input "28327"
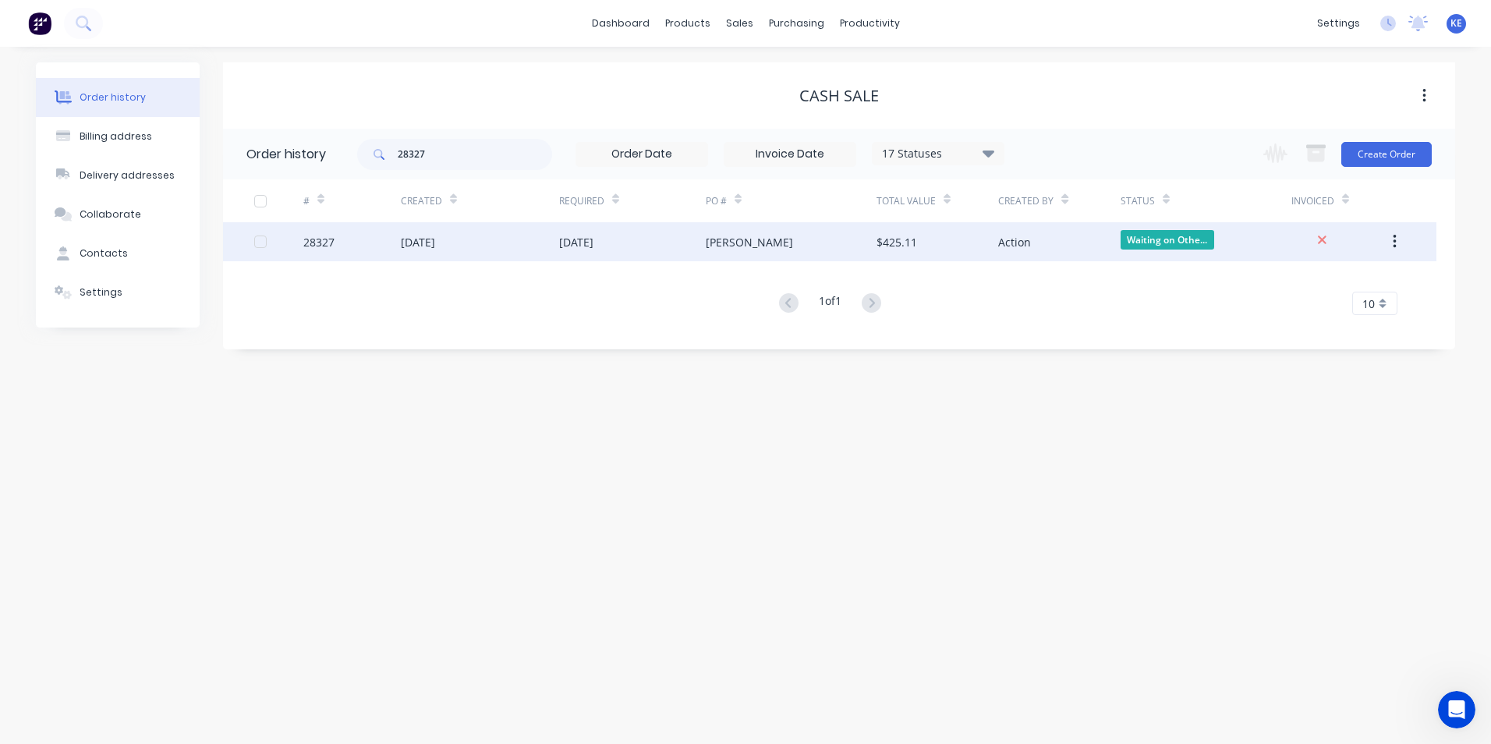
click at [351, 246] on div "28327" at bounding box center [351, 241] width 97 height 39
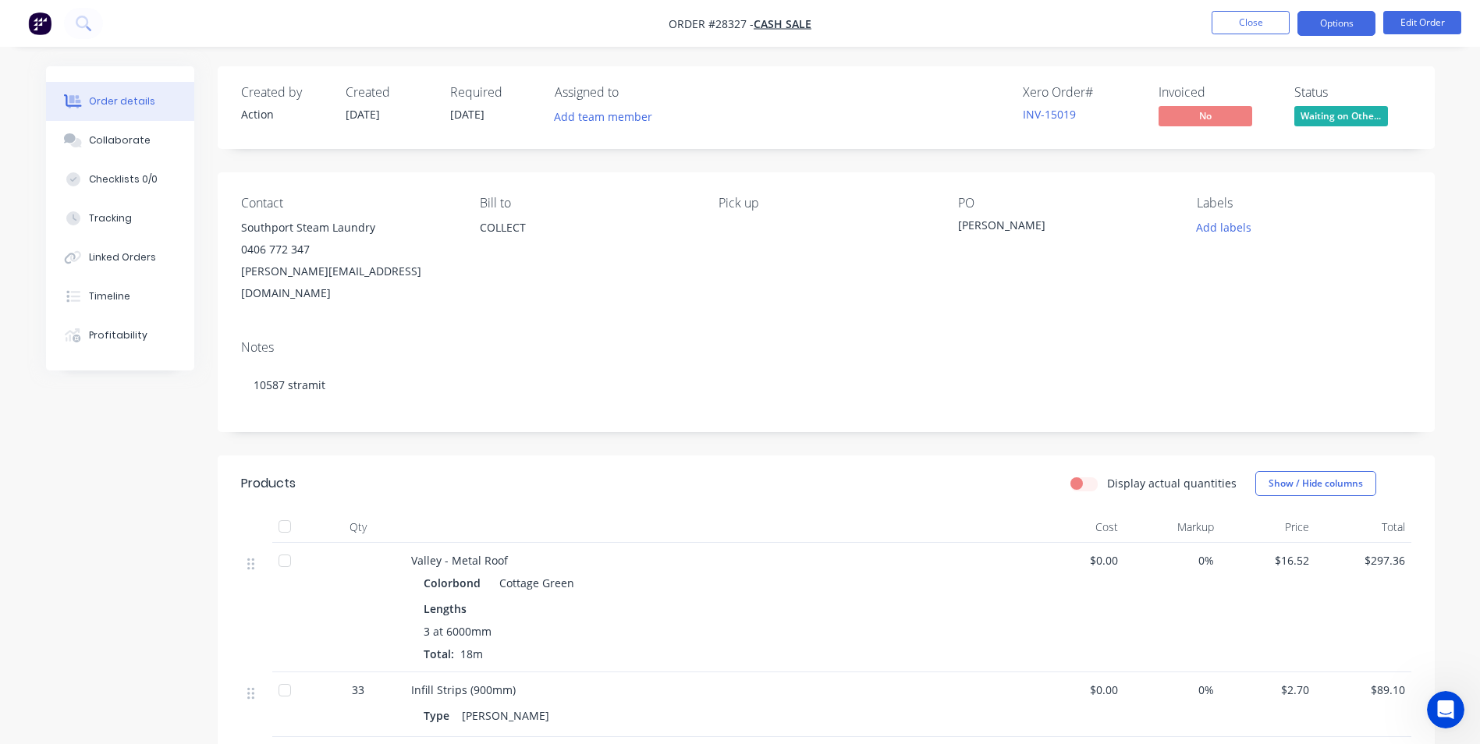
click at [1326, 27] on button "Options" at bounding box center [1336, 23] width 78 height 25
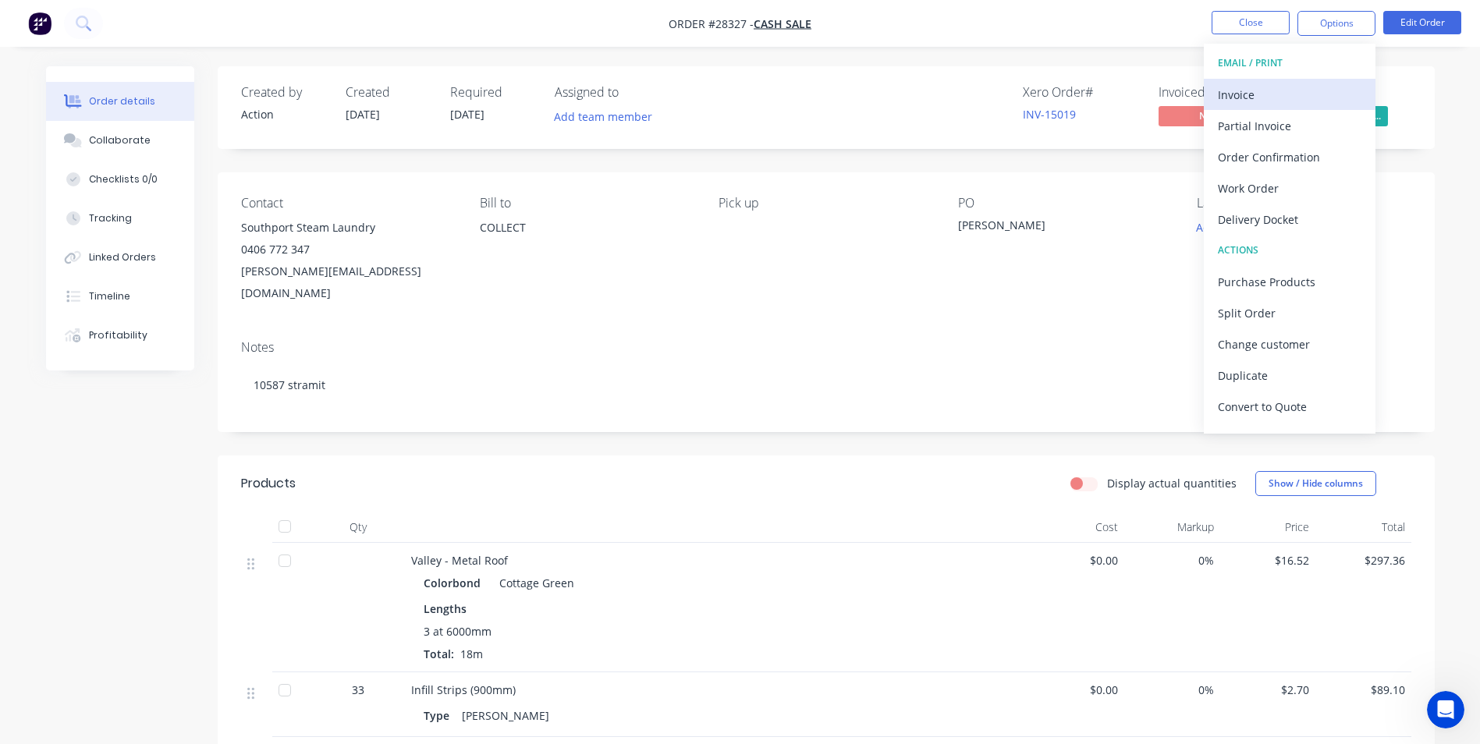
click at [1283, 90] on div "Invoice" at bounding box center [1290, 94] width 144 height 23
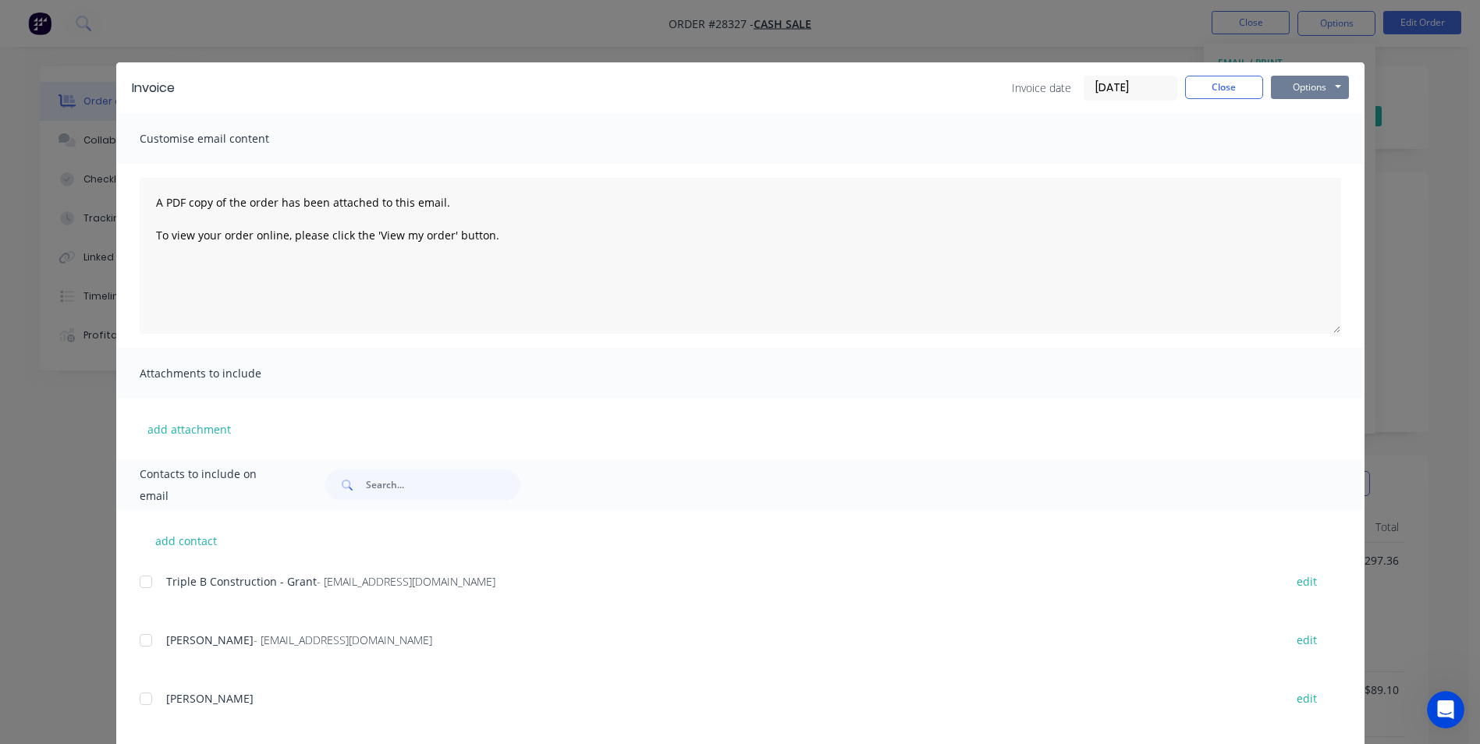
click at [1292, 93] on button "Options" at bounding box center [1310, 87] width 78 height 23
click at [1289, 145] on button "Print" at bounding box center [1321, 141] width 100 height 26
click at [1196, 77] on button "Close" at bounding box center [1224, 87] width 78 height 23
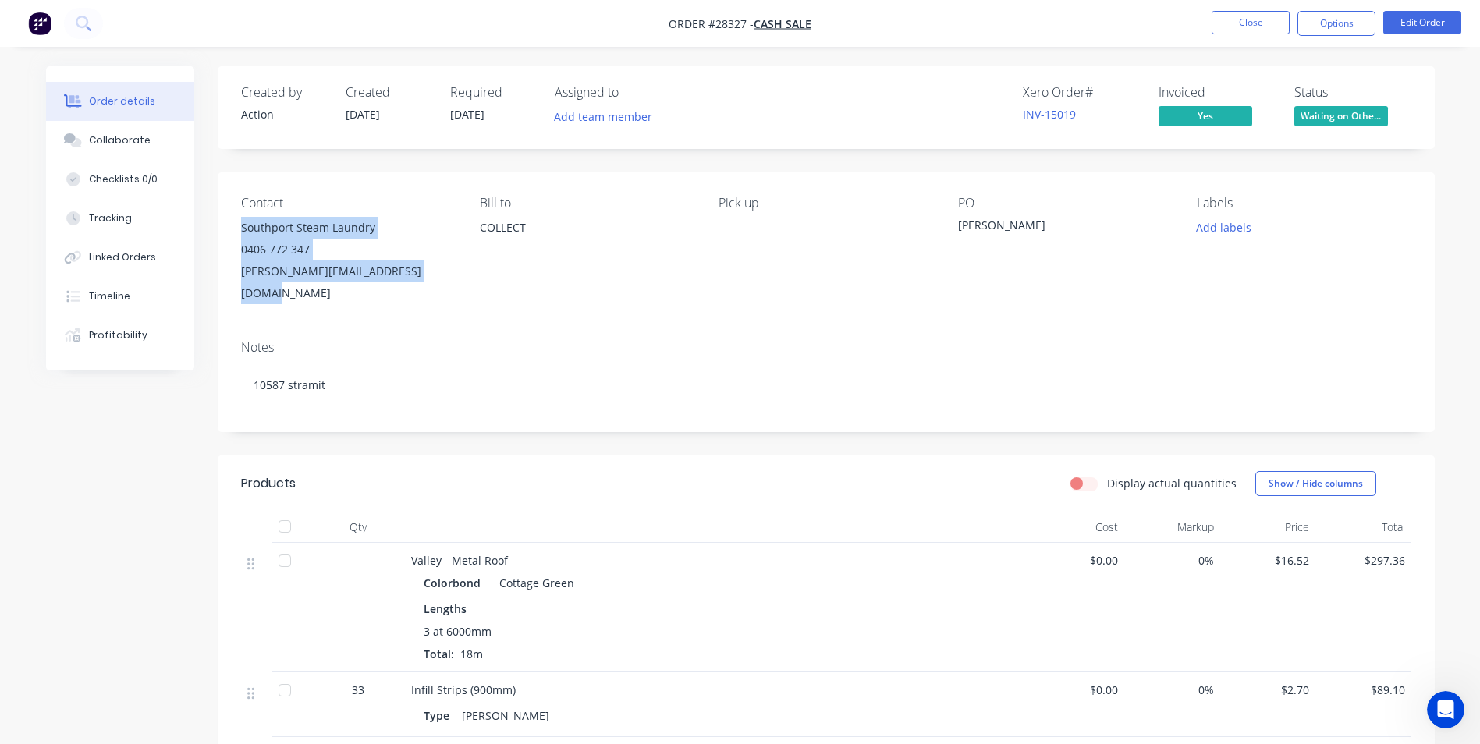
drag, startPoint x: 241, startPoint y: 222, endPoint x: 464, endPoint y: 268, distance: 227.8
click at [464, 268] on div "Contact Southport Steam Laundry 0406 772 347 [PERSON_NAME][EMAIL_ADDRESS][DOMAI…" at bounding box center [826, 249] width 1217 height 155
copy div "Southport Steam Laundry 0406 772 347 [PERSON_NAME][EMAIL_ADDRESS][DOMAIN_NAME]"
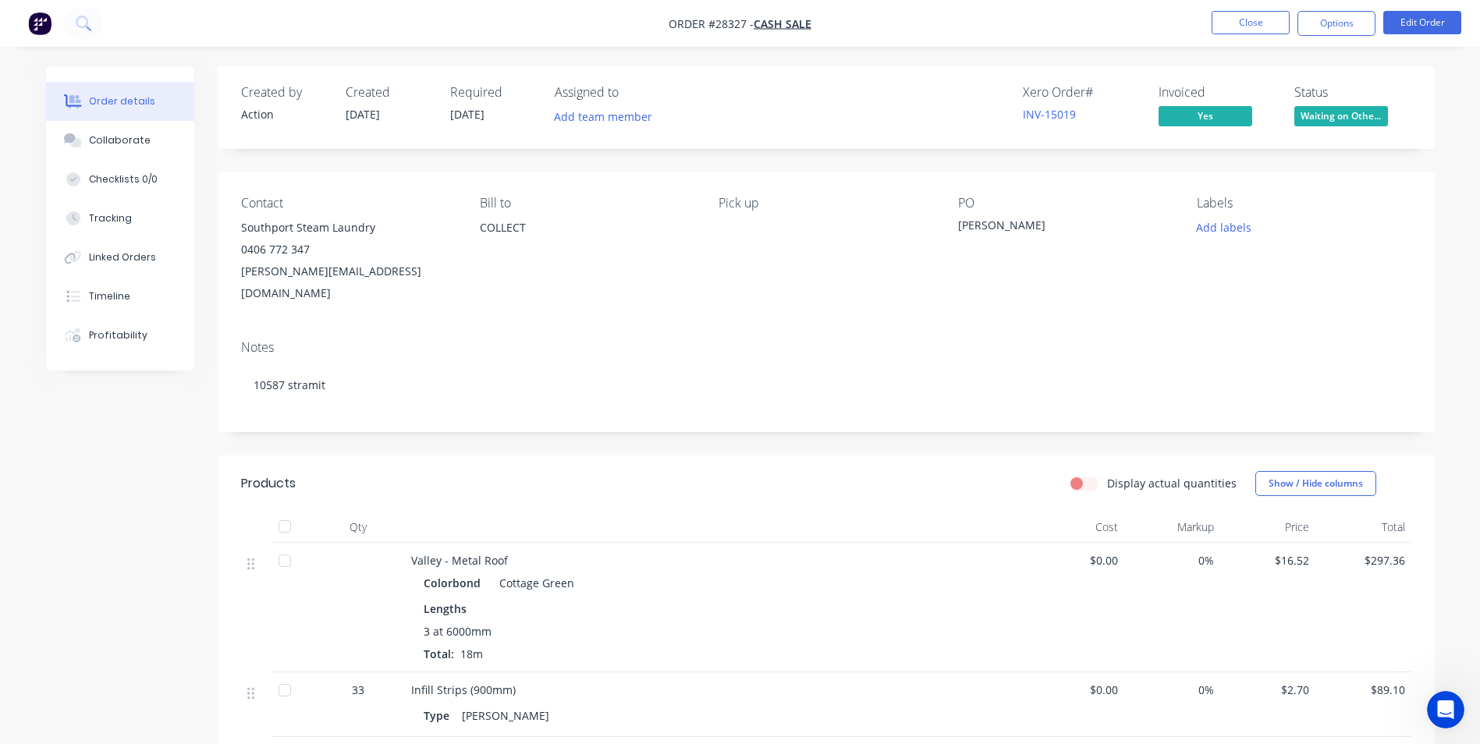
click at [148, 509] on div "Created by Action Created [DATE] Required [DATE] Assigned to Add team member Xe…" at bounding box center [740, 540] width 1388 height 948
